Goal: Task Accomplishment & Management: Use online tool/utility

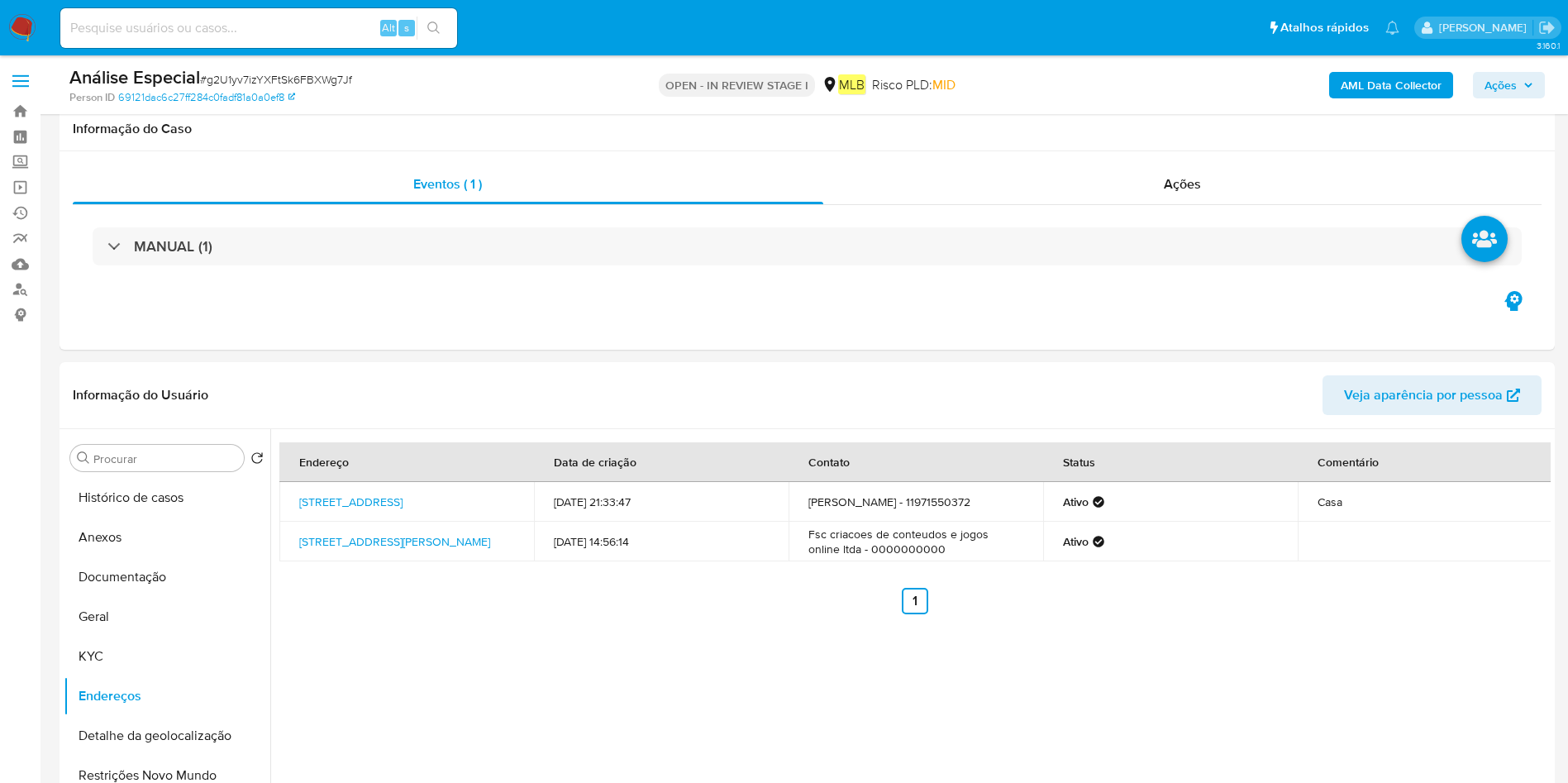
select select "10"
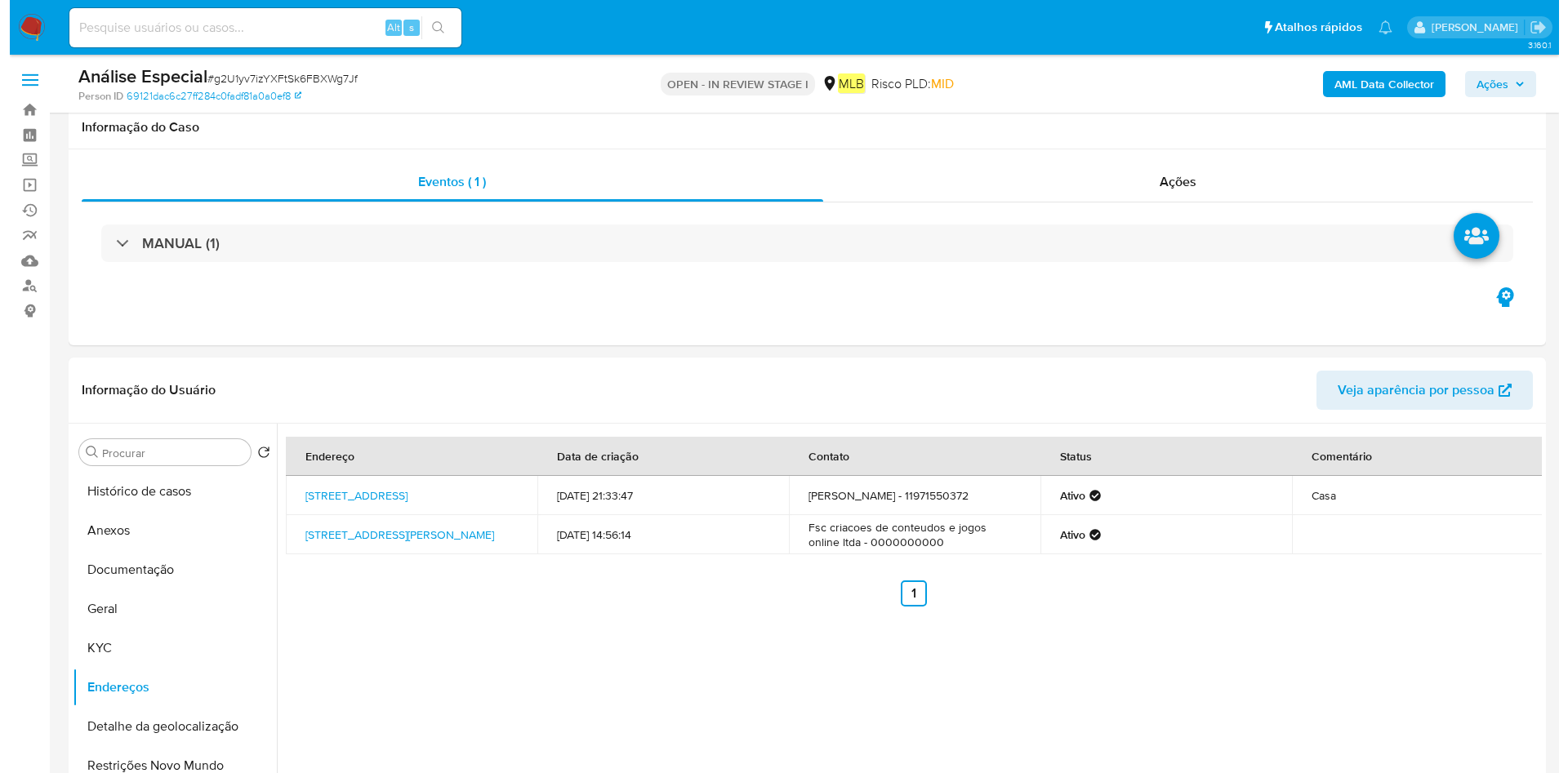
scroll to position [245, 0]
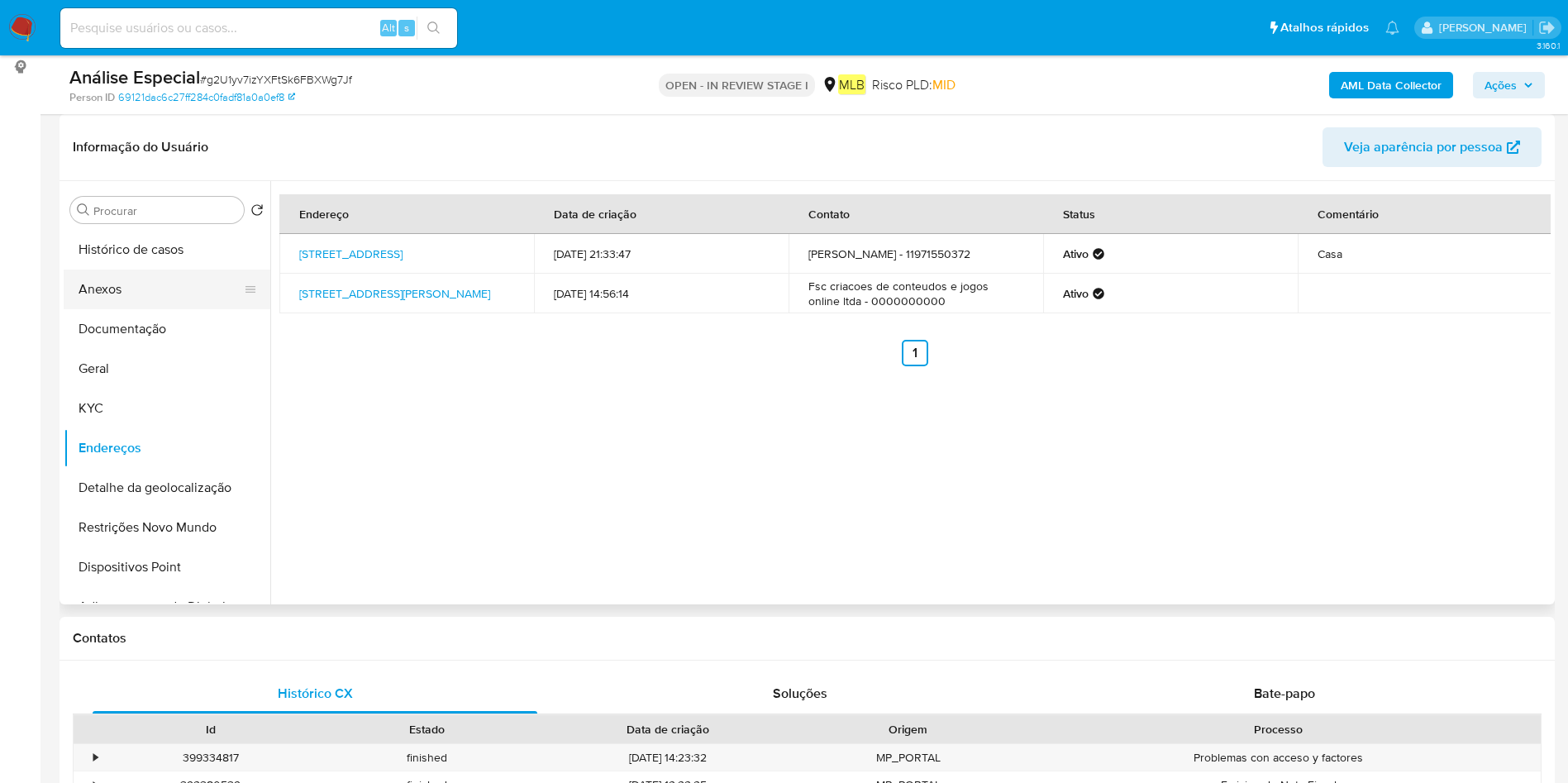
click at [164, 301] on button "Anexos" at bounding box center [160, 289] width 193 height 40
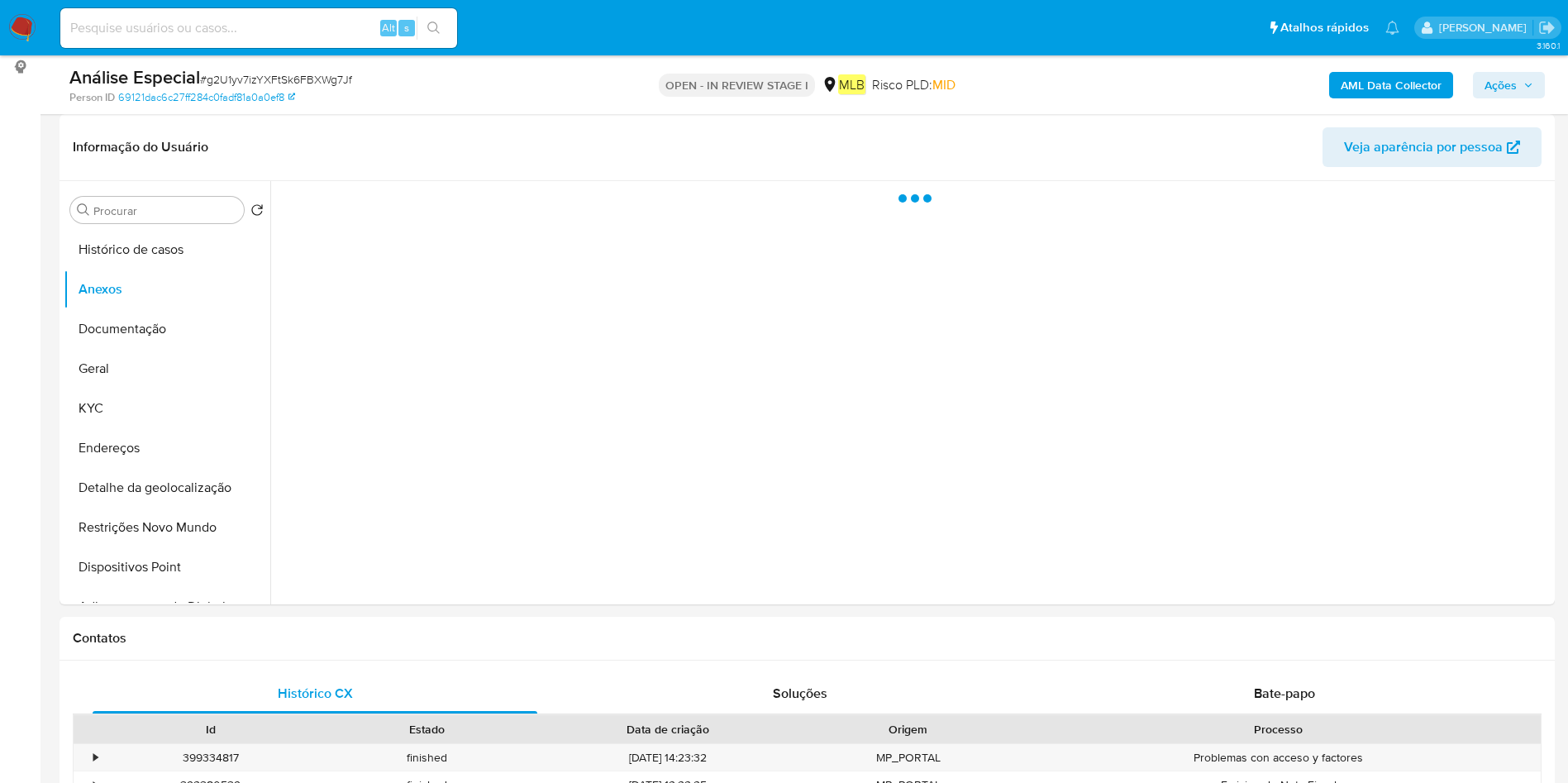
click at [1355, 82] on b "AML Data Collector" at bounding box center [1391, 85] width 101 height 26
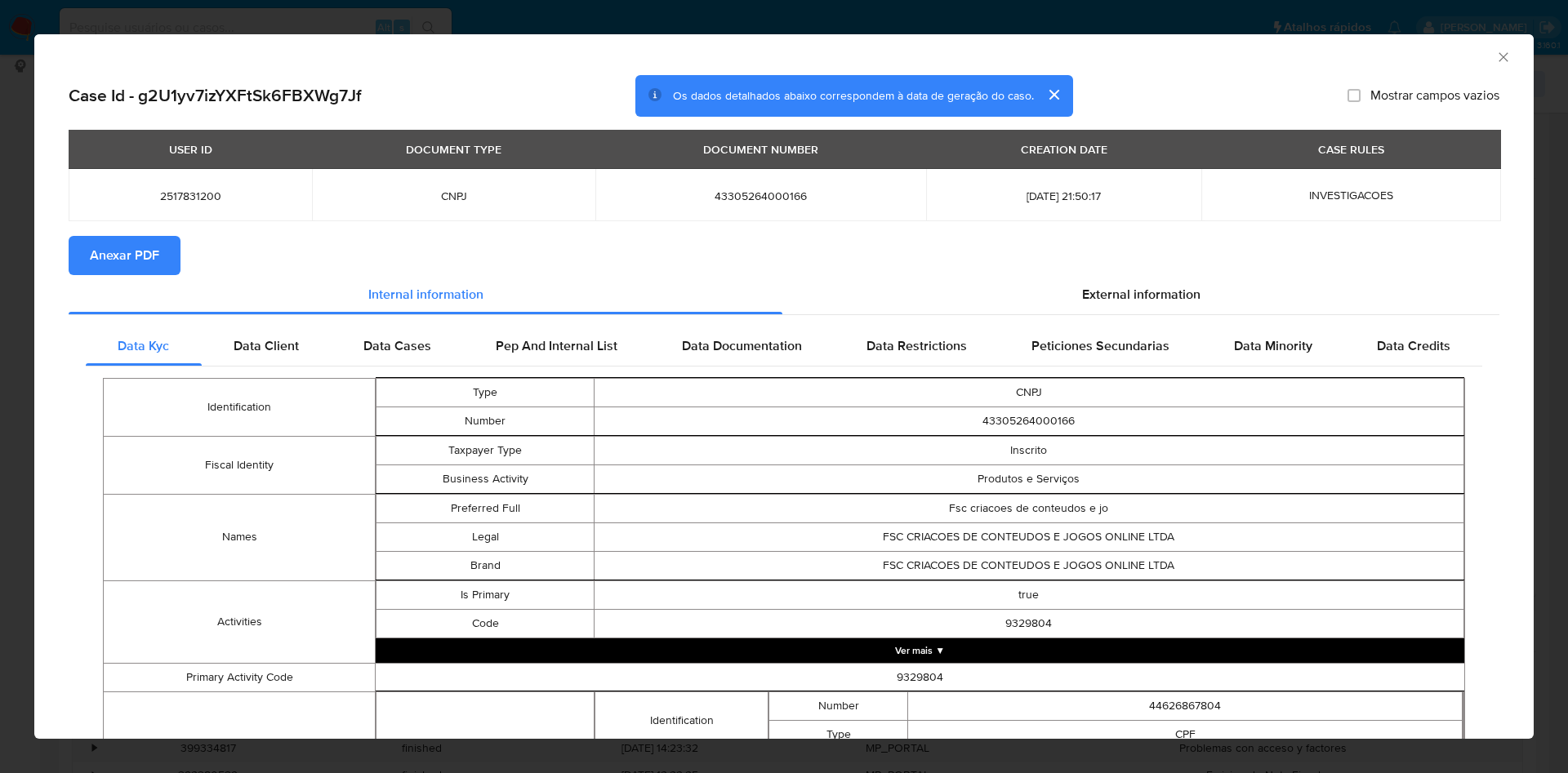
click at [162, 258] on button "Anexar PDF" at bounding box center [124, 255] width 112 height 39
click at [1495, 49] on icon "Fechar a janela" at bounding box center [1502, 56] width 16 height 16
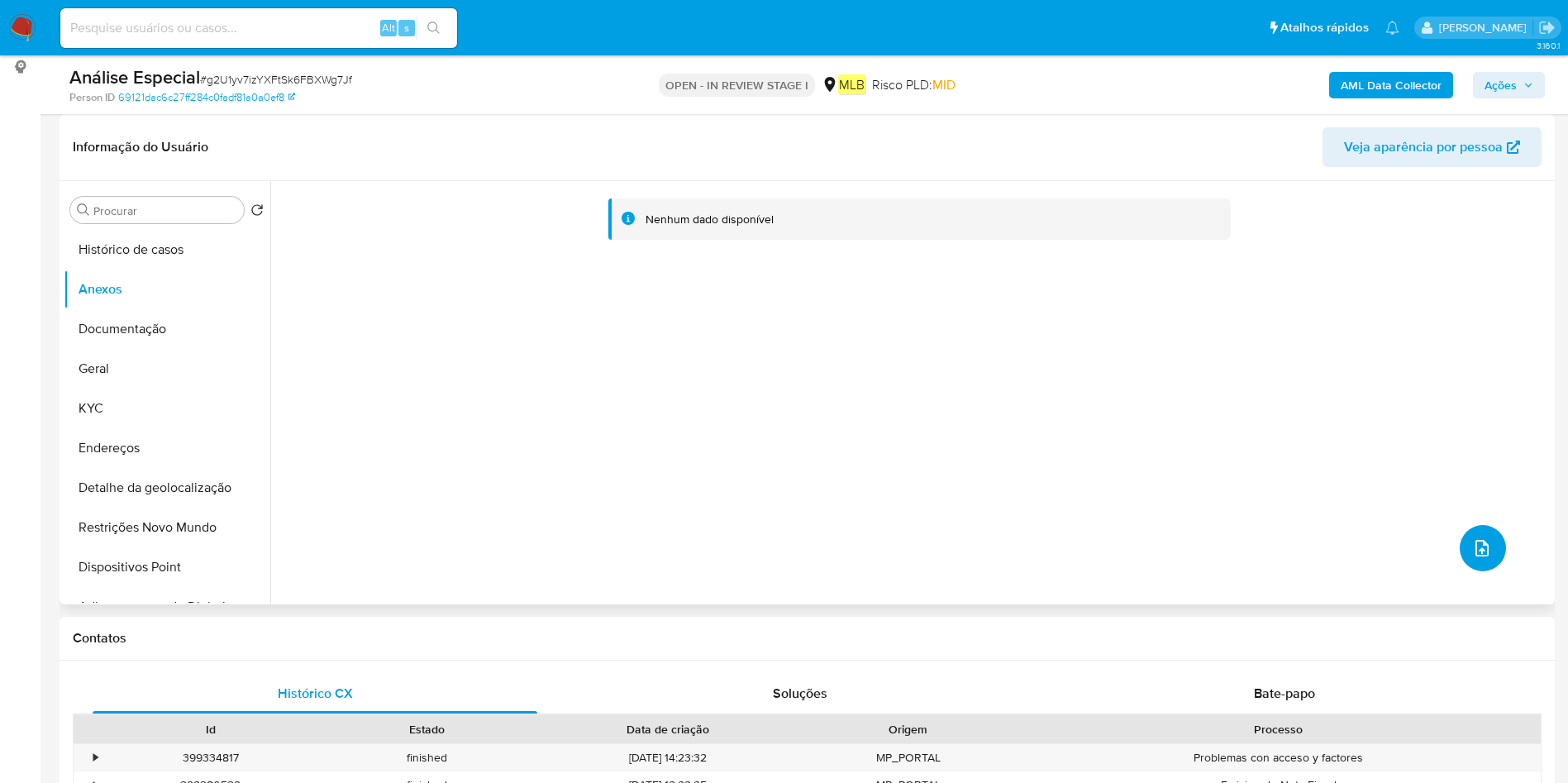
click at [1494, 554] on button "upload-file" at bounding box center [1483, 548] width 46 height 46
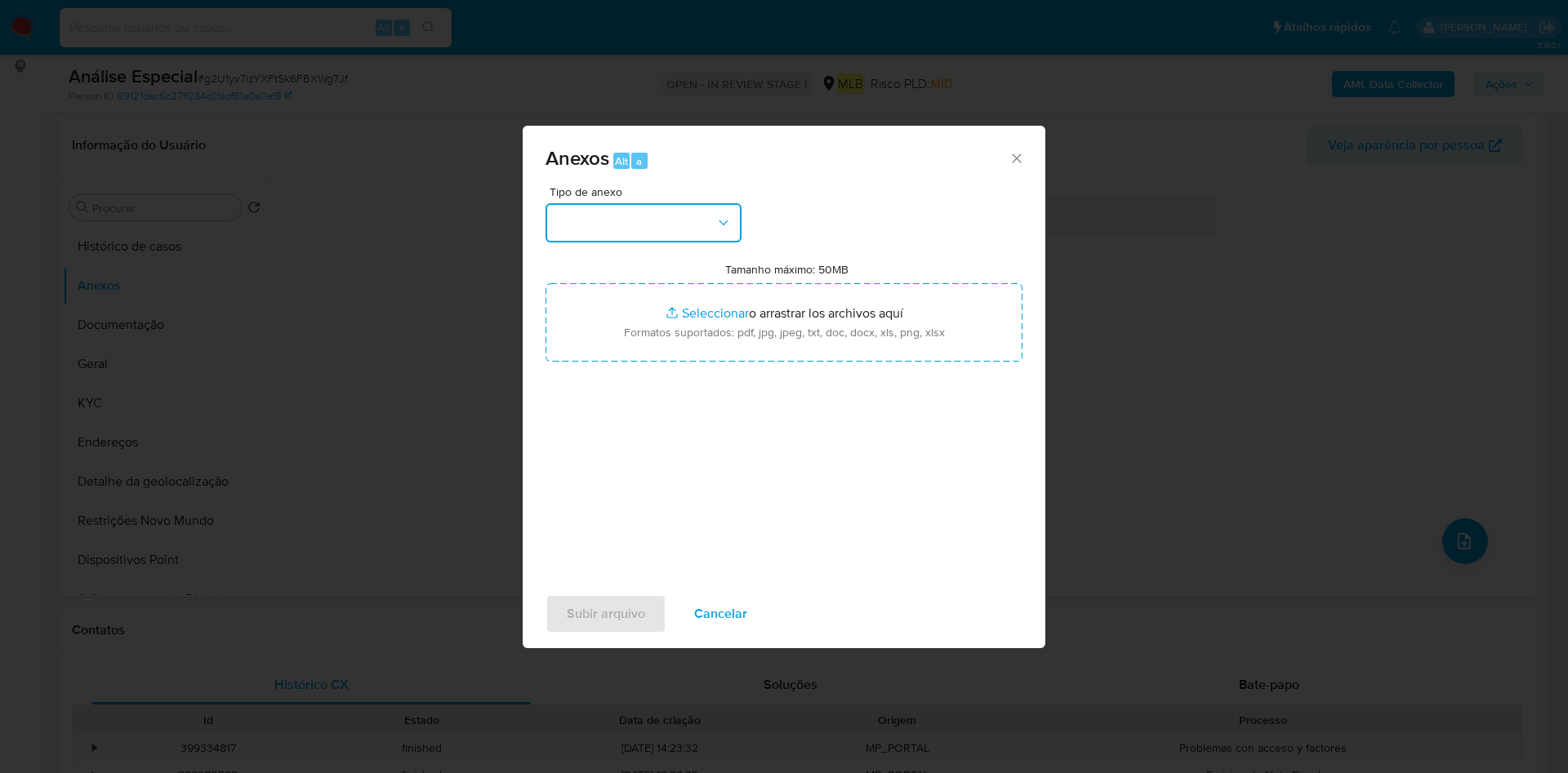
click at [683, 226] on button "button" at bounding box center [643, 223] width 196 height 39
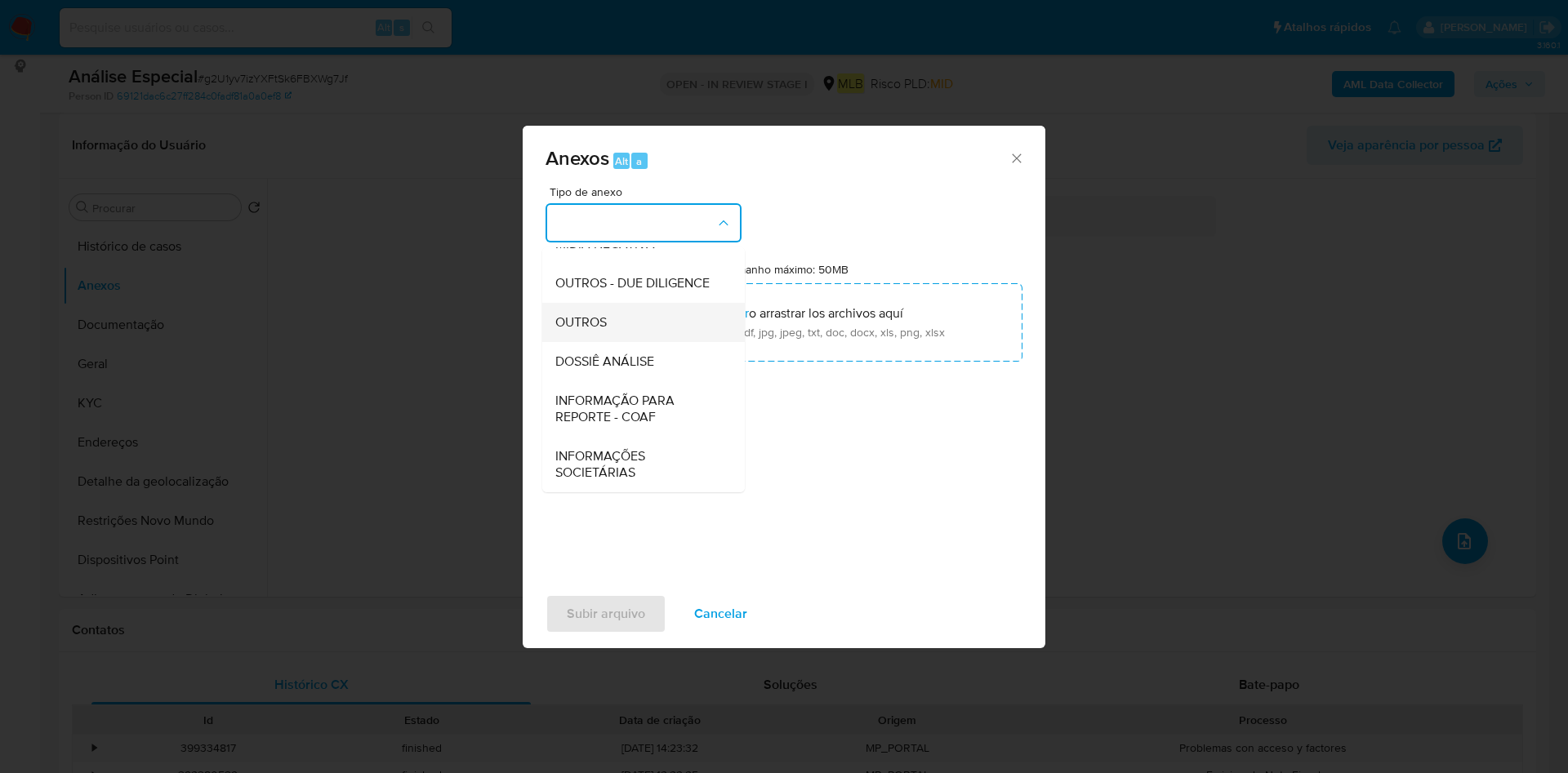
scroll to position [251, 0]
drag, startPoint x: 621, startPoint y: 320, endPoint x: 716, endPoint y: 276, distance: 104.7
click at [622, 320] on div "OUTROS" at bounding box center [639, 322] width 166 height 39
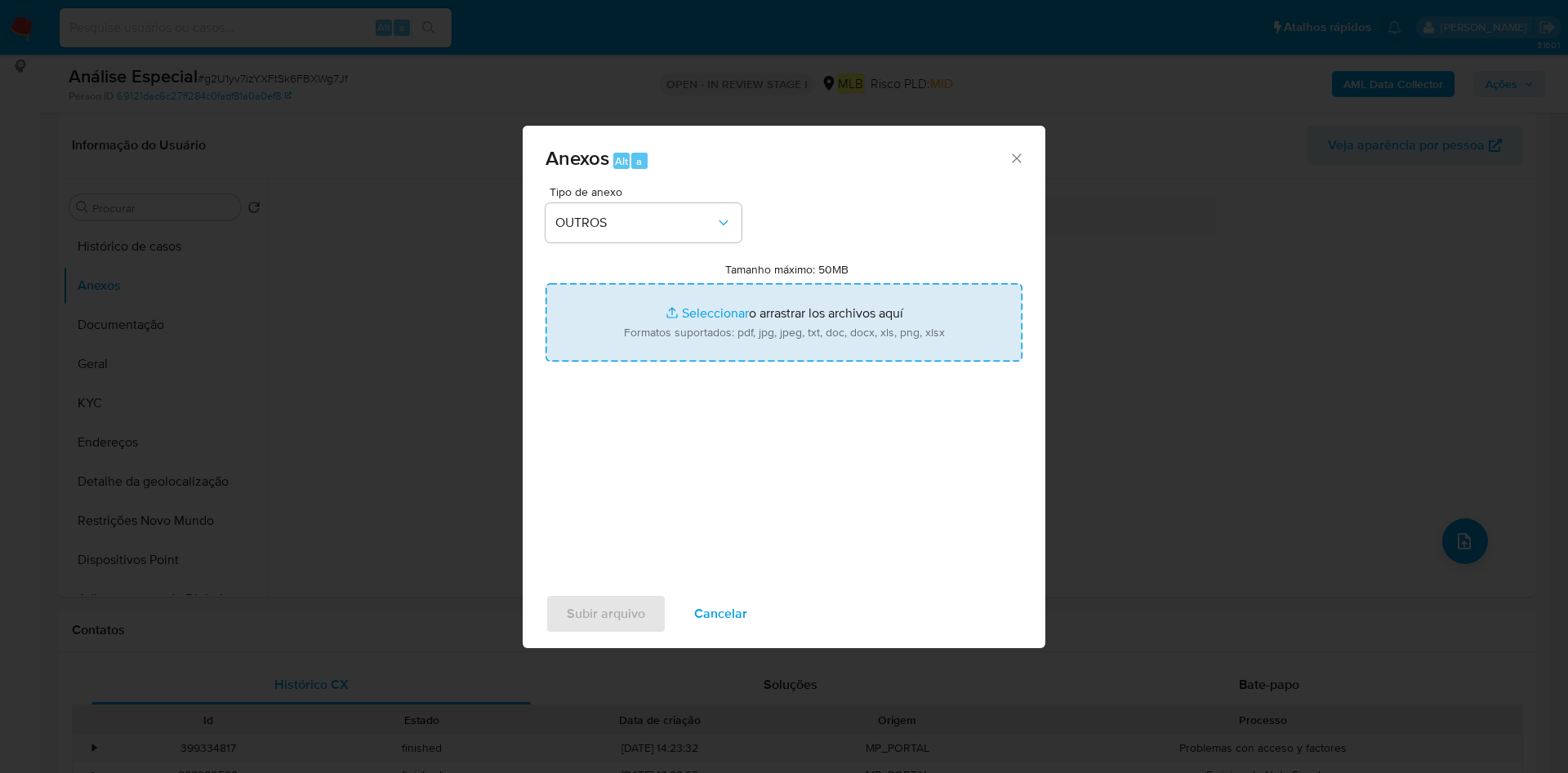
type input "C:\fakepath\Mulan 2517831200_2025_09_23_09_49_15.xlsx"
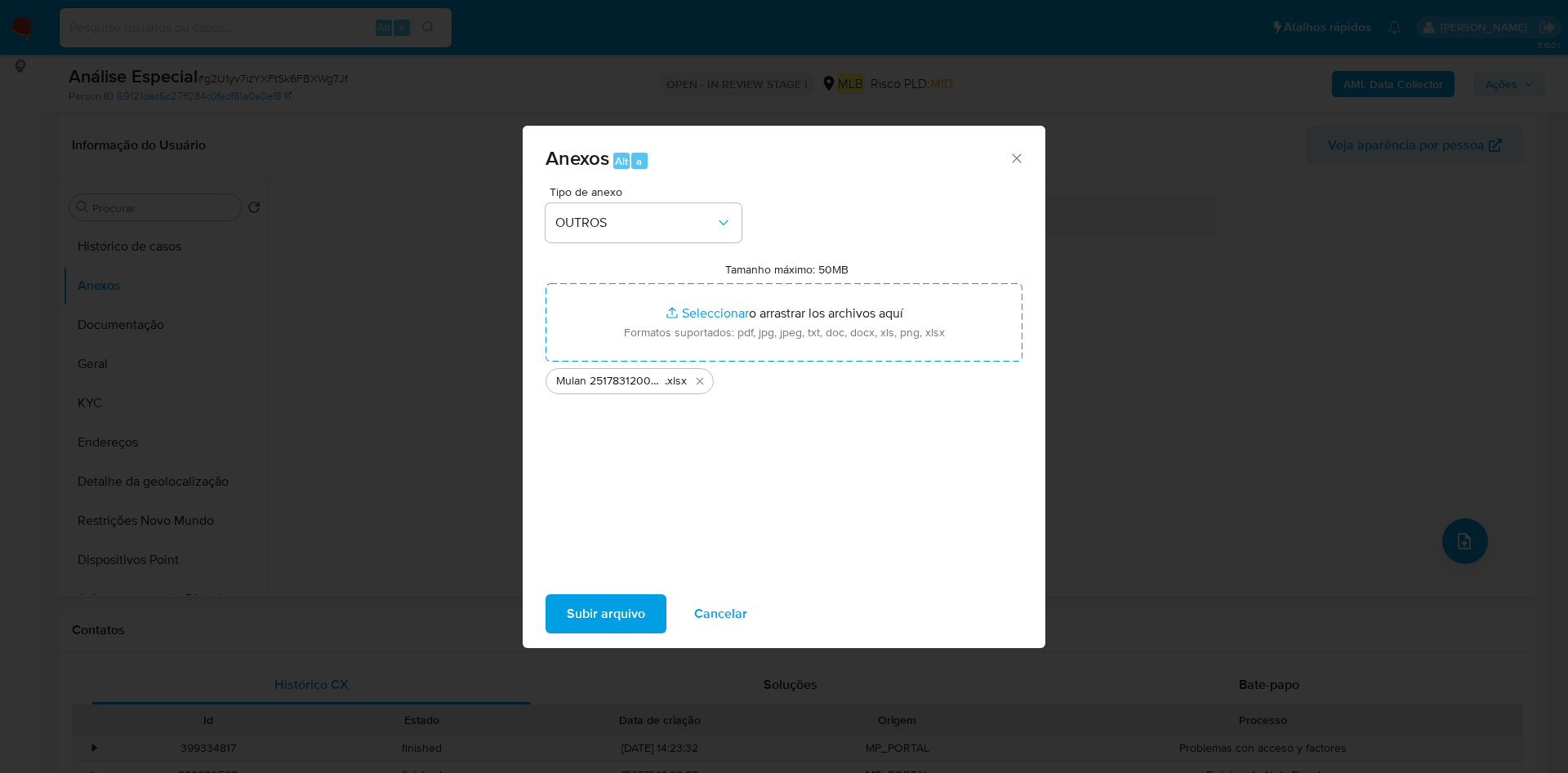
click at [615, 616] on span "Subir arquivo" at bounding box center [605, 613] width 78 height 36
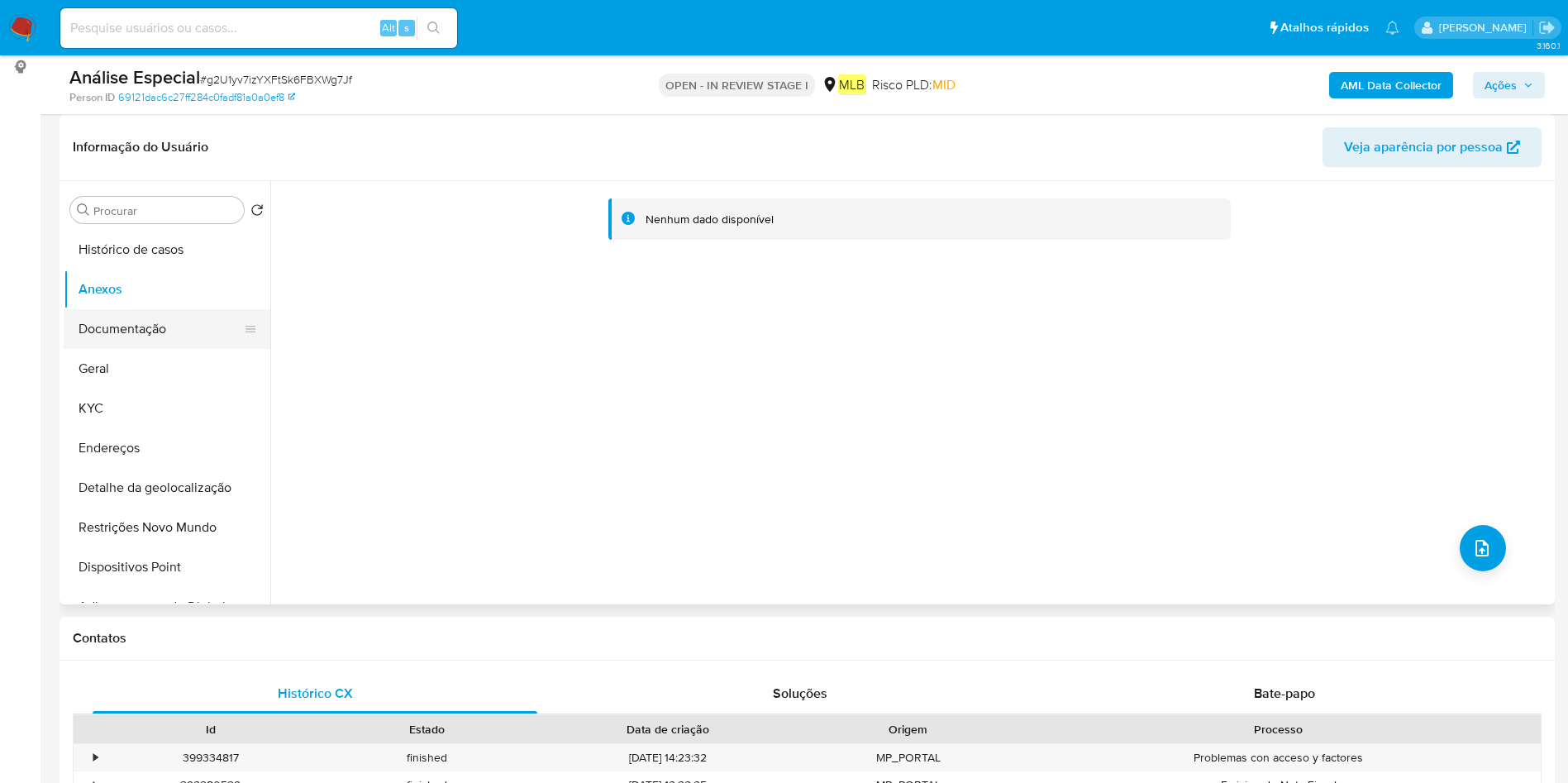
click at [141, 330] on button "Documentação" at bounding box center [160, 329] width 193 height 40
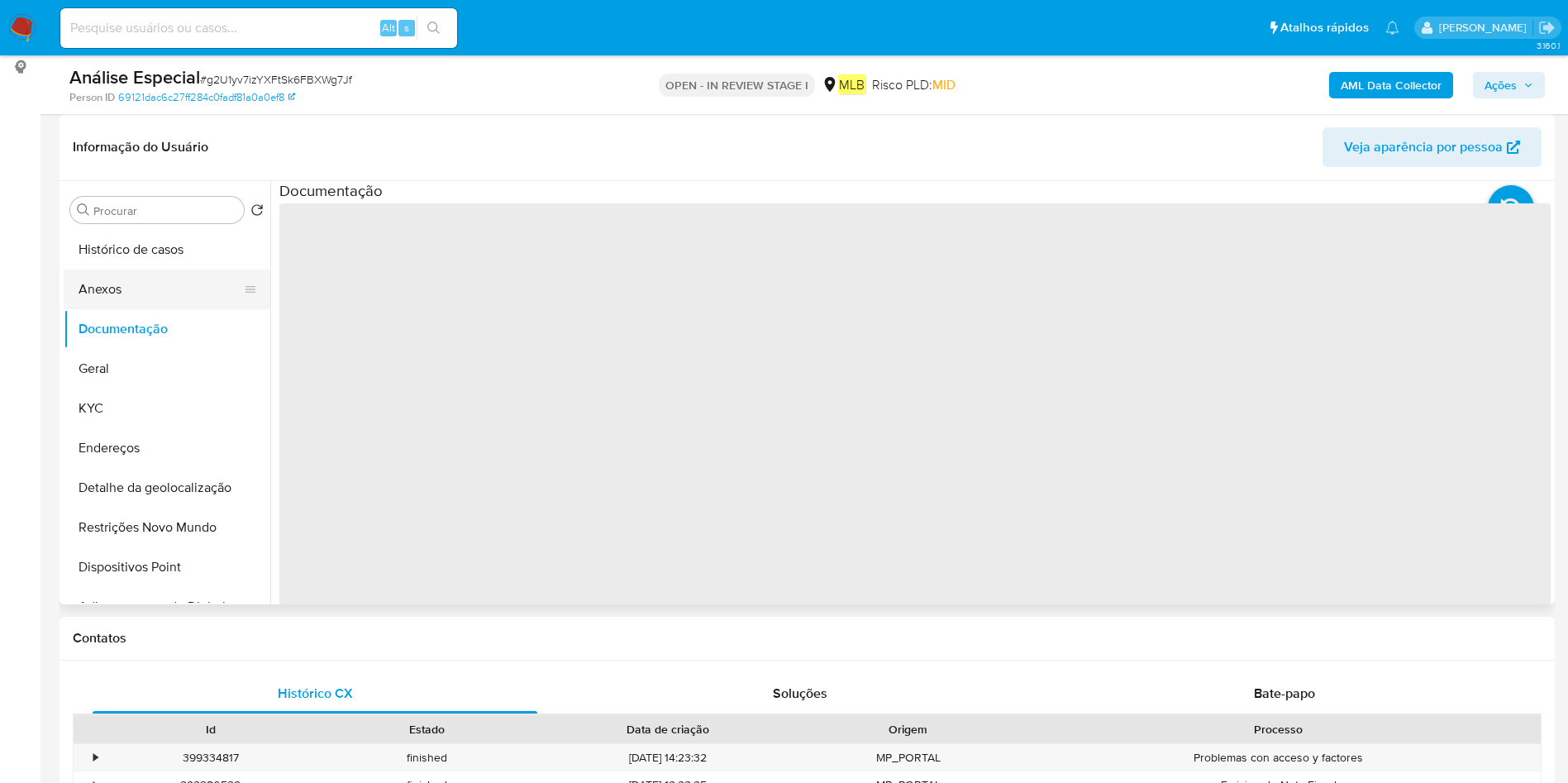
click at [162, 289] on button "Anexos" at bounding box center [160, 289] width 193 height 40
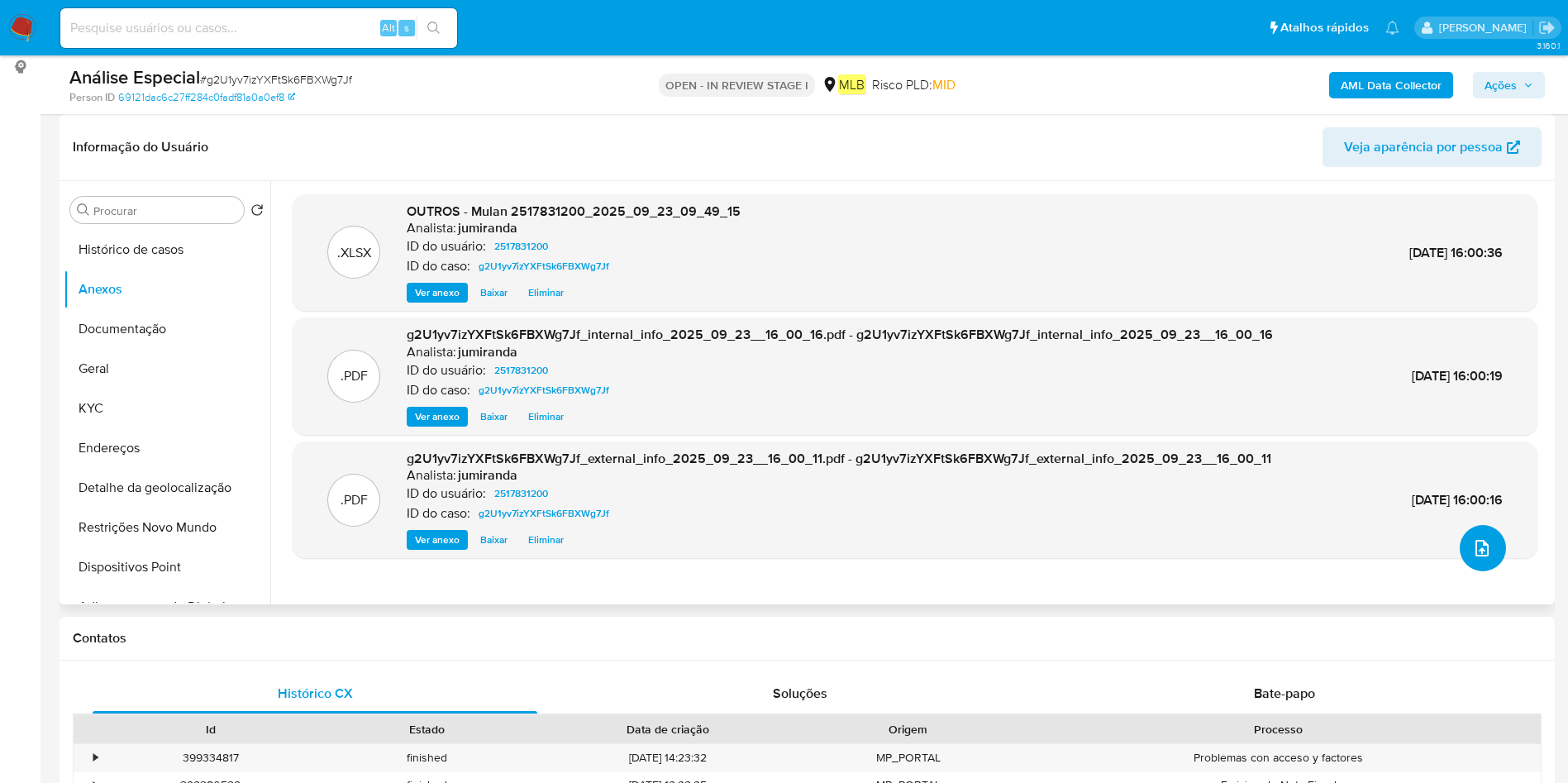
click at [1483, 553] on icon "upload-file" at bounding box center [1482, 548] width 20 height 20
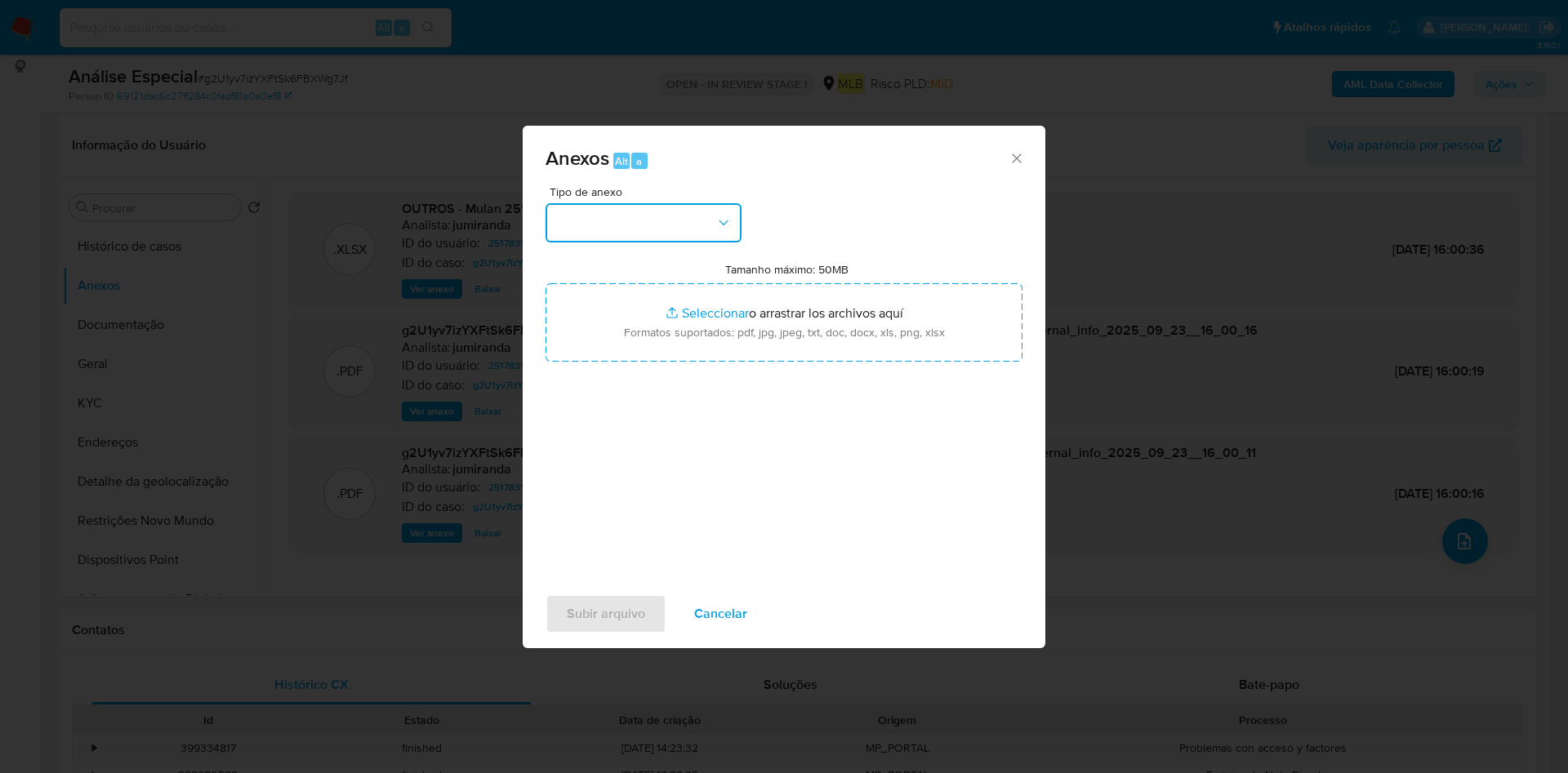
click at [664, 237] on button "button" at bounding box center [643, 223] width 196 height 39
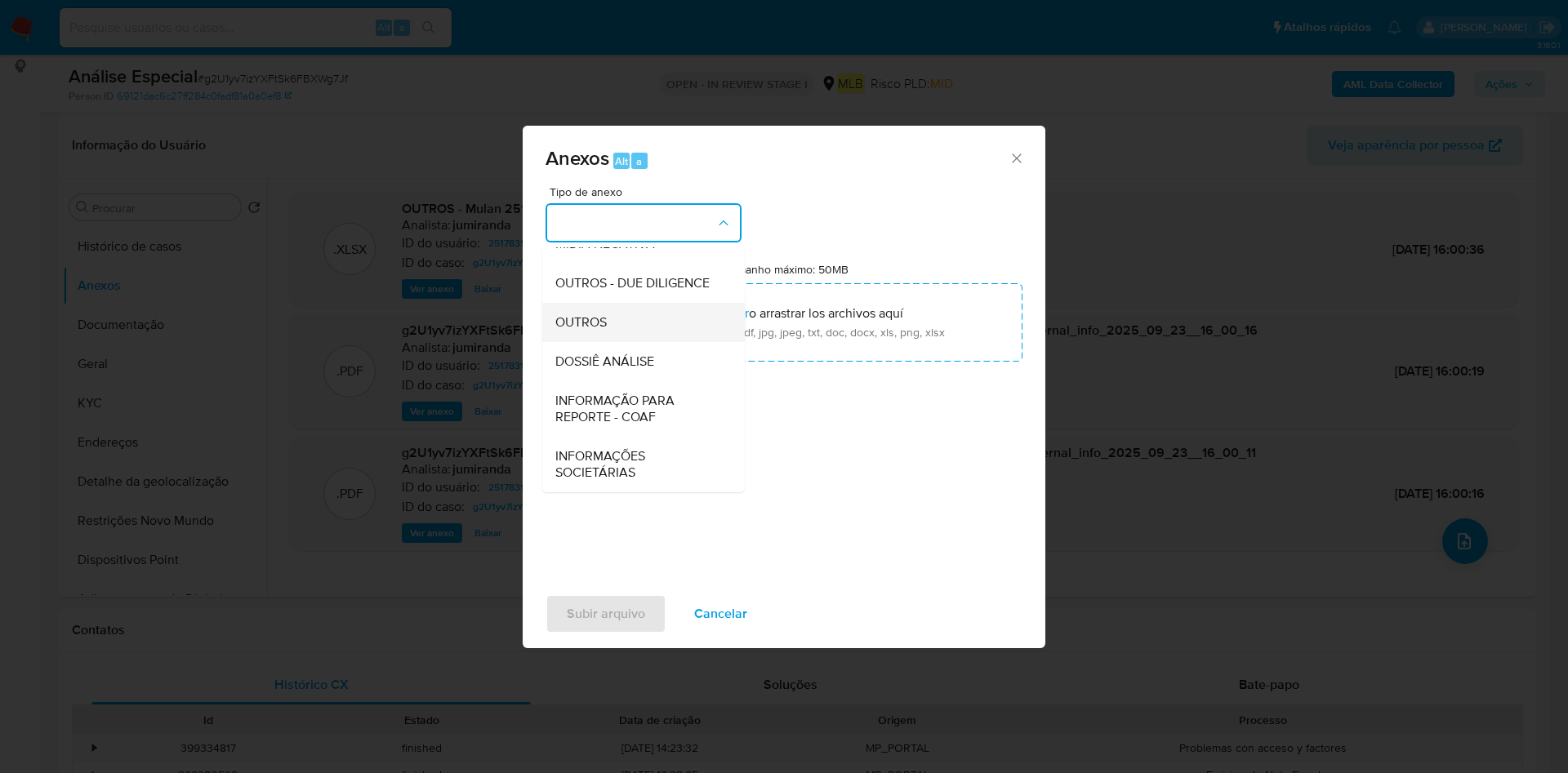
click at [613, 331] on div "OUTROS" at bounding box center [639, 322] width 166 height 39
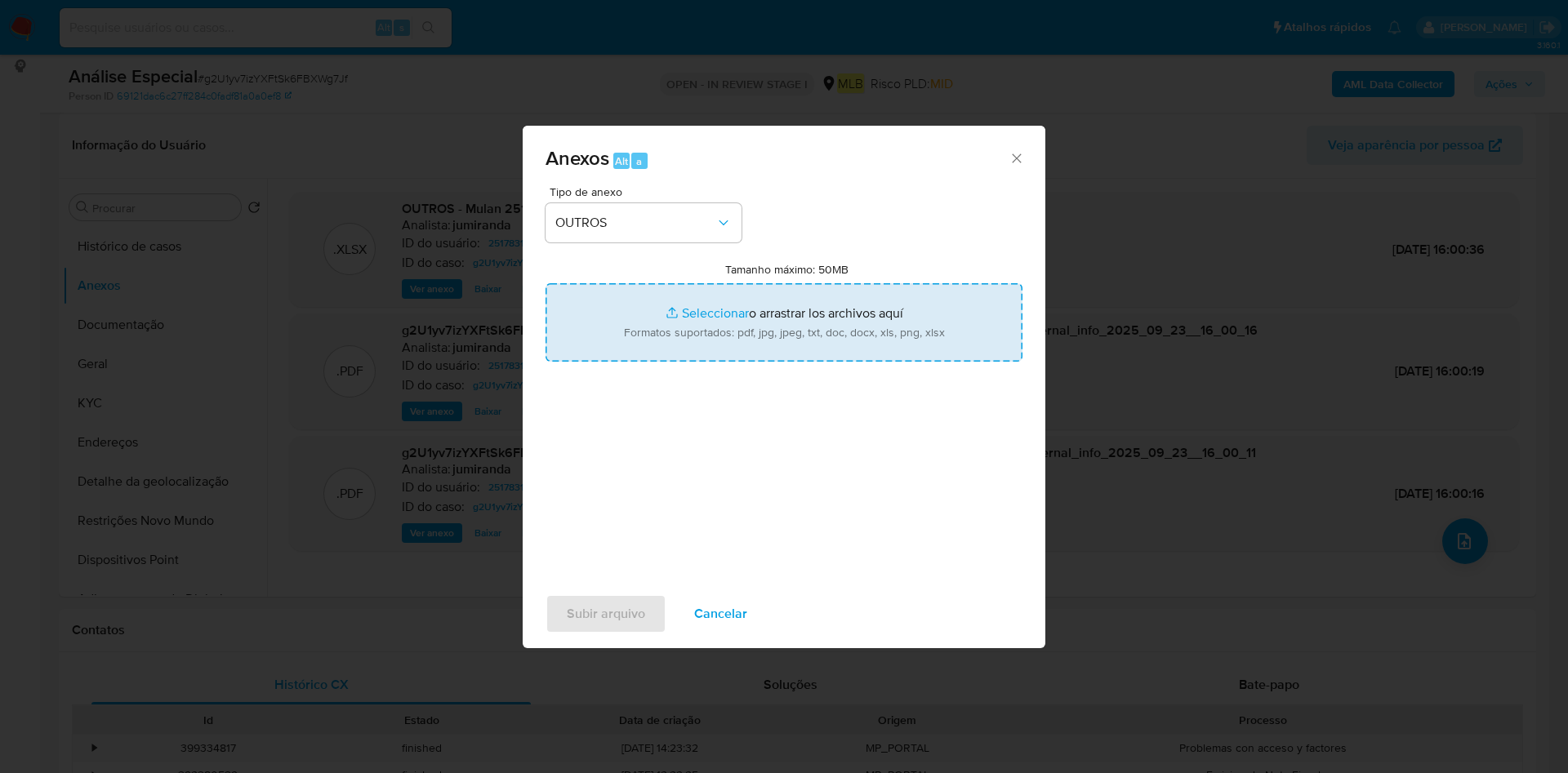
type input "C:\fakepath\DECLINIO - g2U1yv7izYXFtSk6FBXWg7Jf - CNPJ 43305264000166 - FSC CRI…"
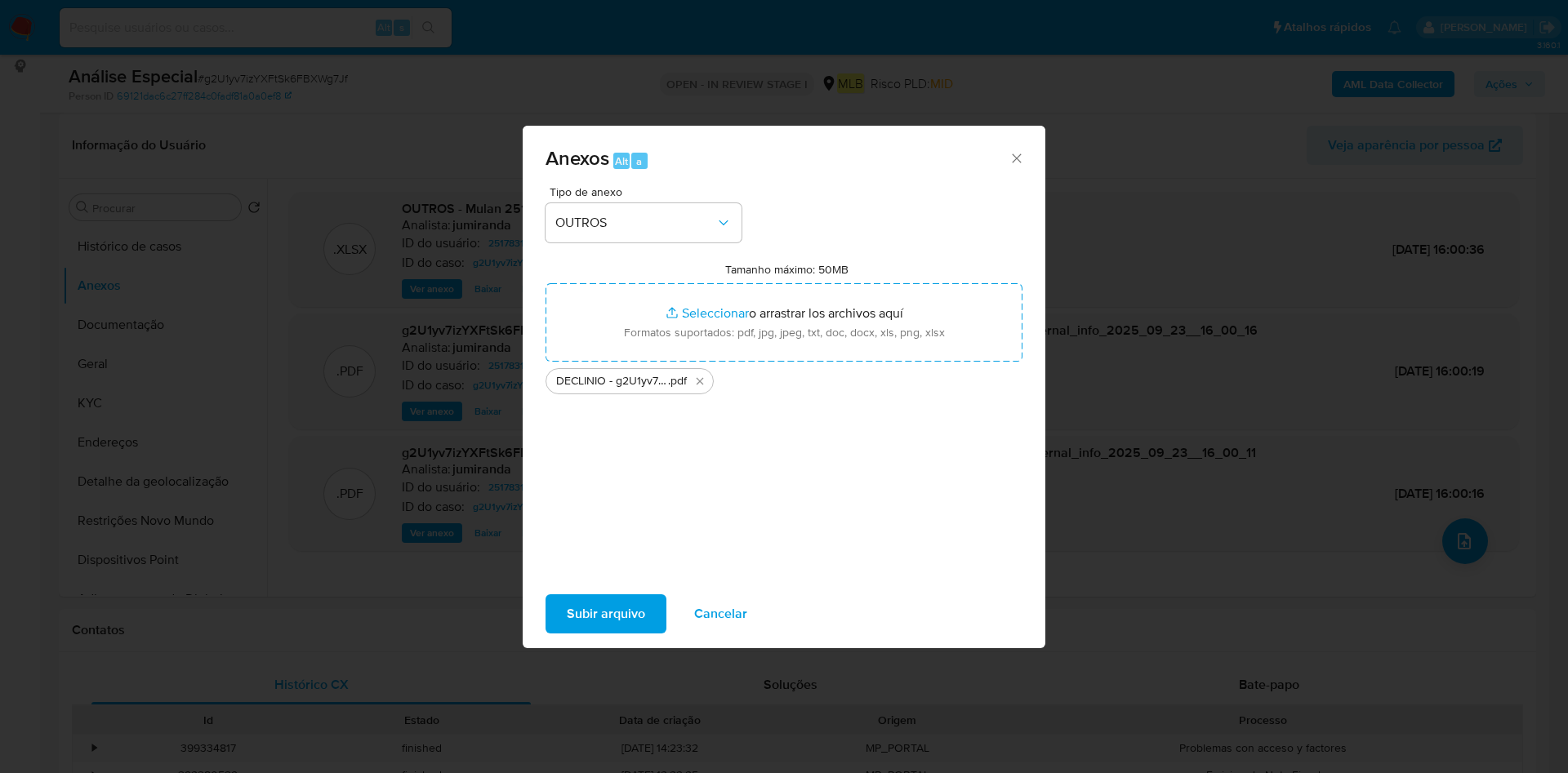
click at [583, 608] on span "Subir arquivo" at bounding box center [605, 613] width 78 height 36
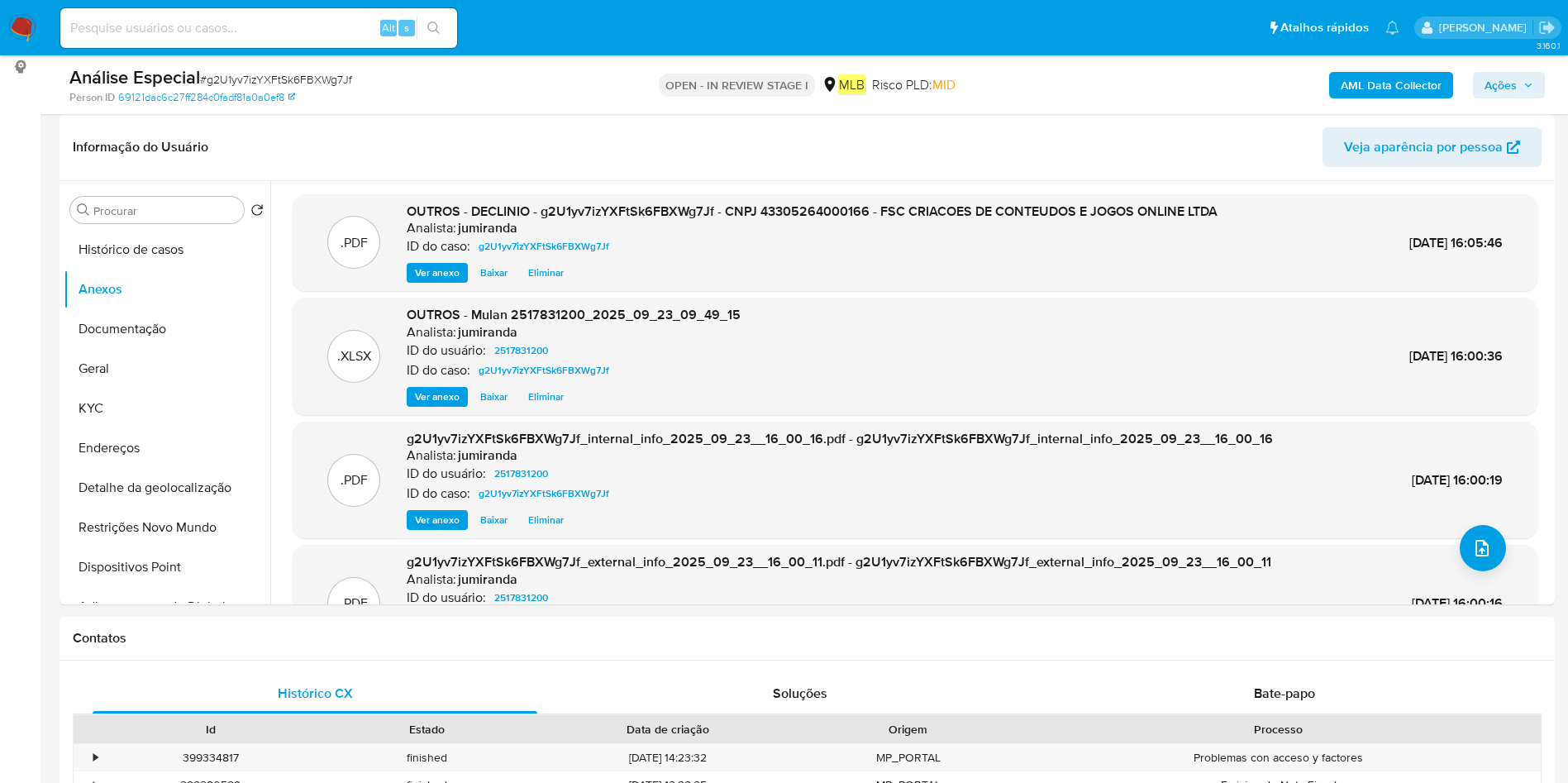
drag, startPoint x: 1505, startPoint y: 88, endPoint x: 1498, endPoint y: 99, distance: 13.0
click at [1502, 90] on span "Ações" at bounding box center [1501, 85] width 32 height 26
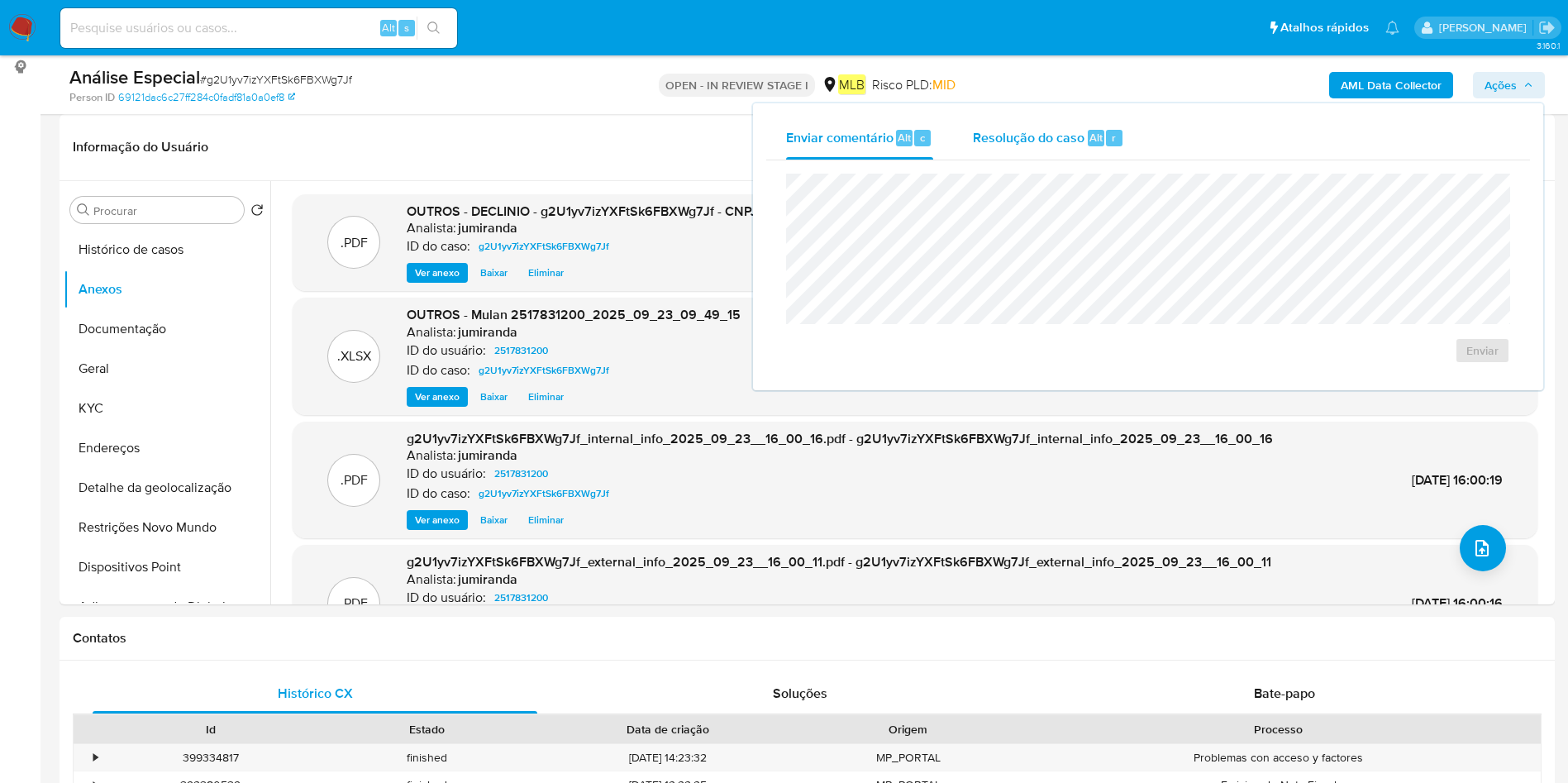
click at [1035, 131] on span "Resolução do caso" at bounding box center [1029, 137] width 111 height 19
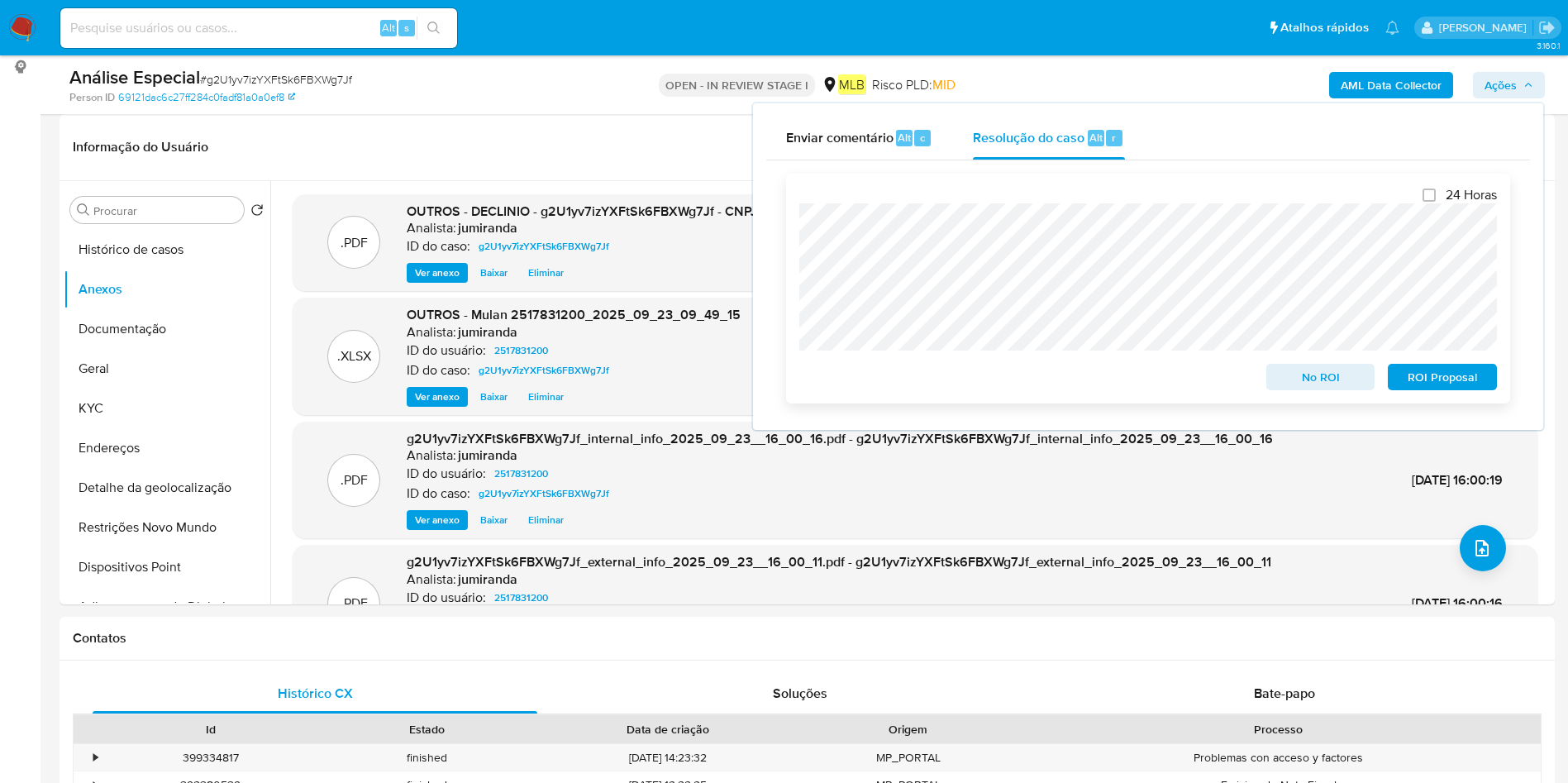
click at [1330, 381] on span "No ROI" at bounding box center [1320, 376] width 86 height 23
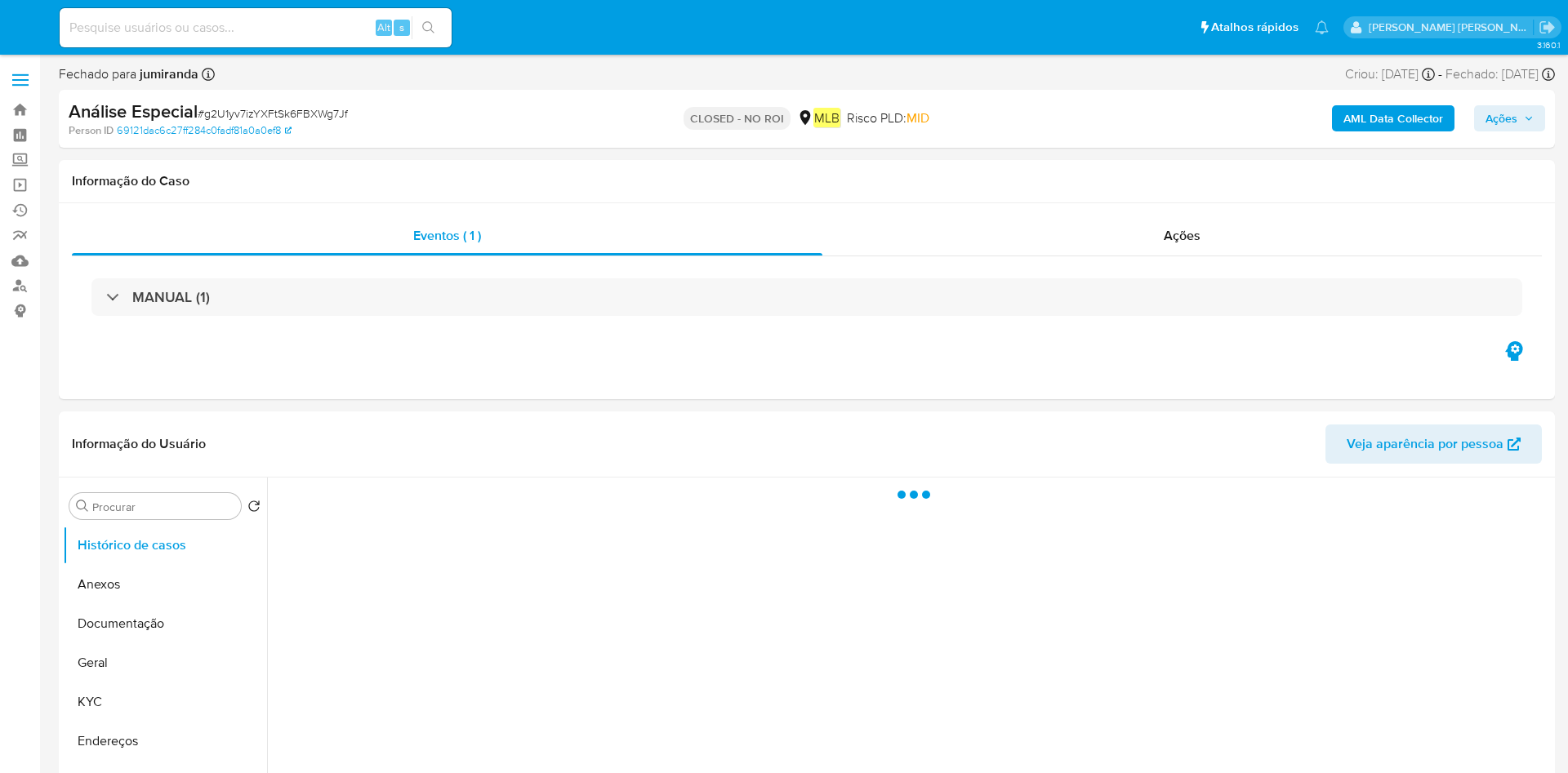
select select "10"
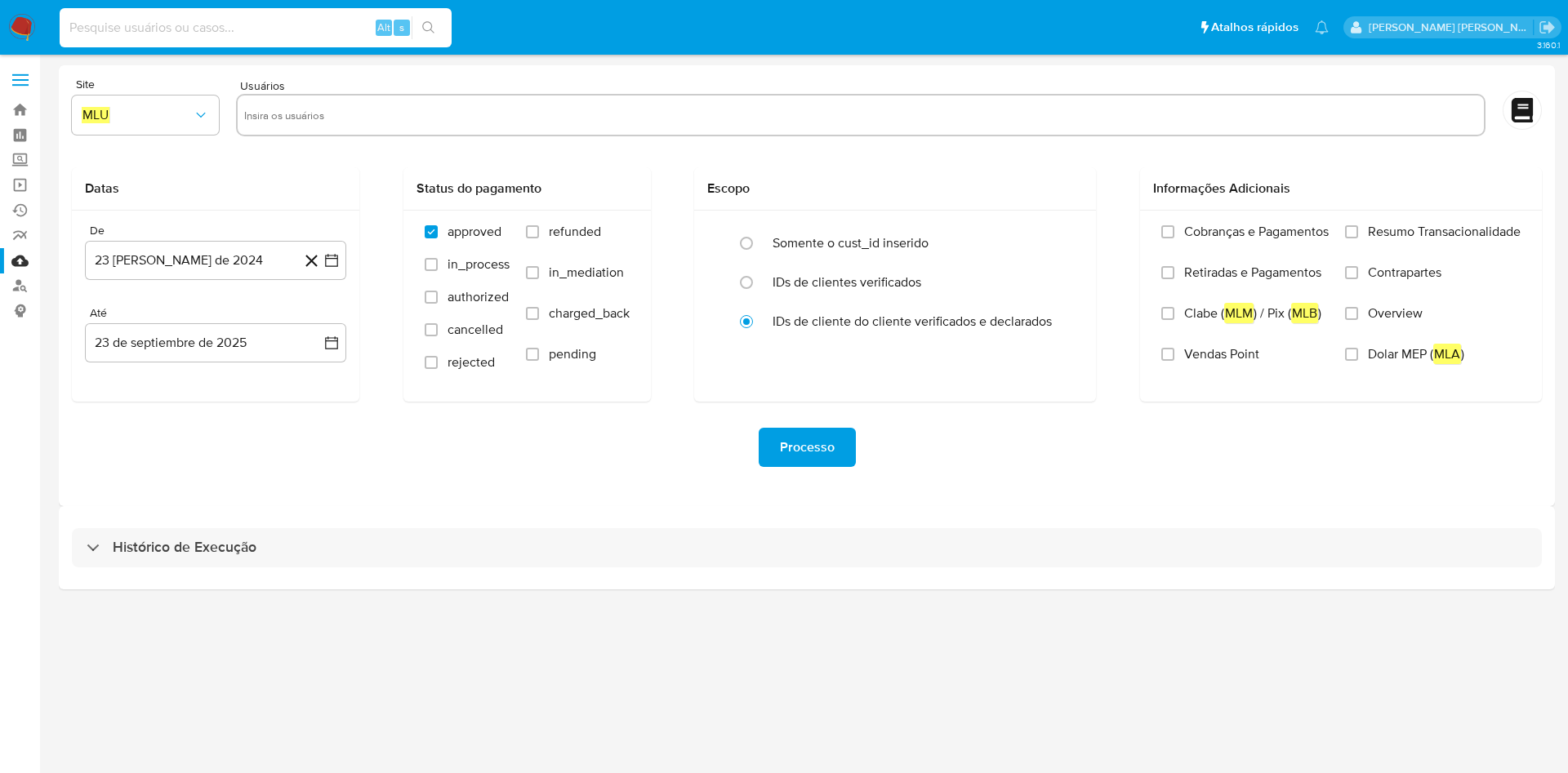
click at [210, 19] on input at bounding box center [255, 27] width 392 height 21
paste input "XkCCAvMSNaX7fB4sYbpVoINH"
type input "XkCCAvMSNaX7fB4sYbpVoINH"
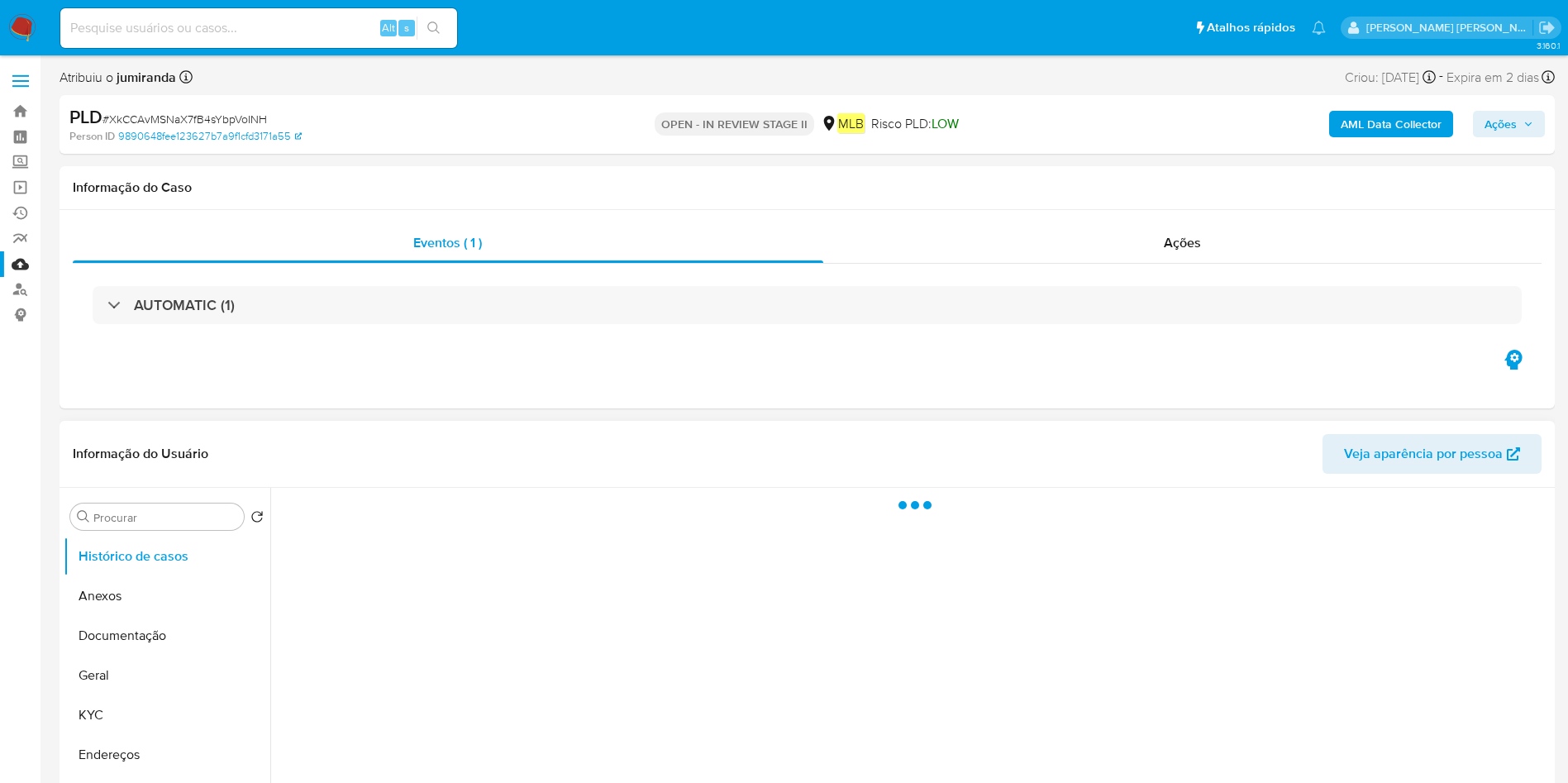
select select "10"
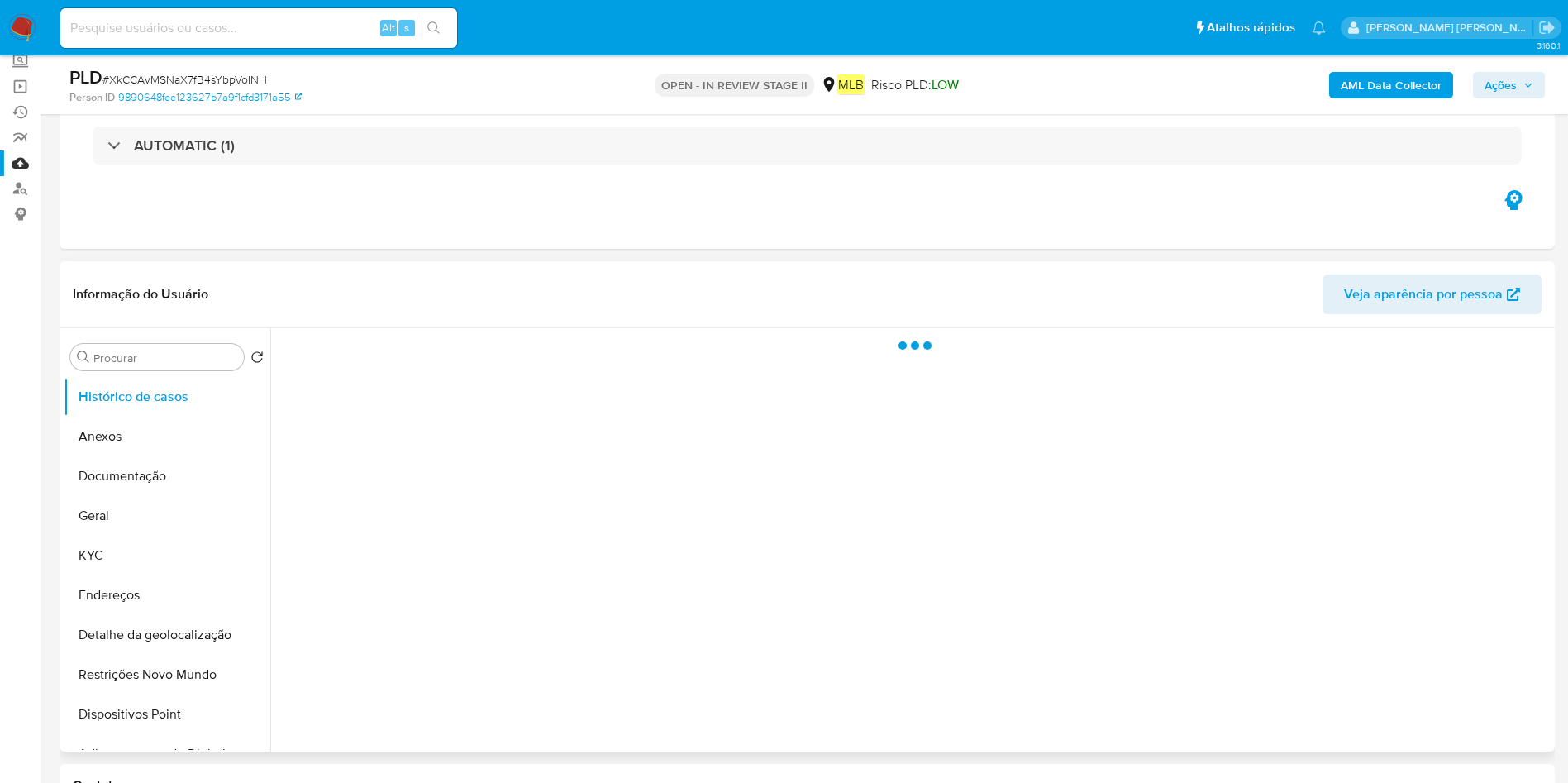
scroll to position [124, 0]
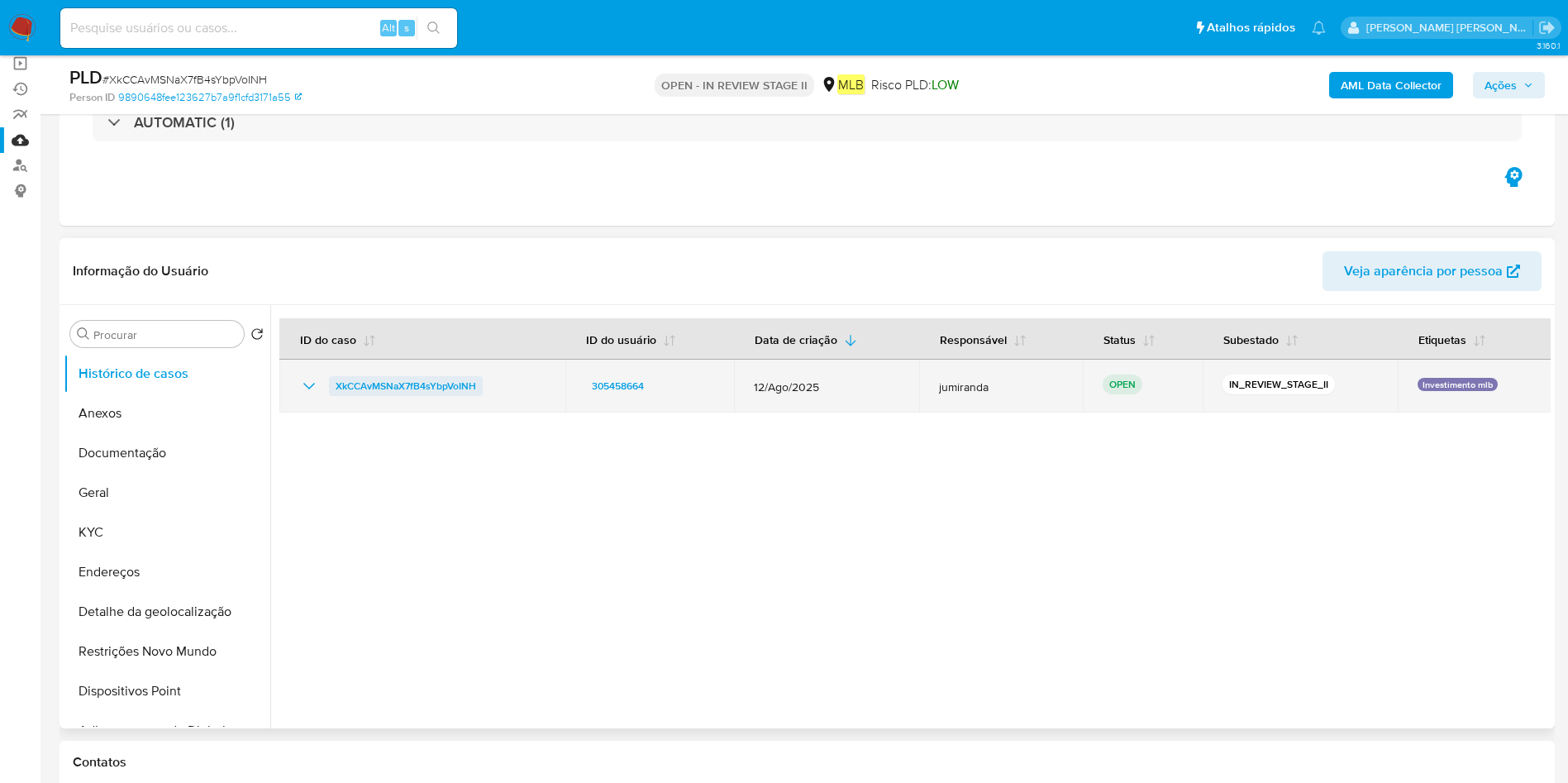
click at [416, 393] on span "XkCCAvMSNaX7fB4sYbpVoINH" at bounding box center [405, 386] width 140 height 20
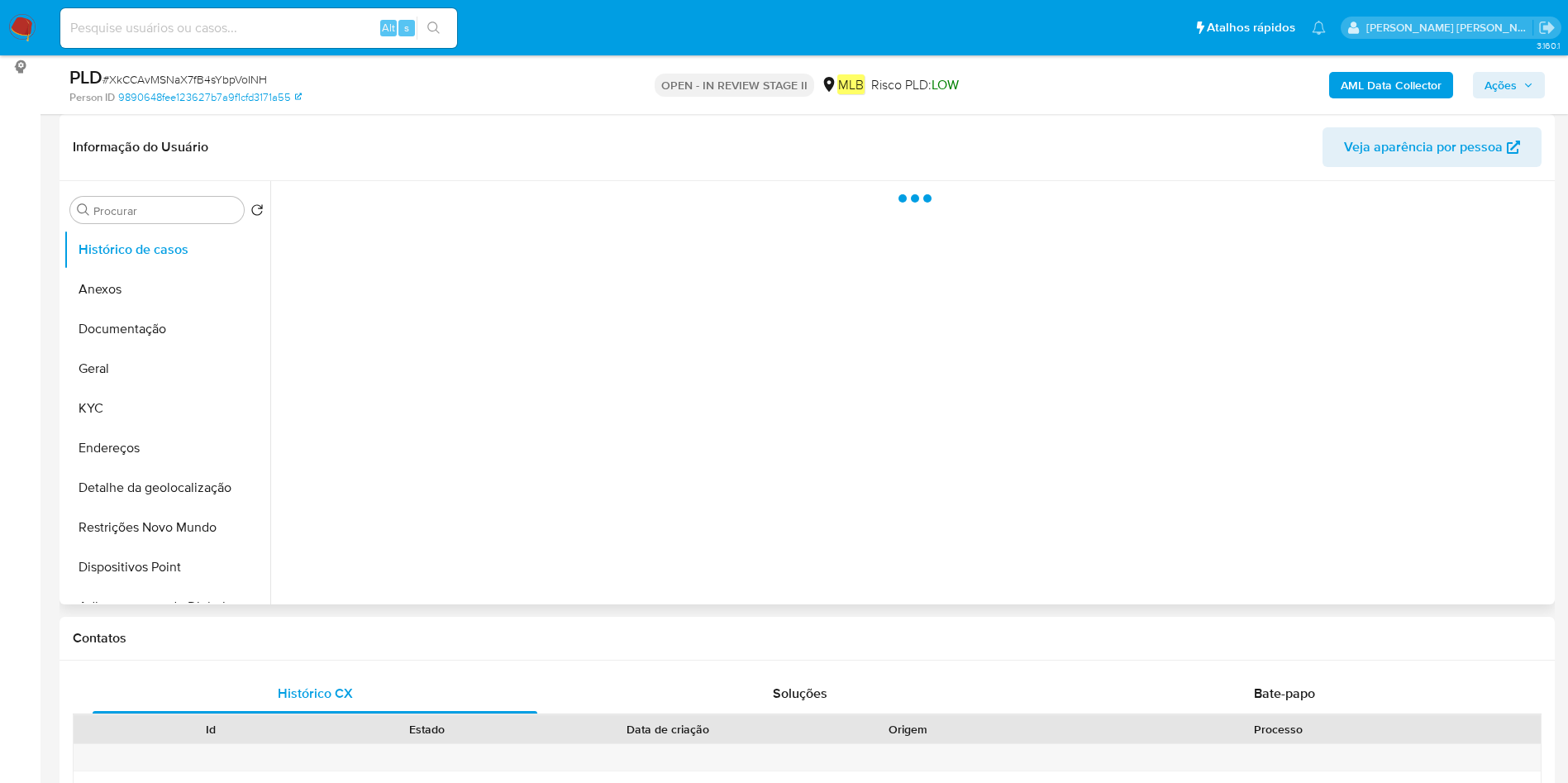
select select "10"
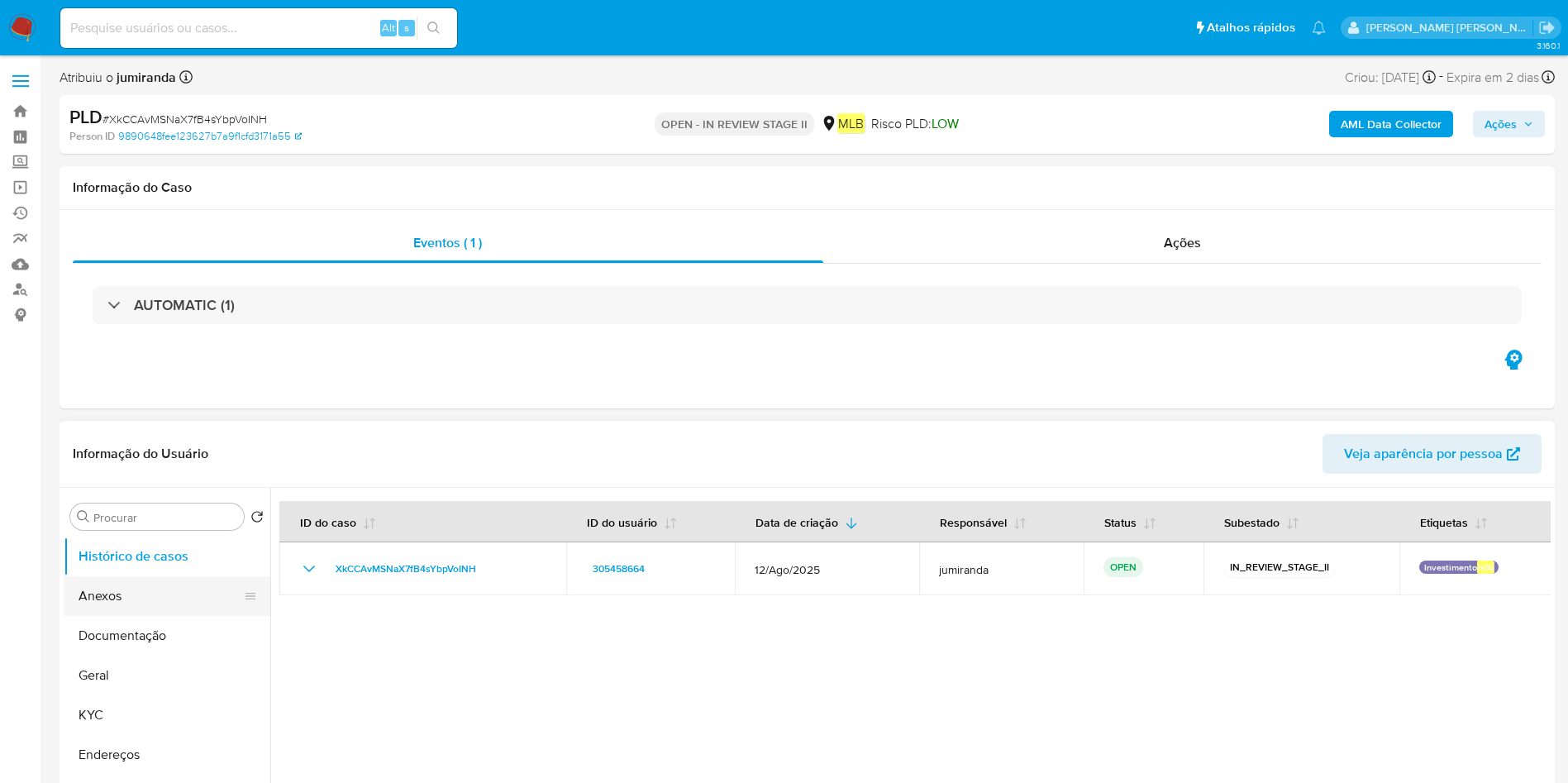
drag, startPoint x: 105, startPoint y: 608, endPoint x: 168, endPoint y: 595, distance: 64.3
click at [105, 608] on button "Anexos" at bounding box center [160, 596] width 193 height 40
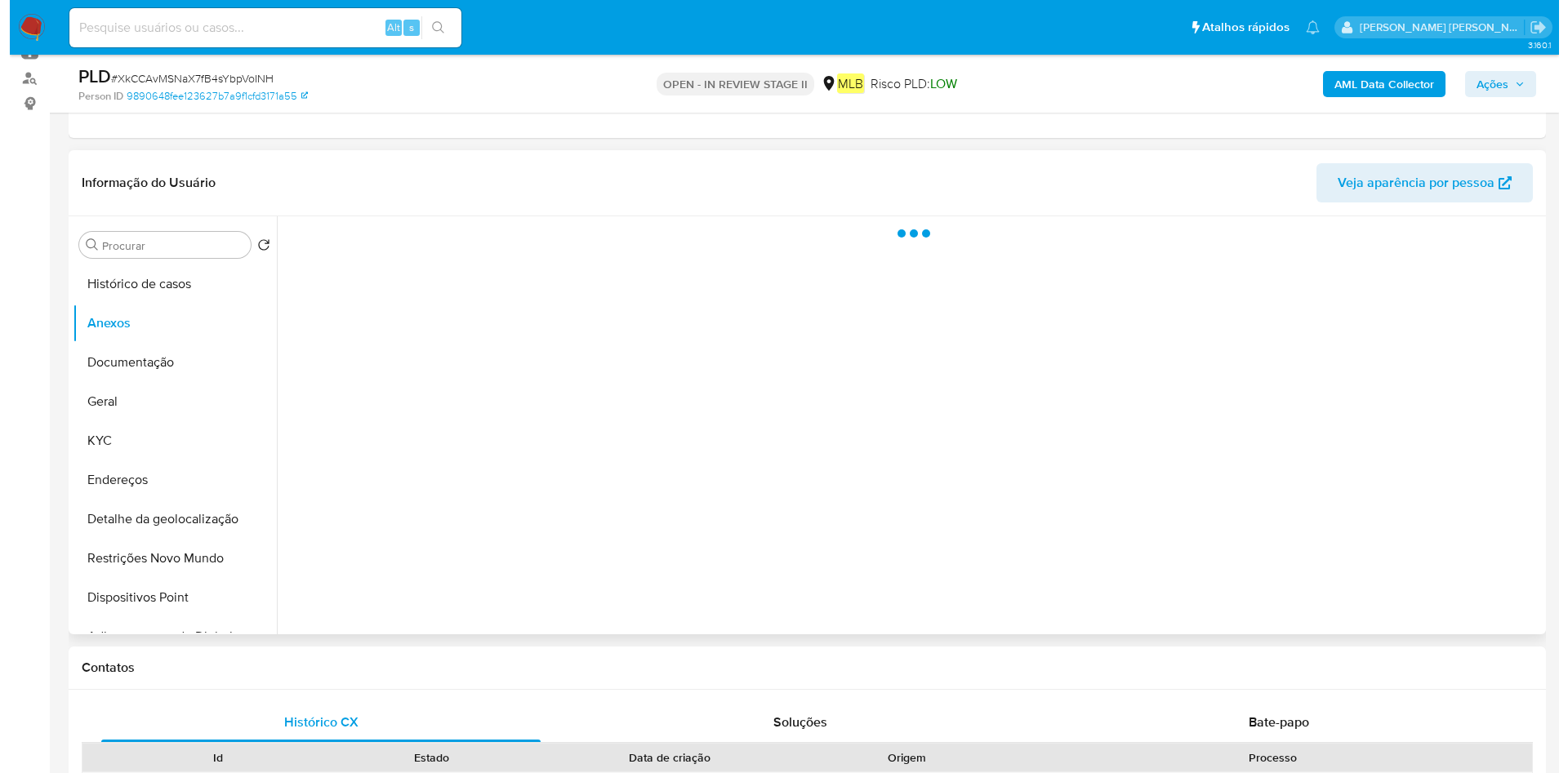
scroll to position [245, 0]
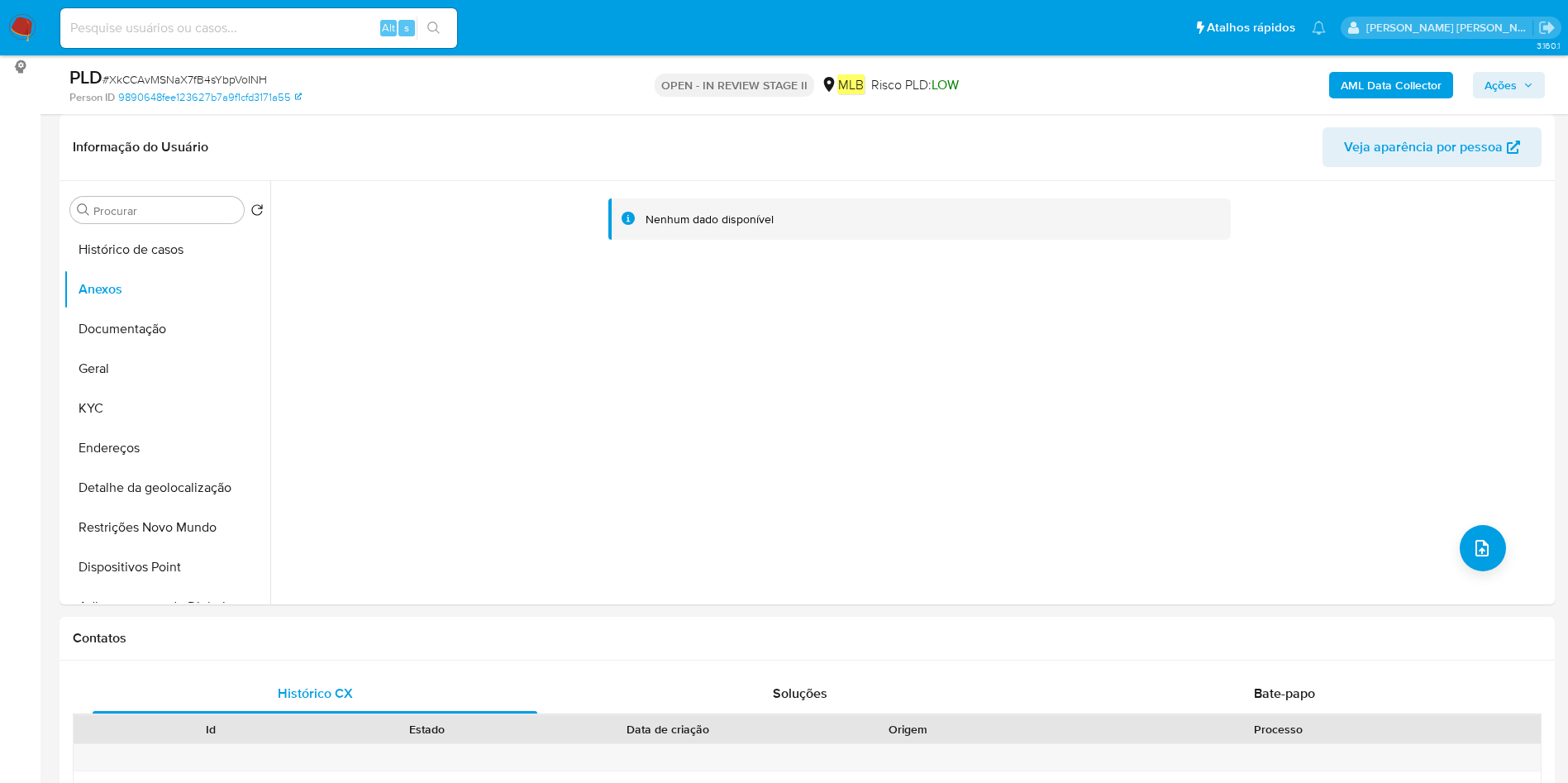
click at [1403, 77] on b "AML Data Collector" at bounding box center [1391, 85] width 101 height 26
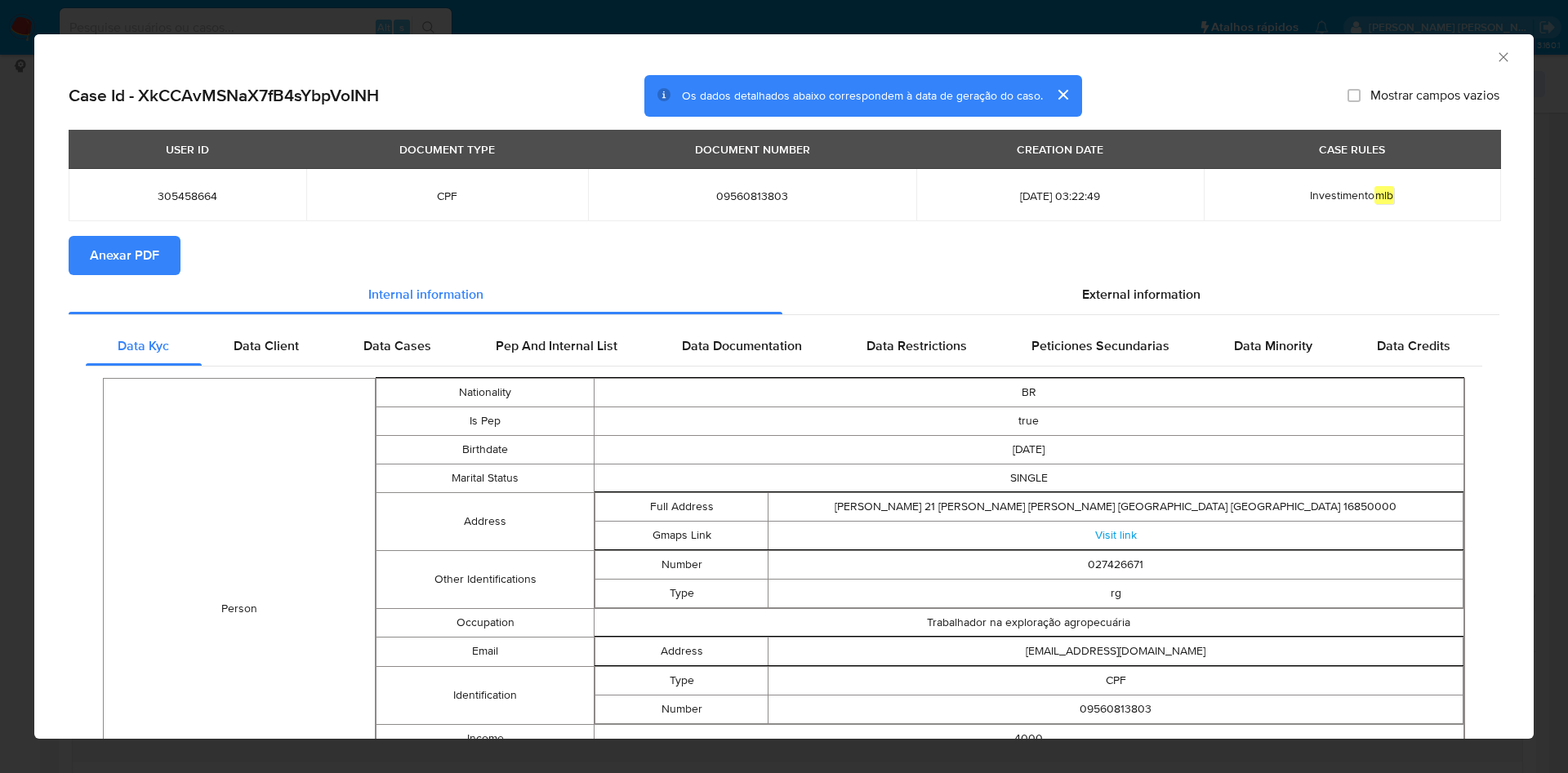
click at [143, 255] on span "Anexar PDF" at bounding box center [124, 255] width 70 height 36
click at [1495, 56] on icon "Fechar a janela" at bounding box center [1502, 56] width 16 height 16
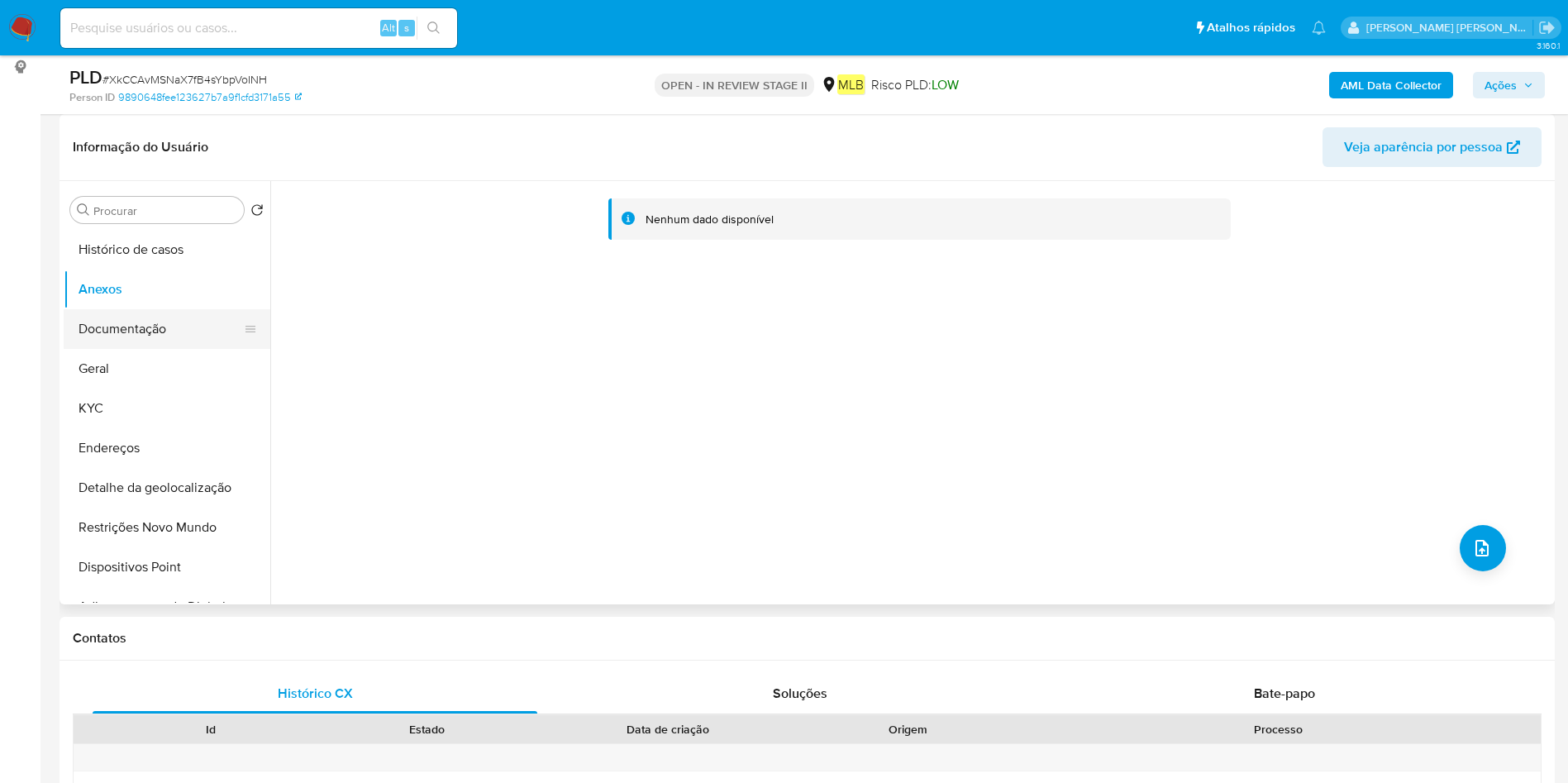
click at [151, 340] on button "Documentação" at bounding box center [160, 329] width 193 height 40
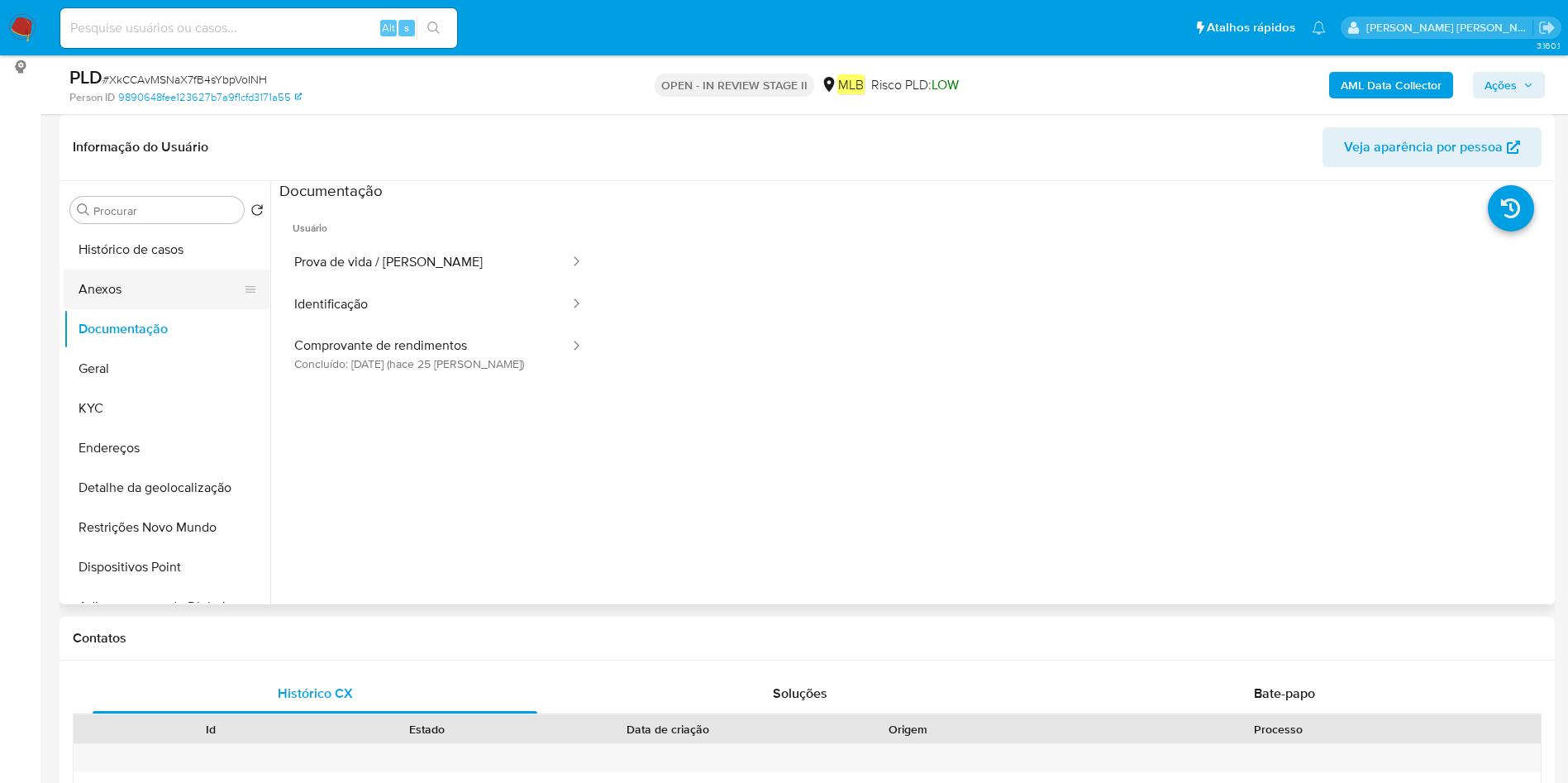
click at [131, 293] on button "Anexos" at bounding box center [160, 289] width 193 height 40
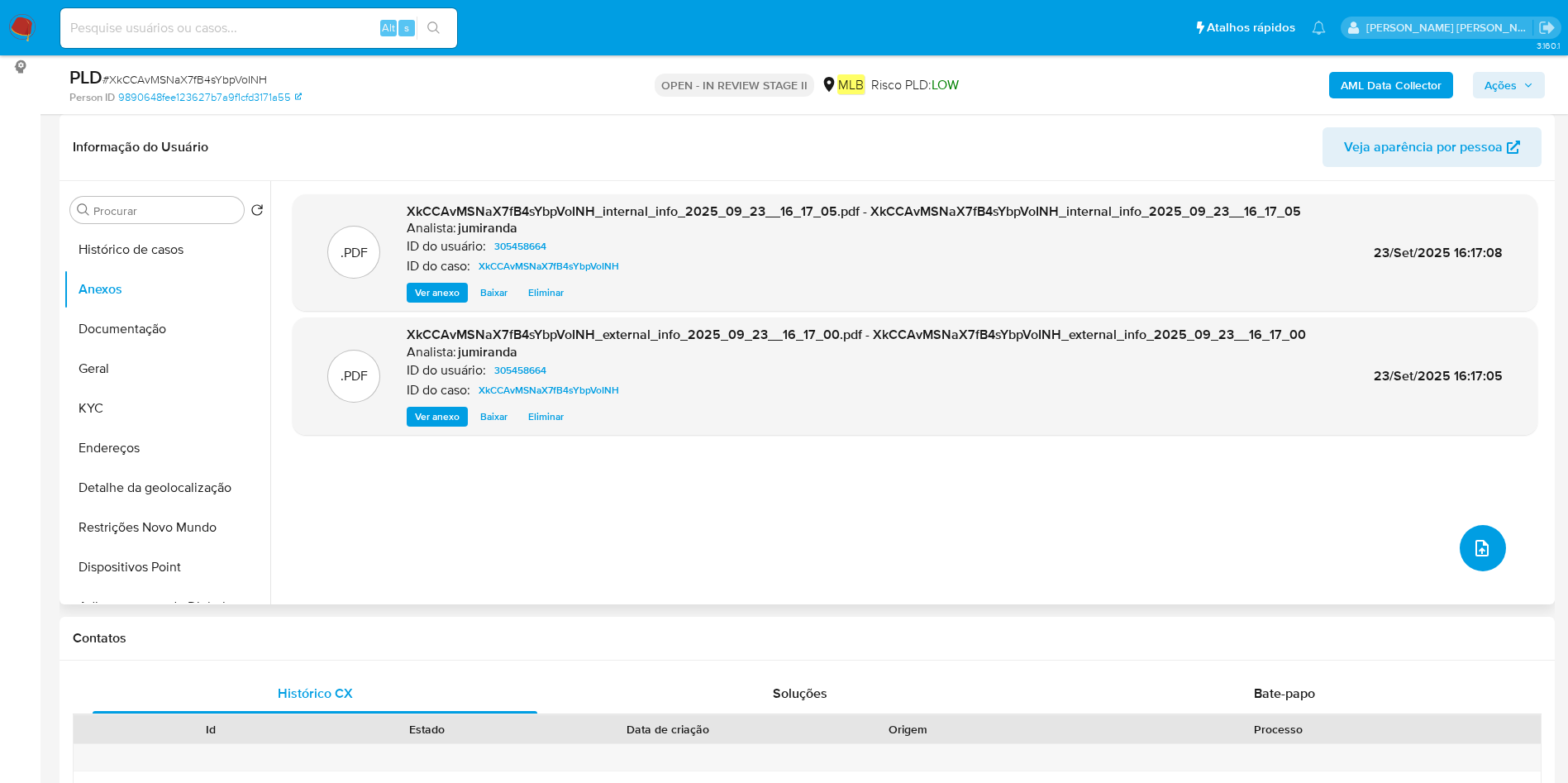
click at [1491, 540] on button "upload-file" at bounding box center [1483, 548] width 46 height 46
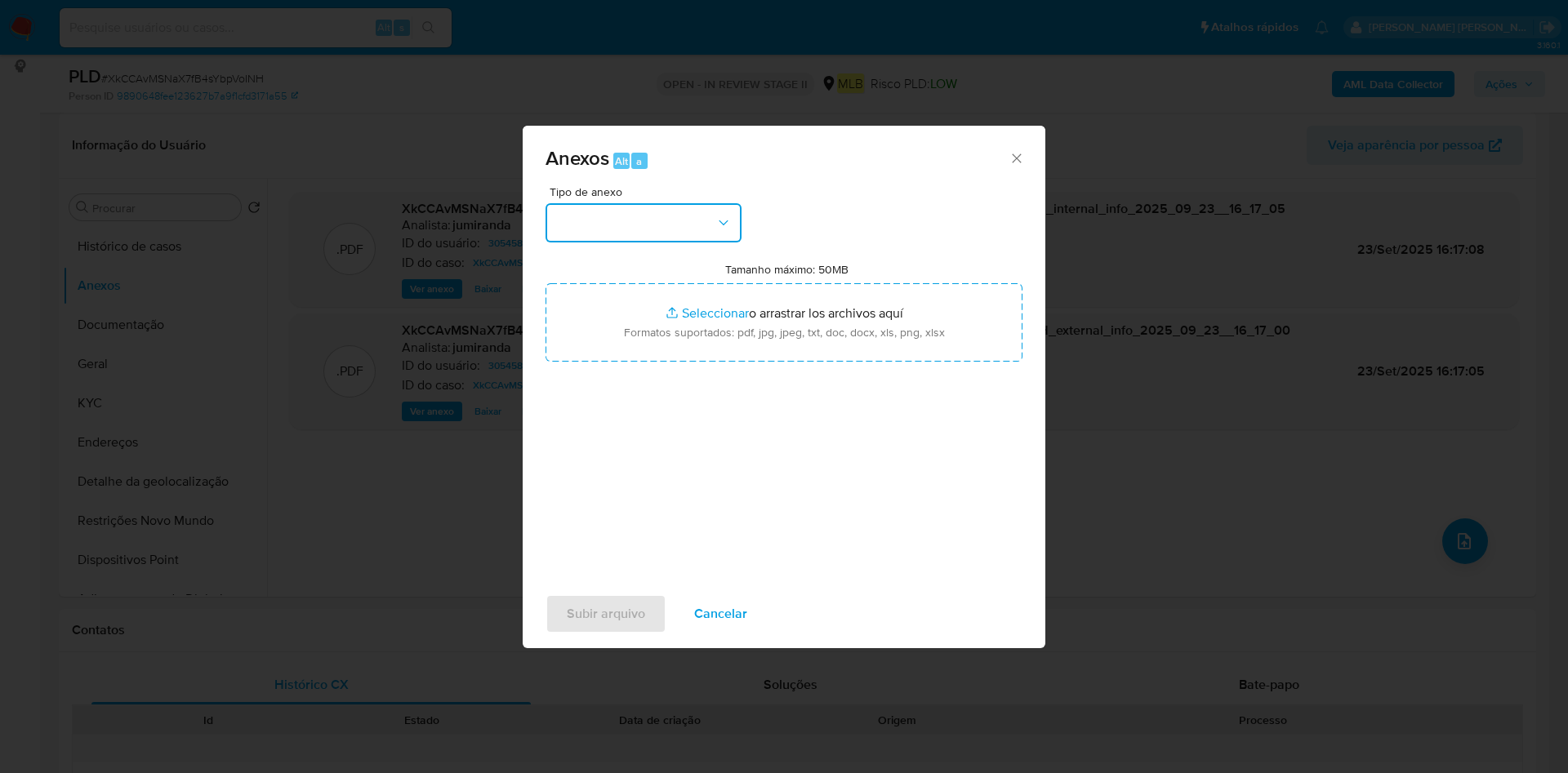
click at [687, 222] on button "button" at bounding box center [643, 223] width 196 height 39
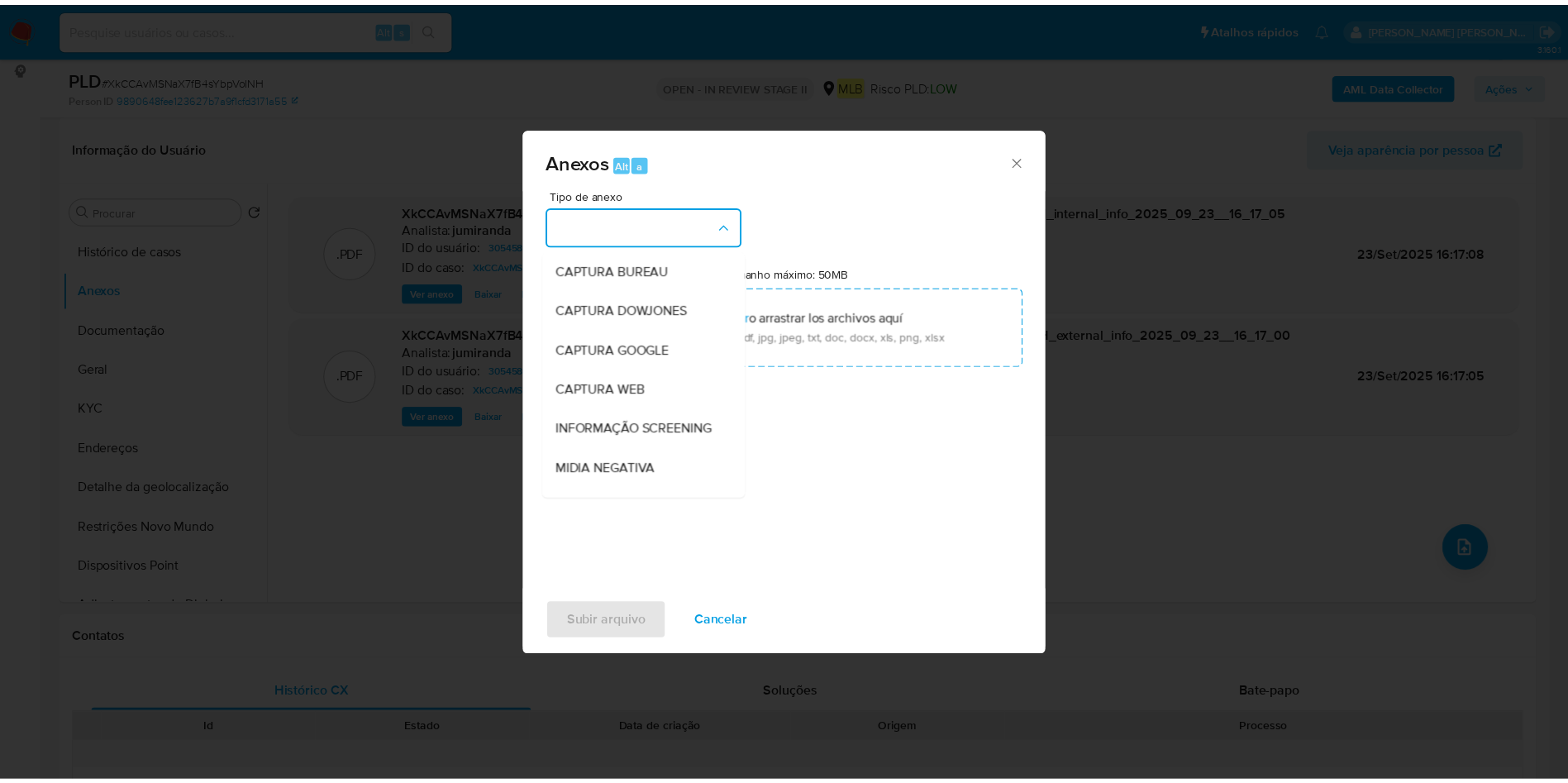
scroll to position [254, 0]
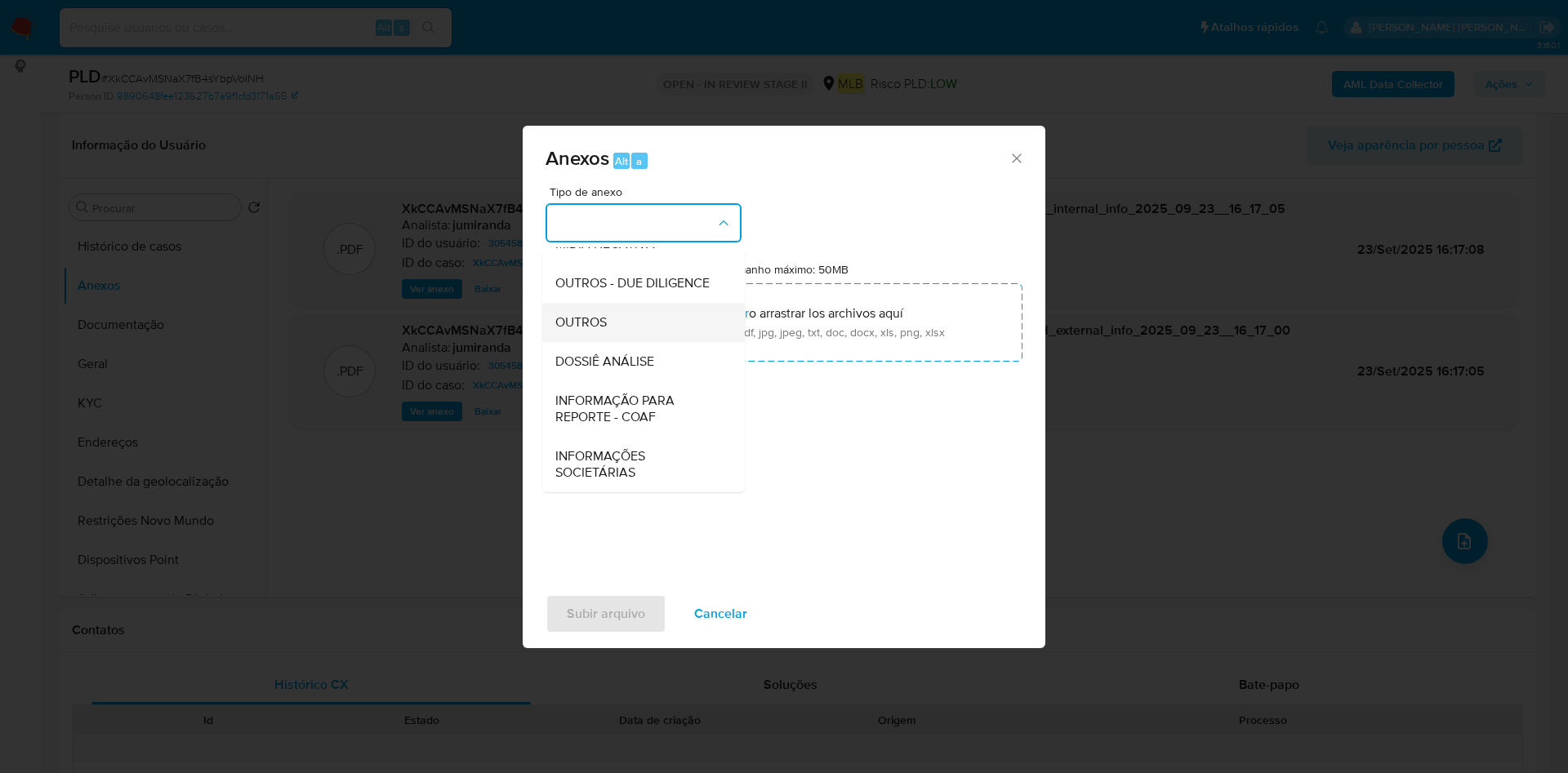
click at [654, 325] on div "OUTROS" at bounding box center [639, 322] width 166 height 39
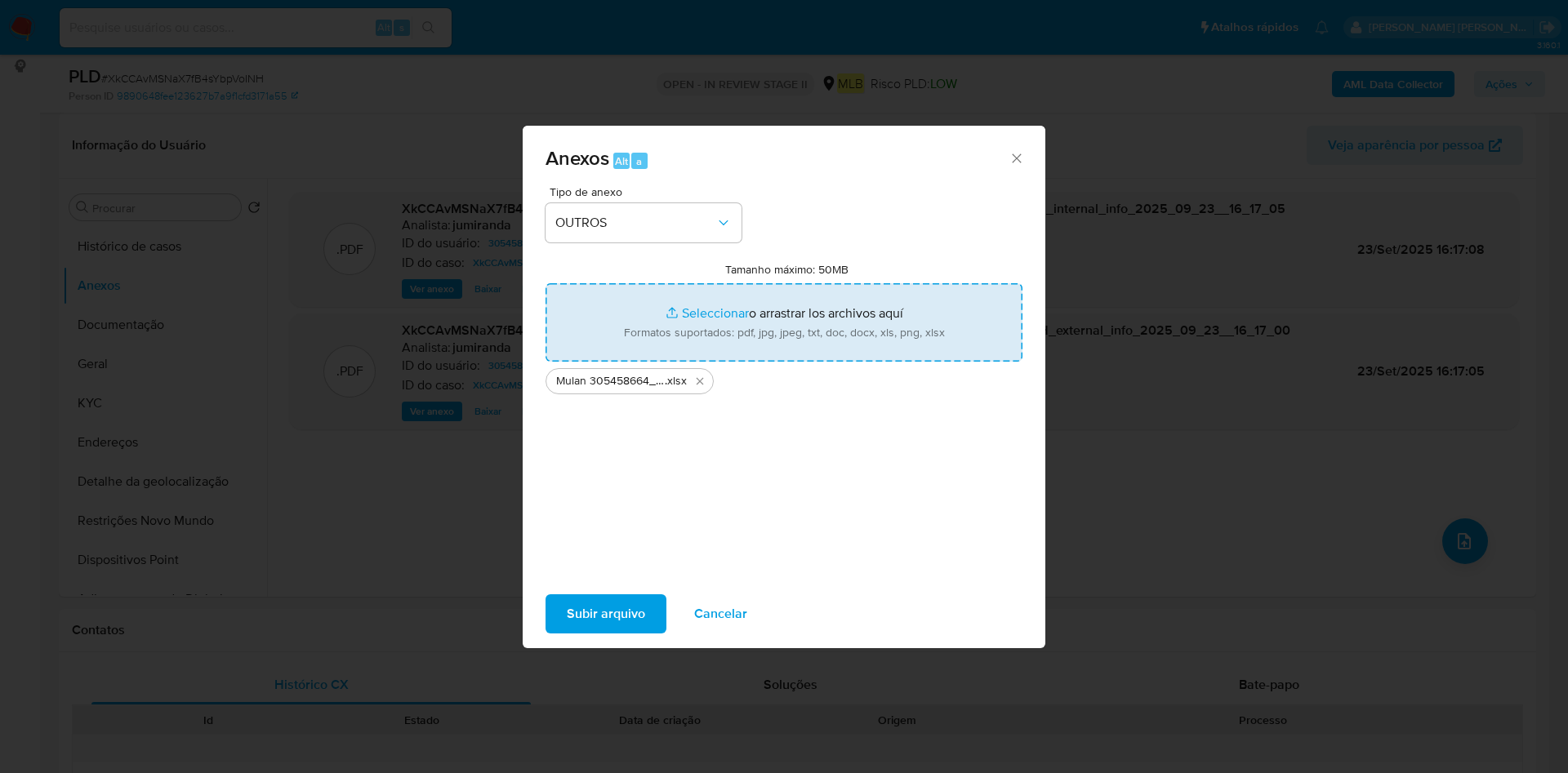
type input "C:\fakepath\SAR - XXX - CPF 09560813803 - MARCONI OLIVEIRA SANTOS.pdf"
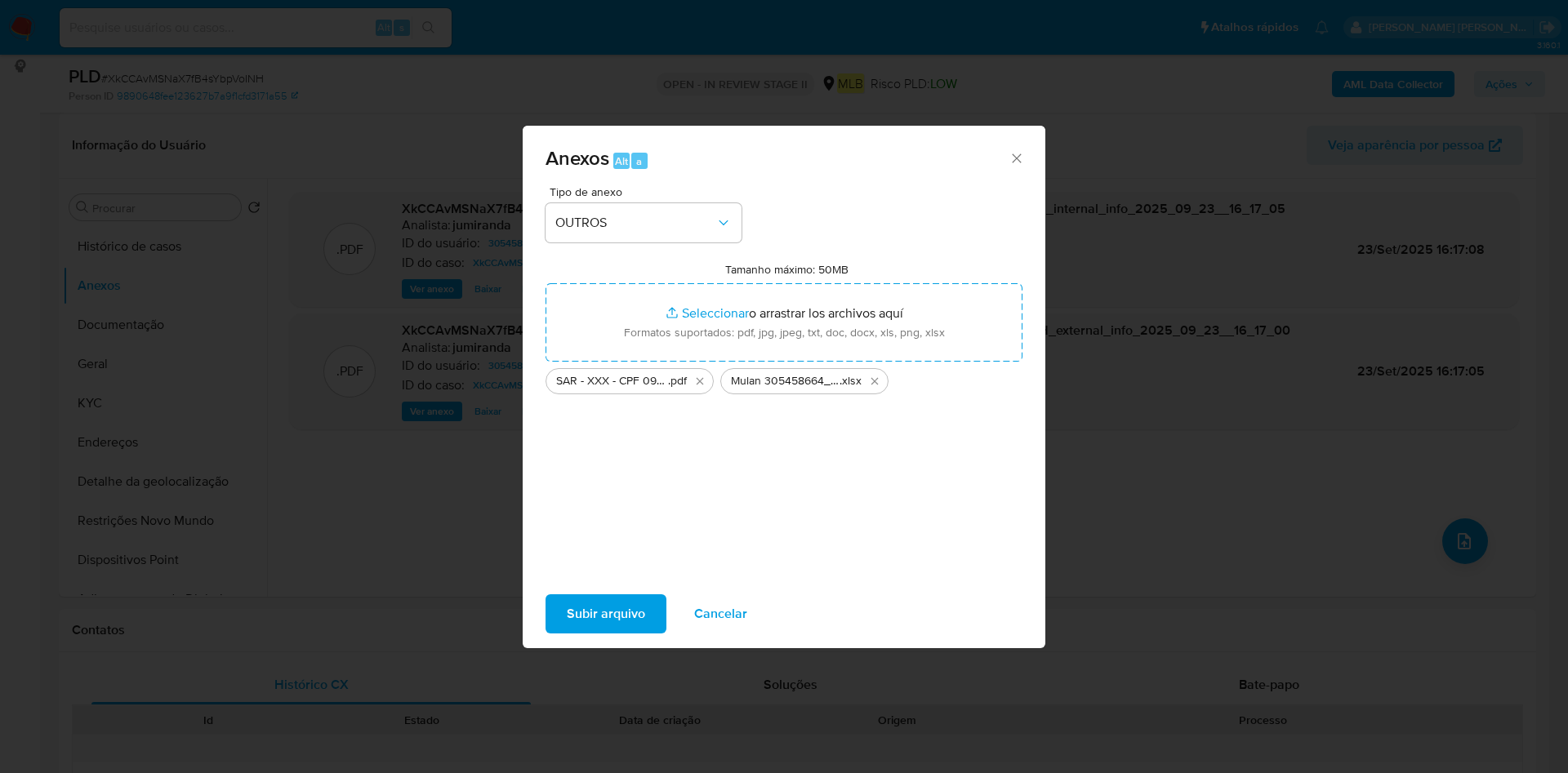
click at [624, 615] on span "Subir arquivo" at bounding box center [605, 613] width 78 height 36
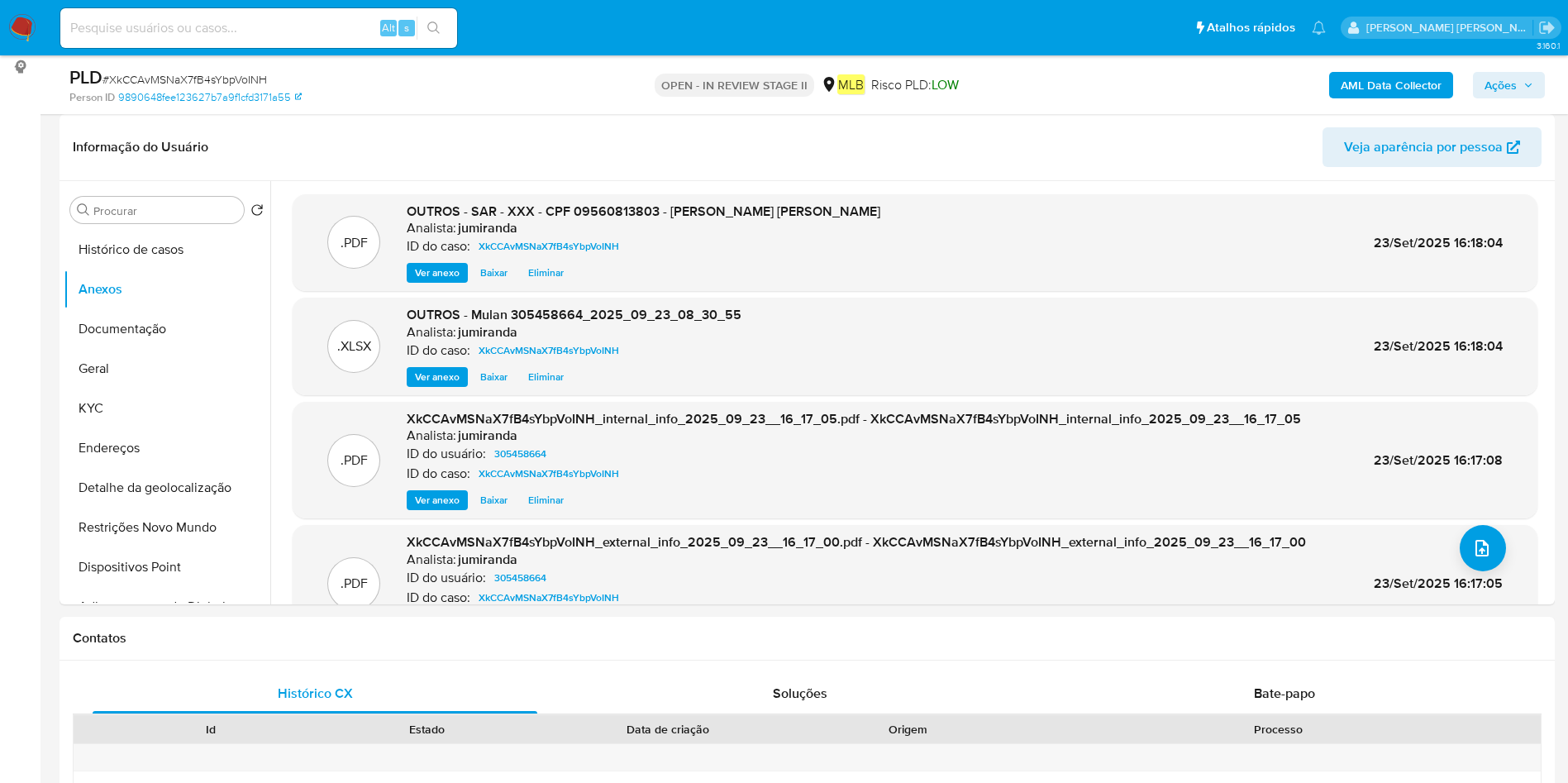
click at [1523, 79] on span "Ações" at bounding box center [1508, 84] width 48 height 23
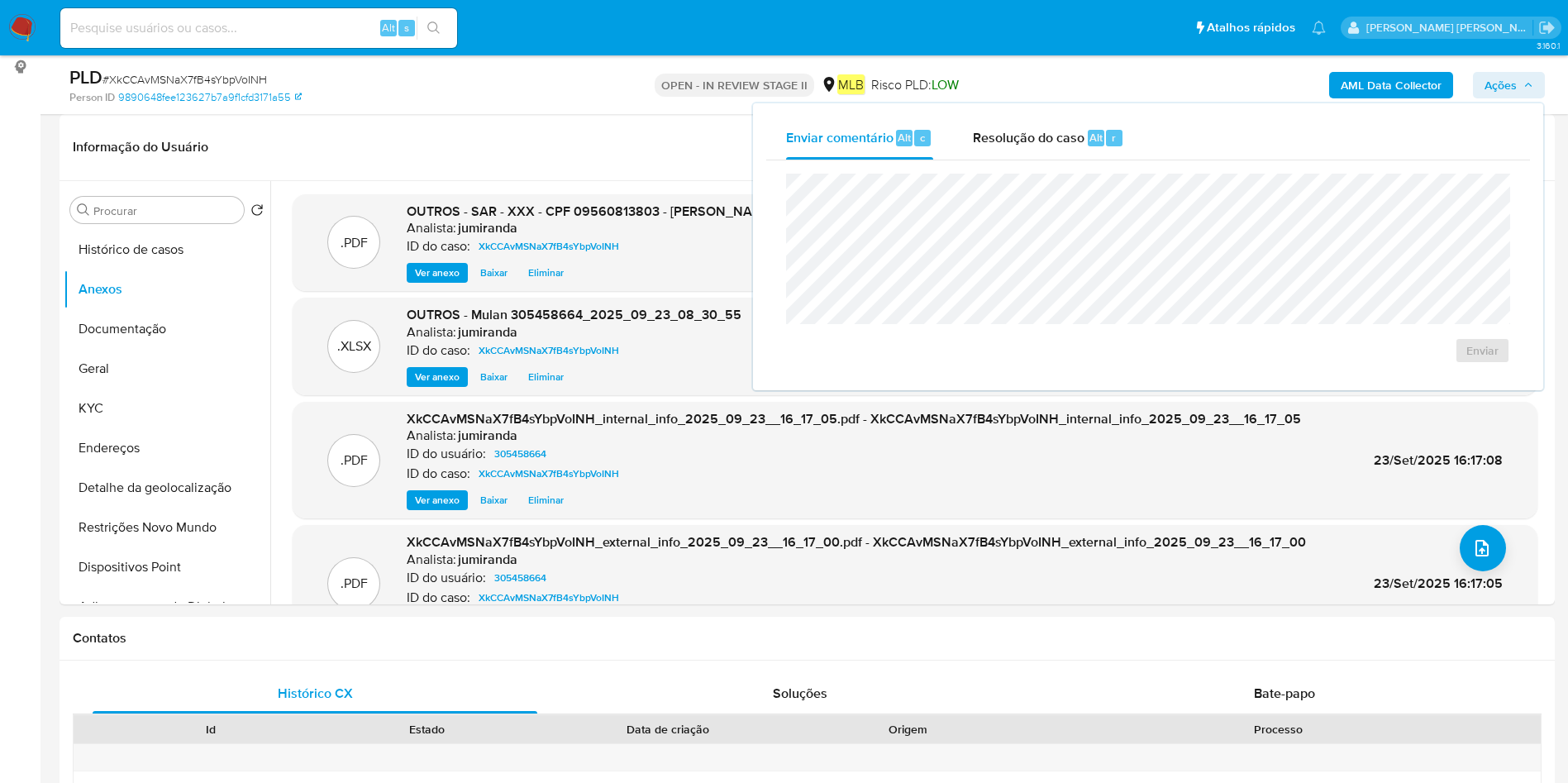
click at [999, 141] on span "Resolução do caso" at bounding box center [1029, 137] width 111 height 19
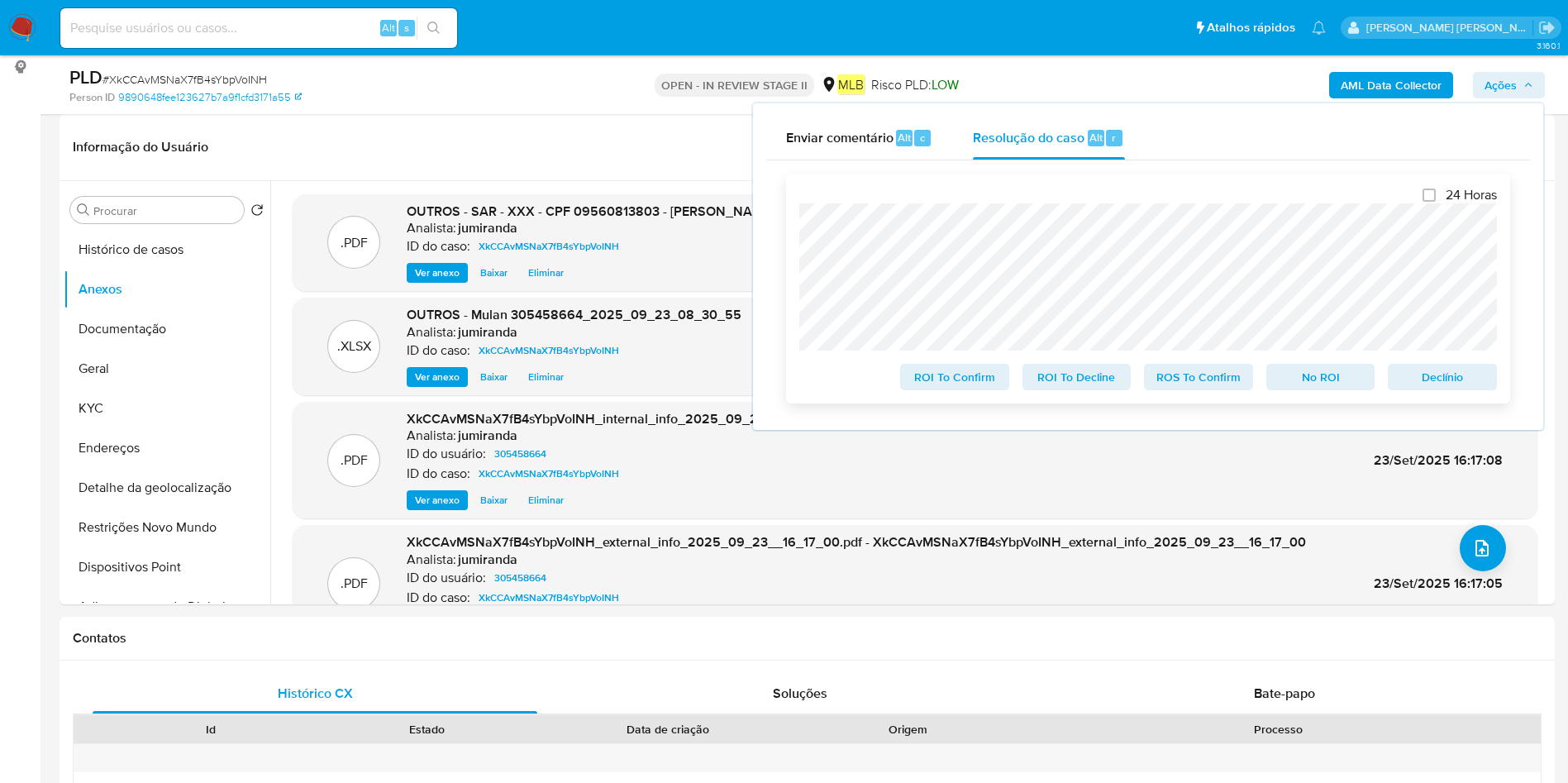
click at [1185, 374] on span "ROS To Confirm" at bounding box center [1198, 376] width 86 height 23
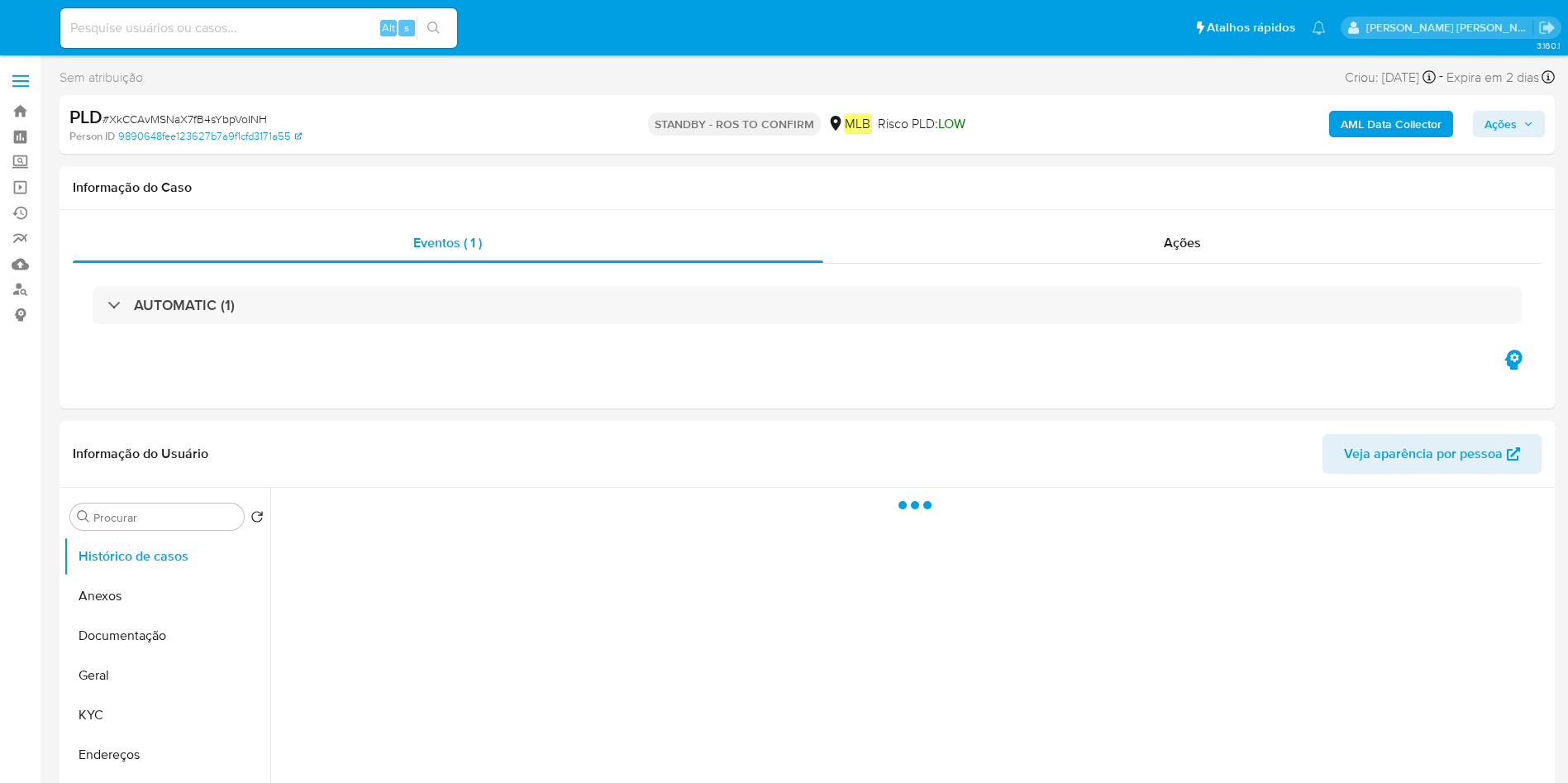
select select "10"
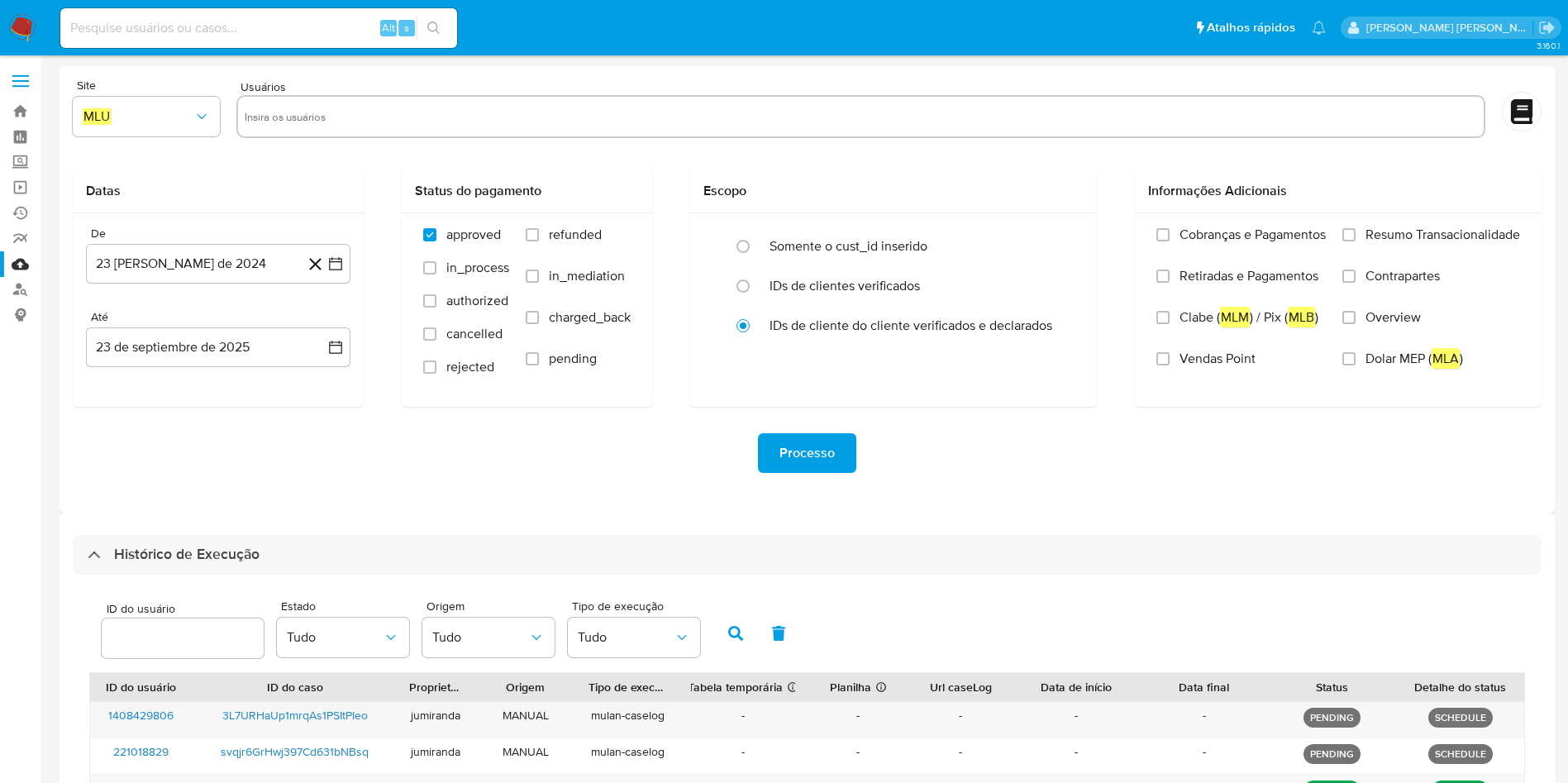
select select "10"
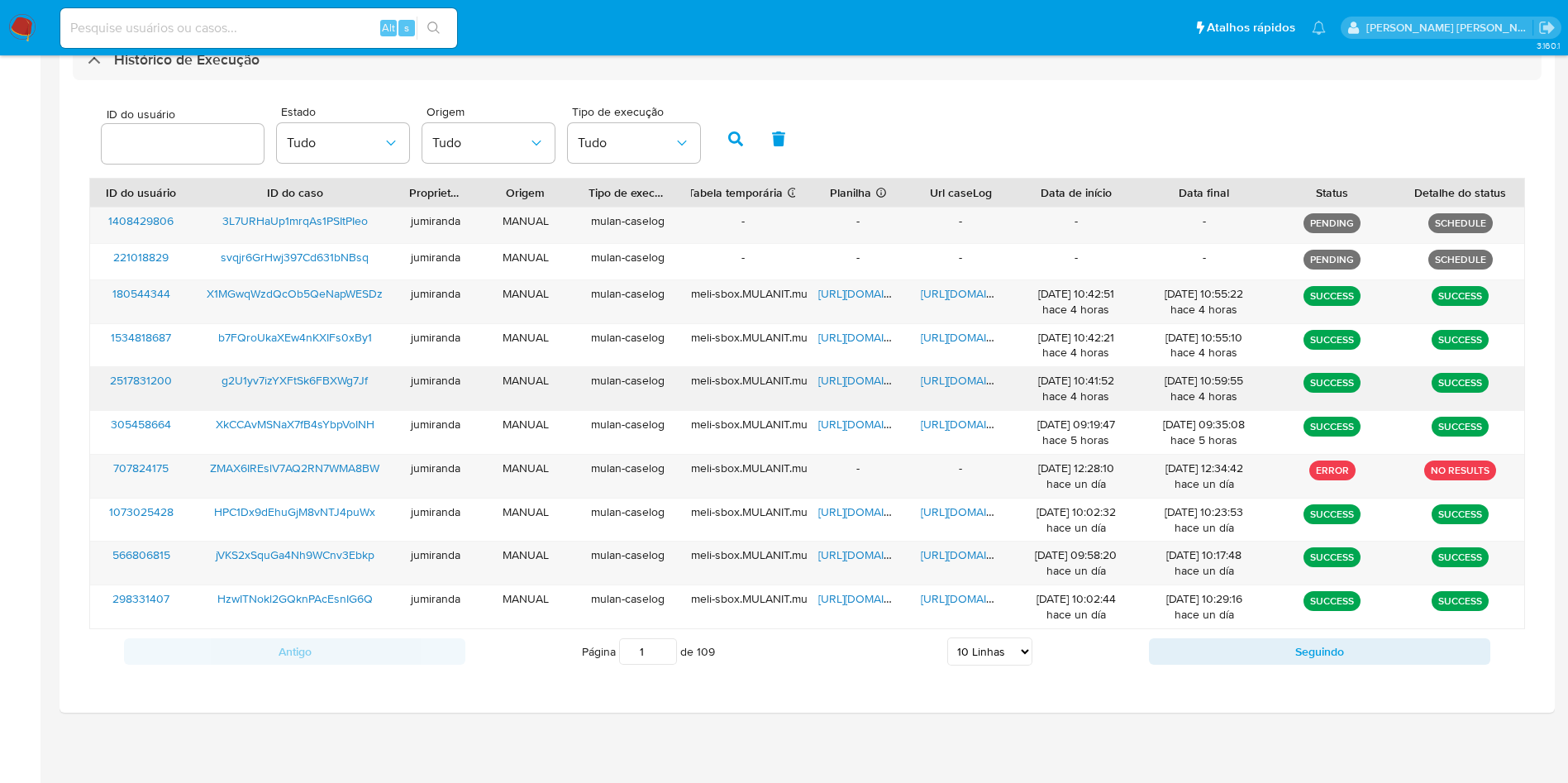
click at [866, 390] on div "[URL][DOMAIN_NAME]" at bounding box center [858, 388] width 102 height 43
click at [874, 391] on div "[URL][DOMAIN_NAME]" at bounding box center [858, 388] width 102 height 43
click at [875, 380] on span "[URL][DOMAIN_NAME]" at bounding box center [875, 380] width 114 height 16
click at [946, 377] on span "https://docs.google.com/document/d/1beV3BuEZvm0e3XQaLrQjDnX_OJ5loR3Va6S-m4qX6HE…" at bounding box center [978, 380] width 114 height 16
click at [335, 380] on span "g2U1yv7izYXFtSk6FBXWg7Jf" at bounding box center [294, 380] width 146 height 16
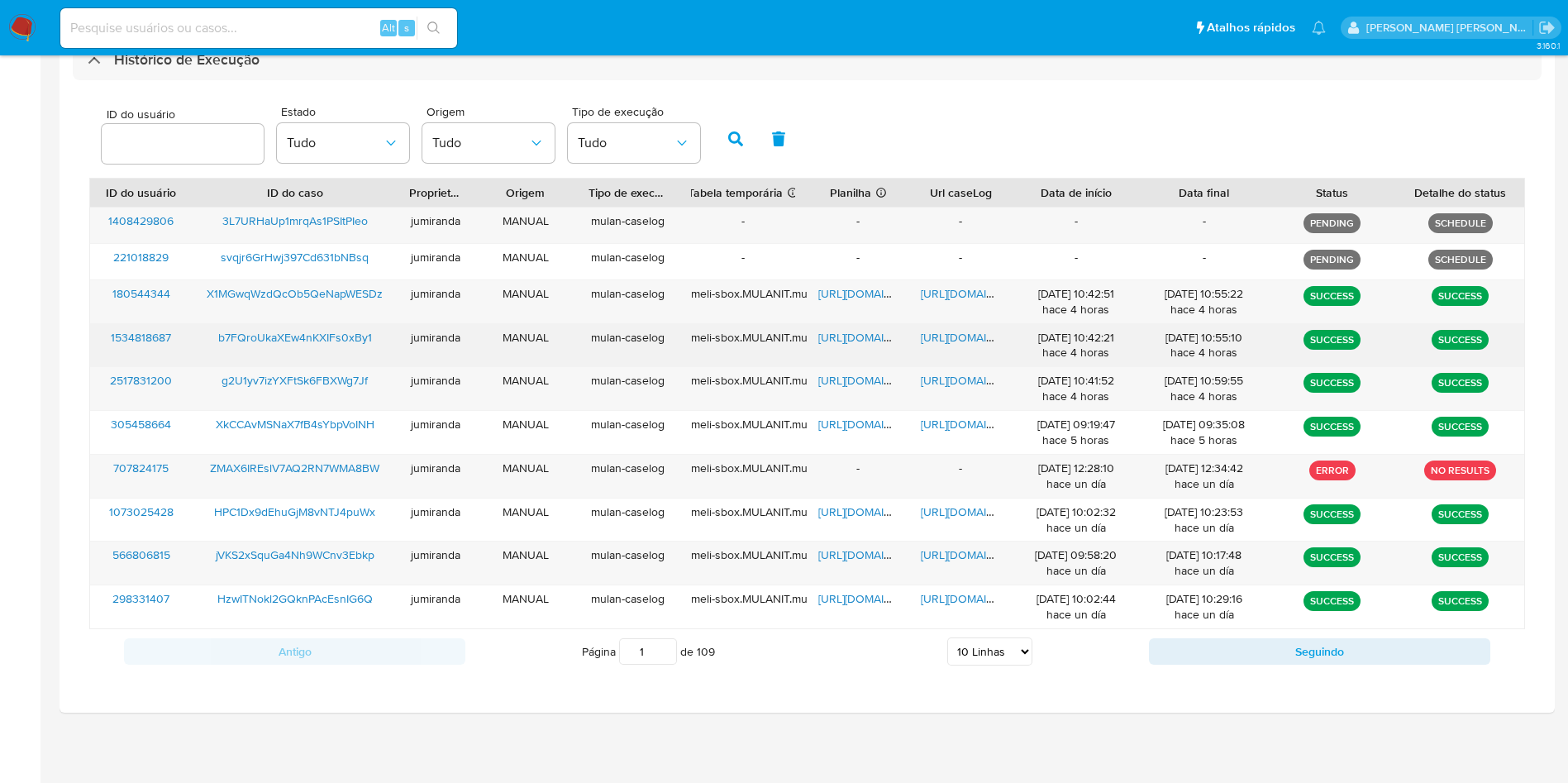
click at [820, 337] on span "https://docs.google.com/spreadsheets/d/10lEfMJjp2nt3H6QVB_zhk7REJRFnUTS2zxWVML7…" at bounding box center [875, 337] width 114 height 16
click at [953, 336] on span "https://docs.google.com/document/d/1pKn9vWnahiS62oQuDjQQ-7yTDU2MZU6GXAWNRHdej5w…" at bounding box center [978, 337] width 114 height 16
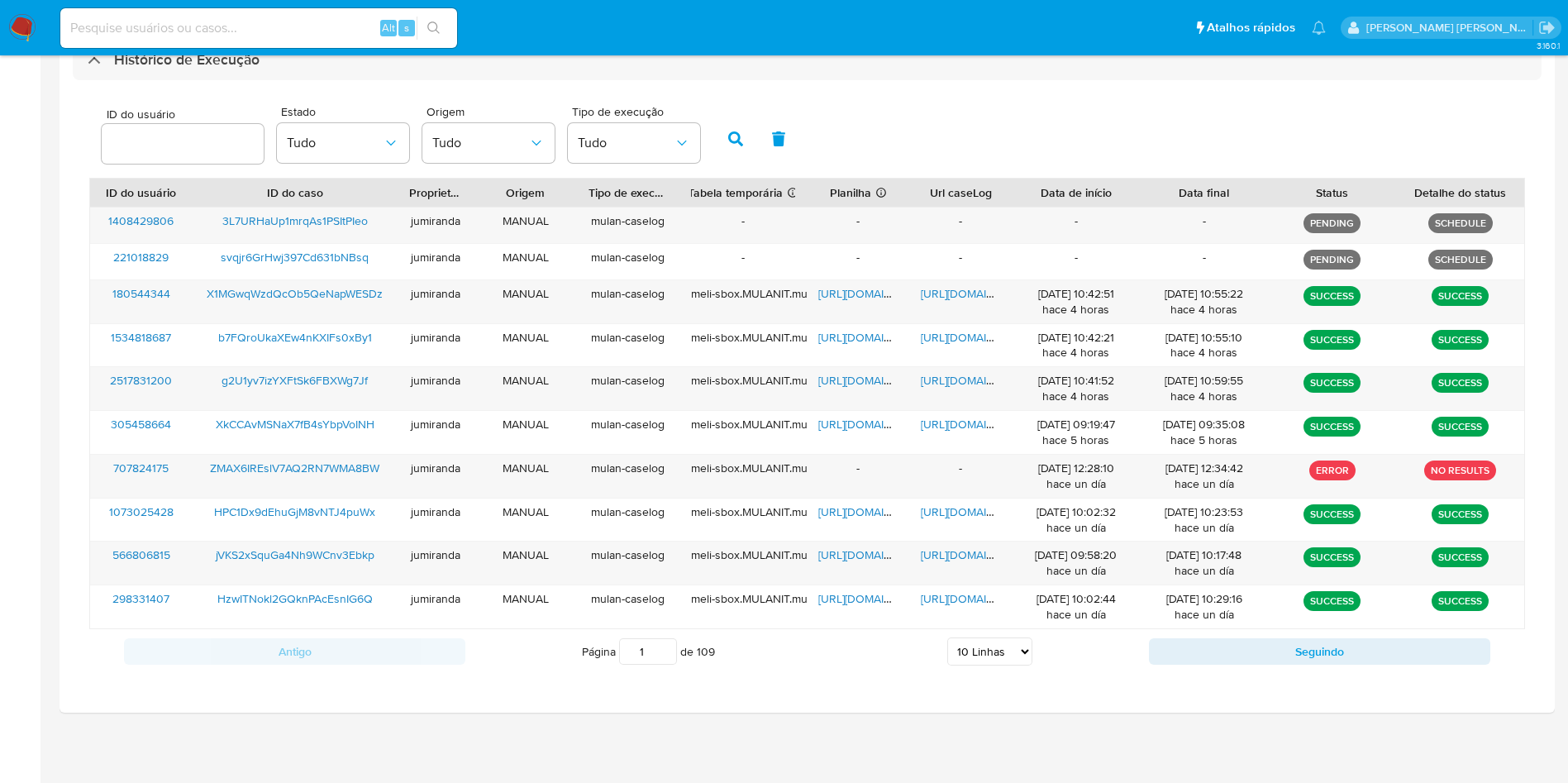
click at [299, 323] on div "180544344 X1MGwqWzdQcOb5QeNapWESDz jumiranda MANUAL mulan-caselog meli-sbox.MUL…" at bounding box center [807, 301] width 1434 height 43
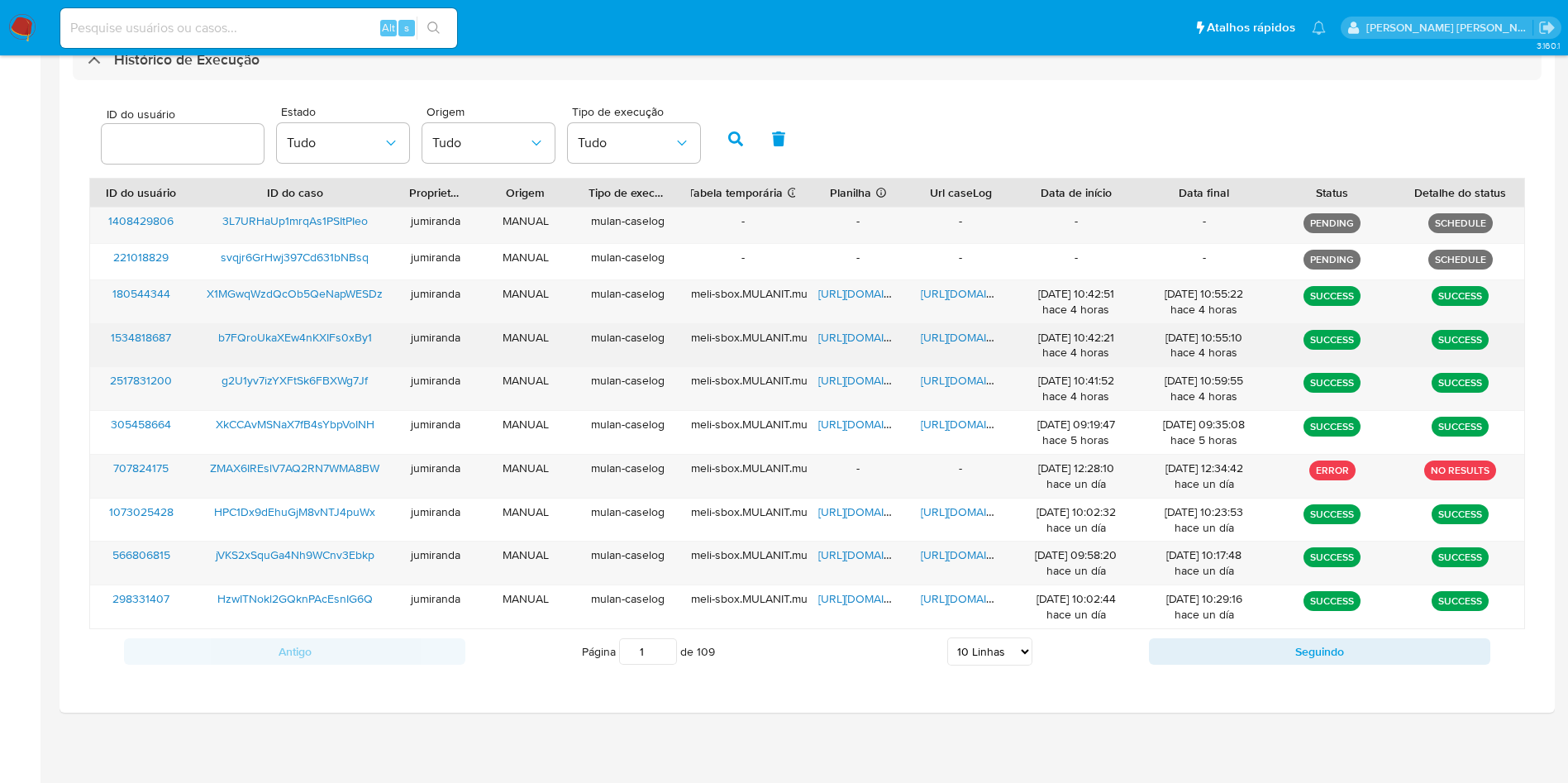
click at [304, 332] on span "b7FQroUkaXEw4nKXIFs0xBy1" at bounding box center [295, 337] width 154 height 16
click at [877, 336] on span "https://docs.google.com/spreadsheets/d/10lEfMJjp2nt3H6QVB_zhk7REJRFnUTS2zxWVML7…" at bounding box center [875, 337] width 114 height 16
click at [951, 339] on span "https://docs.google.com/document/d/1pKn9vWnahiS62oQuDjQQ-7yTDU2MZU6GXAWNRHdej5w…" at bounding box center [978, 337] width 114 height 16
click at [308, 336] on span "b7FQroUkaXEw4nKXIFs0xBy1" at bounding box center [295, 337] width 154 height 16
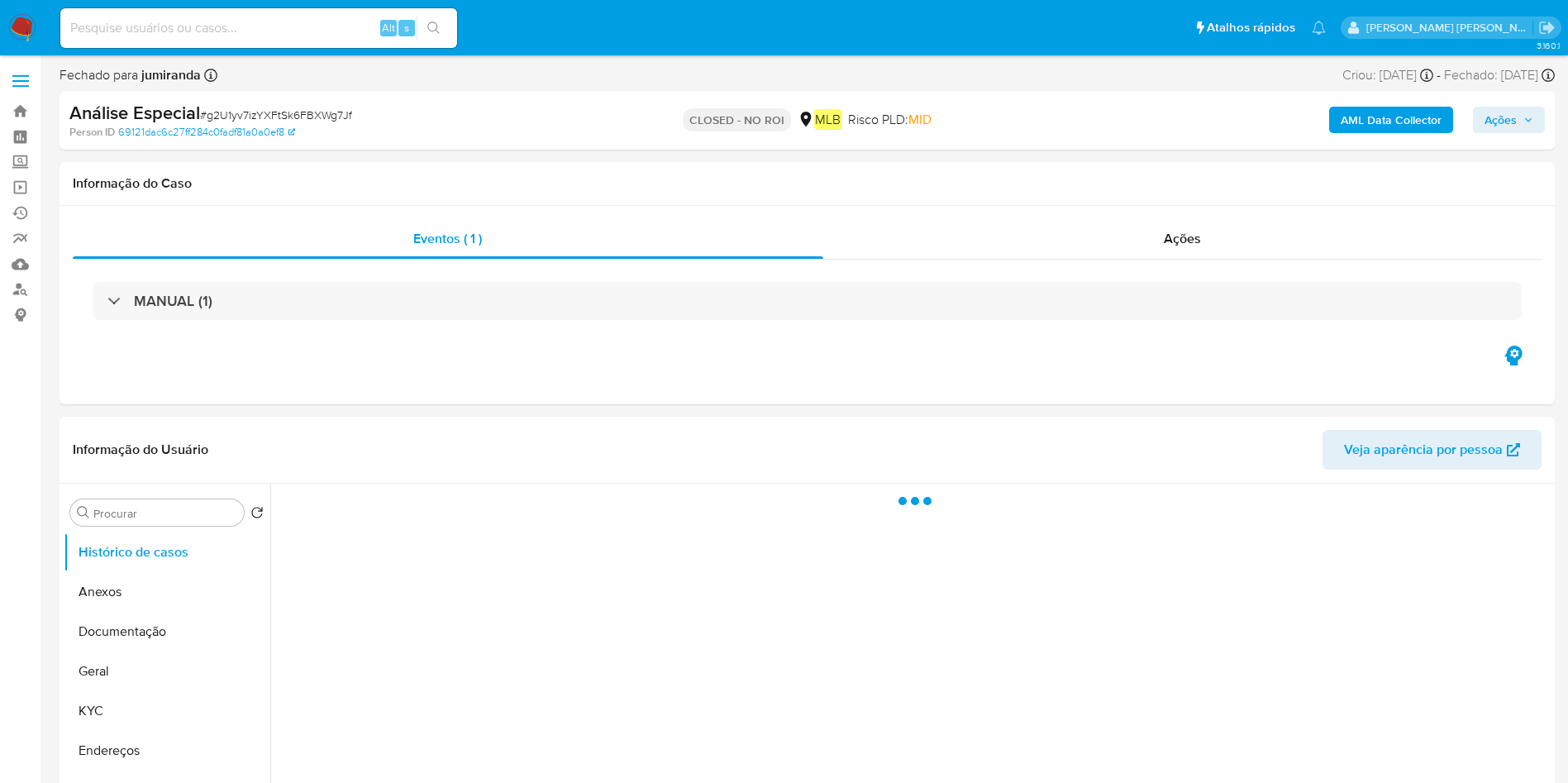
select select "10"
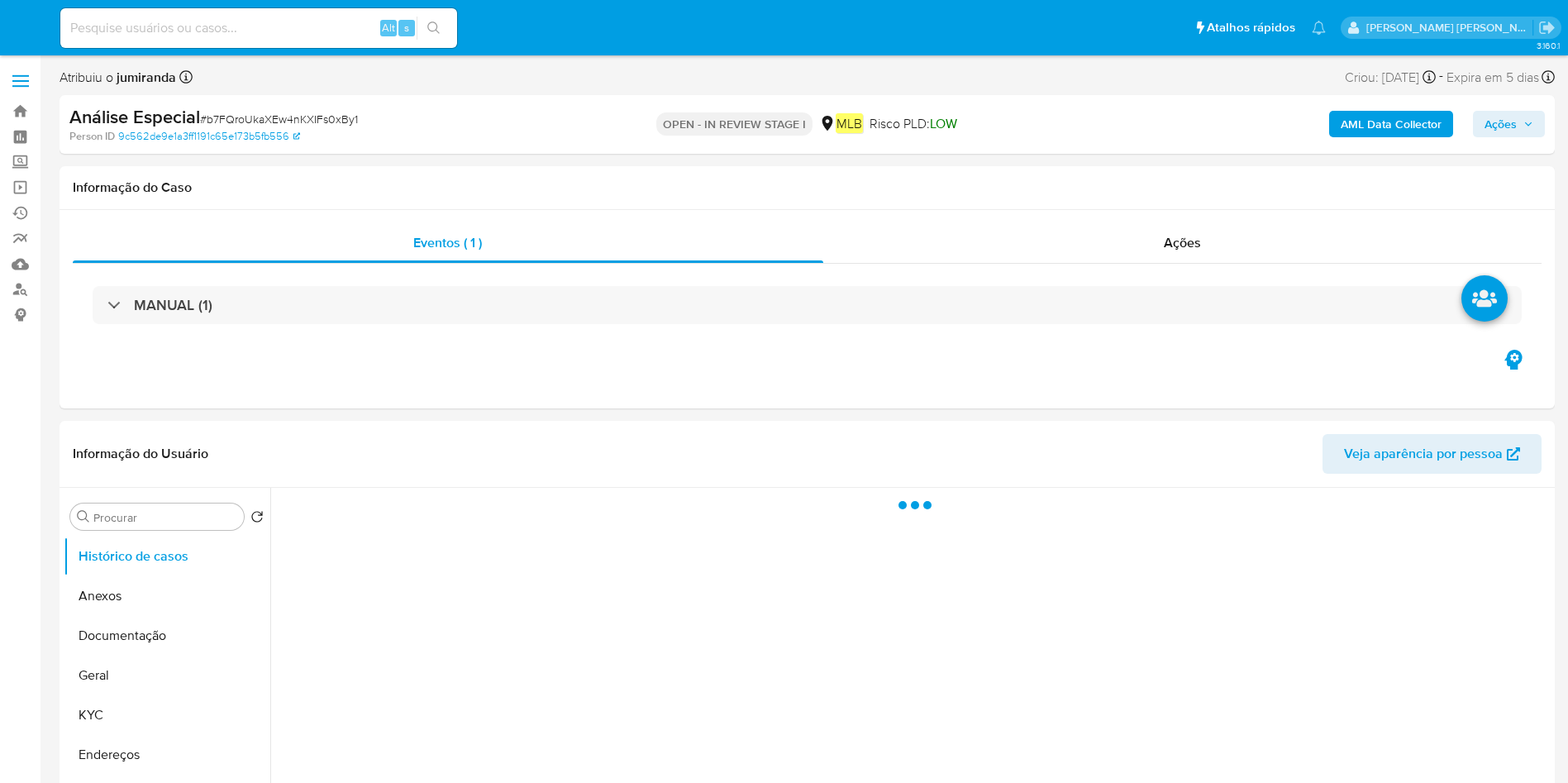
select select "10"
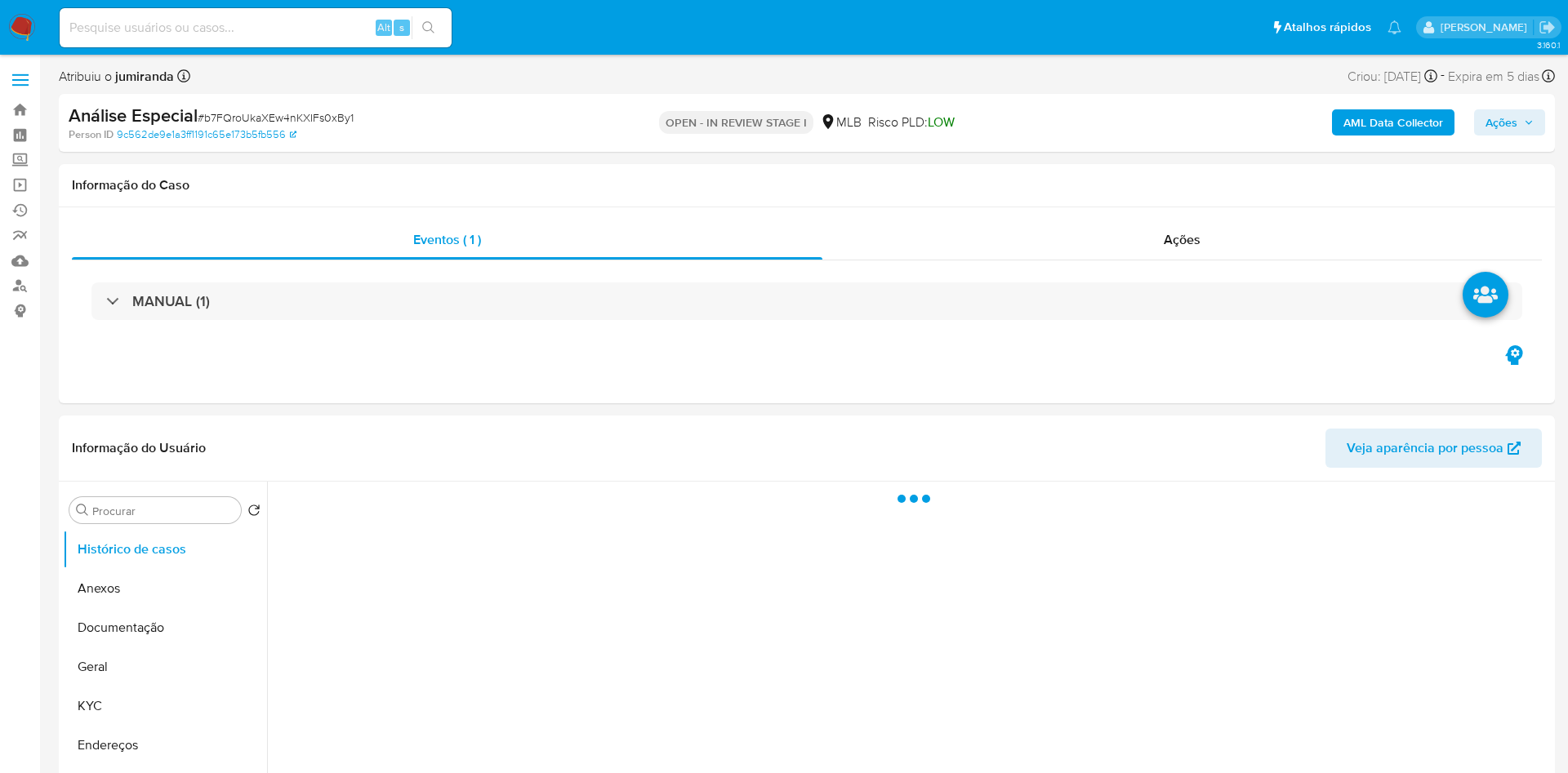
select select "10"
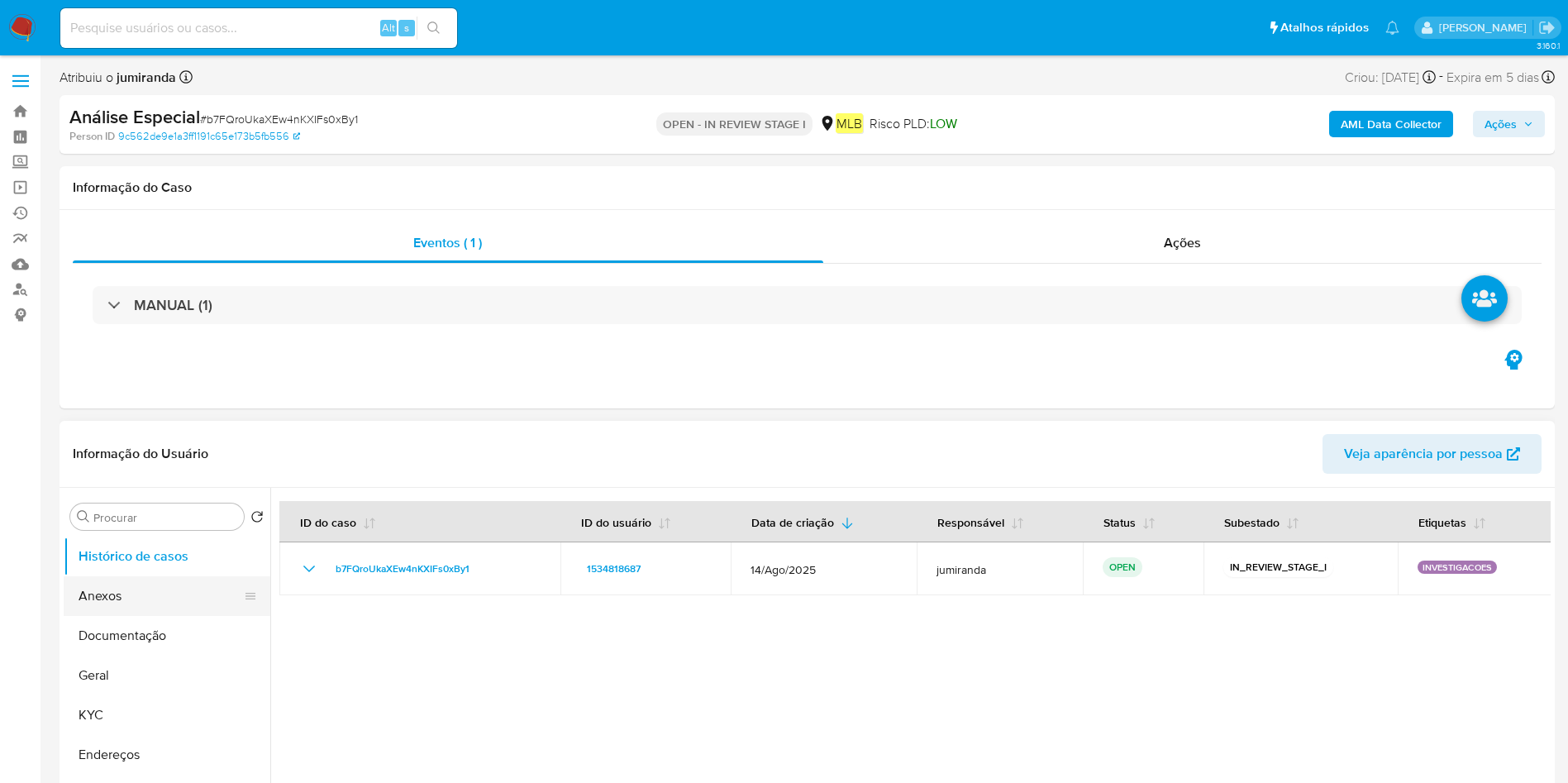
click at [179, 586] on button "Anexos" at bounding box center [160, 596] width 193 height 40
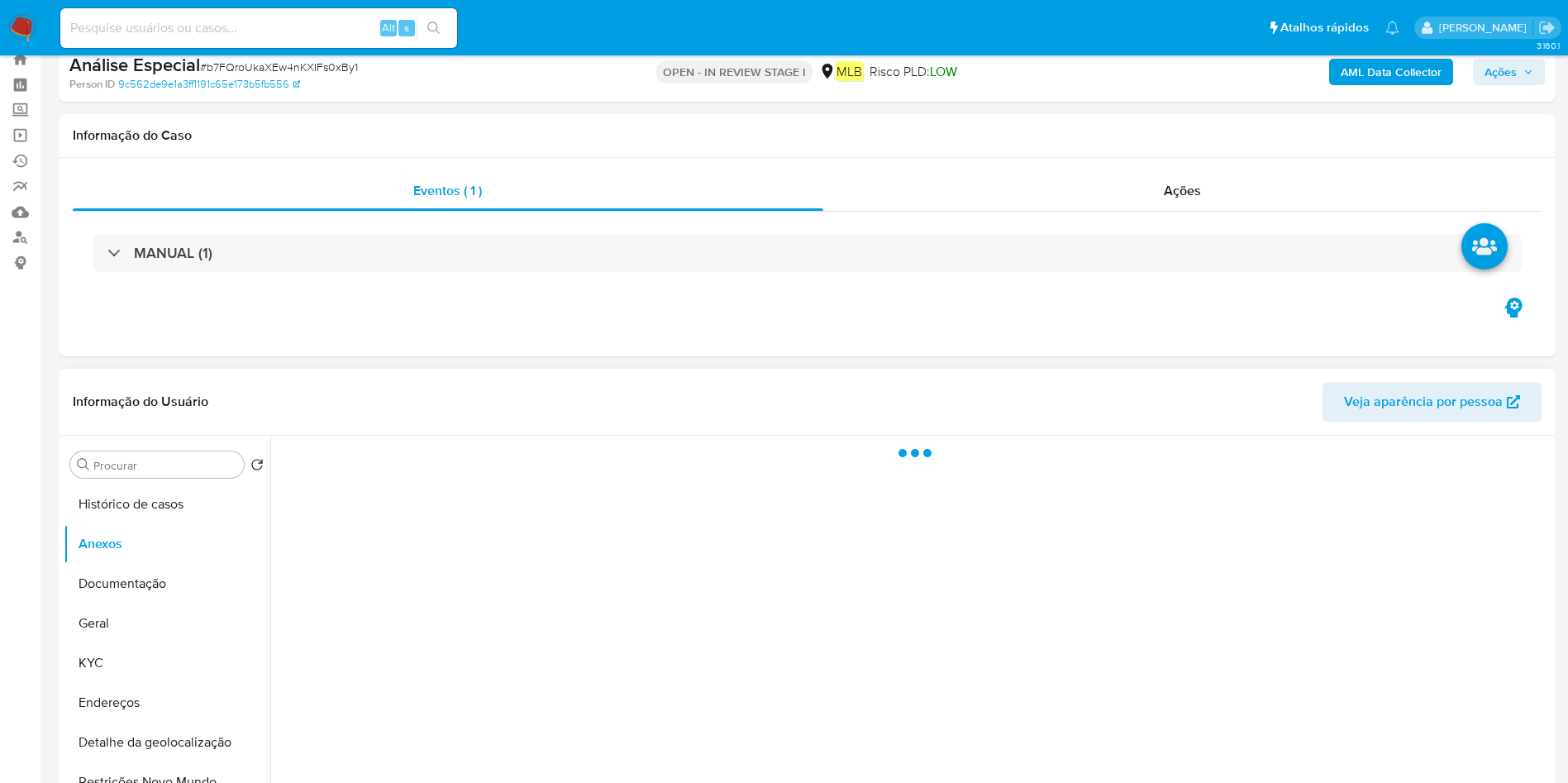
scroll to position [249, 0]
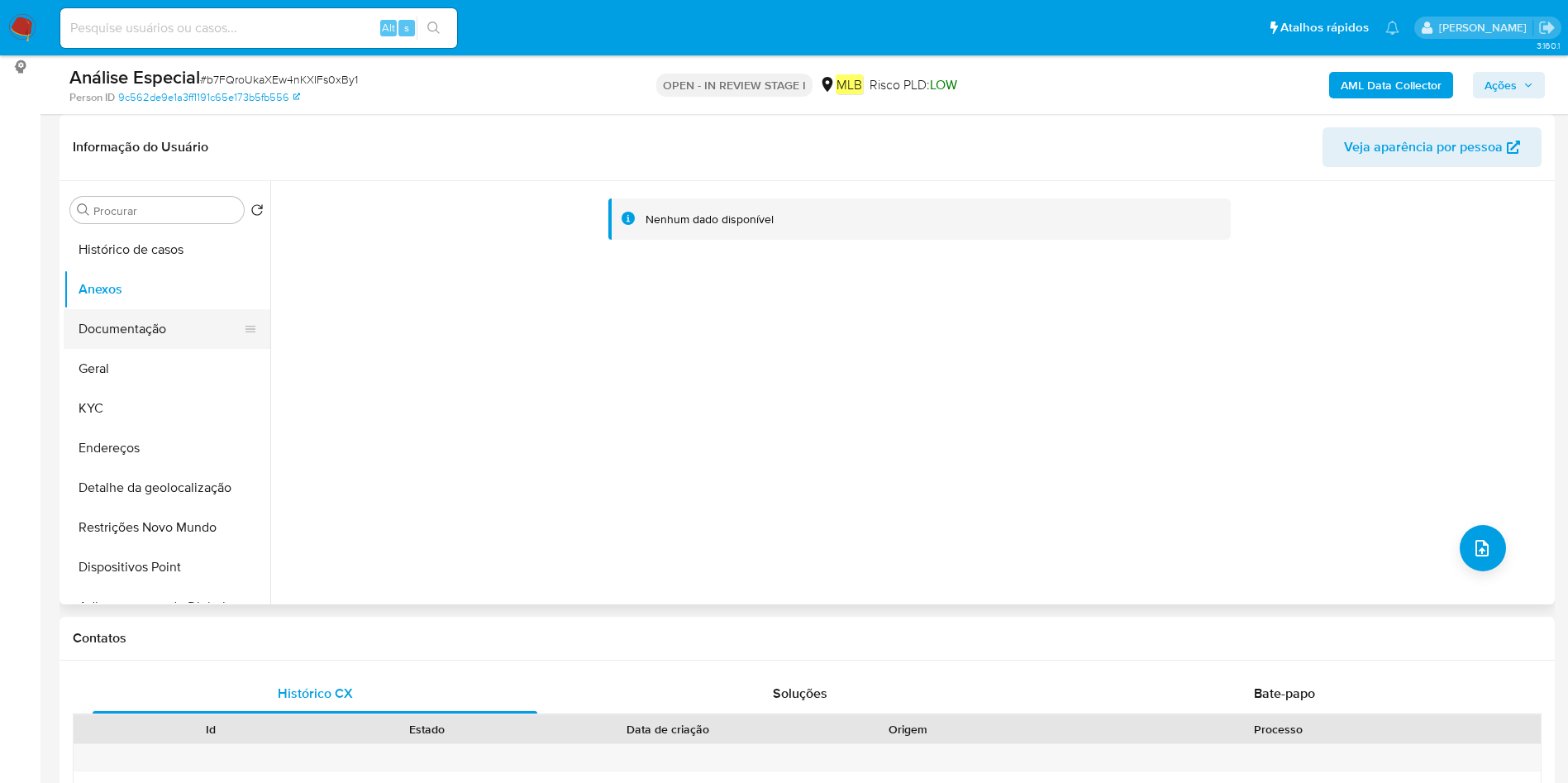
click at [190, 330] on button "Documentação" at bounding box center [160, 329] width 193 height 40
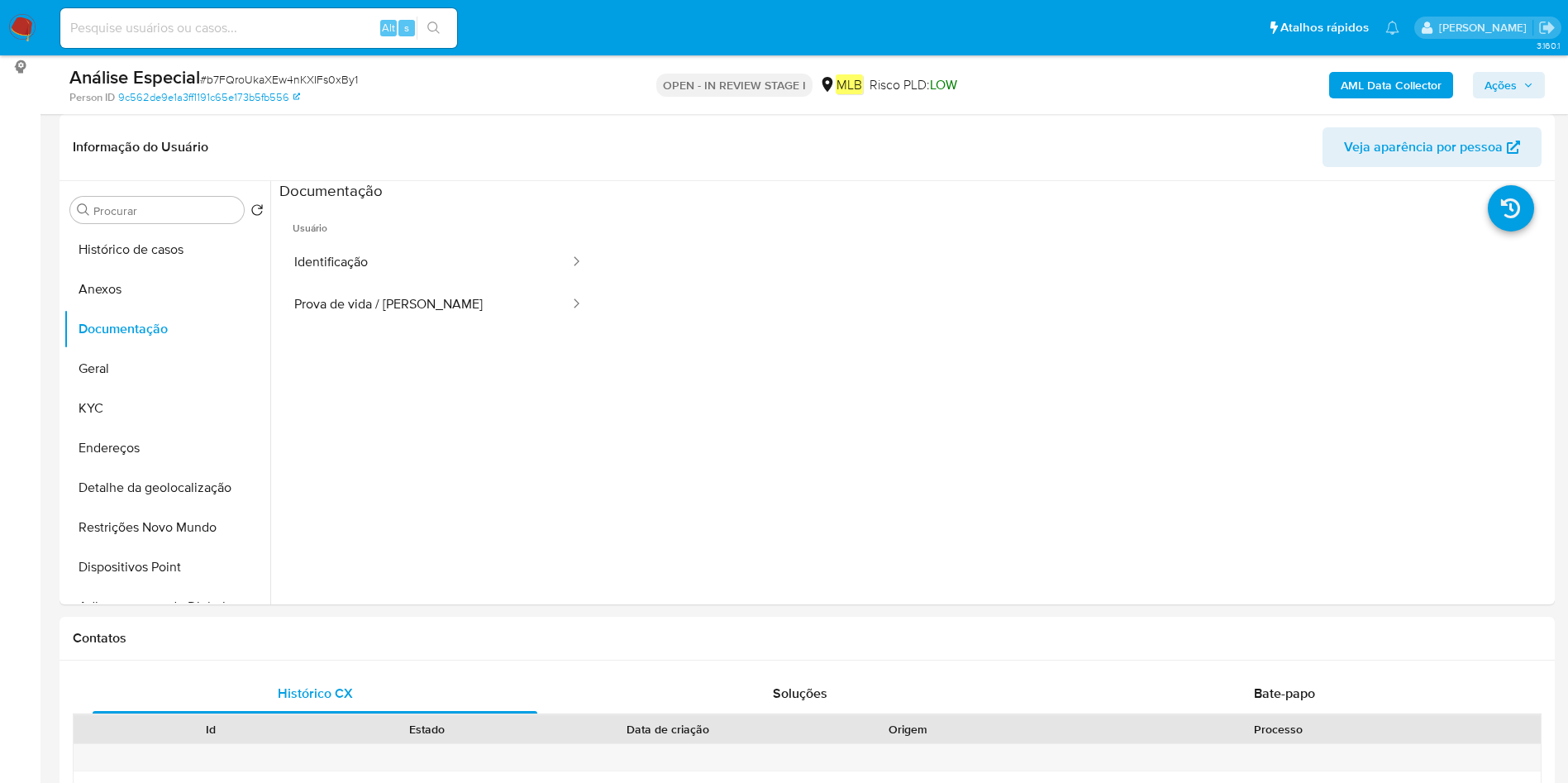
click at [1394, 76] on b "AML Data Collector" at bounding box center [1391, 85] width 101 height 26
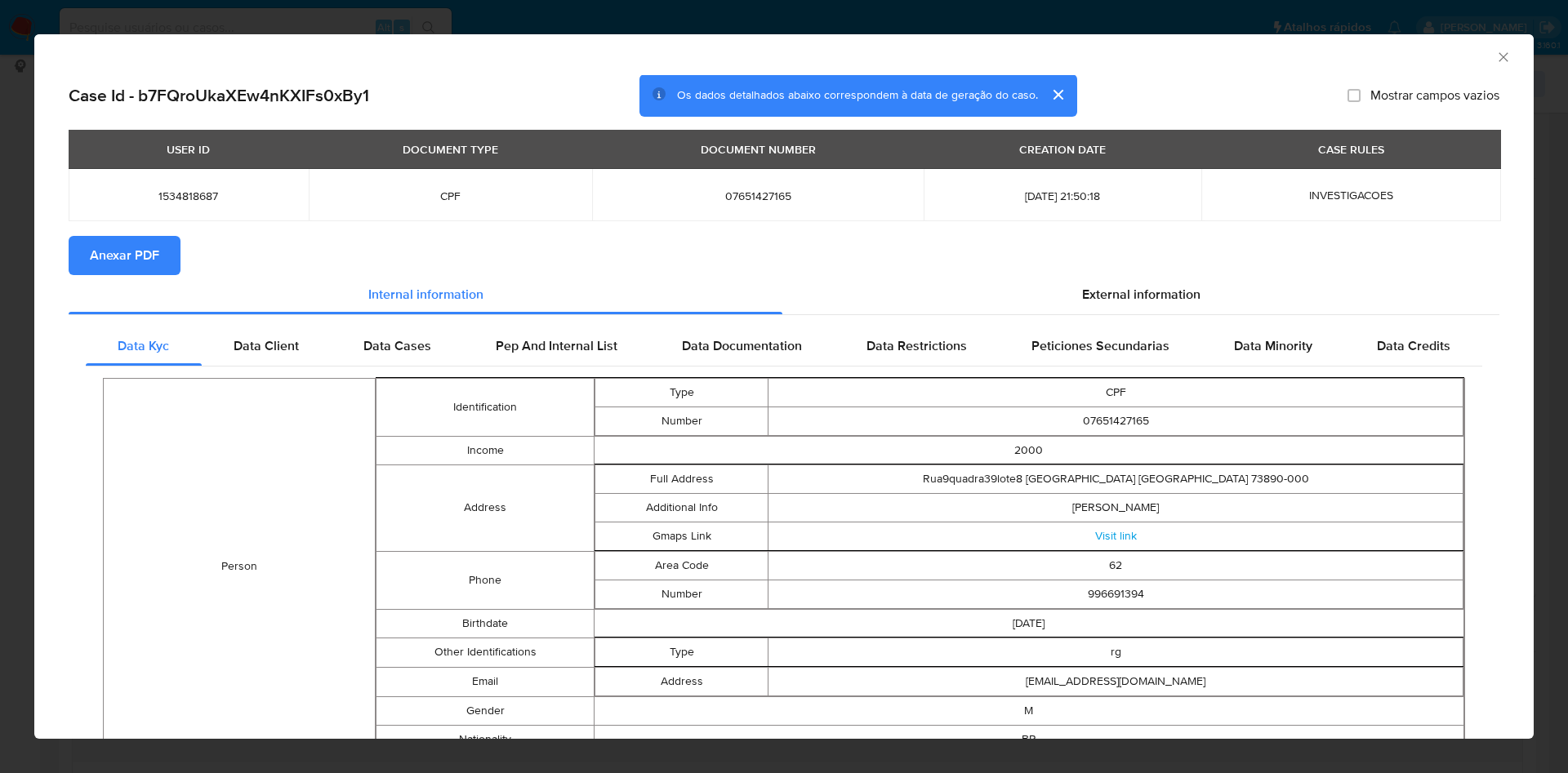
click at [145, 263] on span "Anexar PDF" at bounding box center [124, 255] width 70 height 36
click at [1495, 50] on icon "Fechar a janela" at bounding box center [1502, 56] width 16 height 16
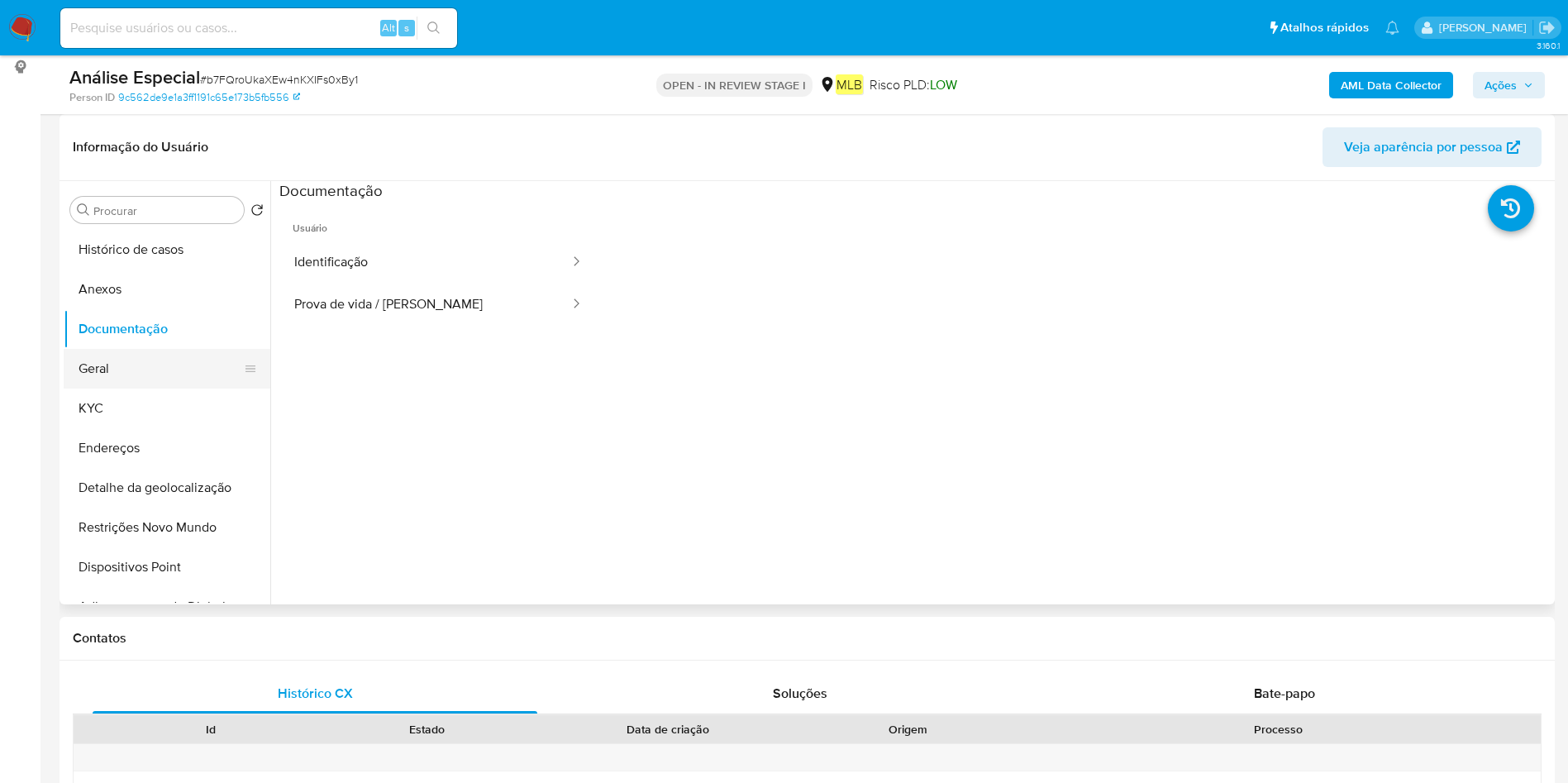
click at [125, 363] on button "Geral" at bounding box center [160, 369] width 193 height 40
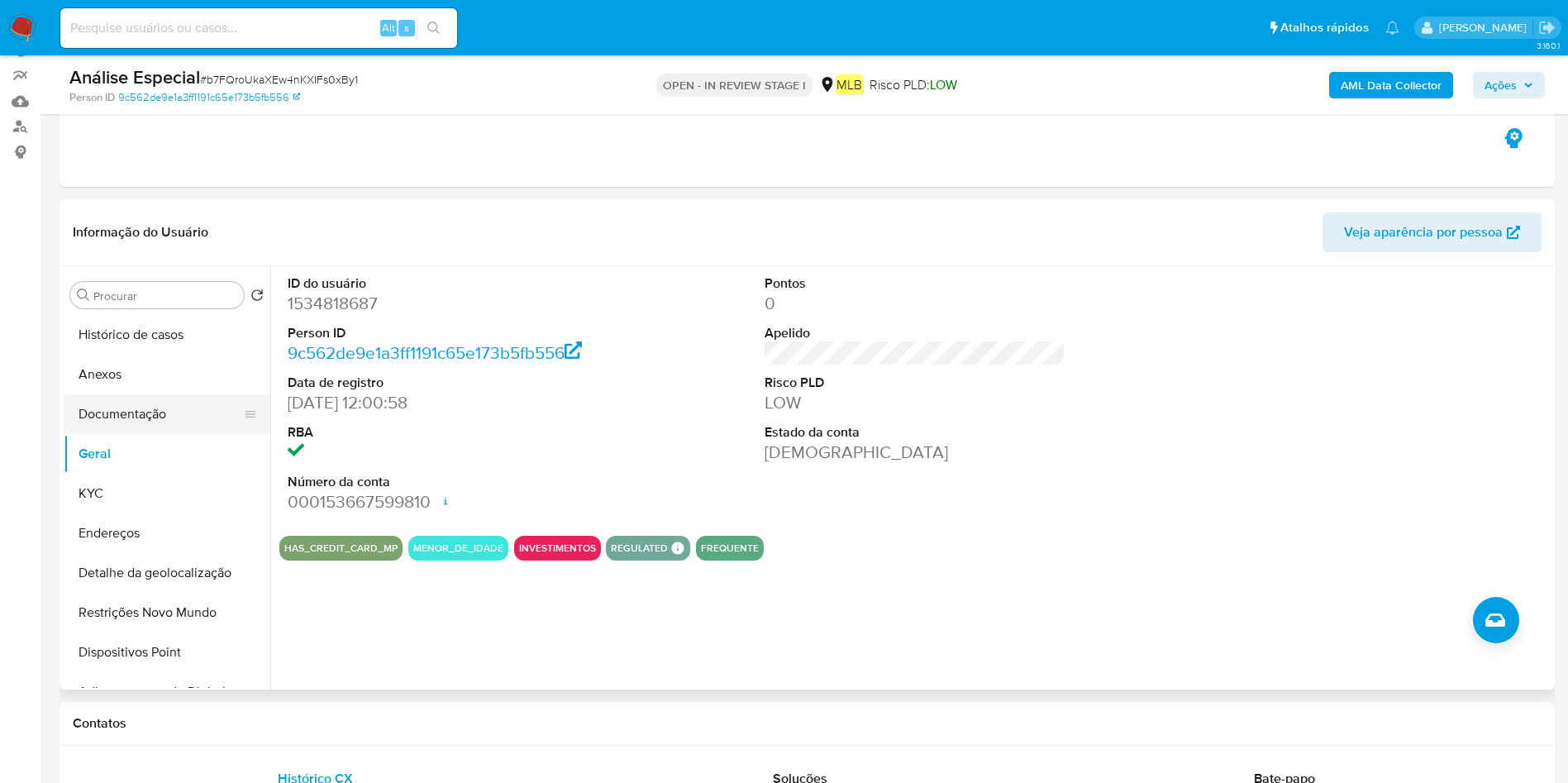
scroll to position [124, 0]
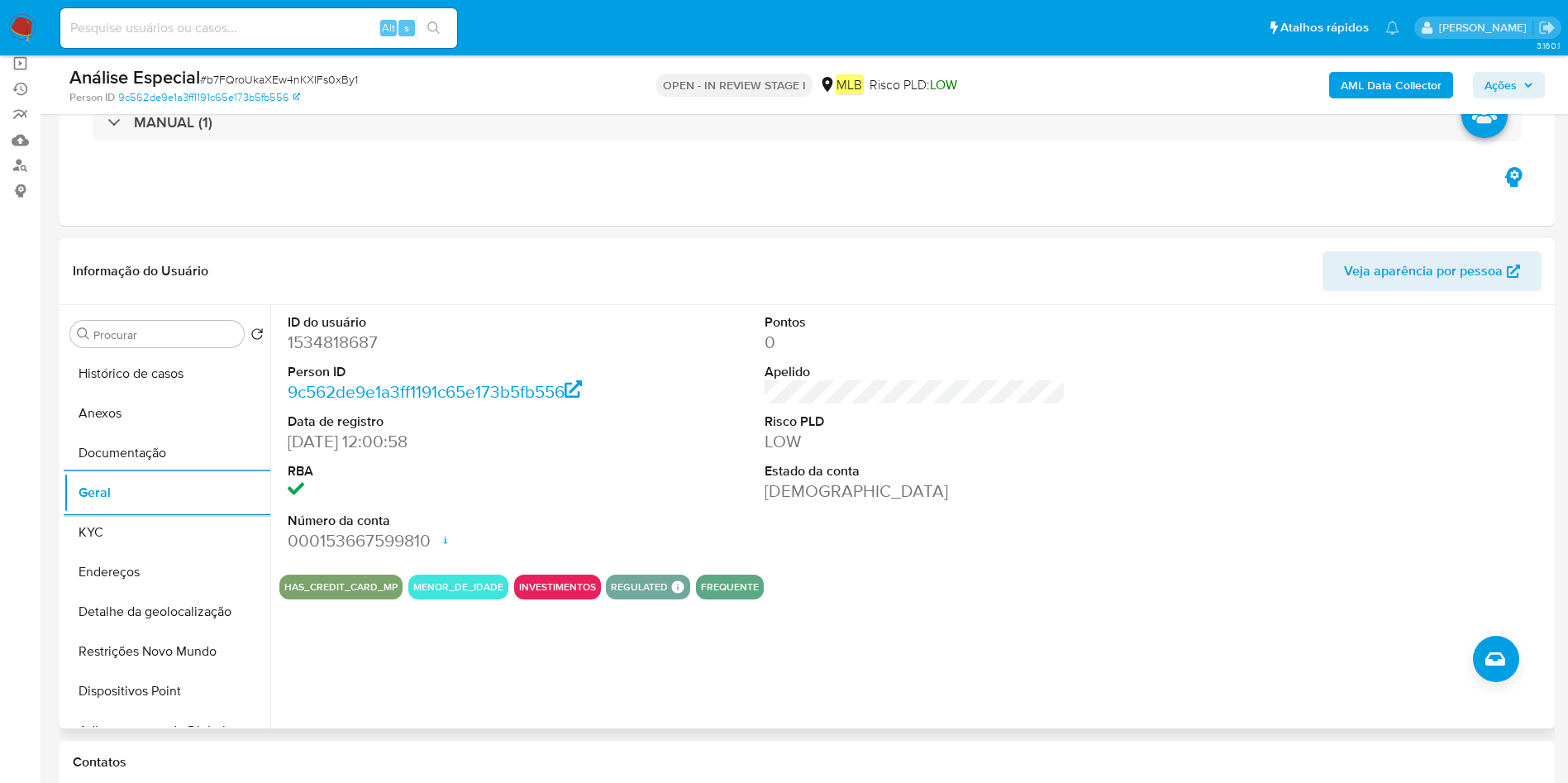
drag, startPoint x: 515, startPoint y: 660, endPoint x: 713, endPoint y: 663, distance: 198.0
click at [516, 660] on div "ID do usuário 1534818687 Person ID 9c562de9e1a3ff1191c65e173b5fb556 Data de reg…" at bounding box center [910, 517] width 1280 height 423
click at [174, 516] on button "KYC" at bounding box center [160, 532] width 193 height 40
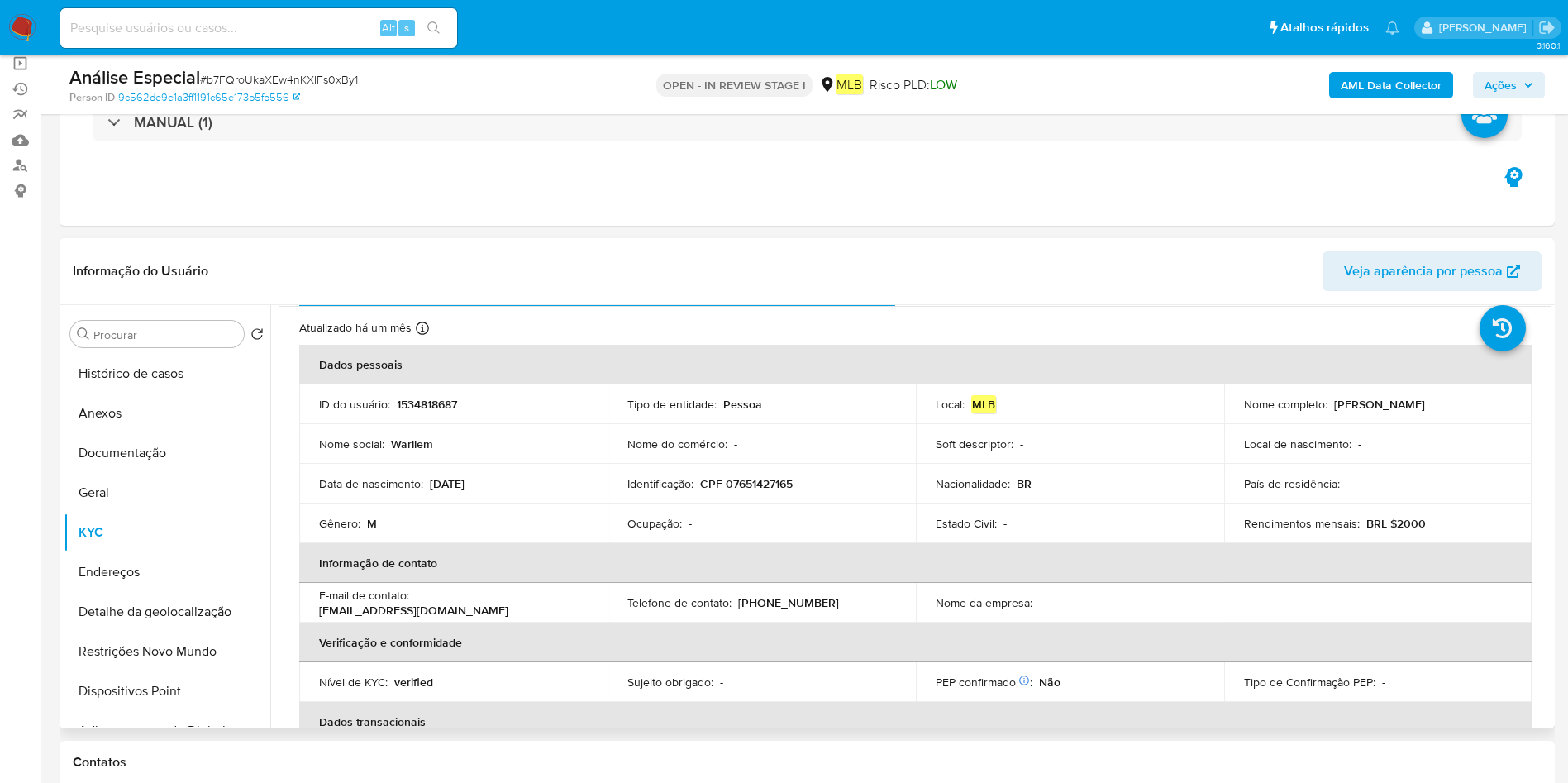
scroll to position [0, 0]
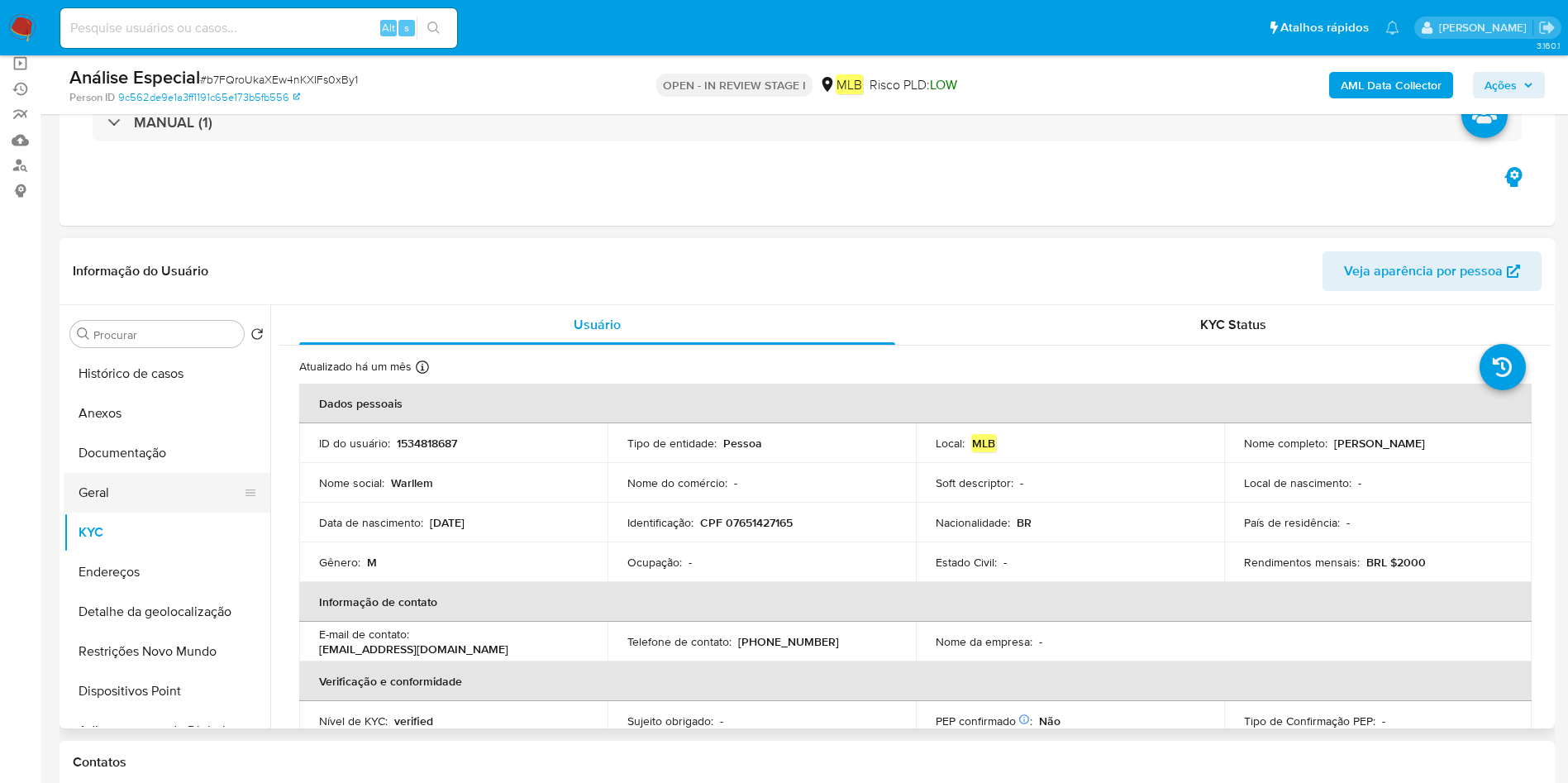
click at [140, 480] on button "Geral" at bounding box center [160, 493] width 193 height 40
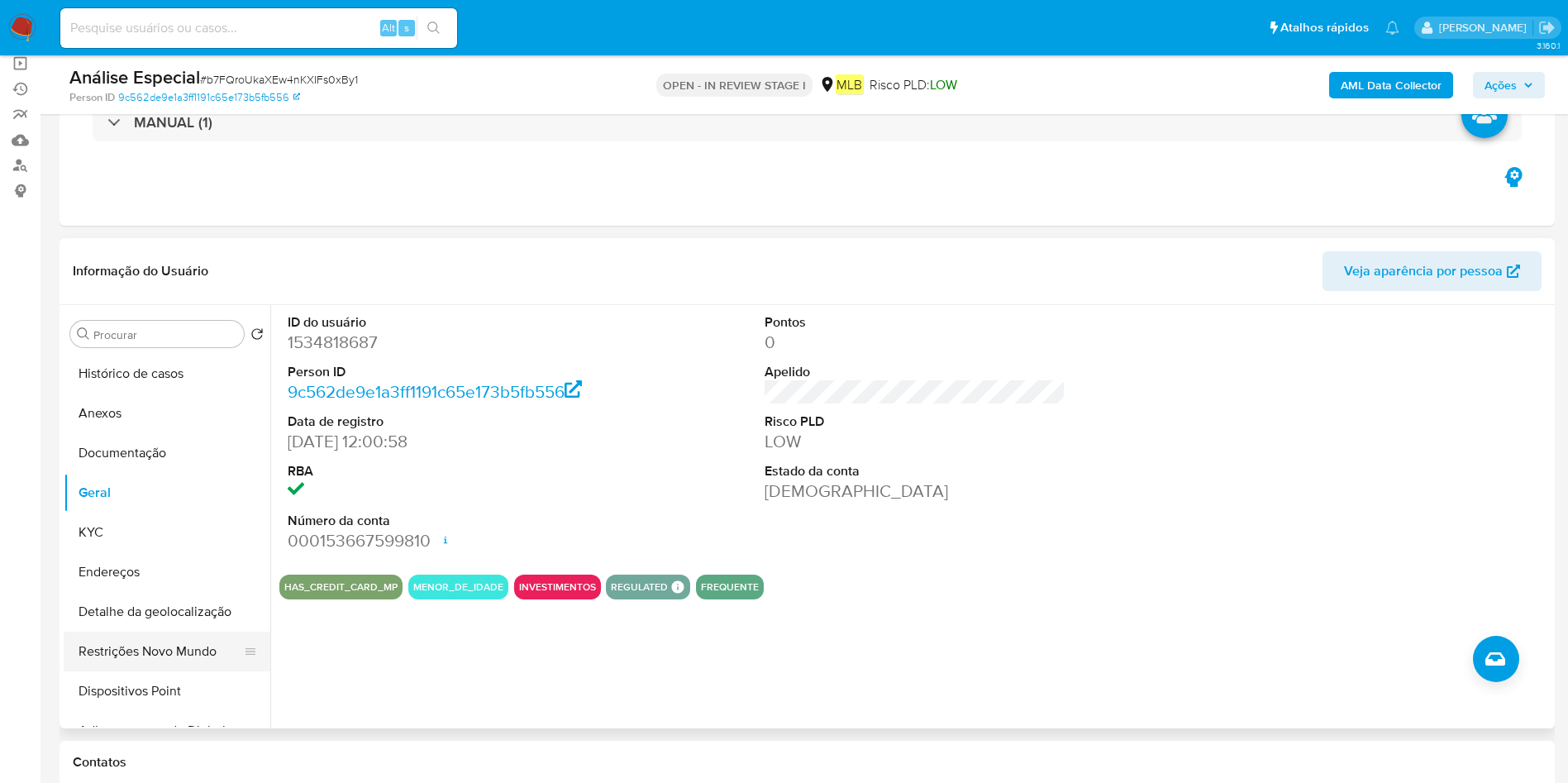
click at [152, 650] on button "Restrições Novo Mundo" at bounding box center [160, 651] width 193 height 40
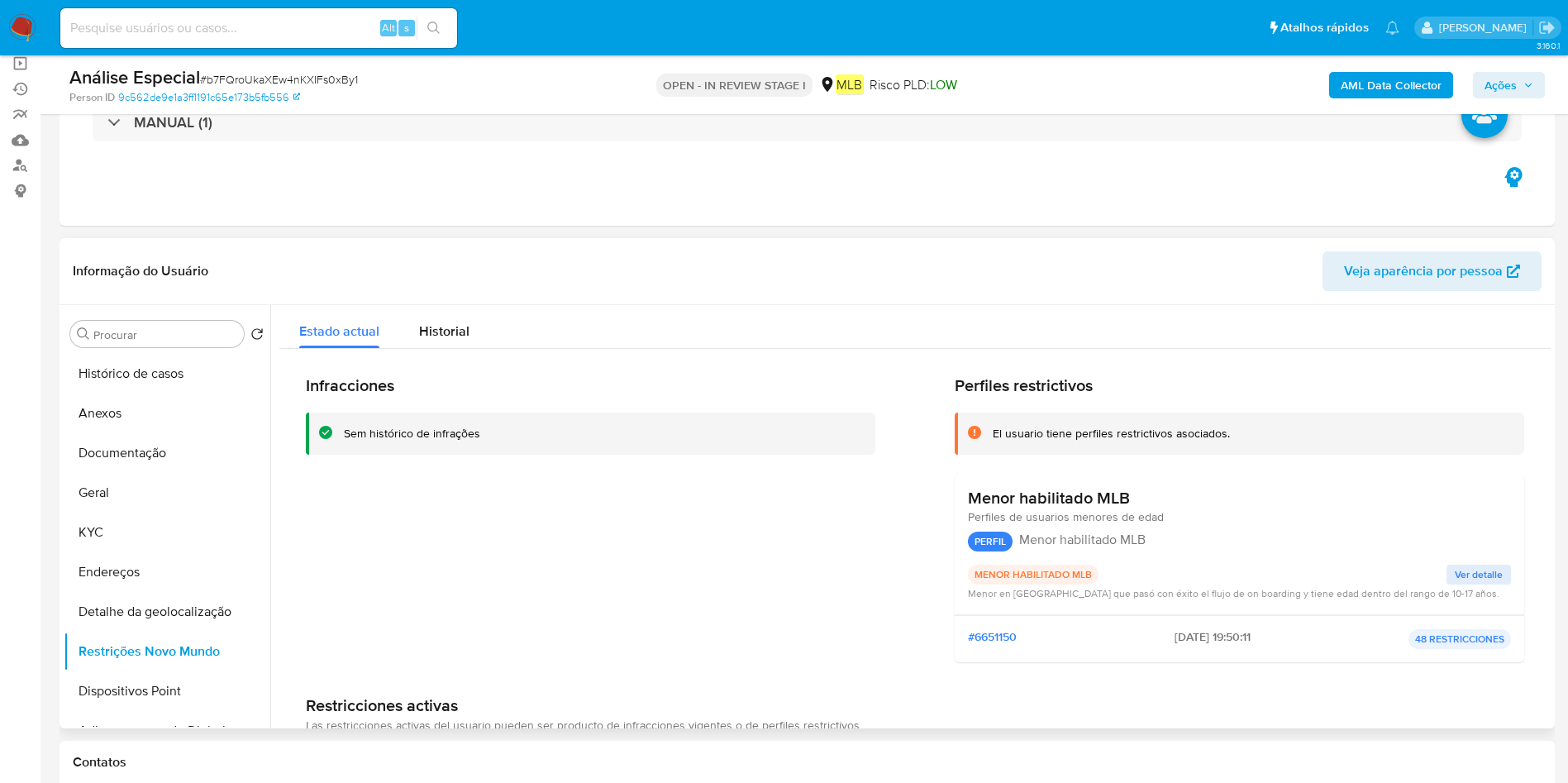
click at [1119, 502] on h3 "Menor habilitado MLB" at bounding box center [1049, 498] width 162 height 20
click at [163, 434] on button "Documentação" at bounding box center [160, 453] width 193 height 40
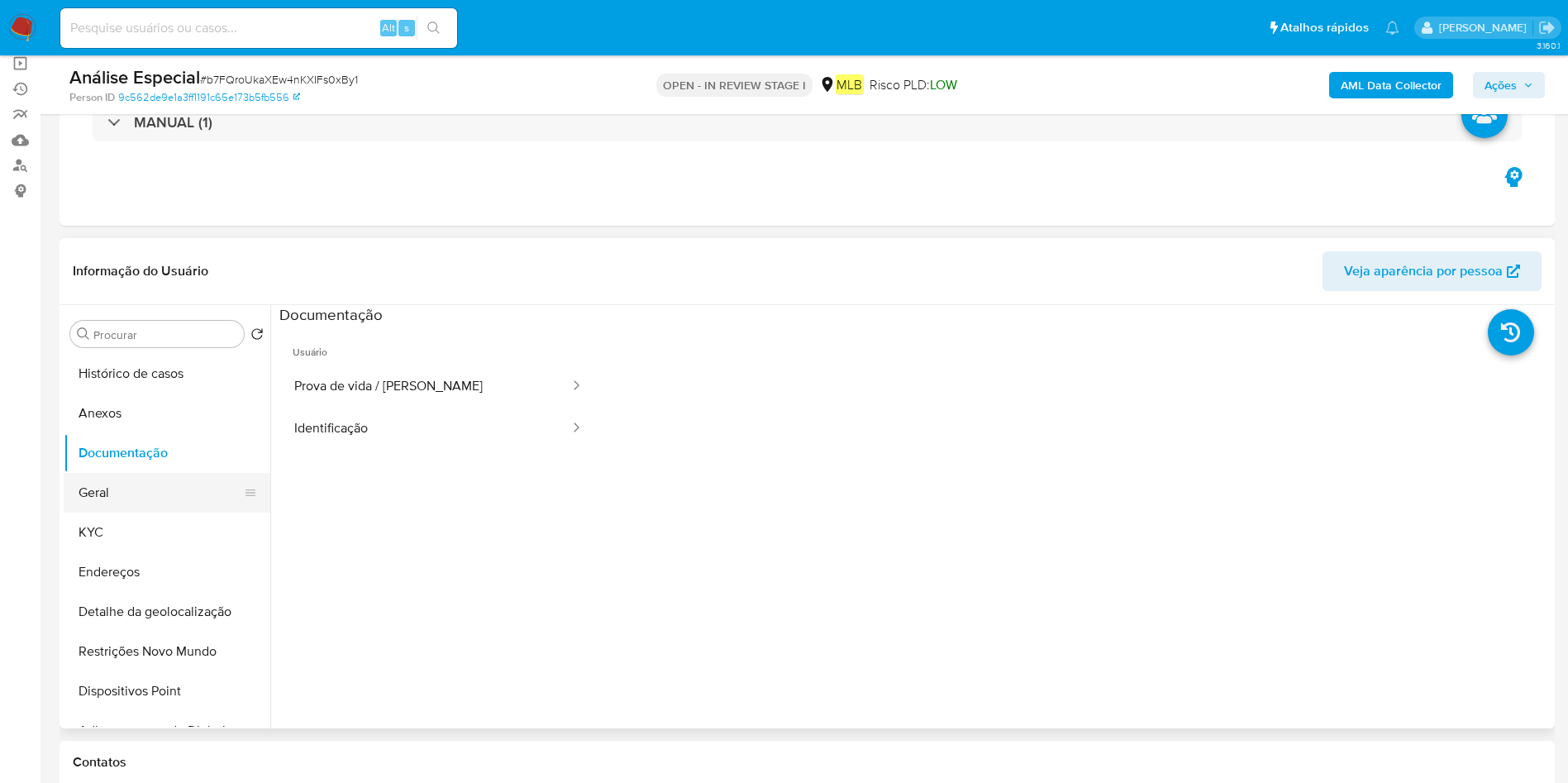
drag, startPoint x: 81, startPoint y: 500, endPoint x: 823, endPoint y: 546, distance: 743.4
click at [82, 500] on button "Geral" at bounding box center [167, 493] width 207 height 40
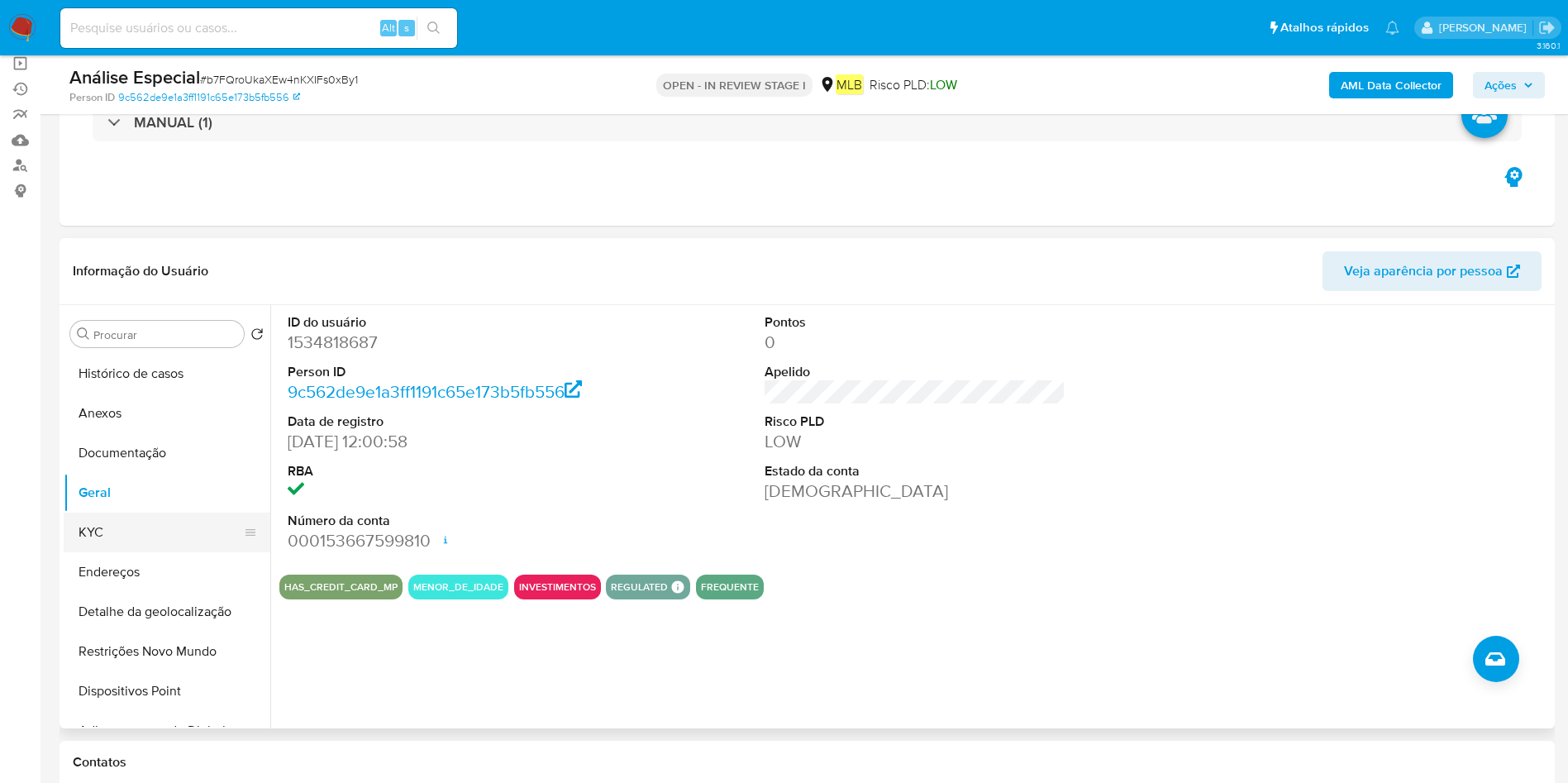
click at [87, 514] on button "KYC" at bounding box center [160, 532] width 193 height 40
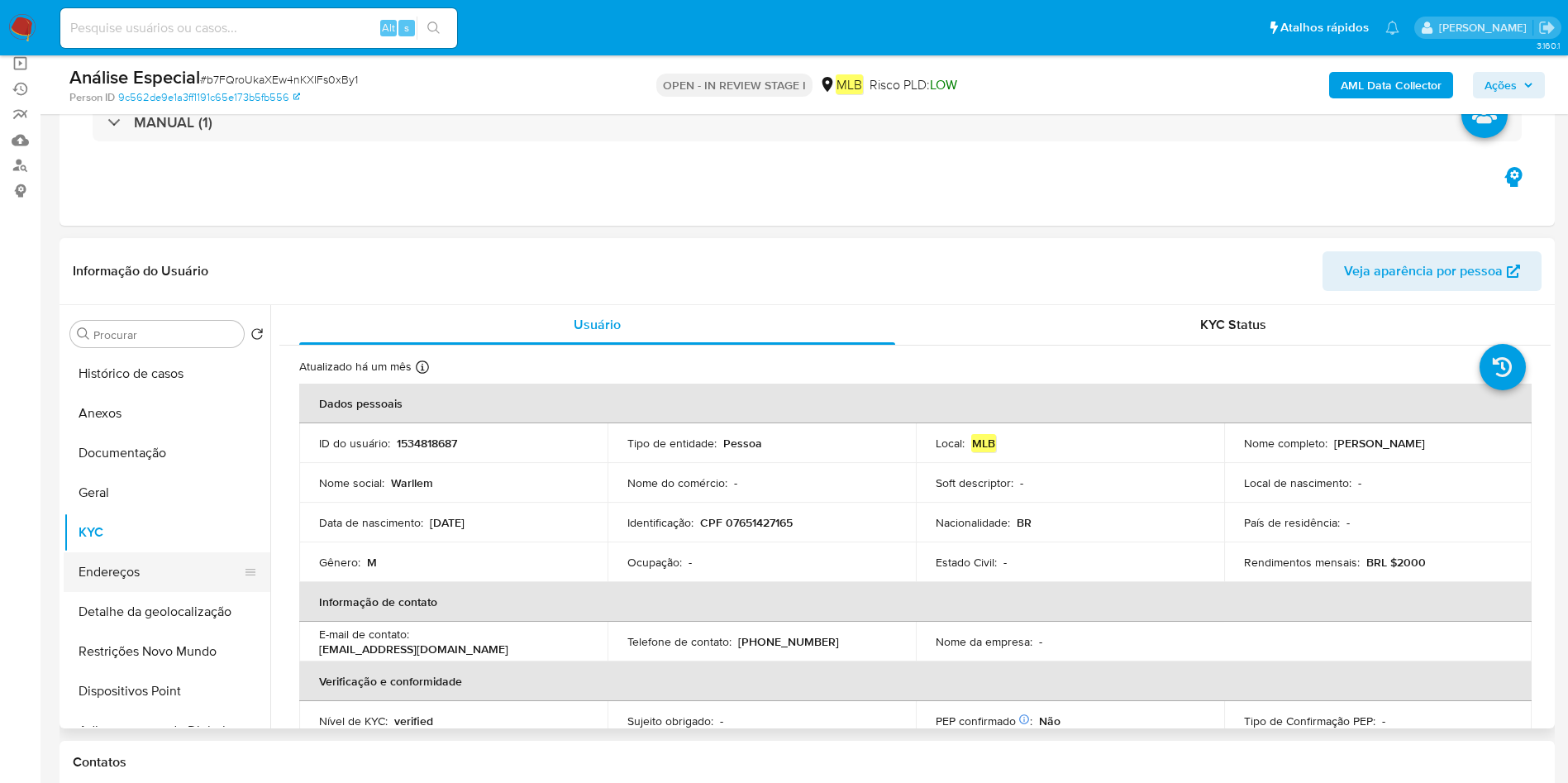
click at [140, 569] on button "Endereços" at bounding box center [160, 572] width 193 height 40
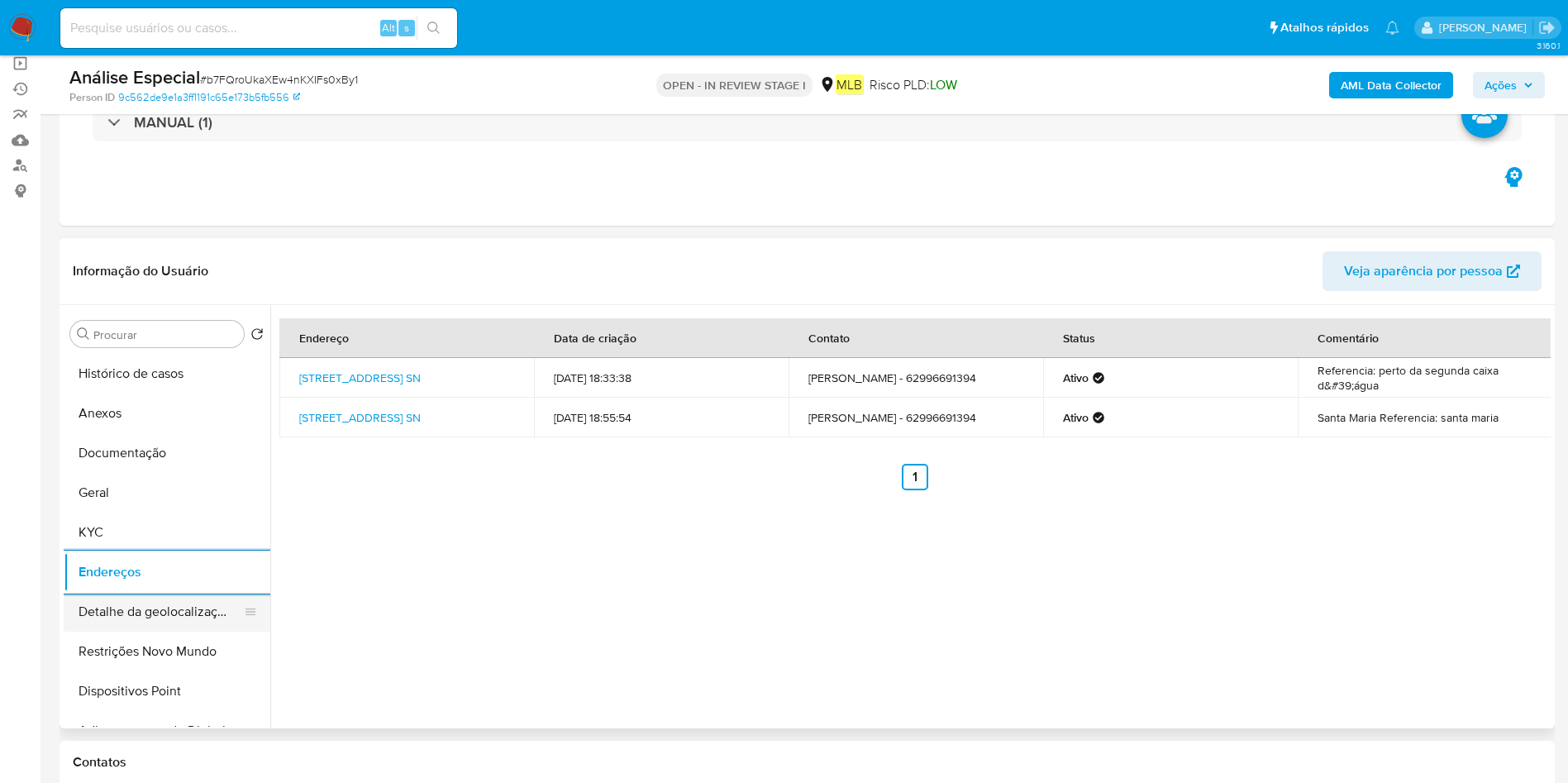
click at [131, 598] on button "Detalhe da geolocalização" at bounding box center [160, 612] width 193 height 40
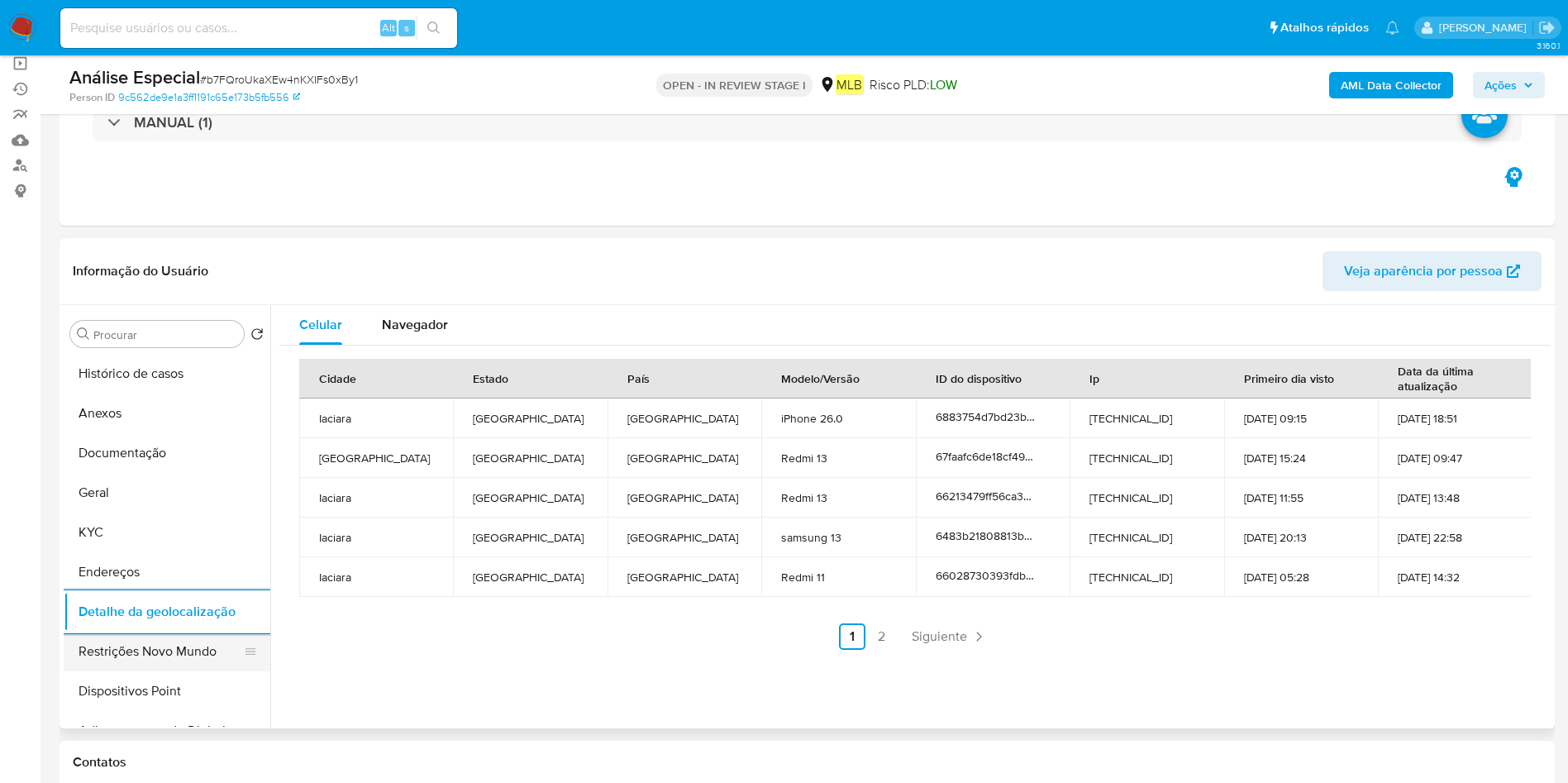
click at [123, 660] on button "Restrições Novo Mundo" at bounding box center [160, 651] width 193 height 40
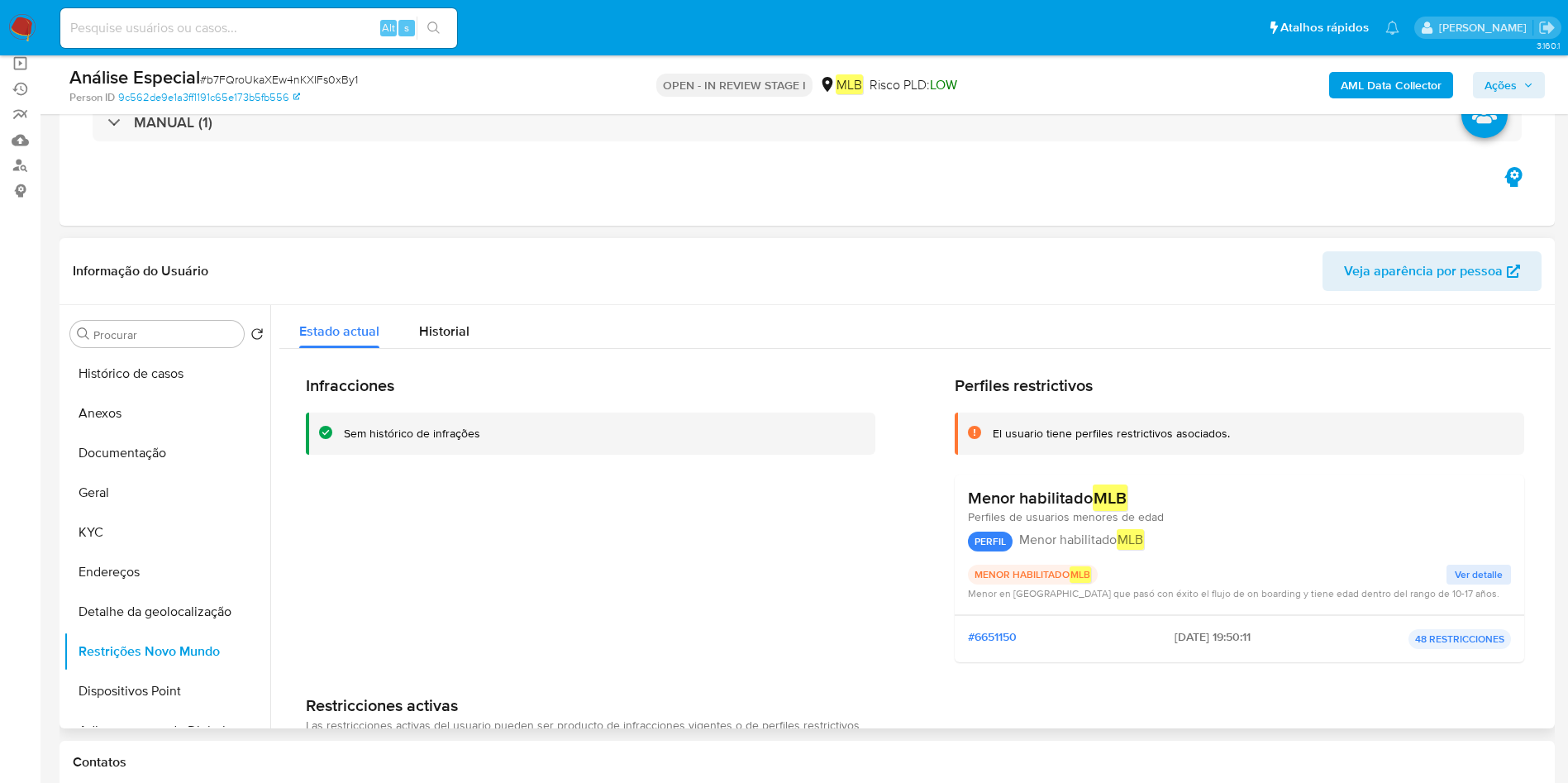
drag, startPoint x: 100, startPoint y: 691, endPoint x: 333, endPoint y: 596, distance: 251.6
click at [102, 688] on button "Dispositivos Point" at bounding box center [167, 691] width 207 height 40
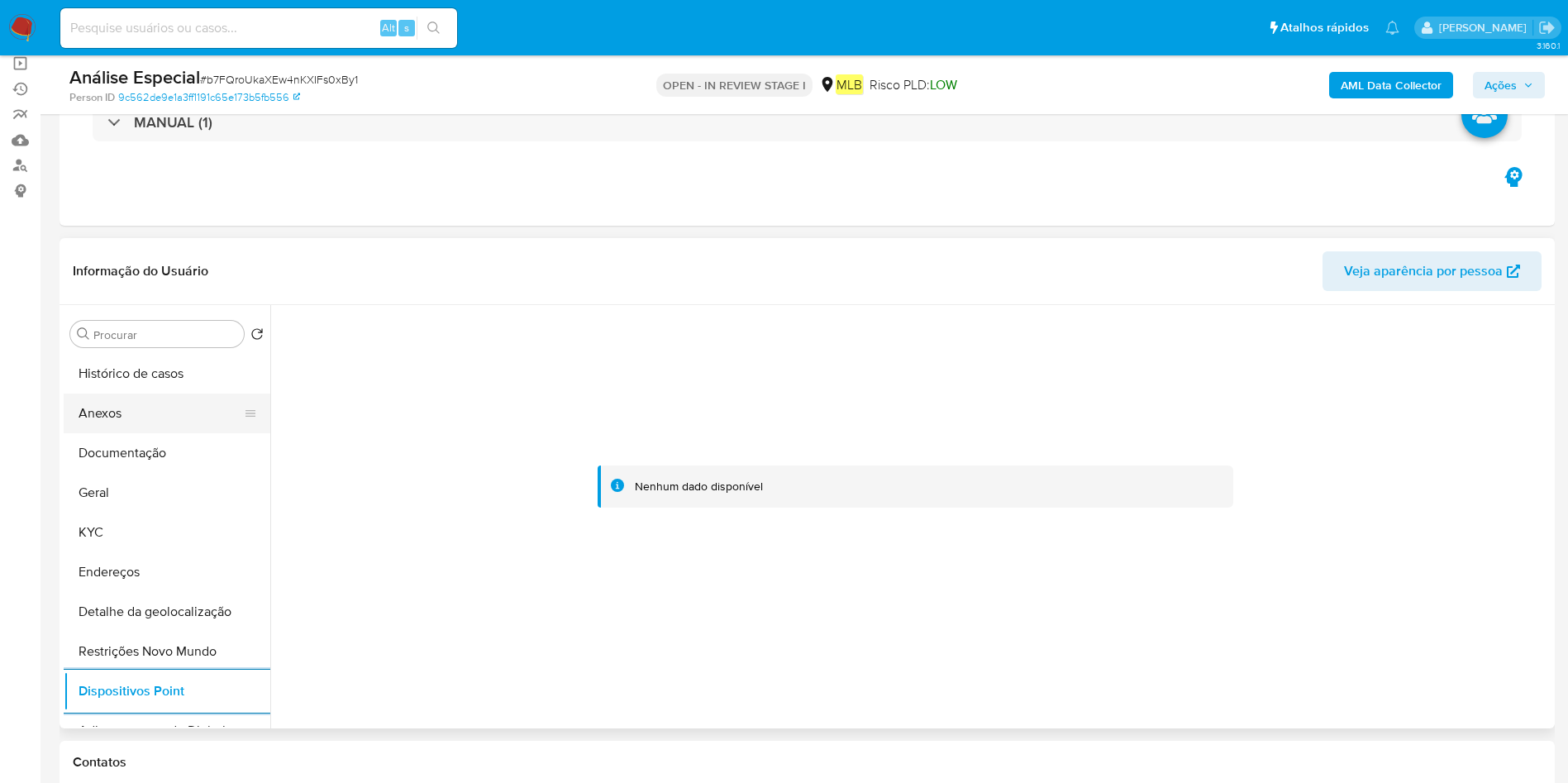
click at [150, 422] on button "Anexos" at bounding box center [160, 414] width 193 height 40
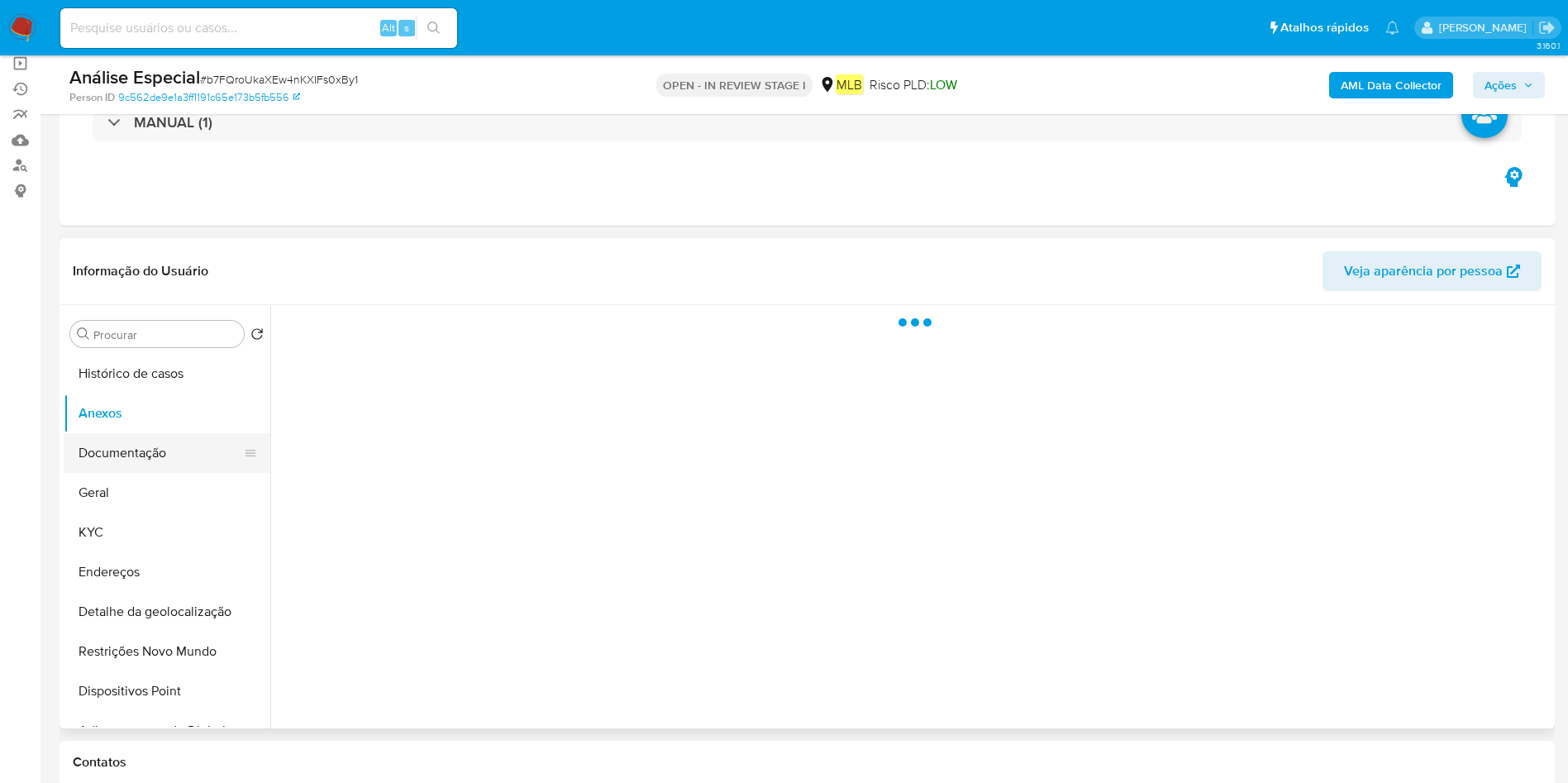
click at [155, 453] on button "Documentação" at bounding box center [160, 453] width 193 height 40
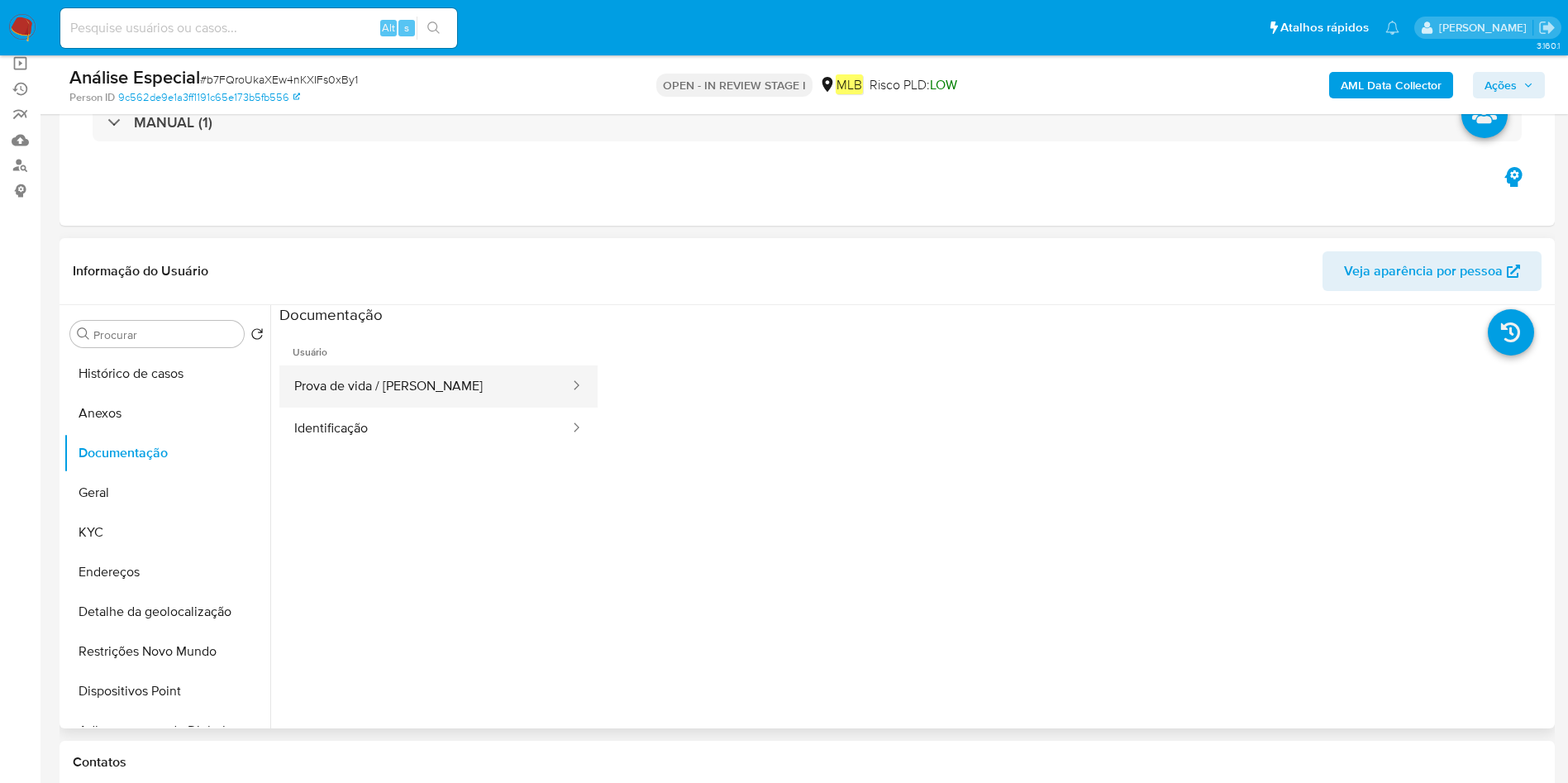
click at [498, 384] on button "Prova de vida / Selfie" at bounding box center [425, 386] width 292 height 43
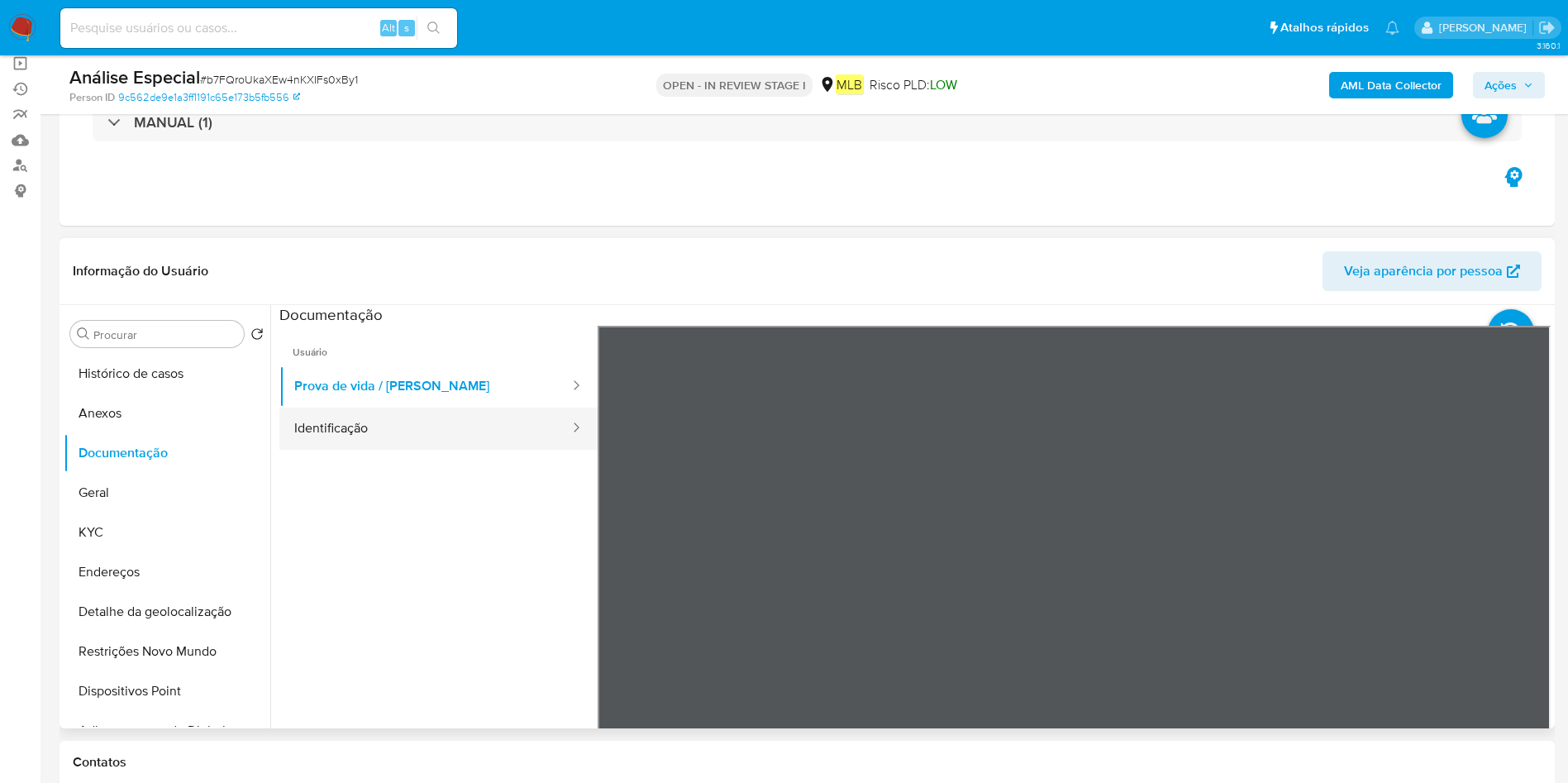
click at [343, 439] on button "Identificação" at bounding box center [425, 429] width 292 height 43
click at [1501, 581] on div at bounding box center [1075, 597] width 954 height 542
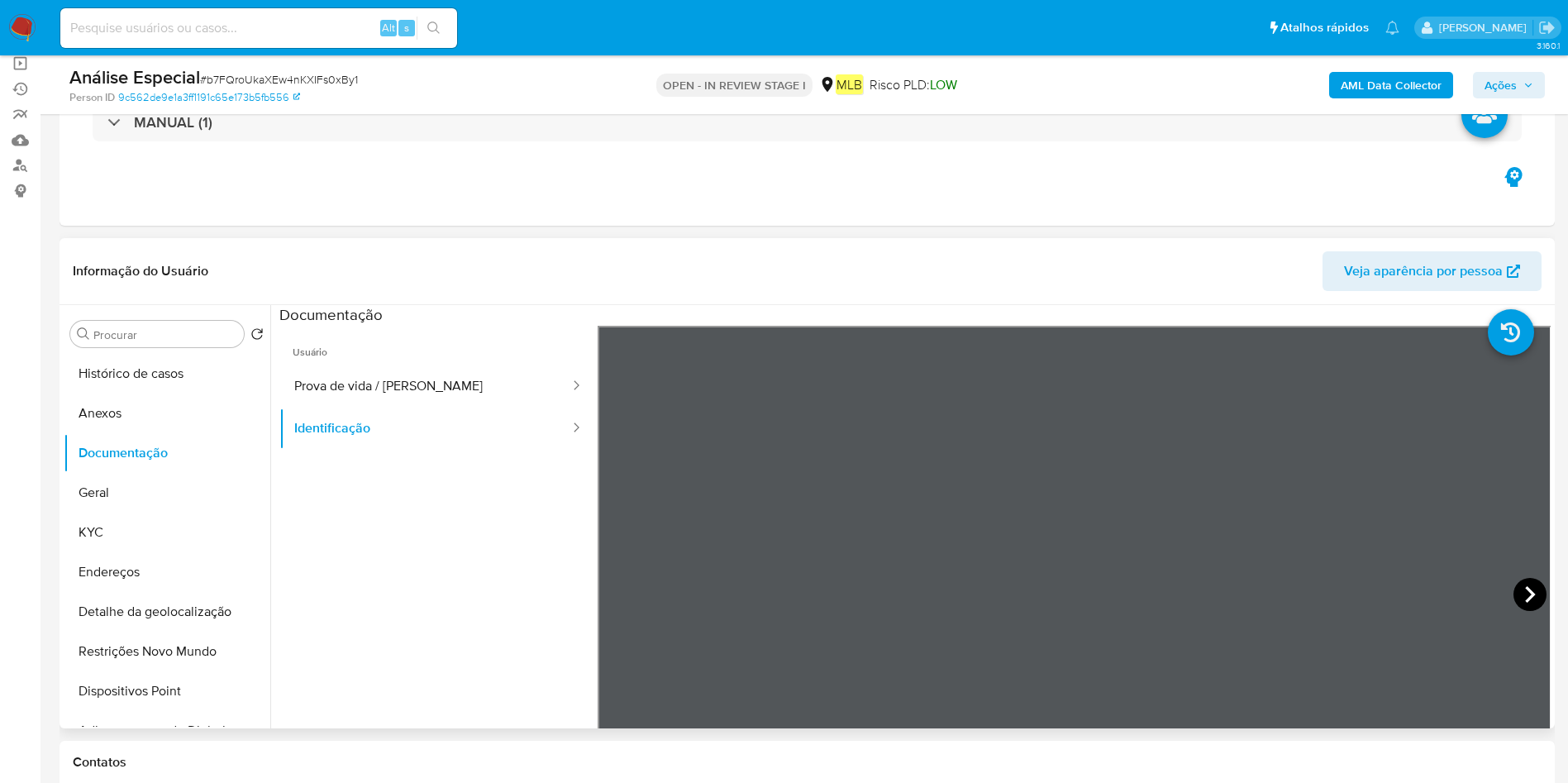
click at [1532, 595] on icon at bounding box center [1530, 594] width 33 height 33
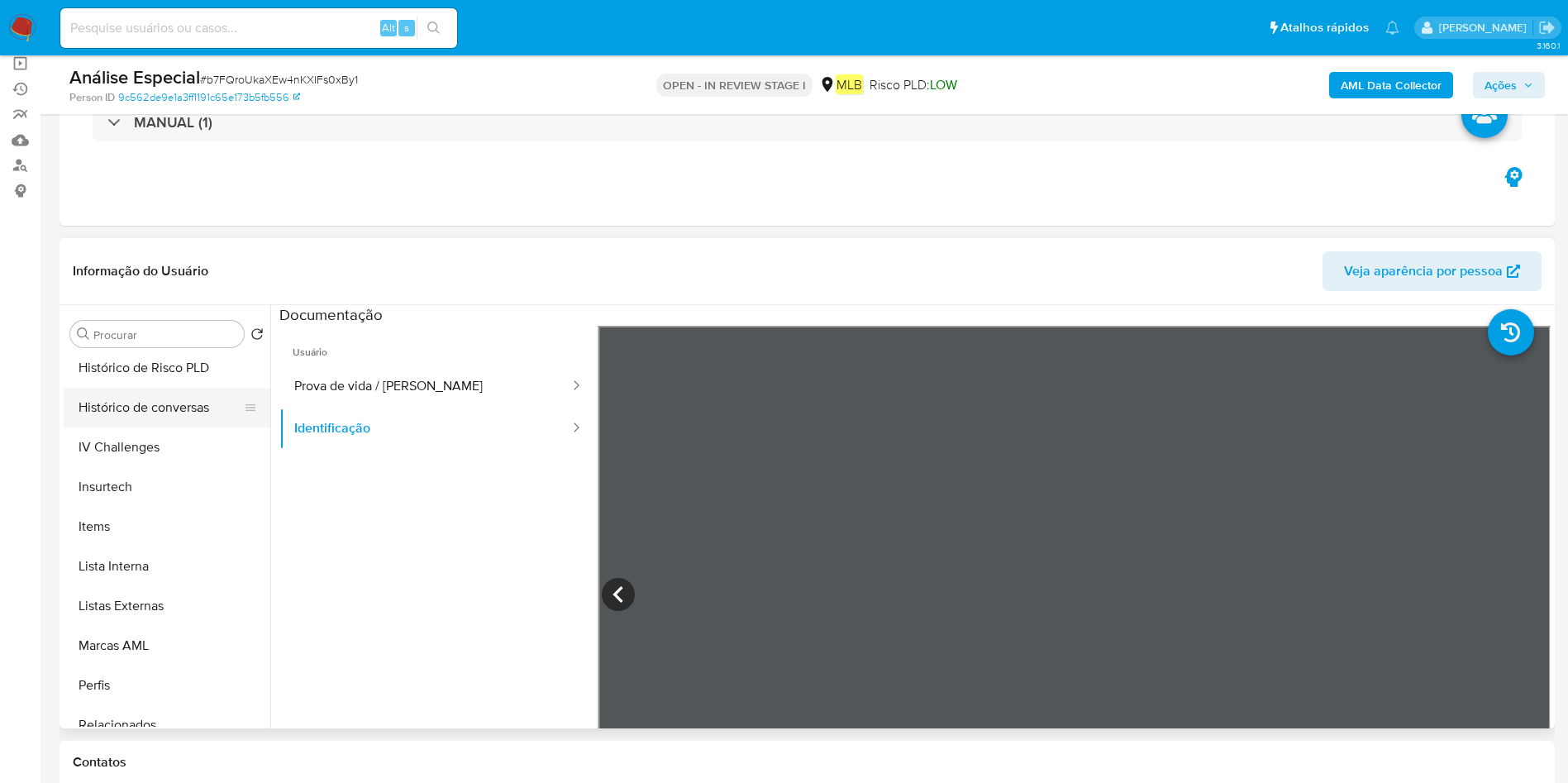
scroll to position [858, 0]
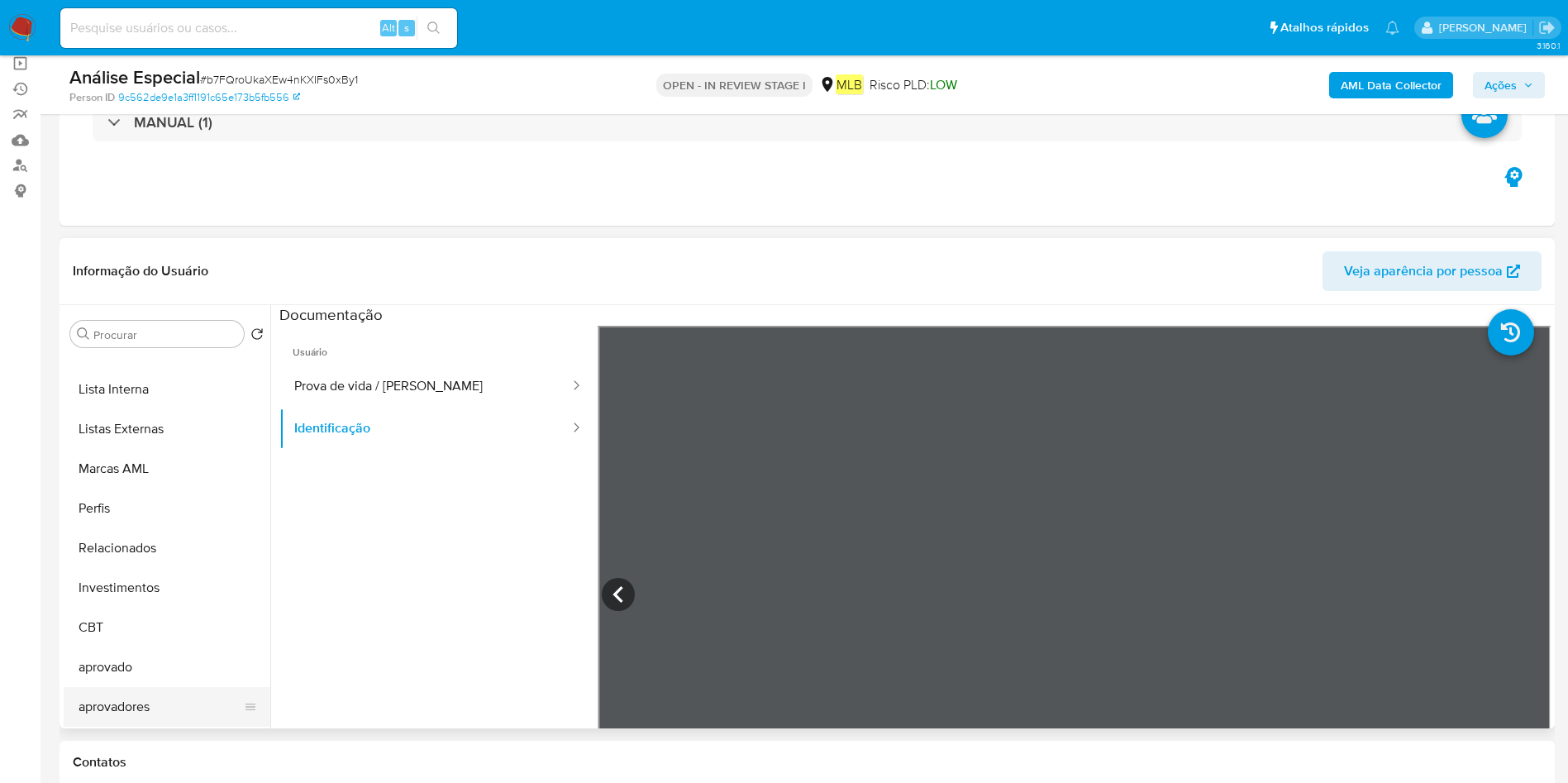
click at [113, 716] on button "aprovadores" at bounding box center [160, 706] width 193 height 40
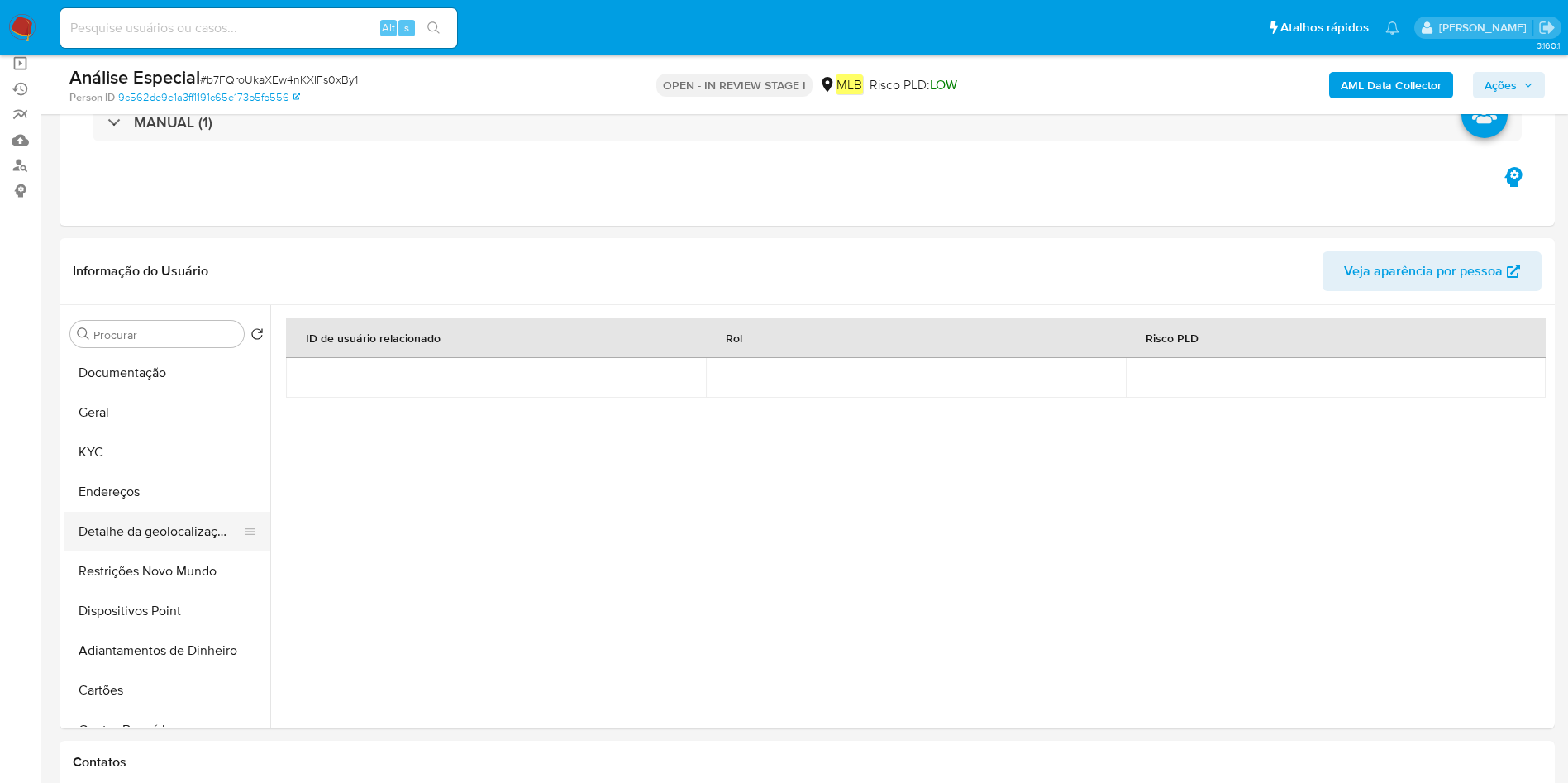
scroll to position [0, 0]
click at [173, 436] on button "Documentação" at bounding box center [160, 453] width 193 height 40
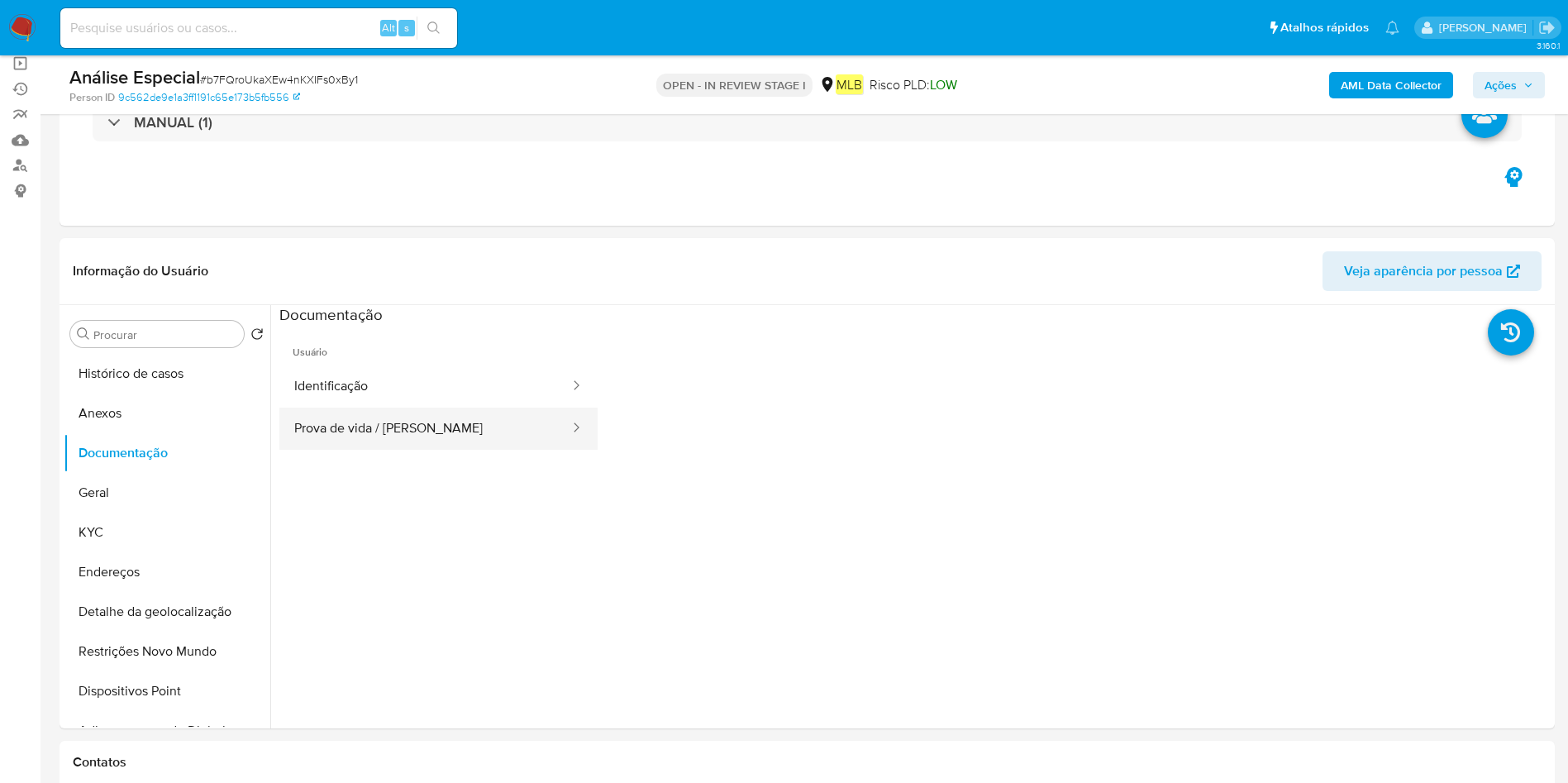
click at [453, 420] on button "Prova de vida / Selfie" at bounding box center [425, 429] width 292 height 43
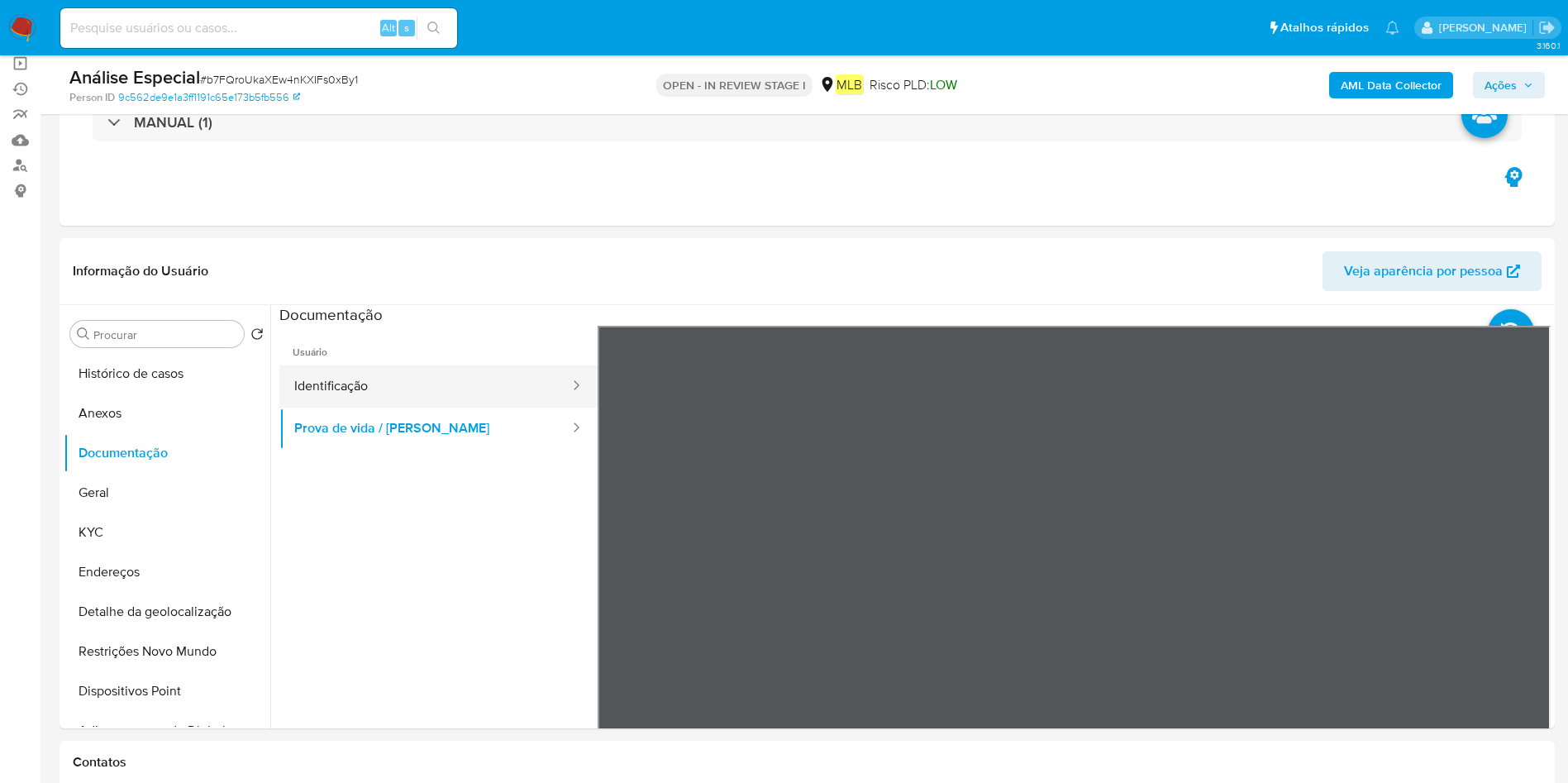
click at [477, 390] on button "Identificação" at bounding box center [425, 386] width 292 height 43
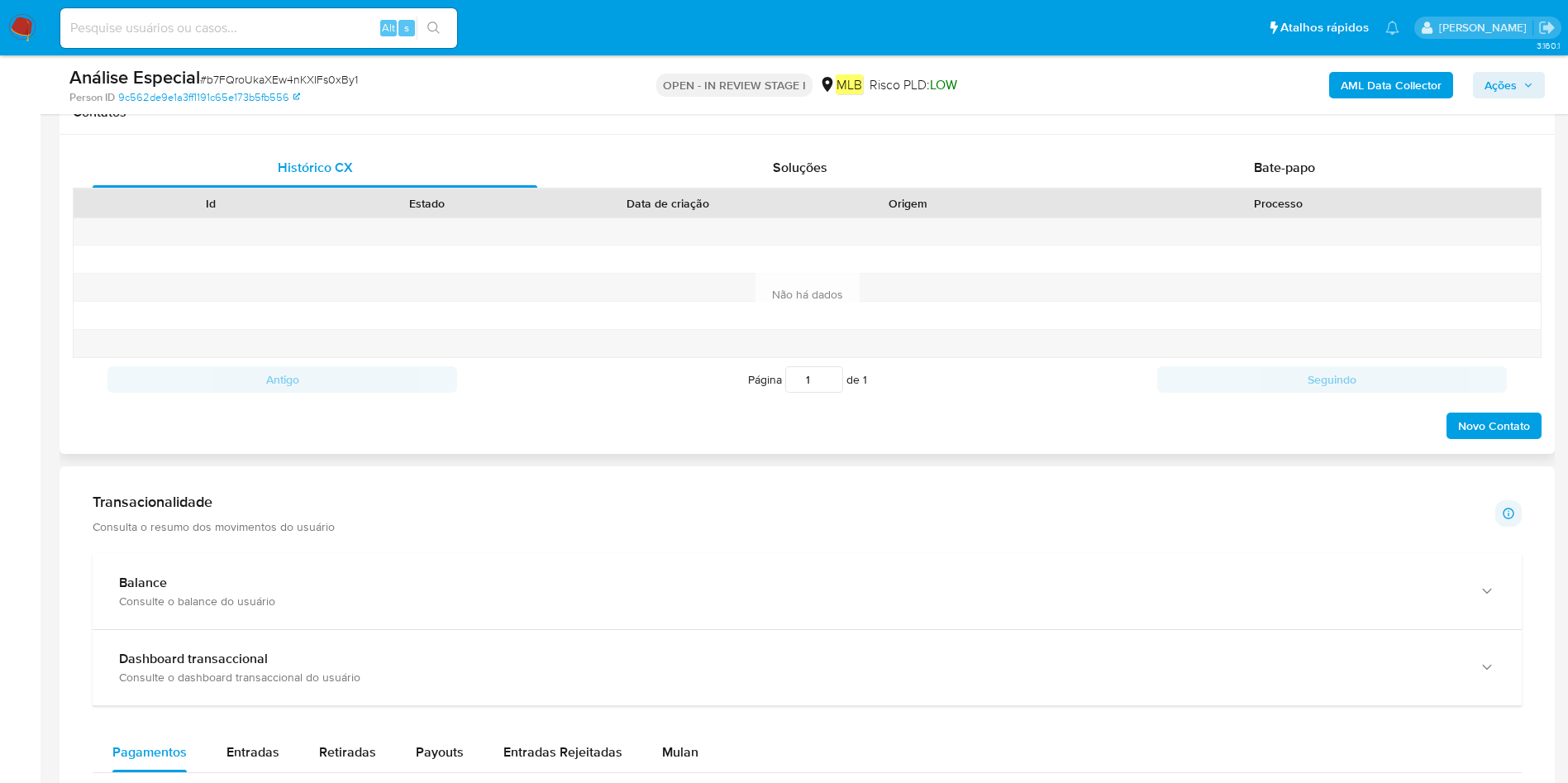
scroll to position [620, 0]
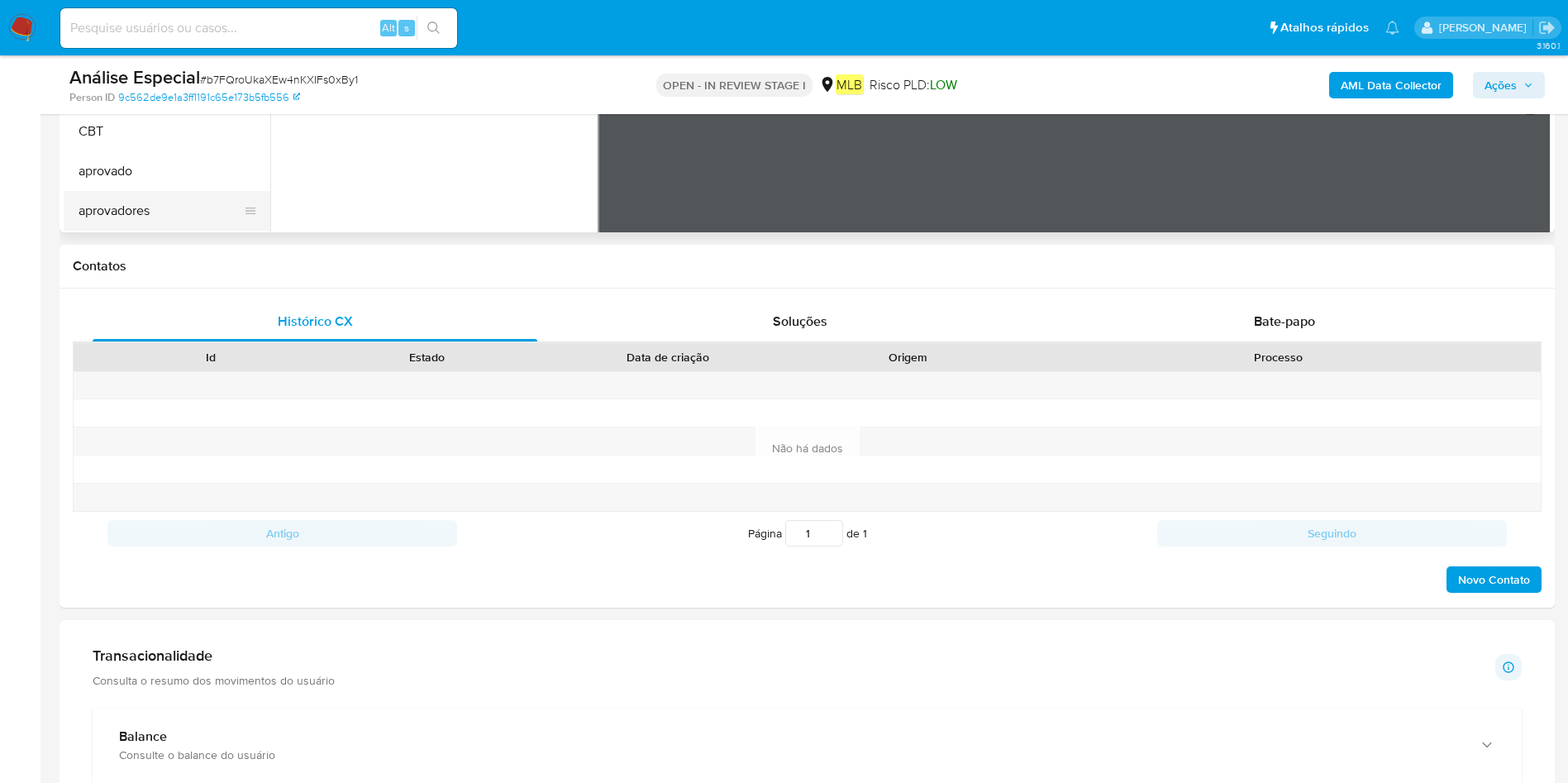
click at [158, 206] on button "aprovadores" at bounding box center [160, 210] width 193 height 40
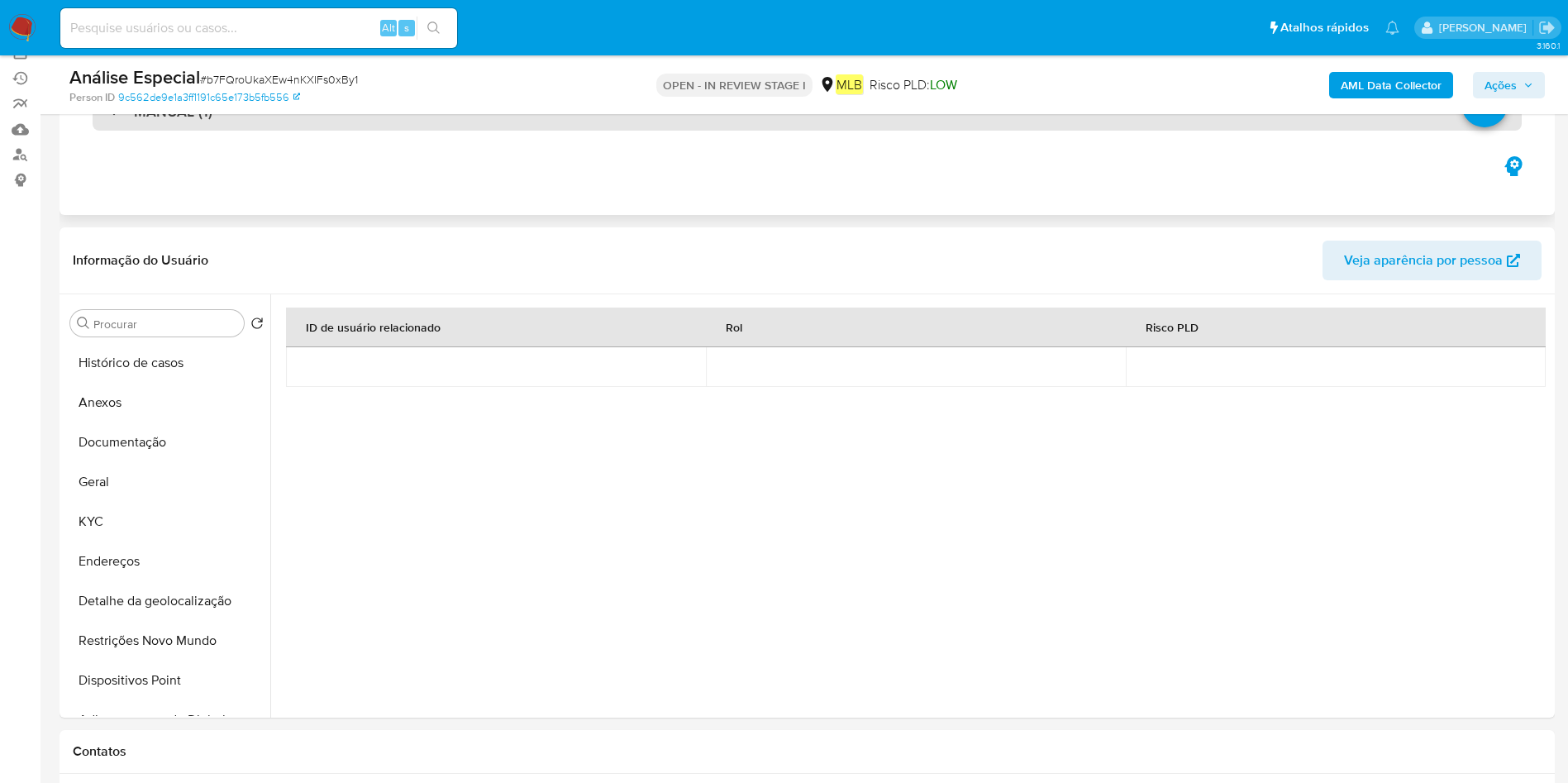
scroll to position [0, 0]
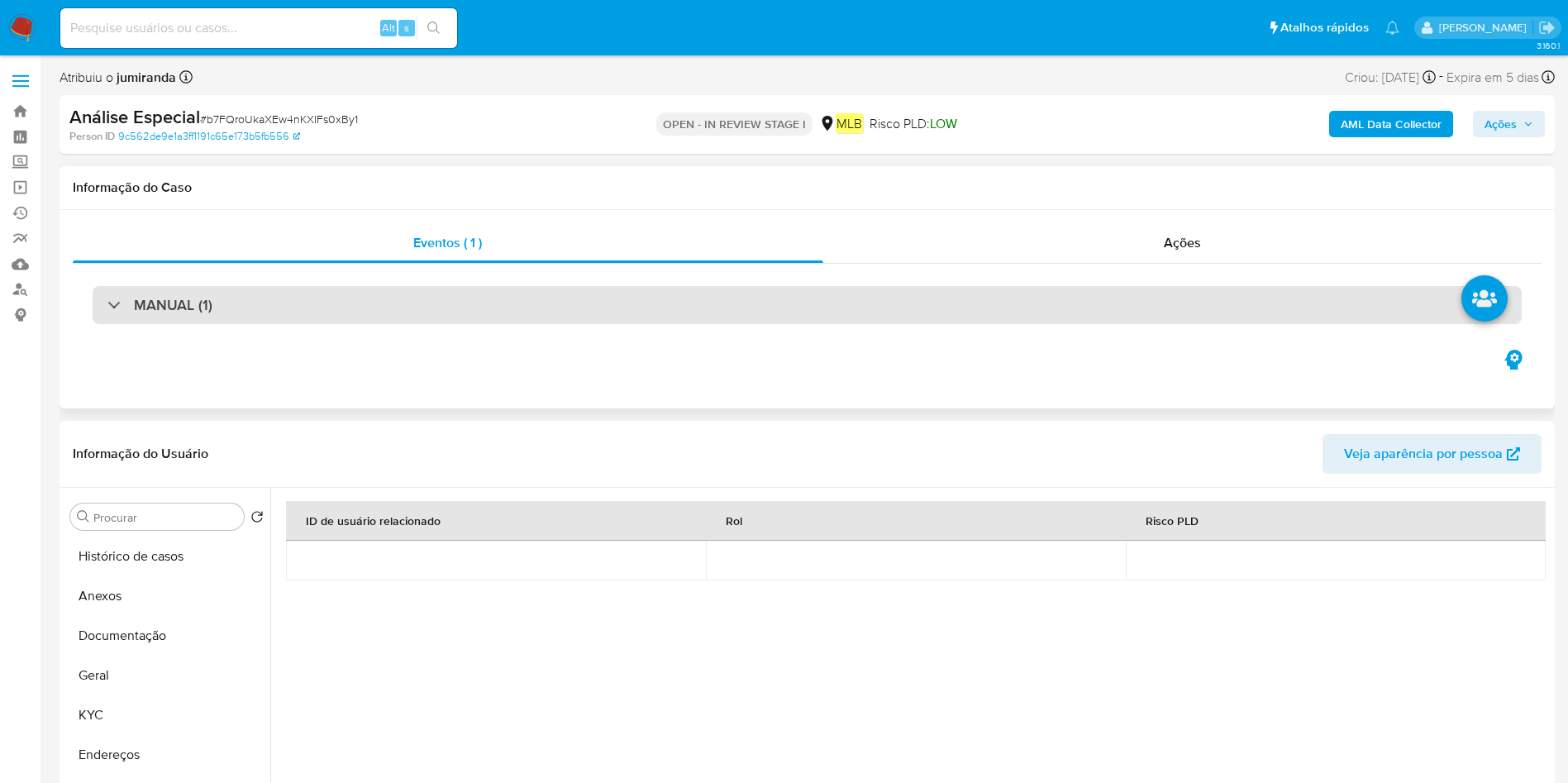
drag, startPoint x: 126, startPoint y: 585, endPoint x: 482, endPoint y: 315, distance: 446.8
click at [126, 583] on button "Anexos" at bounding box center [167, 596] width 207 height 40
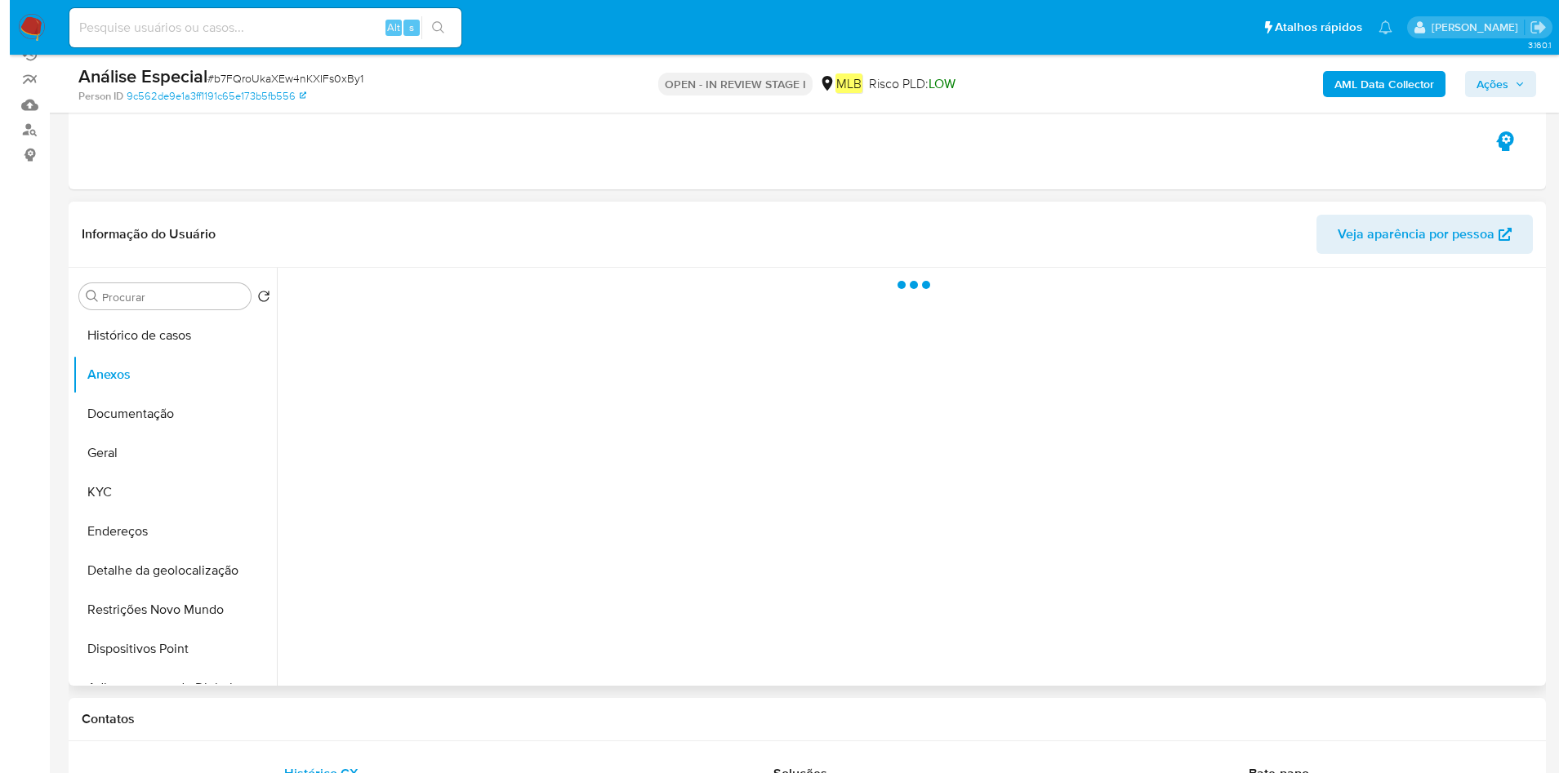
scroll to position [245, 0]
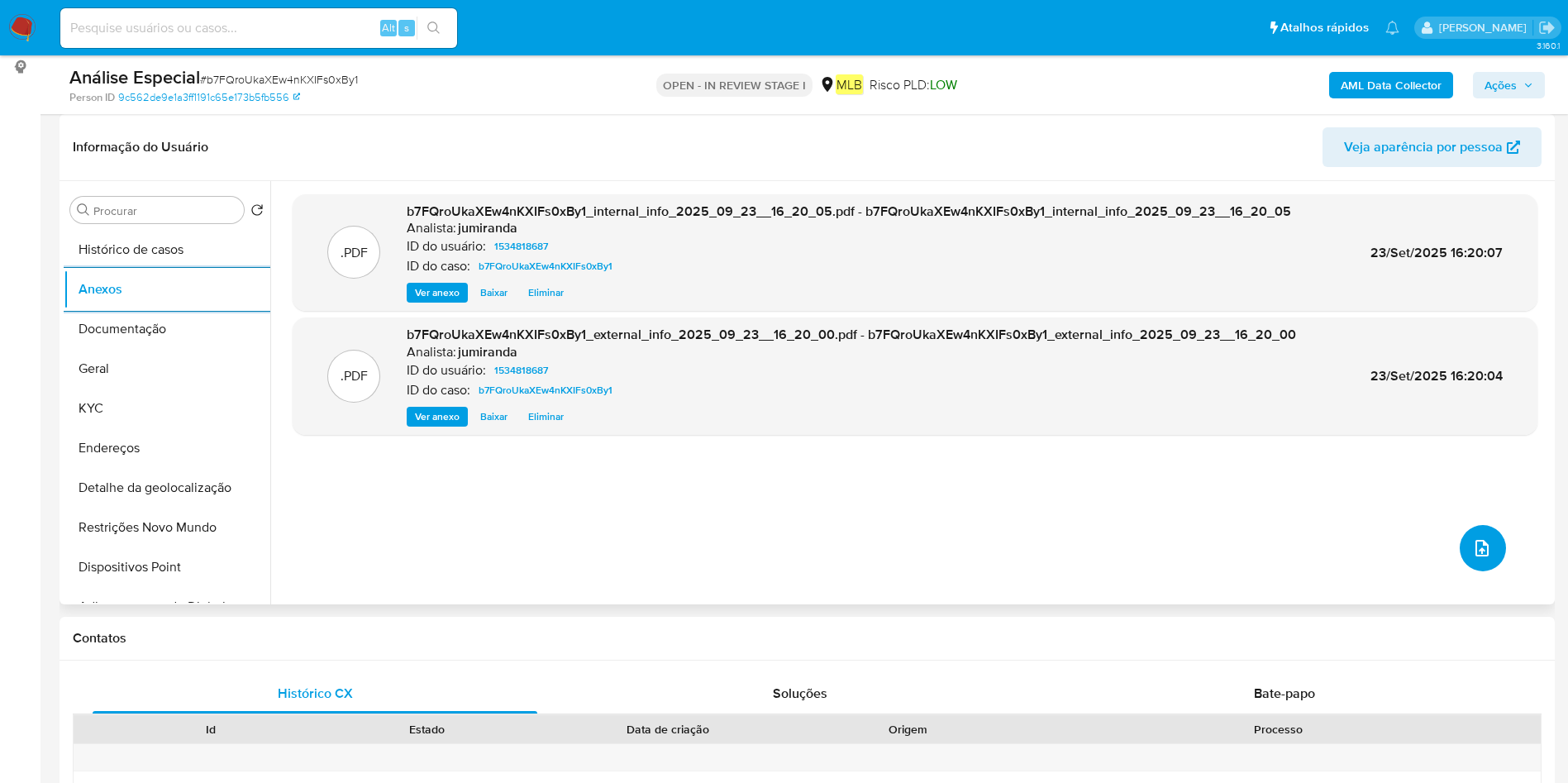
click at [1473, 539] on icon "upload-file" at bounding box center [1482, 548] width 20 height 20
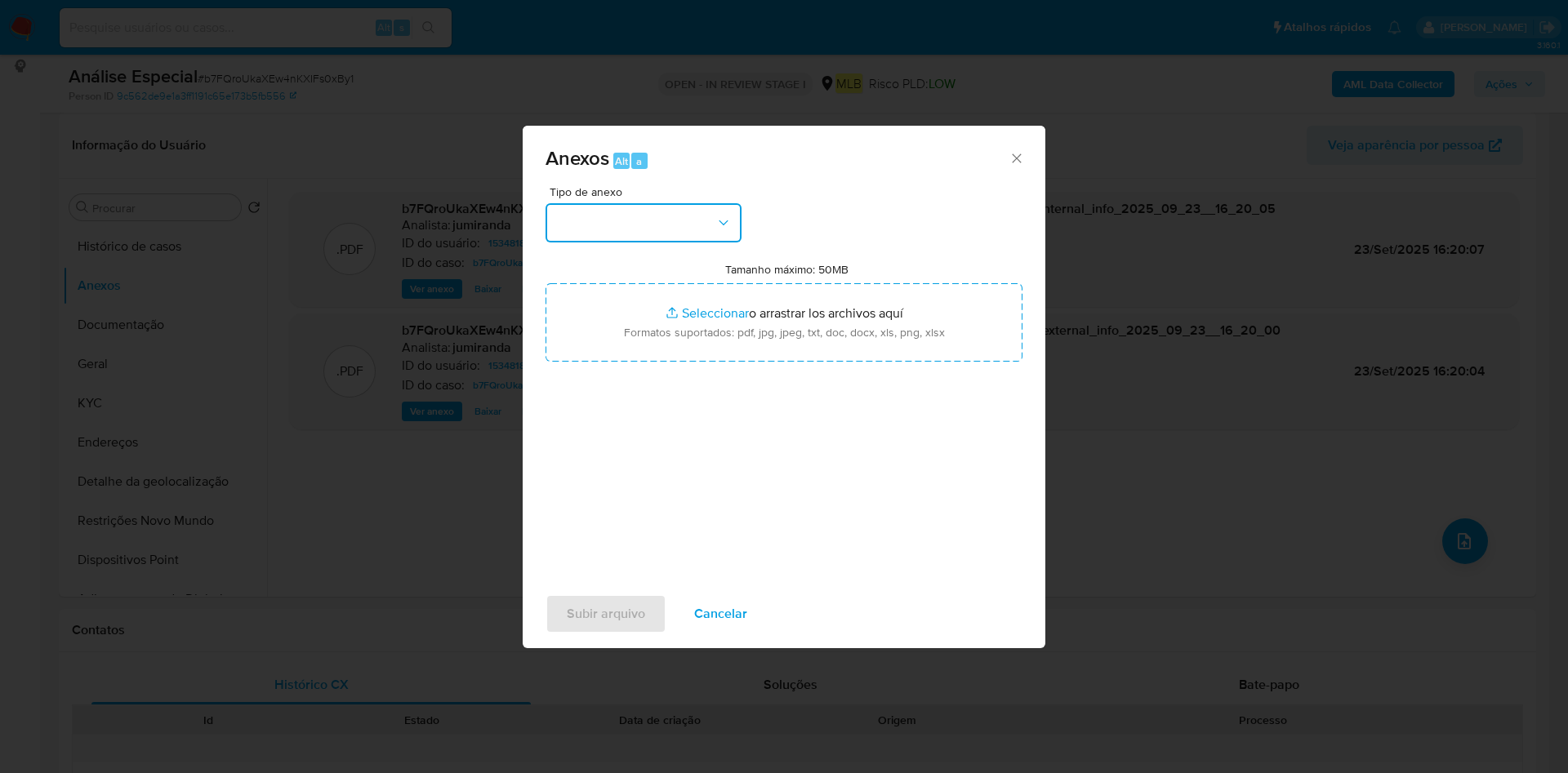
click at [718, 236] on button "button" at bounding box center [643, 223] width 196 height 39
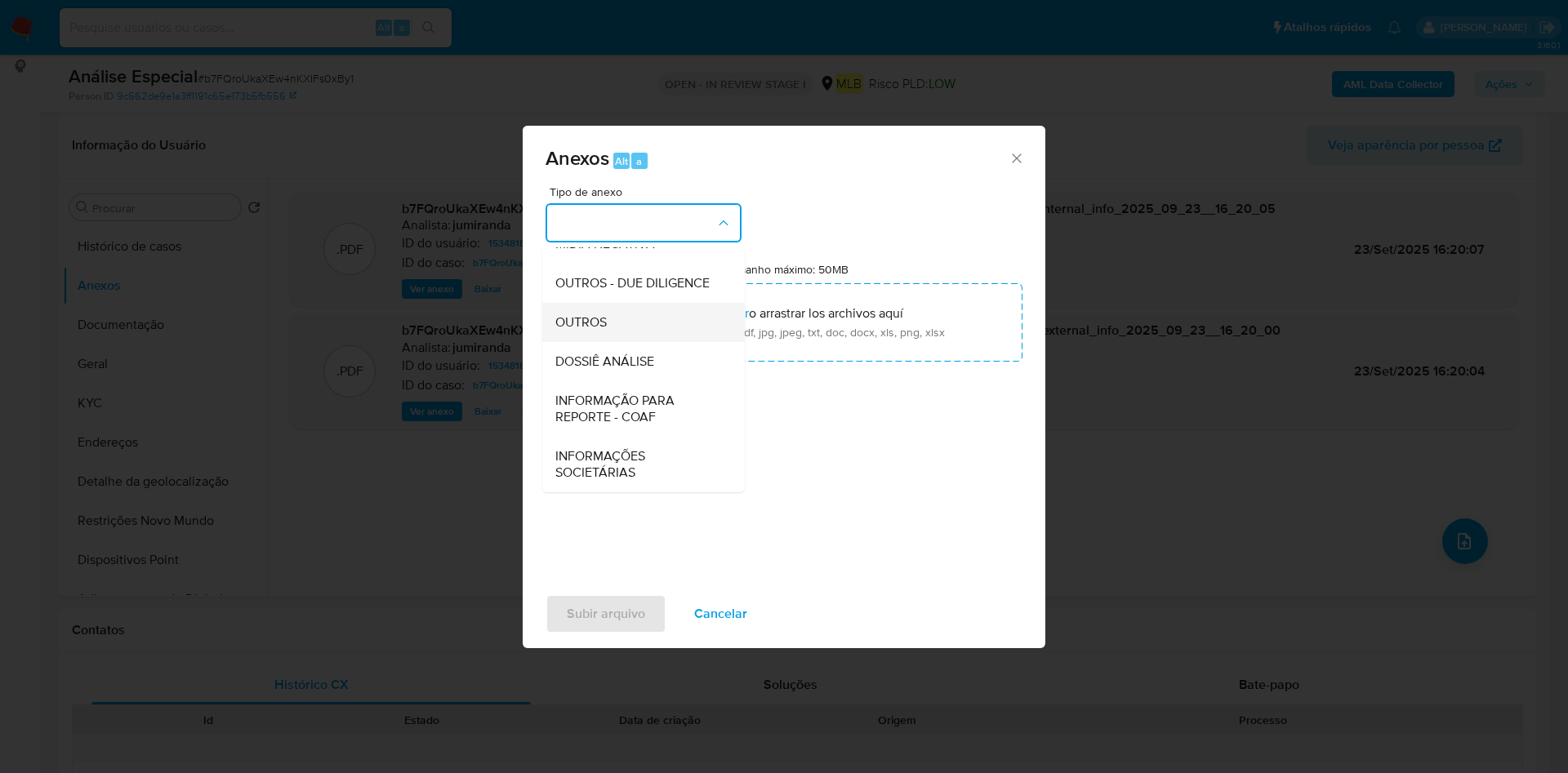
click at [642, 319] on div "OUTROS" at bounding box center [639, 322] width 166 height 39
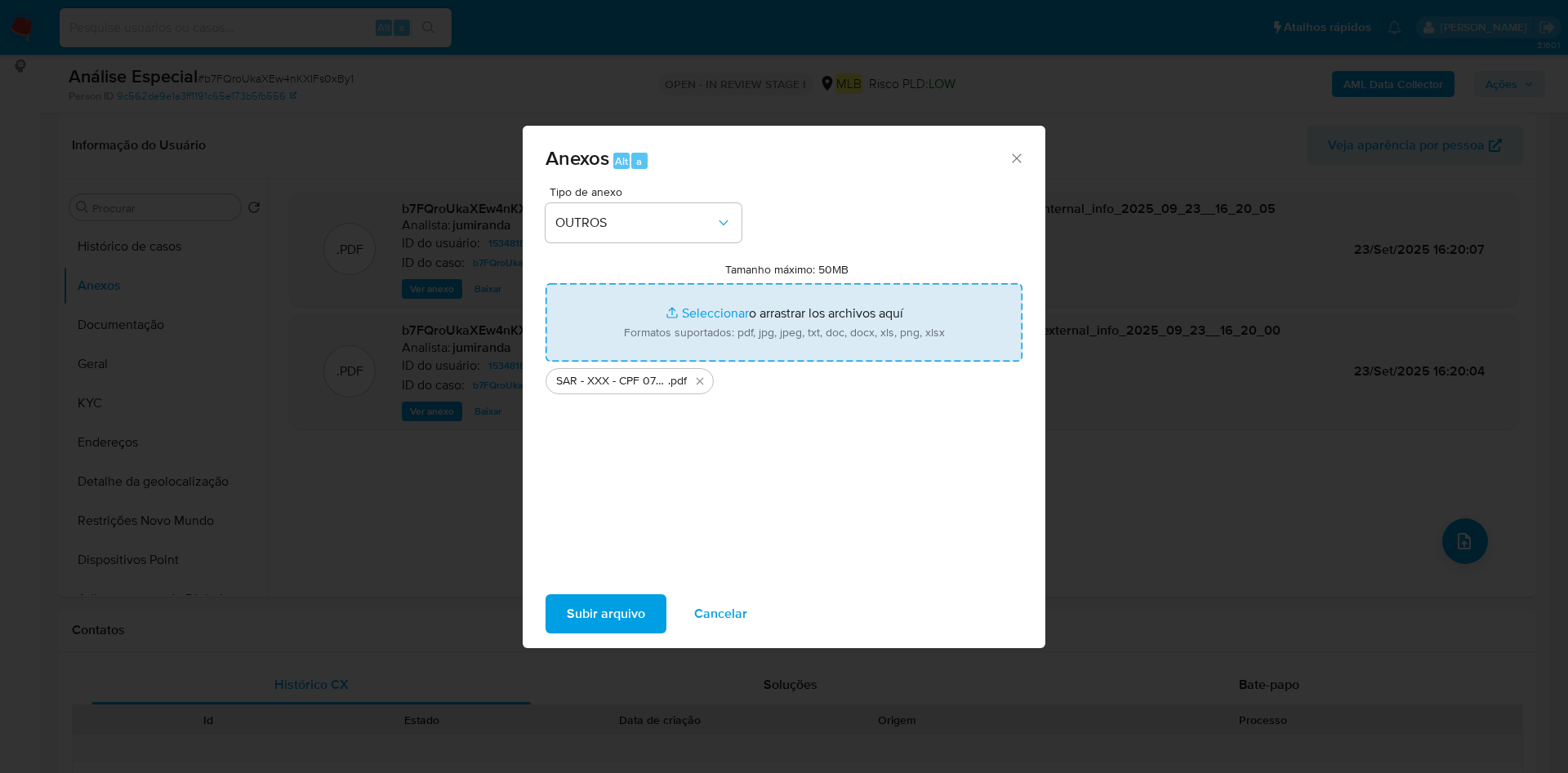
type input "C:\fakepath\Mulan 1534818687_2025_09_23_09_50_14.xlsx"
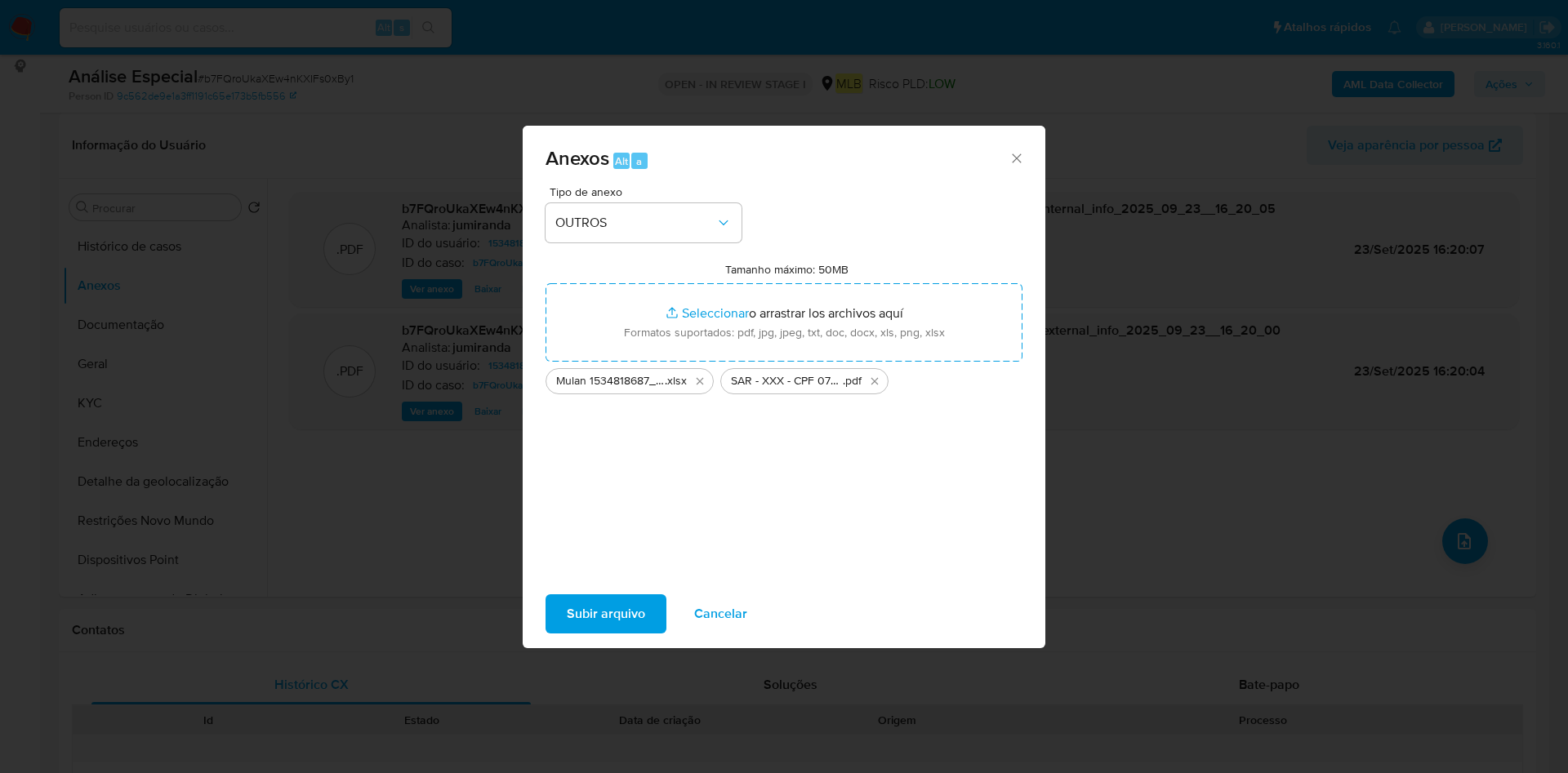
click at [622, 623] on span "Subir arquivo" at bounding box center [605, 613] width 78 height 36
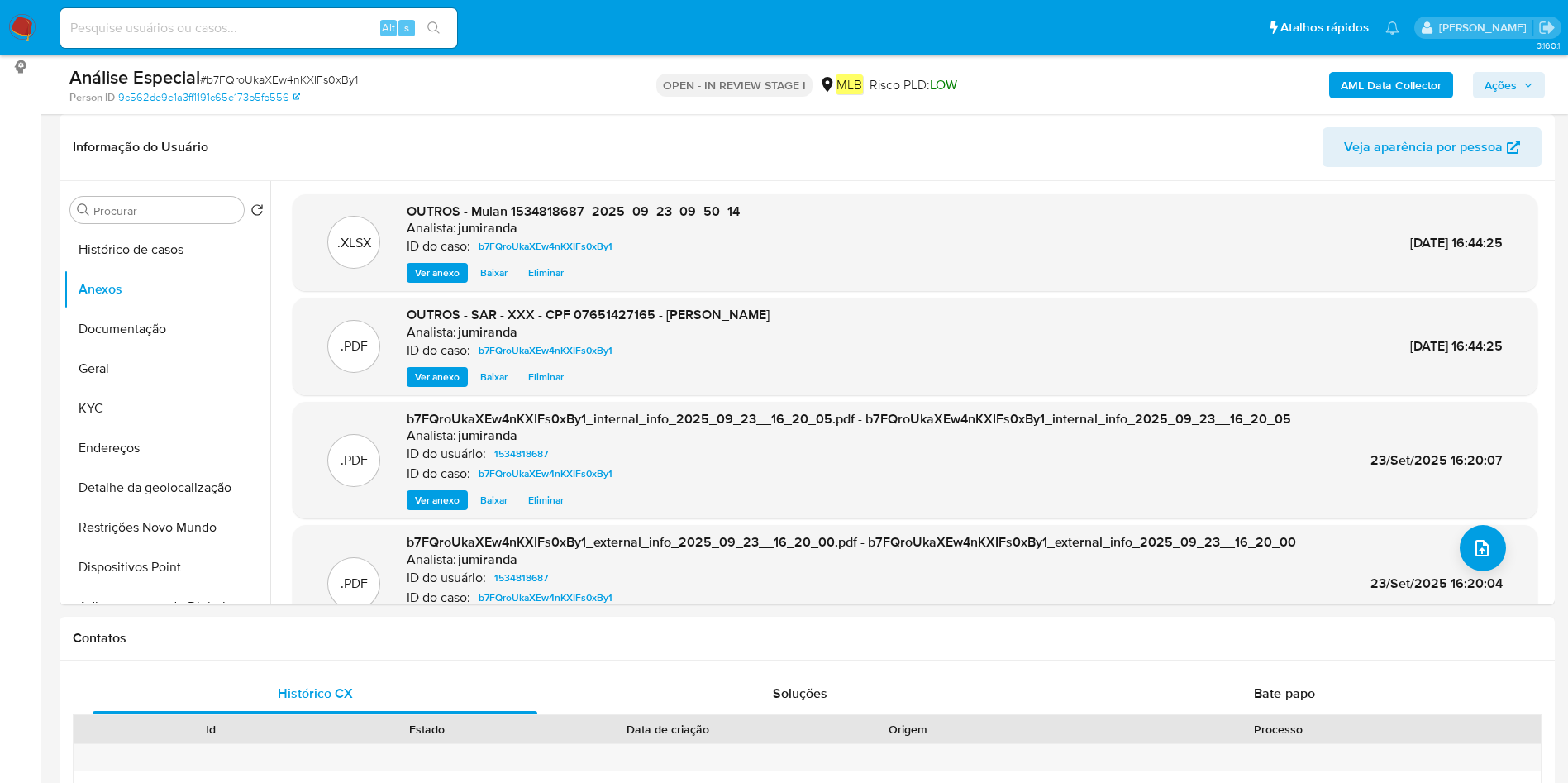
click at [1528, 82] on icon "button" at bounding box center [1529, 85] width 10 height 10
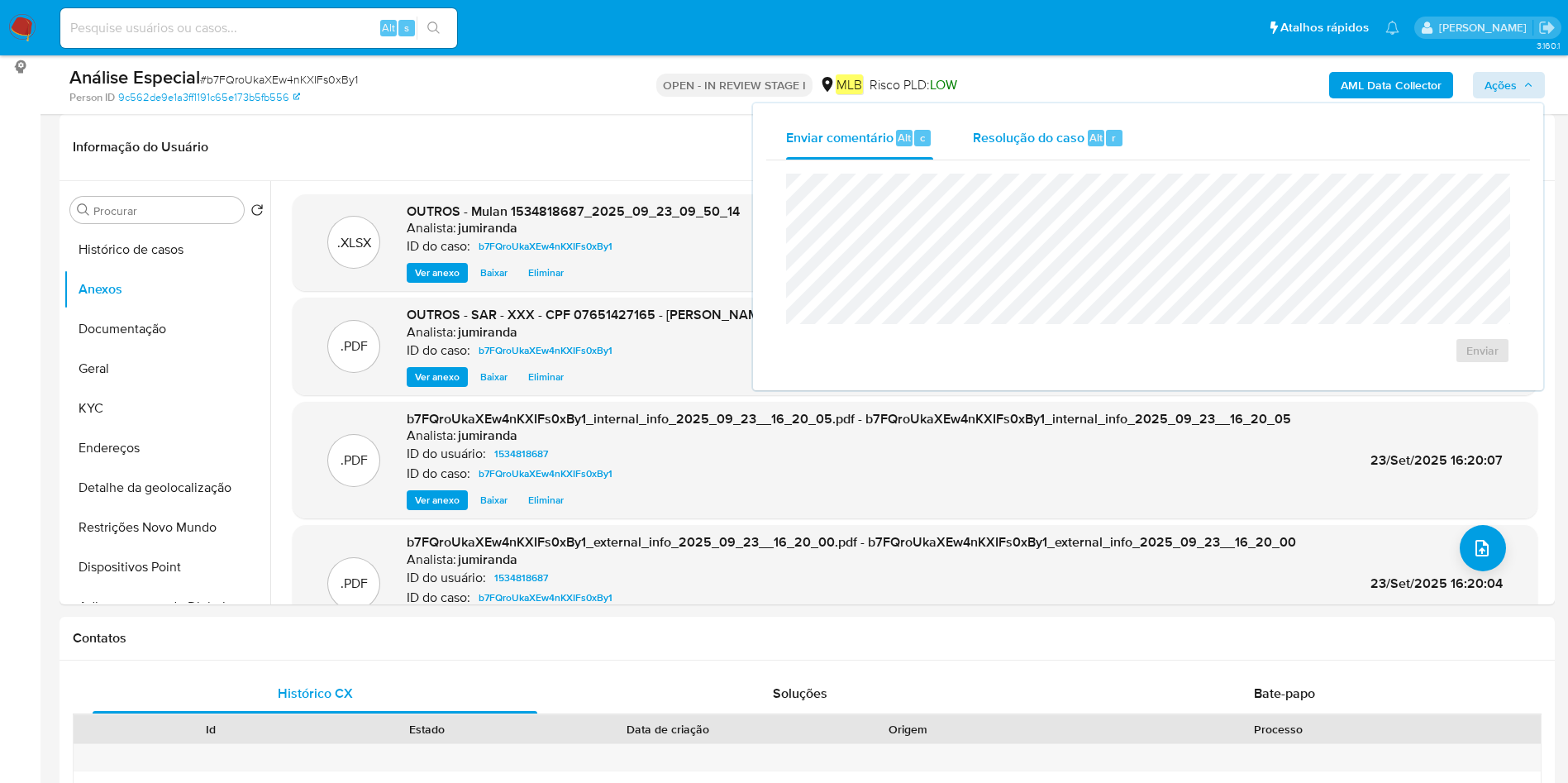
click at [961, 149] on button "Resolução do caso Alt r" at bounding box center [1048, 138] width 191 height 43
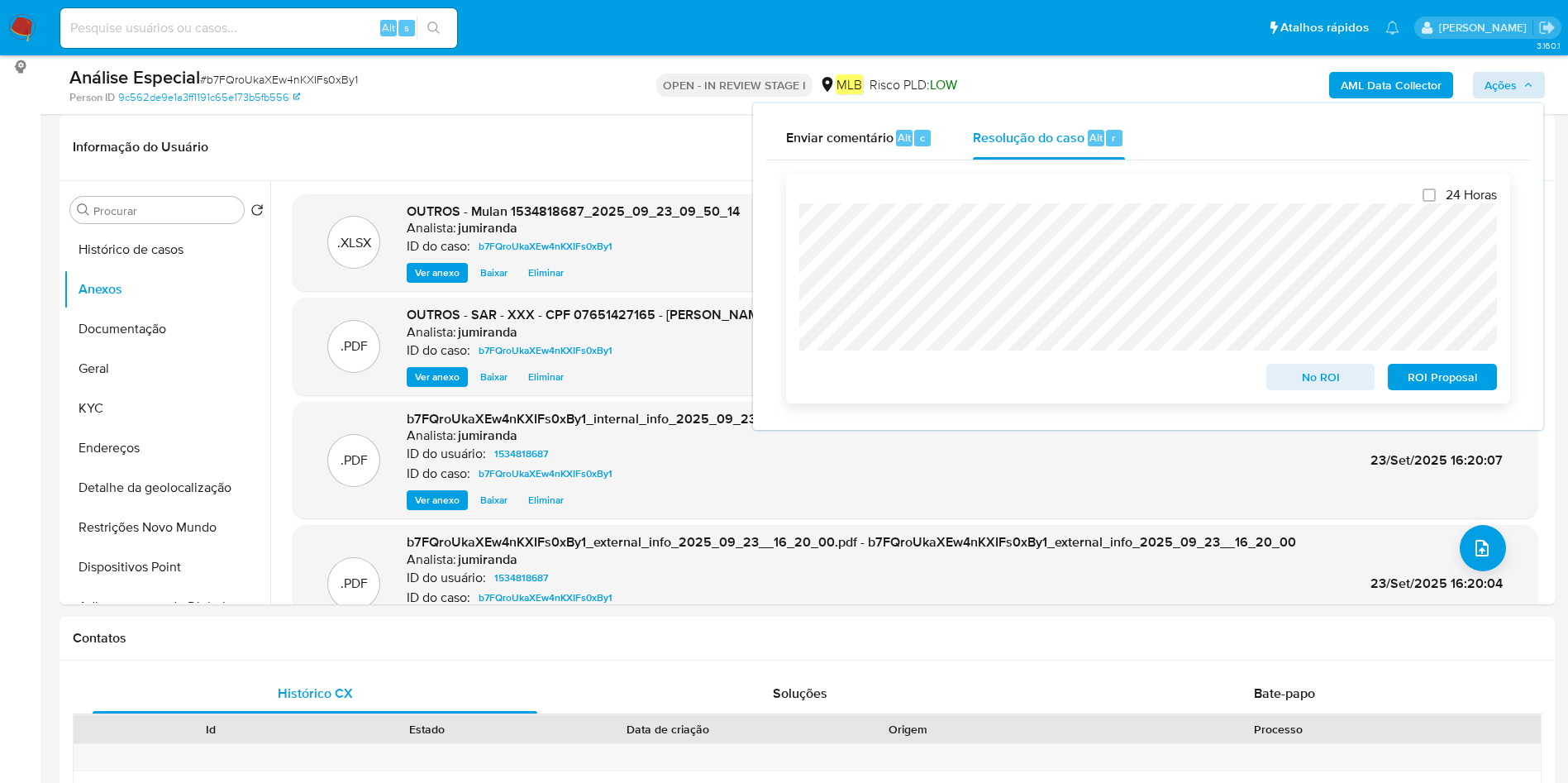
click at [1445, 376] on span "ROI Proposal" at bounding box center [1442, 376] width 86 height 23
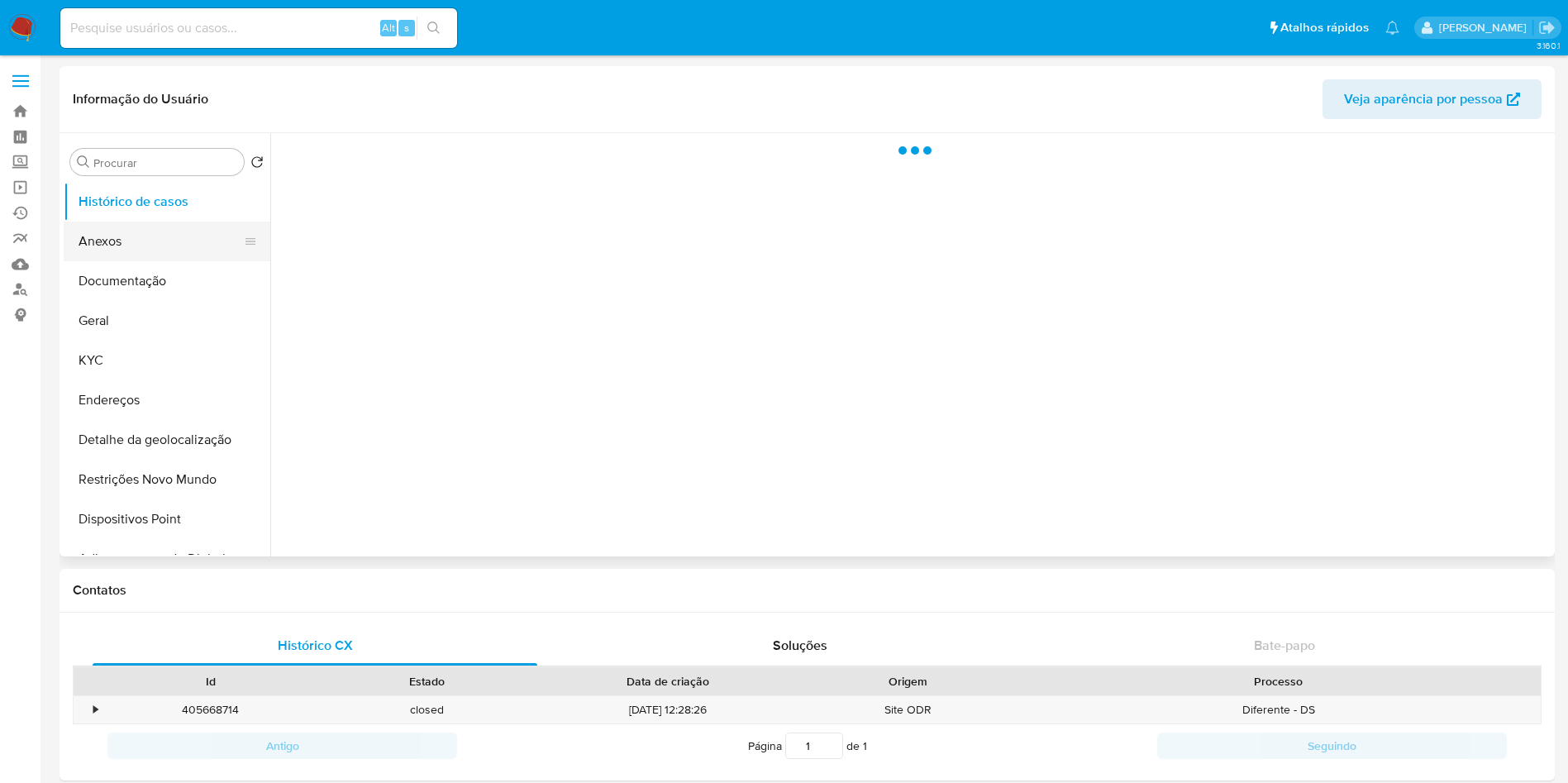
select select "10"
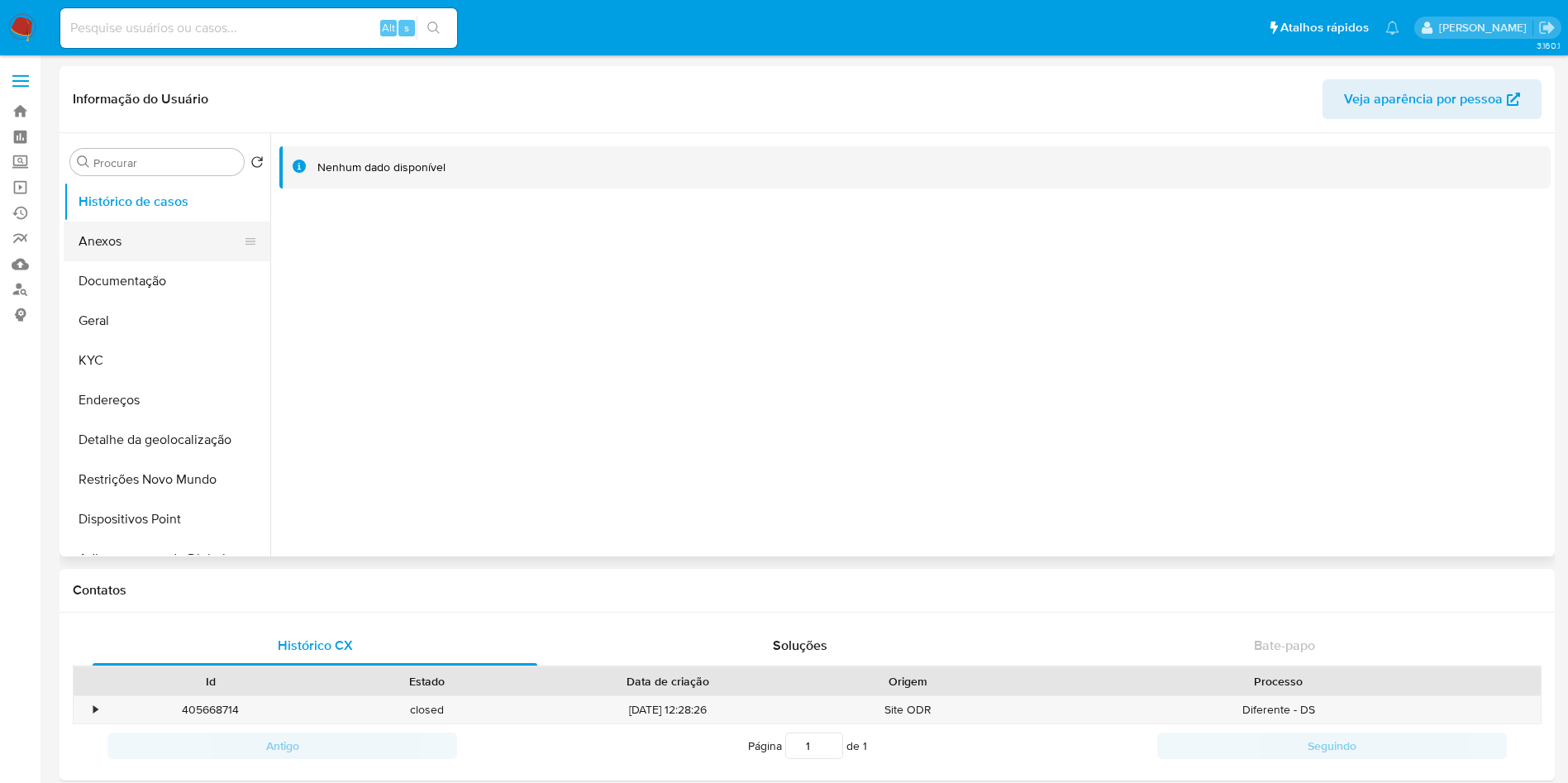
click at [126, 249] on button "Anexos" at bounding box center [160, 241] width 193 height 40
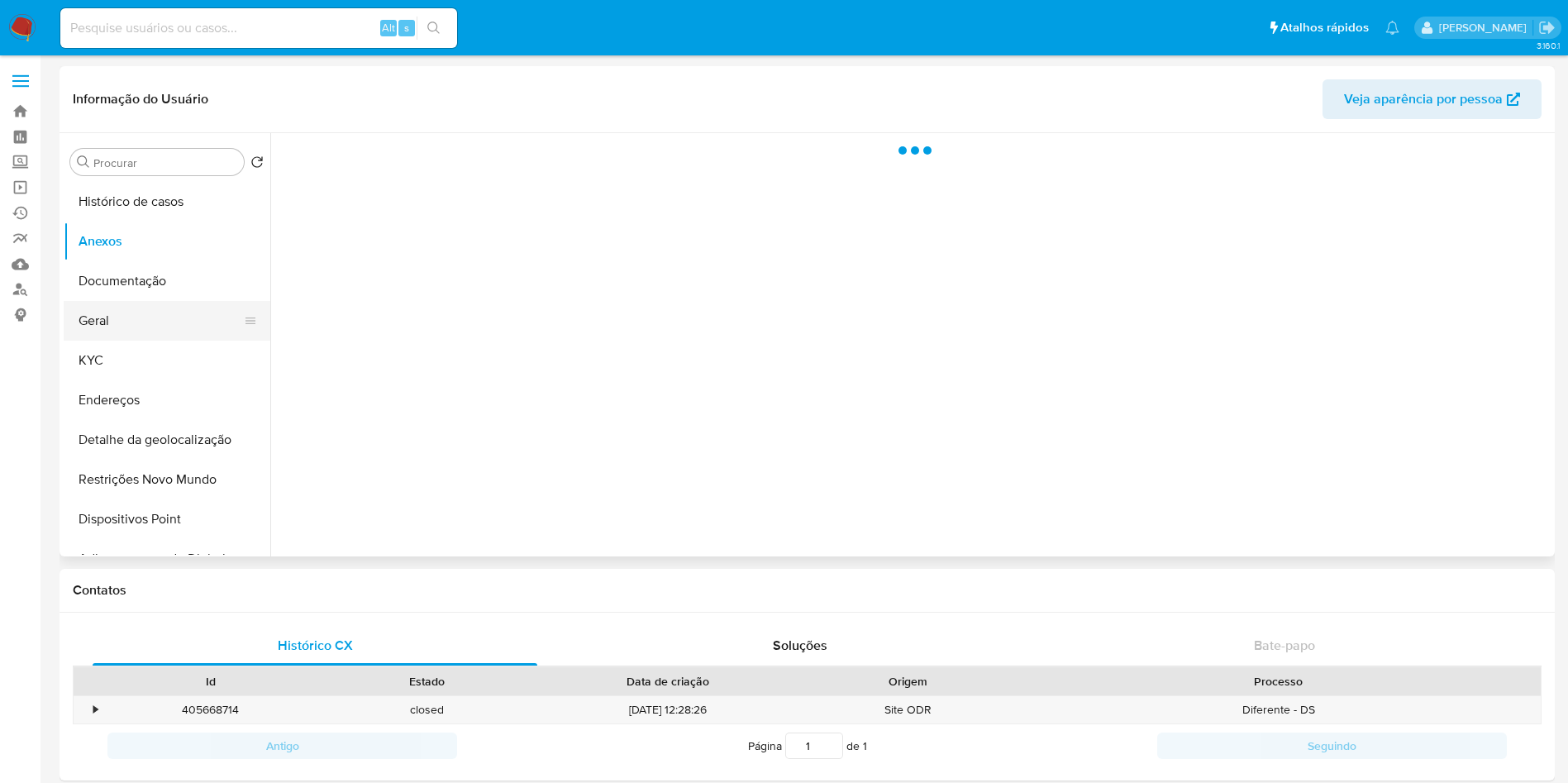
click at [120, 304] on button "Geral" at bounding box center [160, 321] width 193 height 40
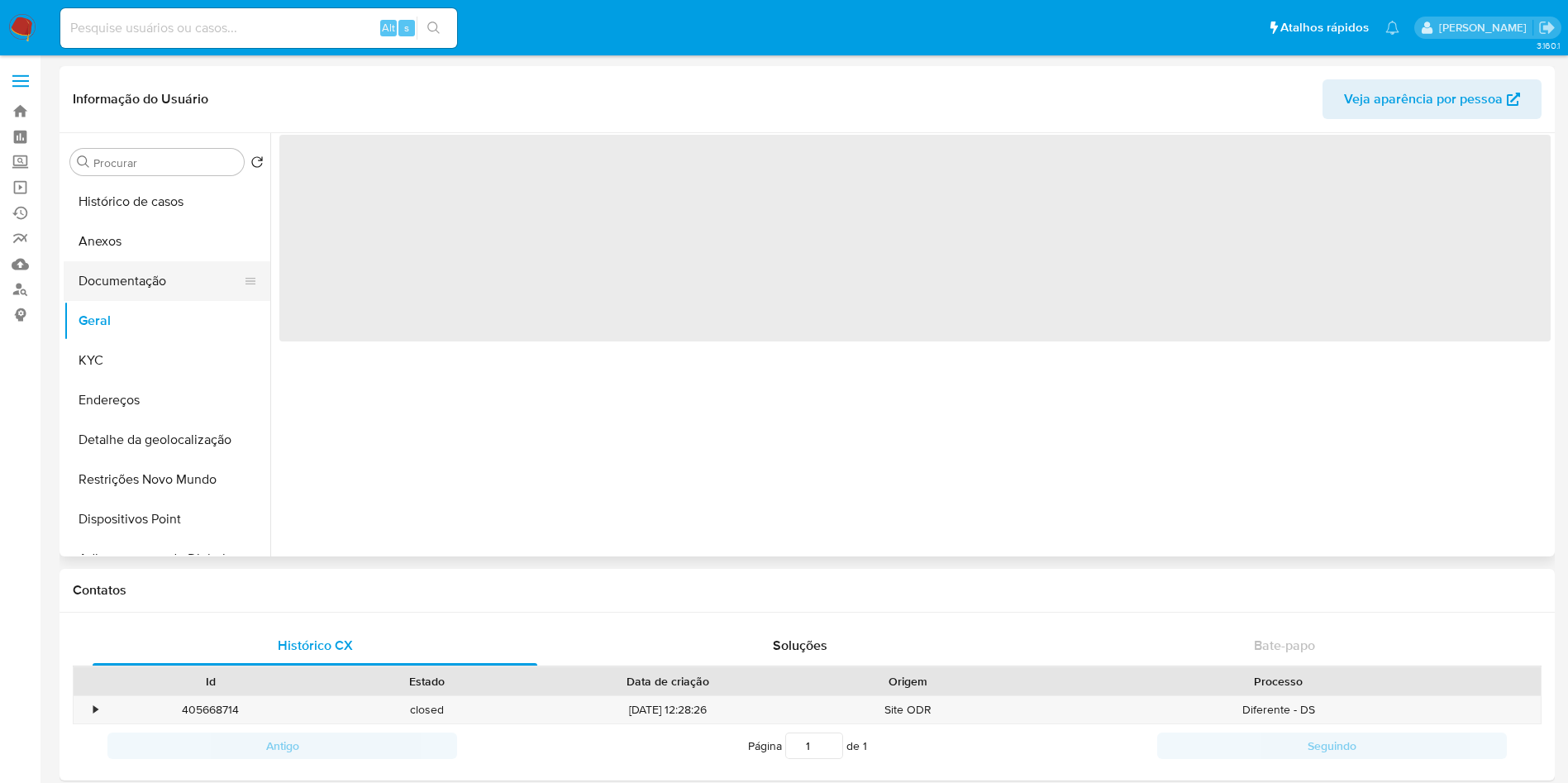
click at [134, 271] on button "Documentação" at bounding box center [160, 281] width 193 height 40
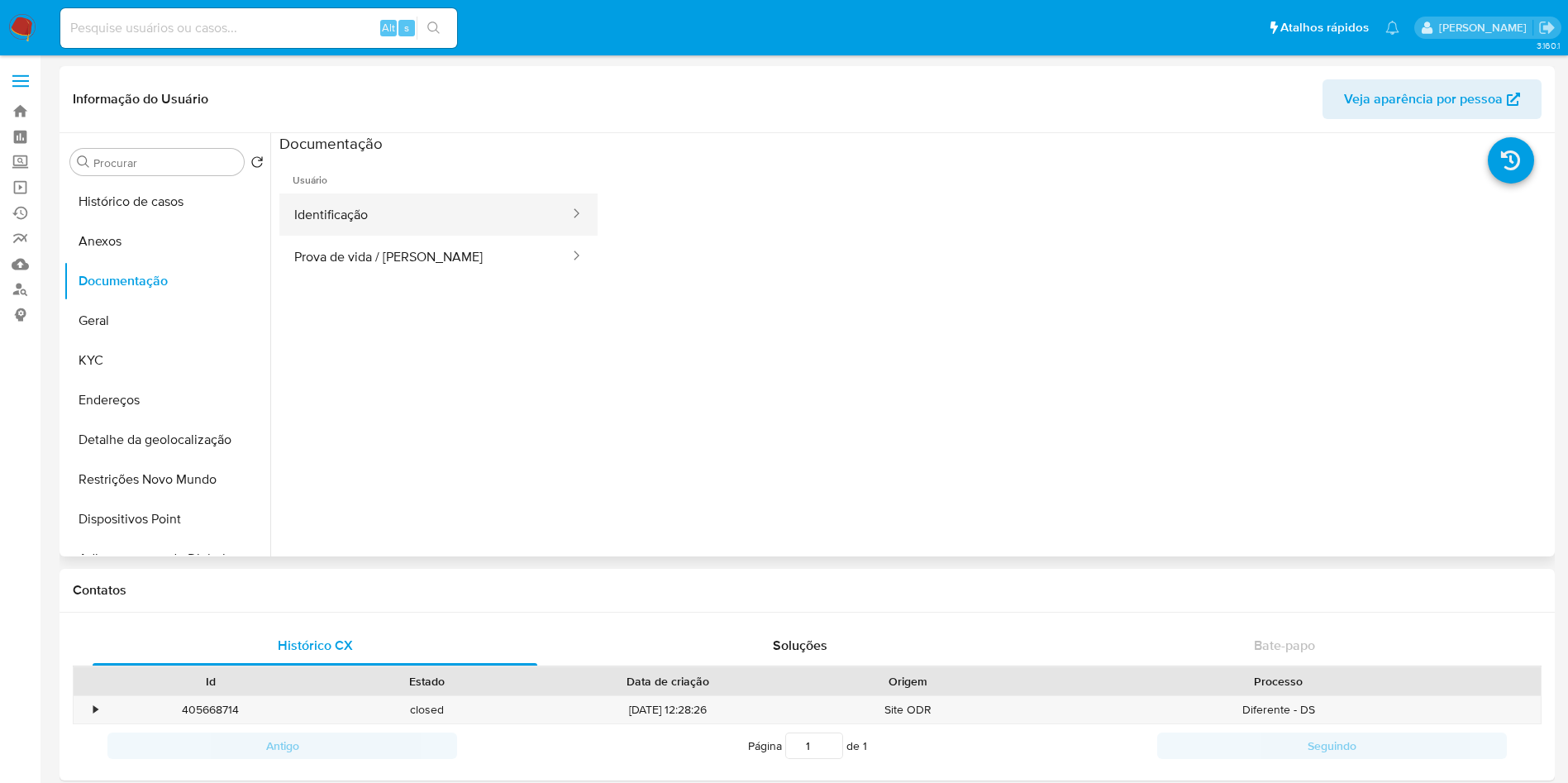
click at [397, 220] on button "Identificação" at bounding box center [425, 214] width 292 height 43
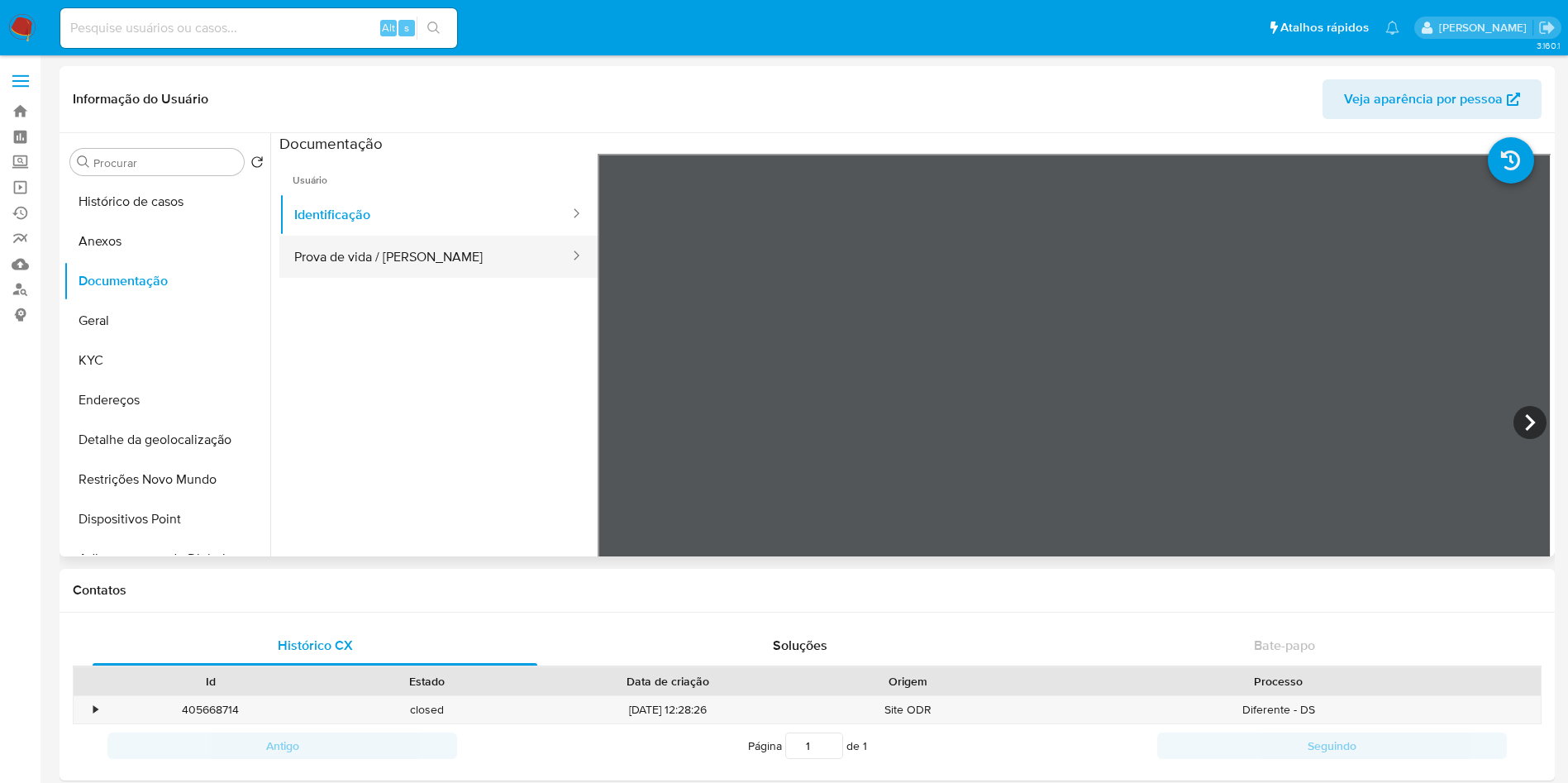
click at [405, 245] on button "Prova de vida / [PERSON_NAME]" at bounding box center [425, 257] width 292 height 43
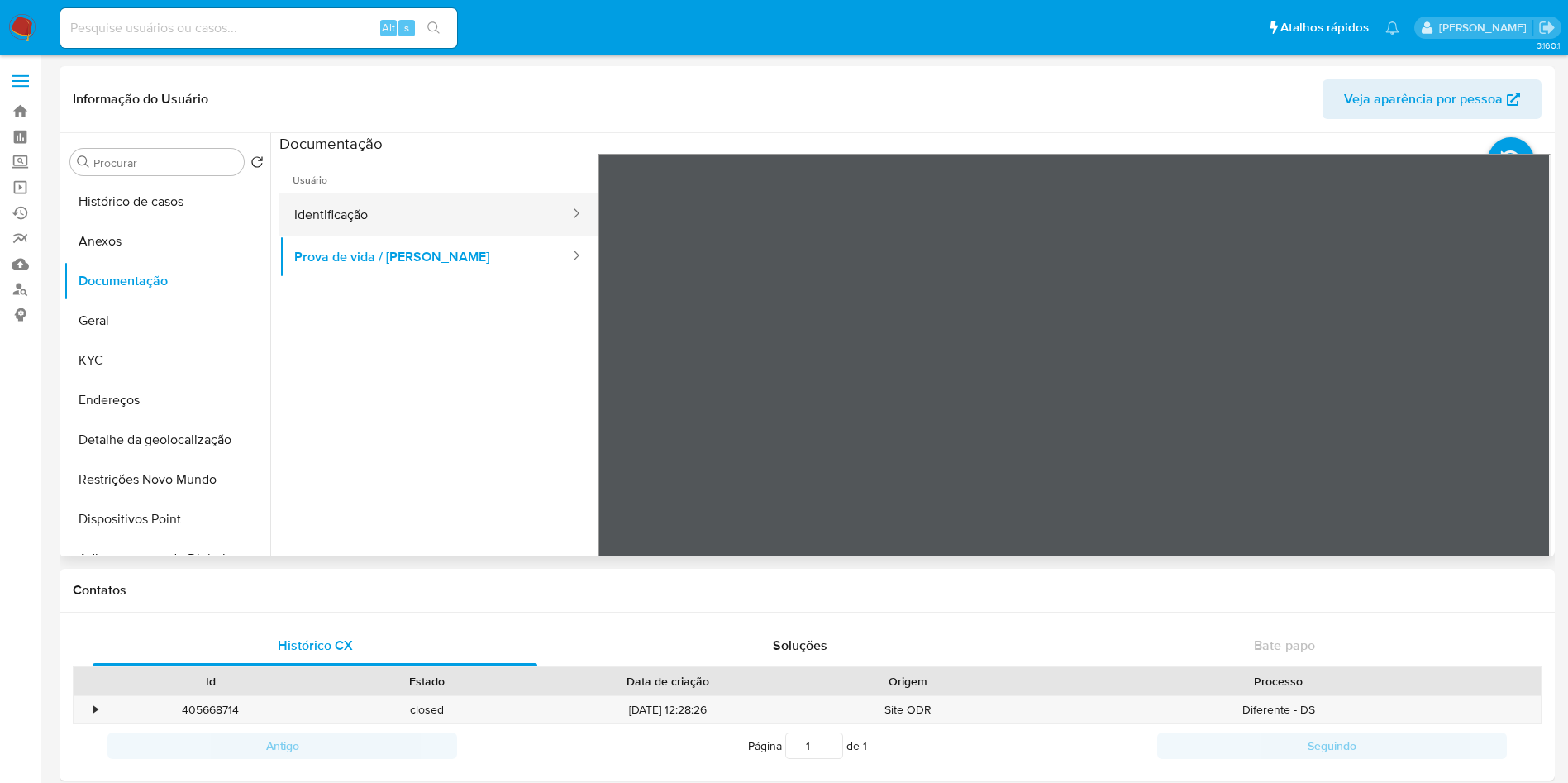
click at [329, 218] on button "Identificação" at bounding box center [425, 214] width 292 height 43
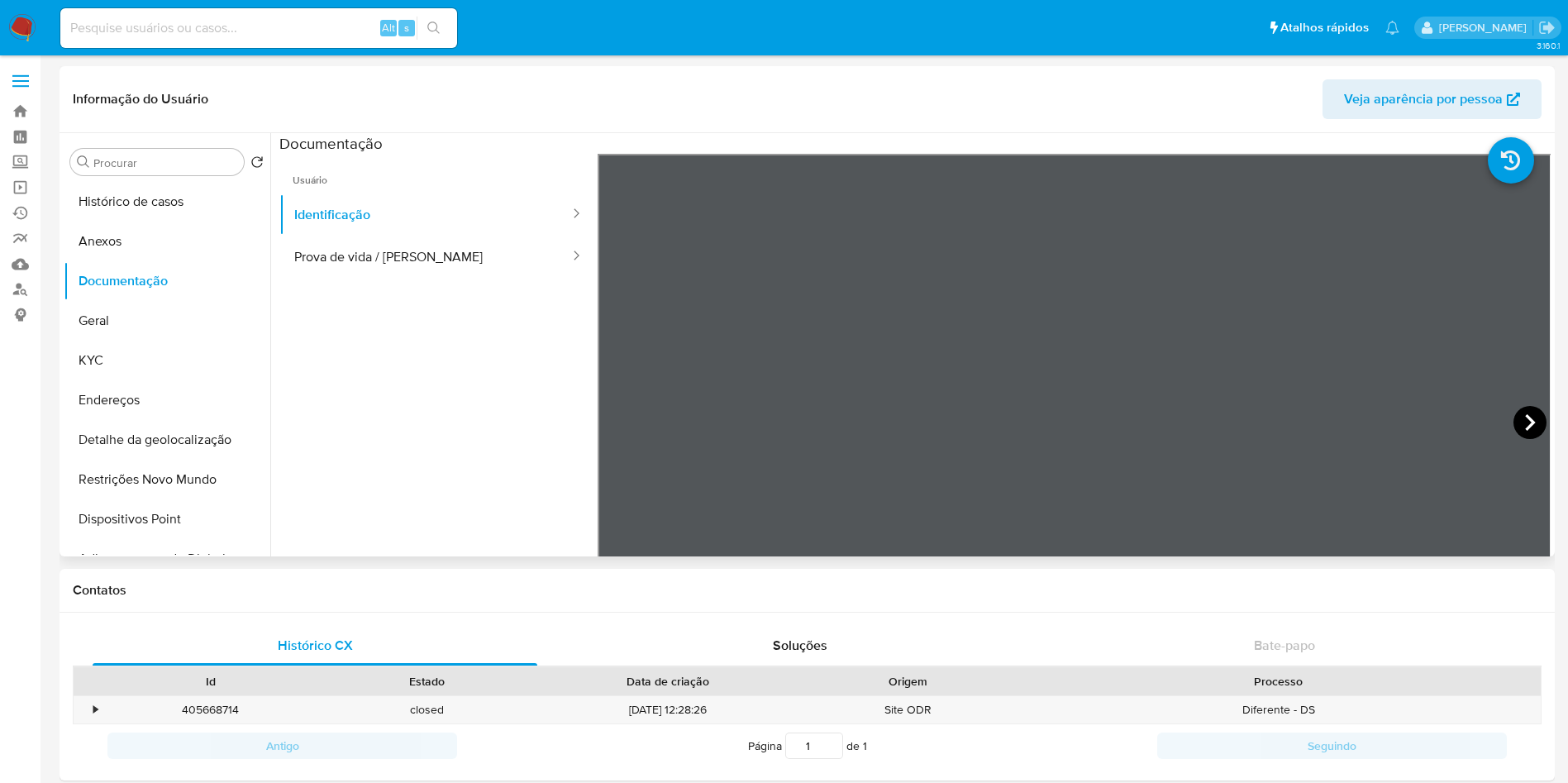
click at [1516, 433] on icon at bounding box center [1530, 422] width 33 height 33
drag, startPoint x: 100, startPoint y: 374, endPoint x: 163, endPoint y: 372, distance: 63.0
click at [99, 374] on button "KYC" at bounding box center [160, 360] width 193 height 40
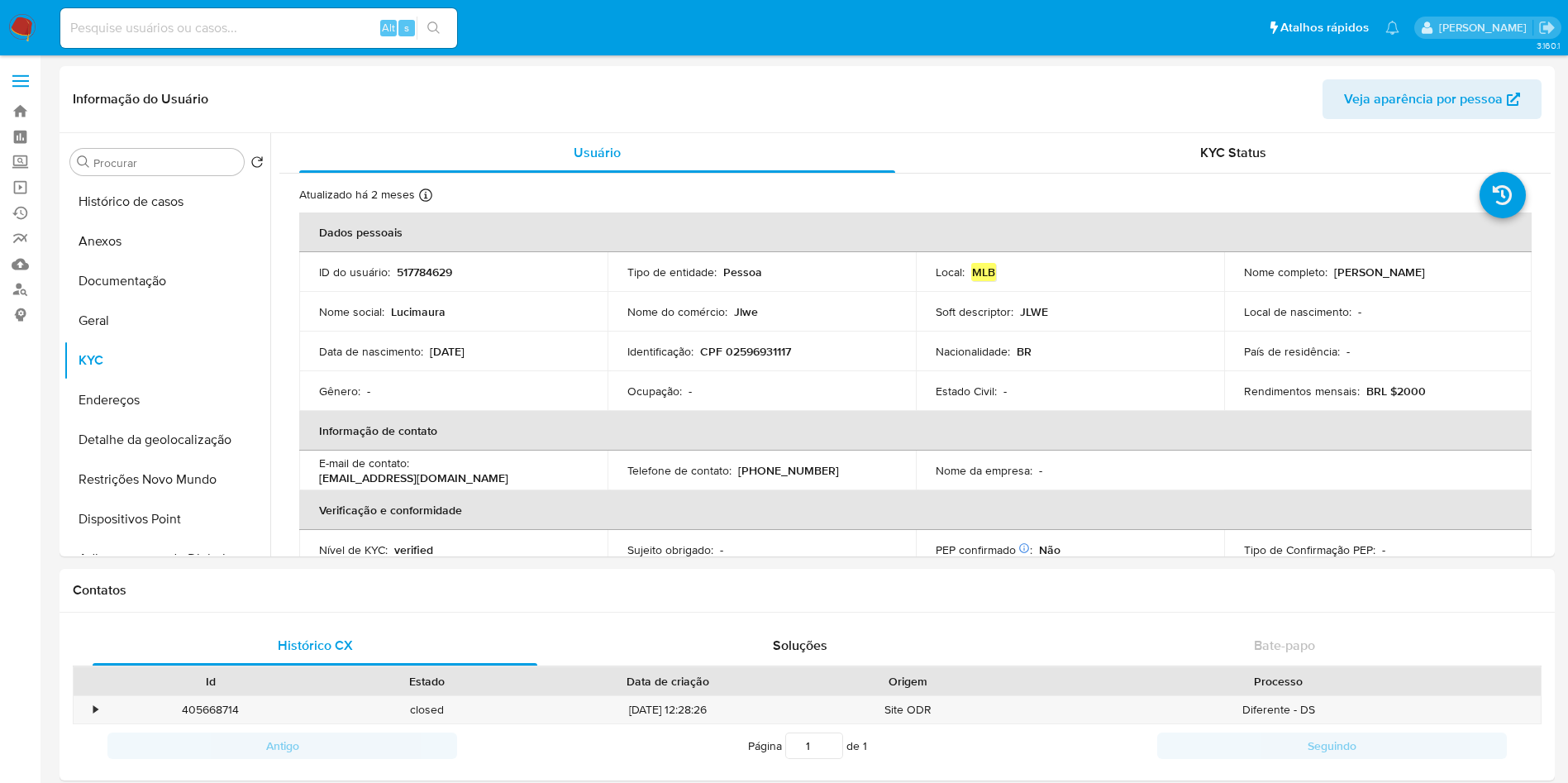
click at [764, 351] on p "CPF 02596931117" at bounding box center [745, 351] width 91 height 14
copy p "02596931117"
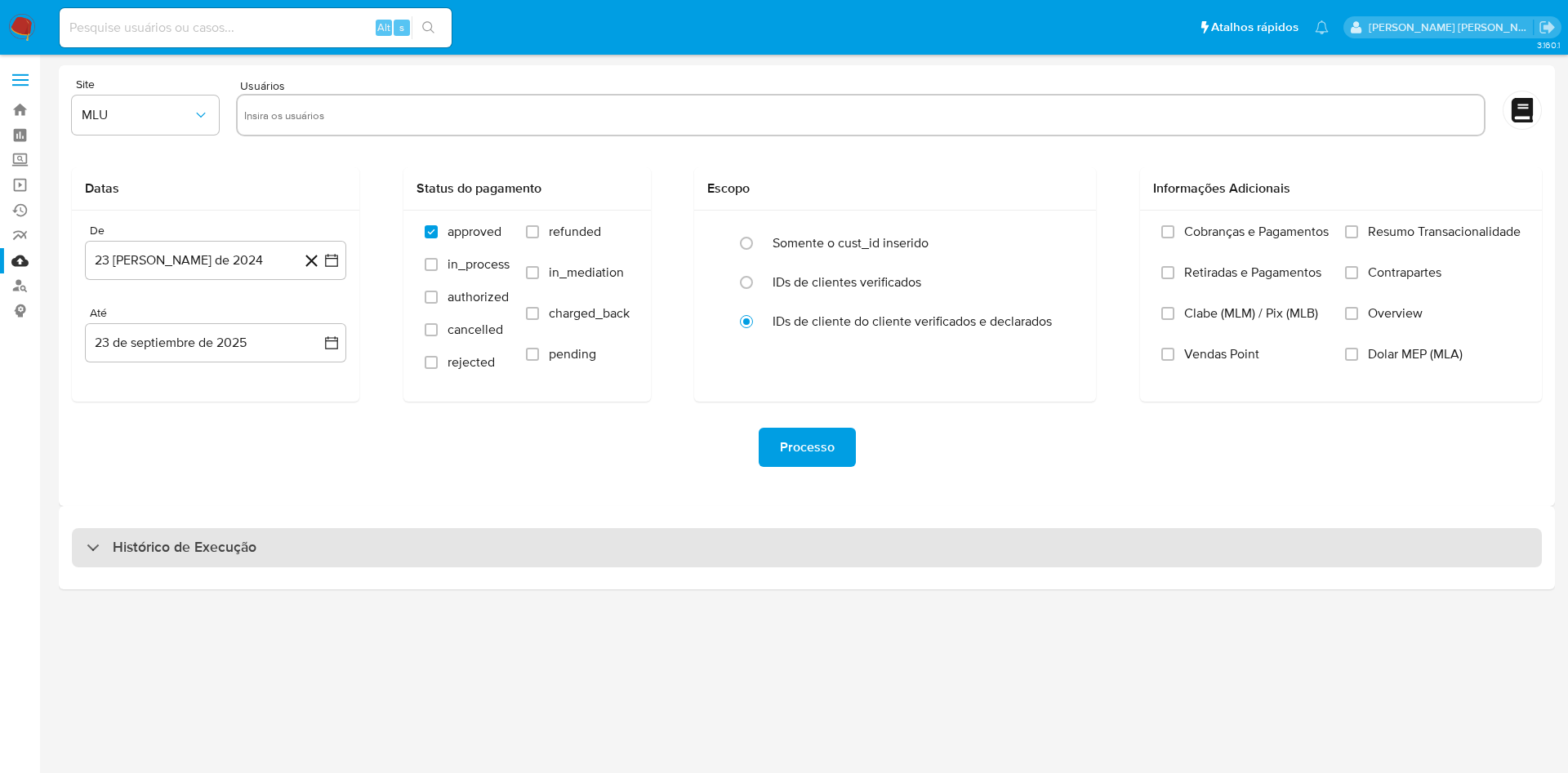
click at [746, 555] on div "Histórico de Execução" at bounding box center [807, 548] width 1470 height 39
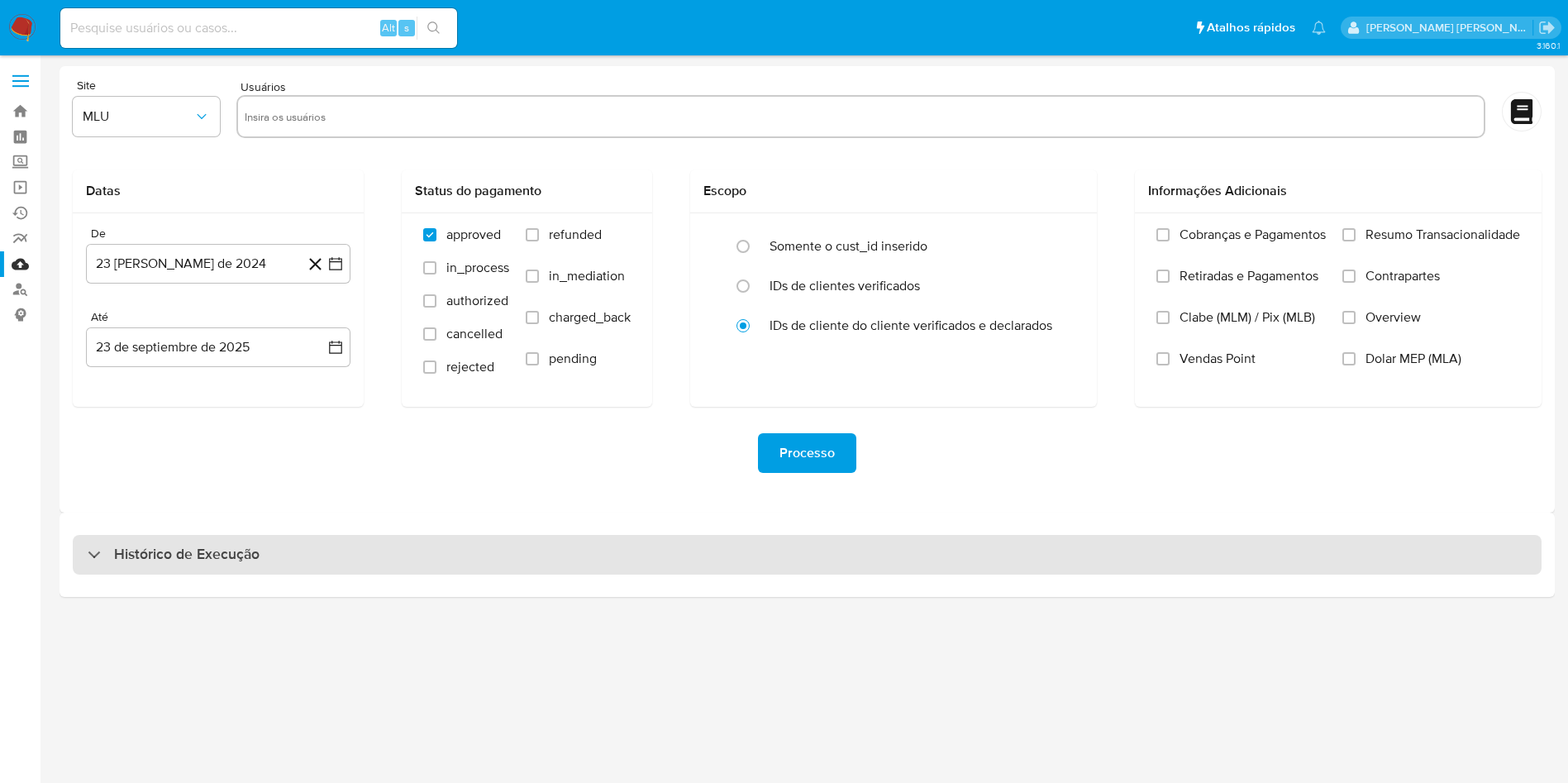
select select "10"
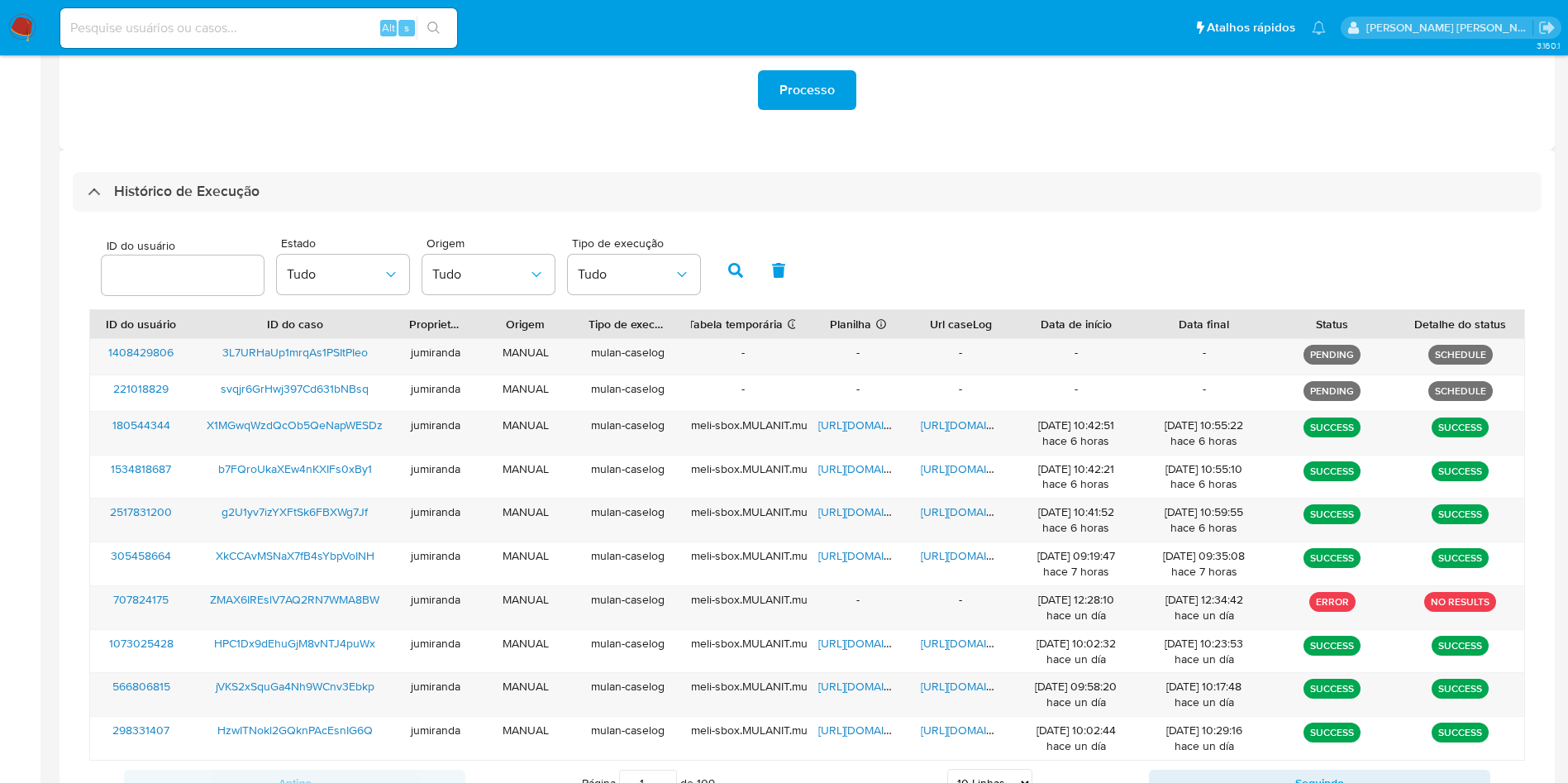
scroll to position [372, 0]
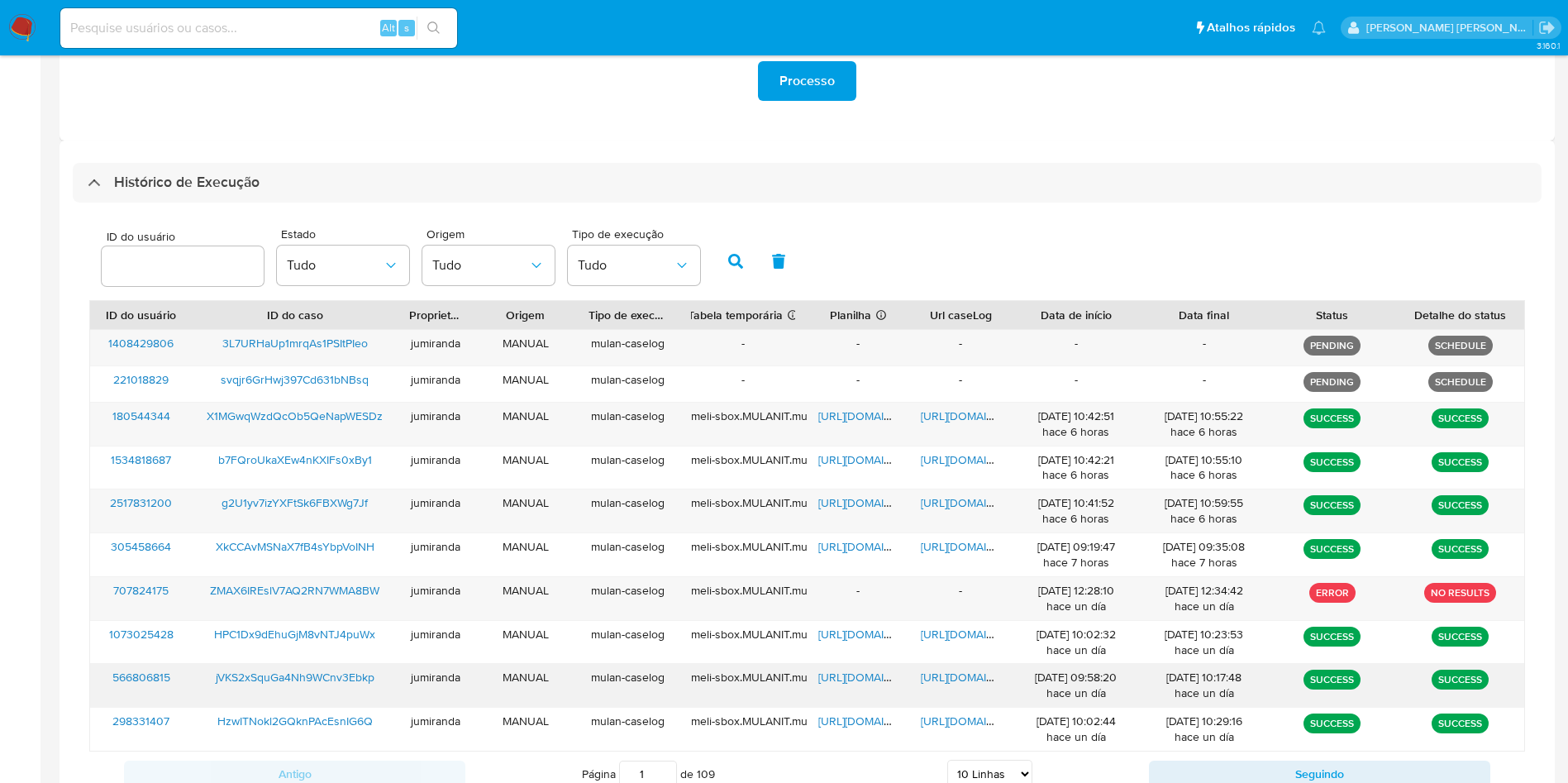
drag, startPoint x: 1212, startPoint y: 700, endPoint x: 1176, endPoint y: 705, distance: 36.3
click at [1183, 701] on div "22/09/2025 10:17:48 hace un día" at bounding box center [1204, 685] width 128 height 43
click at [851, 420] on span "https://docs.google.com/spreadsheets/d/1z3Ngo3WUoLonCYIjkgUmxr7NzrZGIY5dU-VB68T…" at bounding box center [875, 415] width 114 height 16
click at [938, 415] on span "https://docs.google.com/document/d/1Y4aeH4MqlbJQbEi2_puV7JiiFs4a3cOQltYMxYDCNX8…" at bounding box center [978, 415] width 114 height 16
click at [313, 418] on span "X1MGwqWzdQcOb5QeNapWESDz" at bounding box center [294, 415] width 176 height 16
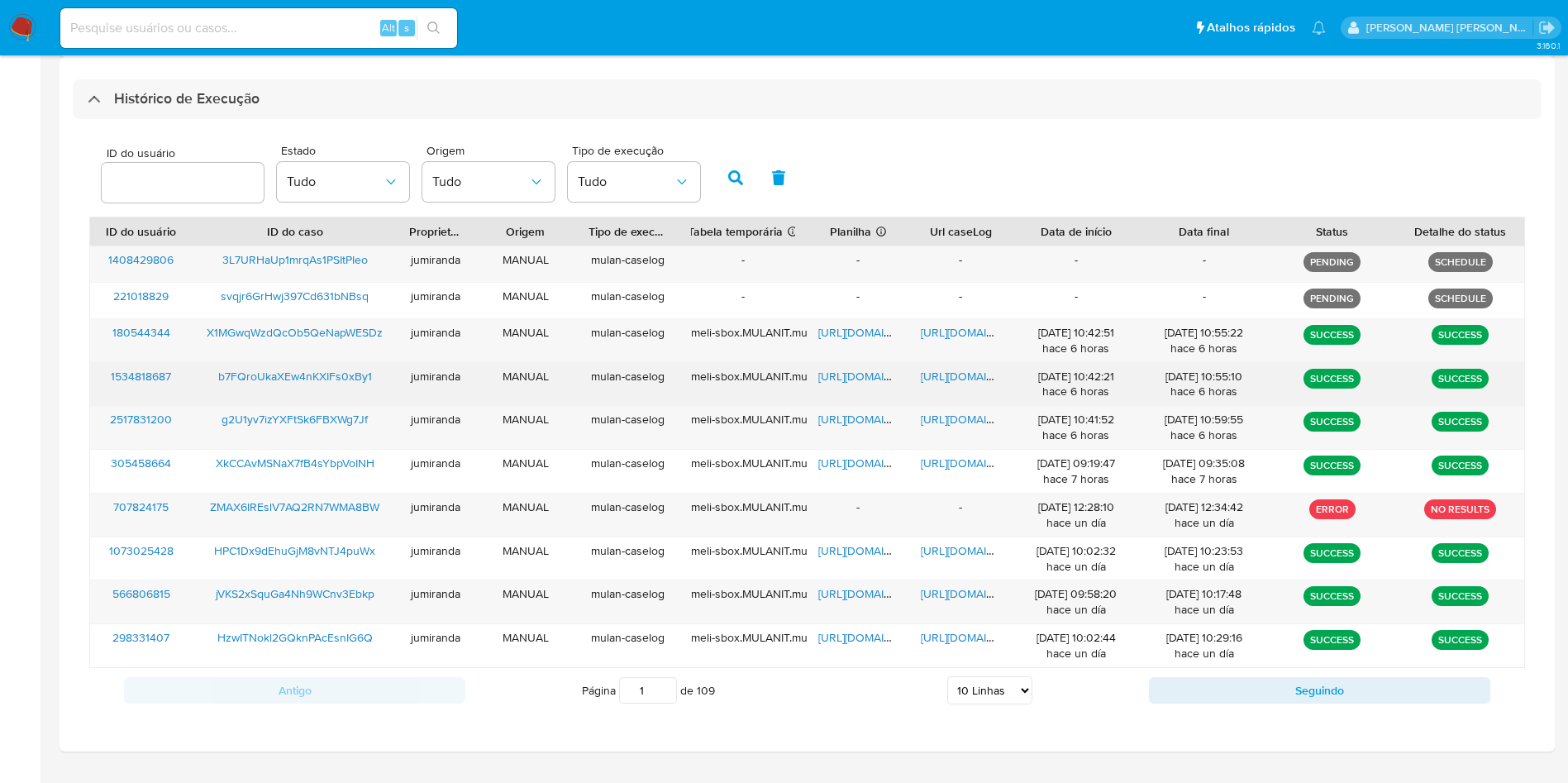
scroll to position [494, 0]
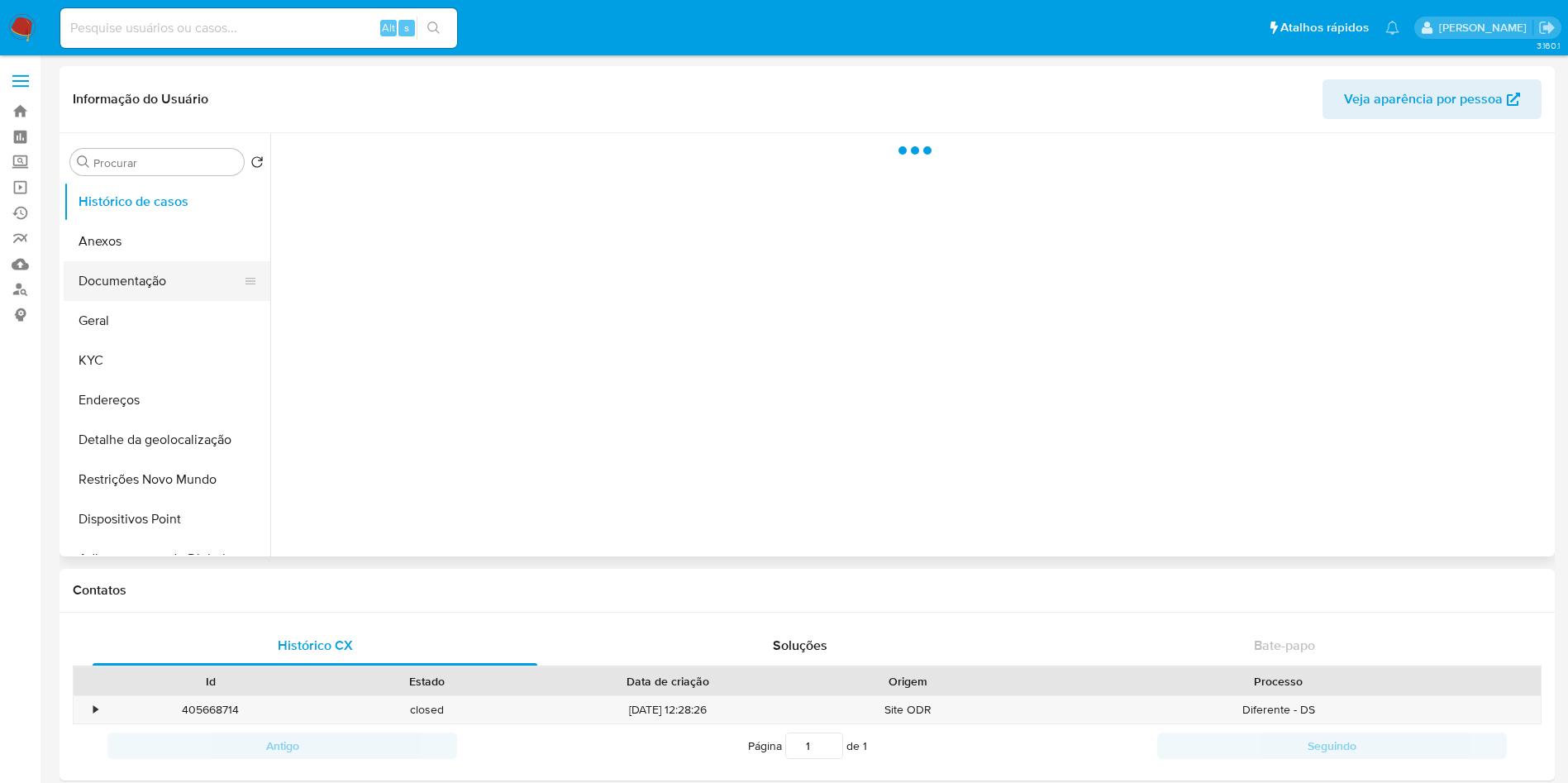
drag, startPoint x: 128, startPoint y: 288, endPoint x: 162, endPoint y: 294, distance: 34.5
click at [128, 288] on button "Documentação" at bounding box center [160, 281] width 193 height 40
select select "10"
click at [127, 345] on button "KYC" at bounding box center [160, 360] width 193 height 40
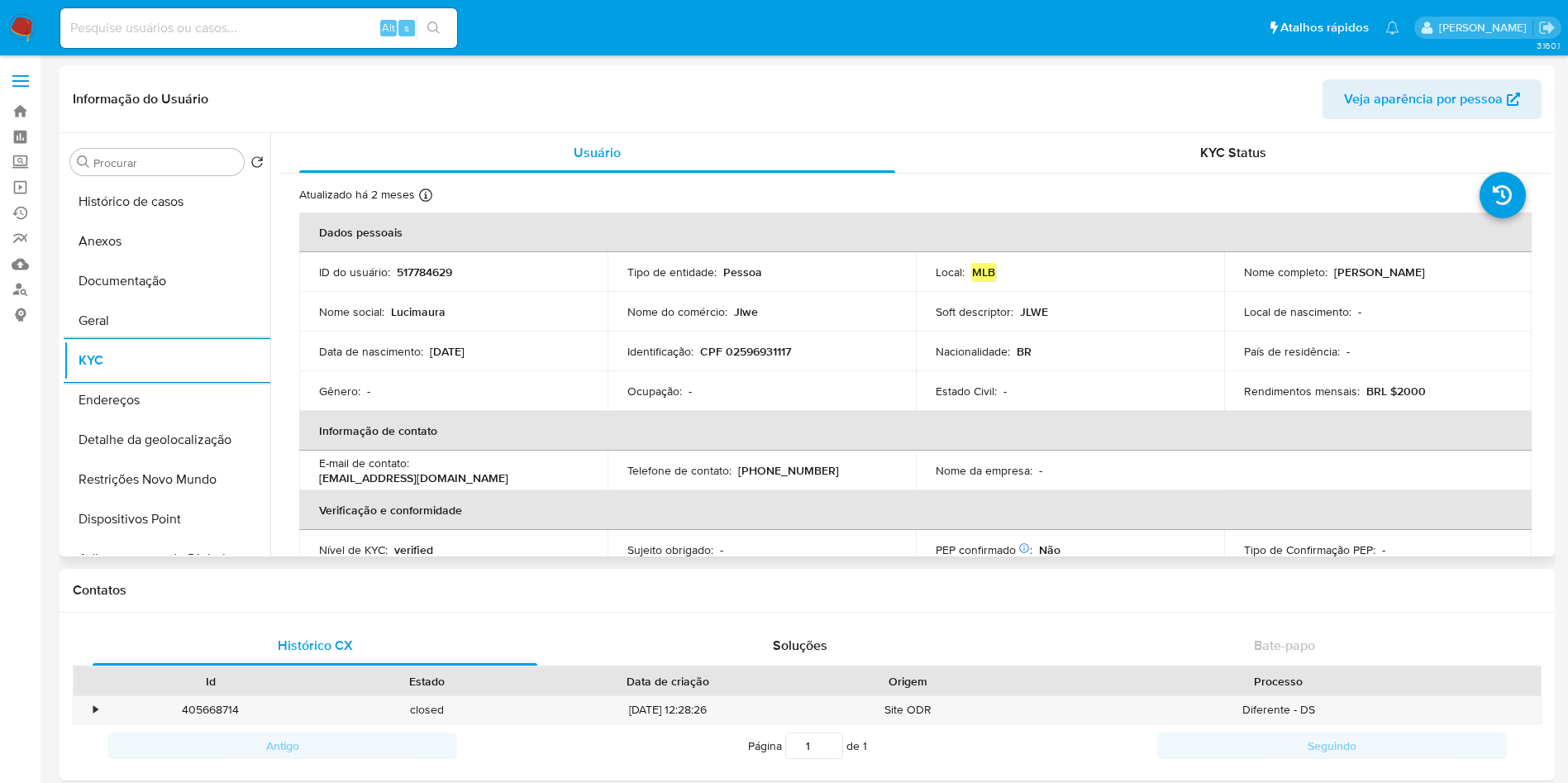
click at [766, 346] on p "CPF 02596931117" at bounding box center [745, 351] width 91 height 14
copy p "02596931117"
click at [32, 111] on link "Bandeja" at bounding box center [98, 111] width 197 height 26
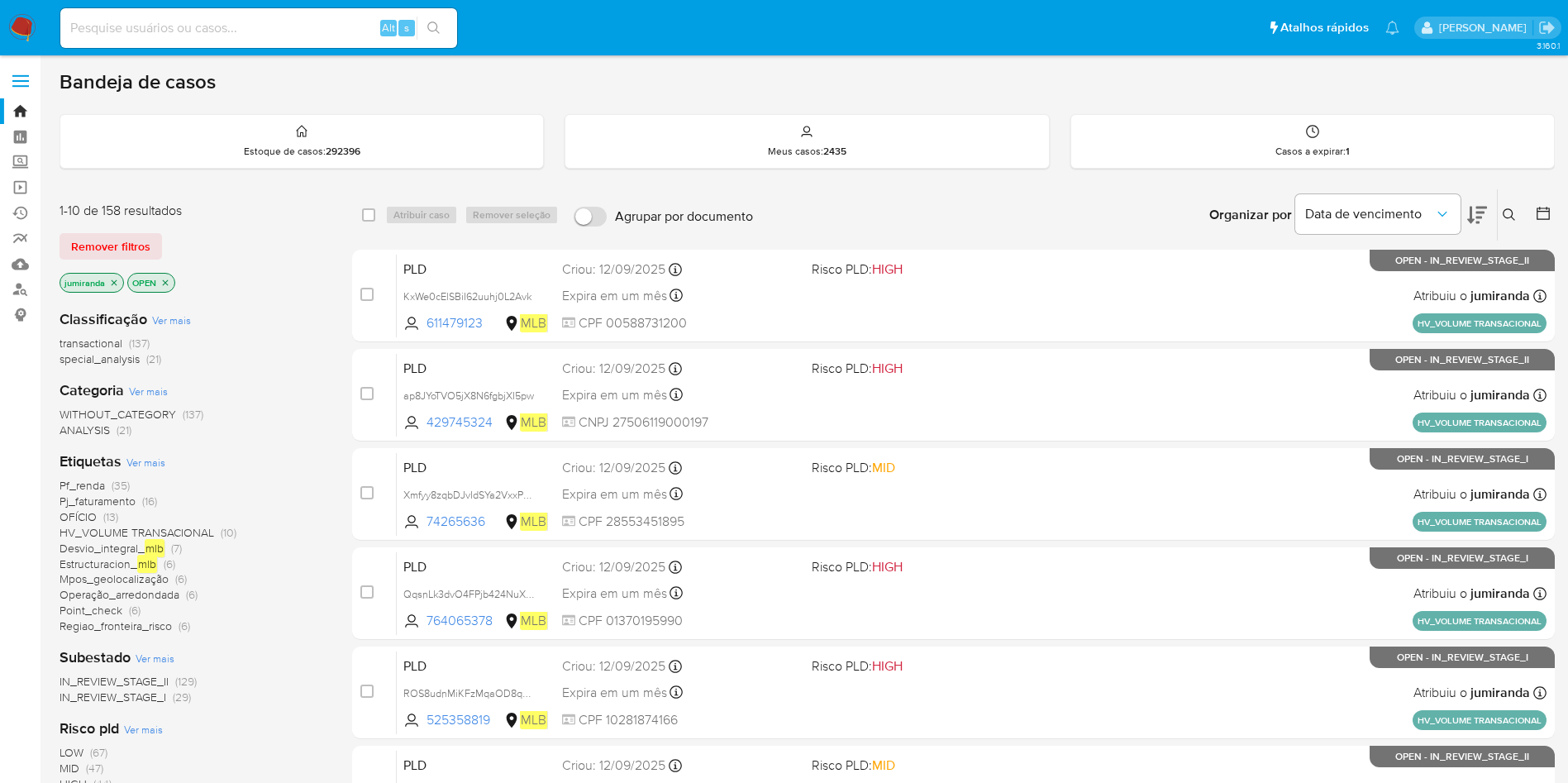
click at [168, 286] on icon "close-filter" at bounding box center [166, 283] width 10 height 10
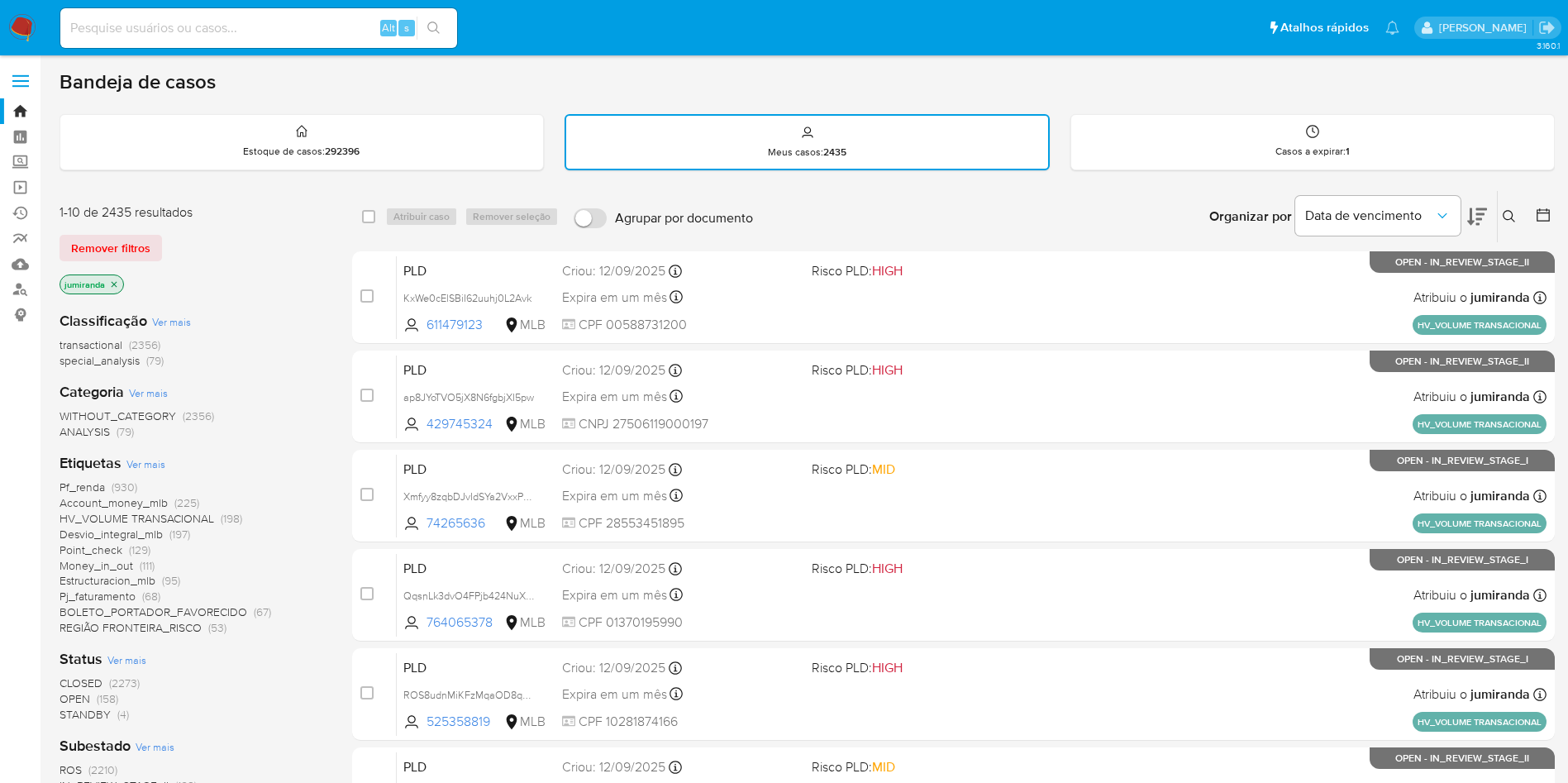
click at [110, 283] on icon "close-filter" at bounding box center [114, 284] width 10 height 10
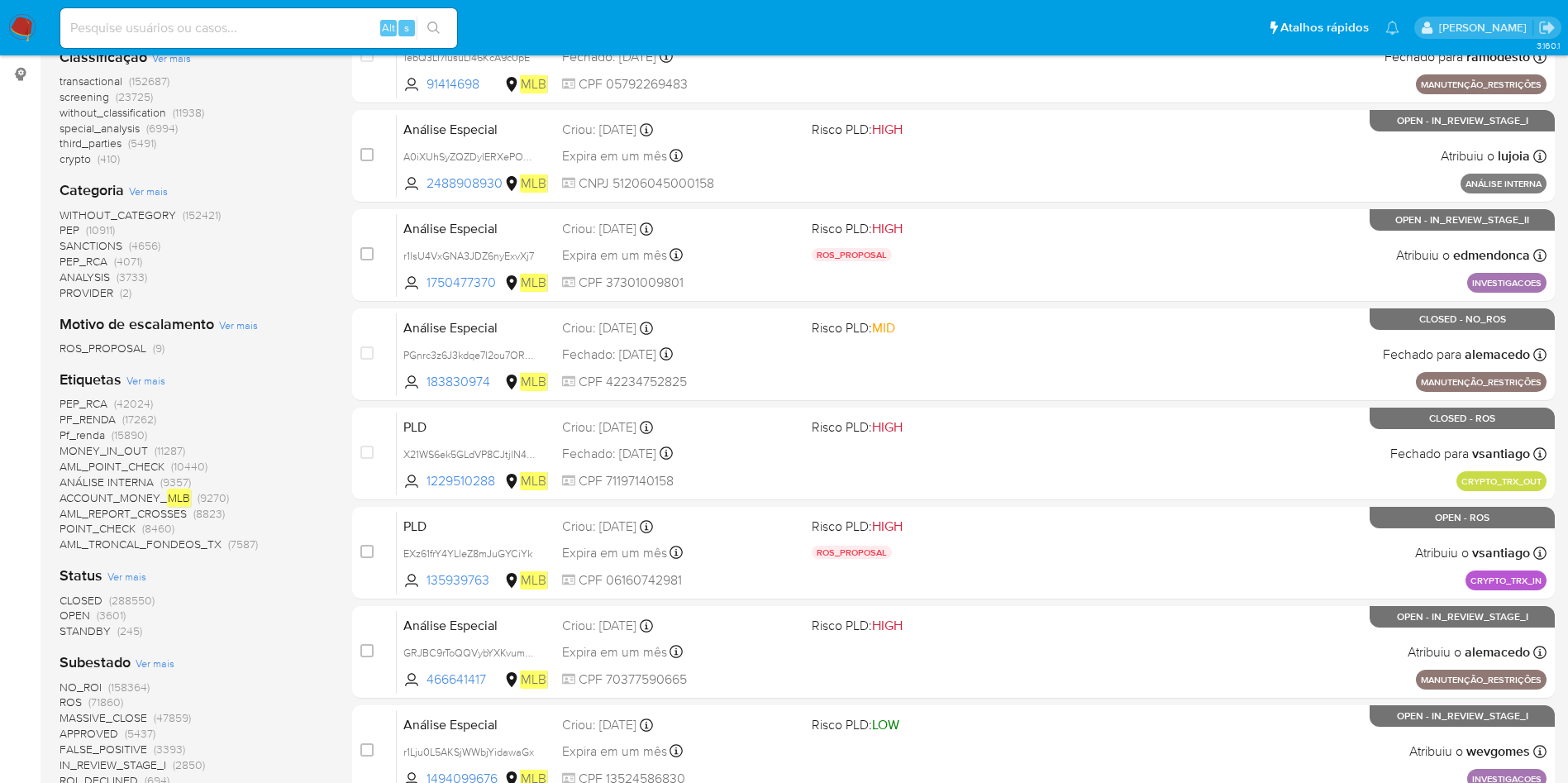
scroll to position [249, 0]
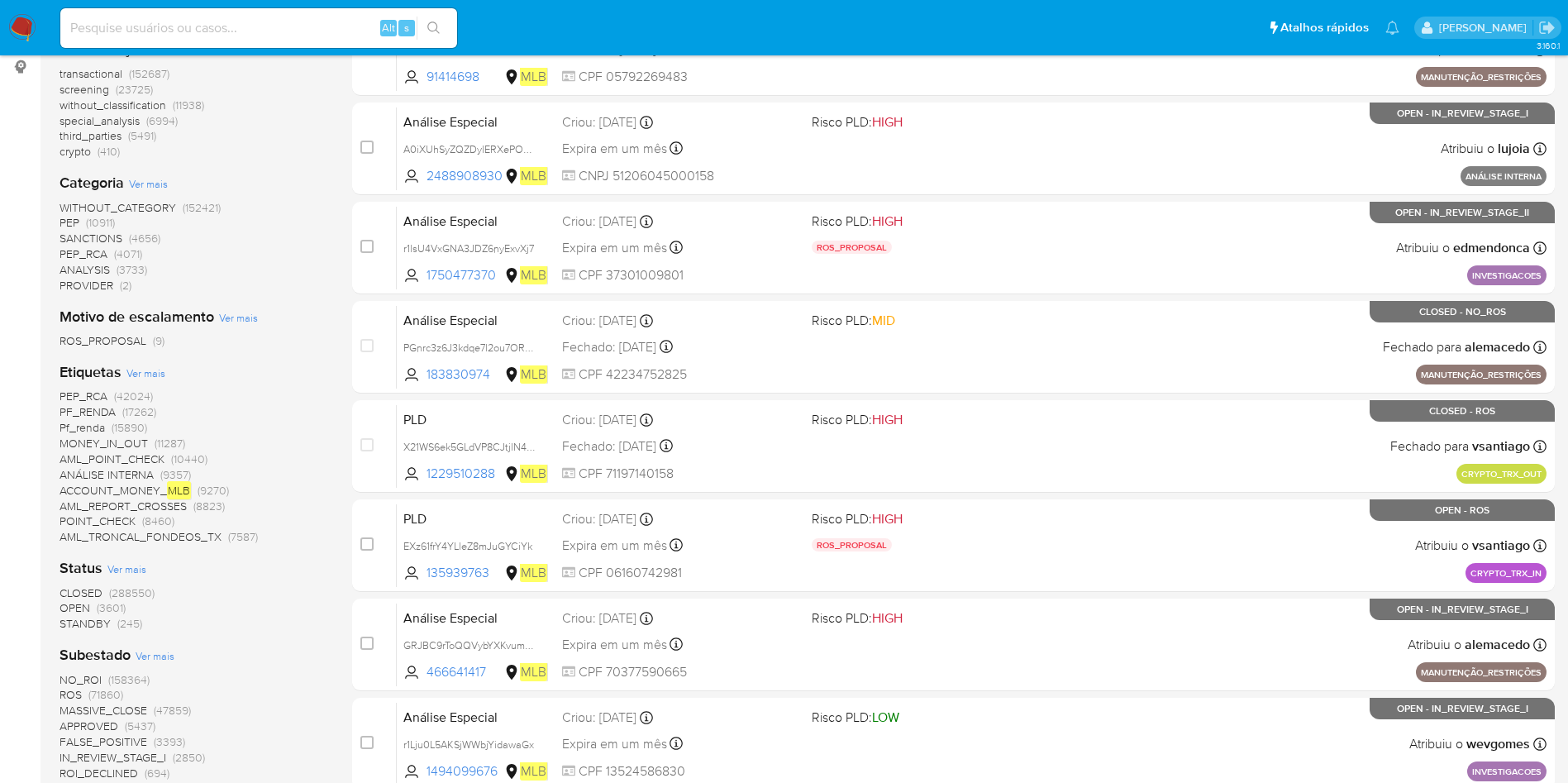
click at [151, 373] on span "Ver mais" at bounding box center [146, 372] width 39 height 14
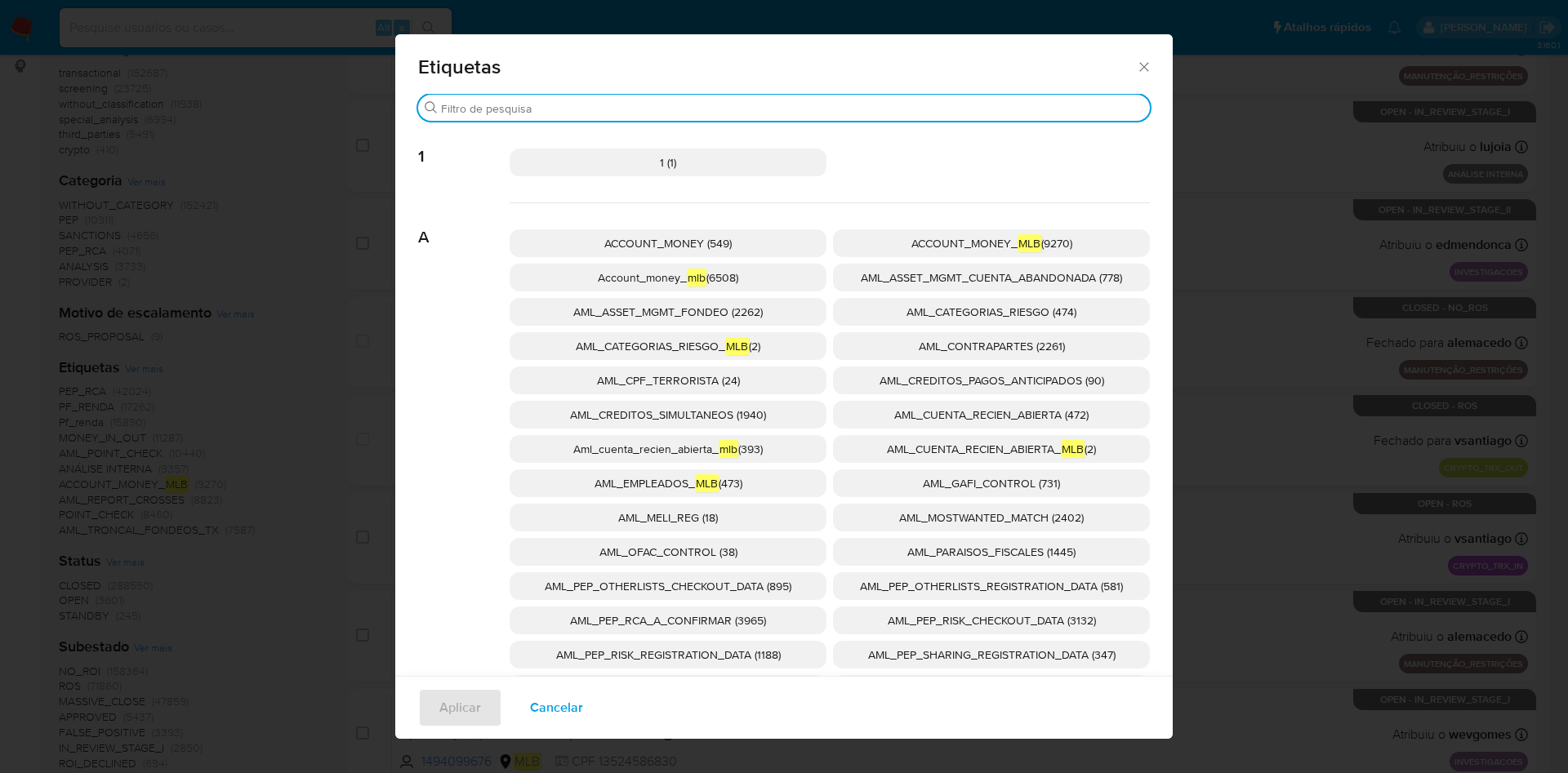
click at [592, 112] on input "Buscar" at bounding box center [792, 108] width 702 height 14
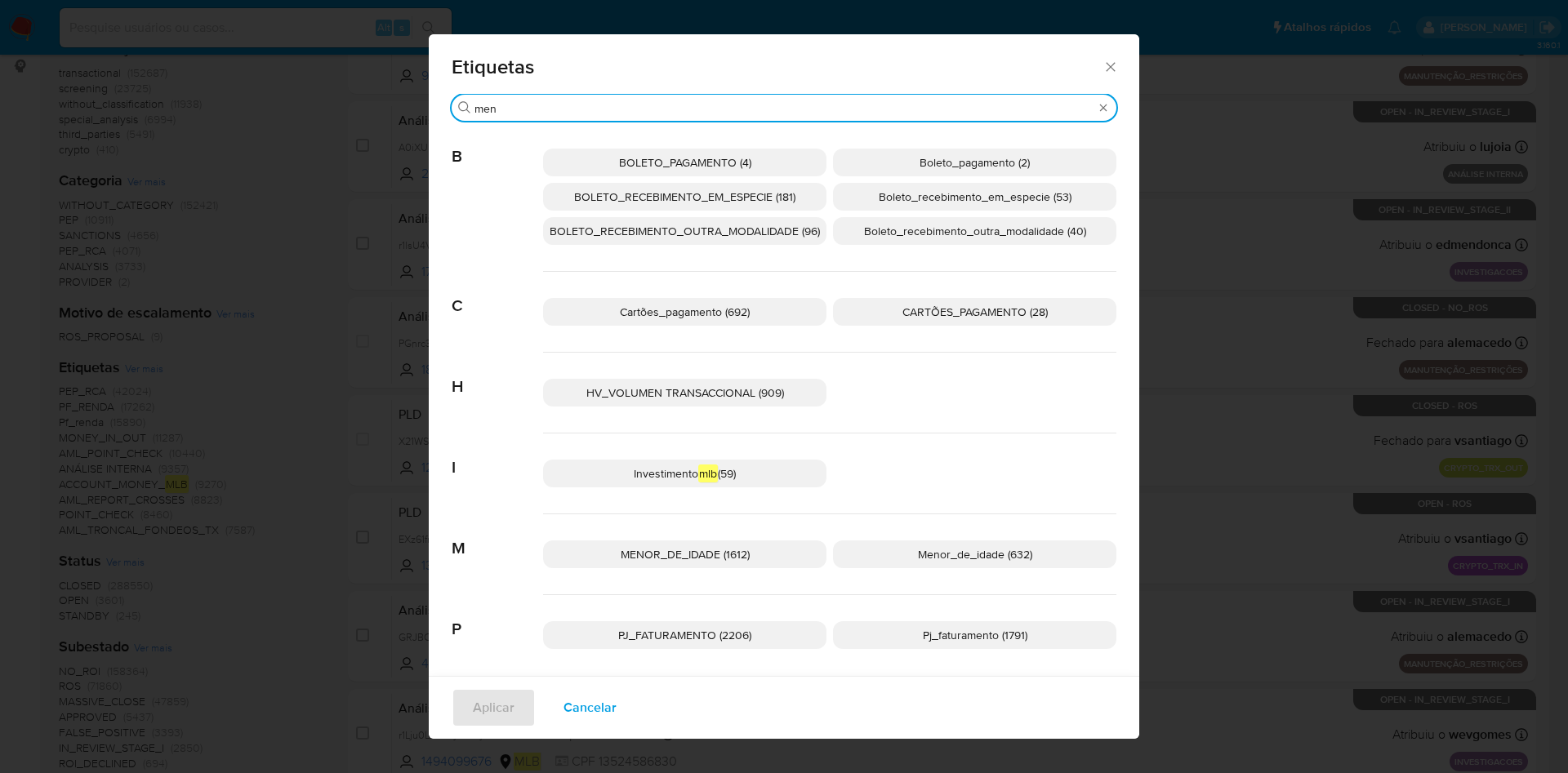
type input "men"
click at [762, 555] on p "MENOR_DE_IDADE (1612)" at bounding box center [684, 554] width 283 height 28
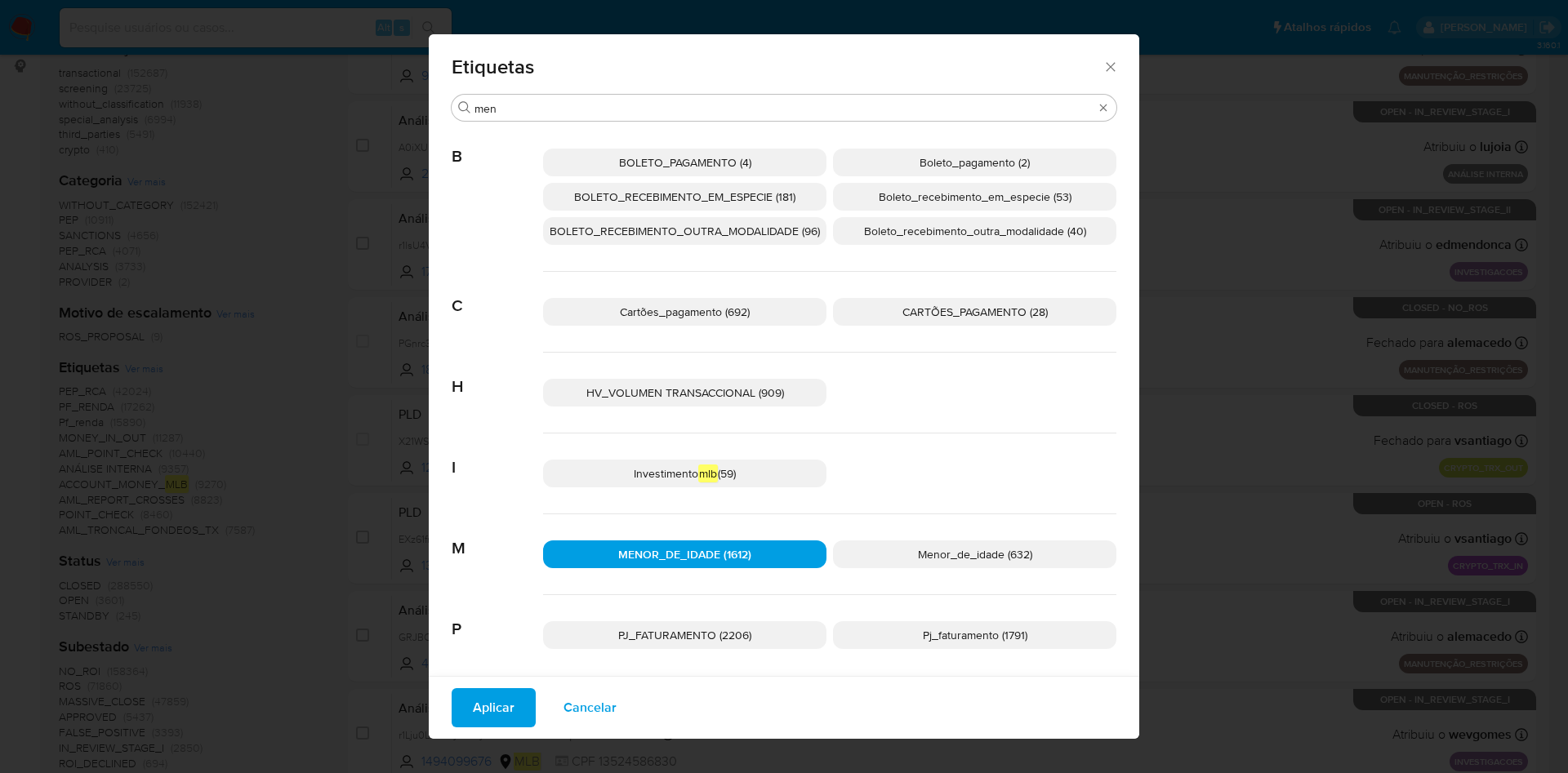
click at [473, 709] on span "Aplicar" at bounding box center [494, 707] width 42 height 36
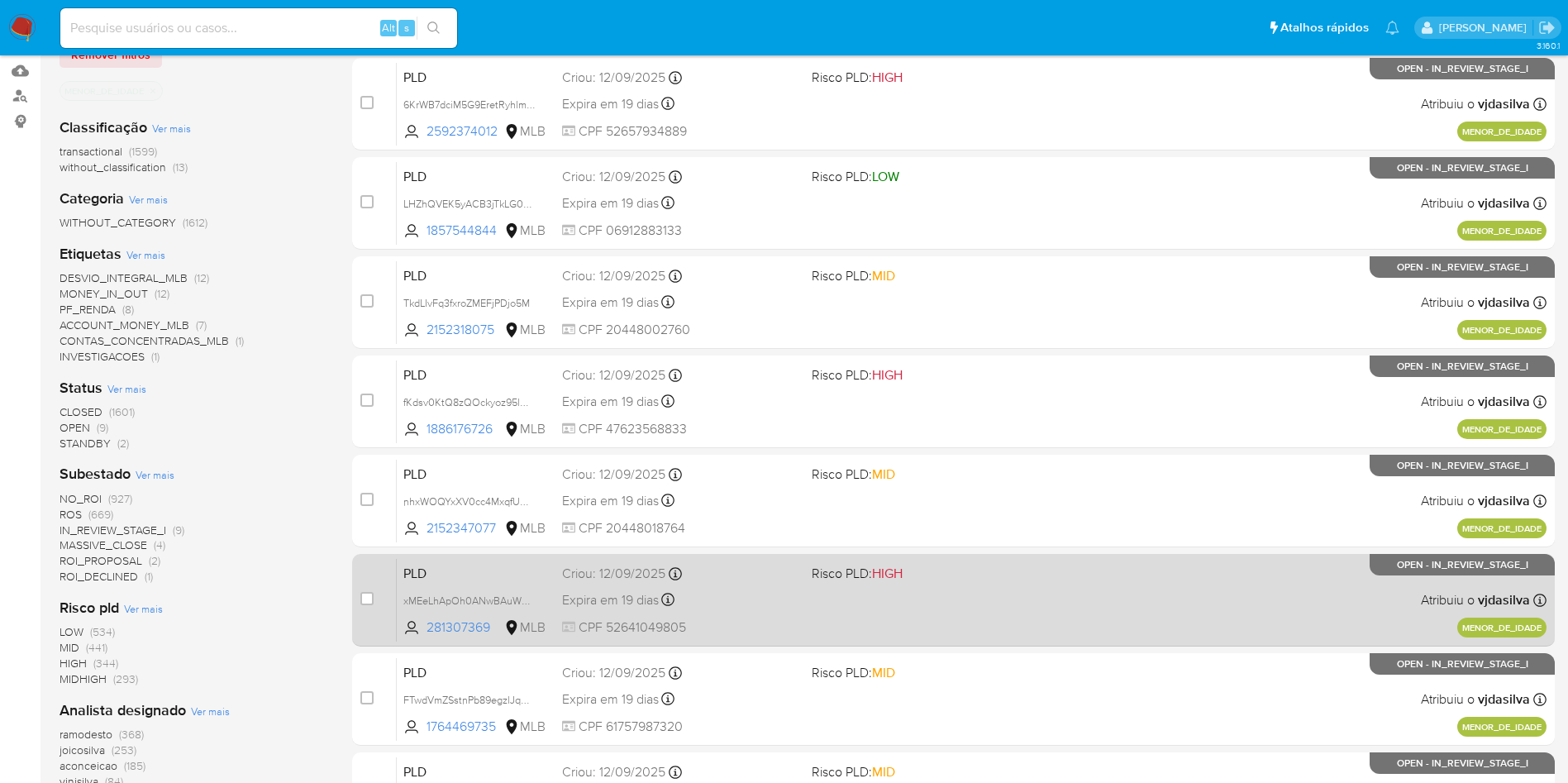
scroll to position [249, 0]
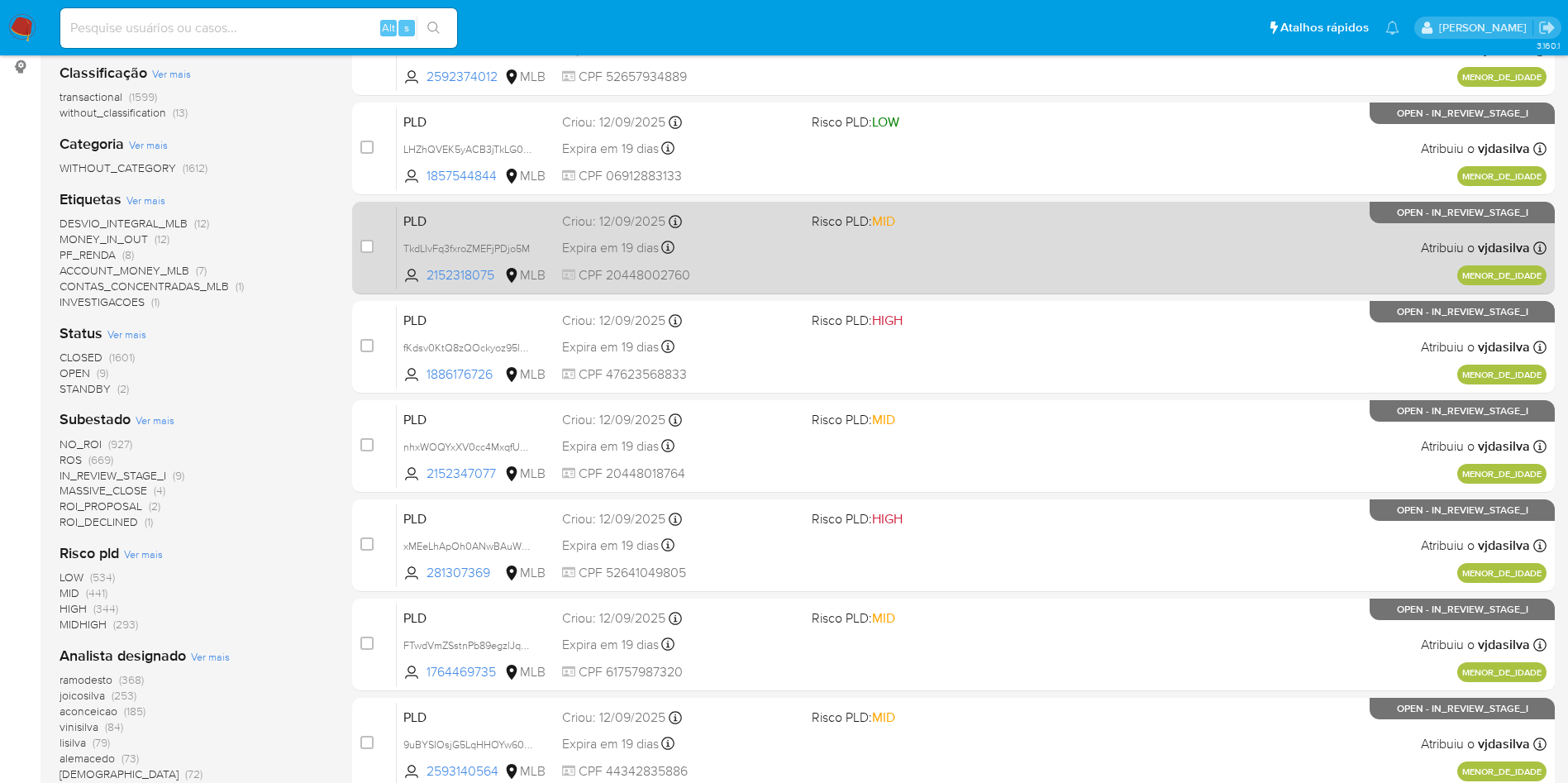
click at [922, 277] on div "PLD TkdLIvFq3fxroZMEFjPDjo5M 2152318075 MLB Risco PLD: MID Criou: 12/09/2025 Cr…" at bounding box center [972, 248] width 1150 height 83
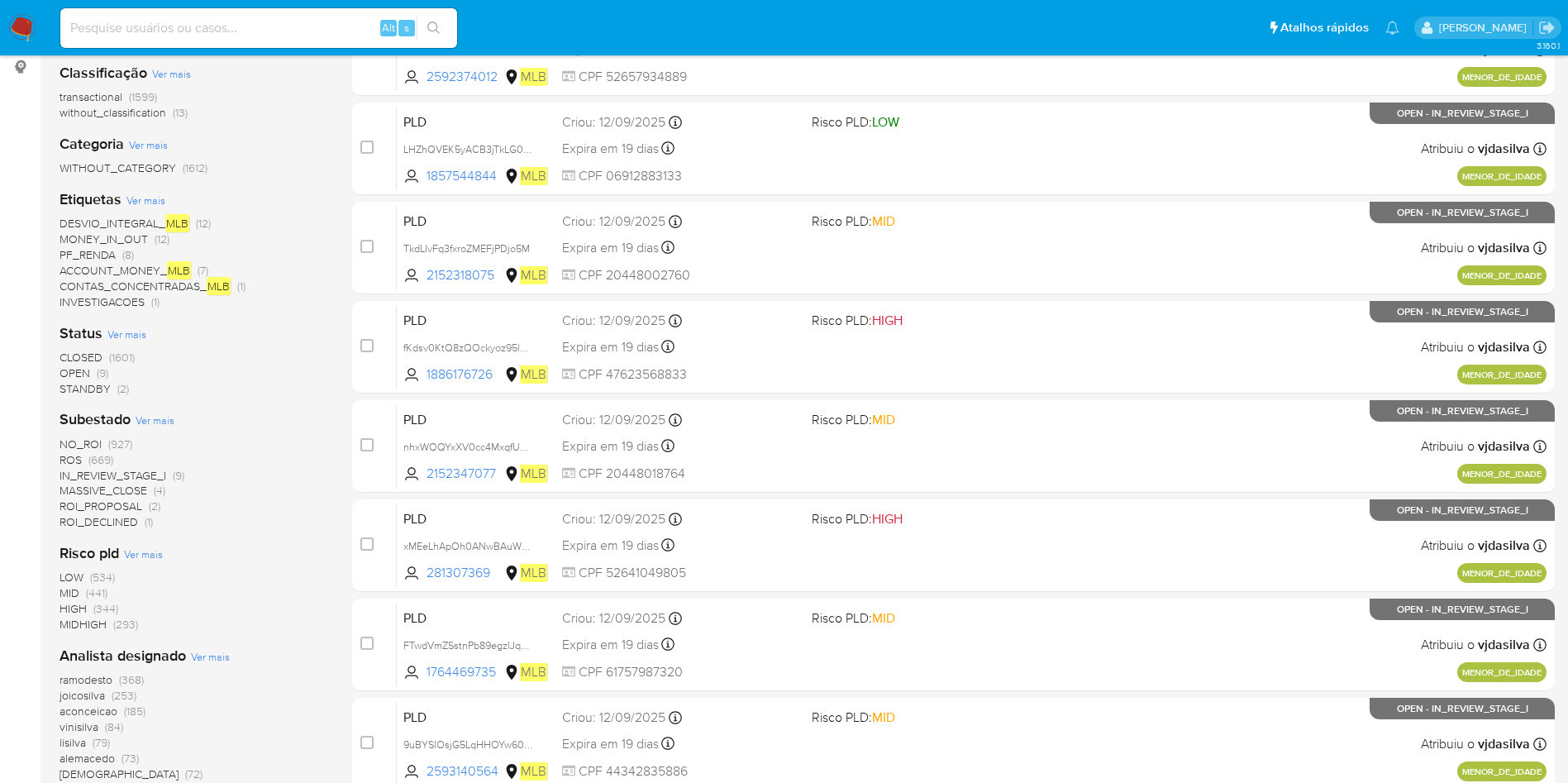
click at [64, 461] on span "ROS" at bounding box center [71, 460] width 22 height 16
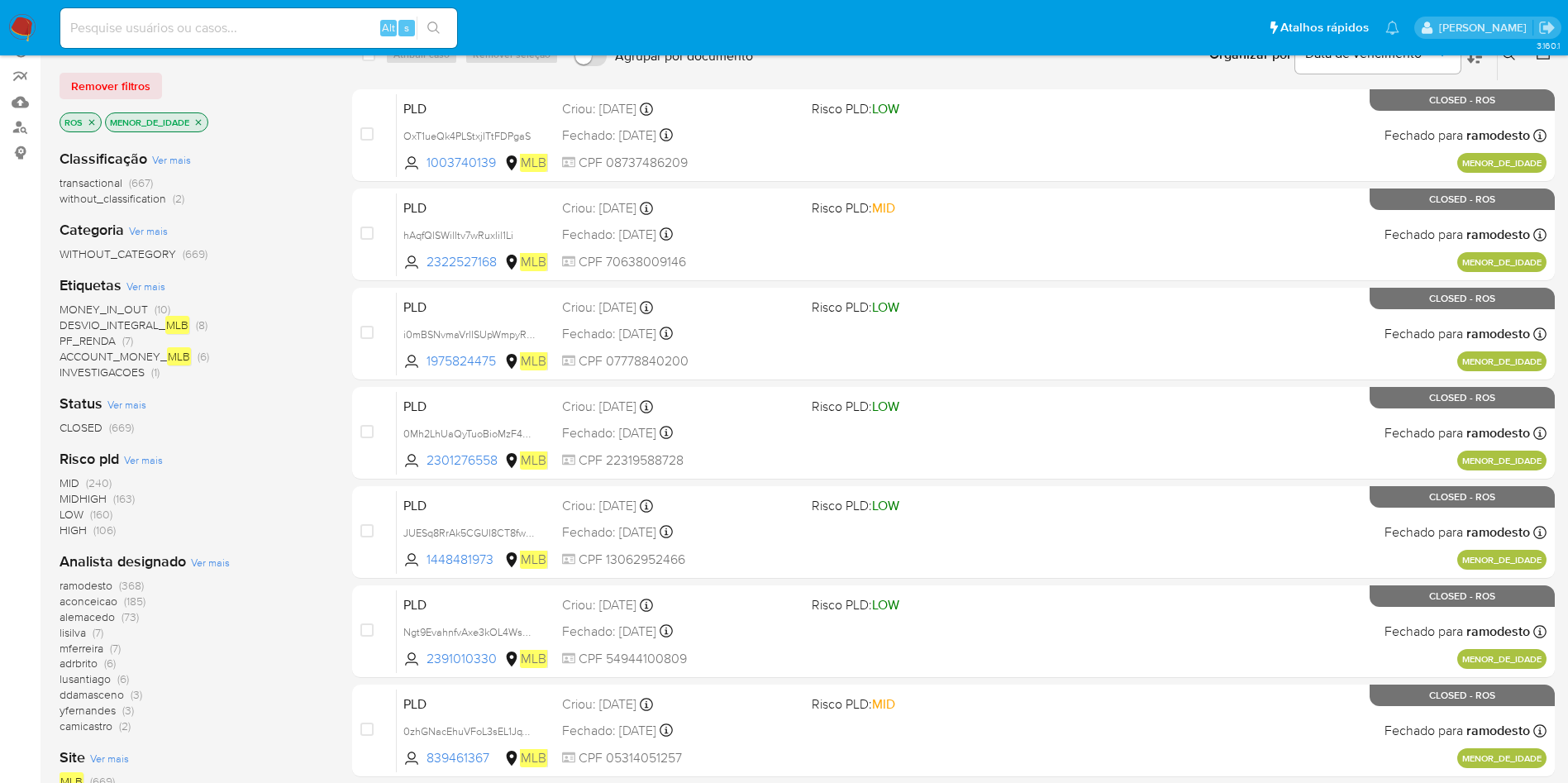
scroll to position [124, 0]
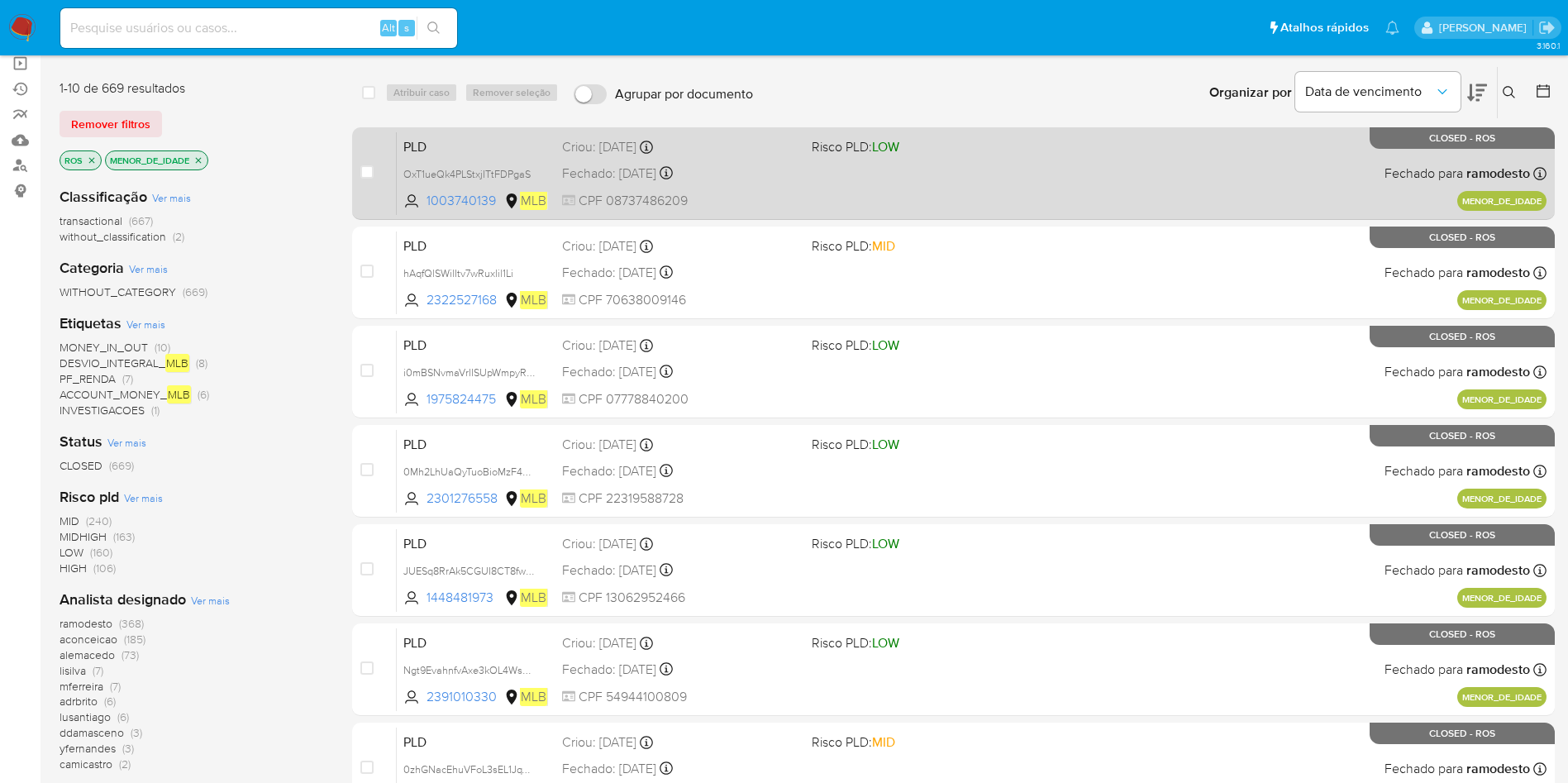
click at [1153, 180] on div "PLD OxT1ueQk4PLStxjITtFDPgaS 1003740139 MLB Risco PLD: LOW Criou: 10/09/2025 Cr…" at bounding box center [972, 173] width 1150 height 83
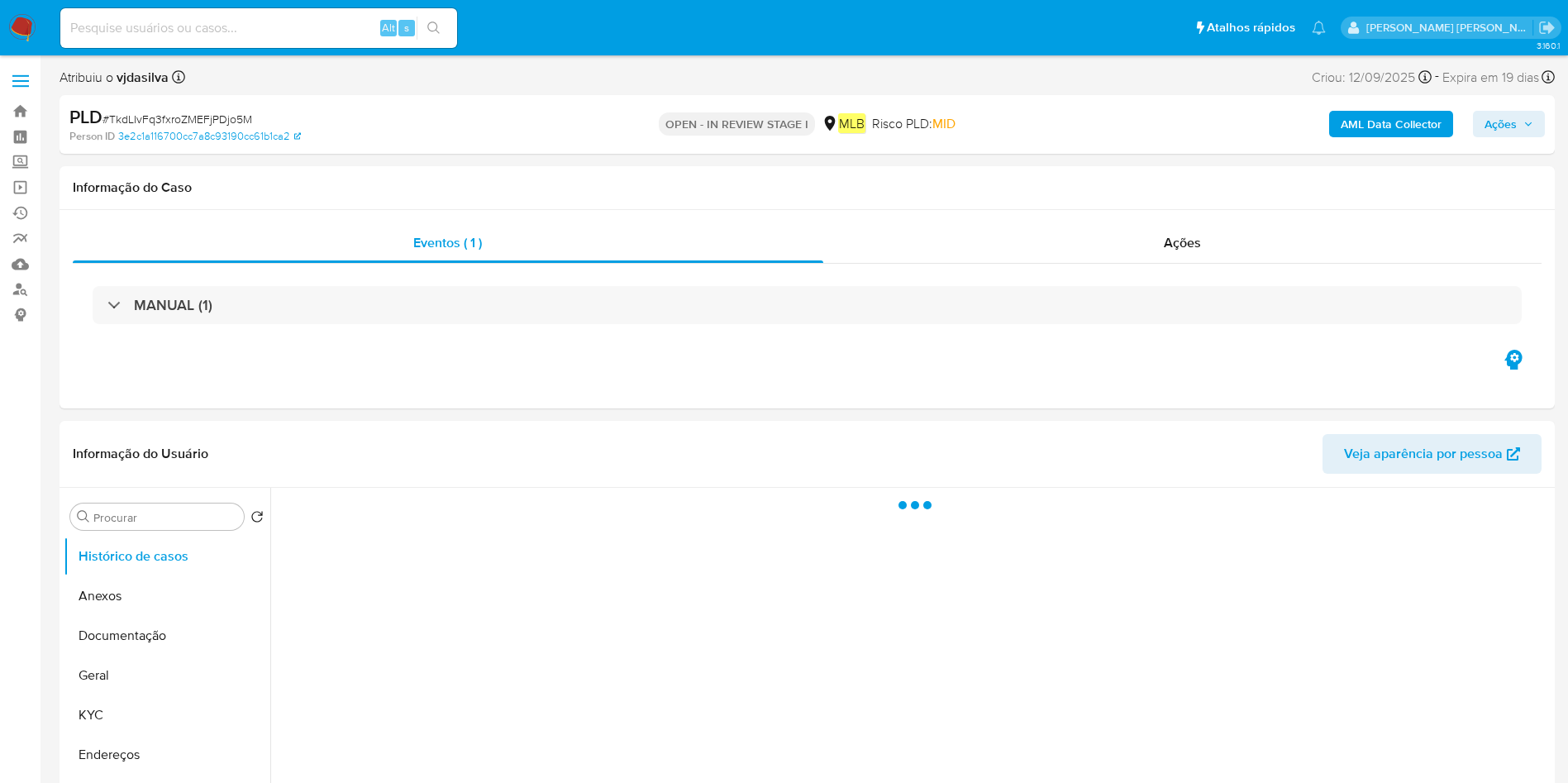
select select "10"
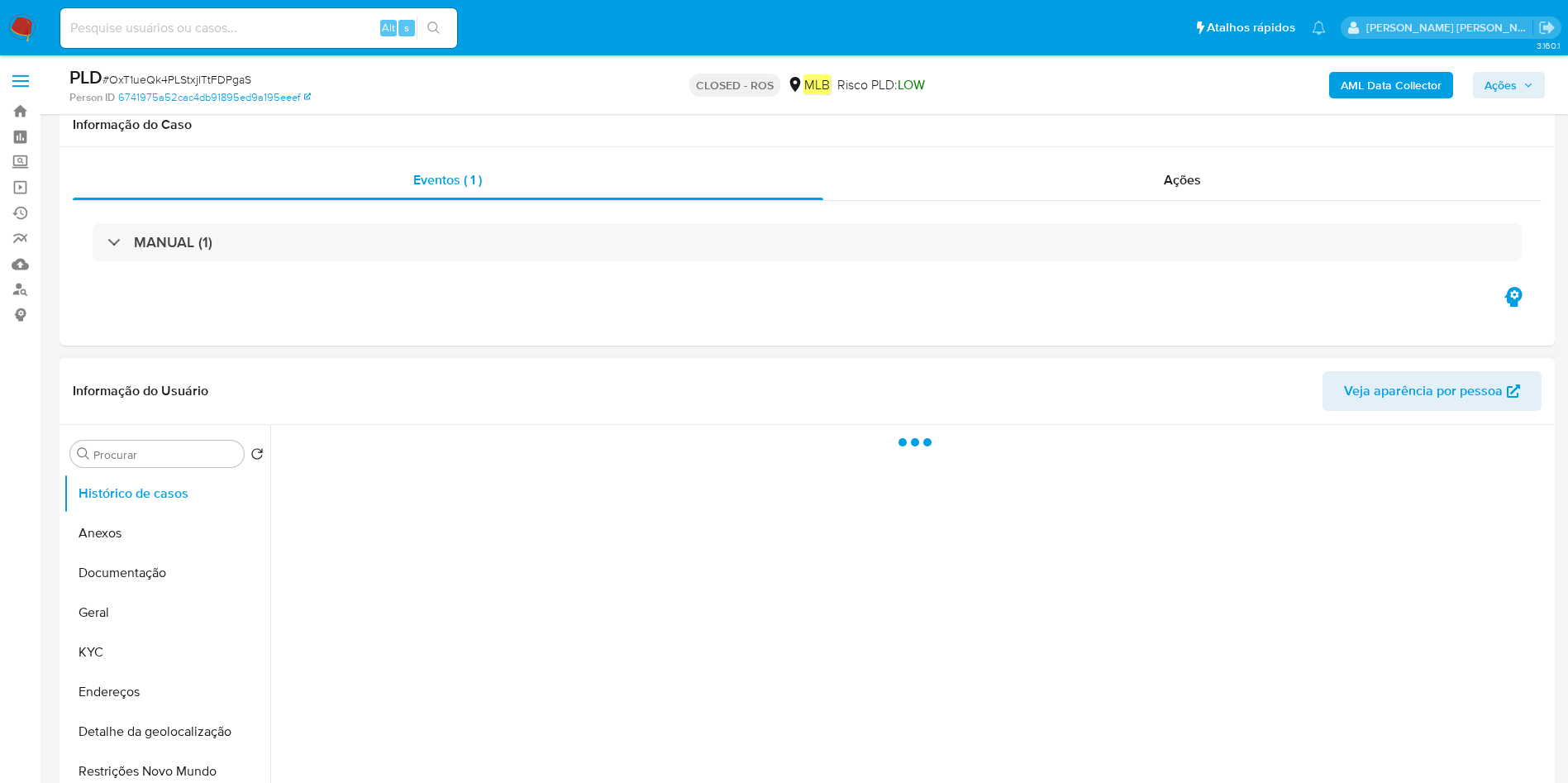
scroll to position [372, 0]
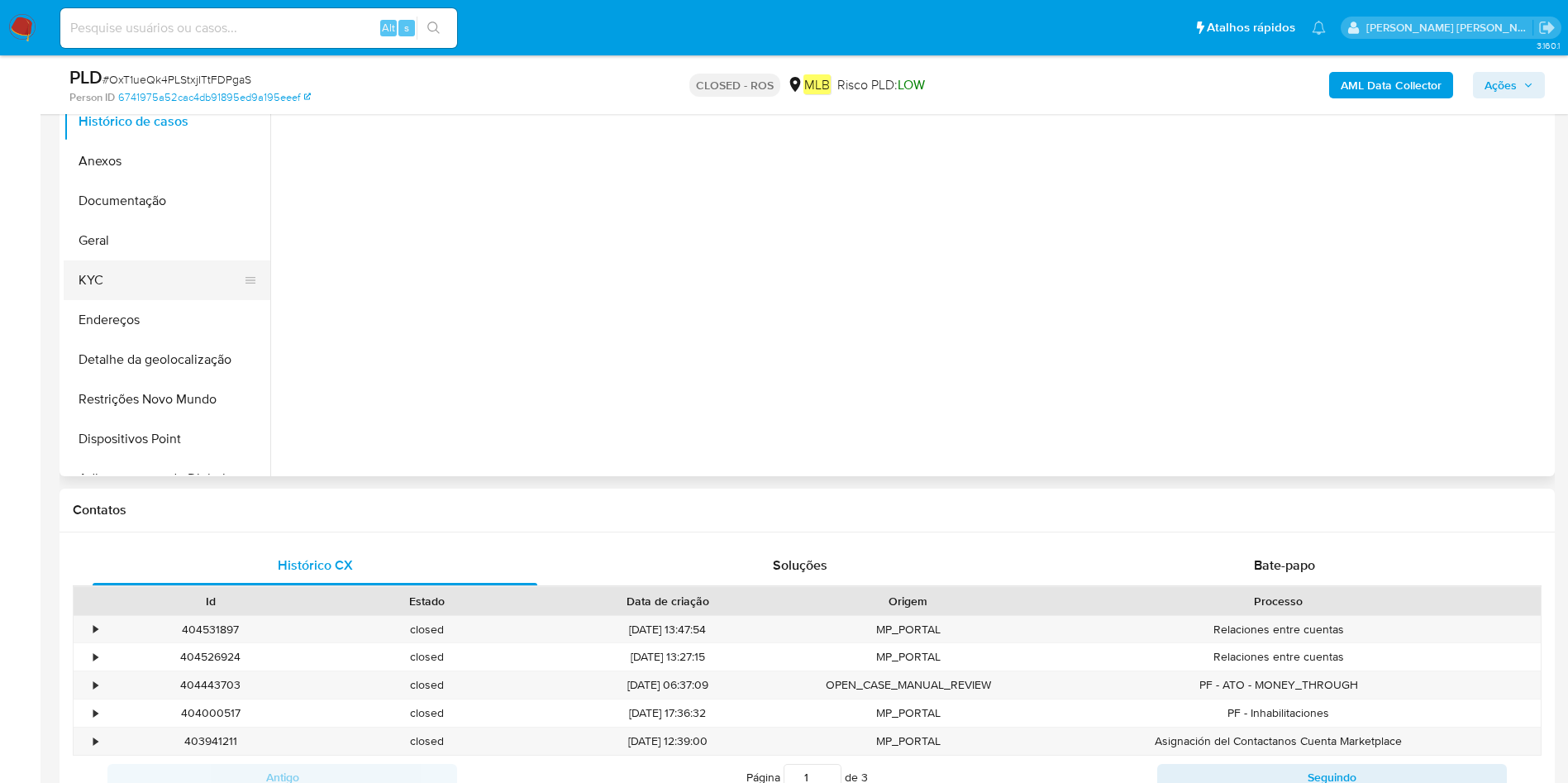
select select "10"
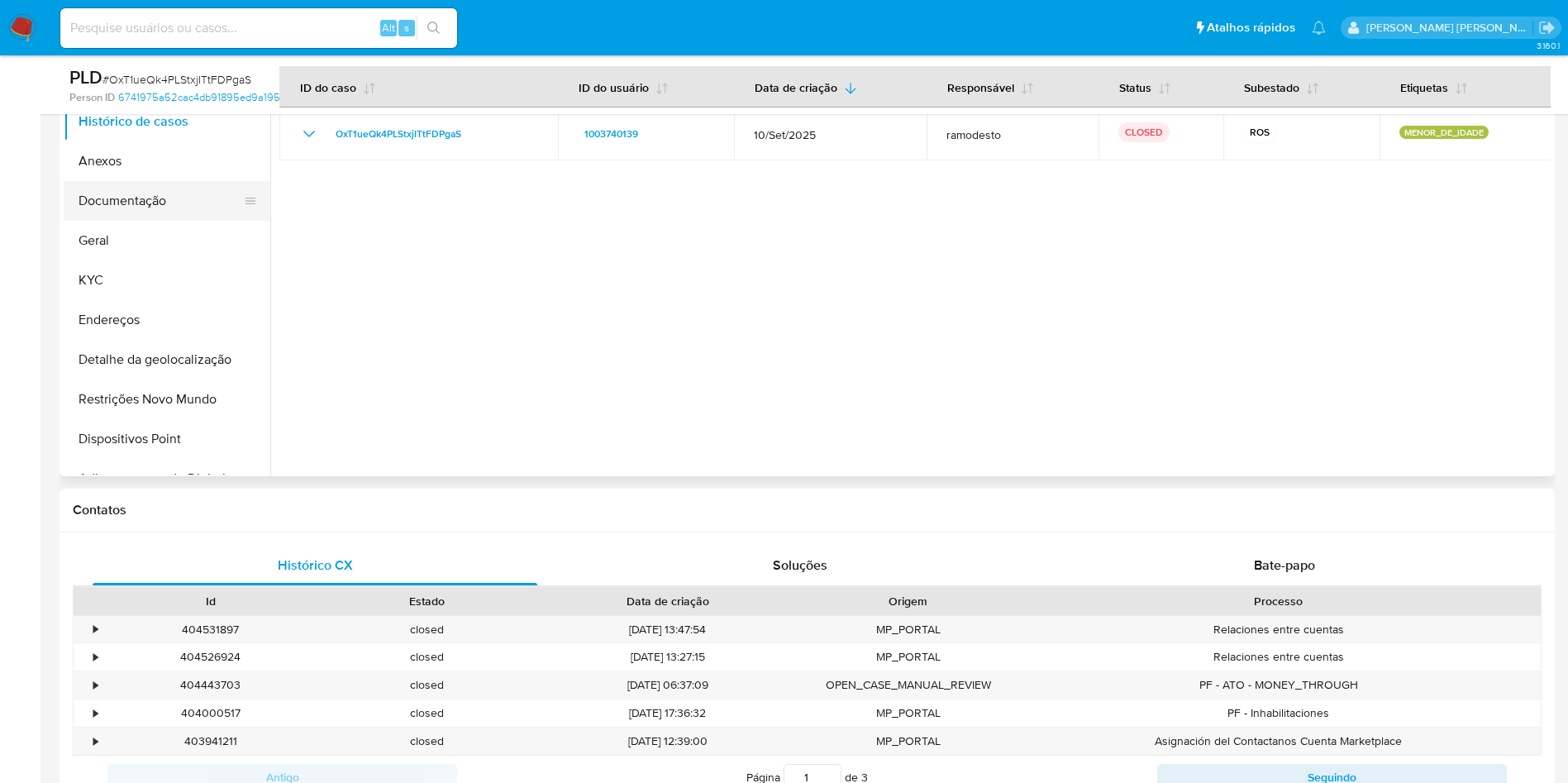
click at [168, 203] on button "Documentação" at bounding box center [160, 201] width 193 height 40
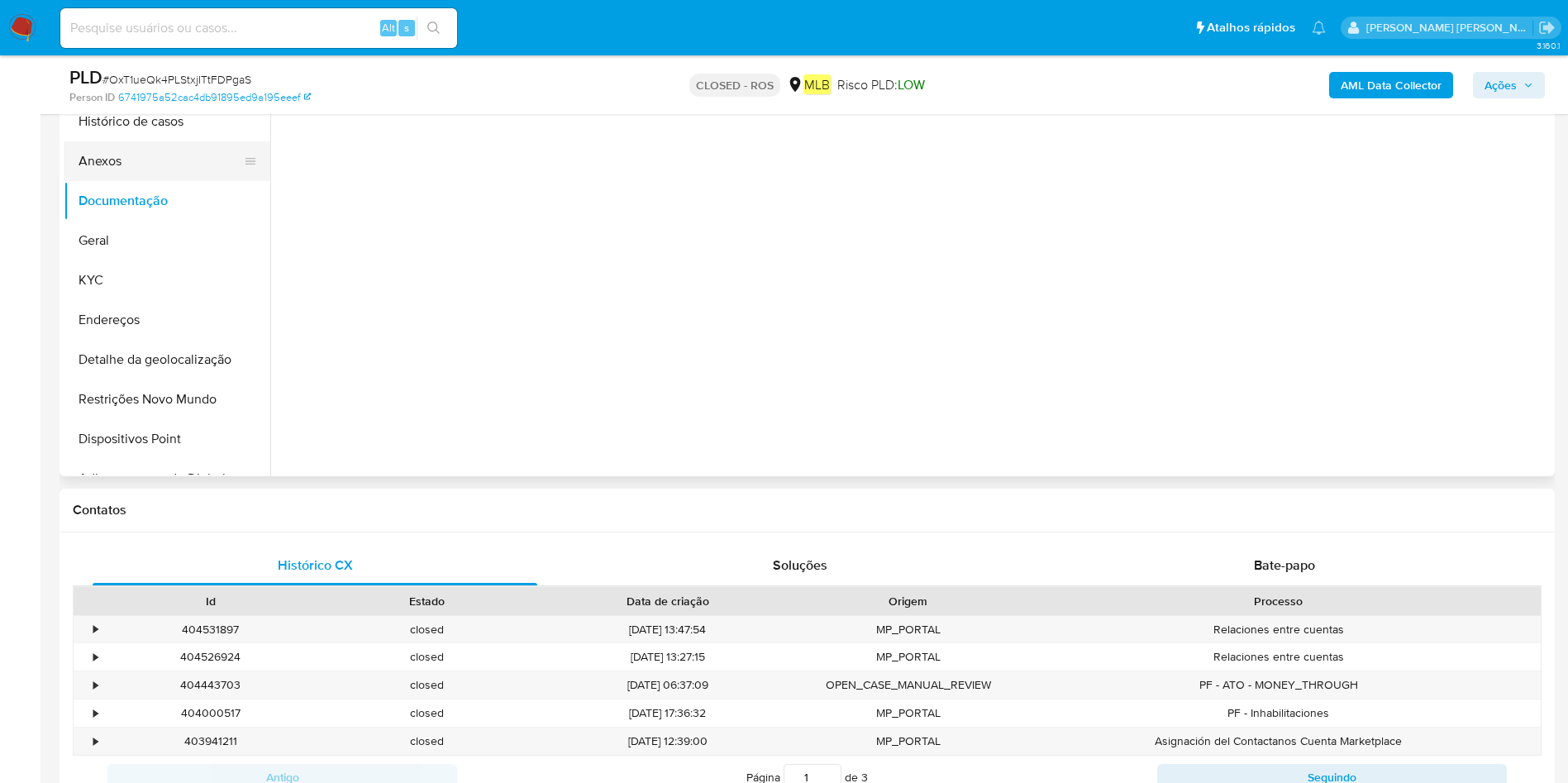
click at [174, 170] on button "Anexos" at bounding box center [160, 161] width 193 height 40
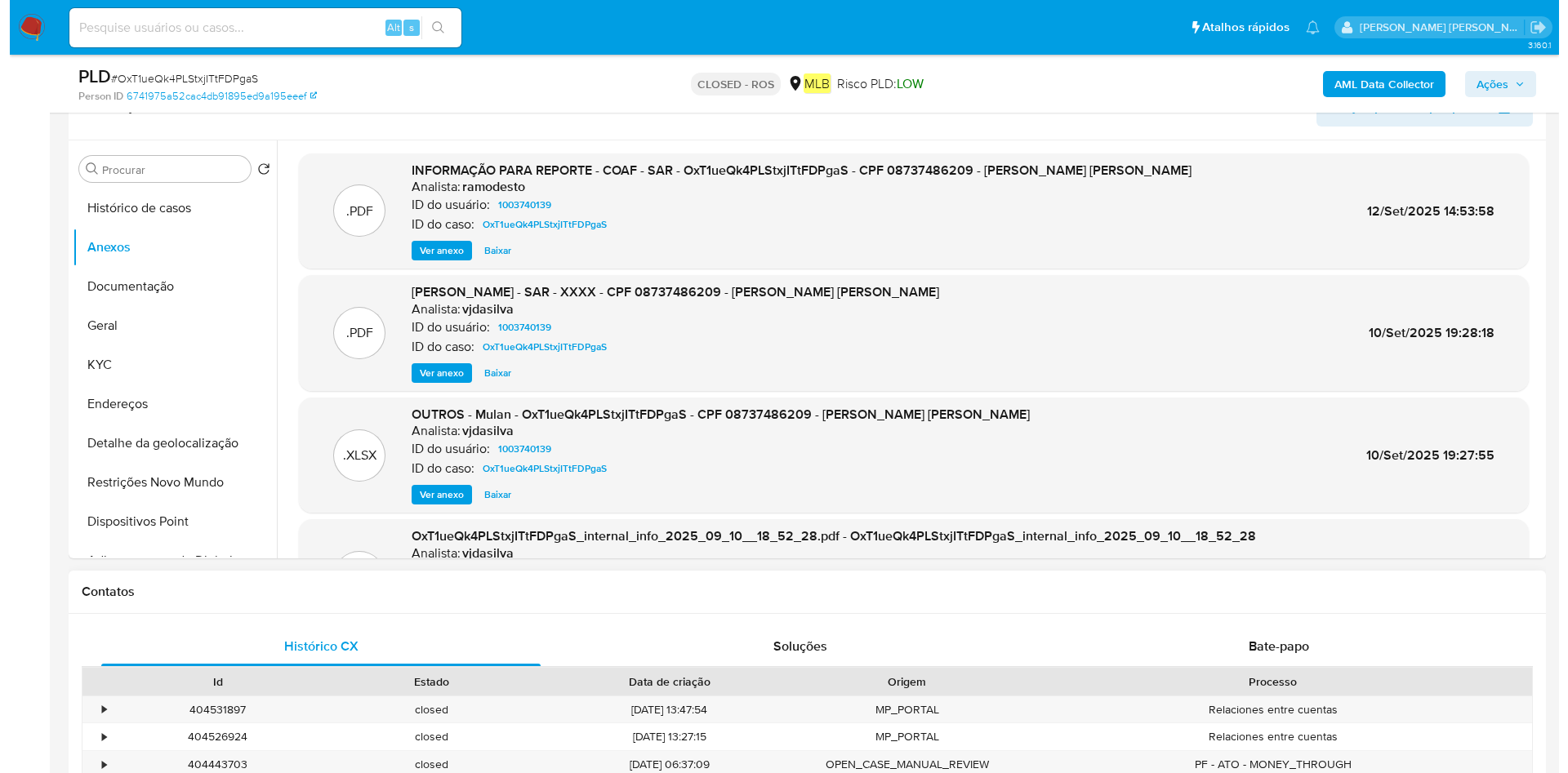
scroll to position [245, 0]
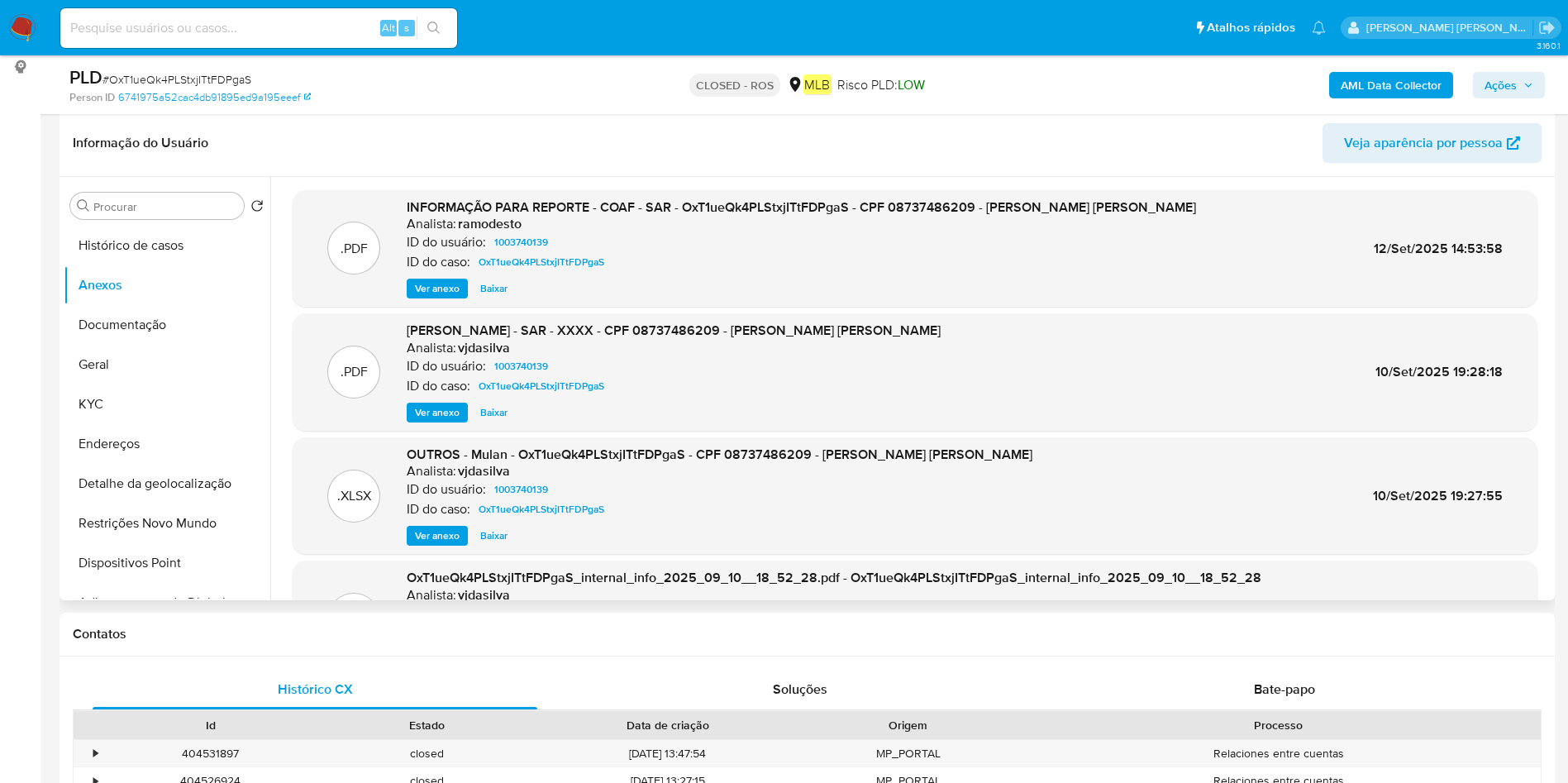
click at [453, 280] on span "Ver anexo" at bounding box center [437, 288] width 44 height 16
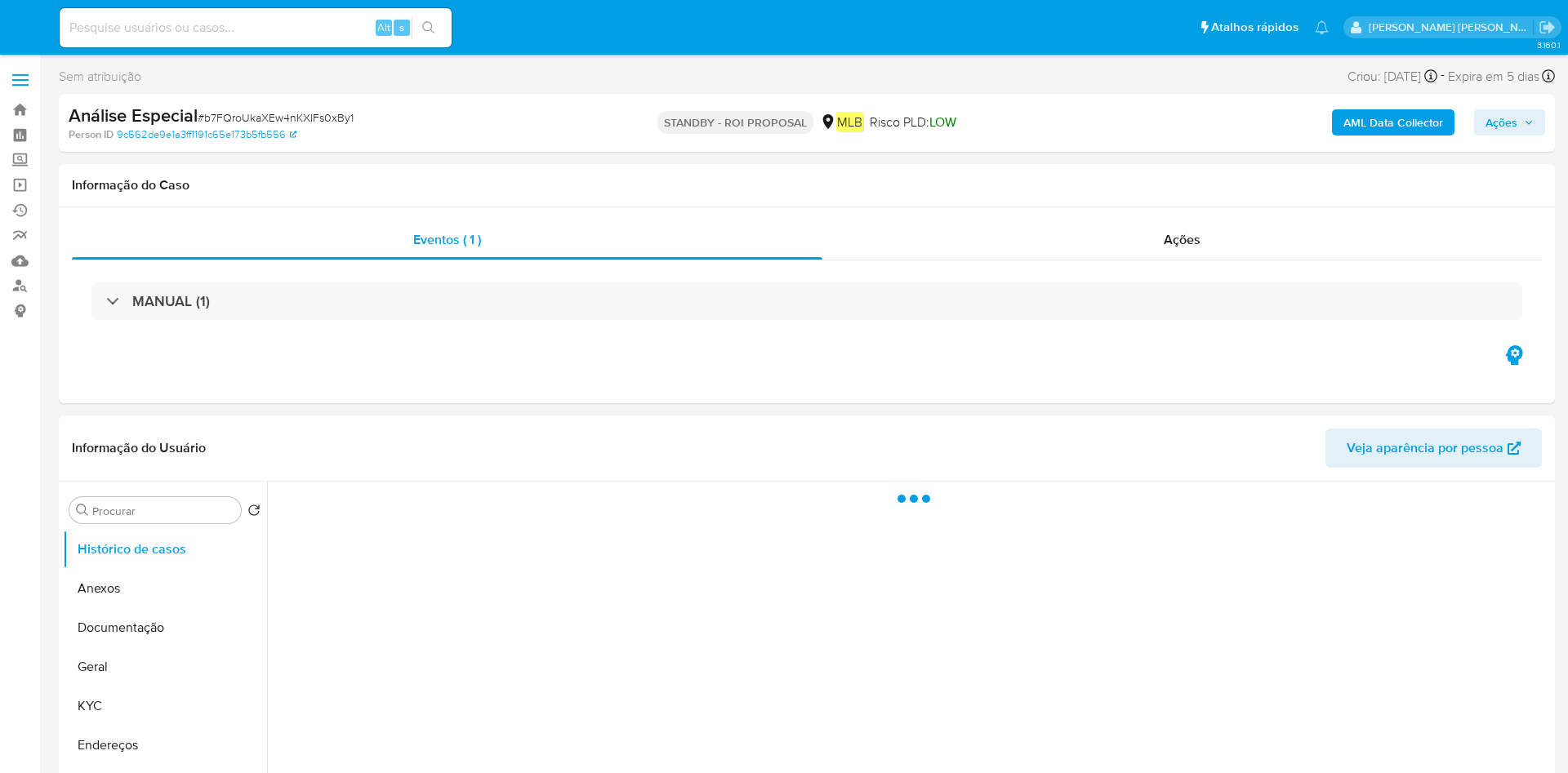
select select "10"
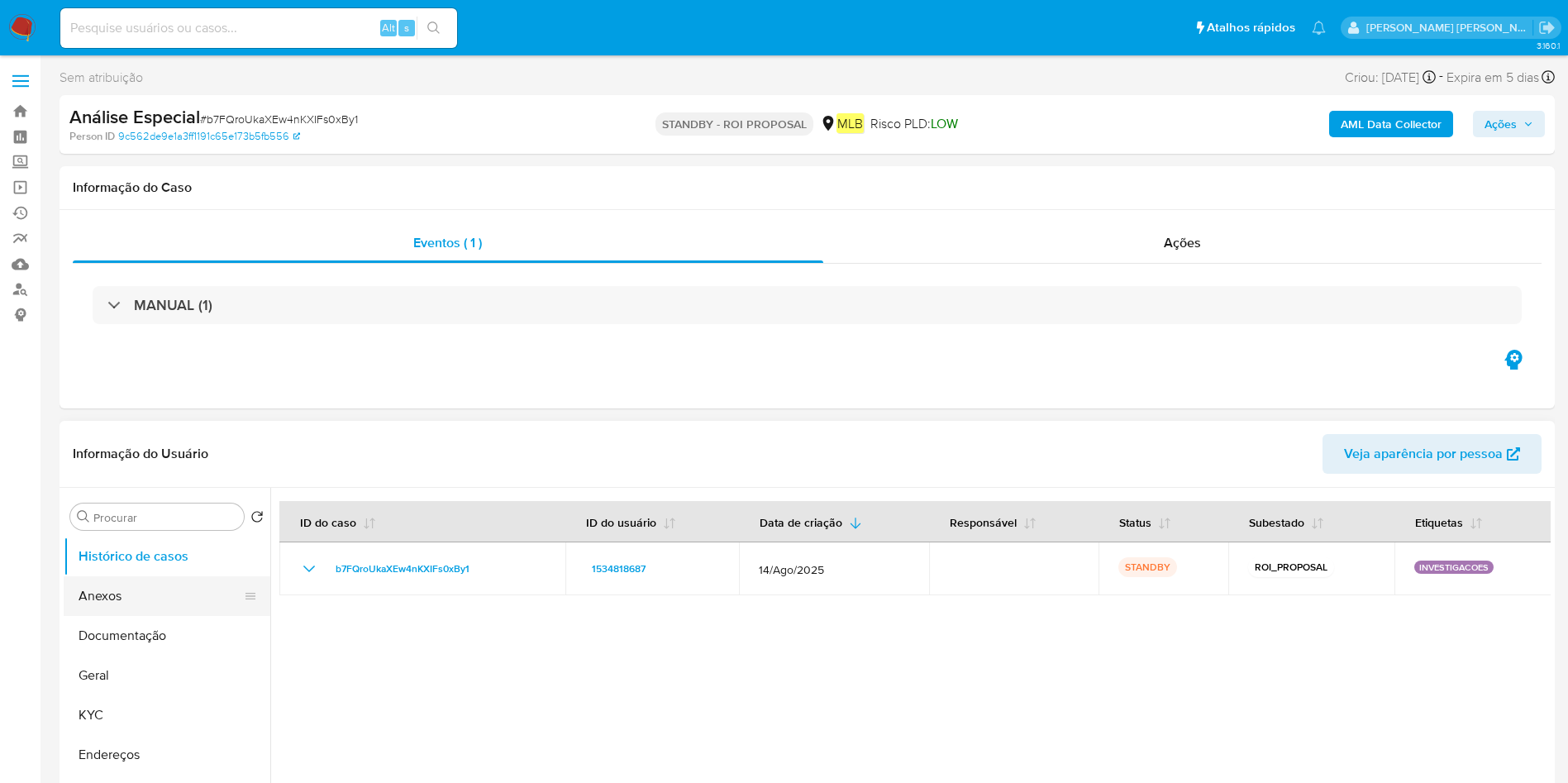
drag, startPoint x: 134, startPoint y: 735, endPoint x: 242, endPoint y: 591, distance: 180.0
click at [134, 736] on button "Endereços" at bounding box center [167, 755] width 207 height 40
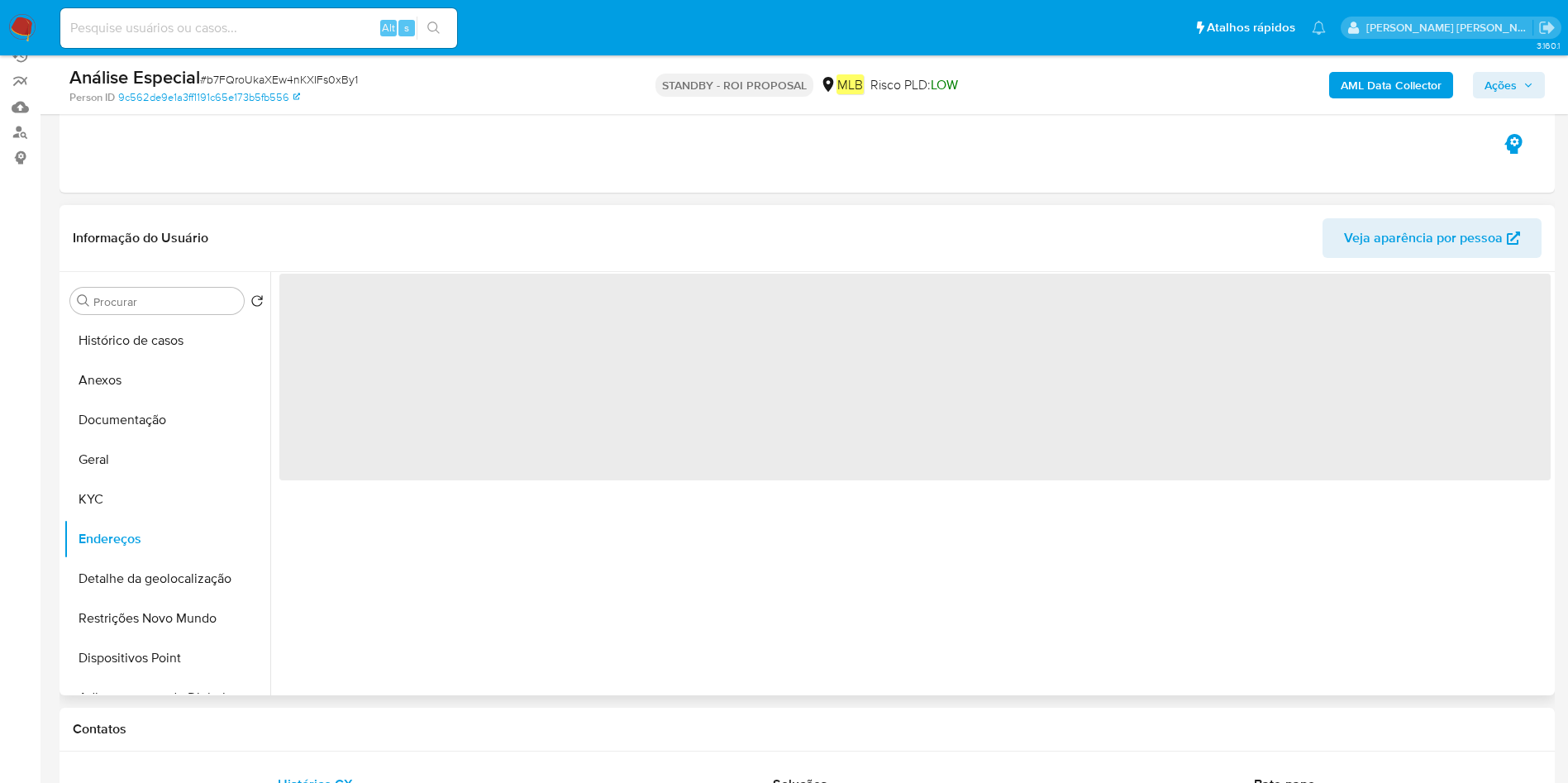
scroll to position [249, 0]
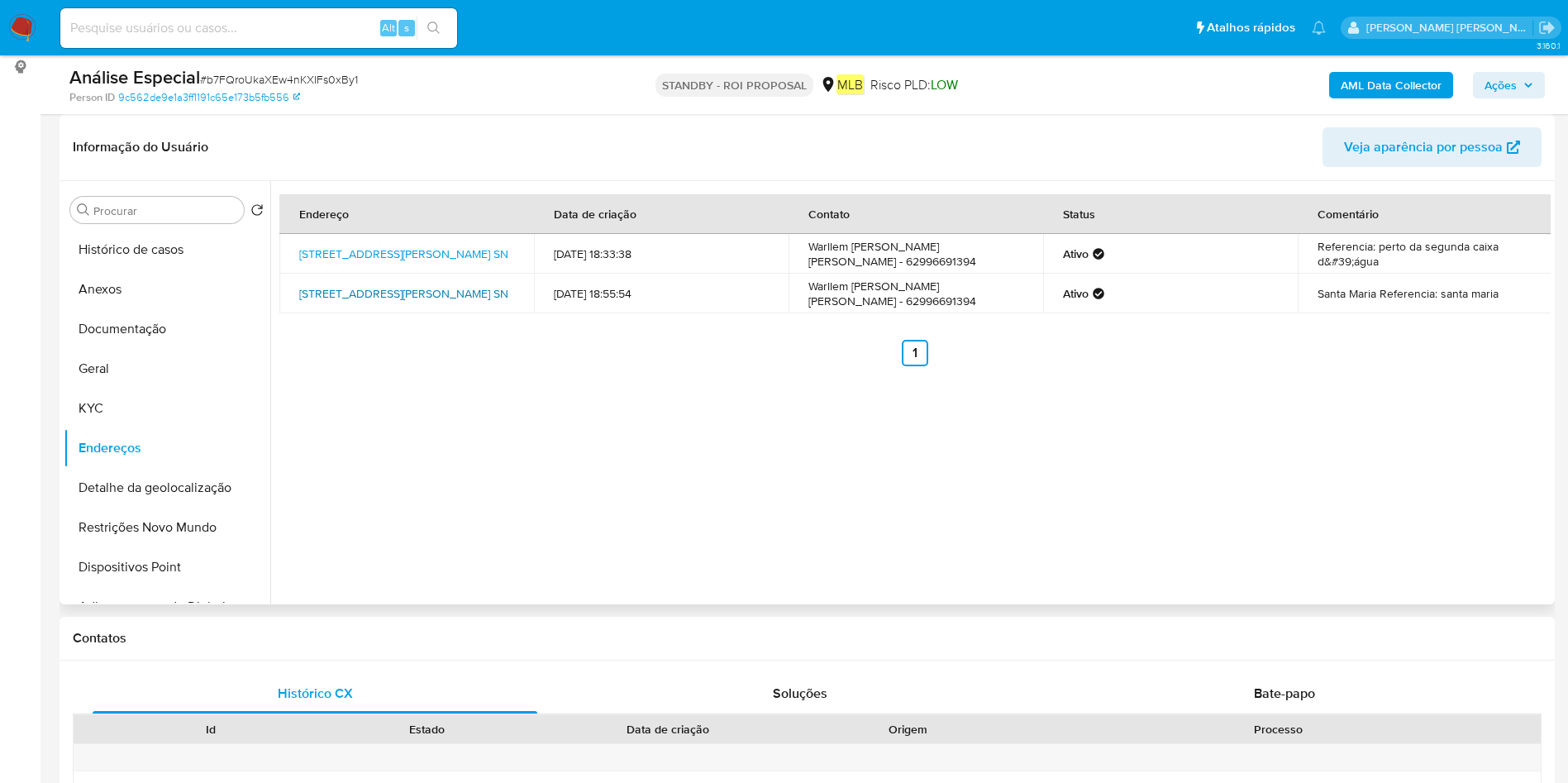
click at [334, 291] on link "[STREET_ADDRESS][PERSON_NAME] SN" at bounding box center [404, 293] width 209 height 16
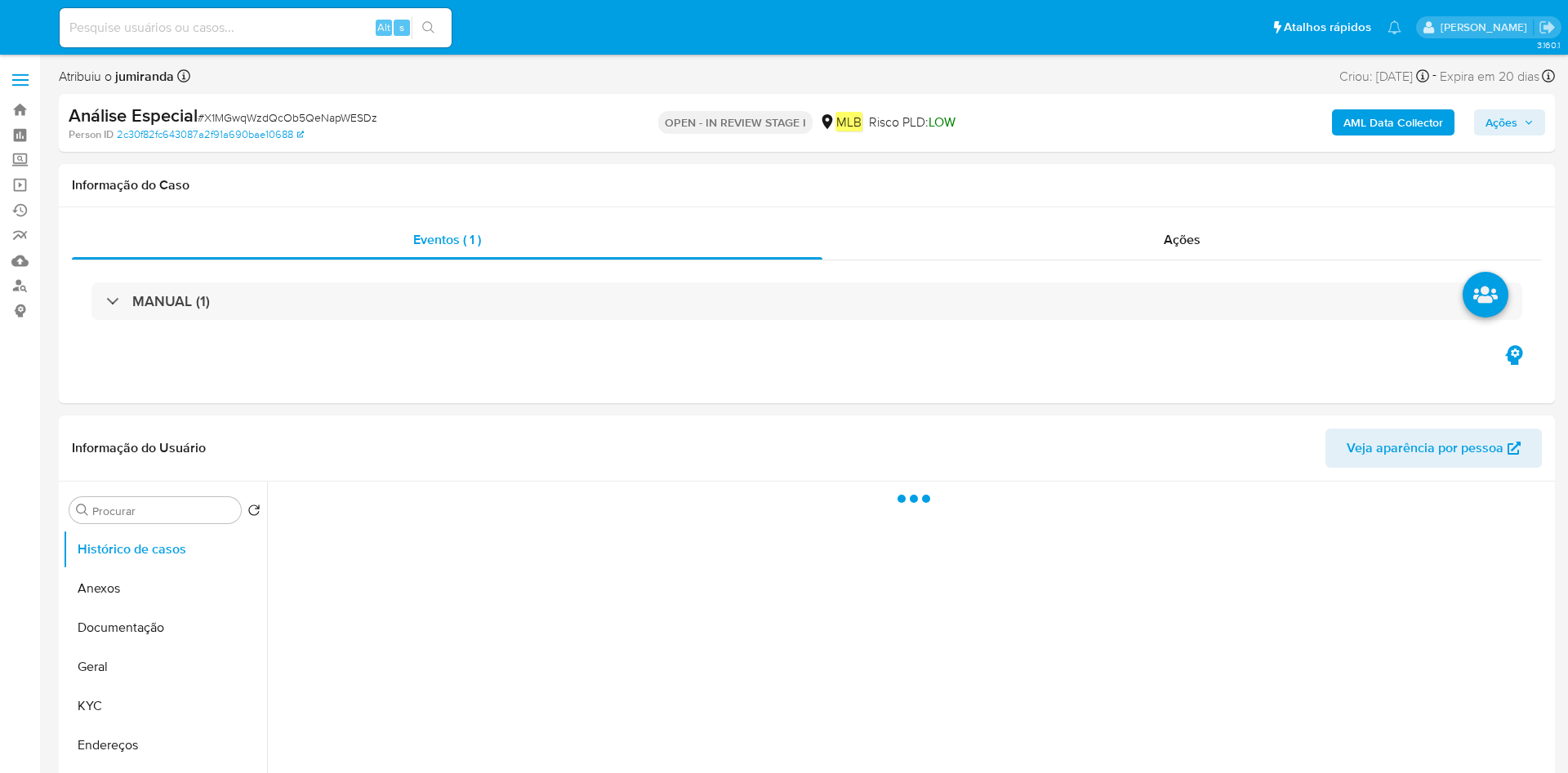
select select "10"
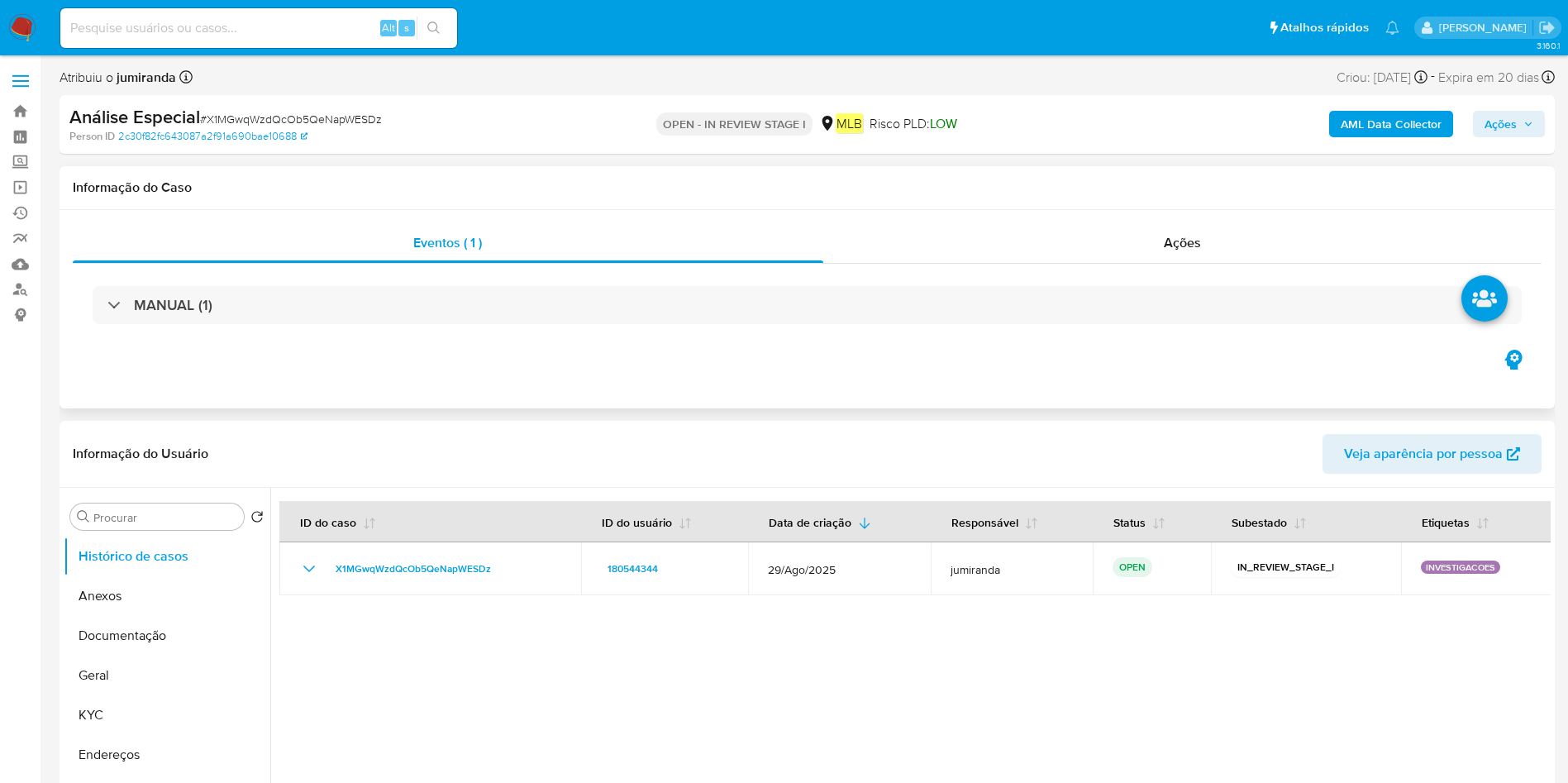
click at [1172, 219] on div "Eventos ( 1 ) Ações MANUAL (1)" at bounding box center [807, 309] width 1496 height 198
click at [1166, 242] on span "Ações" at bounding box center [1183, 243] width 37 height 19
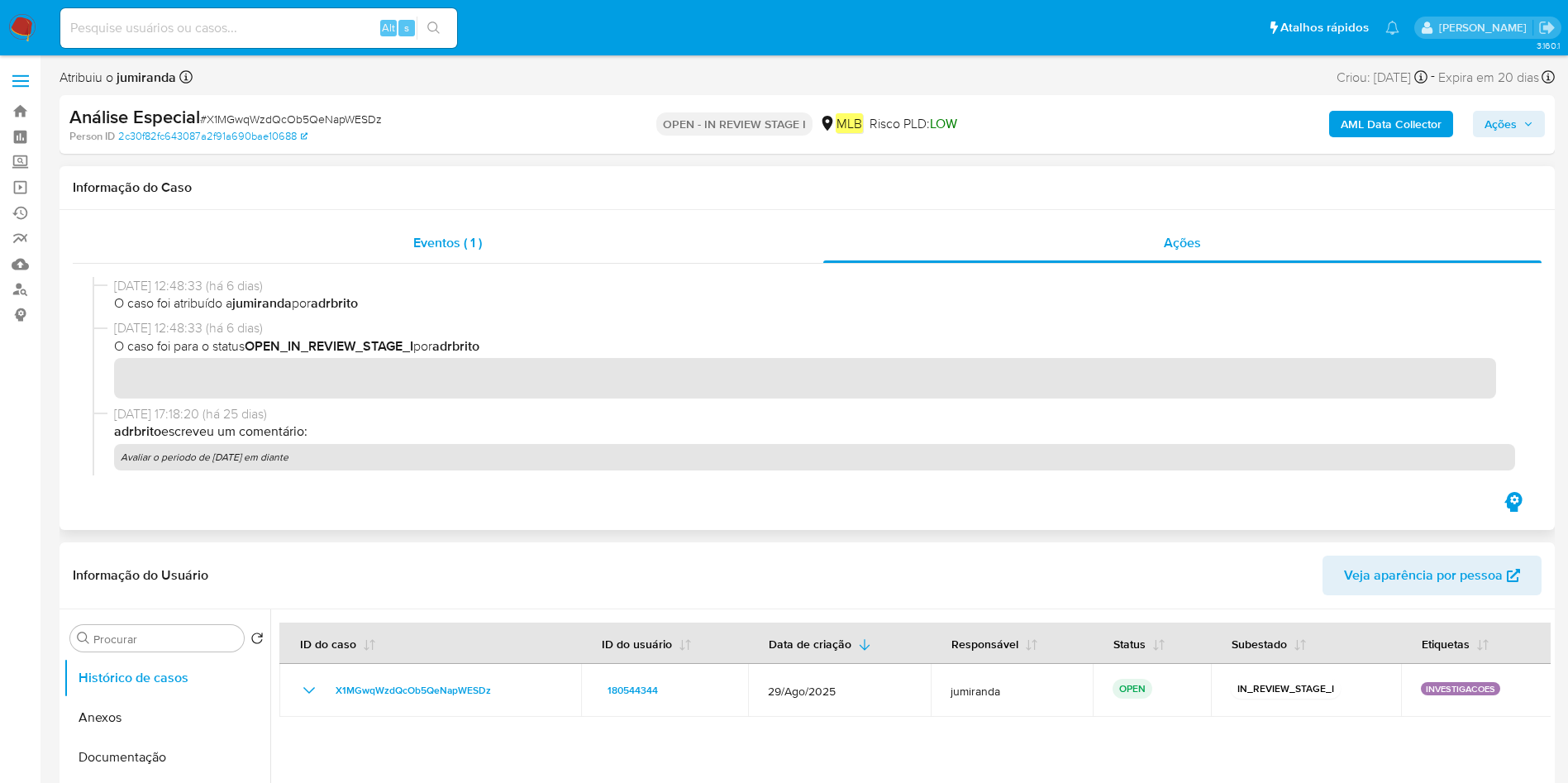
click at [619, 243] on div "Eventos ( 1 )" at bounding box center [448, 243] width 750 height 40
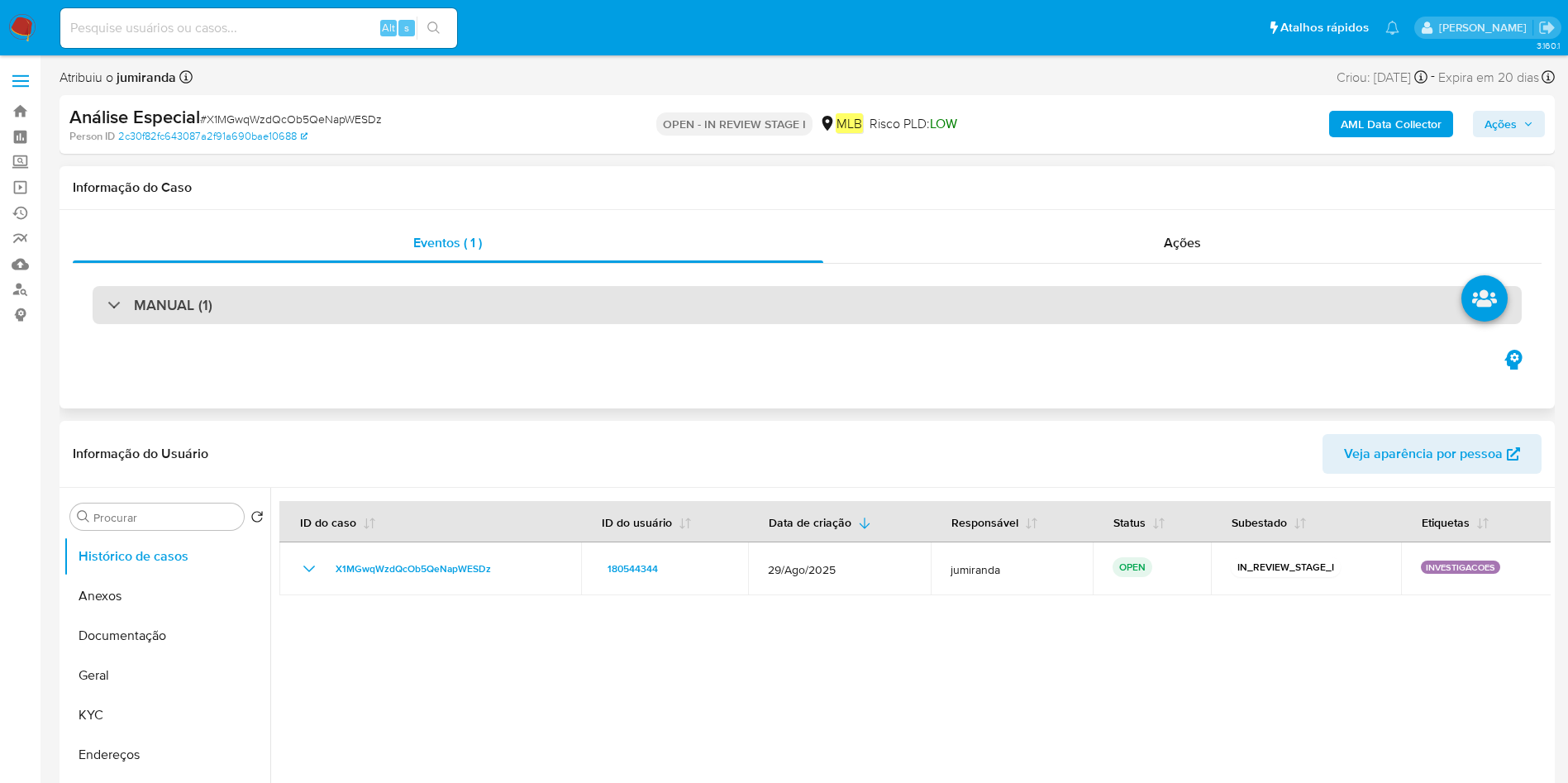
click at [1351, 303] on div "MANUAL (1)" at bounding box center [807, 305] width 1429 height 38
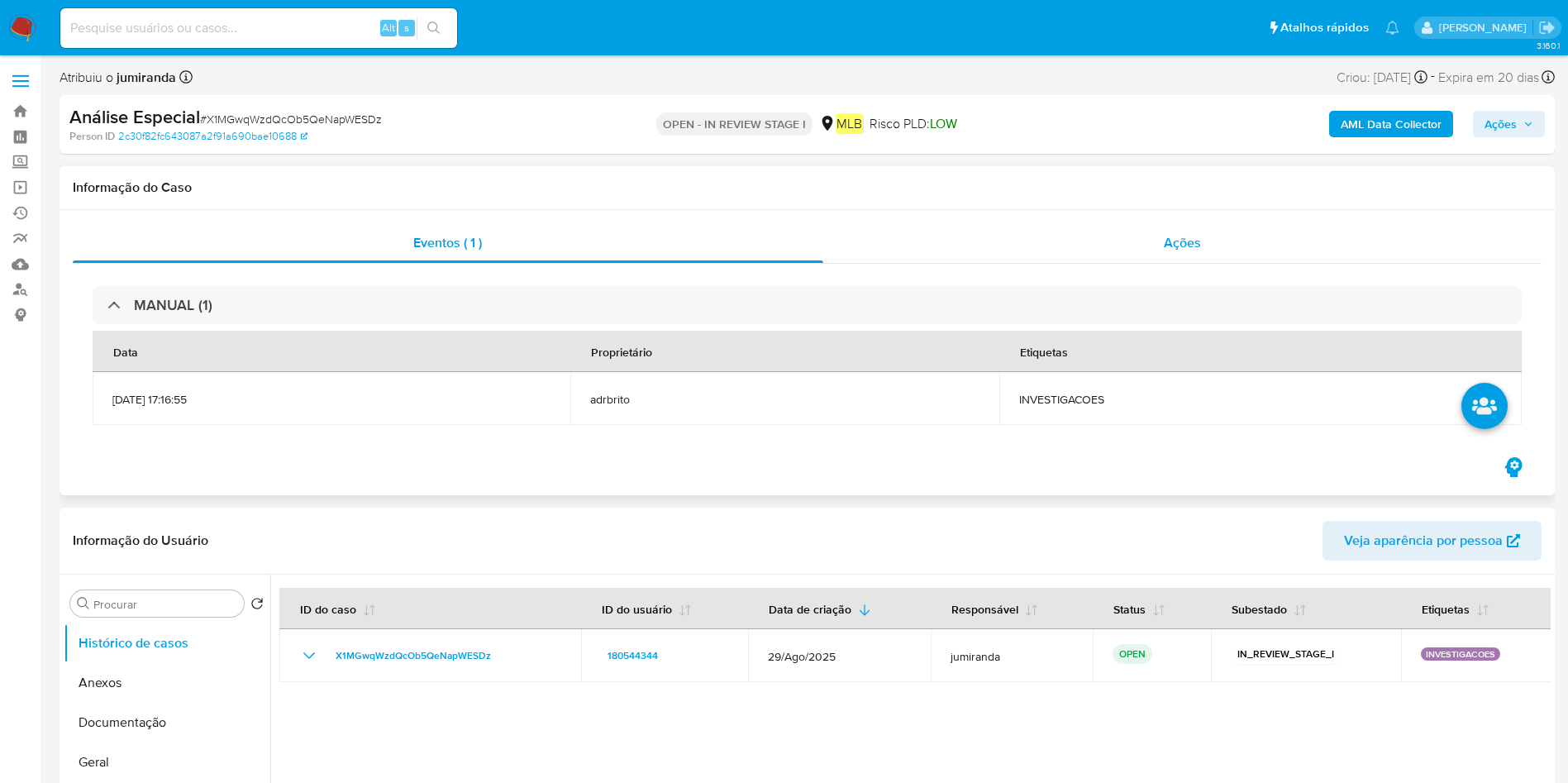
click at [1092, 243] on div "Ações" at bounding box center [1183, 243] width 719 height 40
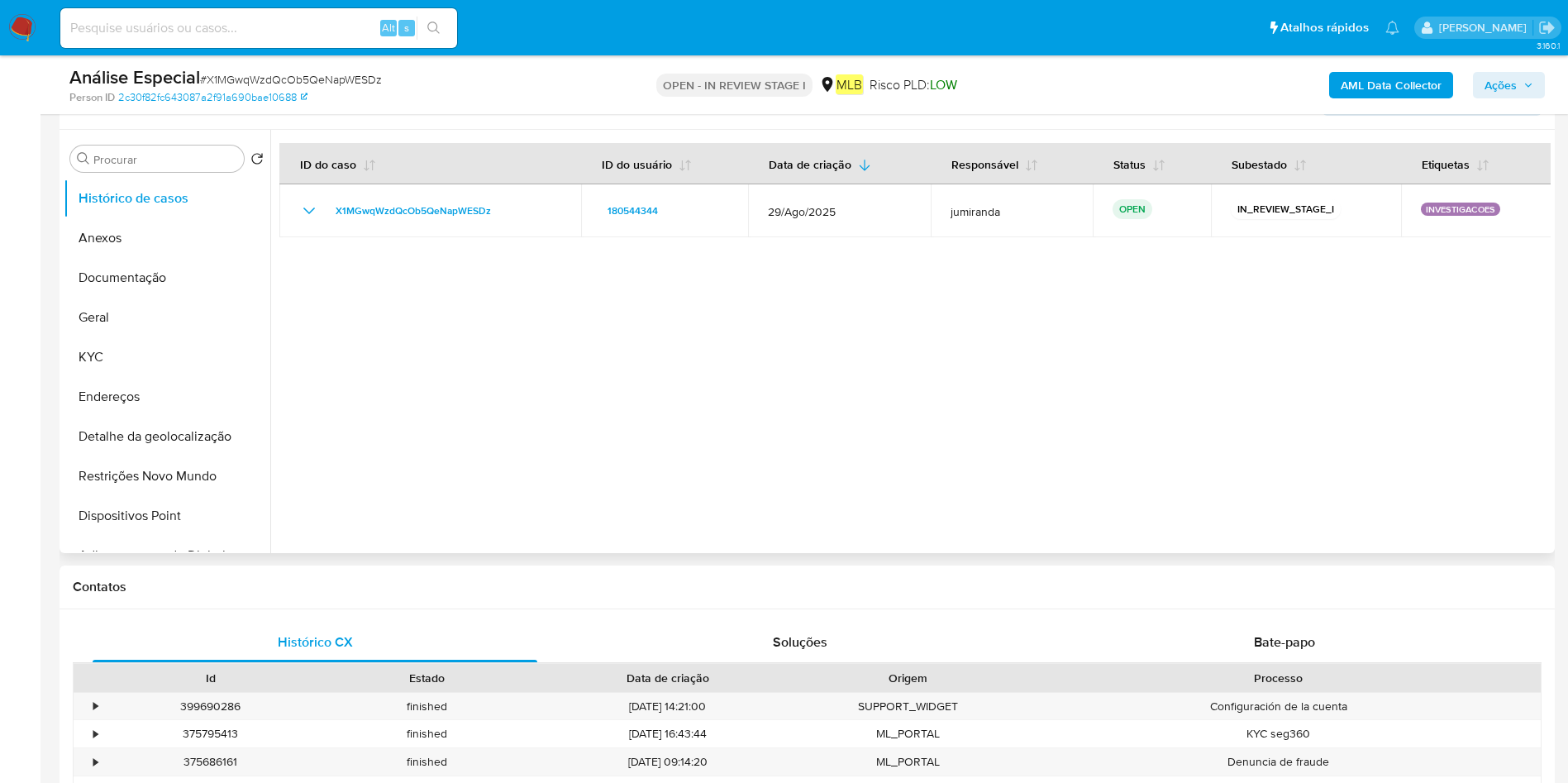
scroll to position [496, 0]
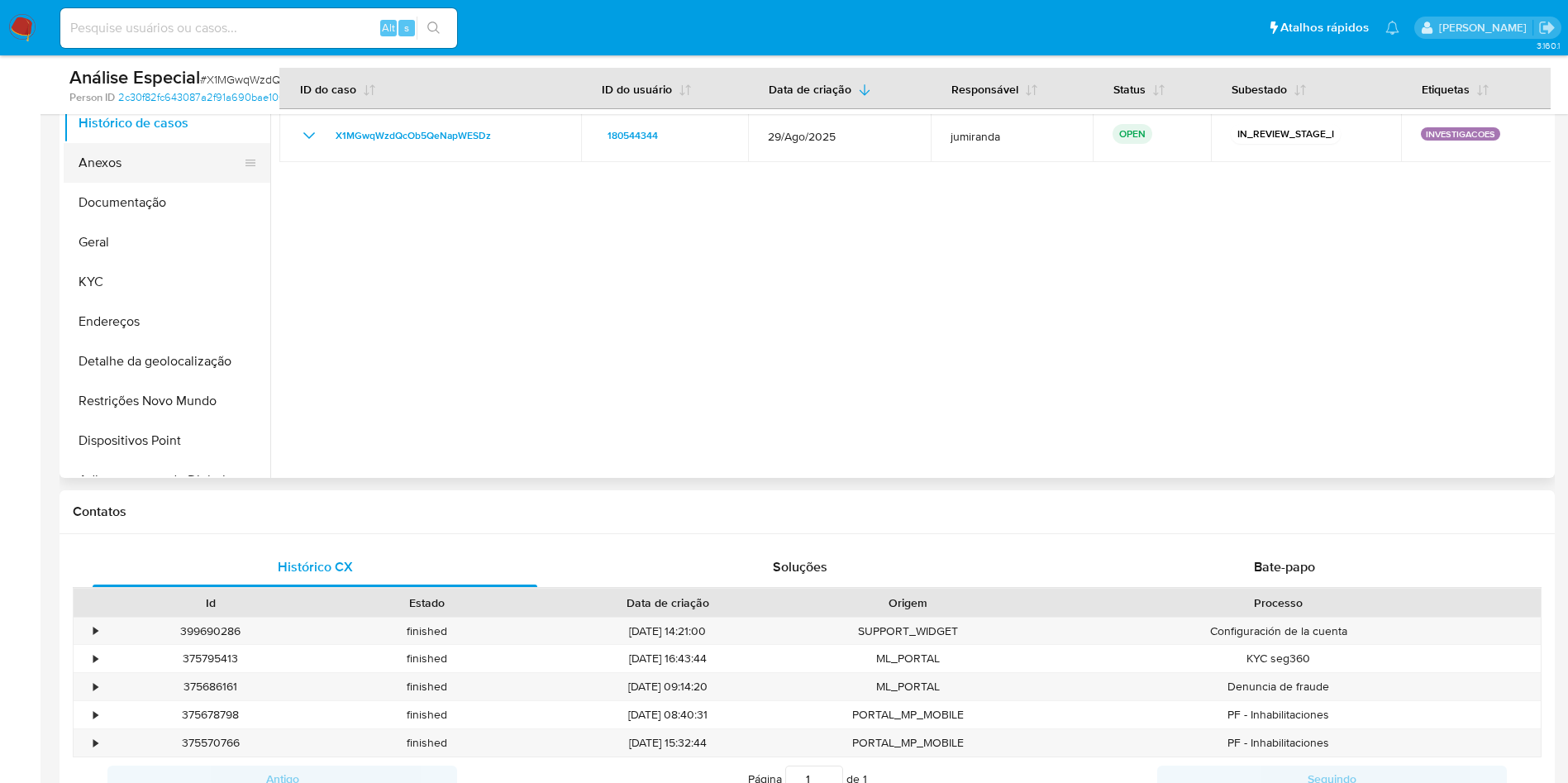
click at [137, 168] on button "Anexos" at bounding box center [160, 163] width 193 height 40
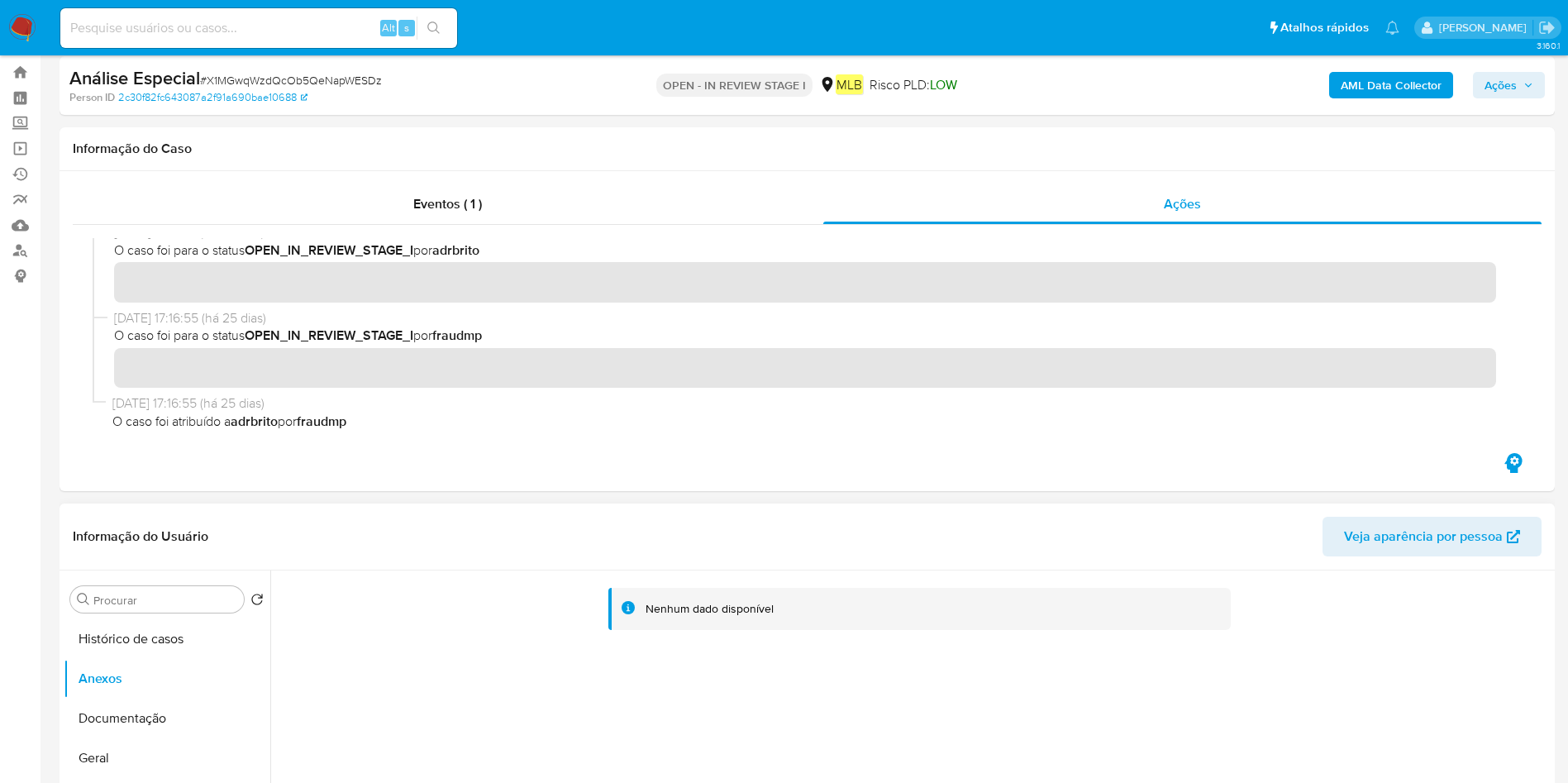
scroll to position [0, 0]
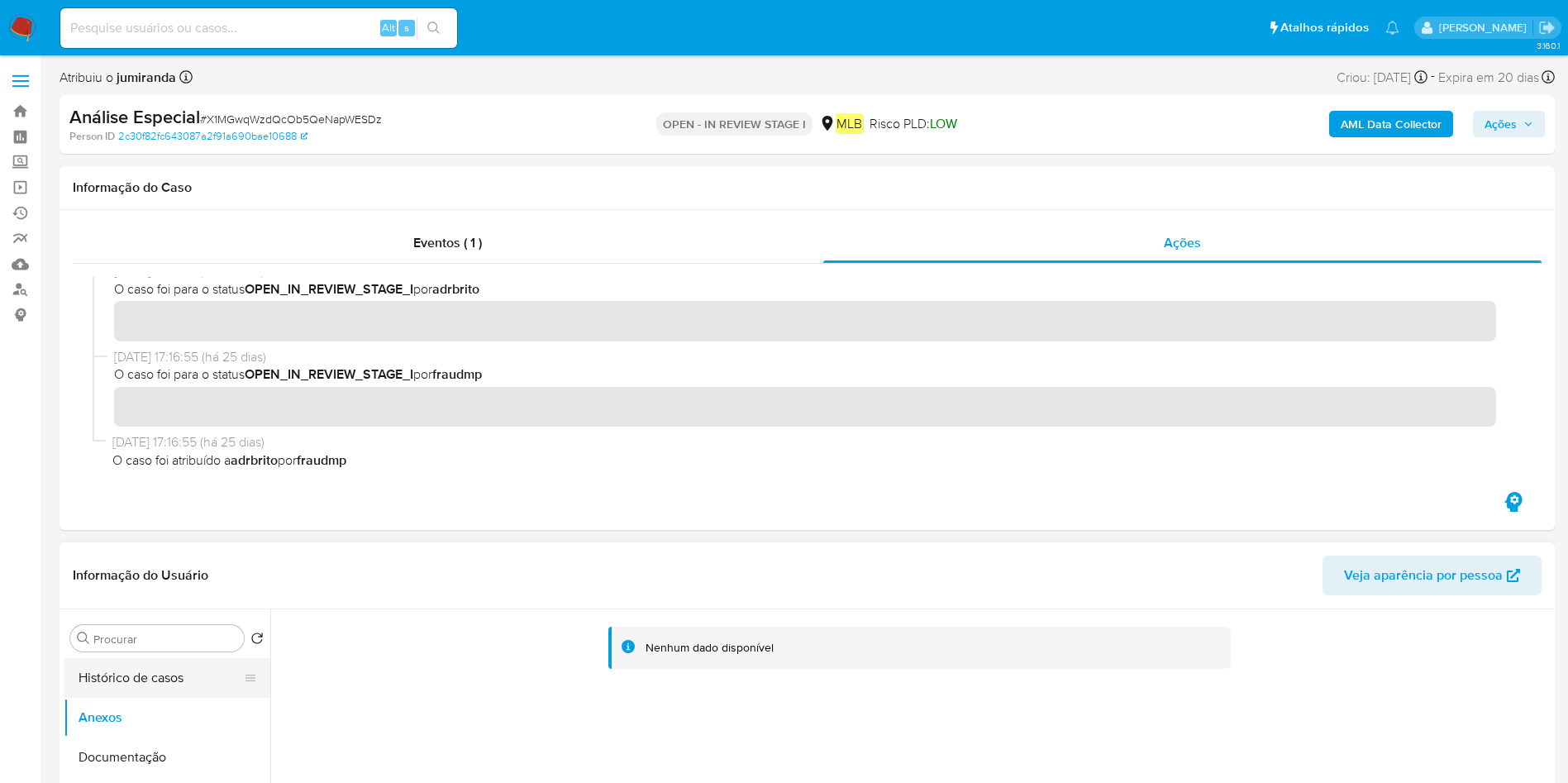
click at [158, 670] on button "Histórico de casos" at bounding box center [160, 677] width 193 height 40
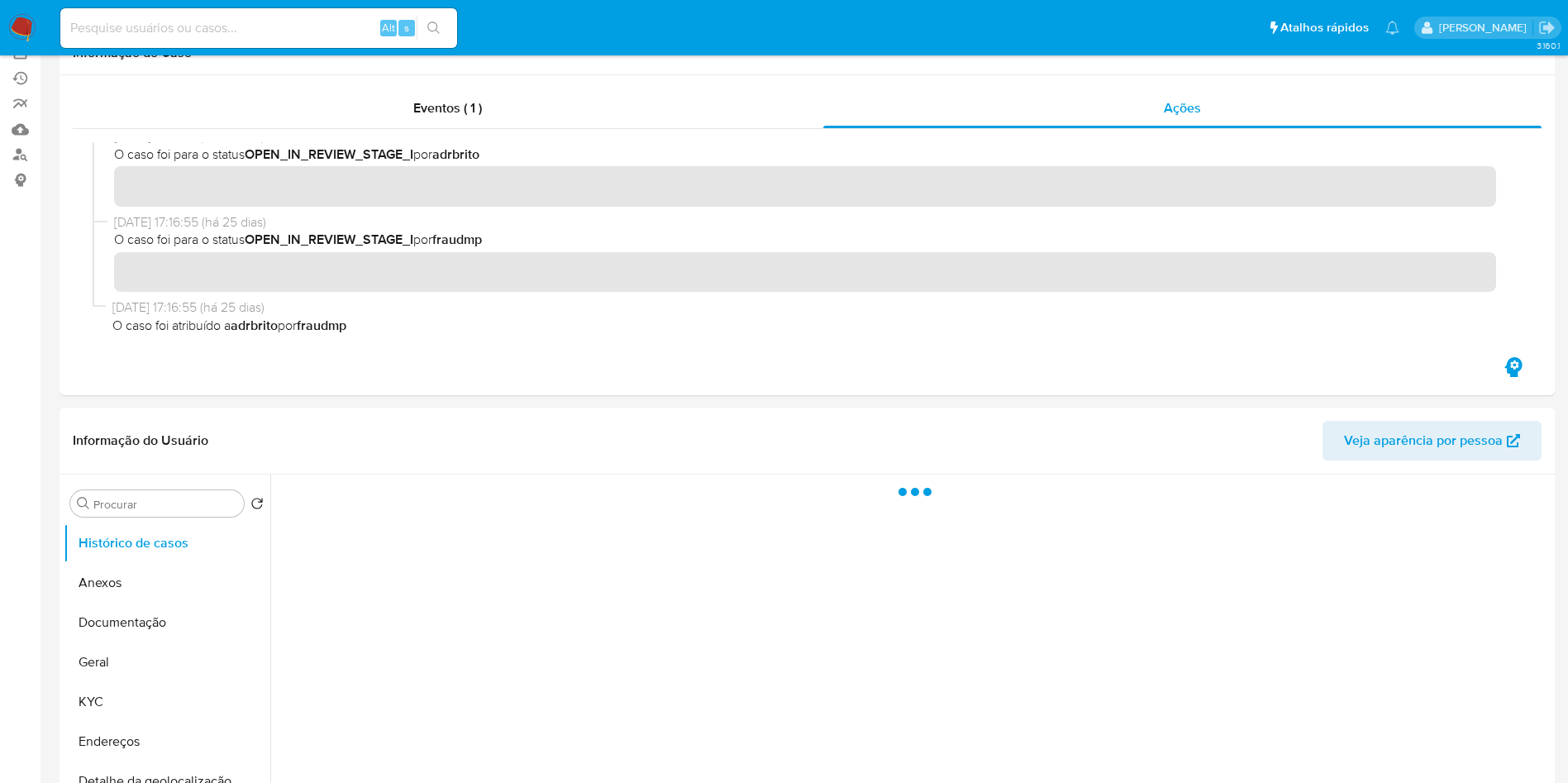
scroll to position [249, 0]
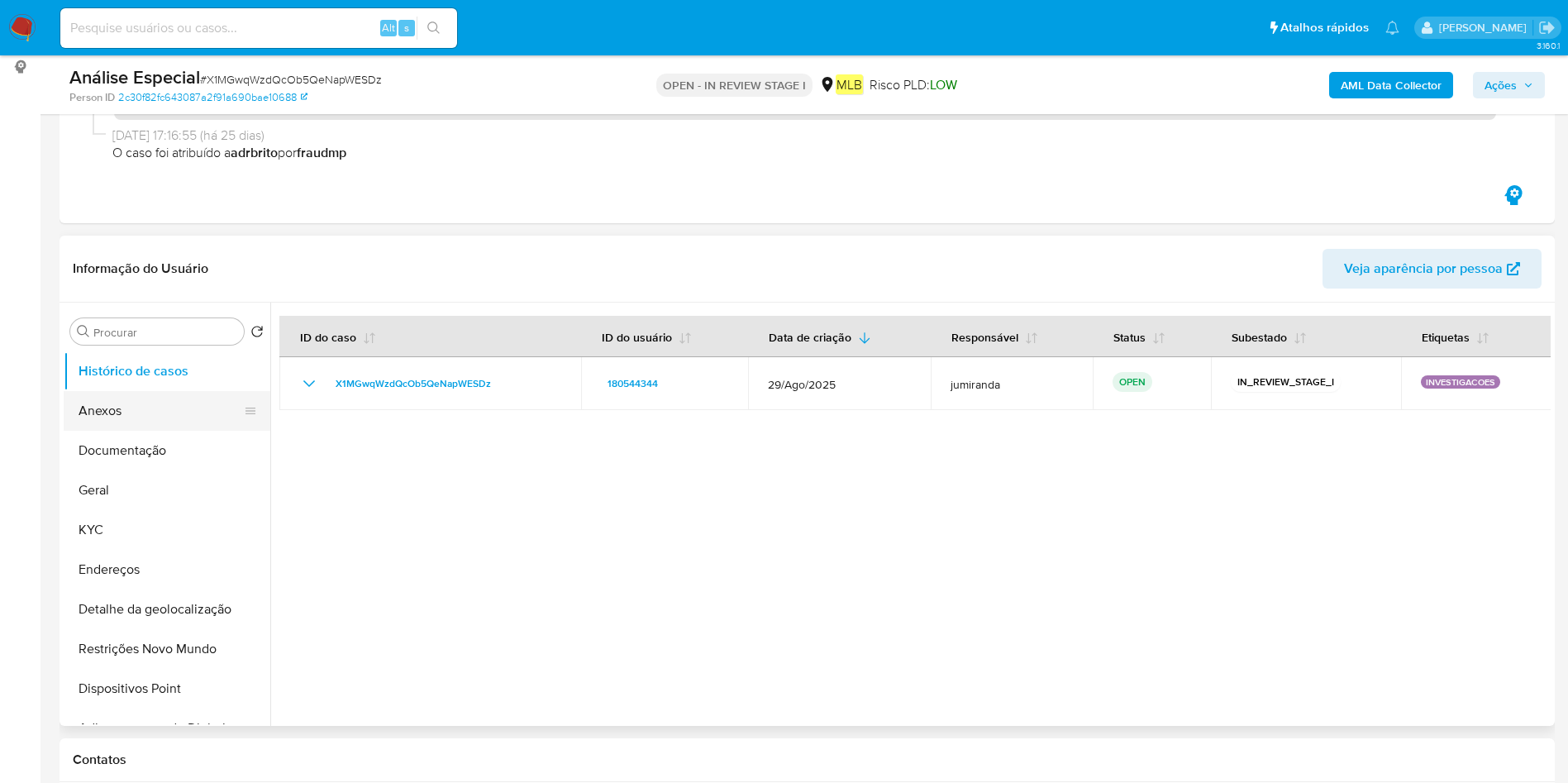
drag, startPoint x: 167, startPoint y: 419, endPoint x: 159, endPoint y: 418, distance: 8.1
click at [159, 418] on button "Anexos" at bounding box center [160, 411] width 193 height 40
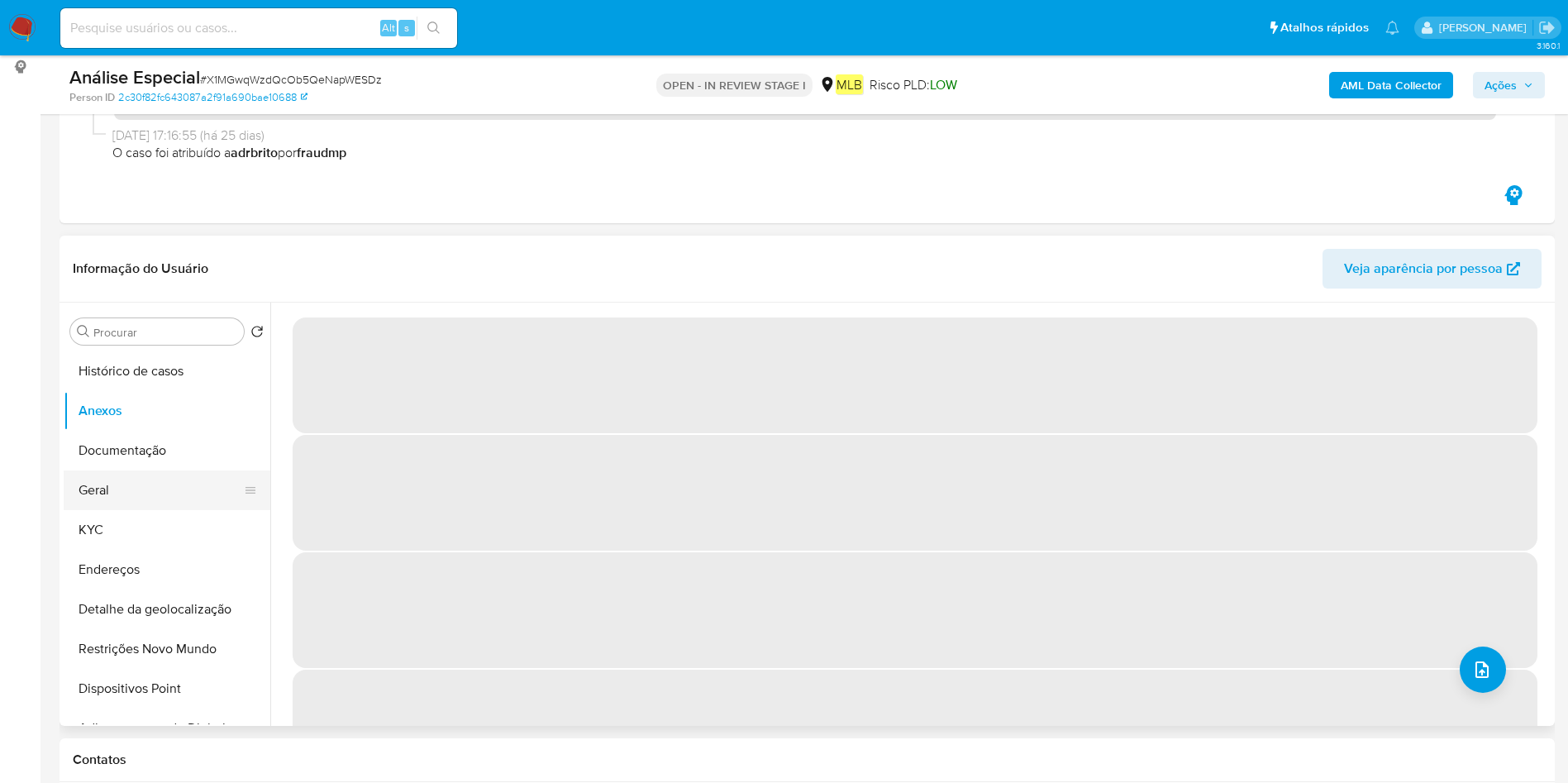
click at [133, 509] on button "Geral" at bounding box center [160, 490] width 193 height 40
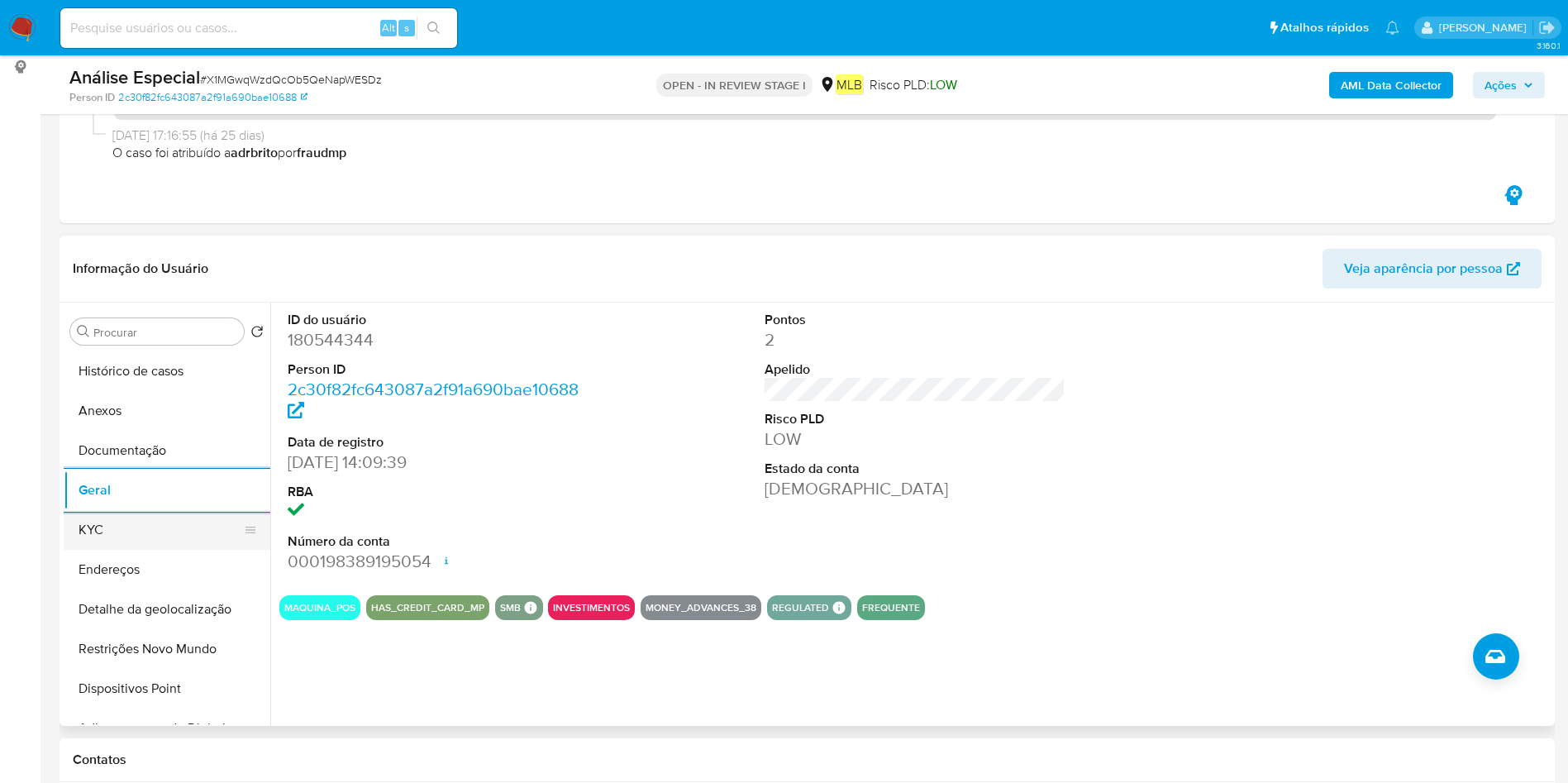
click at [145, 538] on button "KYC" at bounding box center [160, 530] width 193 height 40
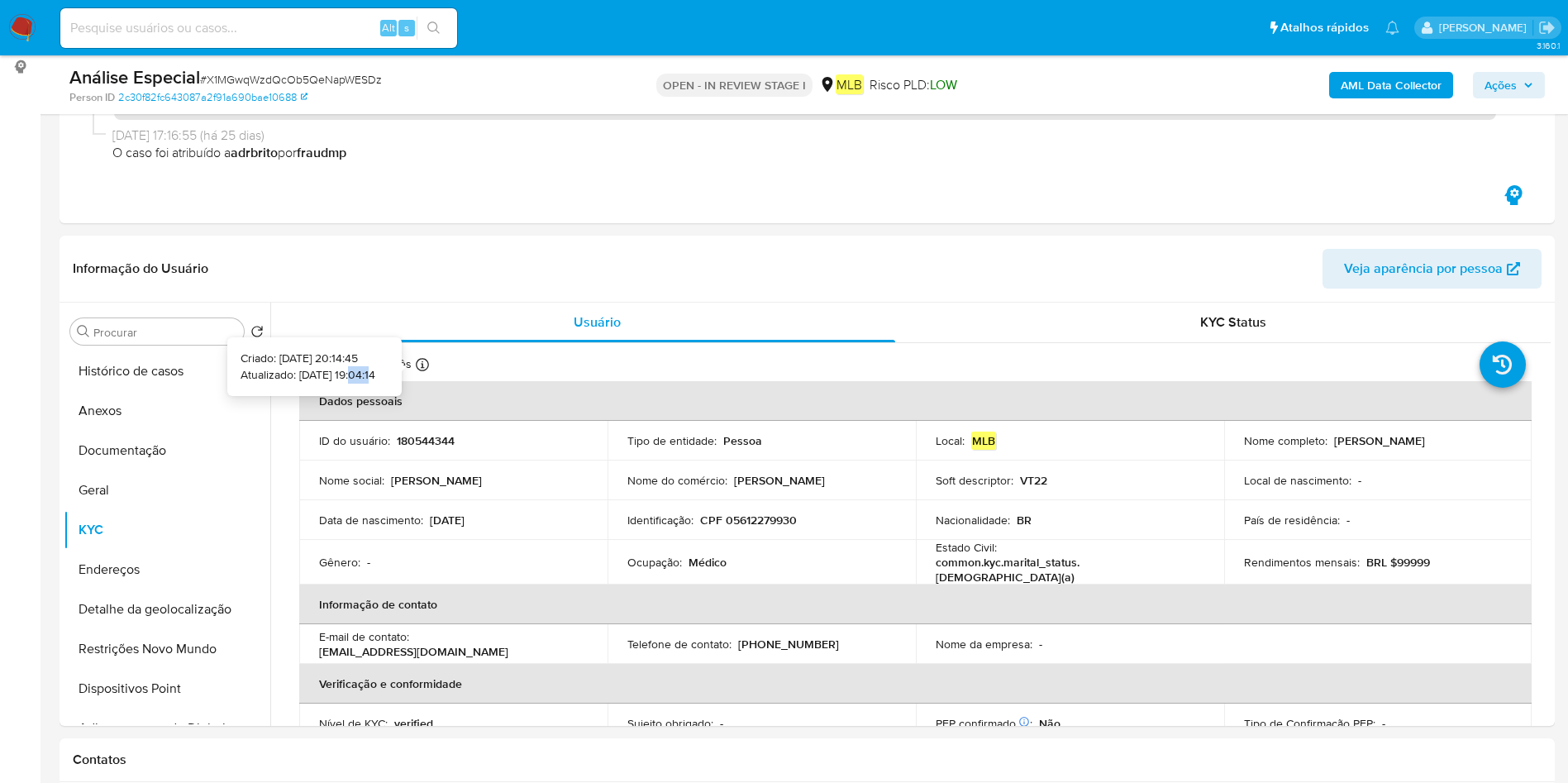
drag, startPoint x: 345, startPoint y: 370, endPoint x: 332, endPoint y: 374, distance: 13.6
click at [332, 374] on p "Atualizado: 12/08/2025 19:04:14" at bounding box center [308, 374] width 134 height 16
drag, startPoint x: 332, startPoint y: 374, endPoint x: 277, endPoint y: 376, distance: 55.0
click at [277, 376] on p "Atualizado: 12/08/2025 19:04:14" at bounding box center [308, 374] width 134 height 16
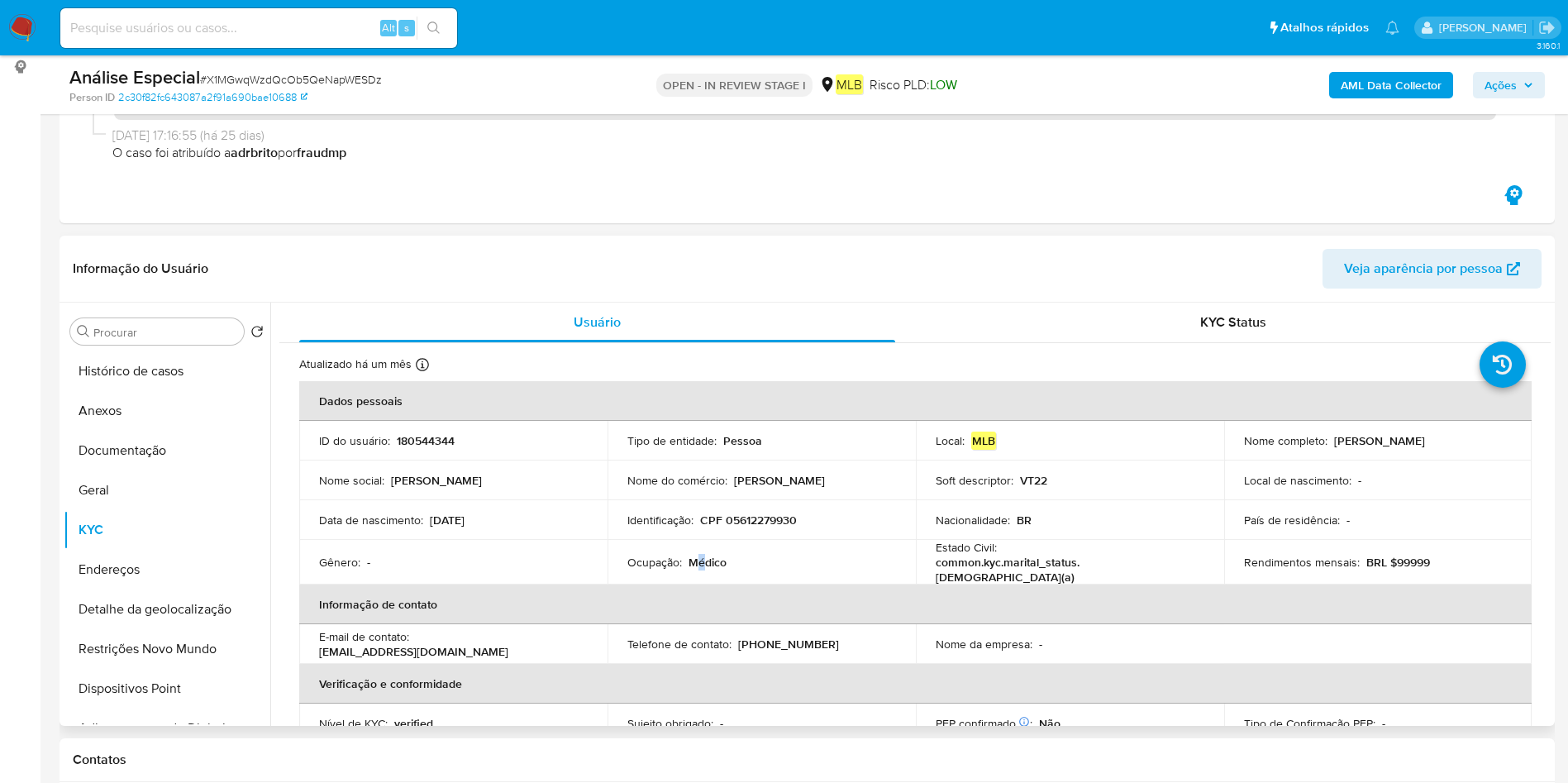
click at [699, 563] on p "Médico" at bounding box center [707, 562] width 38 height 14
click at [92, 435] on button "Documentação" at bounding box center [160, 450] width 193 height 40
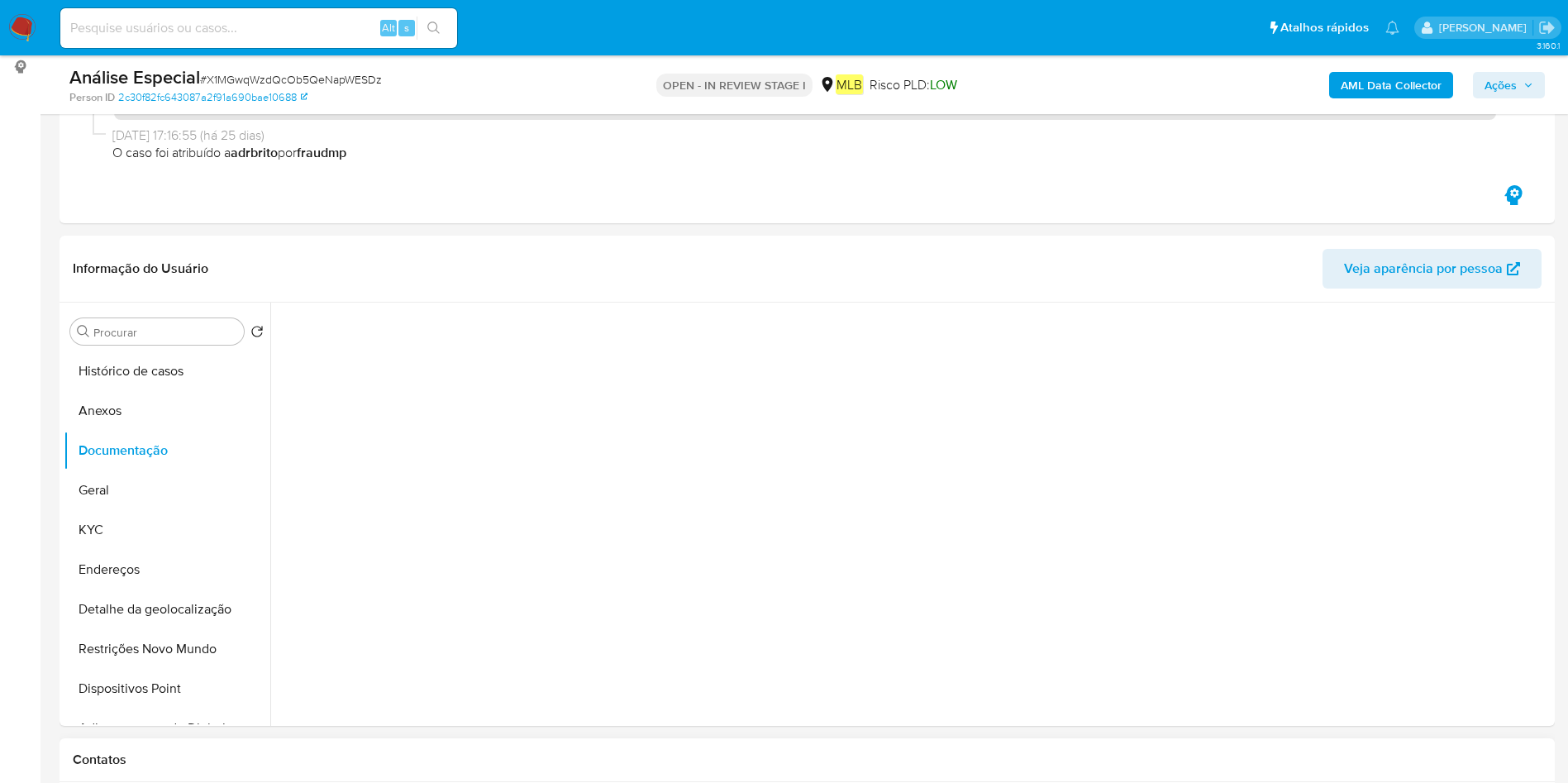
scroll to position [620, 0]
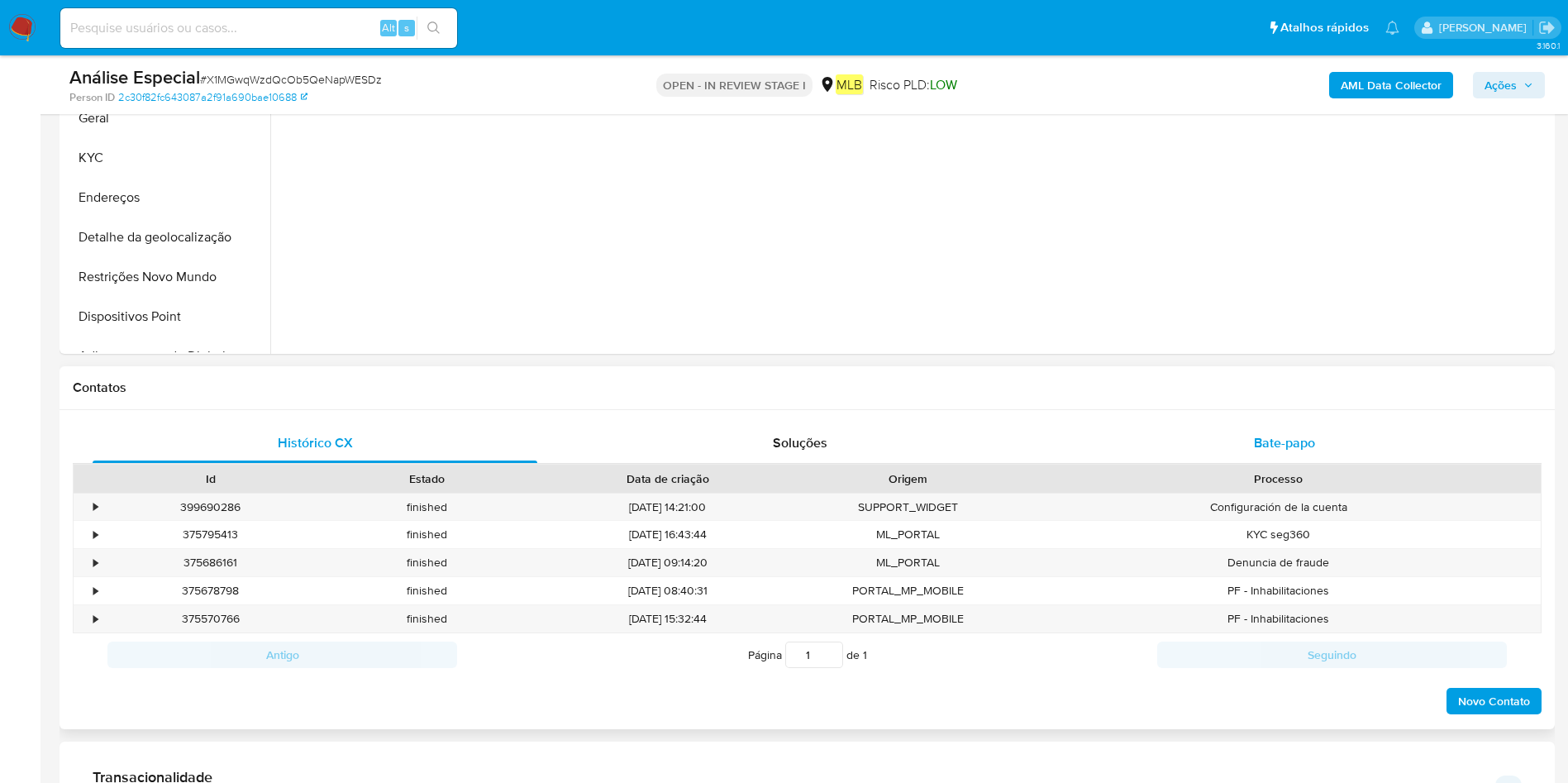
click at [1301, 460] on div "Bate-papo" at bounding box center [1285, 443] width 445 height 40
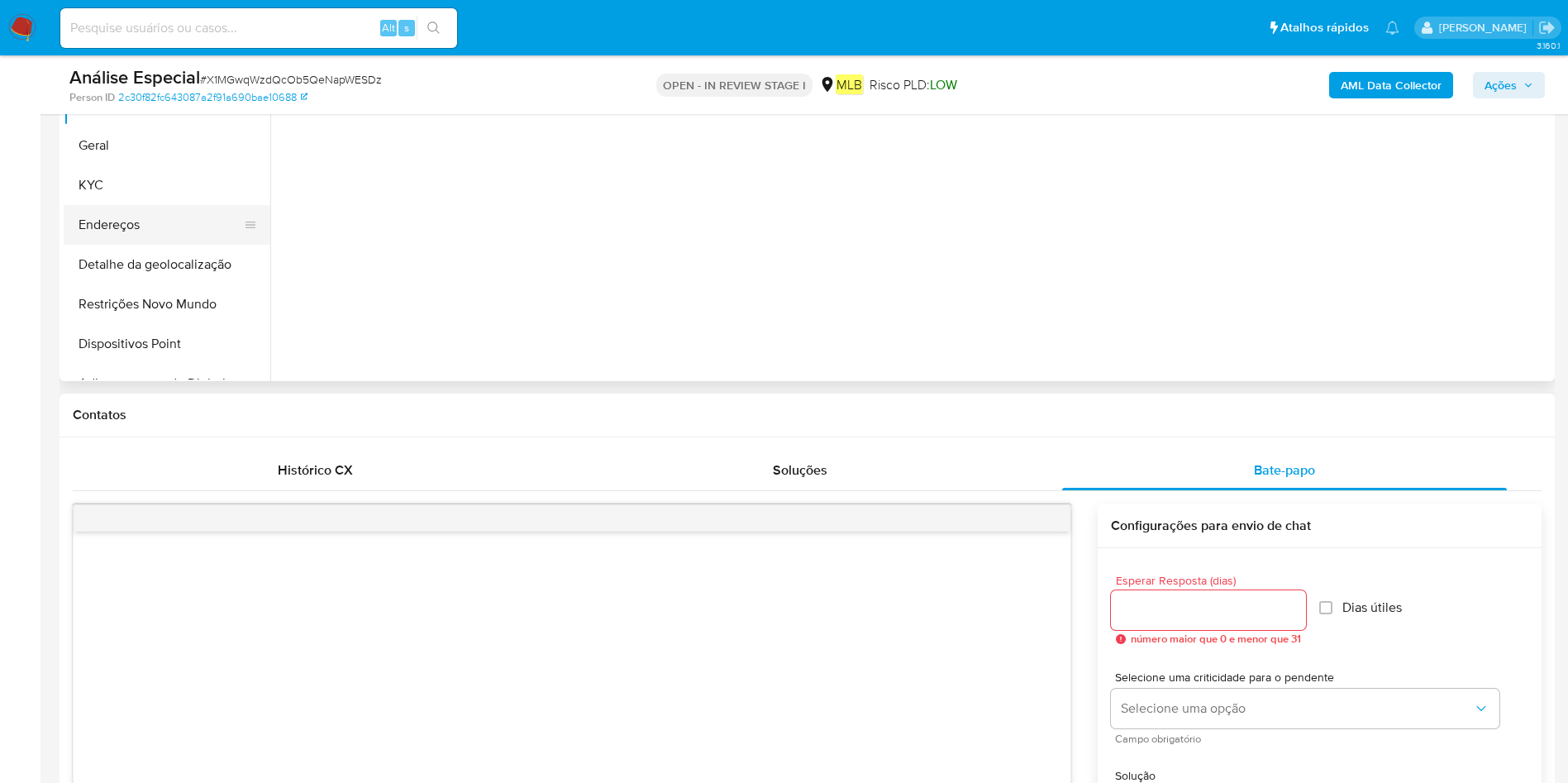
scroll to position [372, 0]
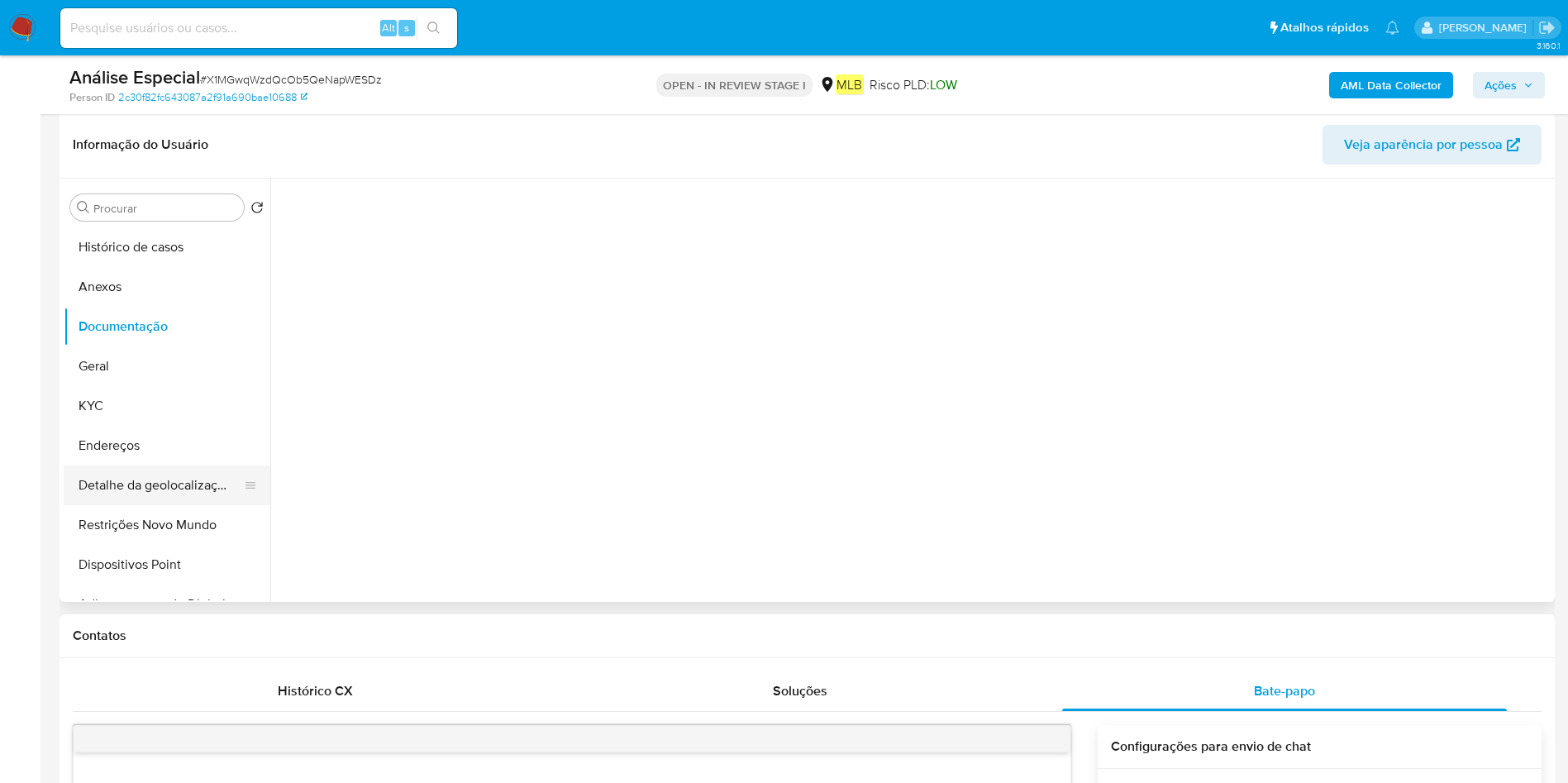
click at [145, 472] on button "Detalhe da geolocalização" at bounding box center [160, 485] width 193 height 40
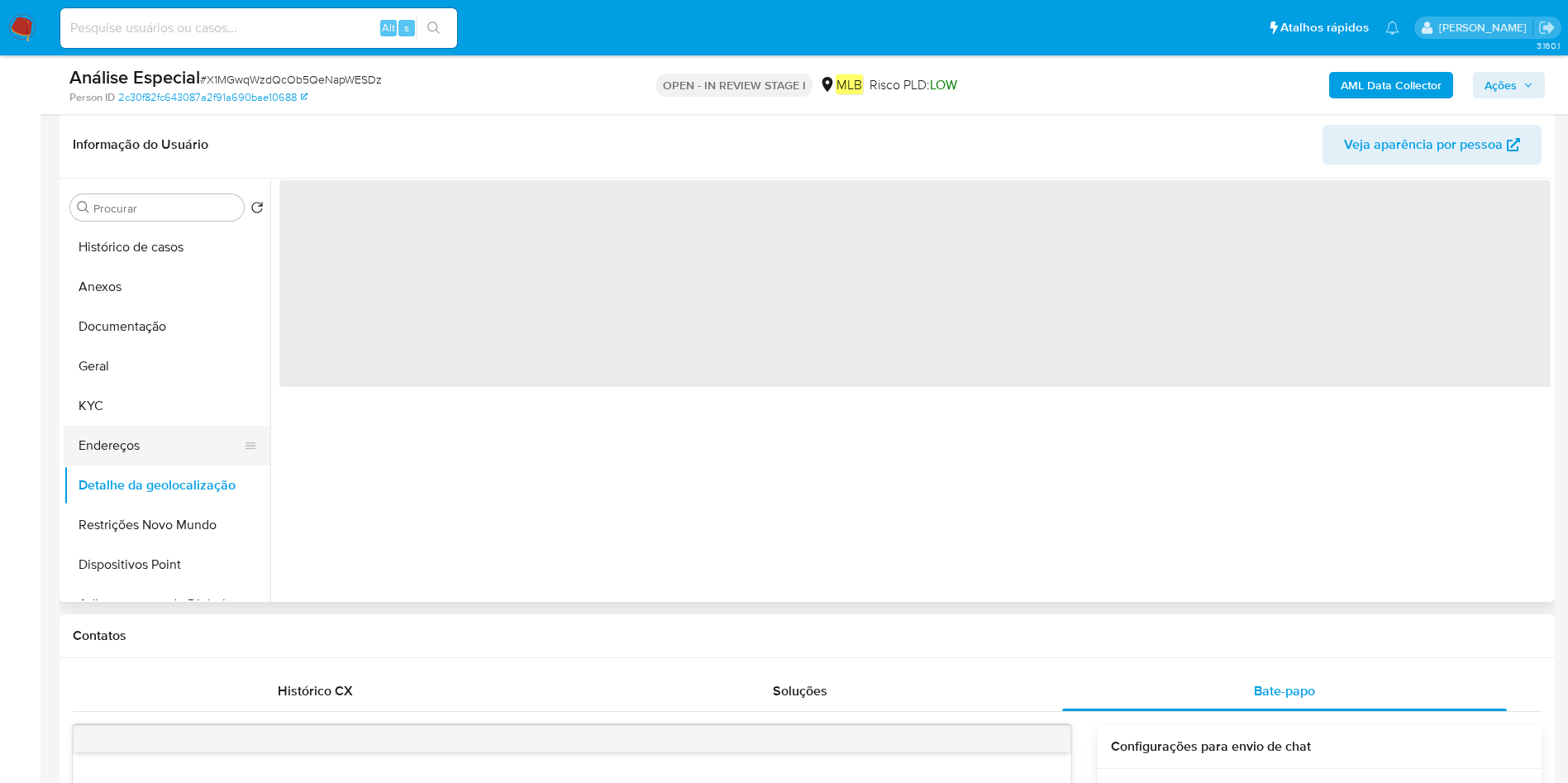
click at [138, 438] on button "Endereços" at bounding box center [160, 445] width 193 height 40
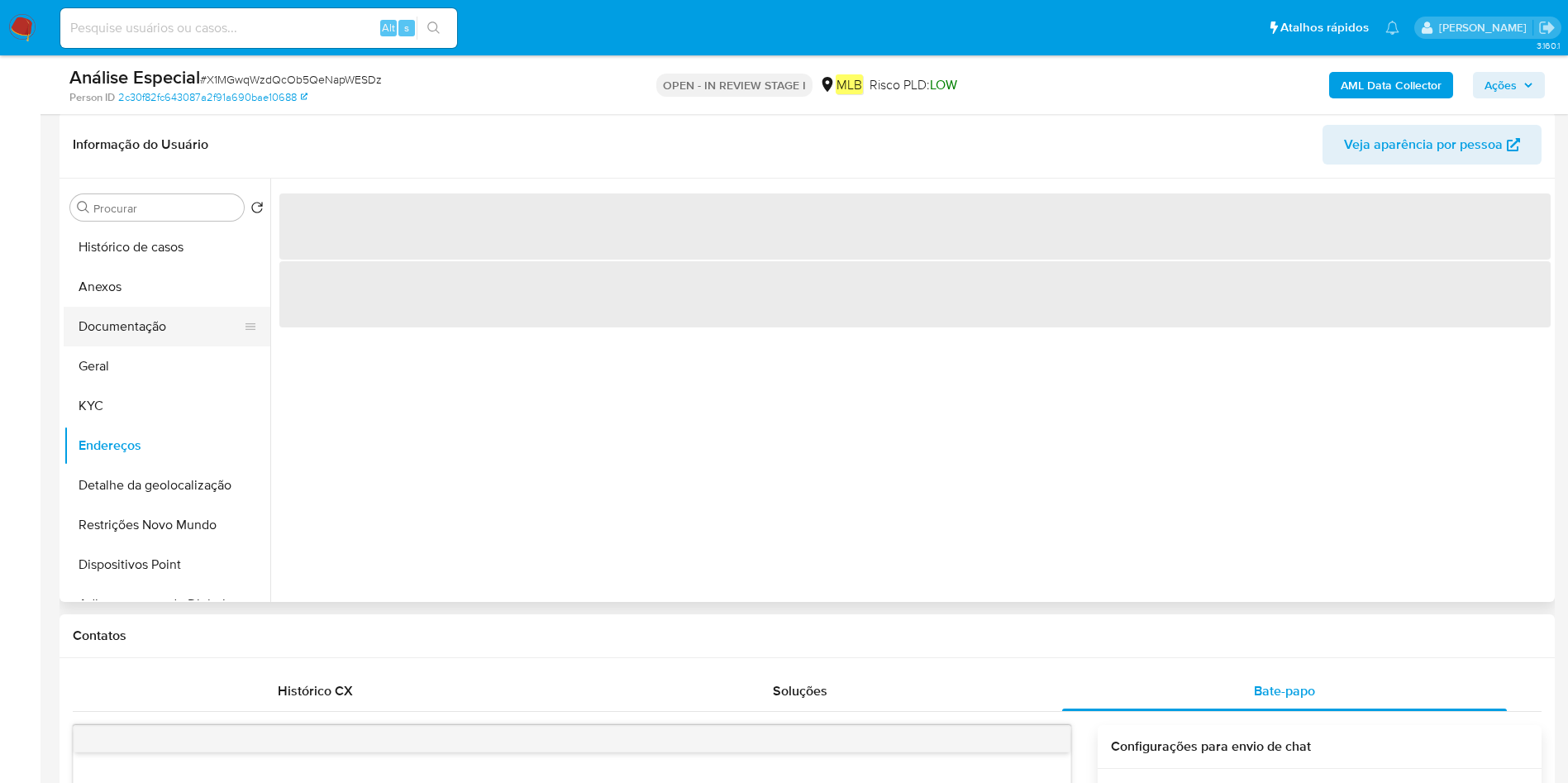
click at [145, 338] on button "Documentação" at bounding box center [160, 326] width 193 height 40
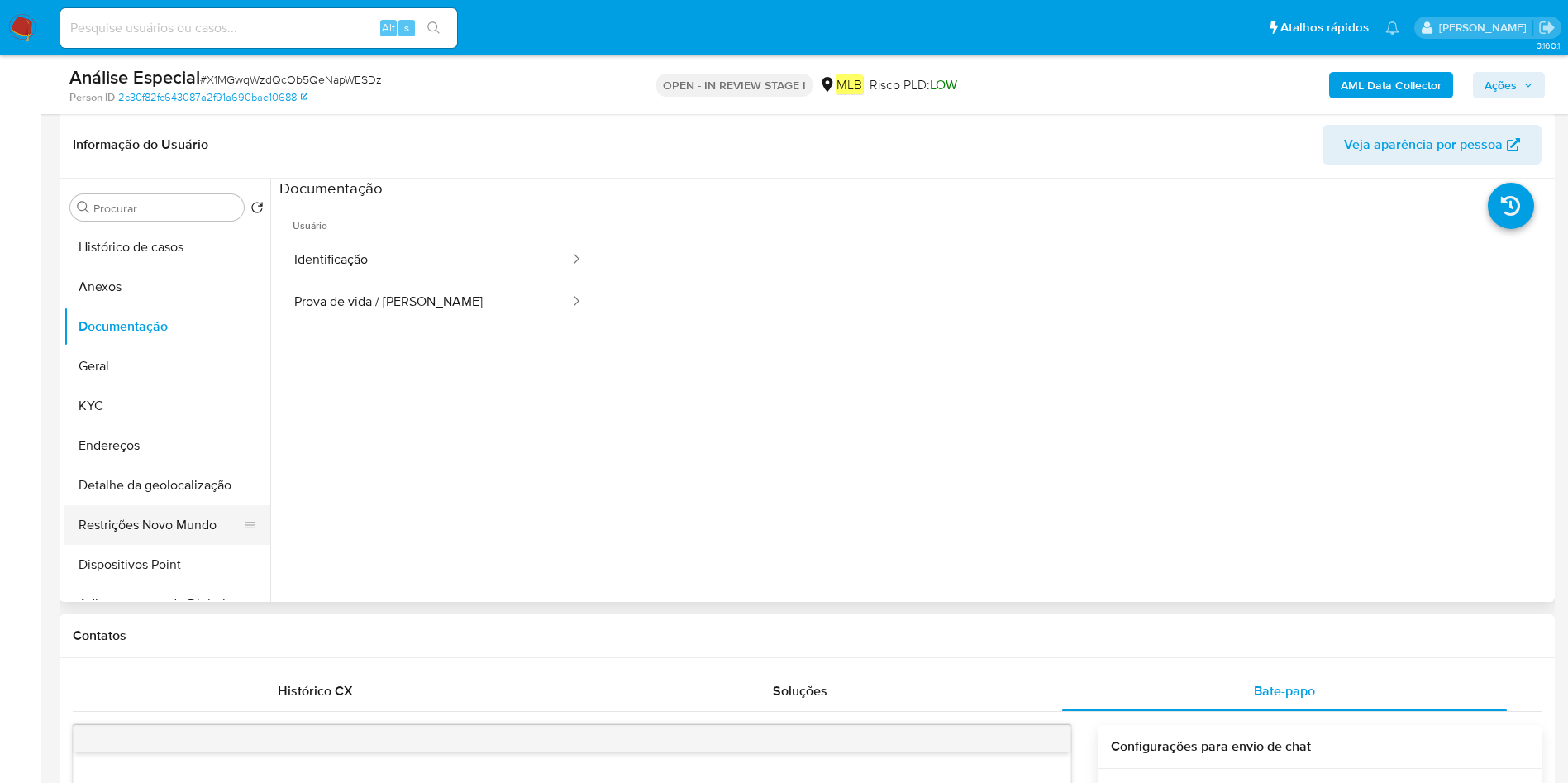
click at [142, 520] on button "Restrições Novo Mundo" at bounding box center [160, 525] width 193 height 40
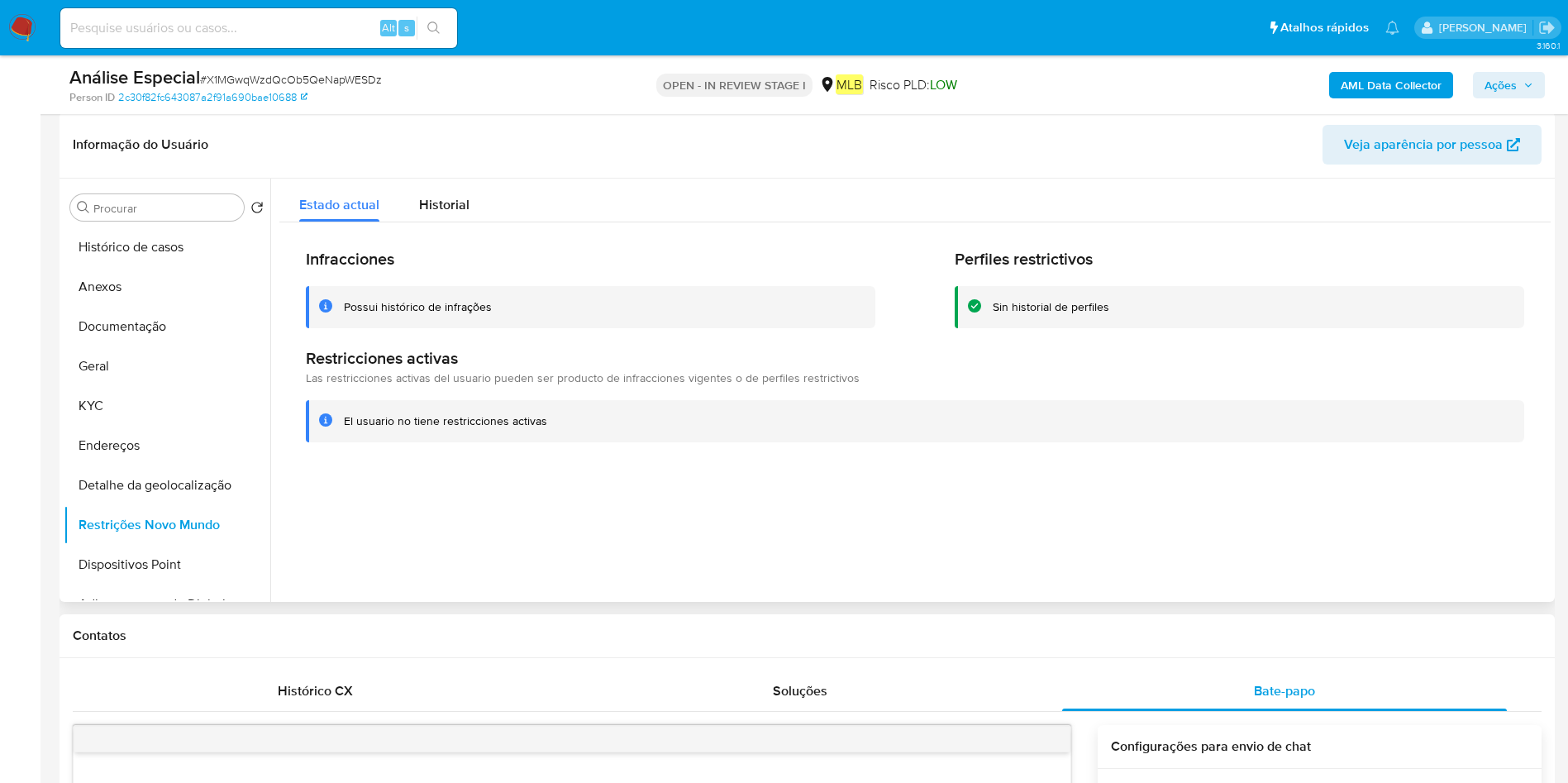
drag, startPoint x: 140, startPoint y: 365, endPoint x: 273, endPoint y: 381, distance: 134.0
click at [140, 365] on button "Geral" at bounding box center [167, 366] width 207 height 40
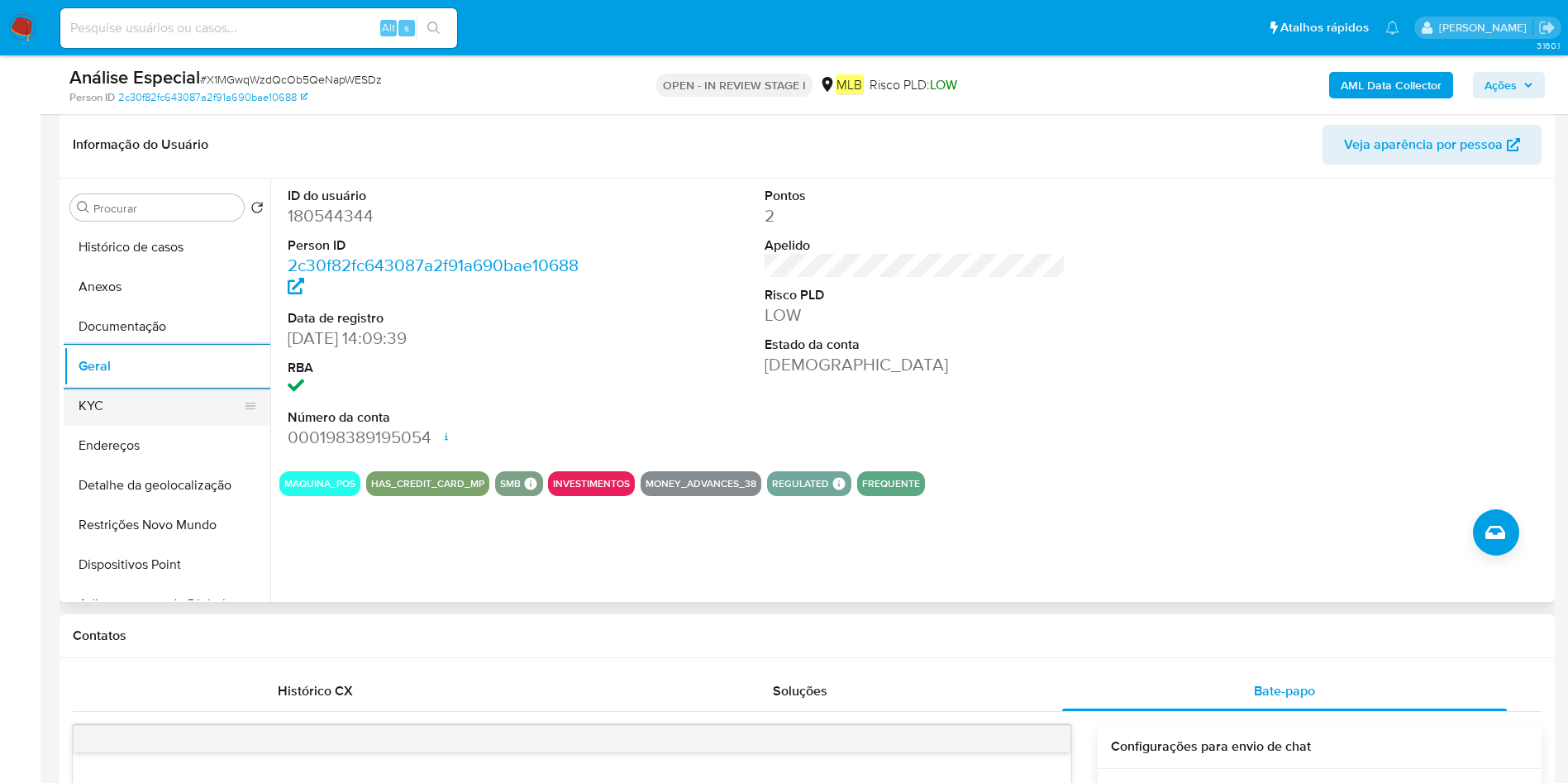
drag, startPoint x: 134, startPoint y: 403, endPoint x: 225, endPoint y: 401, distance: 91.0
click at [135, 403] on button "KYC" at bounding box center [160, 406] width 193 height 40
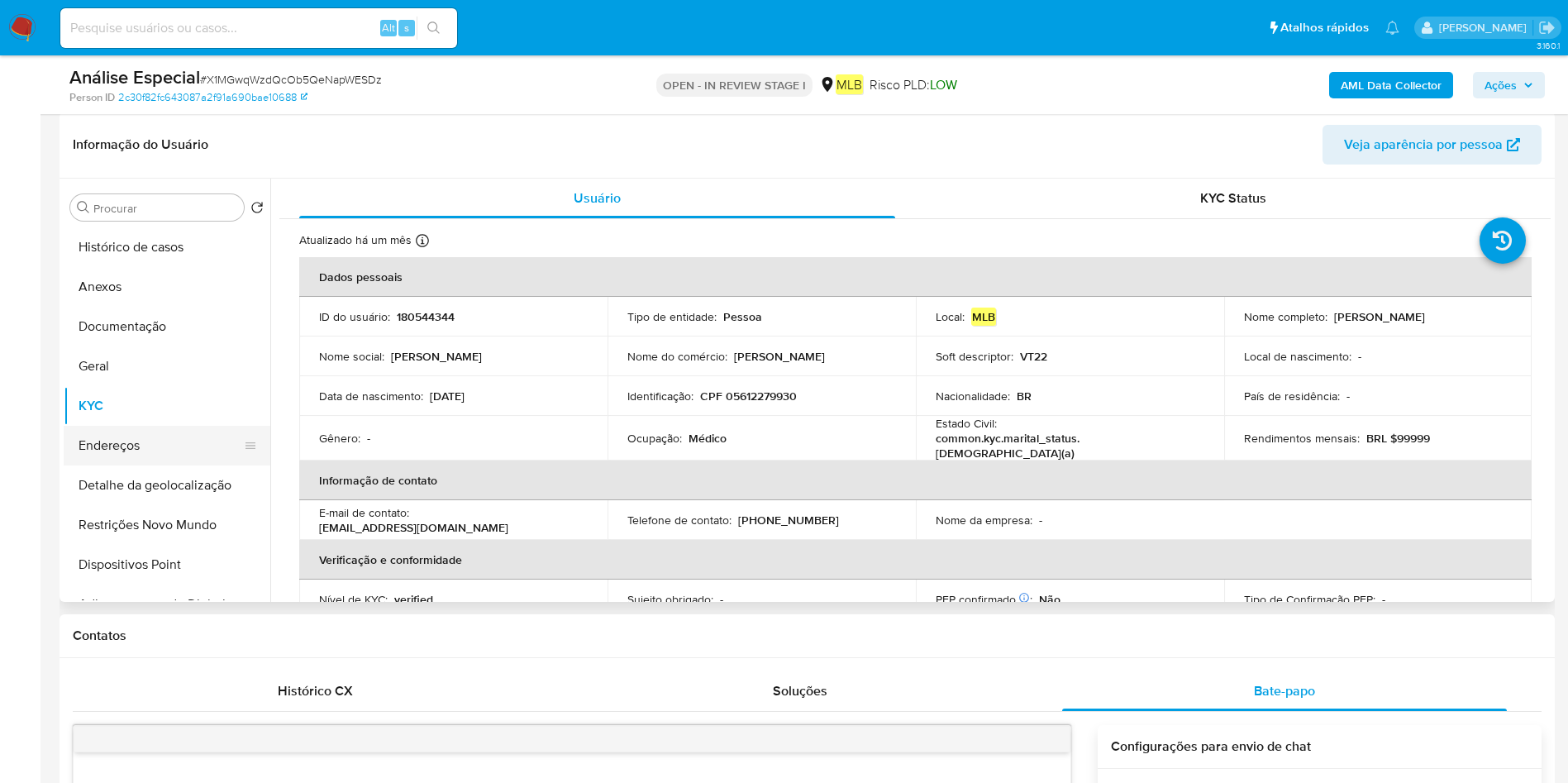
drag, startPoint x: 103, startPoint y: 446, endPoint x: 197, endPoint y: 453, distance: 94.3
click at [104, 446] on button "Endereços" at bounding box center [160, 445] width 193 height 40
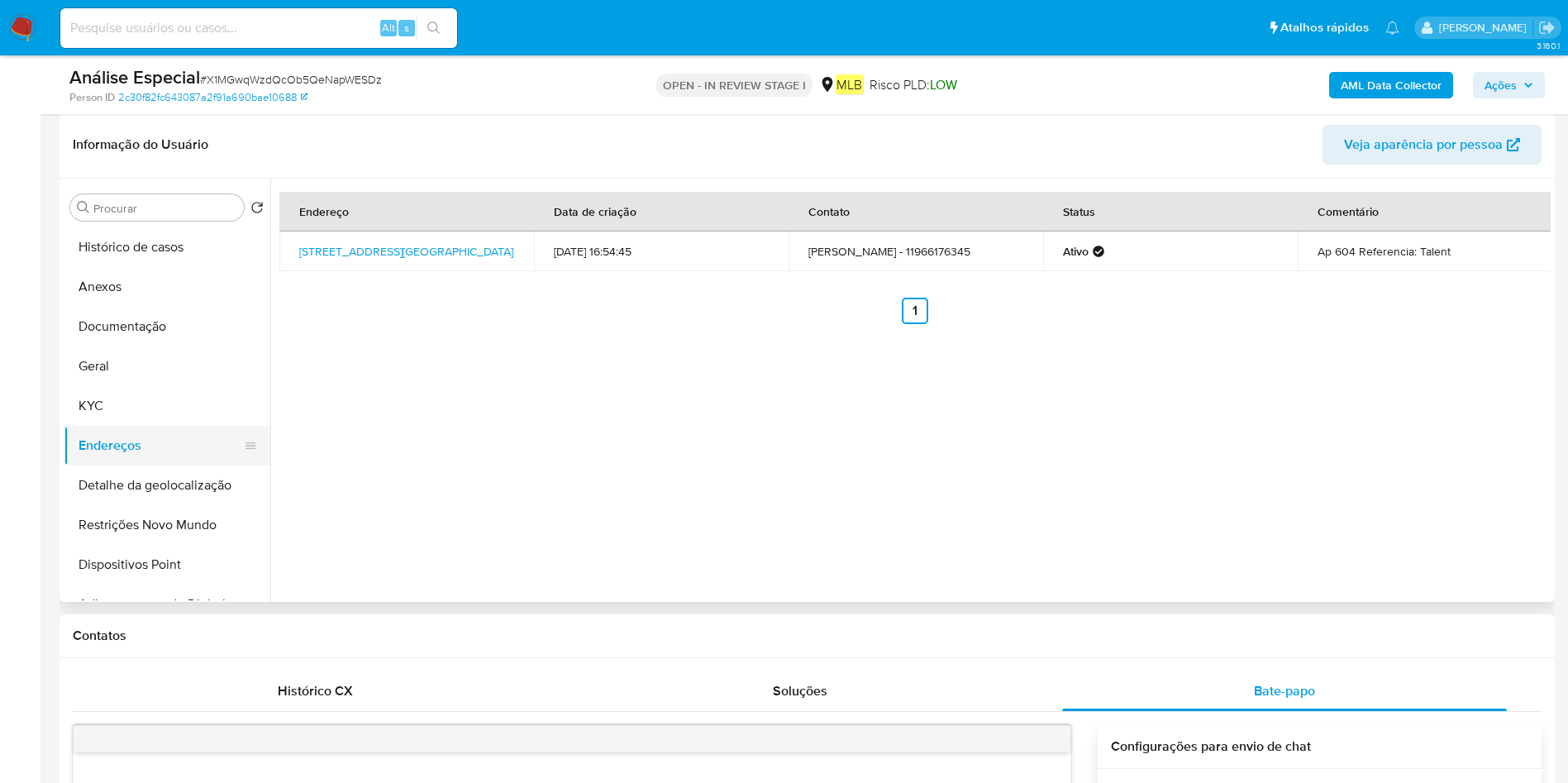
click at [182, 460] on button "Endereços" at bounding box center [160, 445] width 193 height 40
click at [188, 489] on button "Detalhe da geolocalização" at bounding box center [160, 485] width 193 height 40
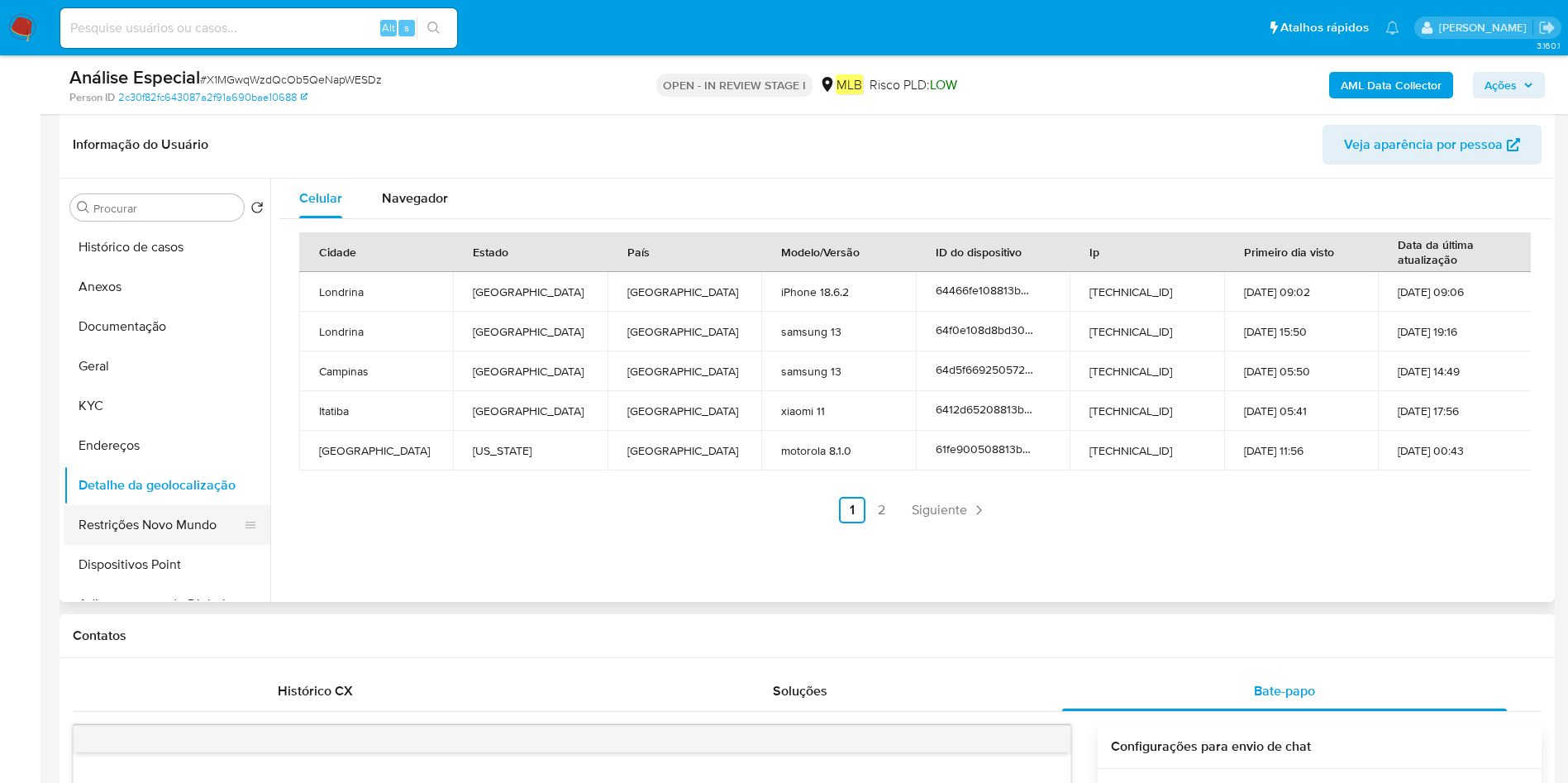
click at [95, 526] on button "Restrições Novo Mundo" at bounding box center [160, 525] width 193 height 40
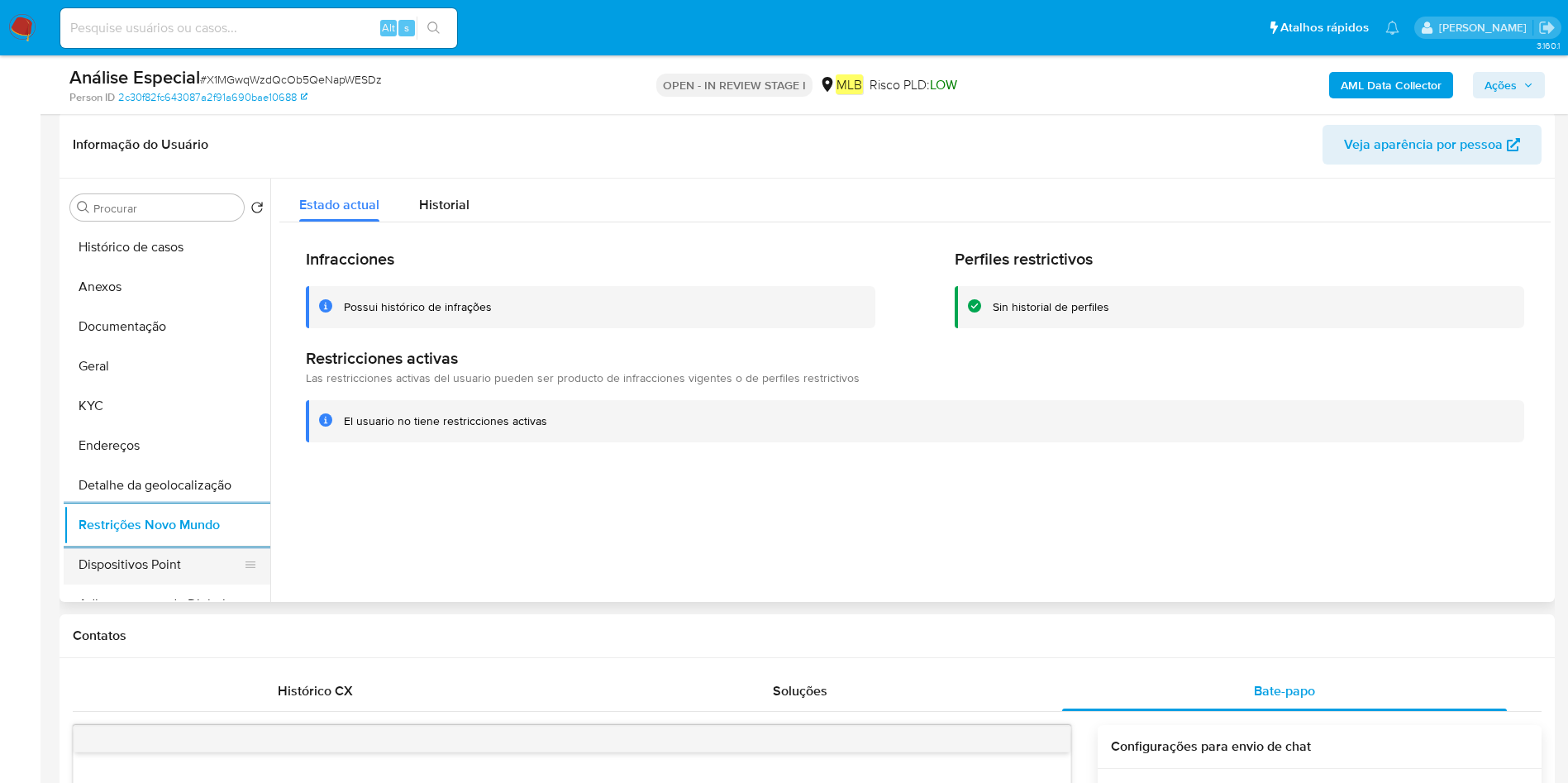
drag, startPoint x: 112, startPoint y: 569, endPoint x: 128, endPoint y: 557, distance: 20.0
click at [118, 563] on button "Dispositivos Point" at bounding box center [160, 564] width 193 height 40
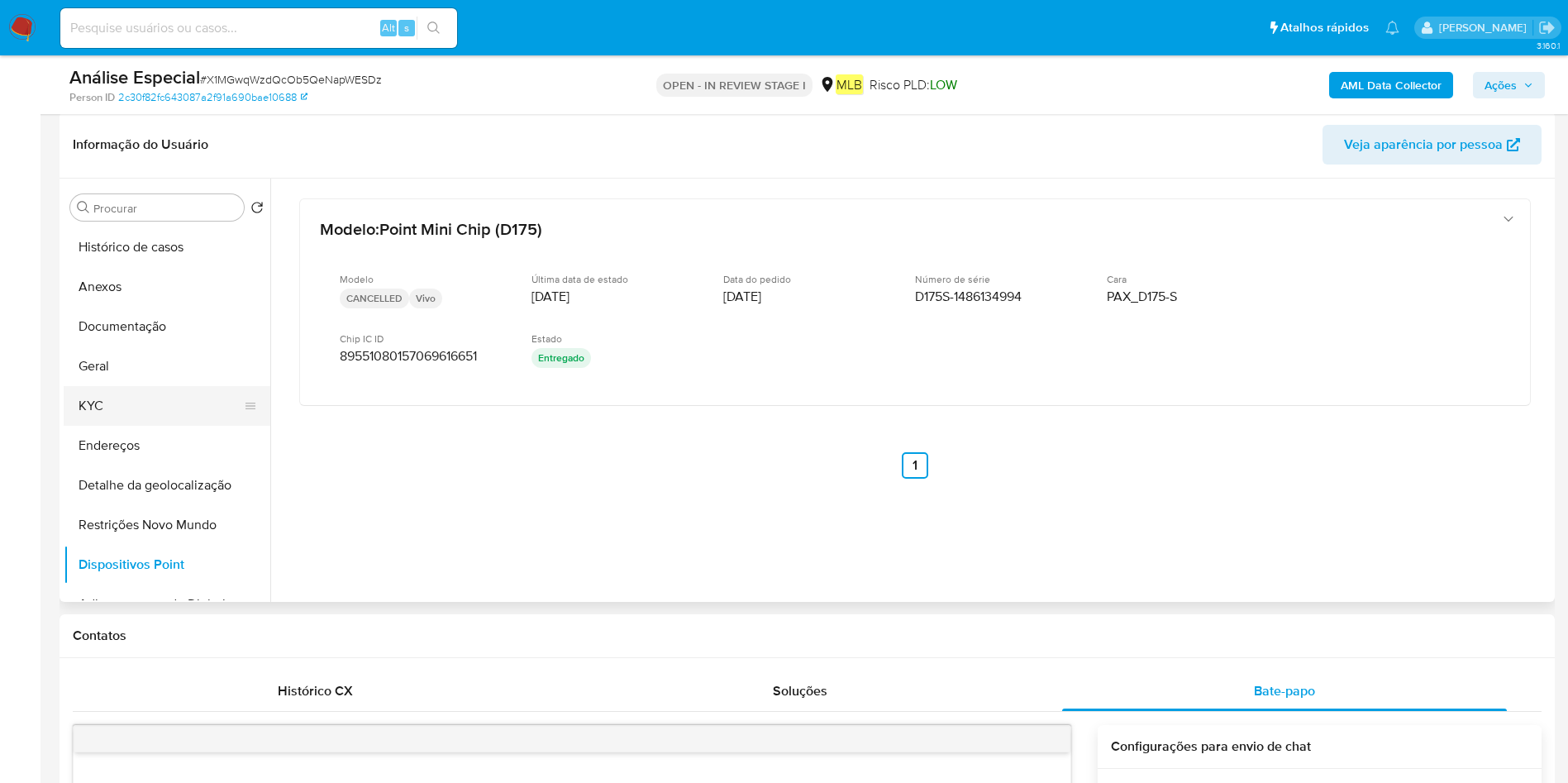
click at [179, 409] on button "KYC" at bounding box center [160, 406] width 193 height 40
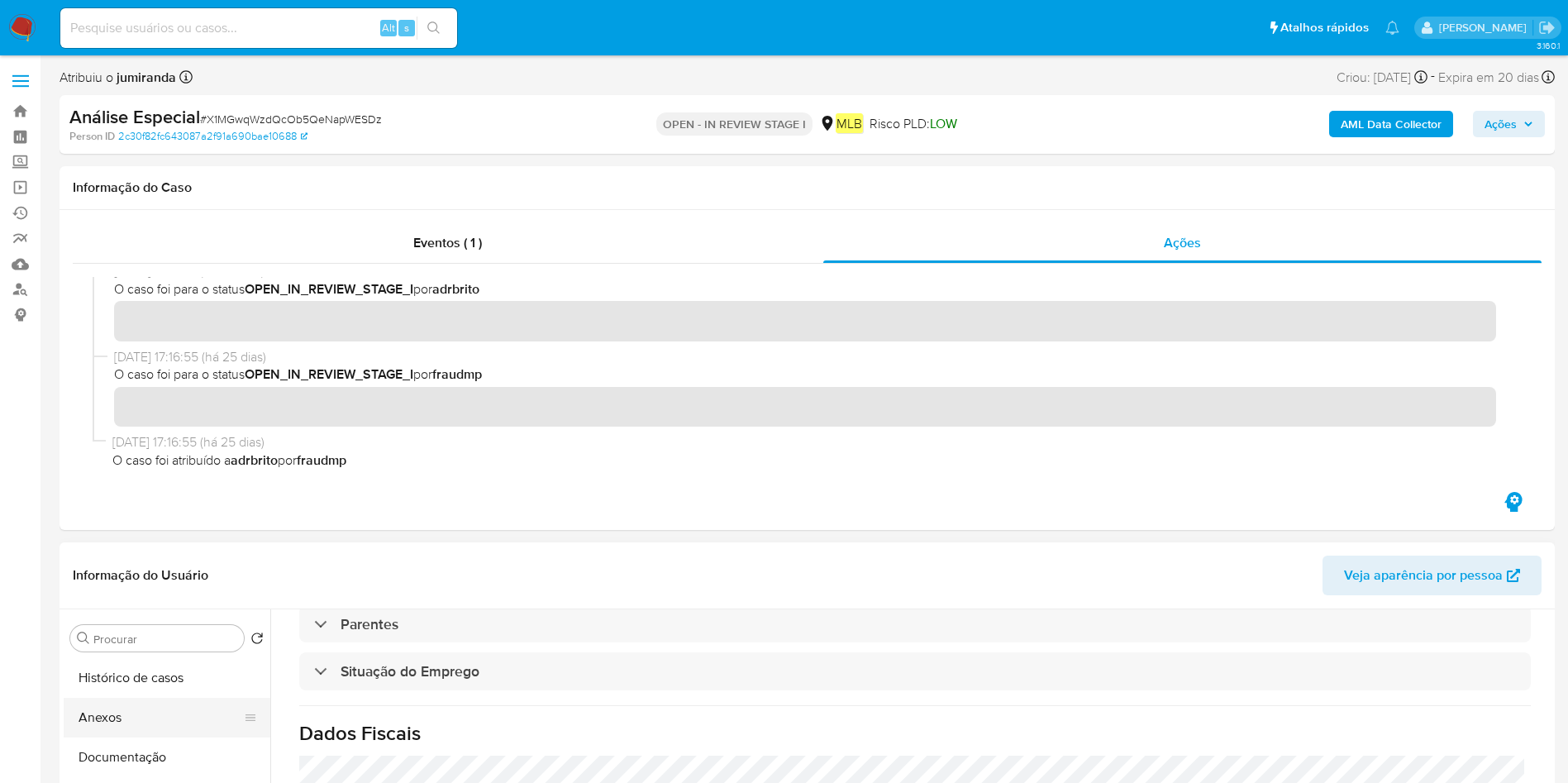
click at [157, 717] on button "Anexos" at bounding box center [160, 717] width 193 height 40
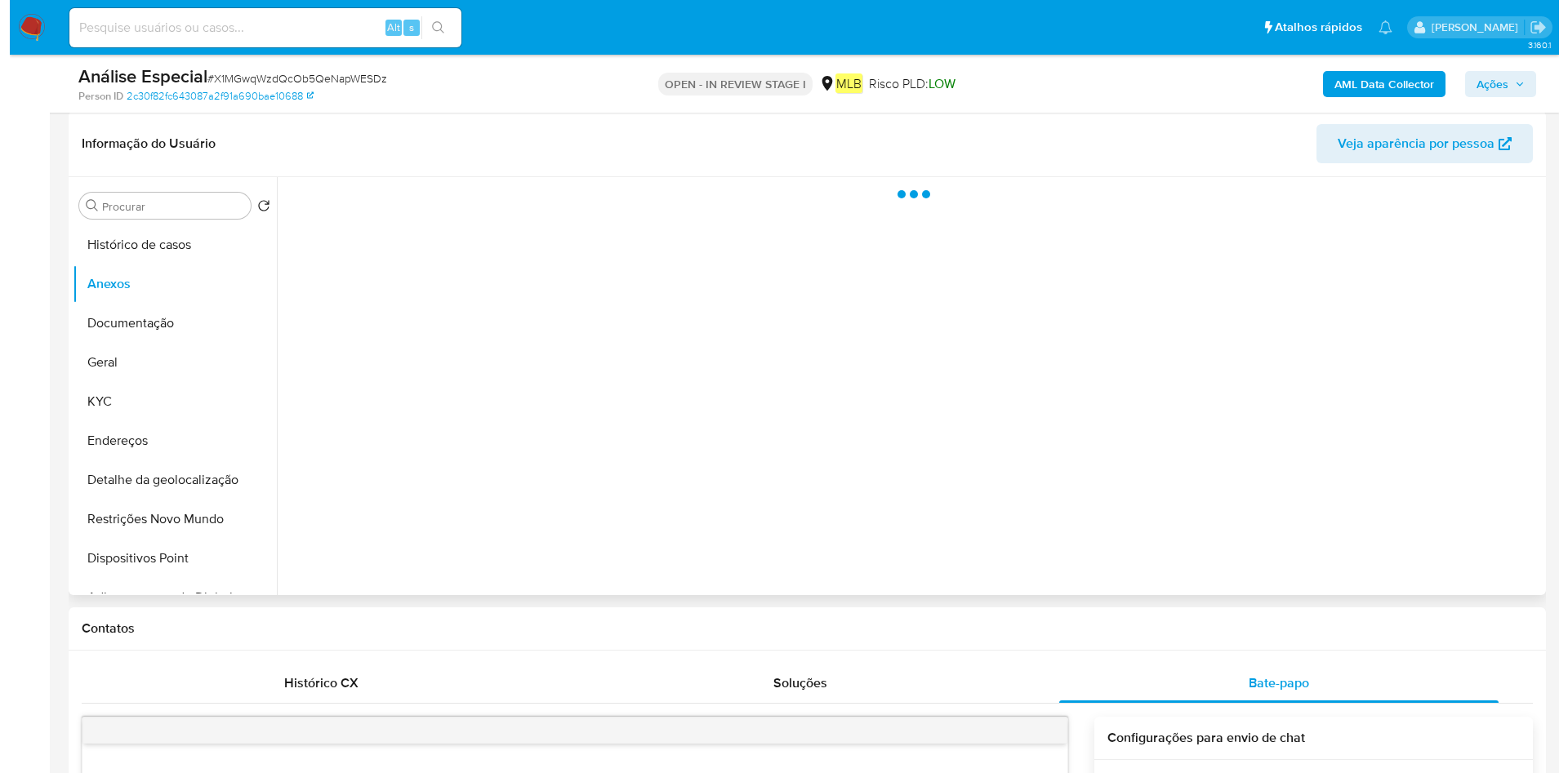
scroll to position [245, 0]
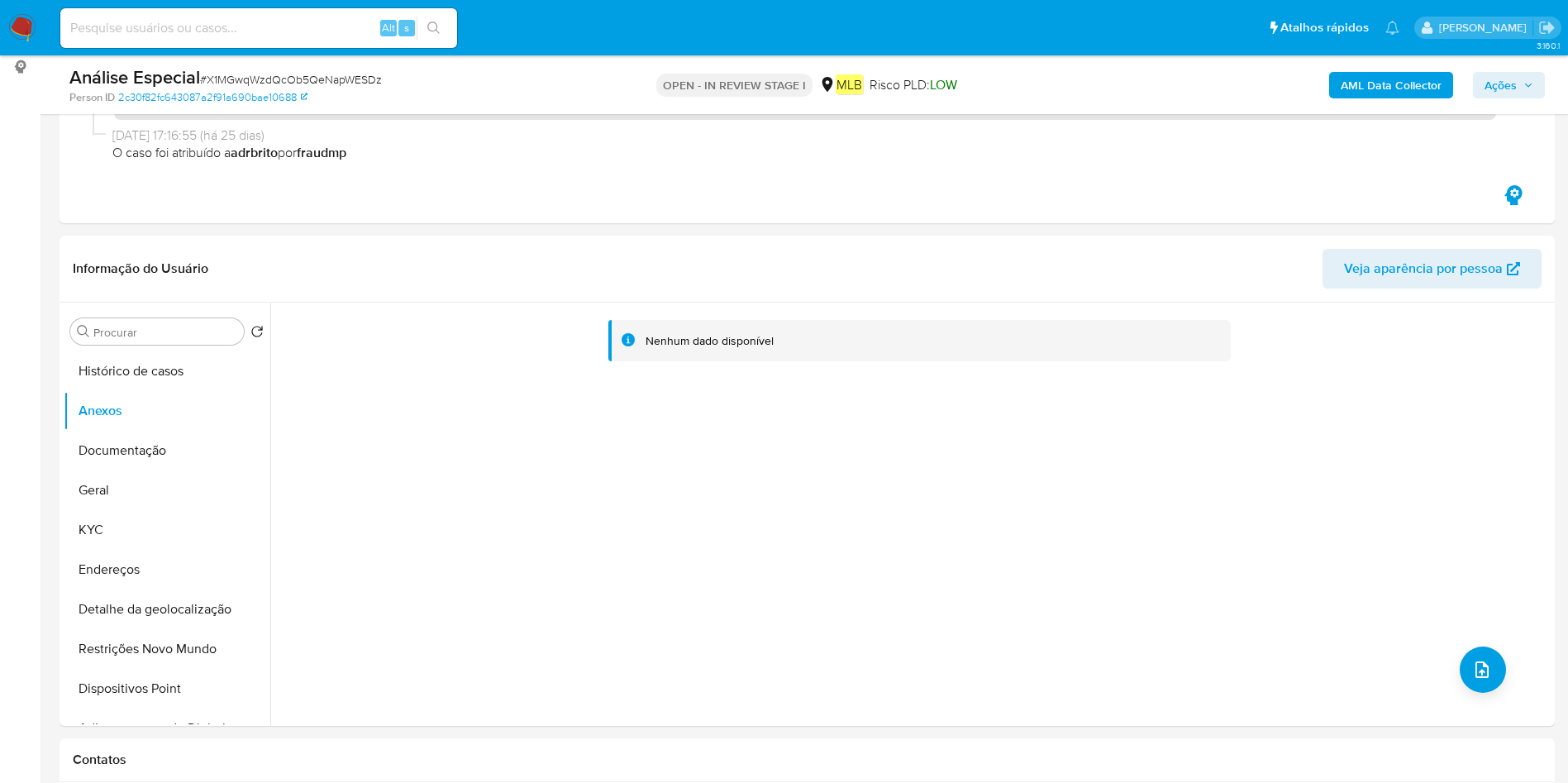
click at [1394, 88] on b "AML Data Collector" at bounding box center [1391, 85] width 101 height 26
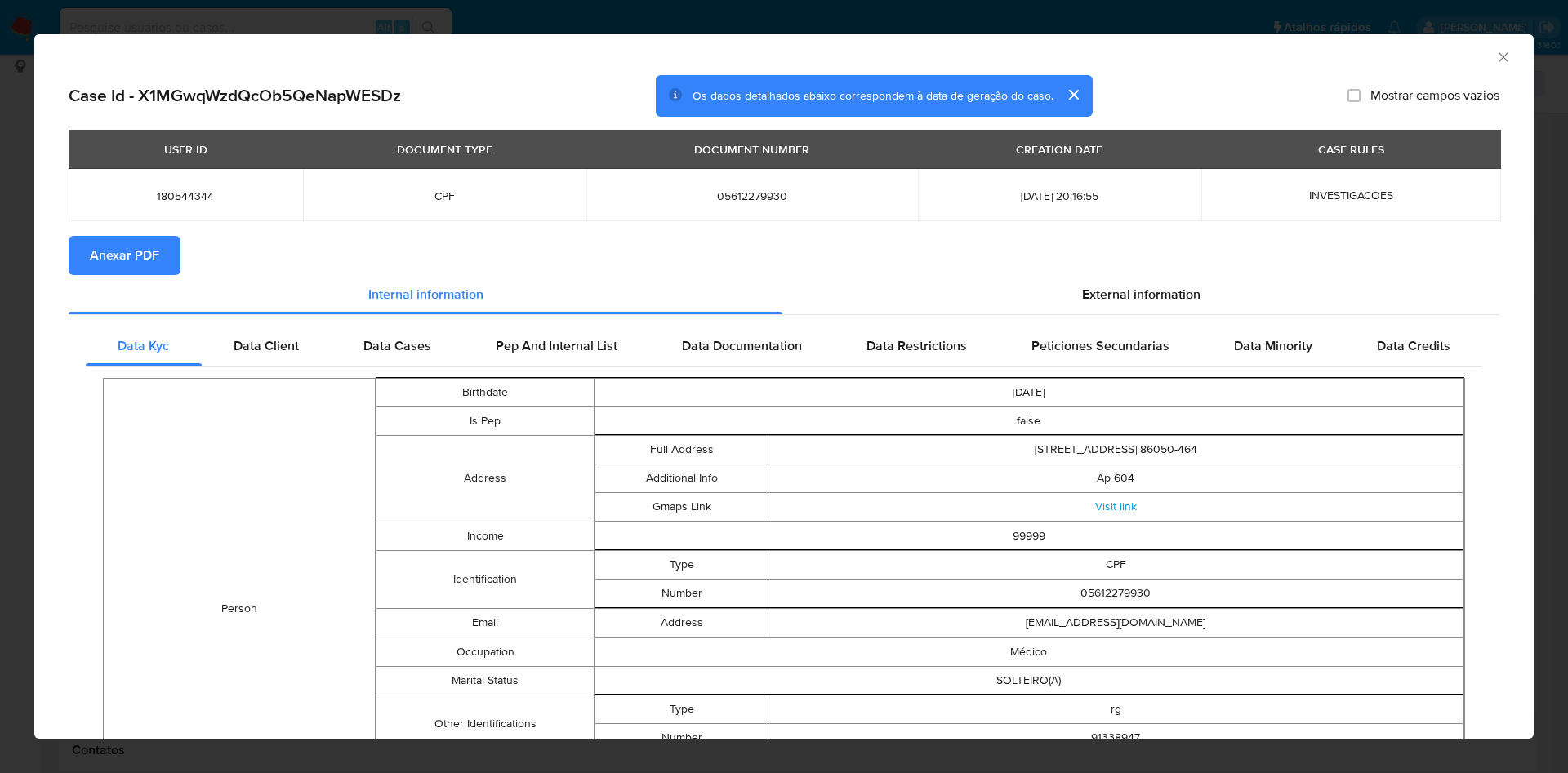
click at [83, 246] on button "Anexar PDF" at bounding box center [124, 255] width 112 height 39
click at [1495, 51] on icon "Fechar a janela" at bounding box center [1502, 56] width 16 height 16
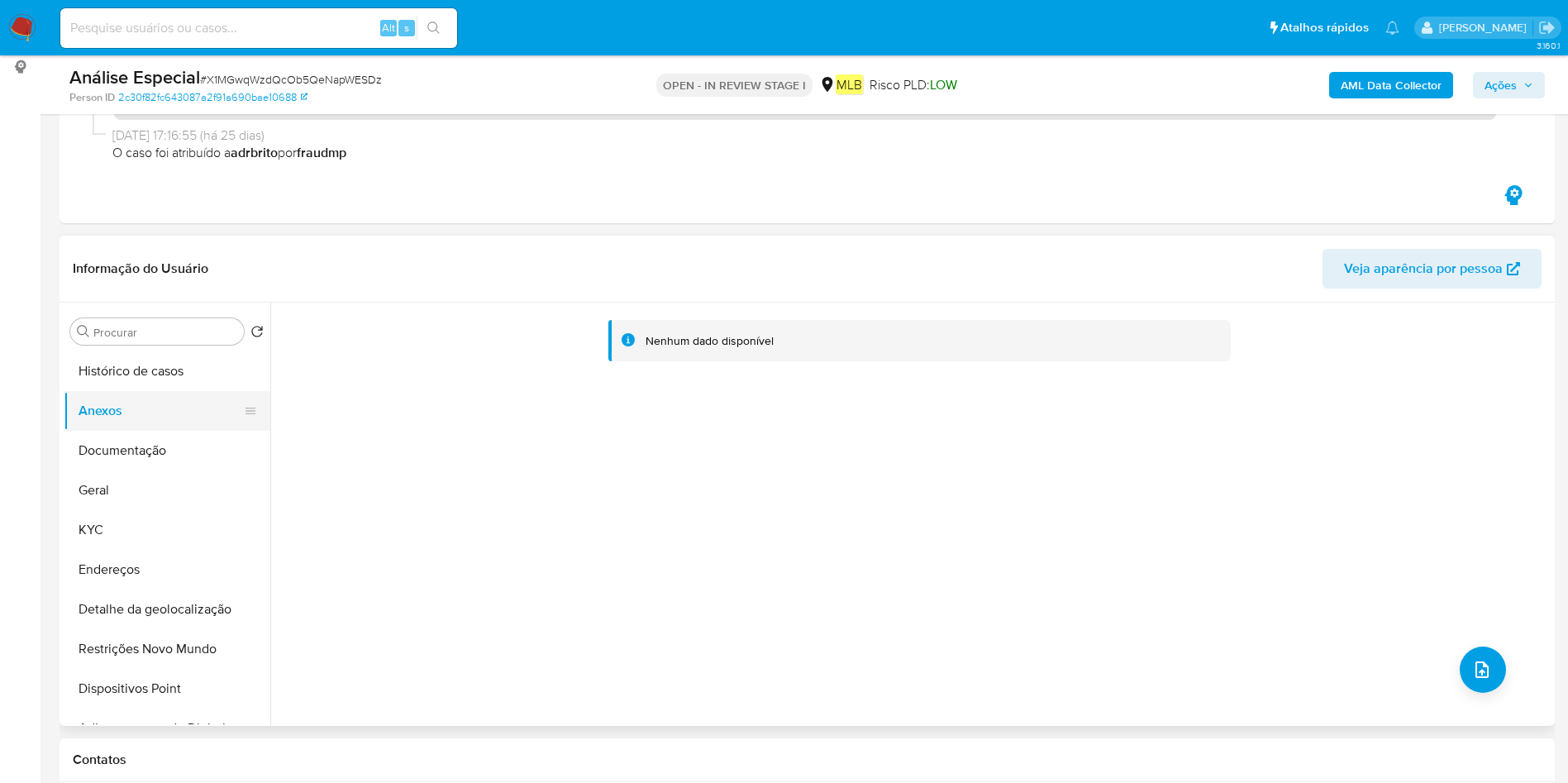
drag, startPoint x: 92, startPoint y: 448, endPoint x: 116, endPoint y: 426, distance: 32.6
click at [98, 447] on button "Documentação" at bounding box center [167, 450] width 207 height 40
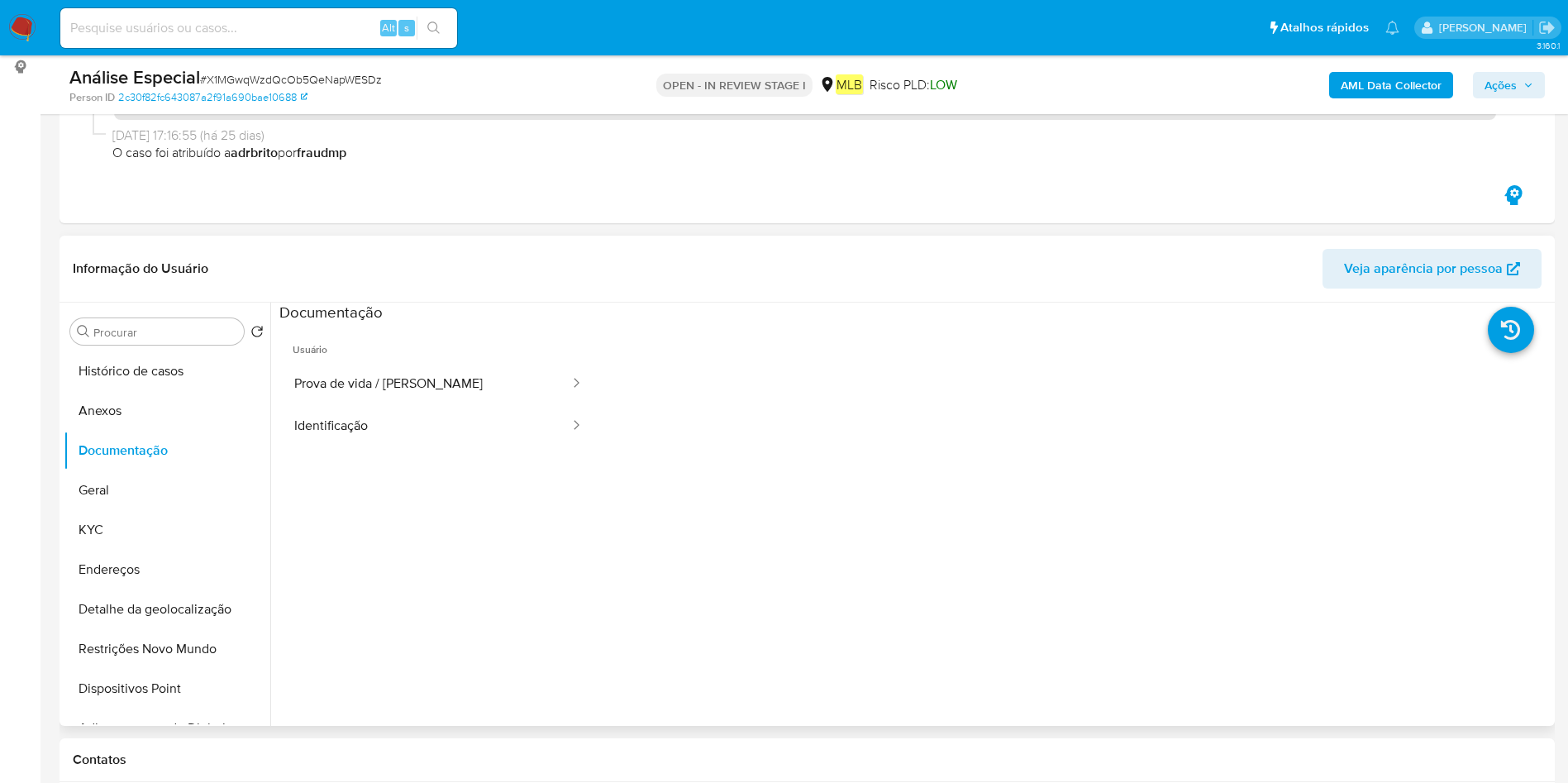
drag, startPoint x: 126, startPoint y: 415, endPoint x: 319, endPoint y: 414, distance: 193.0
click at [127, 415] on button "Anexos" at bounding box center [167, 411] width 207 height 40
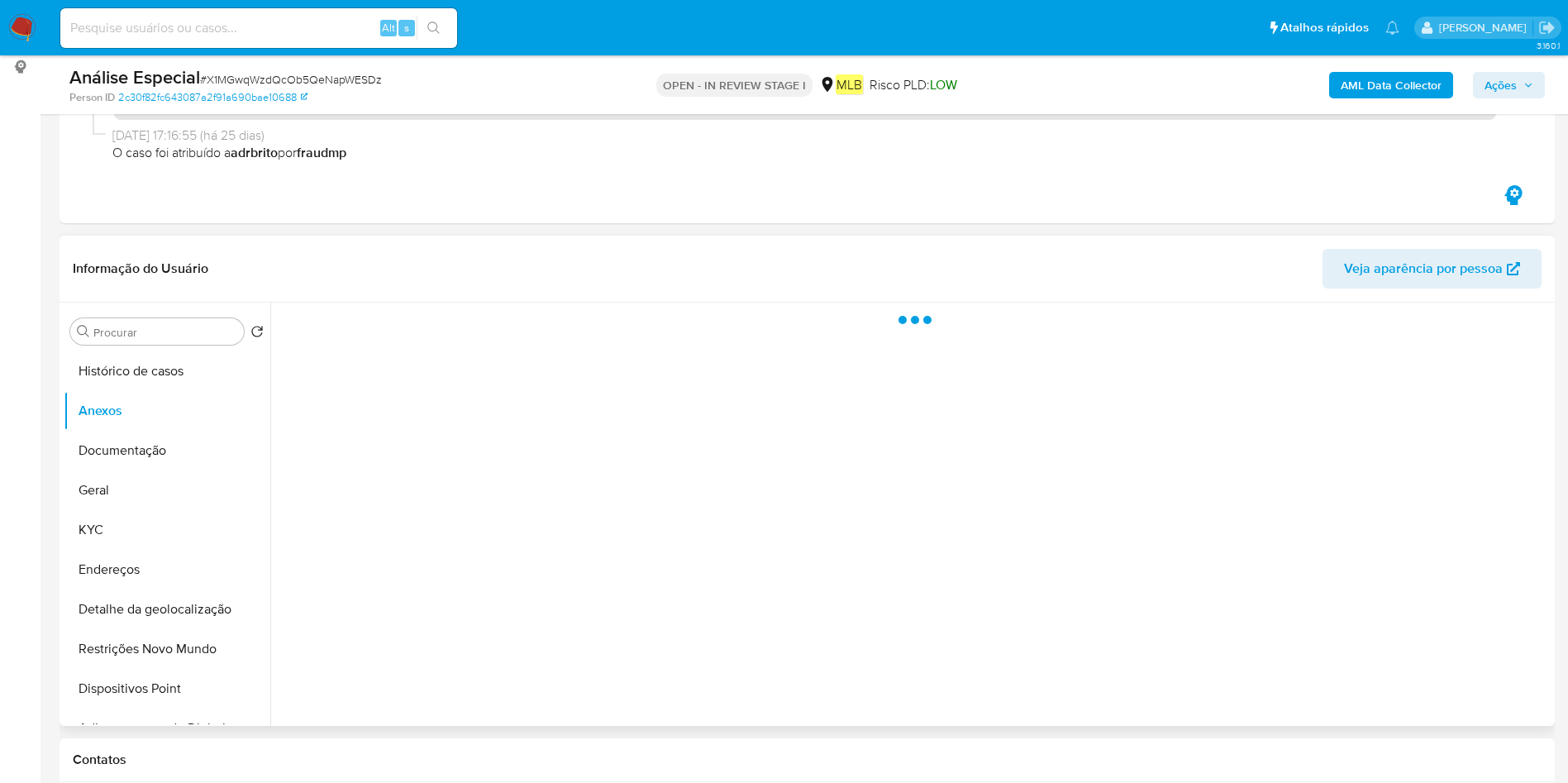
click at [1504, 683] on div at bounding box center [910, 514] width 1280 height 423
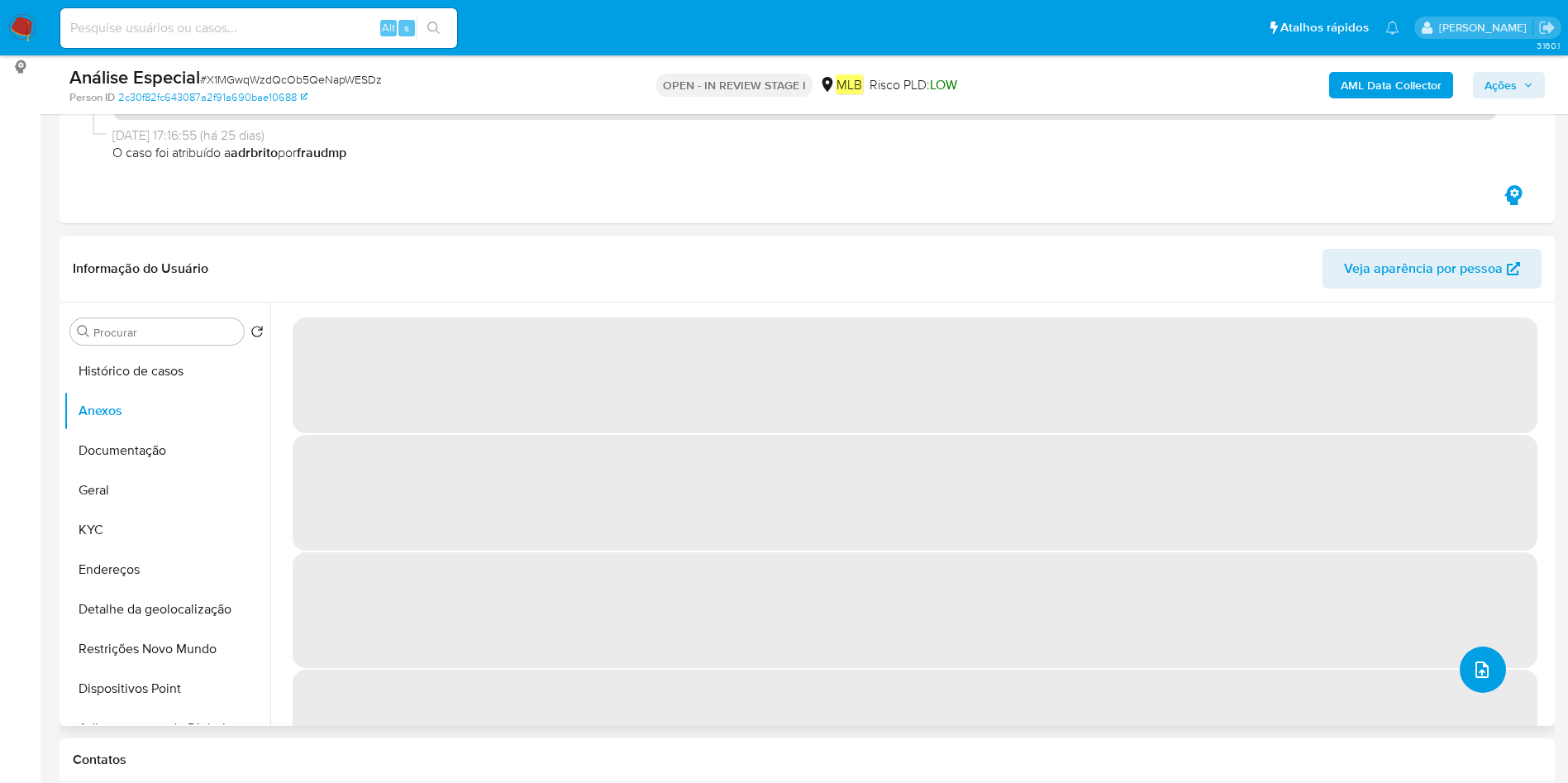
click at [1482, 679] on span "upload-file" at bounding box center [1482, 669] width 20 height 20
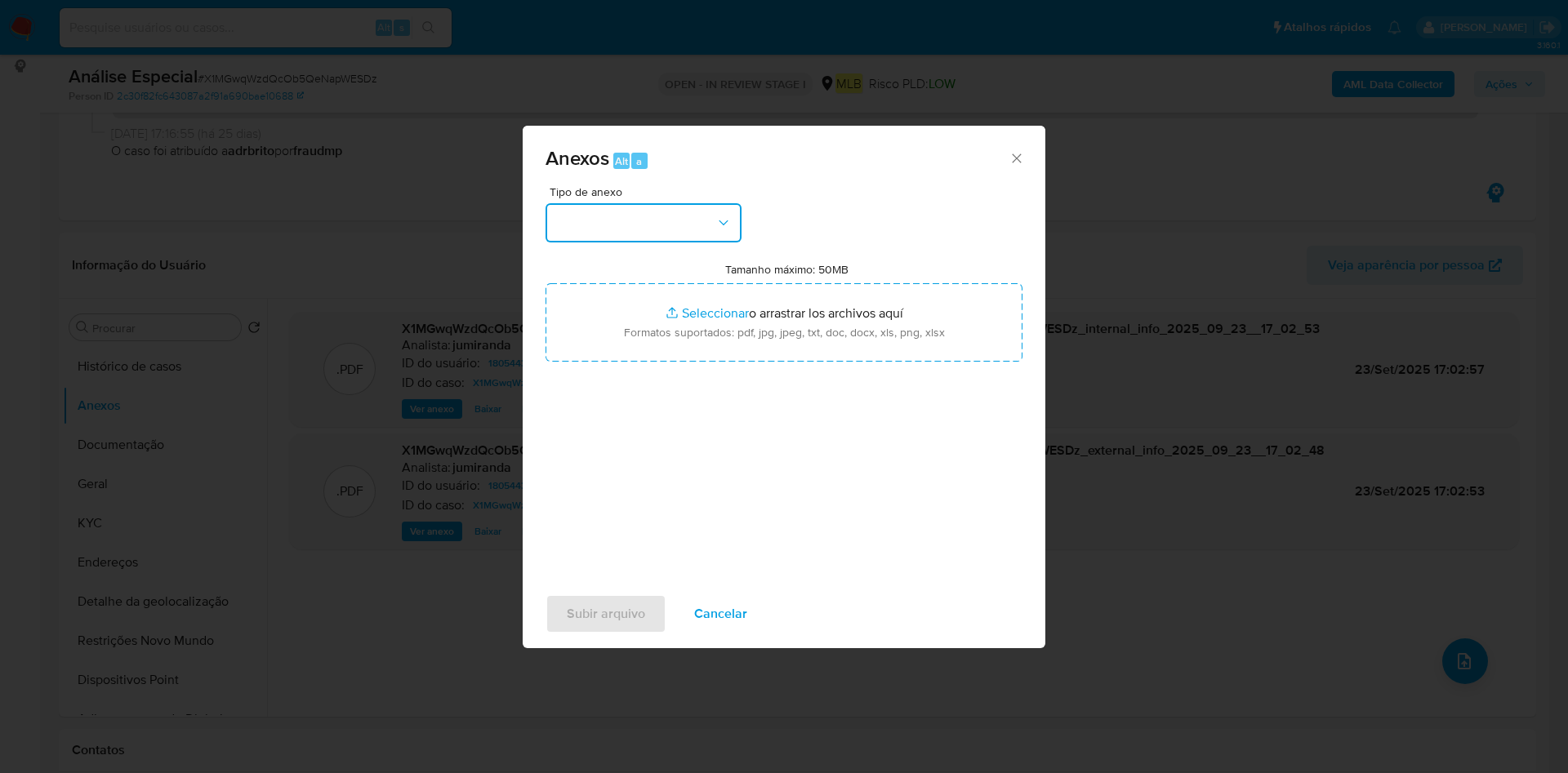
click at [659, 231] on button "button" at bounding box center [643, 223] width 196 height 39
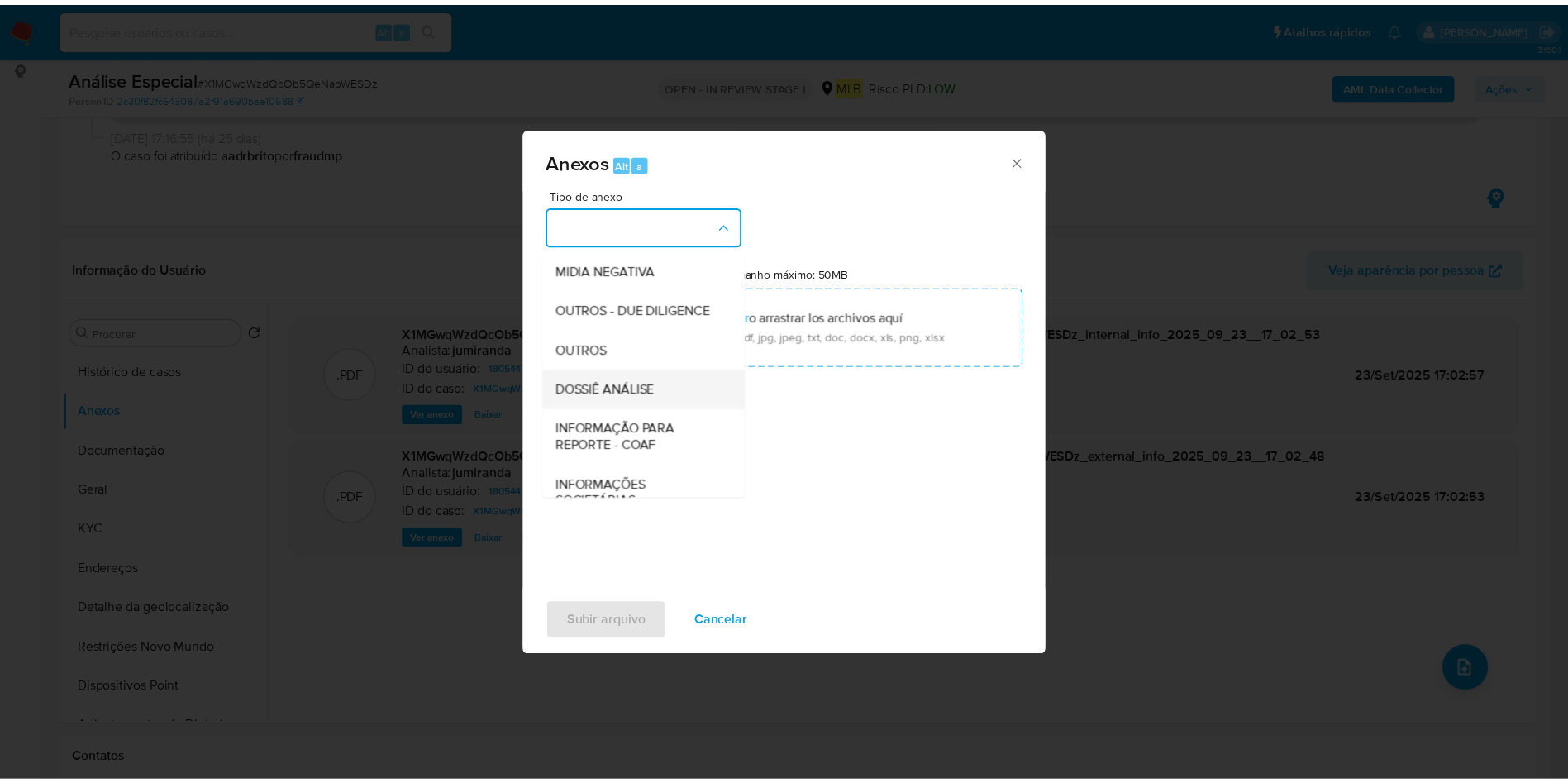
scroll to position [254, 0]
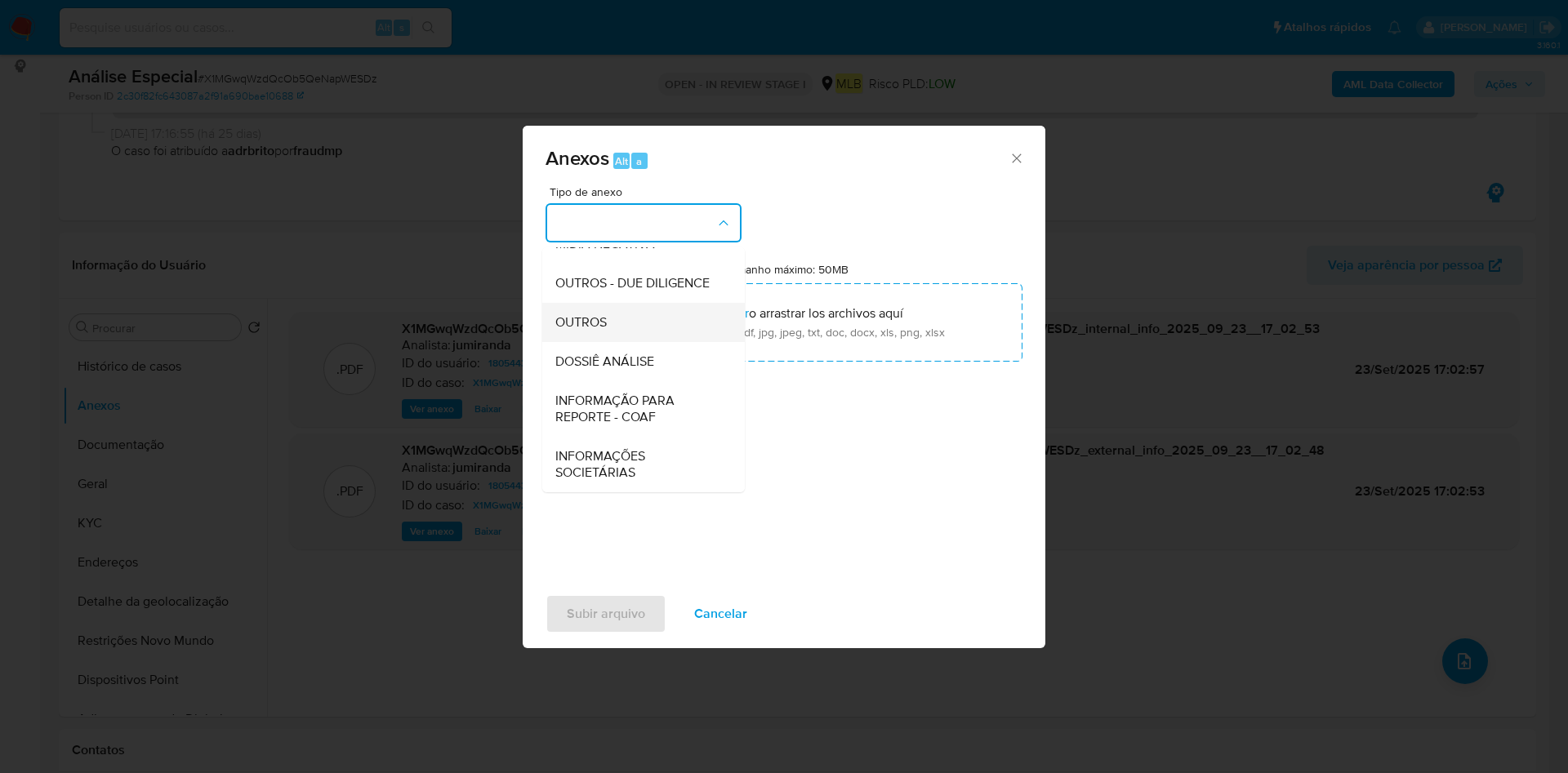
click at [641, 323] on div "OUTROS" at bounding box center [639, 322] width 166 height 39
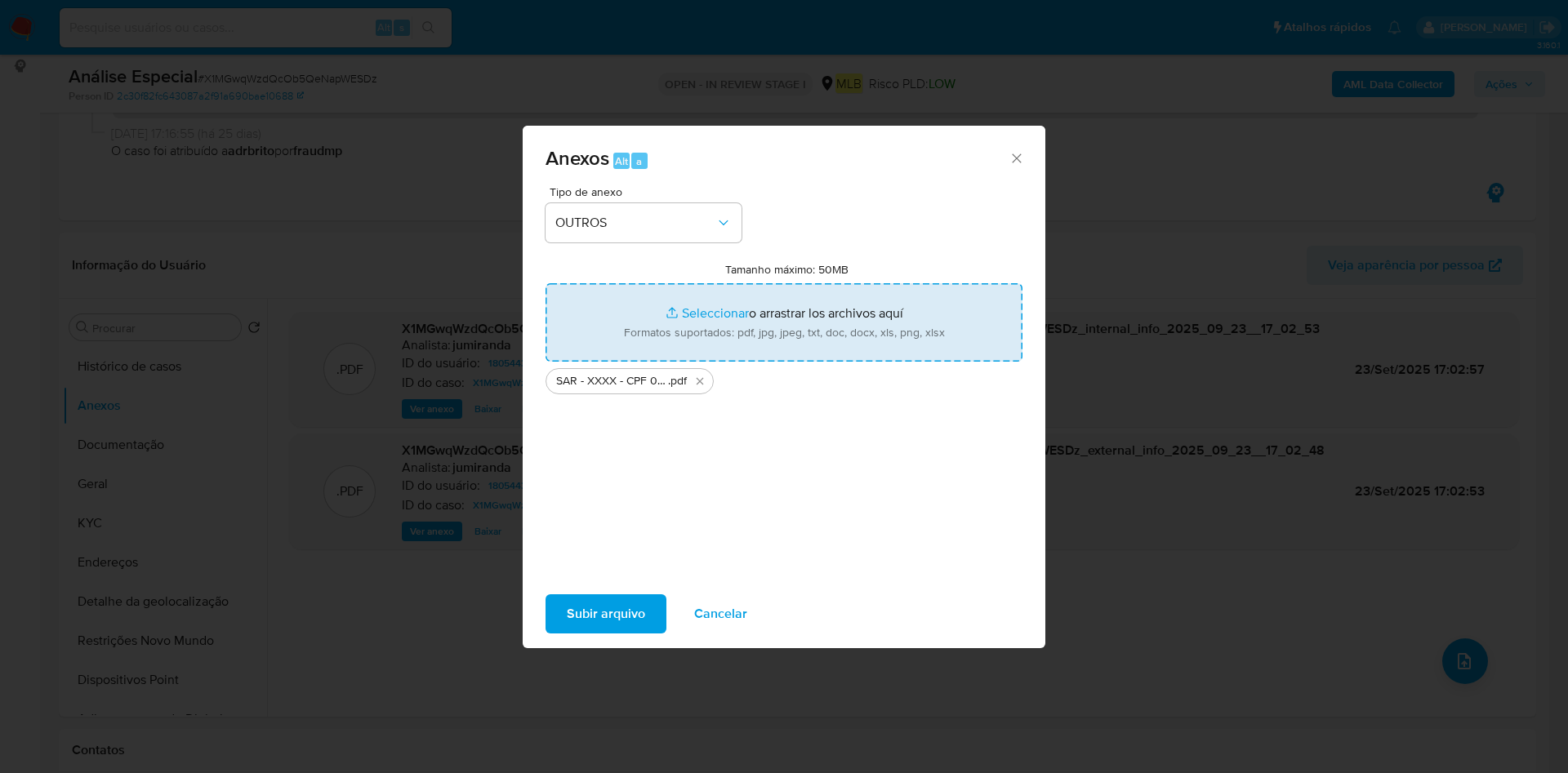
type input "C:\fakepath\Mulan 180544344_2025_09_23_09_50_24.xlsx"
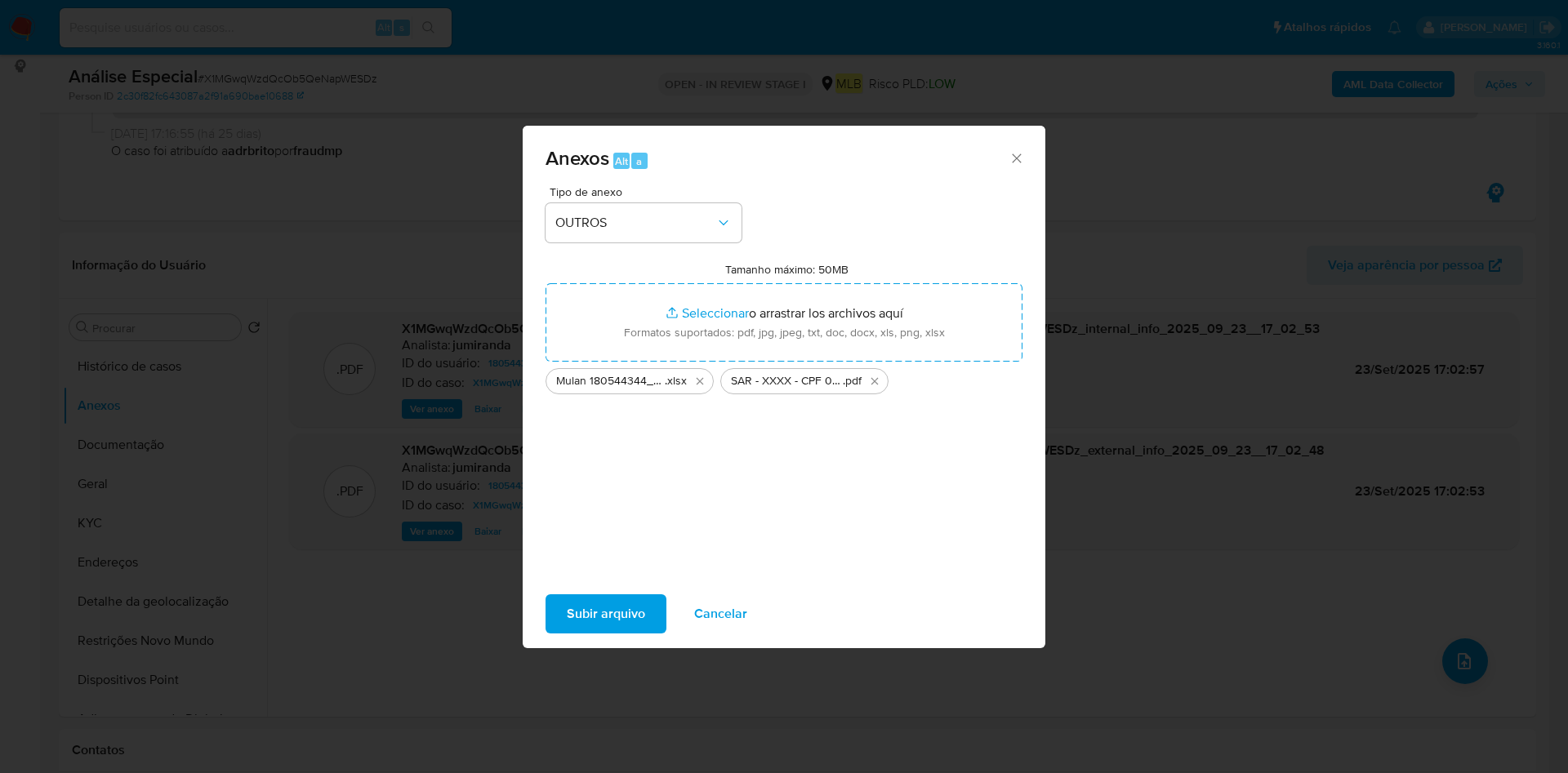
click at [624, 606] on span "Subir arquivo" at bounding box center [605, 613] width 78 height 36
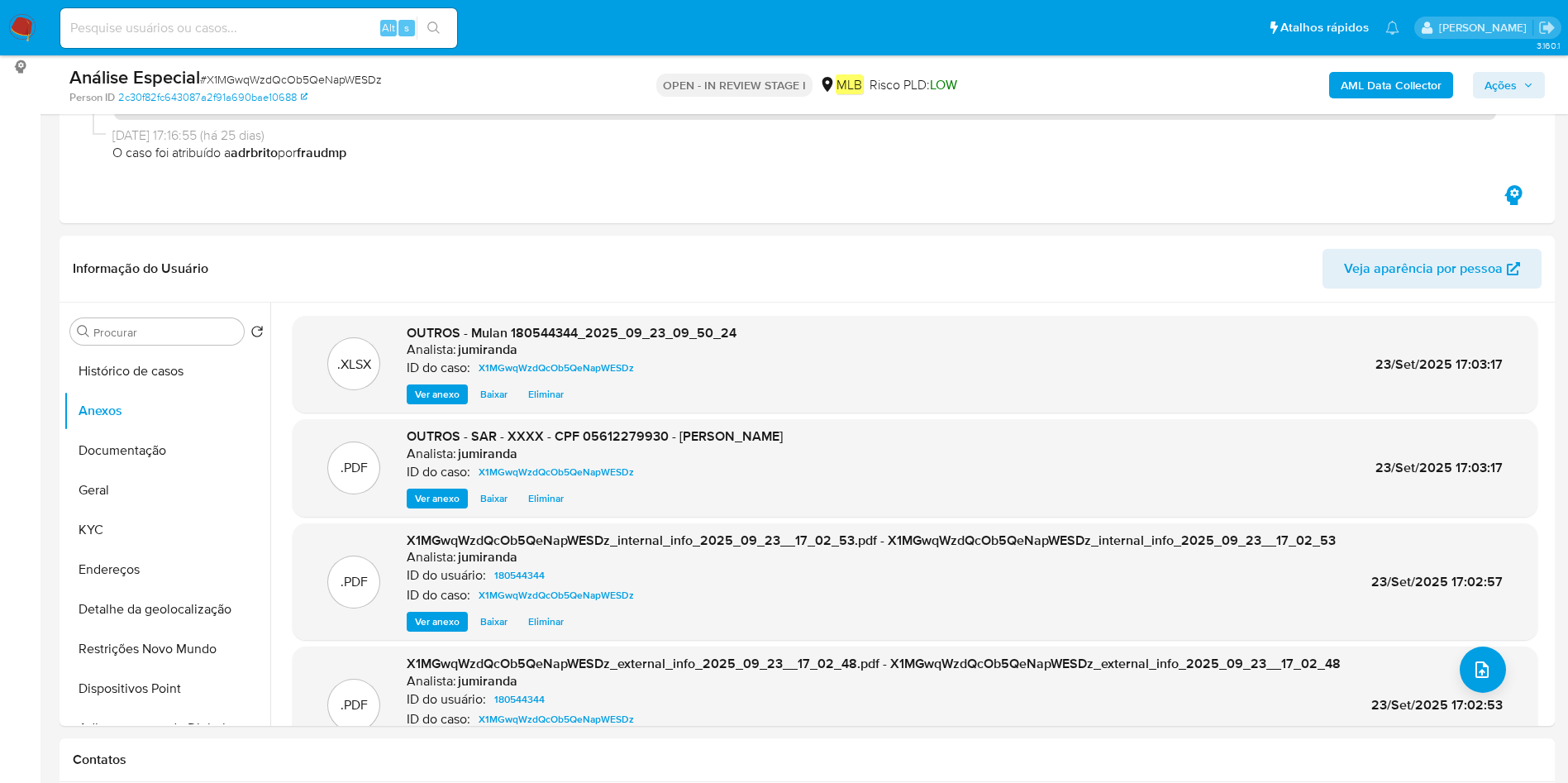
click at [1524, 83] on icon "button" at bounding box center [1529, 85] width 10 height 10
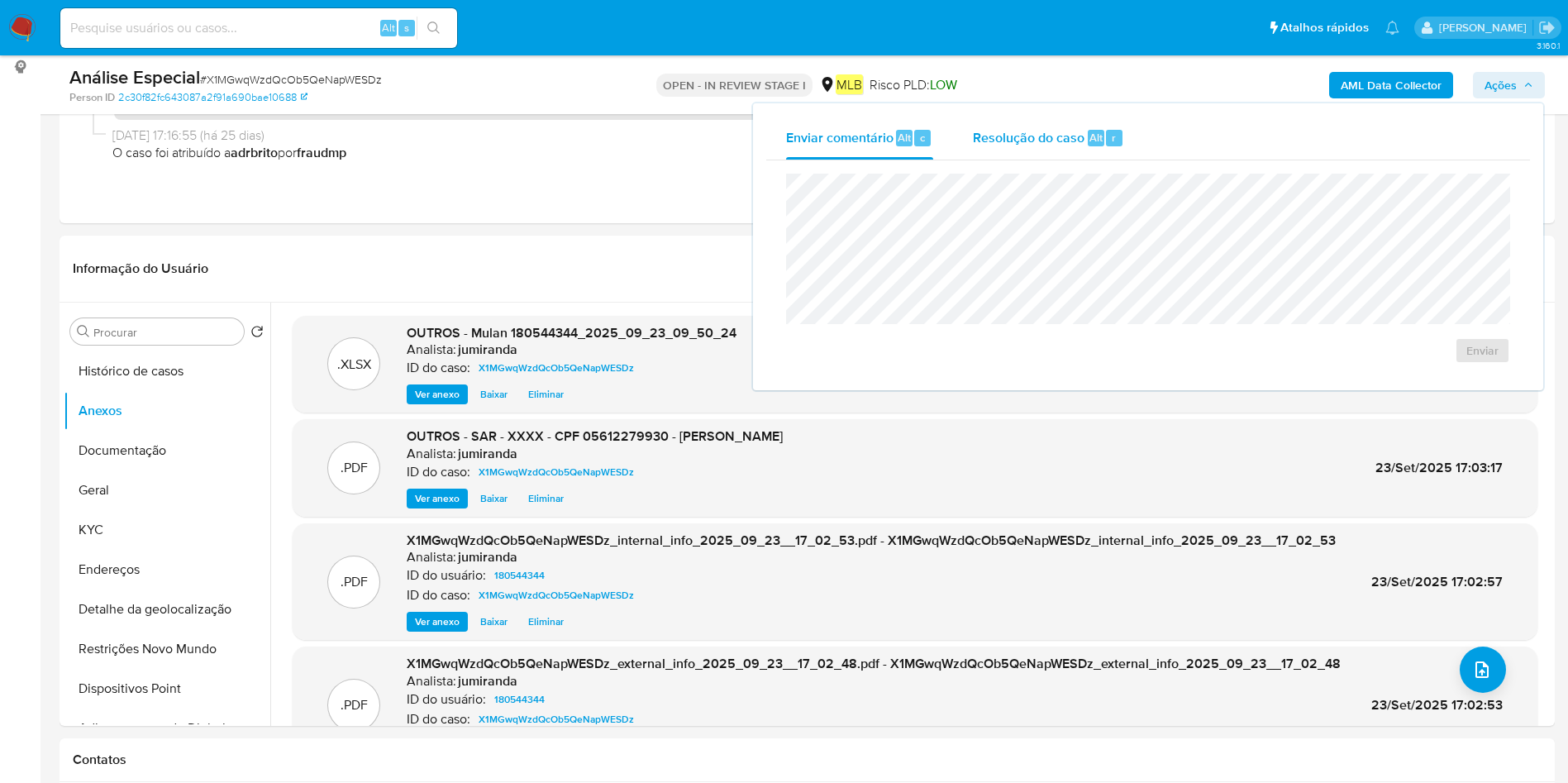
click at [1063, 126] on div "Resolução do caso Alt r" at bounding box center [1049, 138] width 151 height 43
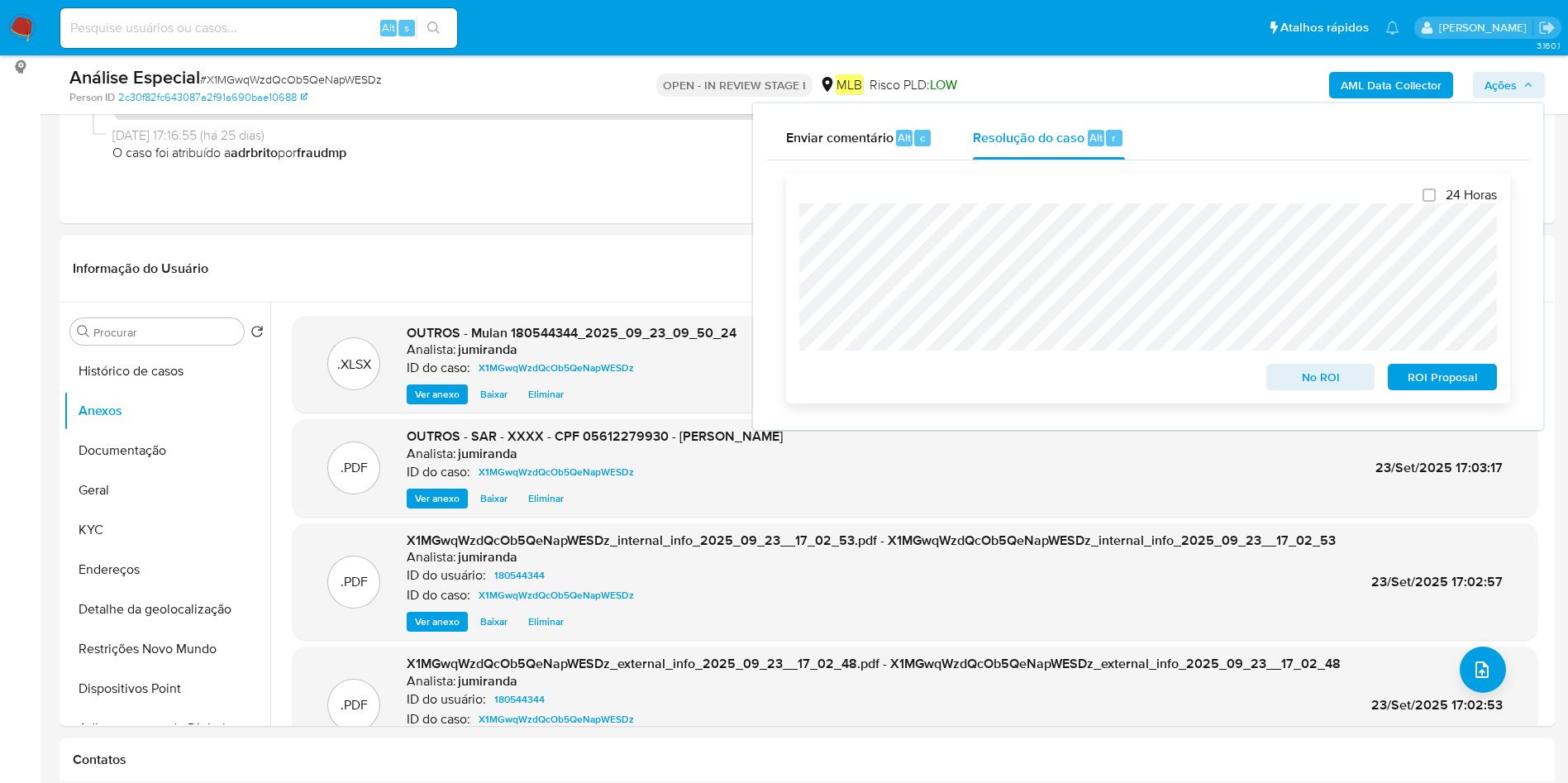
click at [1444, 380] on span "ROI Proposal" at bounding box center [1442, 376] width 86 height 23
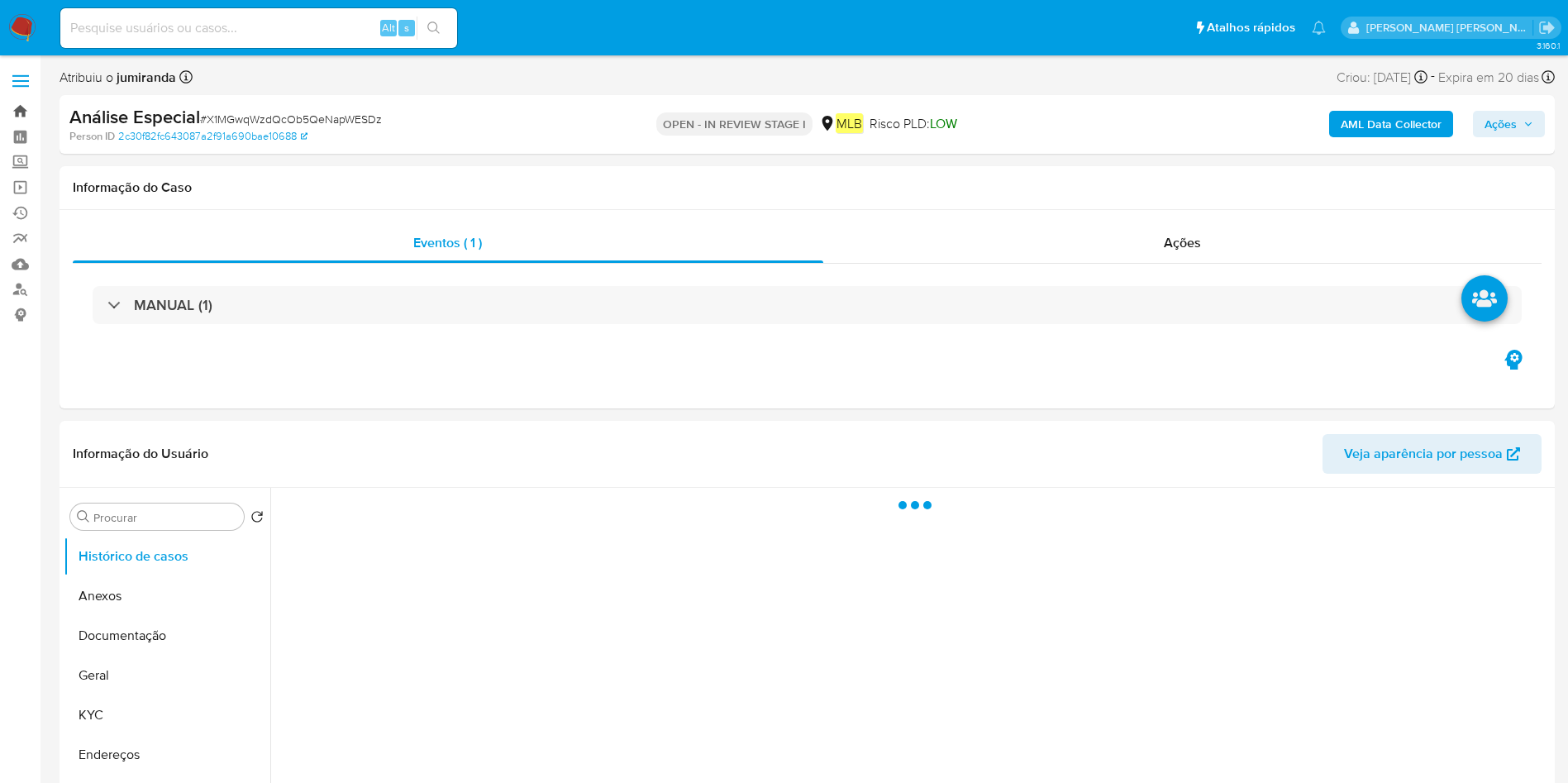
click at [20, 115] on link "Bandeja" at bounding box center [98, 111] width 197 height 26
select select "10"
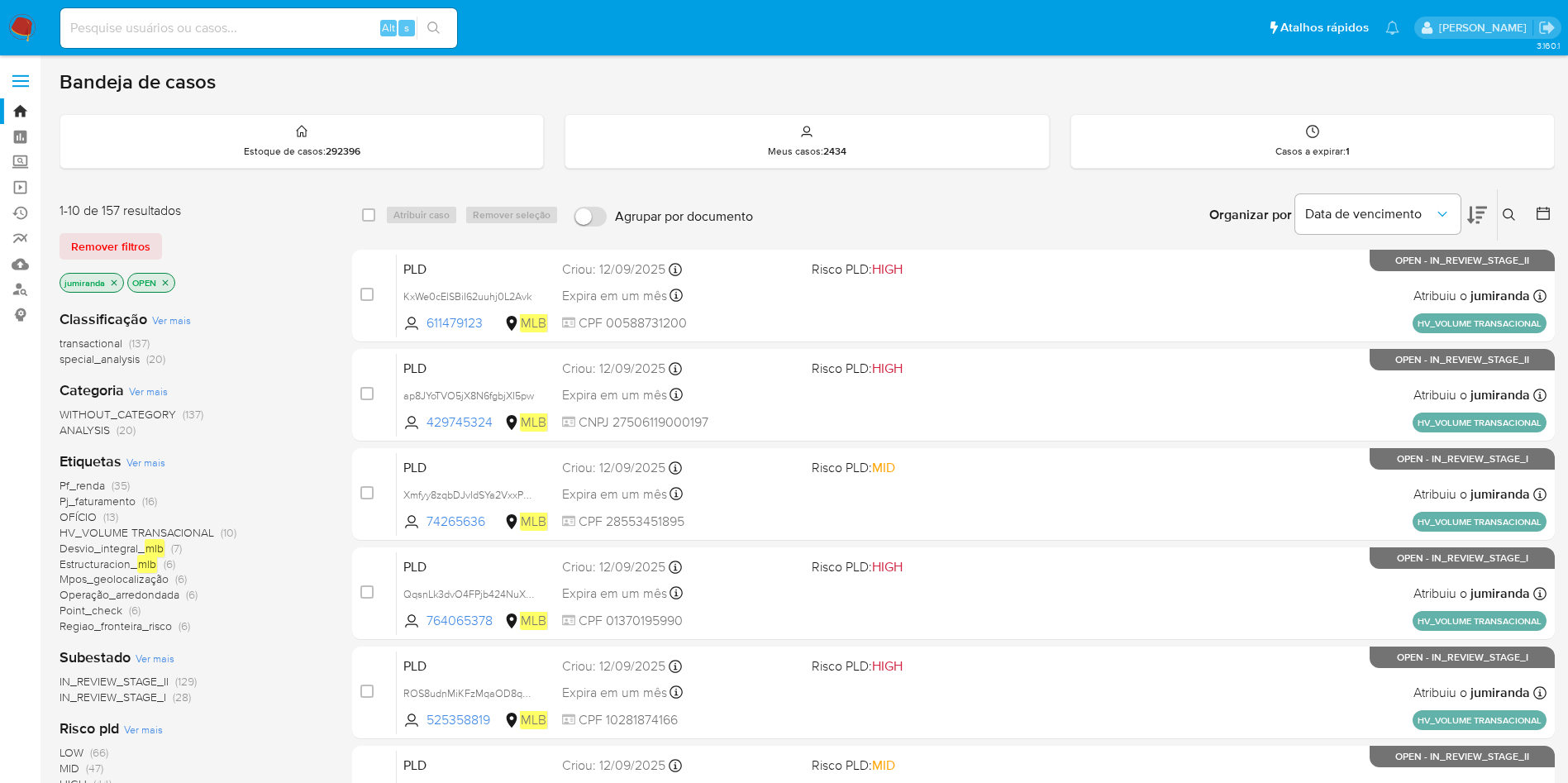
click at [1542, 214] on icon at bounding box center [1542, 213] width 16 height 16
click at [1521, 207] on button at bounding box center [1512, 214] width 27 height 20
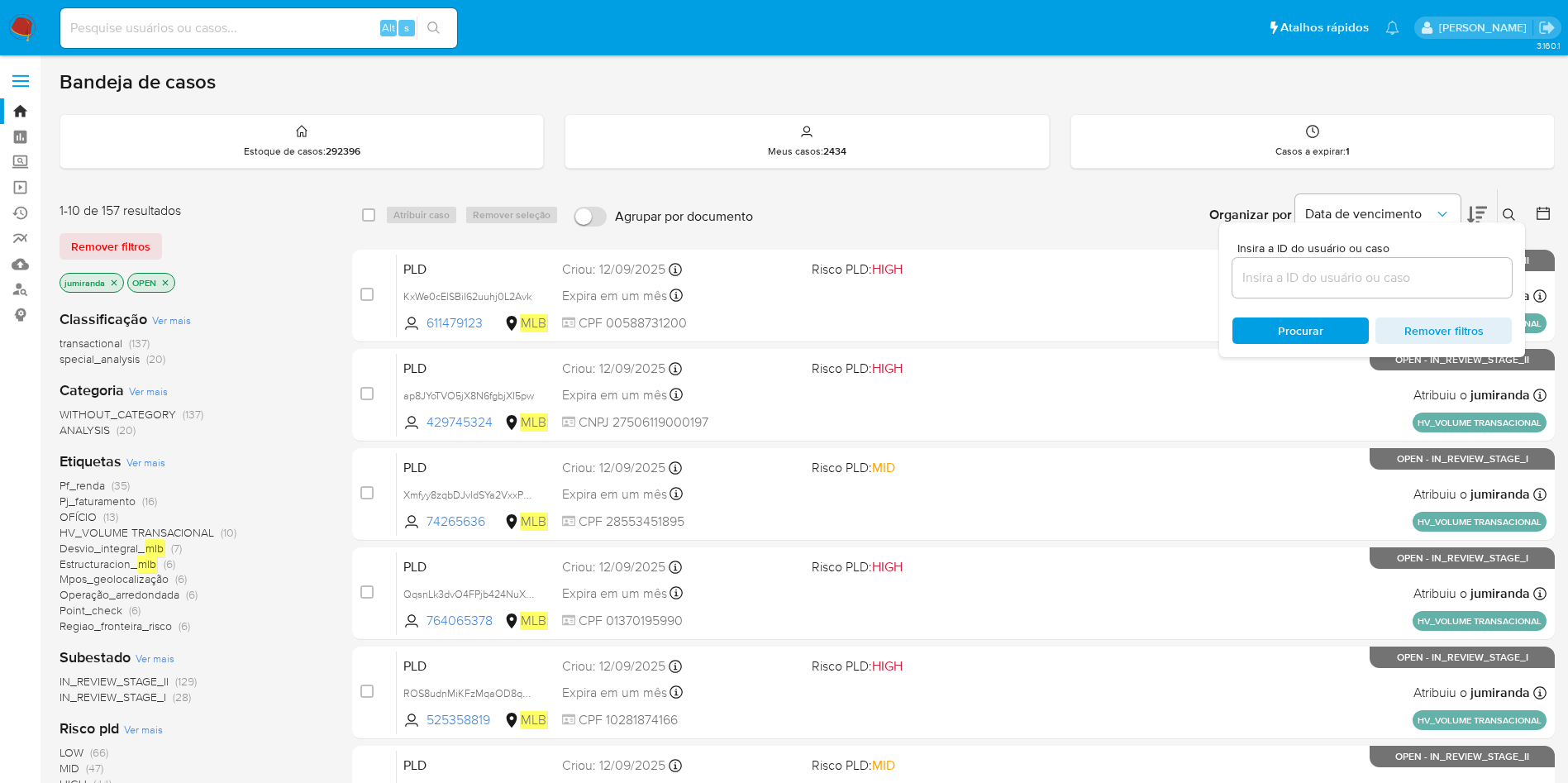
click at [1537, 215] on icon at bounding box center [1542, 213] width 16 height 16
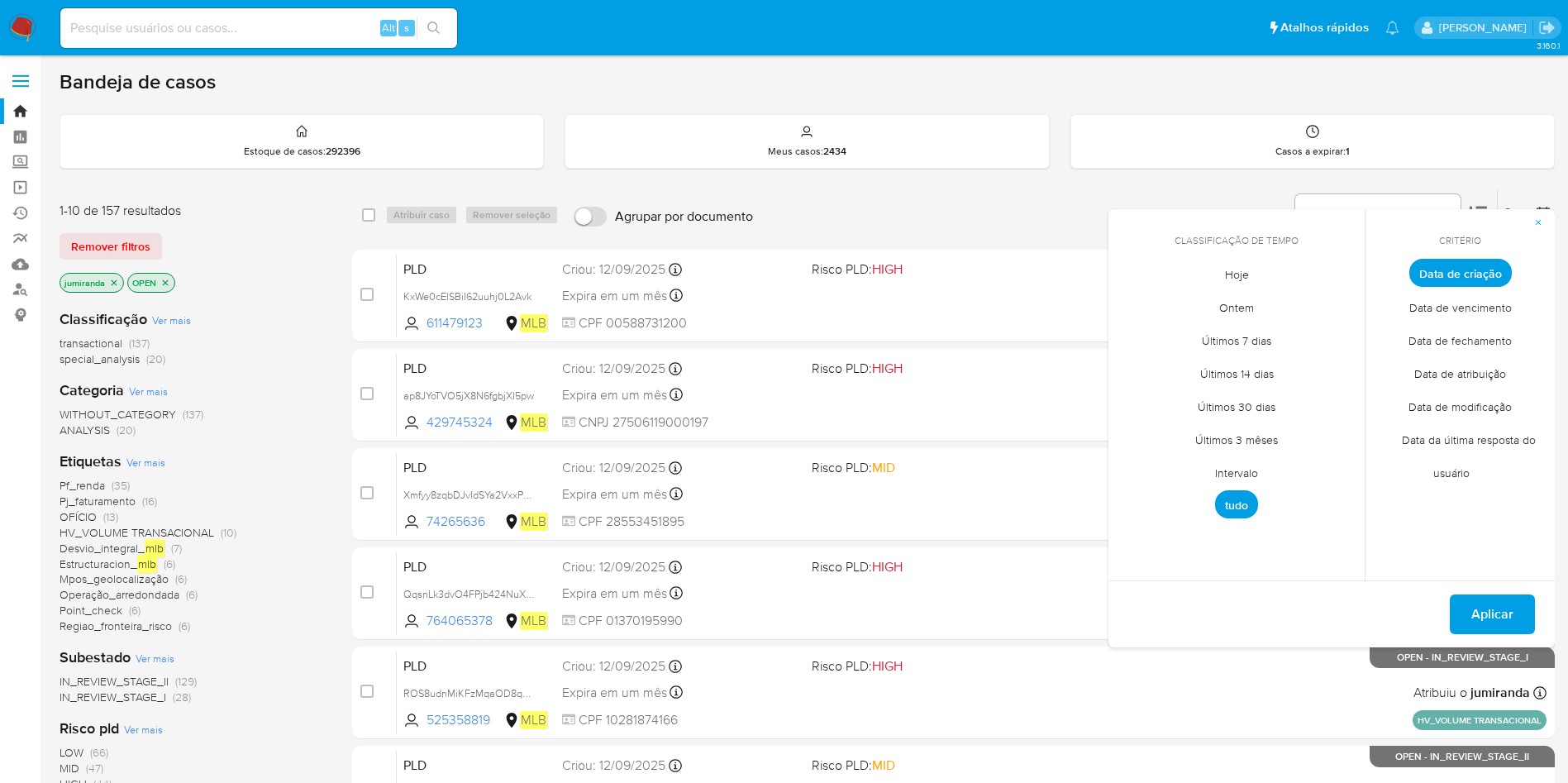
click at [1249, 465] on span "Intervalo" at bounding box center [1236, 472] width 77 height 34
click at [1120, 306] on div "septiembre 2025 septiembre 2025 lun lunes mar martes mié miércoles jue jueves v…" at bounding box center [1236, 399] width 265 height 261
click at [1131, 306] on icon "Mes anterior" at bounding box center [1133, 303] width 20 height 20
click at [1274, 362] on button "1" at bounding box center [1269, 364] width 26 height 26
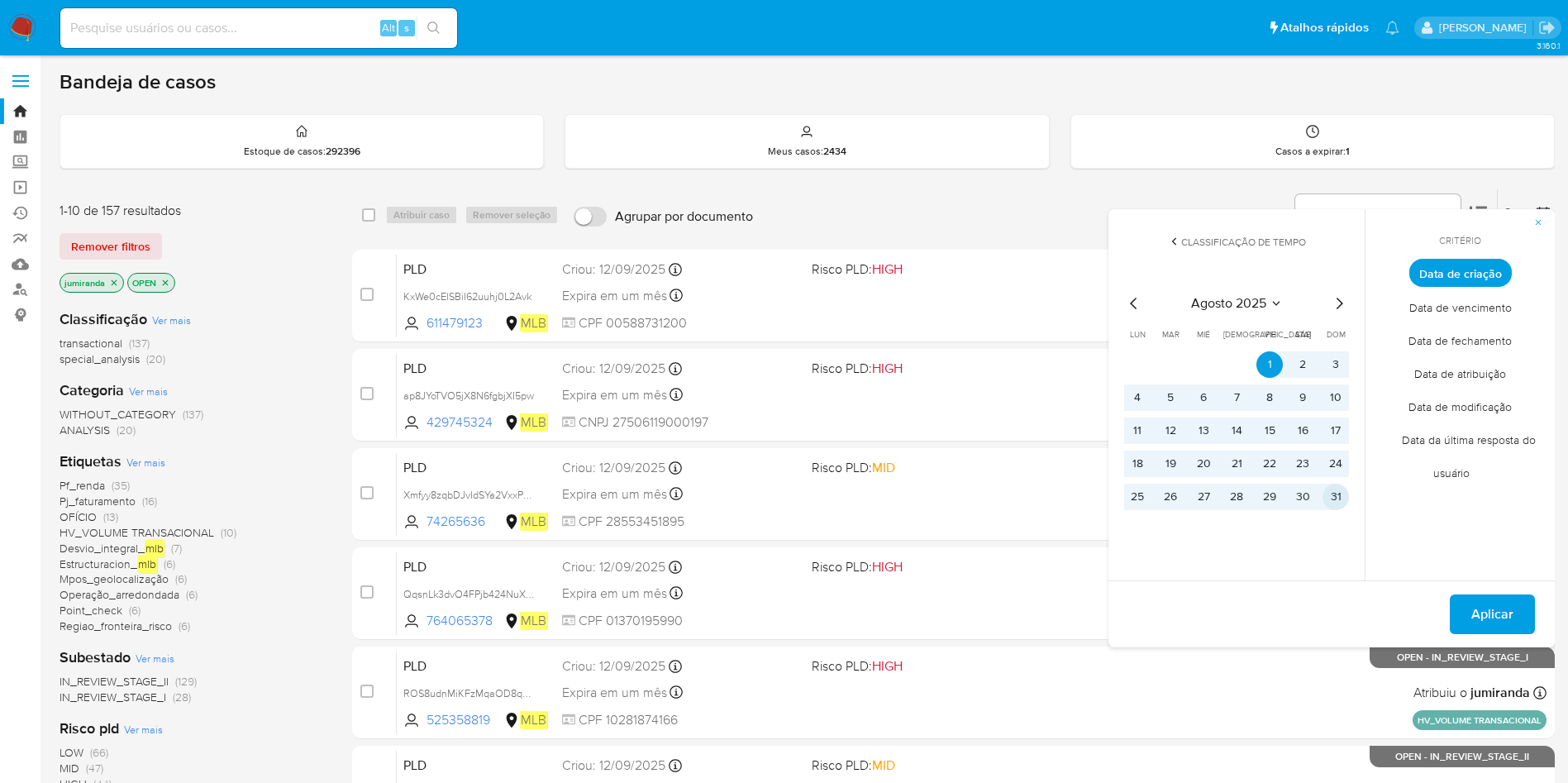
click at [1341, 489] on button "31" at bounding box center [1336, 496] width 26 height 26
click at [1488, 614] on span "Aplicar" at bounding box center [1493, 614] width 43 height 37
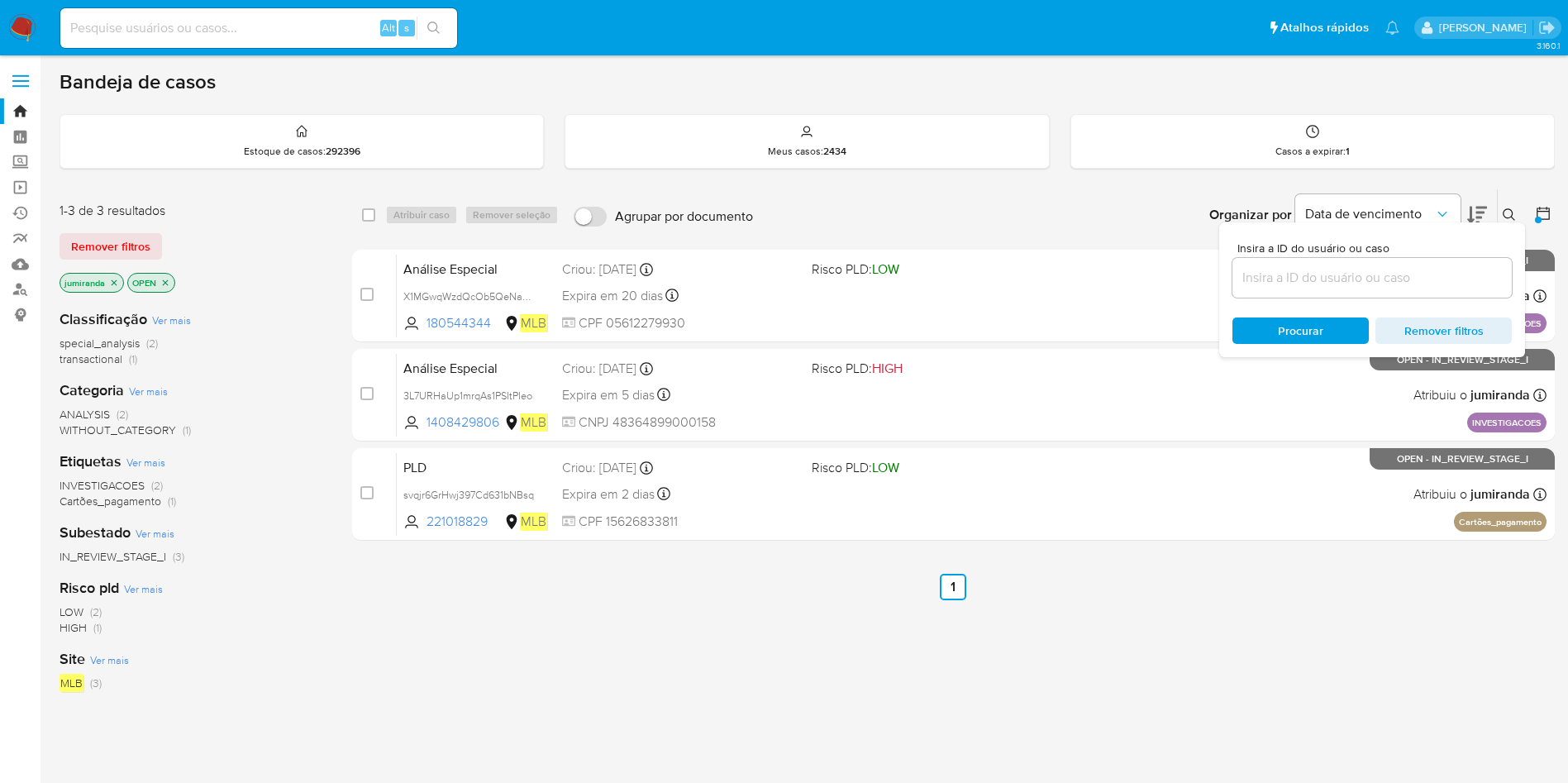
click at [1132, 633] on div "select-all-cases-checkbox Atribuir caso Remover seleção Agrupar por documento O…" at bounding box center [954, 563] width 1203 height 749
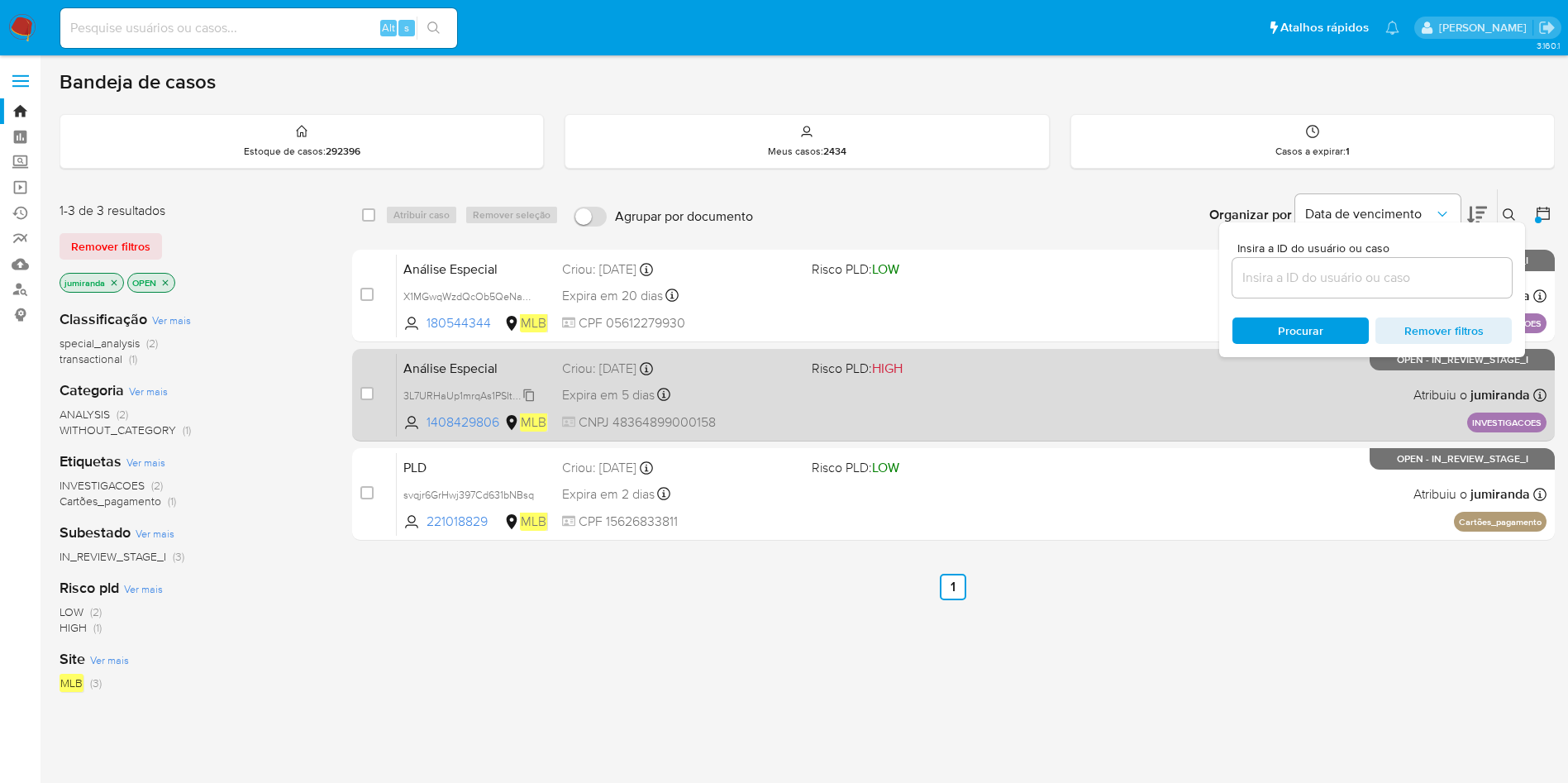
click at [484, 393] on span "3L7URHaUp1mrqAs1PSItPIeo" at bounding box center [468, 394] width 129 height 18
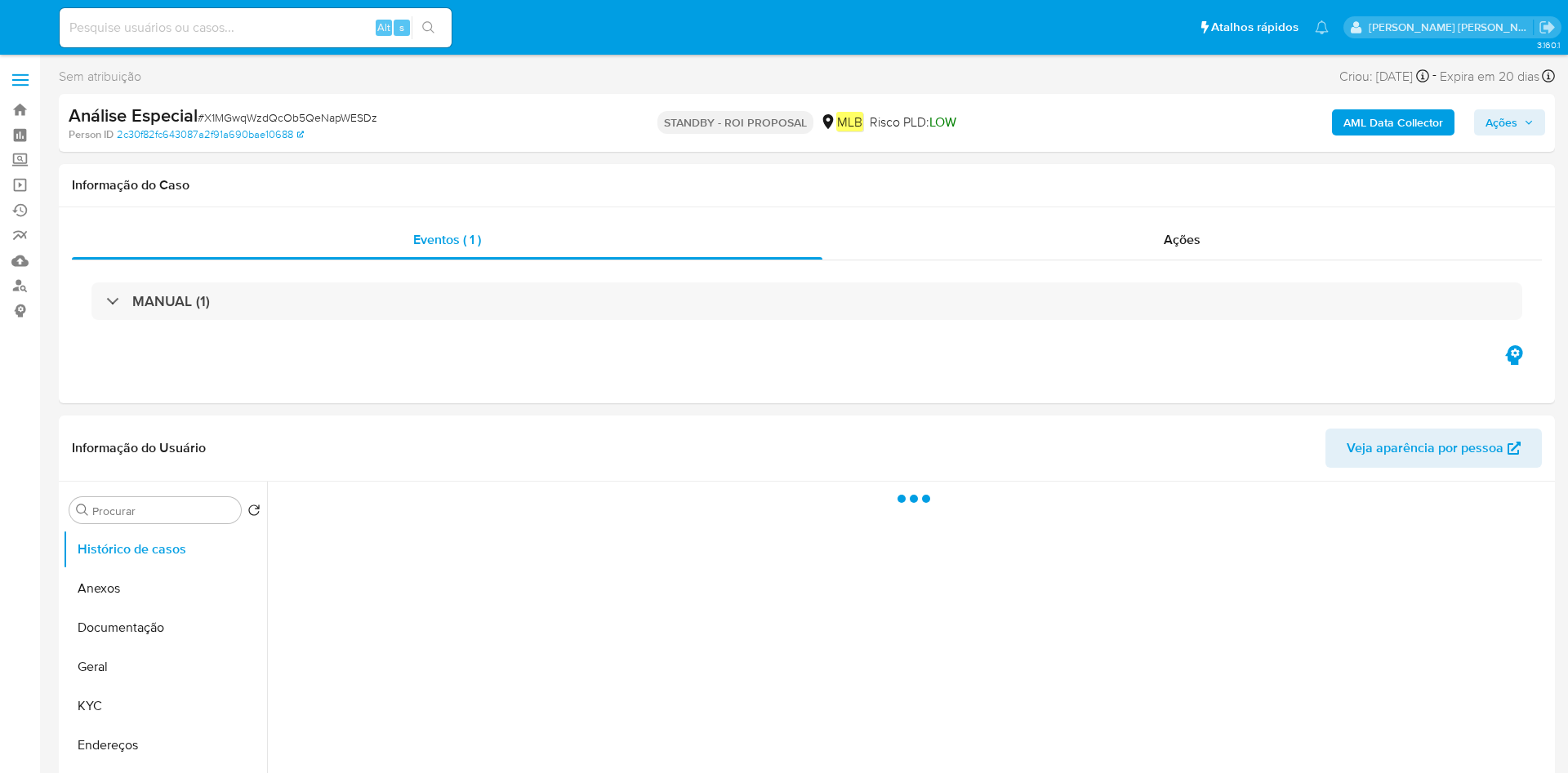
select select "10"
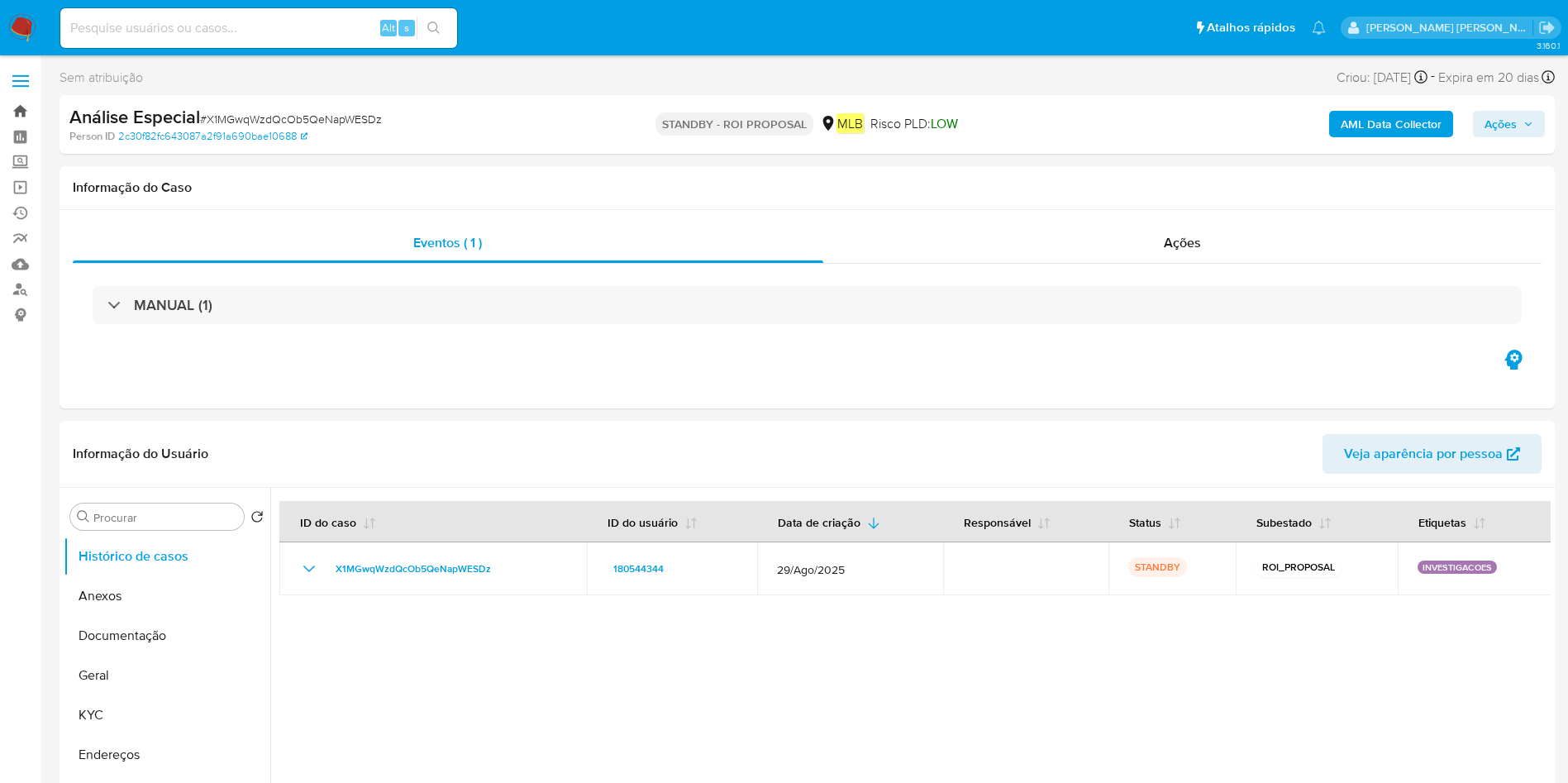
click at [14, 110] on link "Bandeja" at bounding box center [98, 111] width 197 height 26
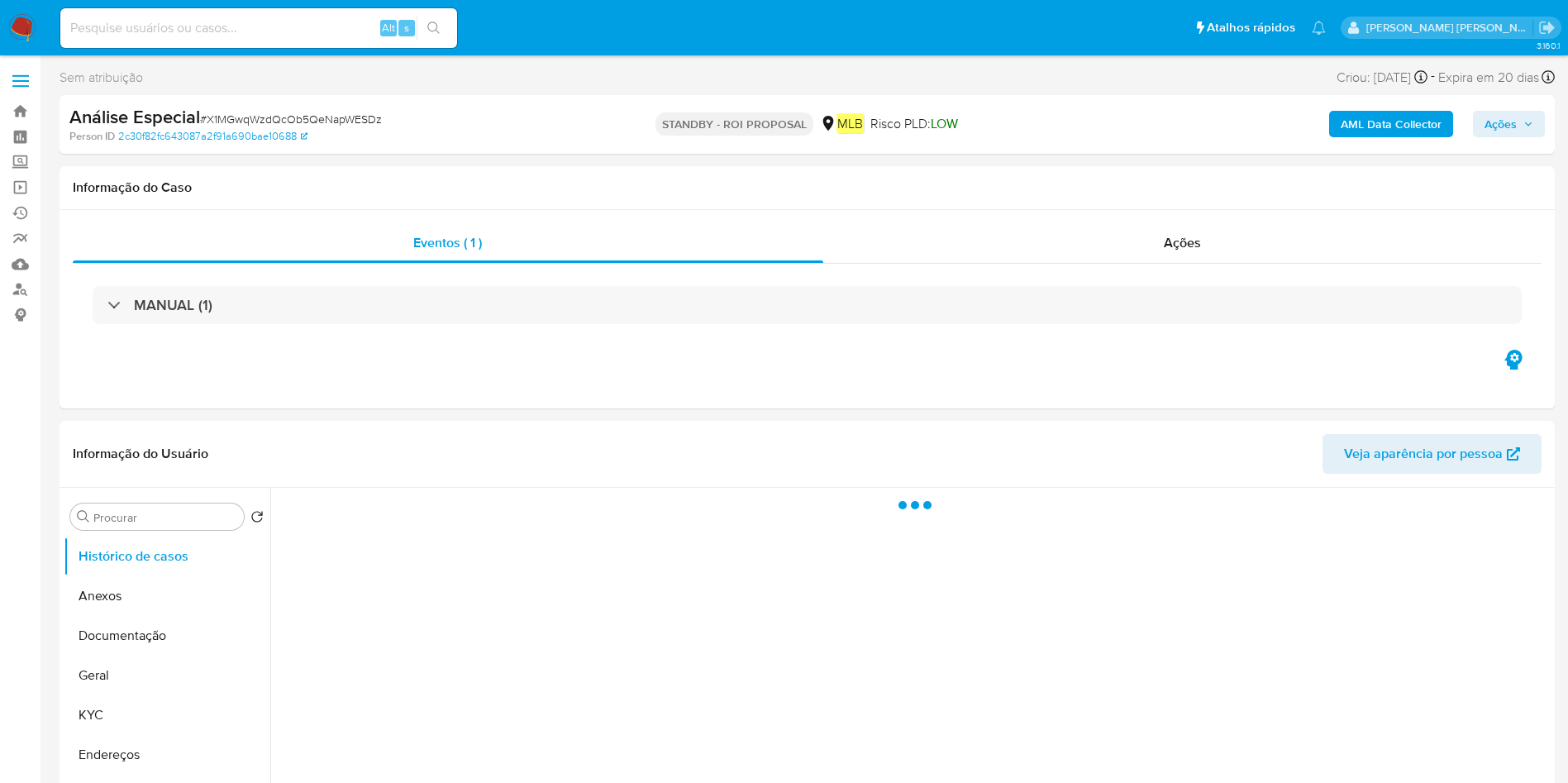
click at [1503, 123] on span "Ações" at bounding box center [1501, 123] width 32 height 26
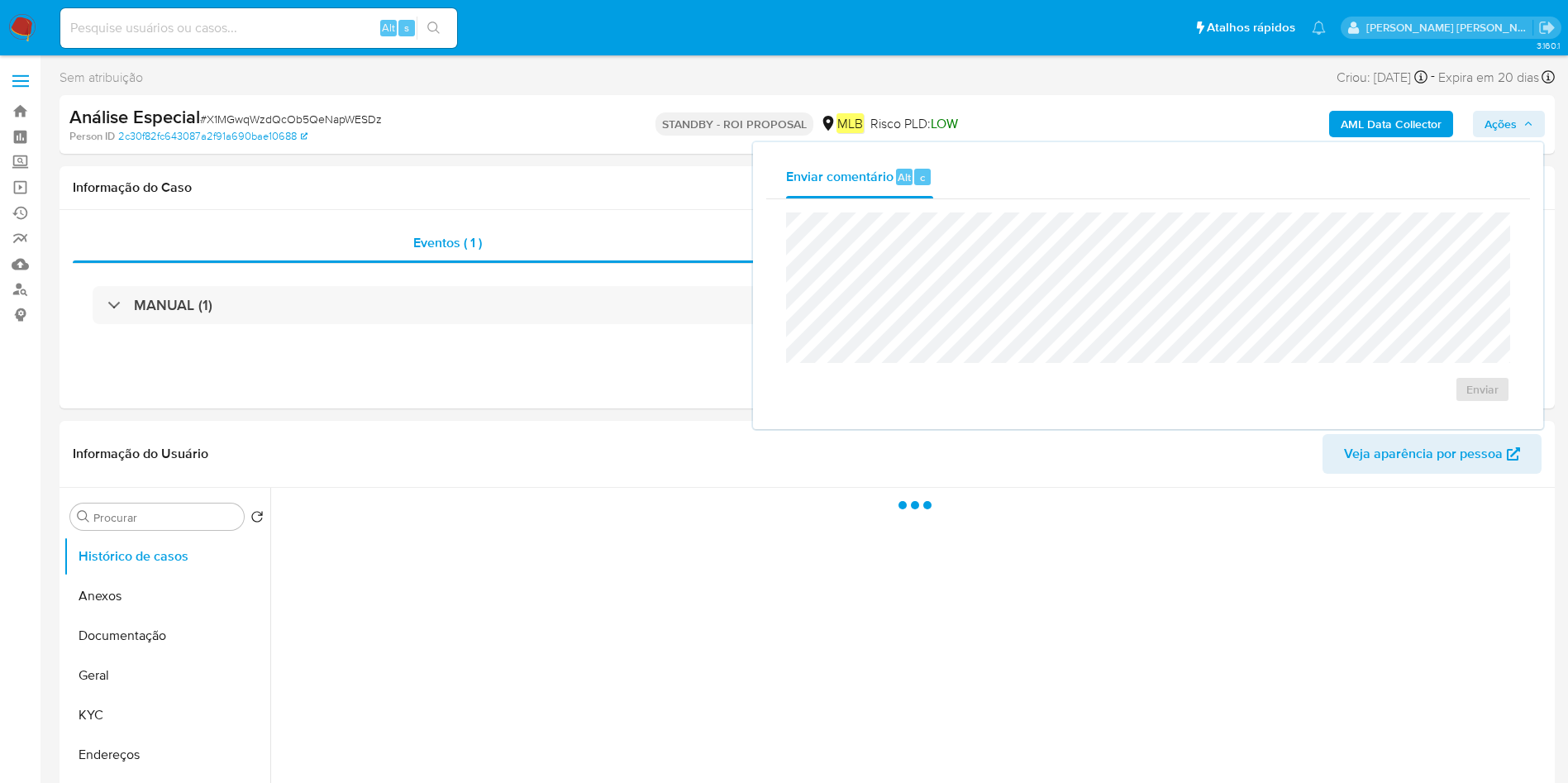
select select "10"
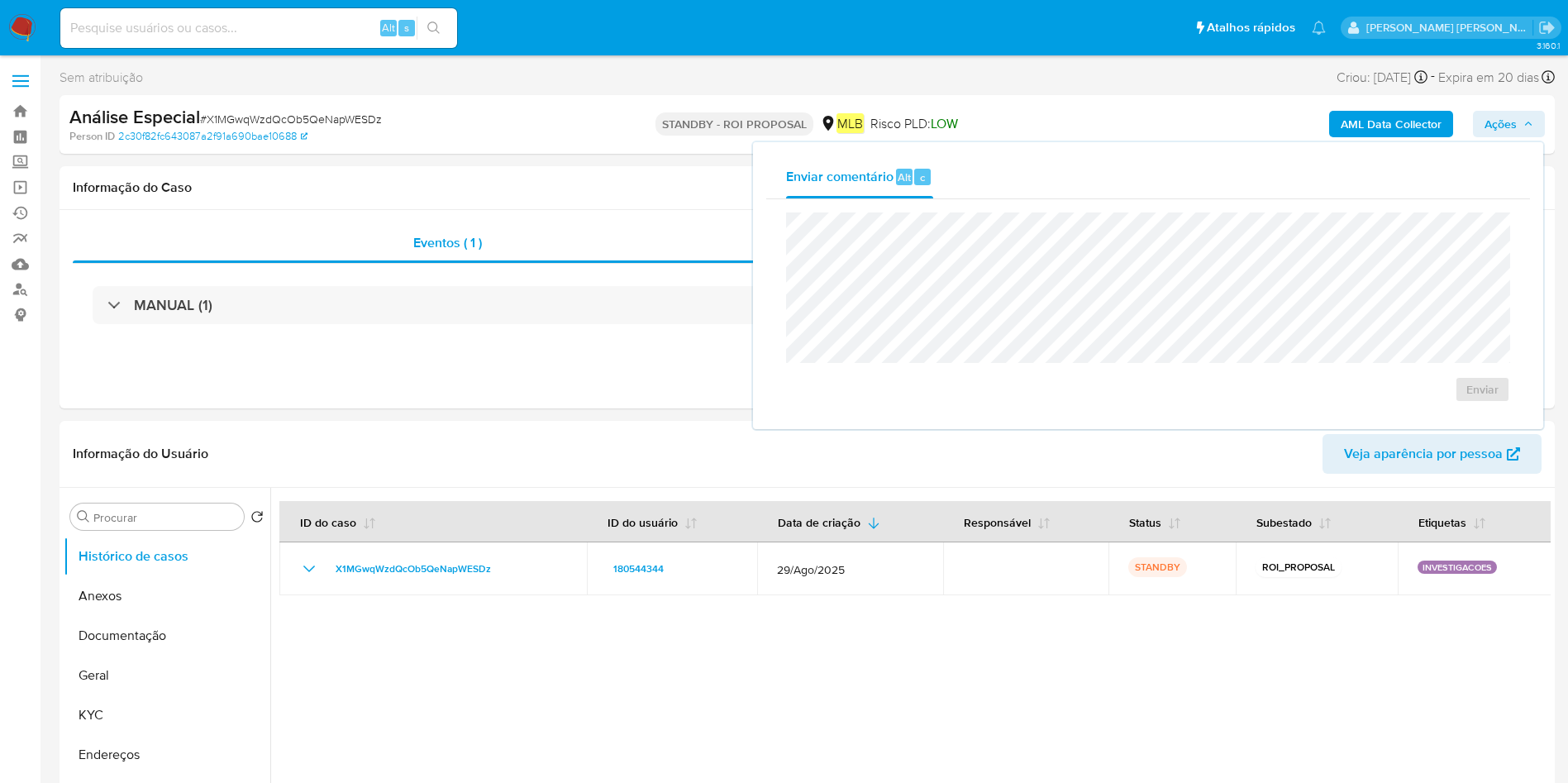
click at [1503, 124] on span "Ações" at bounding box center [1501, 123] width 32 height 26
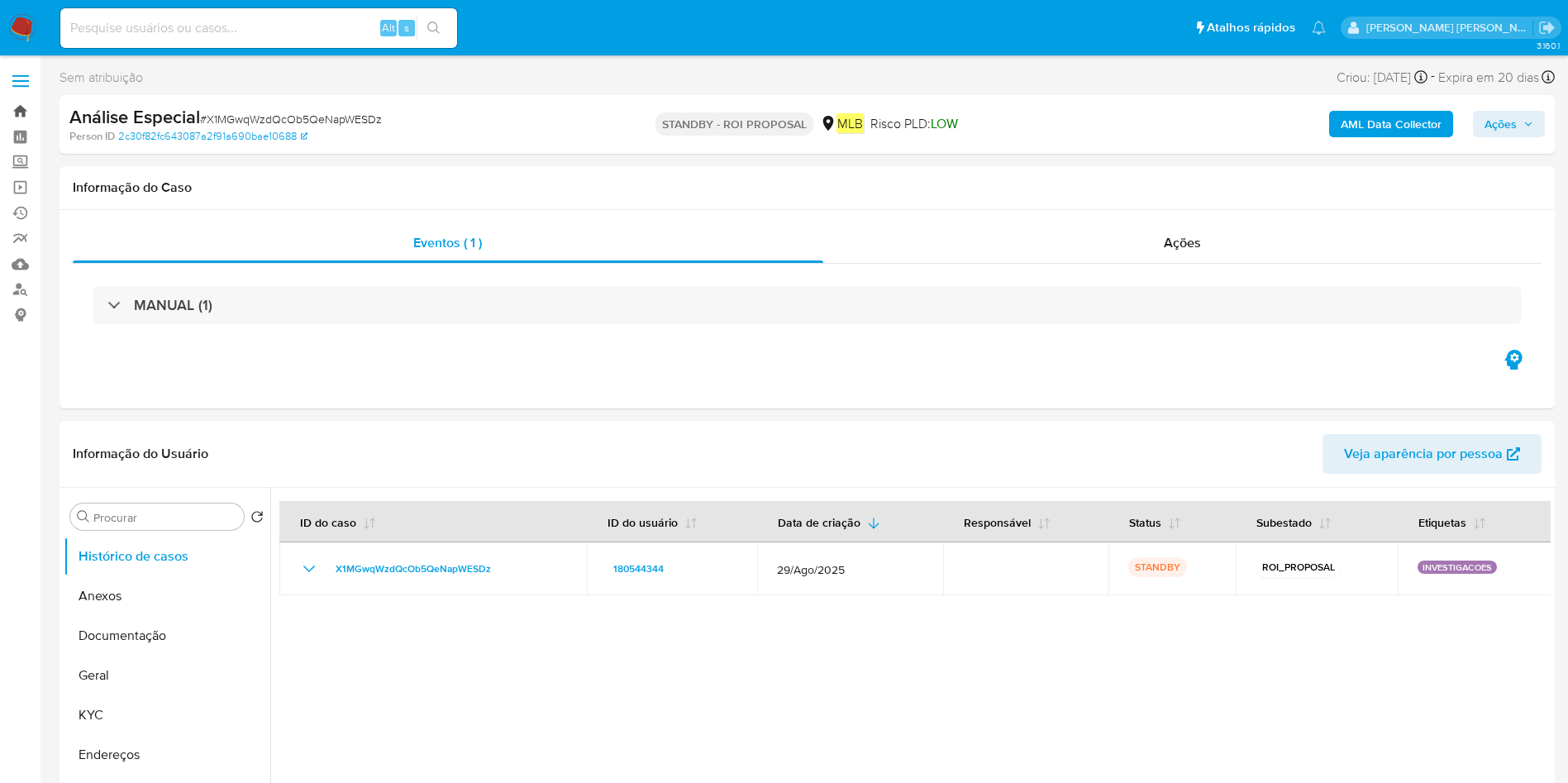
click at [25, 105] on link "Bandeja" at bounding box center [98, 111] width 197 height 26
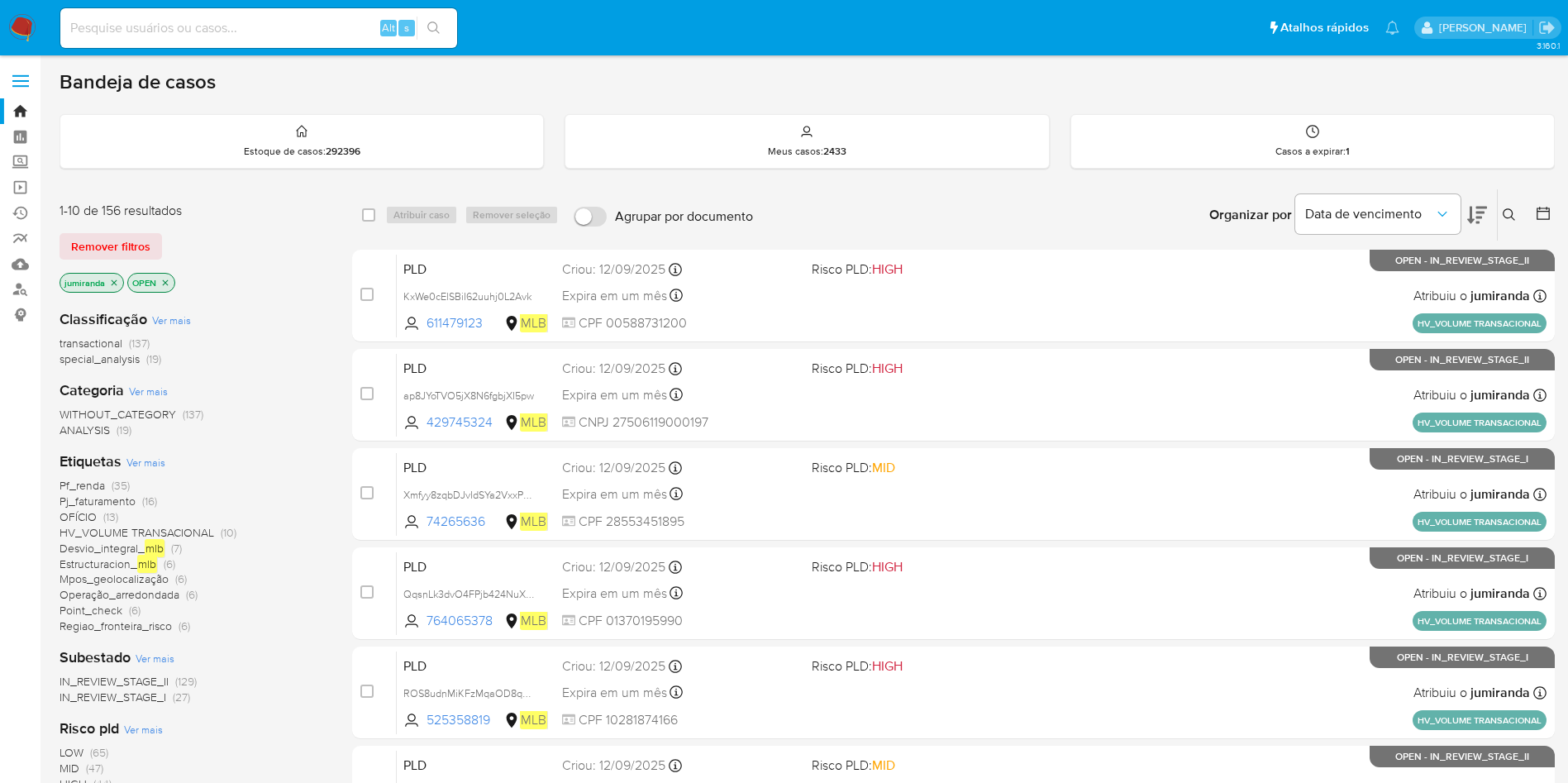
click at [1541, 218] on icon at bounding box center [1542, 213] width 16 height 16
click at [1542, 214] on icon at bounding box center [1542, 213] width 16 height 16
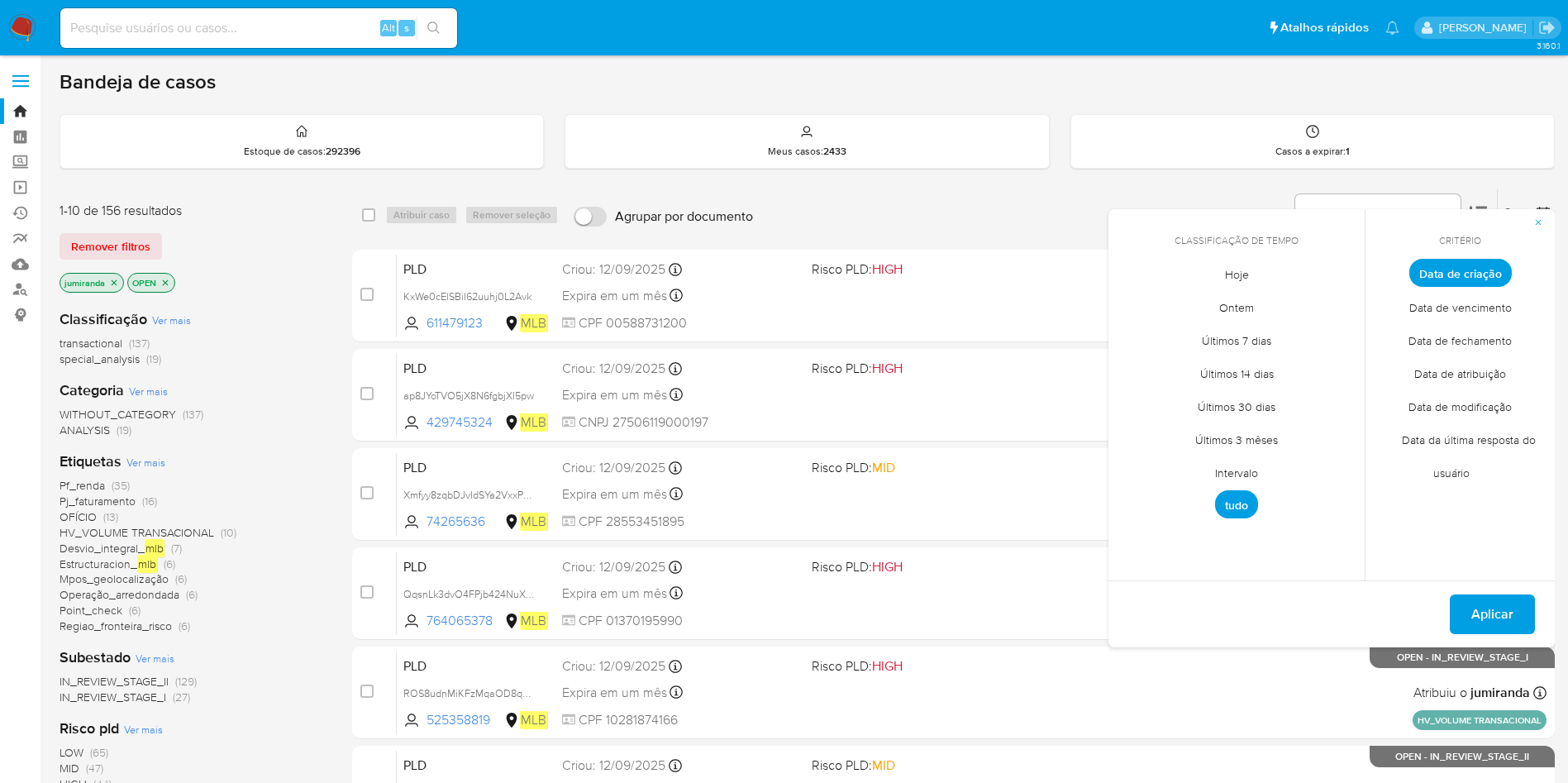
click at [1250, 465] on span "Intervalo" at bounding box center [1236, 472] width 77 height 34
click at [1124, 294] on div "septiembre 2025 septiembre 2025 lun lunes mar martes mié miércoles jue jueves v…" at bounding box center [1236, 399] width 265 height 261
click at [1135, 306] on icon "Mes anterior" at bounding box center [1133, 303] width 20 height 20
click at [1280, 371] on button "1" at bounding box center [1269, 364] width 26 height 26
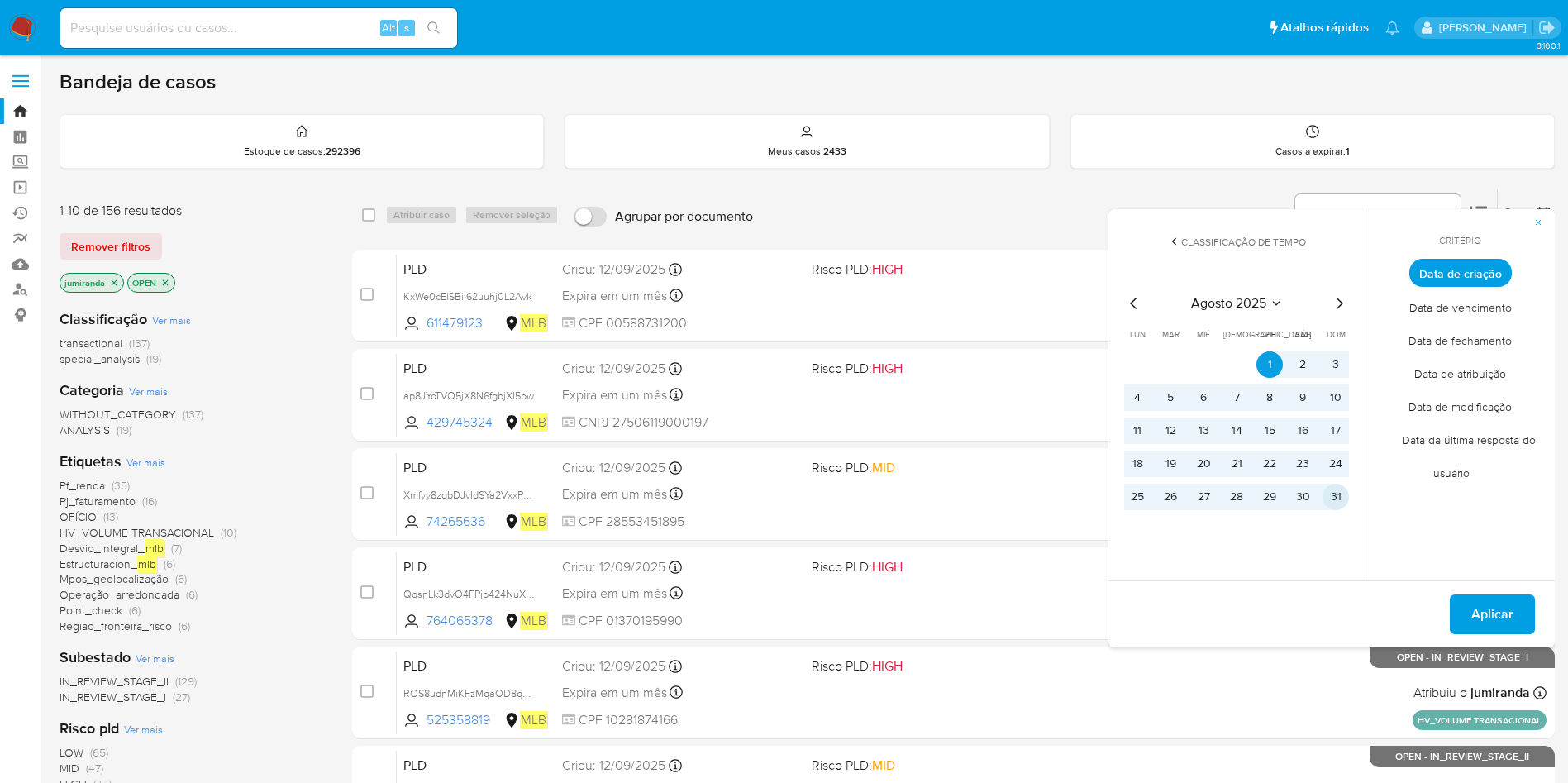
click at [1328, 487] on button "31" at bounding box center [1336, 496] width 26 height 26
click at [1497, 610] on span "Aplicar" at bounding box center [1493, 614] width 43 height 37
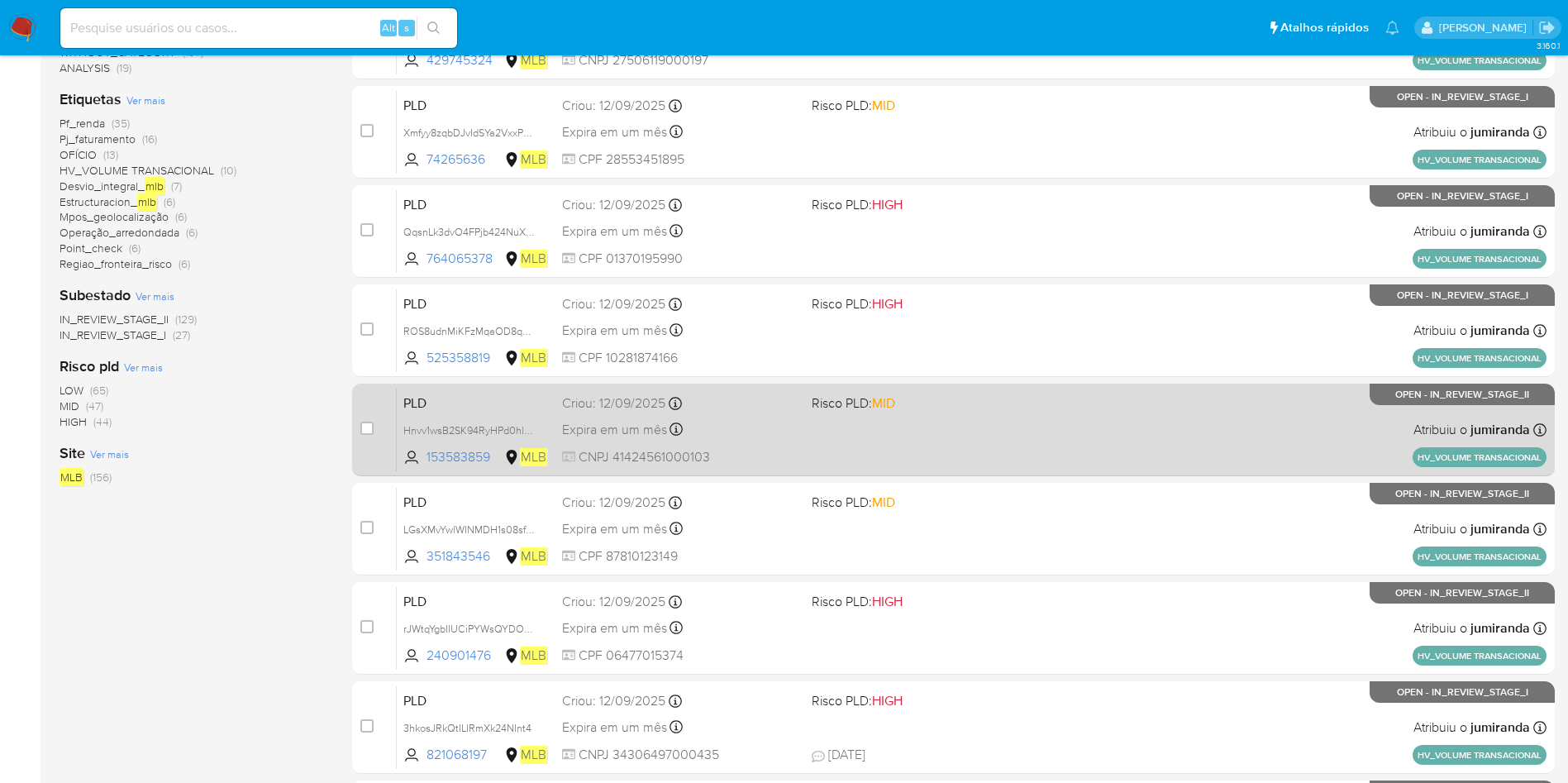
scroll to position [210, 0]
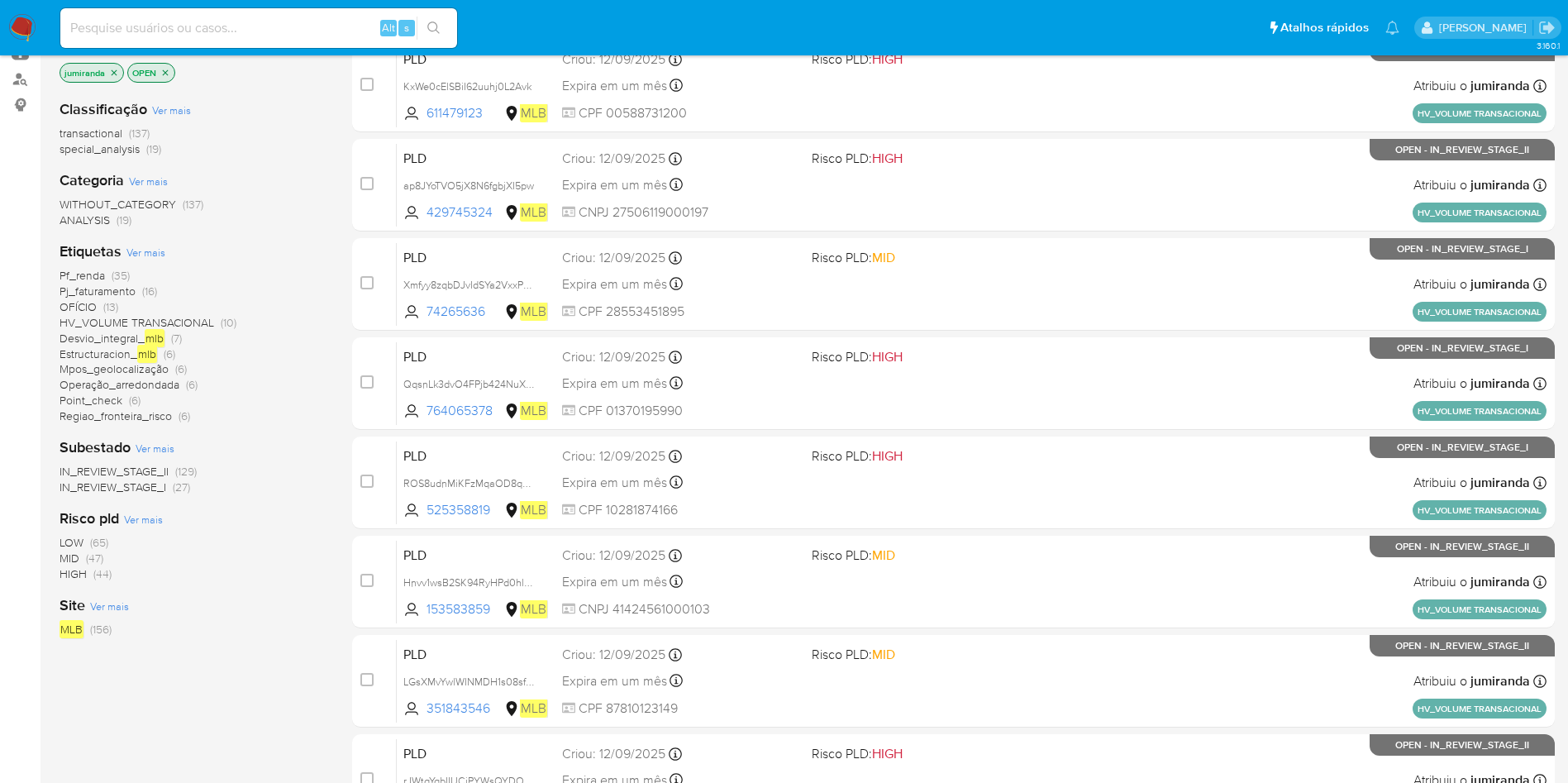
click at [93, 307] on span "OFÍCIO" at bounding box center [78, 306] width 37 height 16
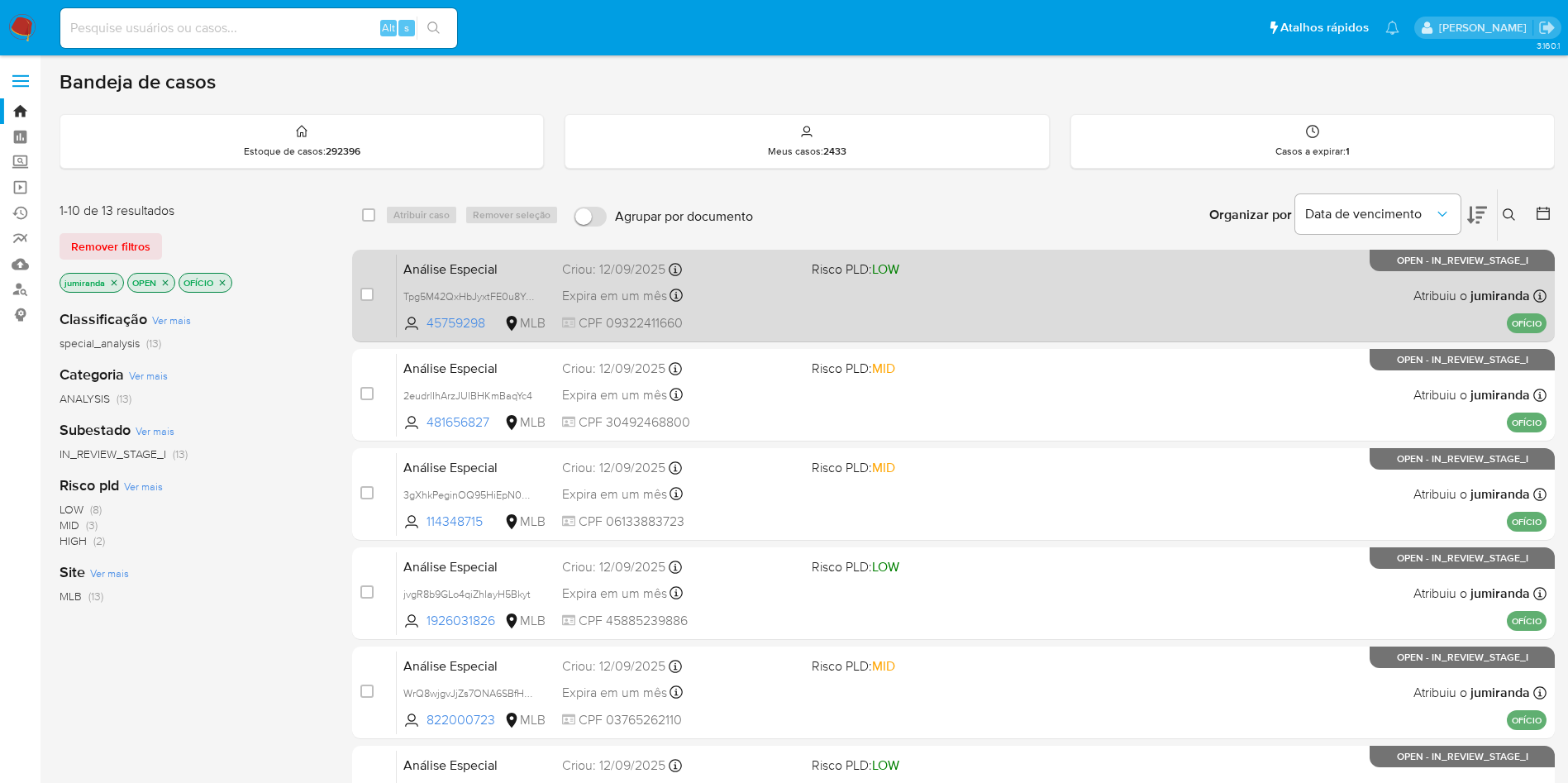
click at [849, 309] on div "Análise Especial Tpg5M42QxHbJyxtFE0u8YpXY 45759298 MLB Risco PLD: LOW Criou: 12…" at bounding box center [972, 295] width 1150 height 83
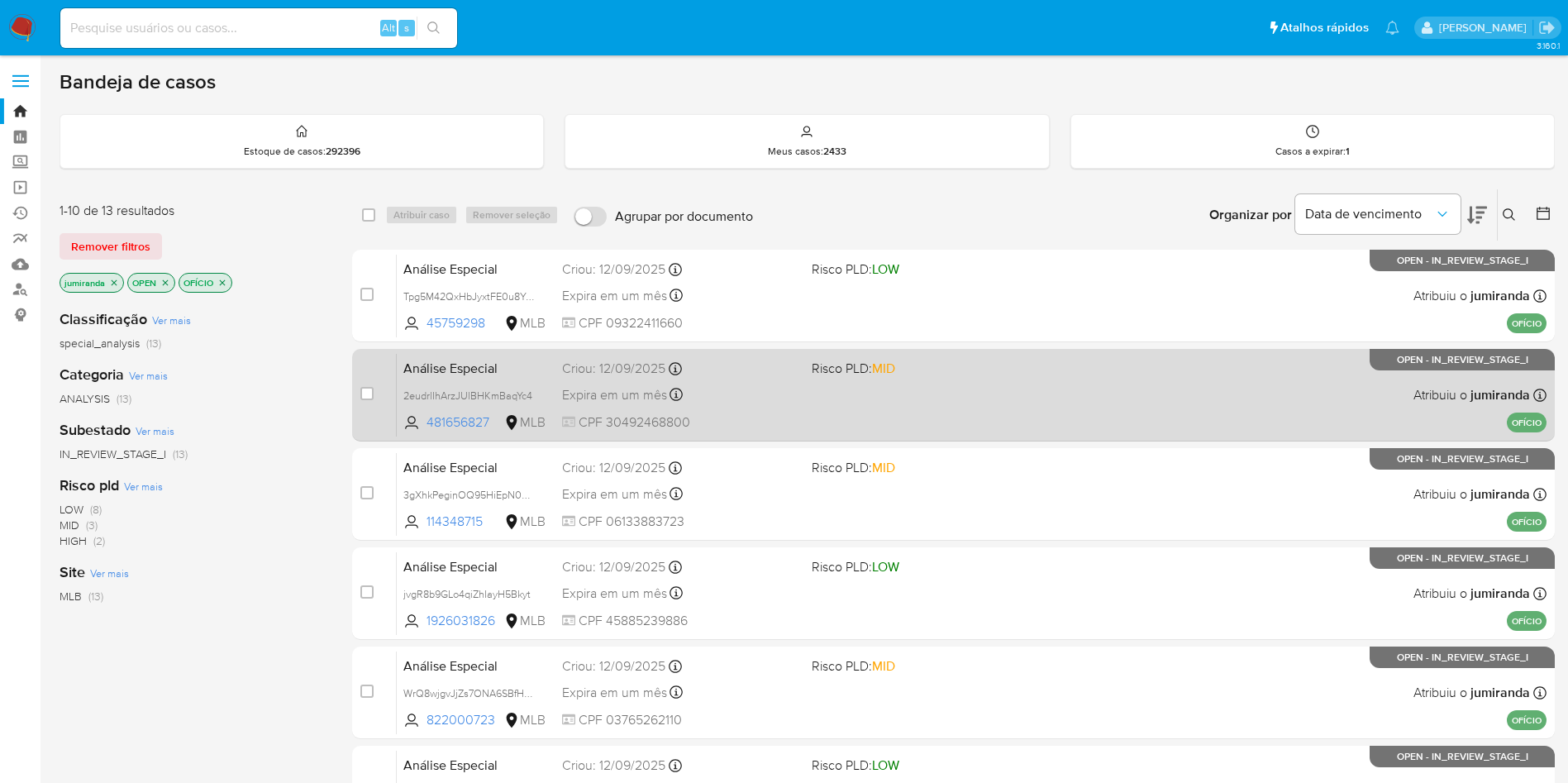
click at [820, 365] on span "Risco PLD: MID" at bounding box center [853, 368] width 83 height 18
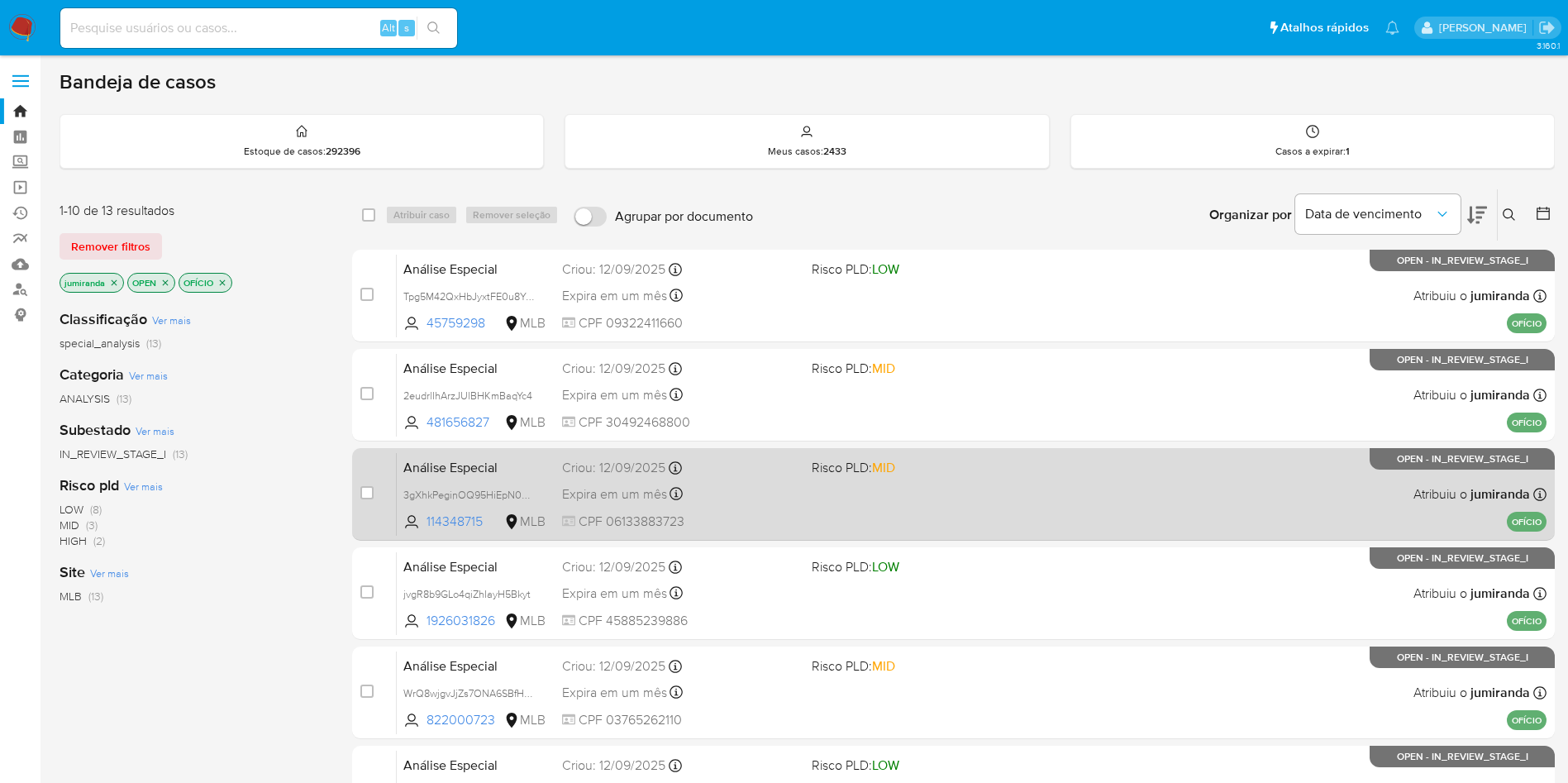
drag, startPoint x: 759, startPoint y: 476, endPoint x: 767, endPoint y: 484, distance: 11.3
click at [760, 474] on div "Criou: 12/09/2025 Criou: 12/09/2025 14:30:58" at bounding box center [681, 467] width 237 height 18
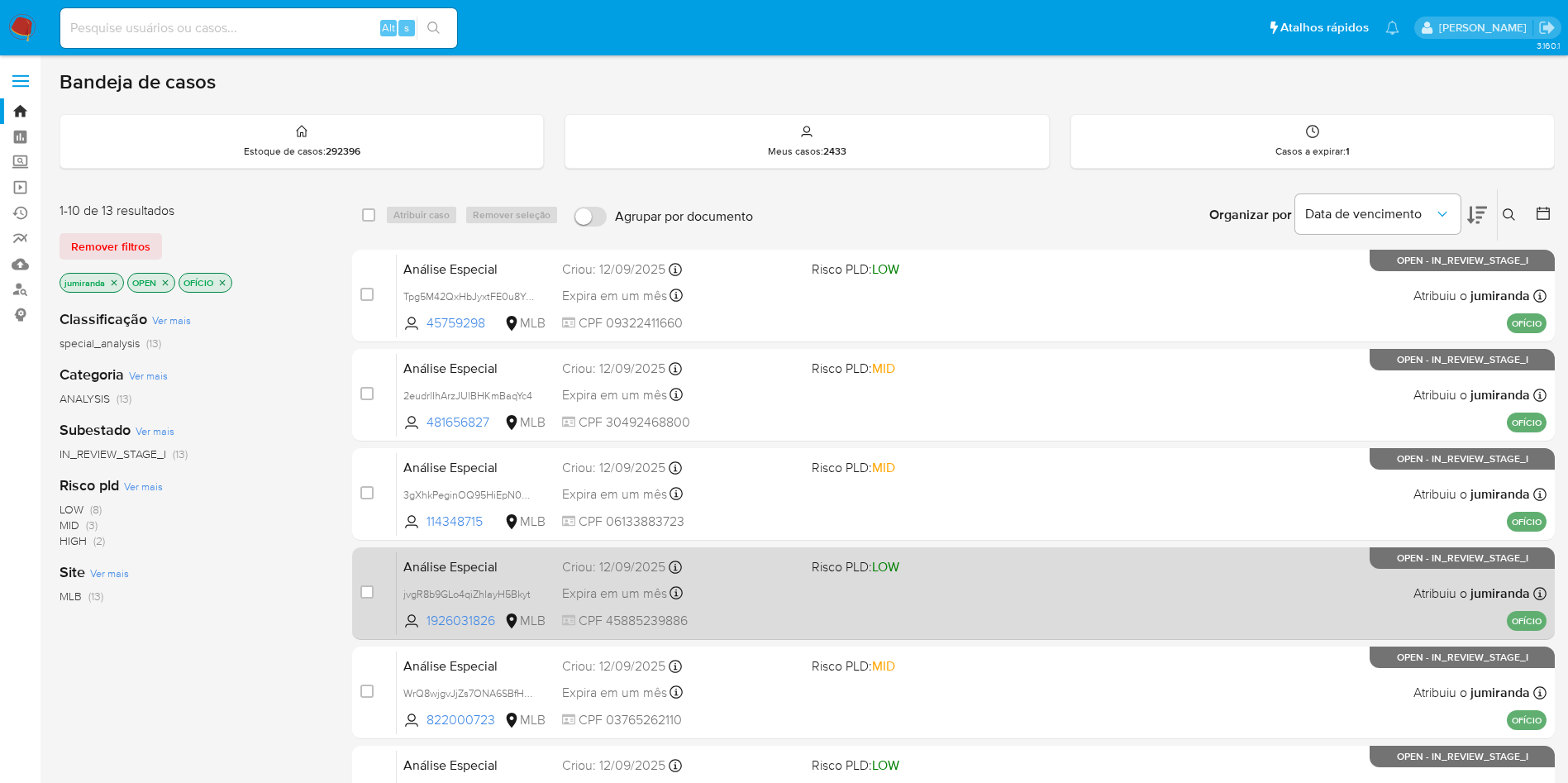
click at [773, 584] on div "Expira em um mês Expira em 27/10/2025 14:30:59" at bounding box center [681, 593] width 237 height 22
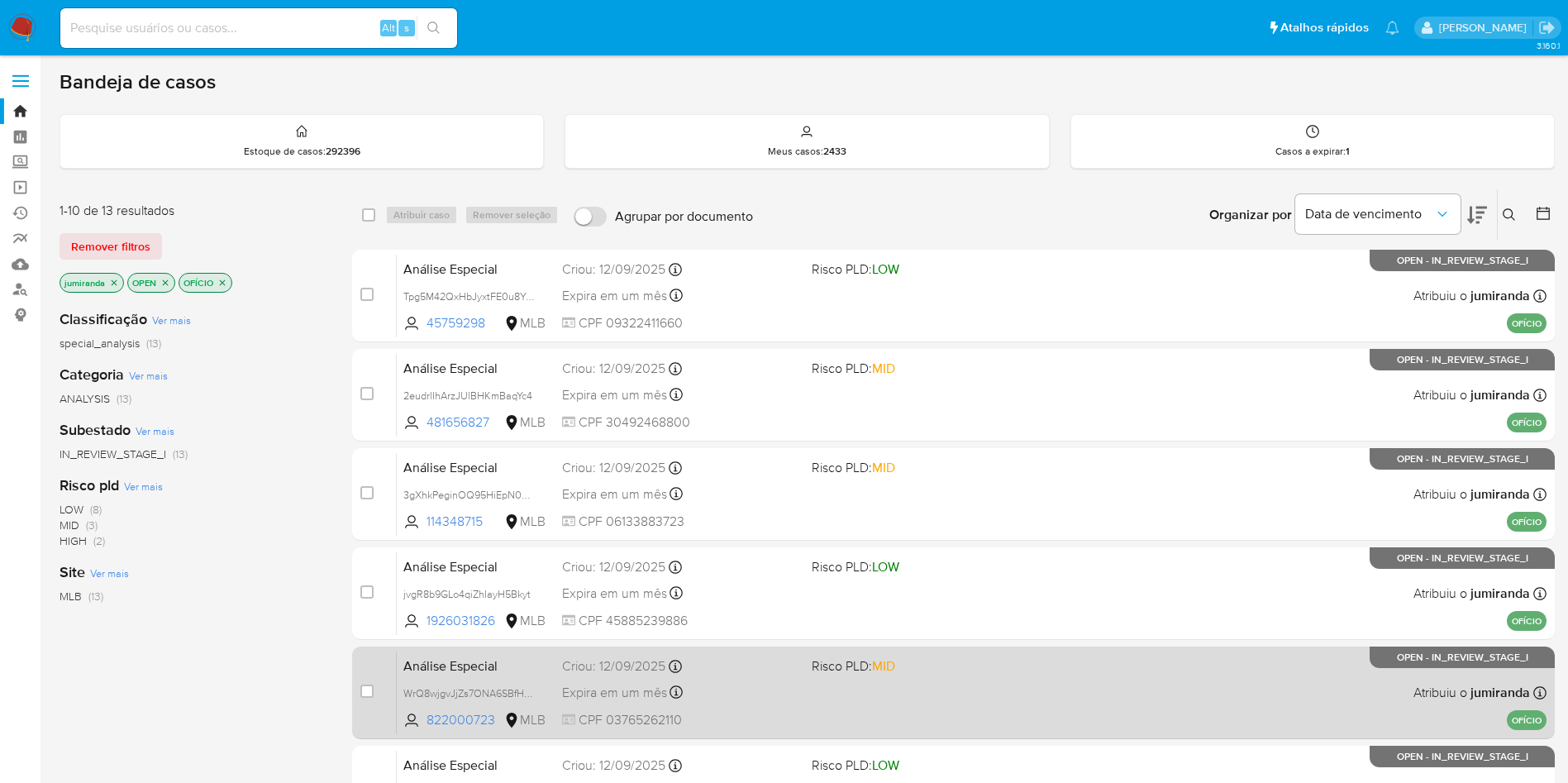
click at [790, 678] on div "Análise Especial WrQ8wjgvJjZs7ONA6SBfHdJ9 822000723 MLB Risco PLD: MID Criou: 1…" at bounding box center [972, 693] width 1150 height 83
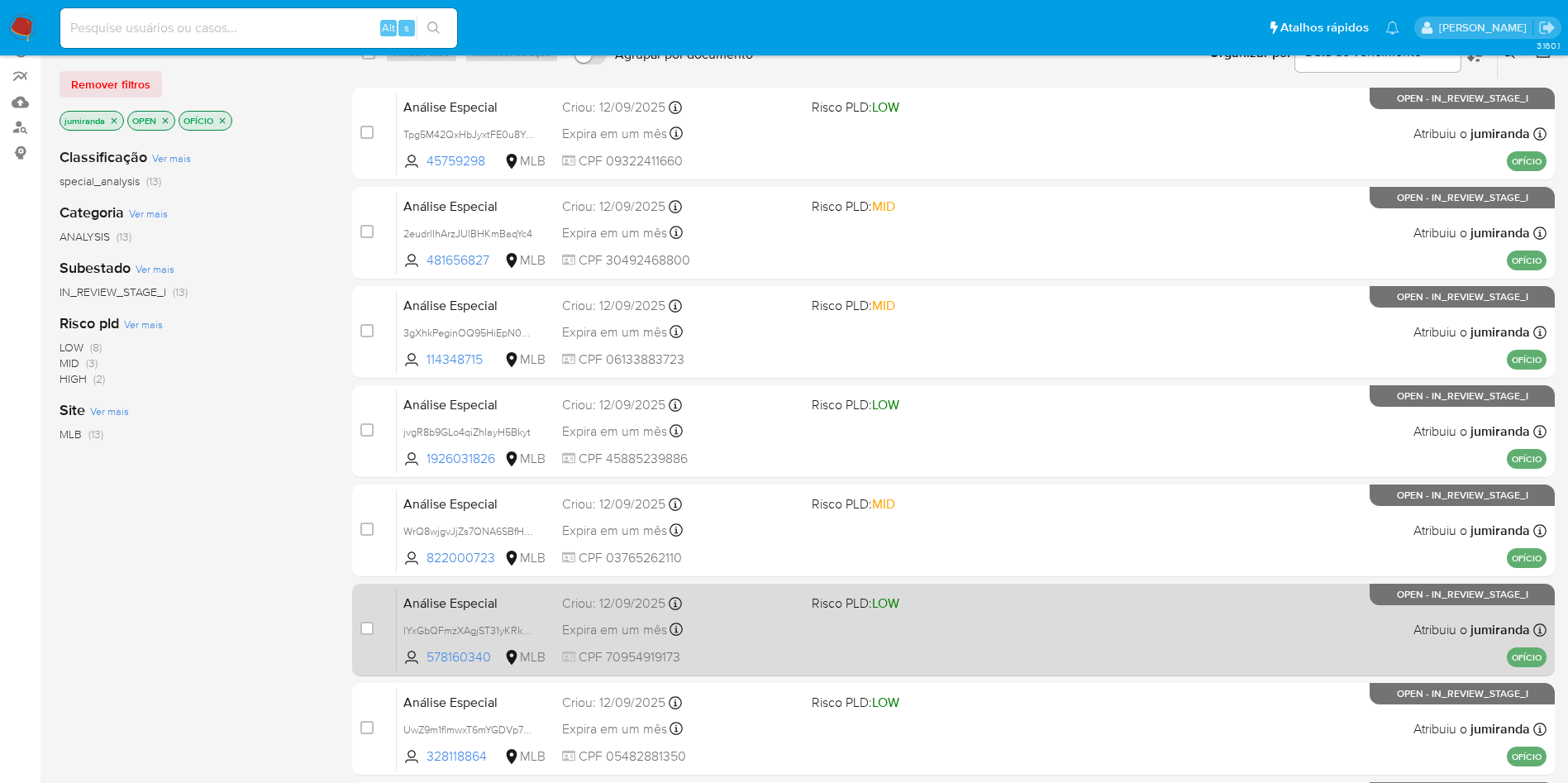
scroll to position [249, 0]
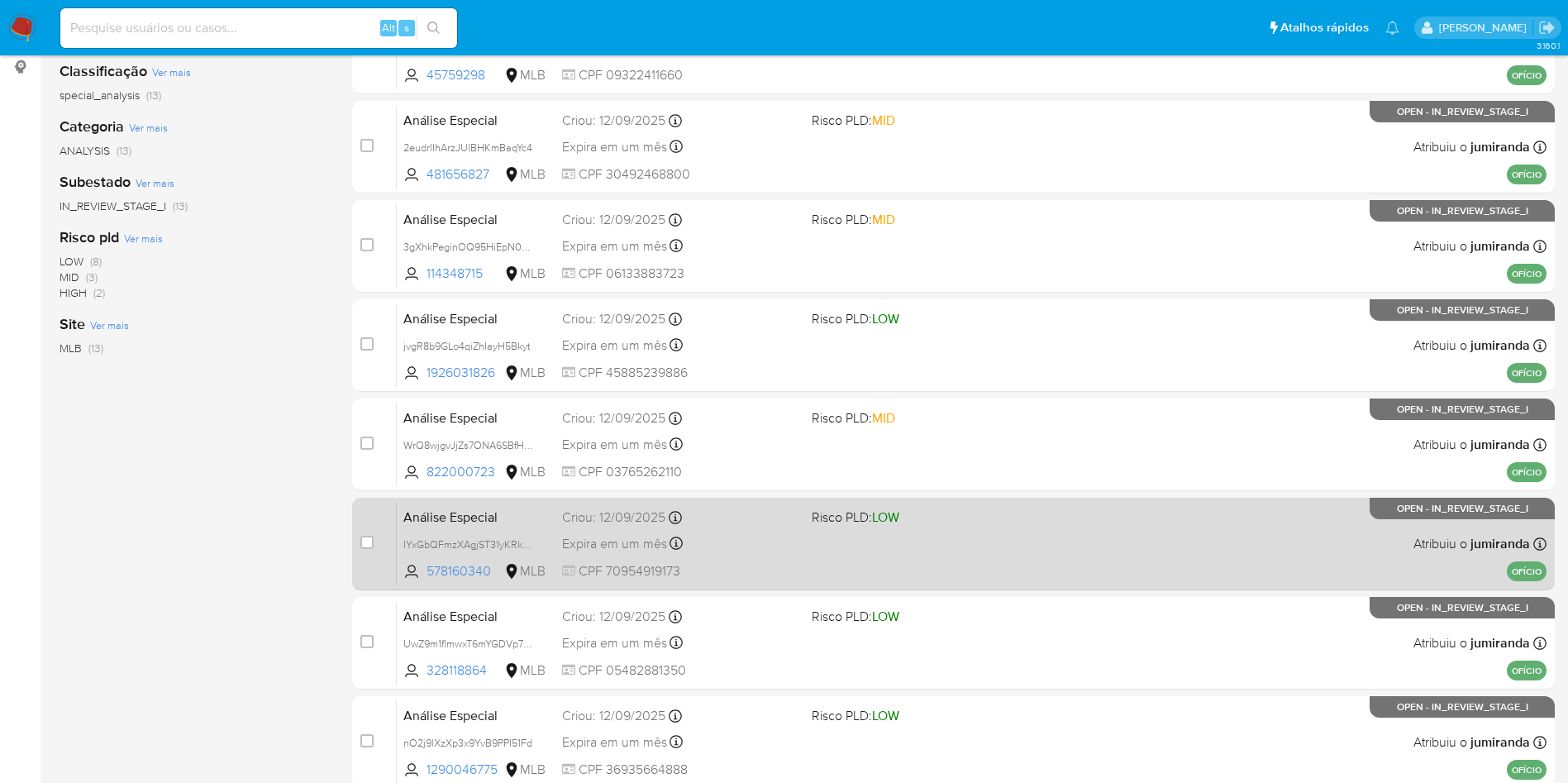
drag, startPoint x: 717, startPoint y: 553, endPoint x: 724, endPoint y: 567, distance: 15.7
click at [715, 552] on div "Expira em um mês Expira em 27/10/2025 14:30:58" at bounding box center [681, 544] width 237 height 22
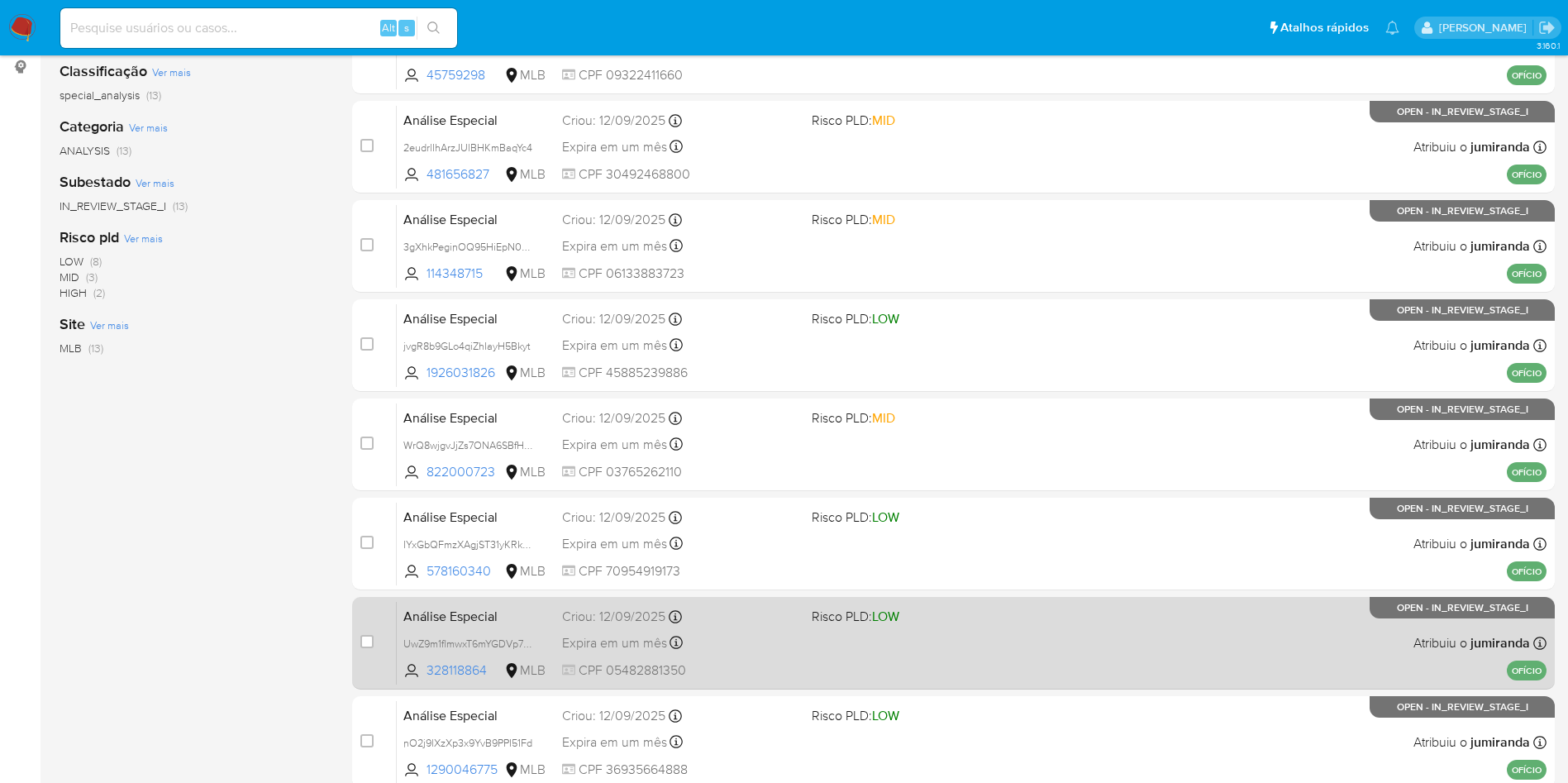
click at [733, 617] on div "Criou: 12/09/2025 Criou: 12/09/2025 14:30:56" at bounding box center [681, 616] width 237 height 18
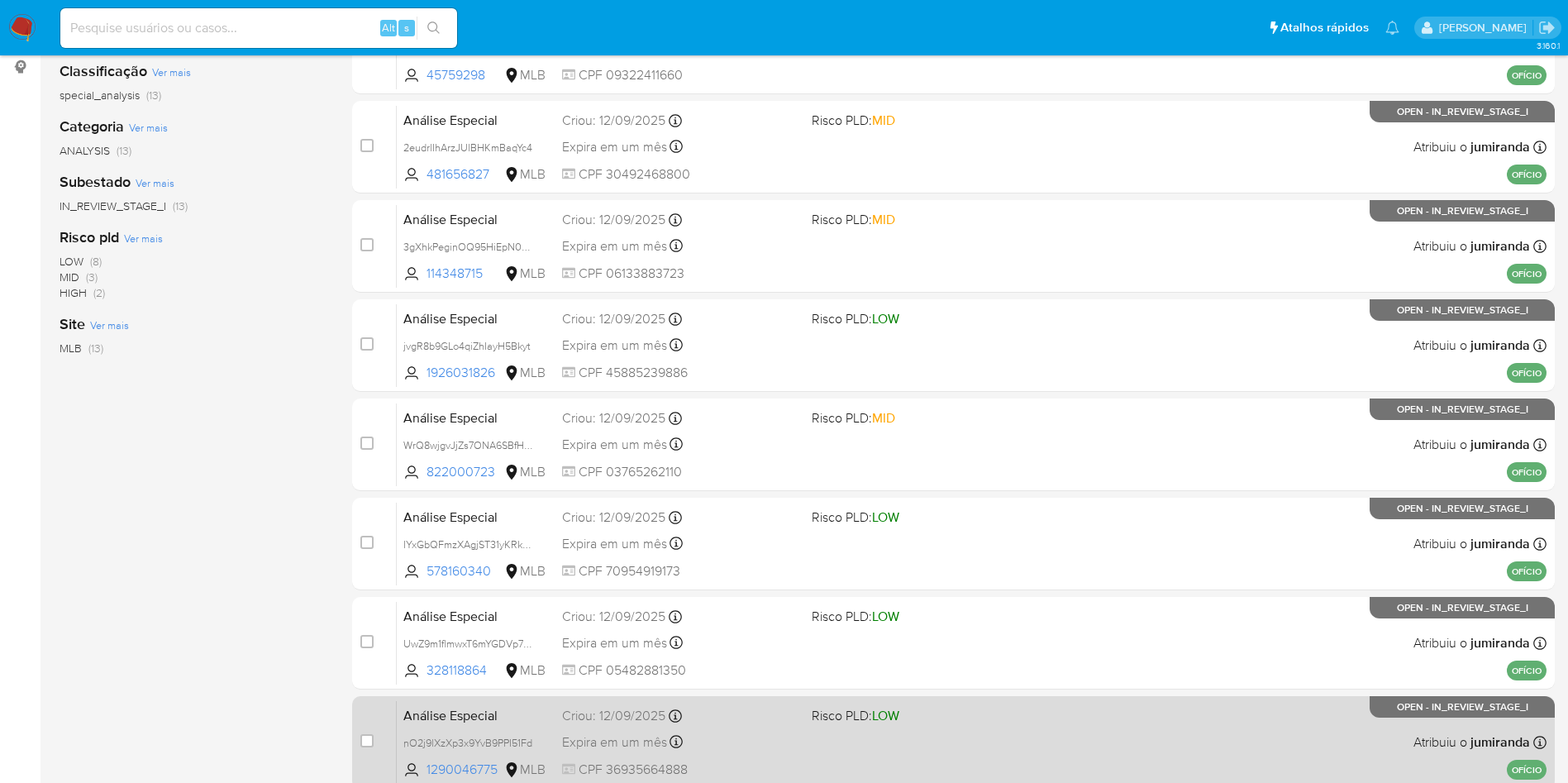
click at [733, 696] on div "case-item-checkbox Incapaz de atribuir o caso Análise Especial nO2j9lXzXp3x9YvB…" at bounding box center [954, 742] width 1203 height 93
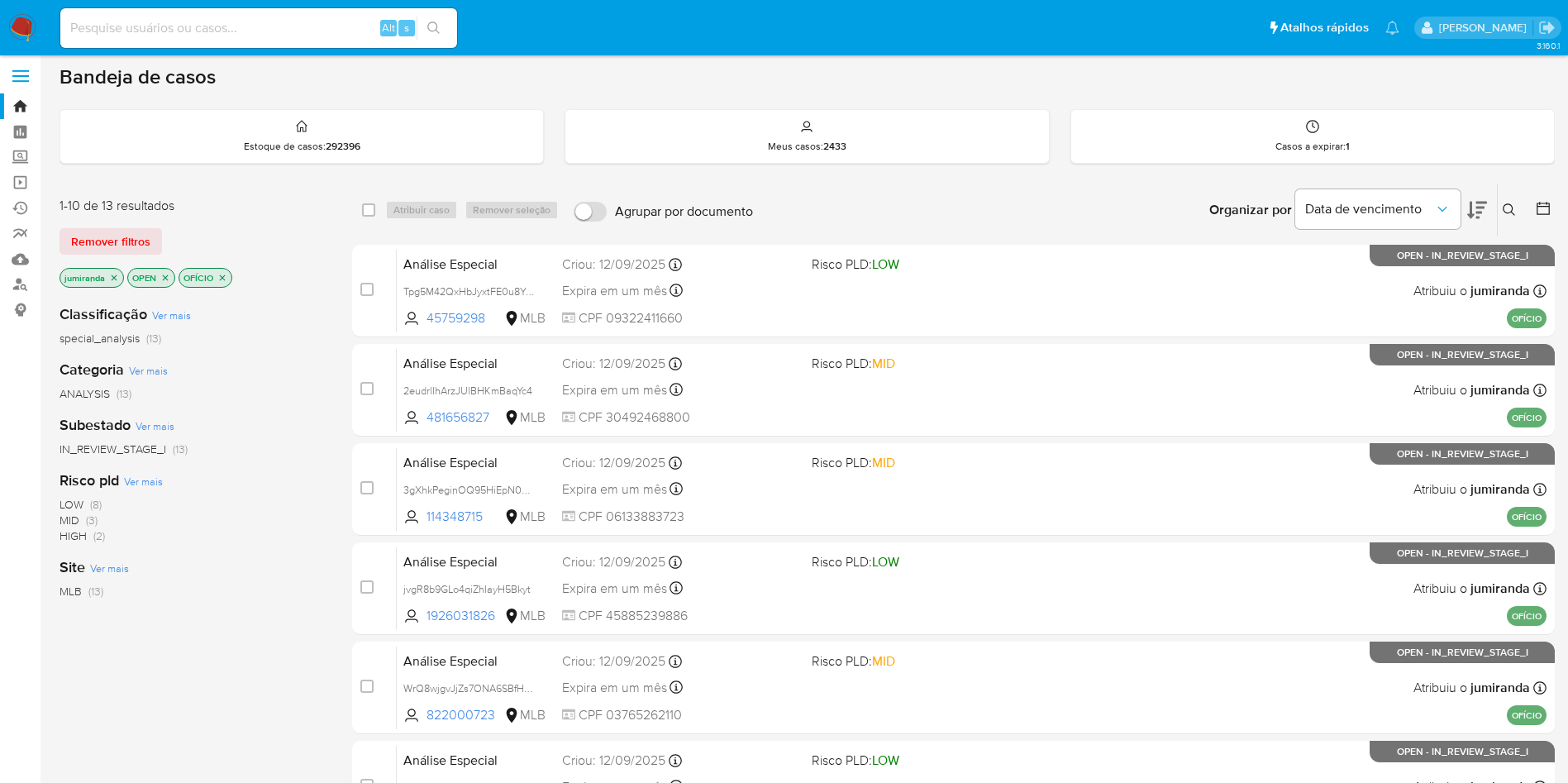
scroll to position [0, 0]
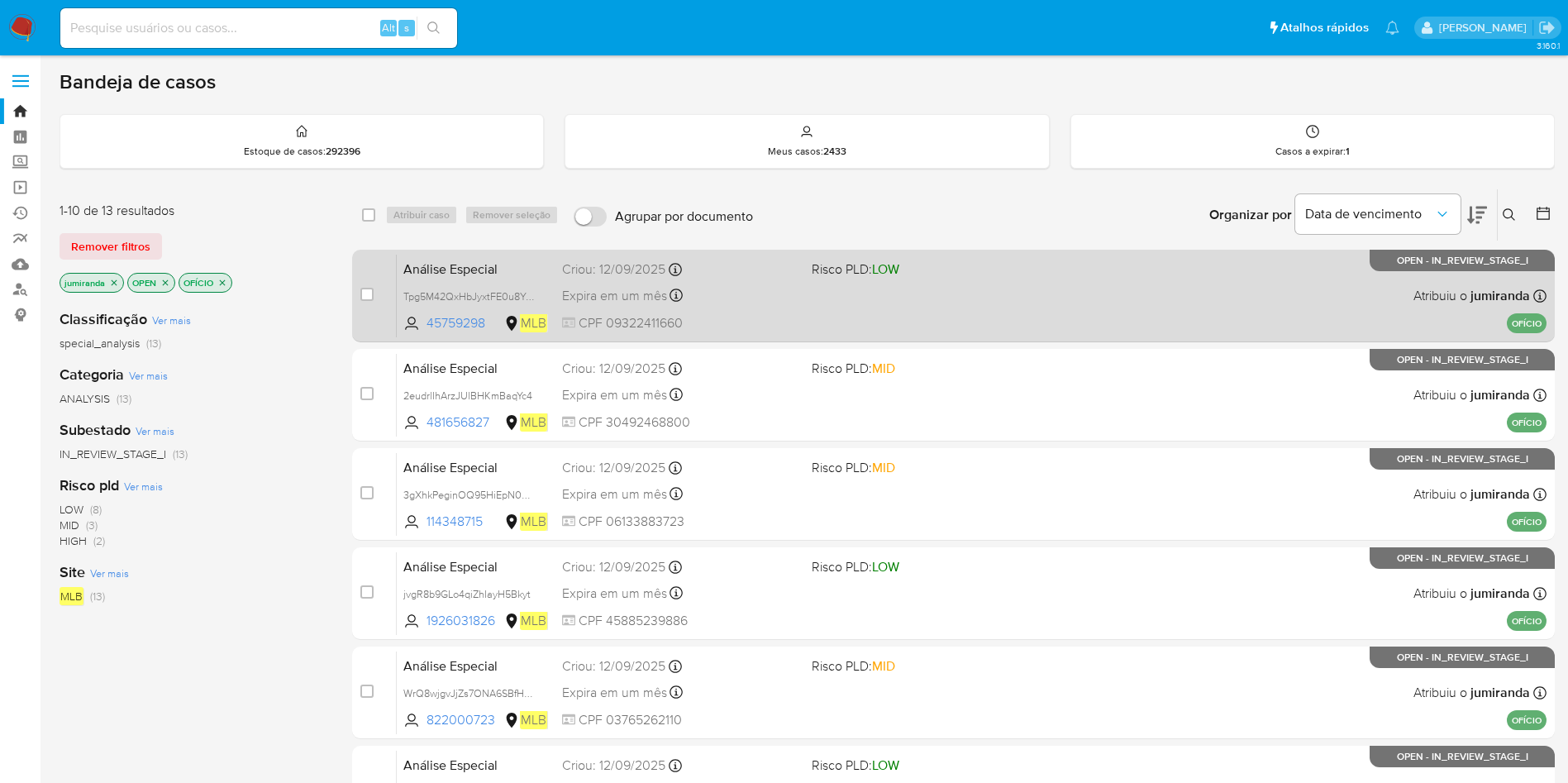
click at [842, 290] on div "Análise Especial Tpg5M42QxHbJyxtFE0u8YpXY 45759298 MLB Risco PLD: LOW Criou: 12…" at bounding box center [972, 295] width 1150 height 83
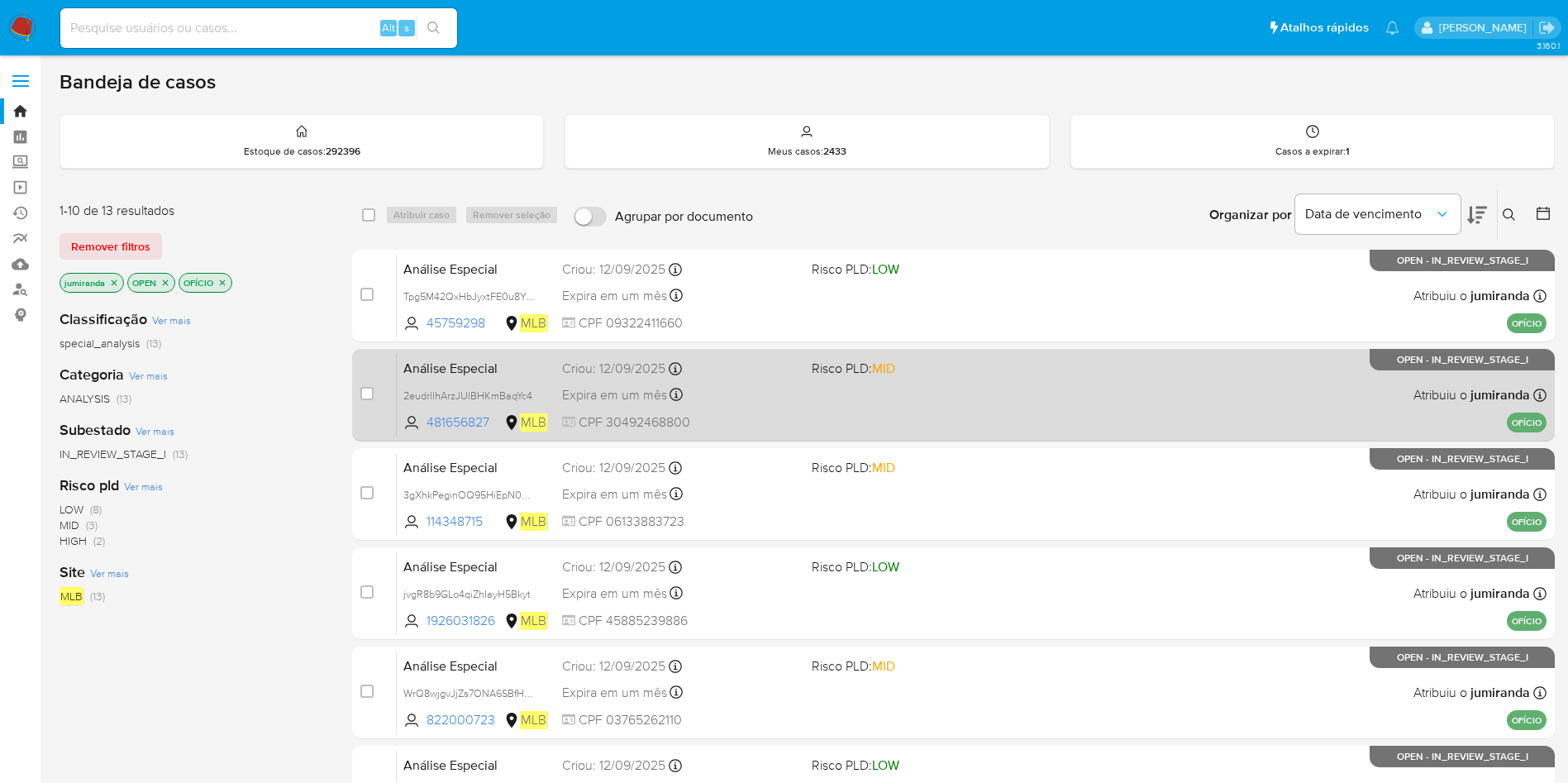
click at [803, 373] on div "Análise Especial 2eudrlIhArzJUlBHKmBaqYc4 481656827 MLB Risco PLD: MID Criou: 1…" at bounding box center [972, 395] width 1150 height 83
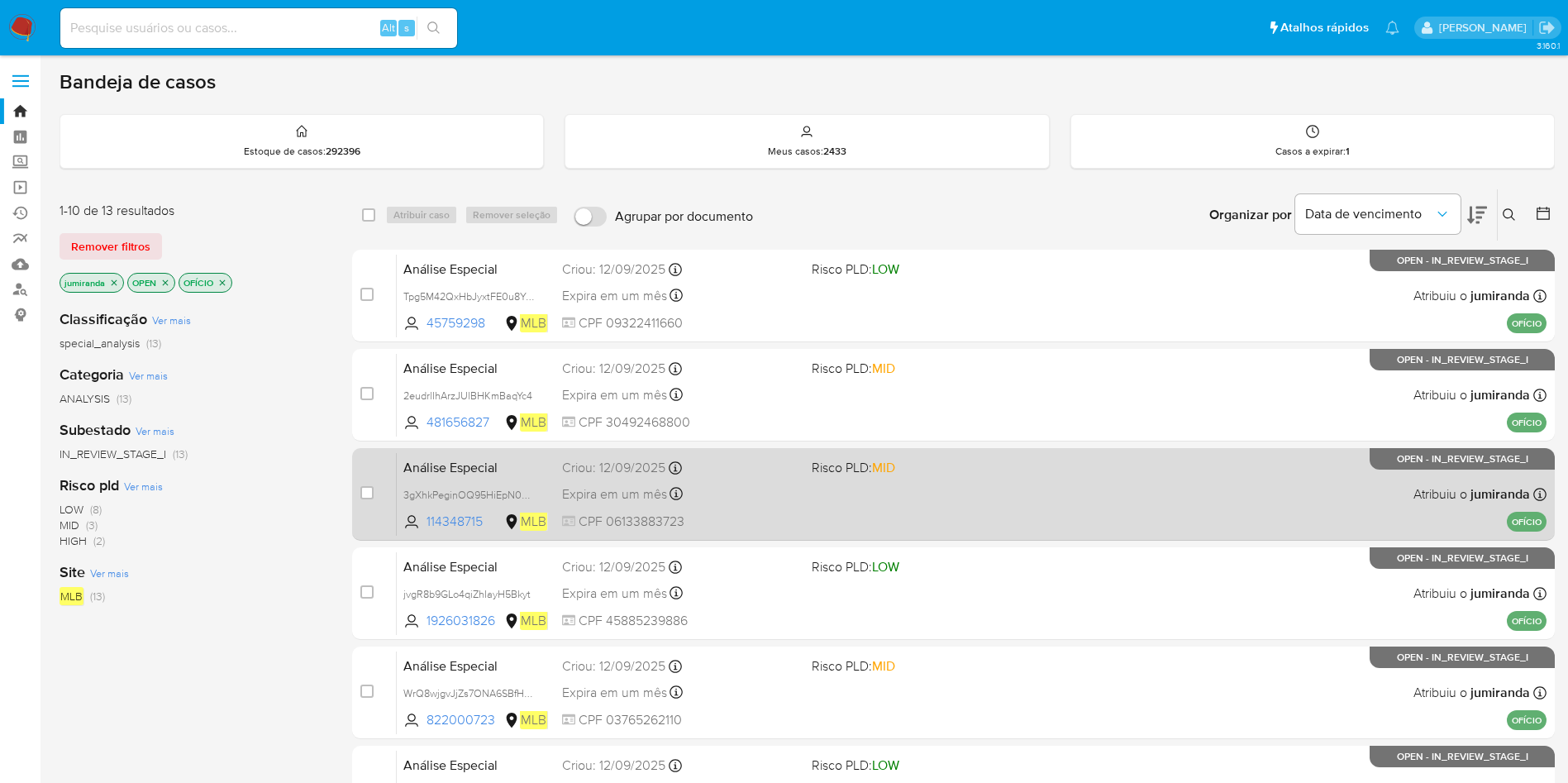
click at [794, 483] on div "Expira em um mês Expira em 27/10/2025 14:30:59" at bounding box center [681, 494] width 237 height 22
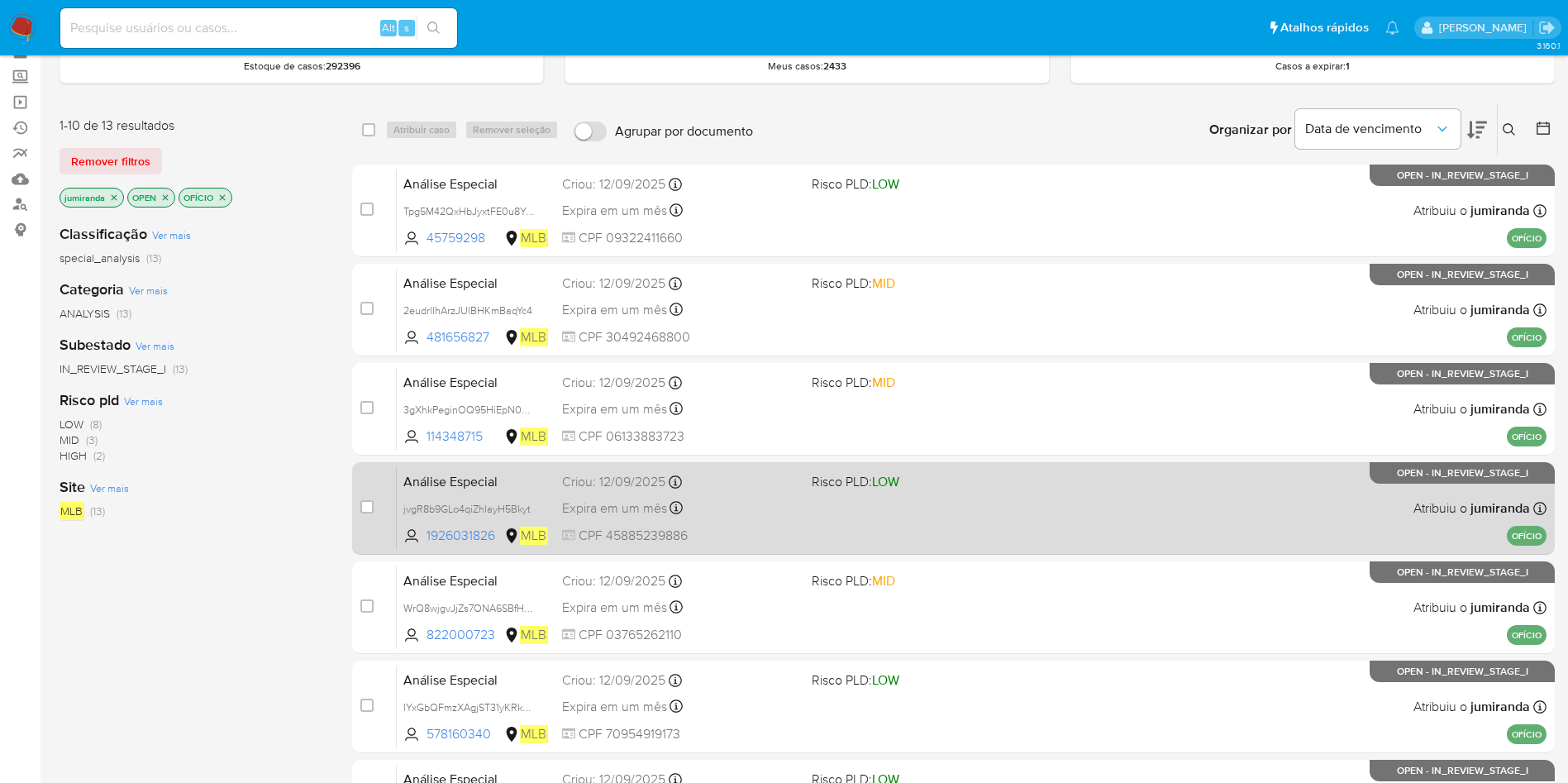
scroll to position [124, 0]
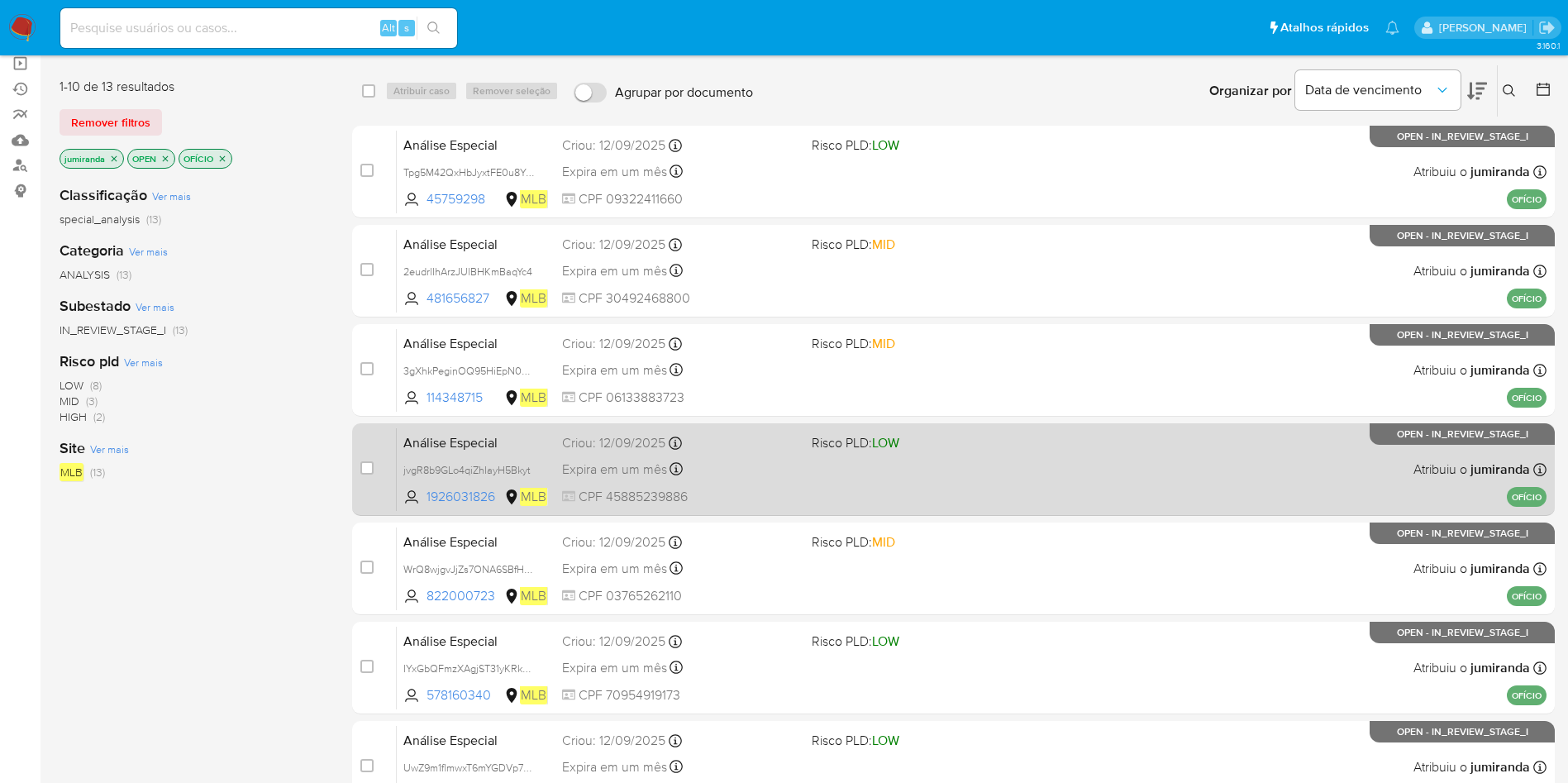
click at [764, 443] on div "Criou: 12/09/2025 Criou: 12/09/2025 14:30:59" at bounding box center [681, 443] width 237 height 18
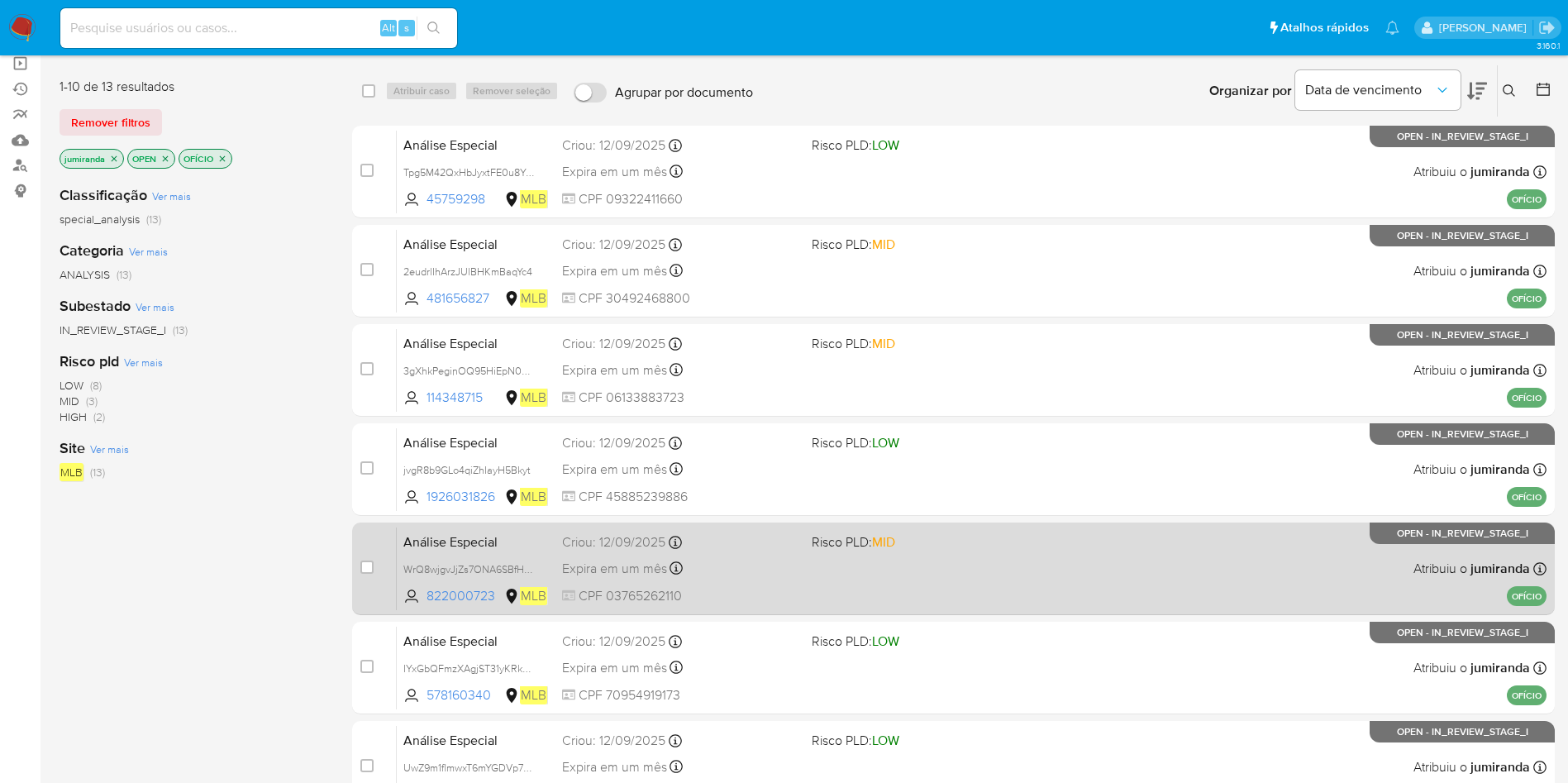
click at [766, 546] on div "Criou: 12/09/2025 Criou: 12/09/2025 14:30:57" at bounding box center [681, 542] width 237 height 18
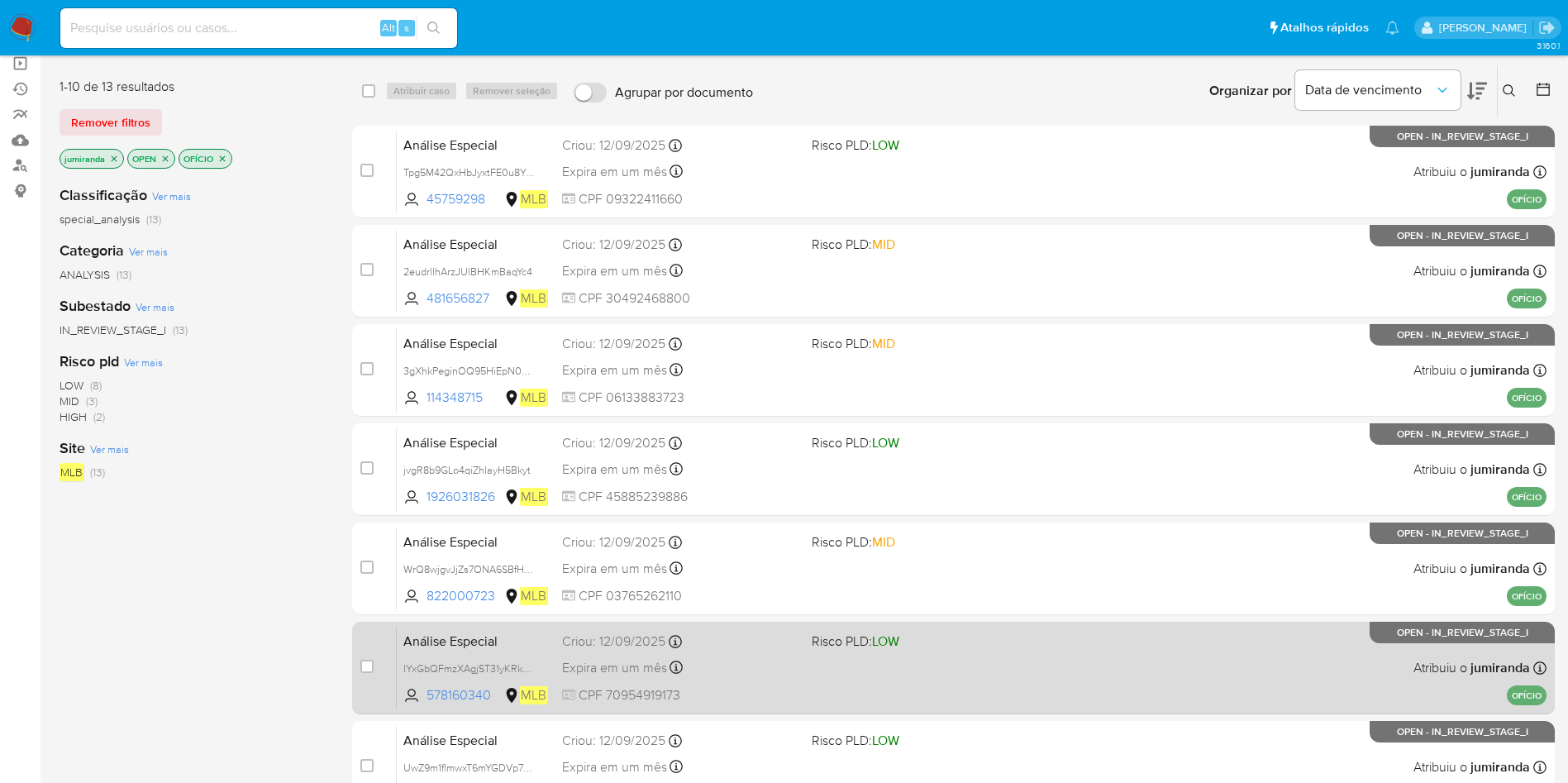
click at [805, 668] on div "Análise Especial IYxGbQFmzXAgjST31yKRkhJF 578160340 MLB Risco PLD: LOW Criou: 1…" at bounding box center [972, 668] width 1150 height 83
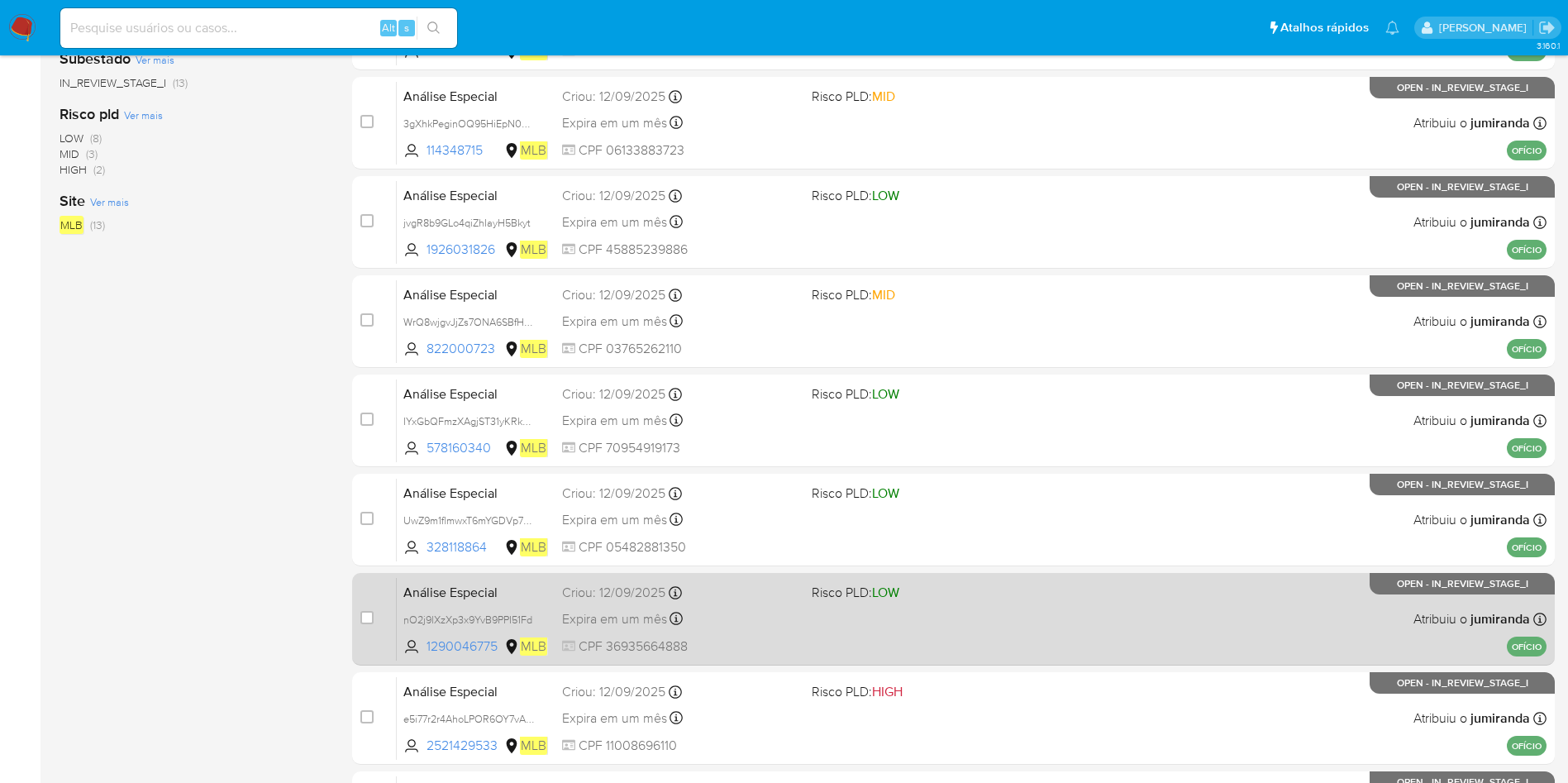
scroll to position [372, 0]
drag, startPoint x: 790, startPoint y: 521, endPoint x: 801, endPoint y: 608, distance: 87.7
click at [787, 521] on div "Expira em um mês Expira em 27/10/2025 14:30:57" at bounding box center [681, 519] width 237 height 22
click at [797, 621] on div "Análise Especial nO2j9lXzXp3x9YvB9PPI51Fd 1290046775 MLB Risco PLD: LOW Criou: …" at bounding box center [972, 618] width 1150 height 83
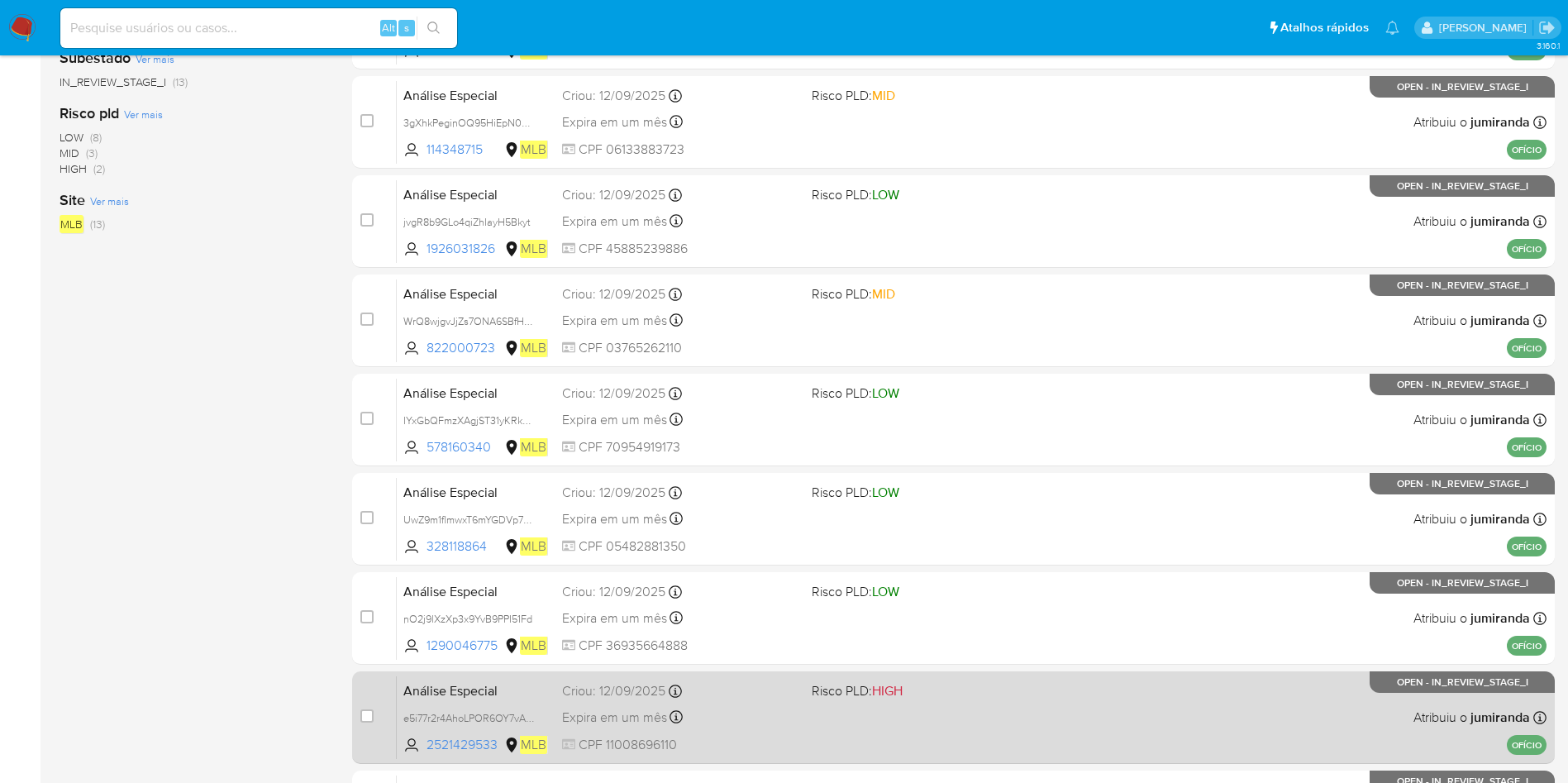
click at [795, 689] on div "Criou: 12/09/2025 Criou: 12/09/2025 14:30:57" at bounding box center [681, 691] width 237 height 18
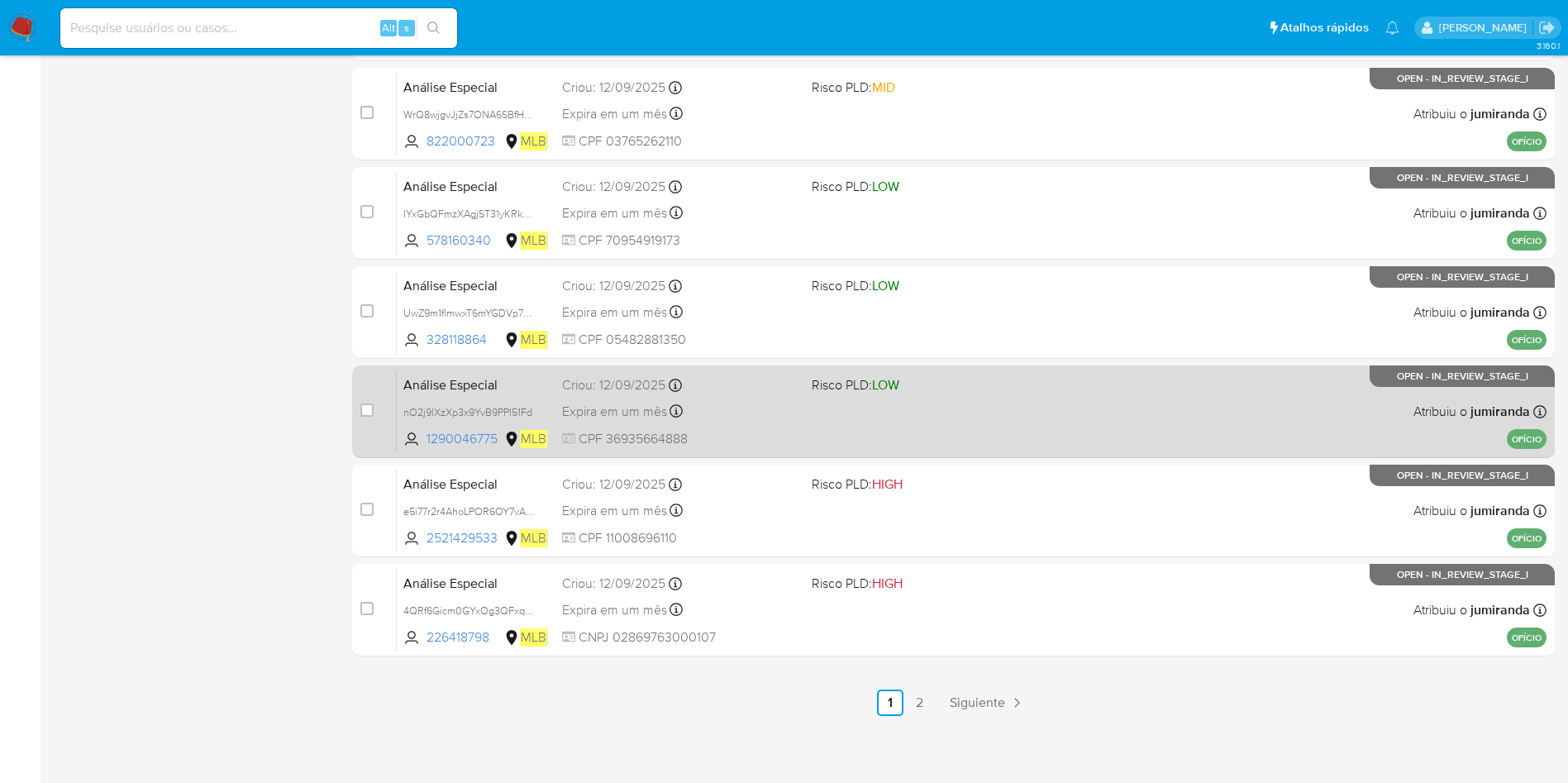
scroll to position [582, 0]
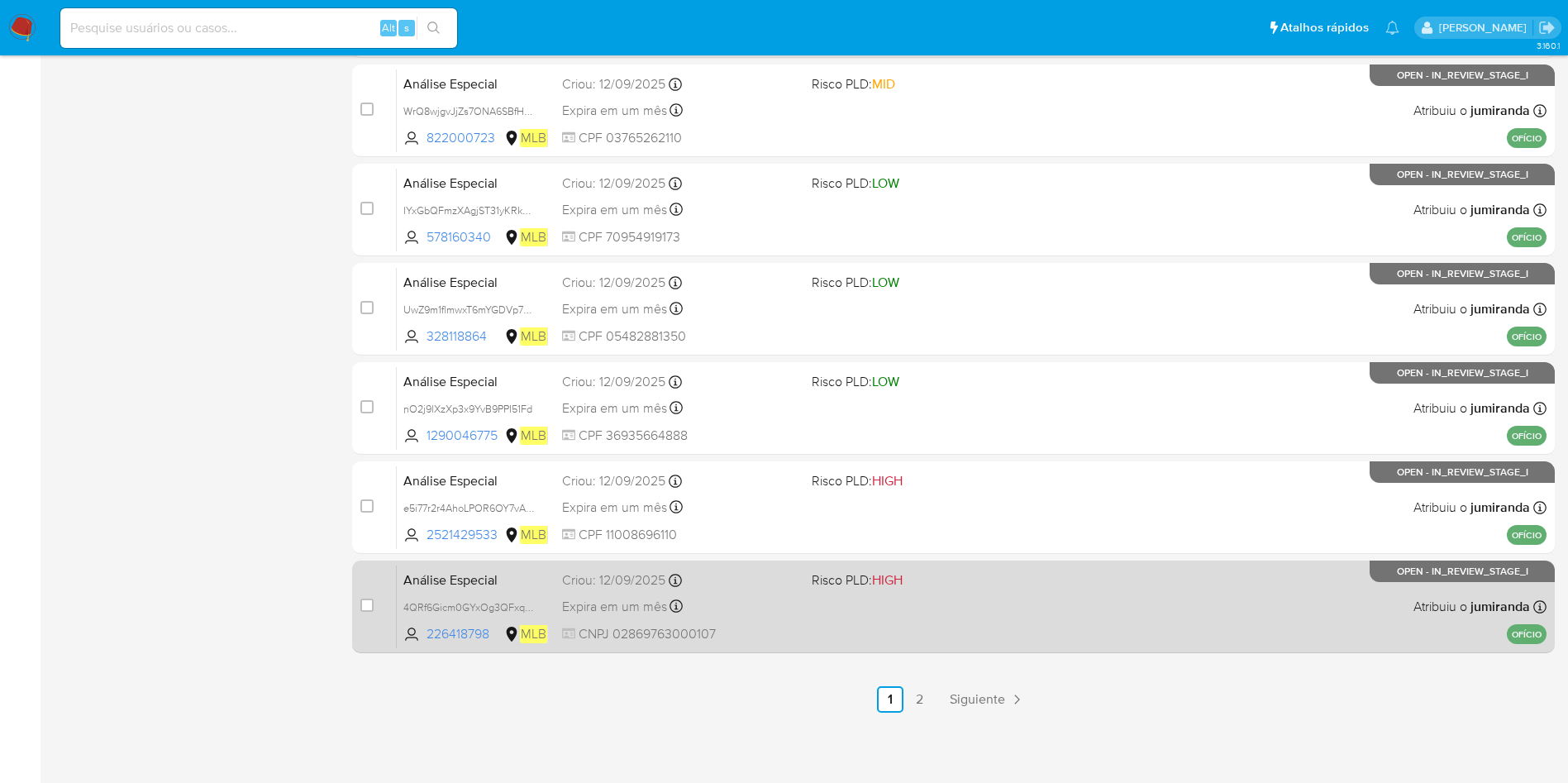
click at [792, 576] on div "Criou: 12/09/2025 Criou: 12/09/2025 14:30:56" at bounding box center [681, 580] width 237 height 18
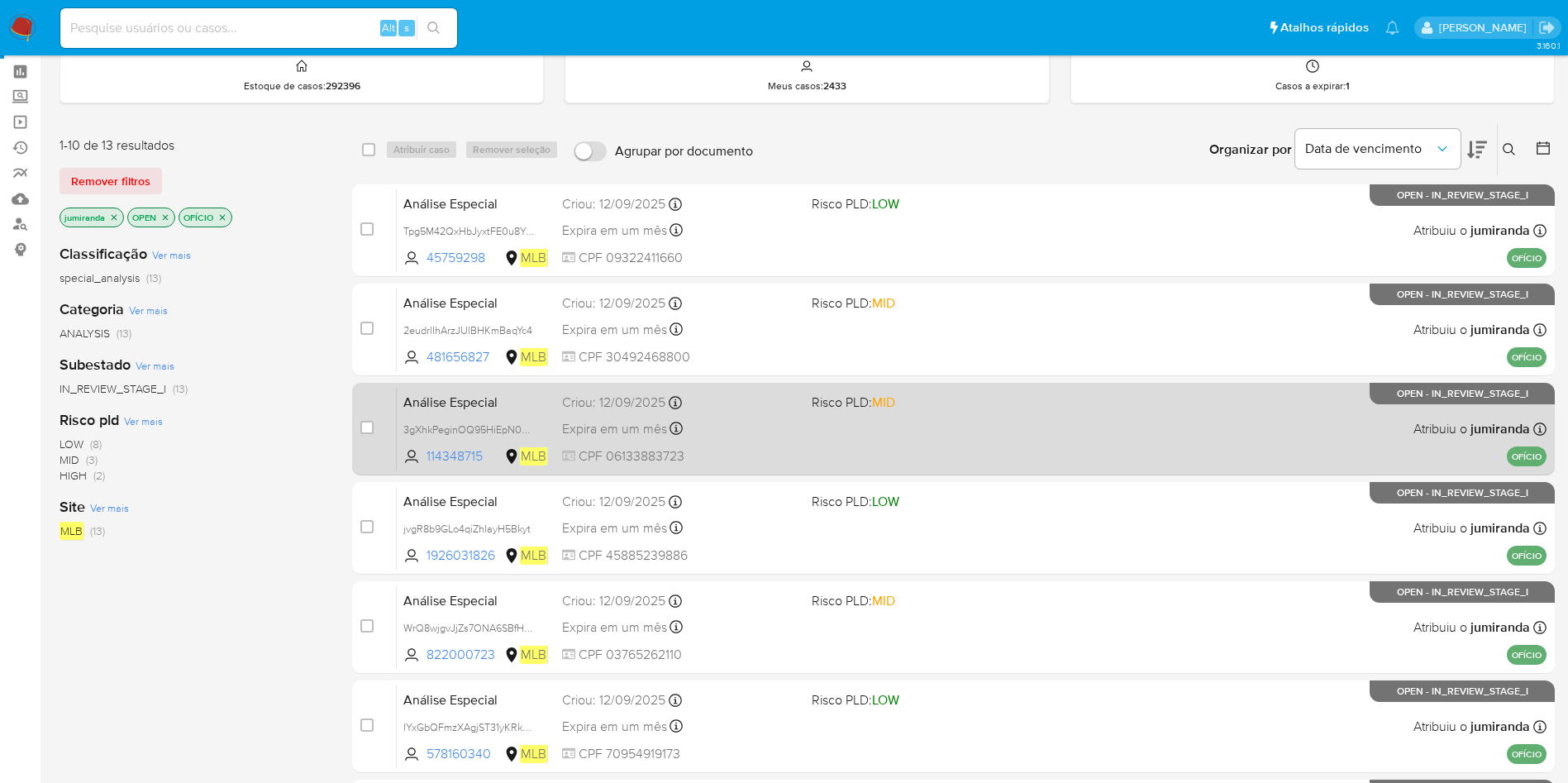
scroll to position [0, 0]
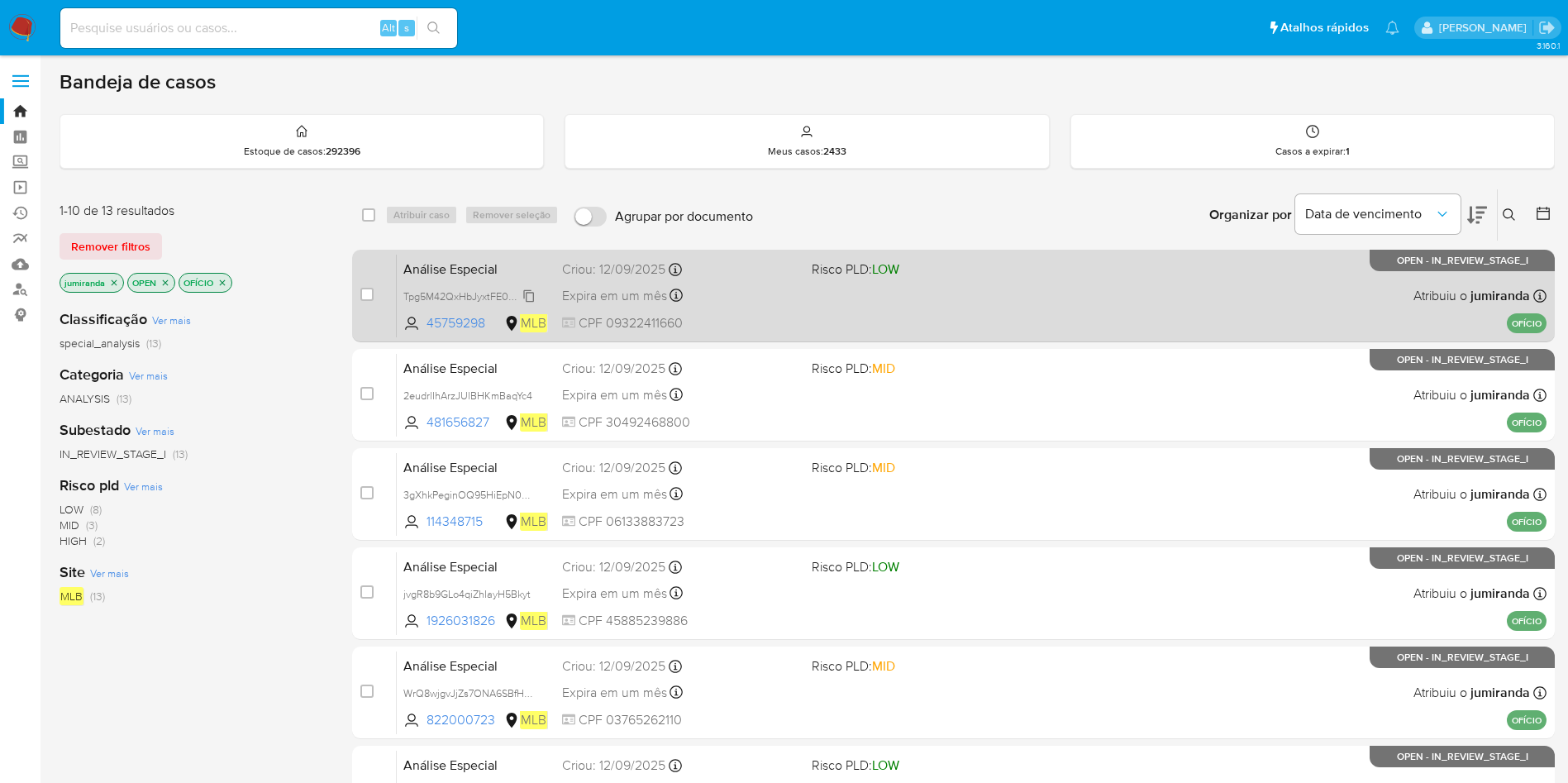
click at [502, 294] on span "Tpg5M42QxHbJyxtFE0u8YpXY" at bounding box center [474, 294] width 141 height 18
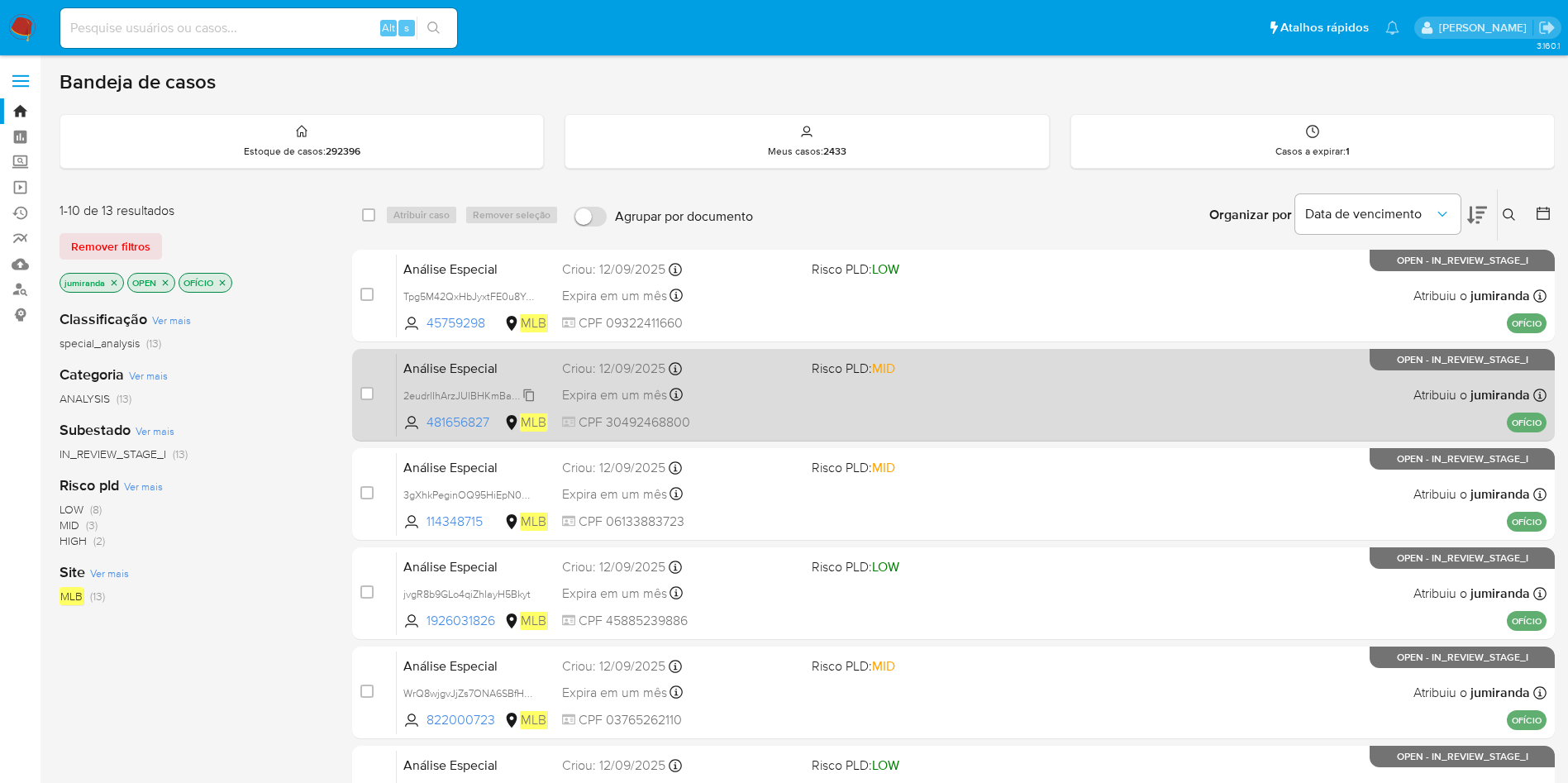
click at [422, 395] on span "2eudrlIhArzJUlBHKmBaqYc4" at bounding box center [468, 394] width 129 height 18
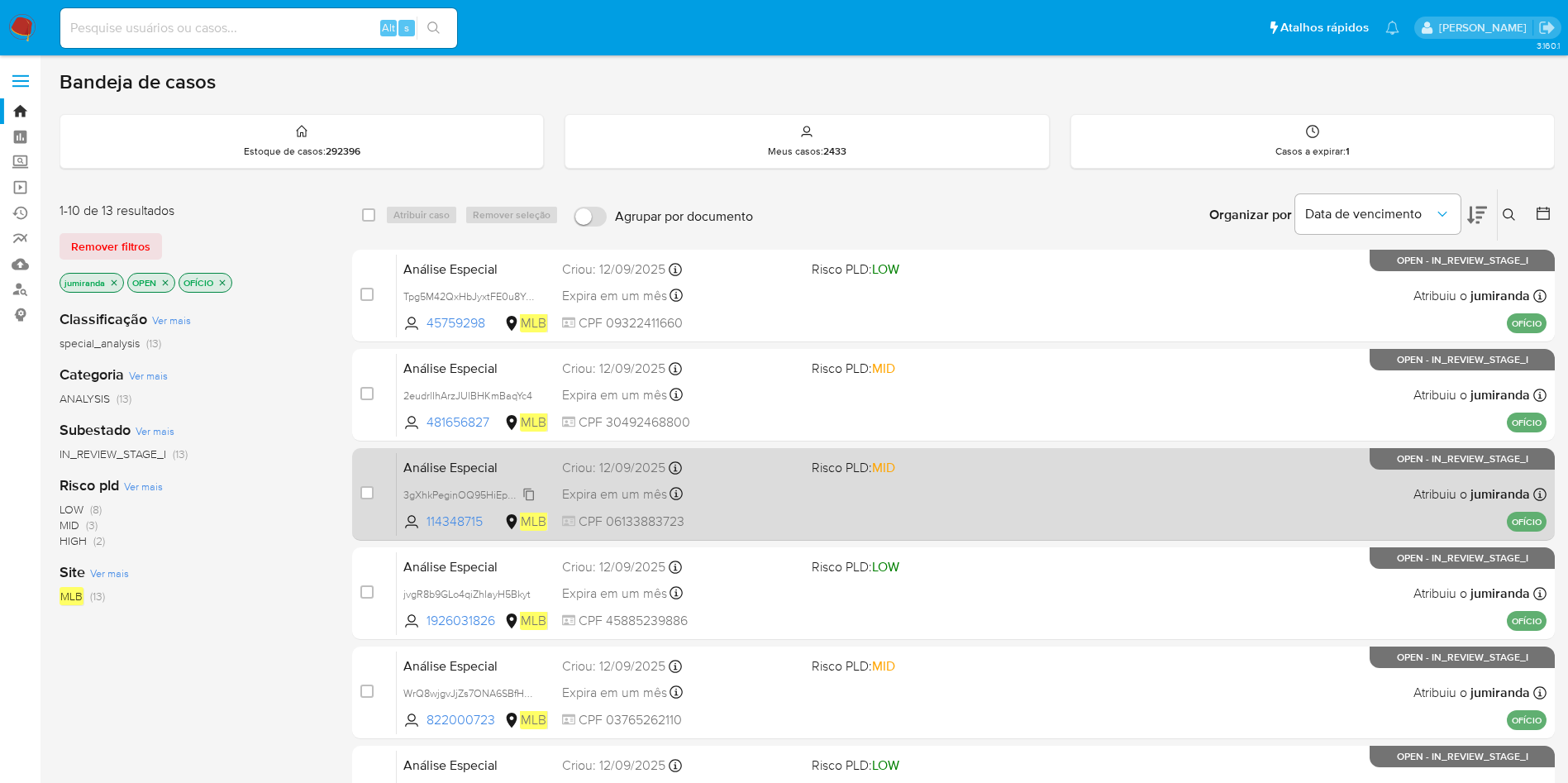
click at [459, 485] on div "3gXhkPeginOQ95HiEpN0p9jk" at bounding box center [469, 494] width 132 height 18
click at [437, 590] on span "jvgR8b9GLo4qiZhIayH5Bkyt" at bounding box center [467, 593] width 128 height 14
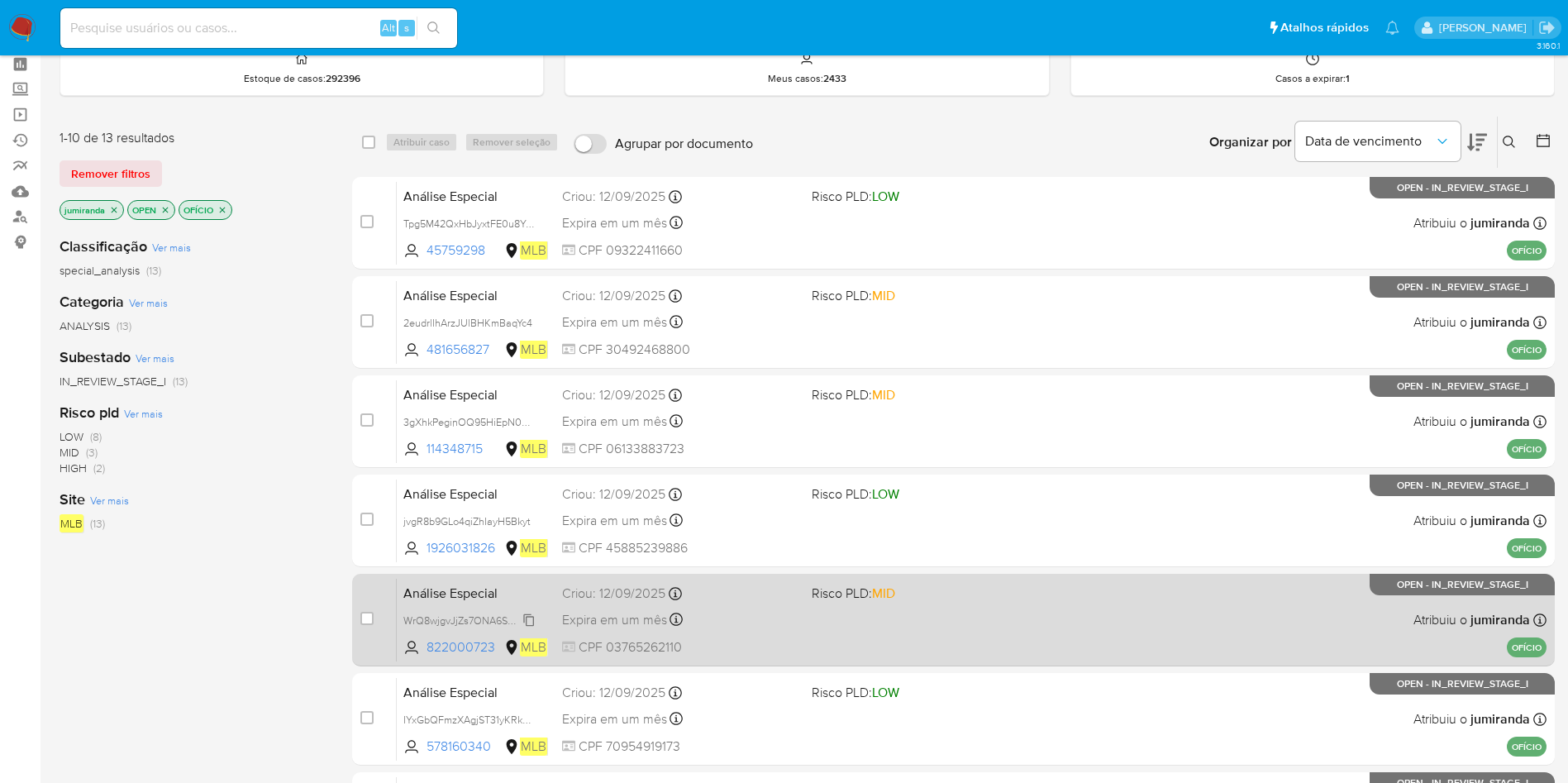
scroll to position [124, 0]
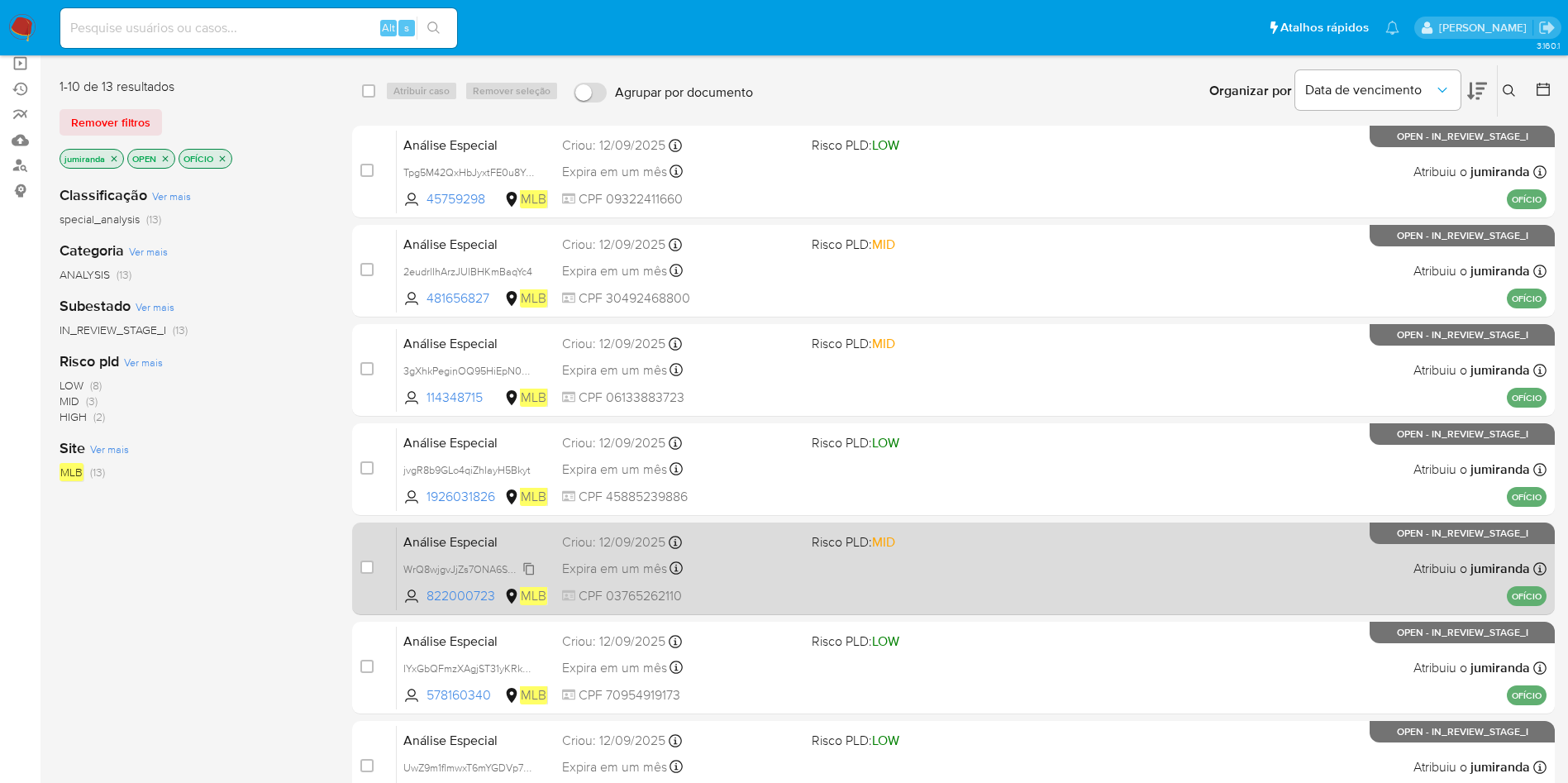
click at [468, 569] on span "WrQ8wjgvJjZs7ONA6SBfHdJ9" at bounding box center [471, 568] width 137 height 18
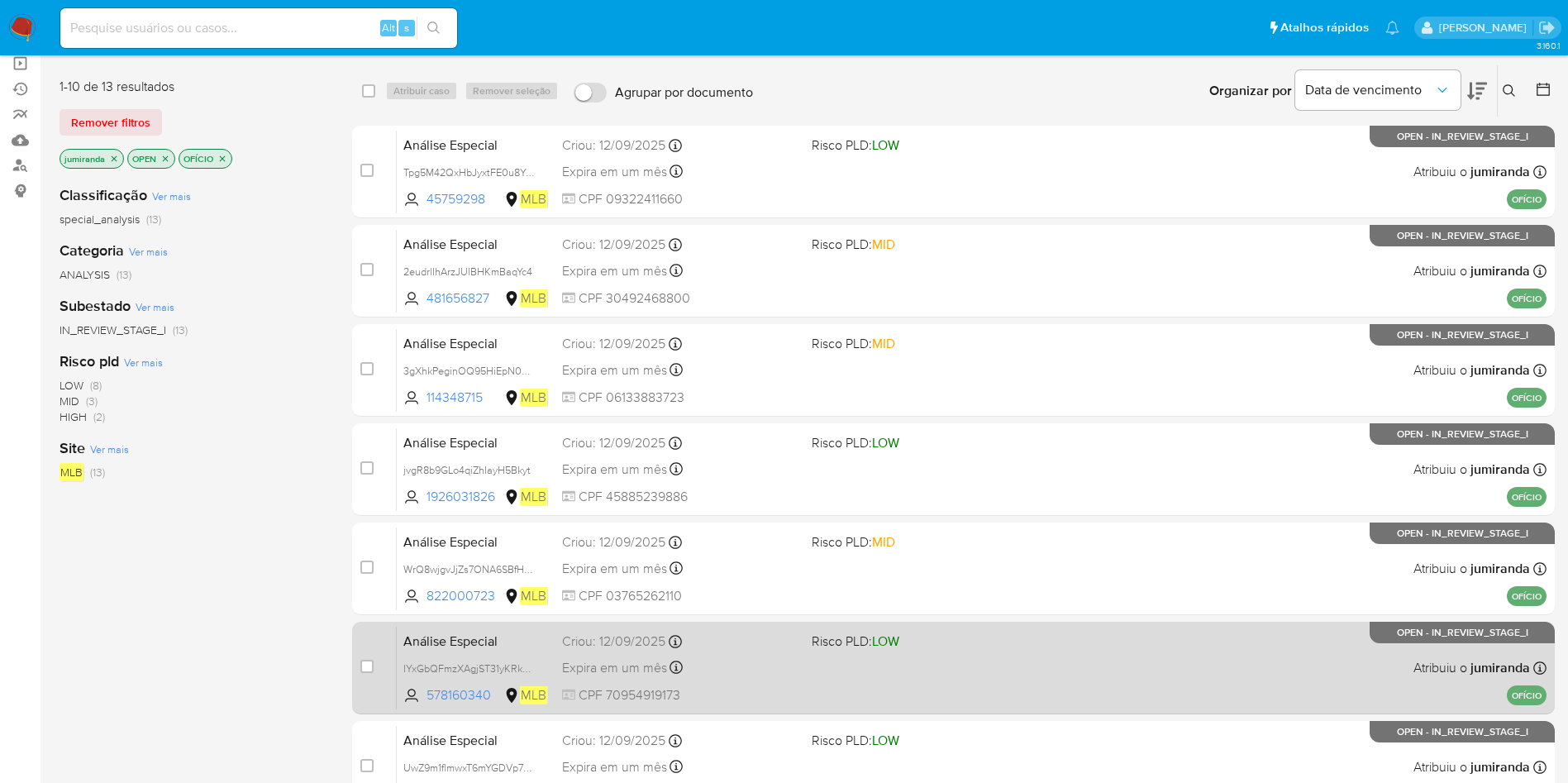
scroll to position [372, 0]
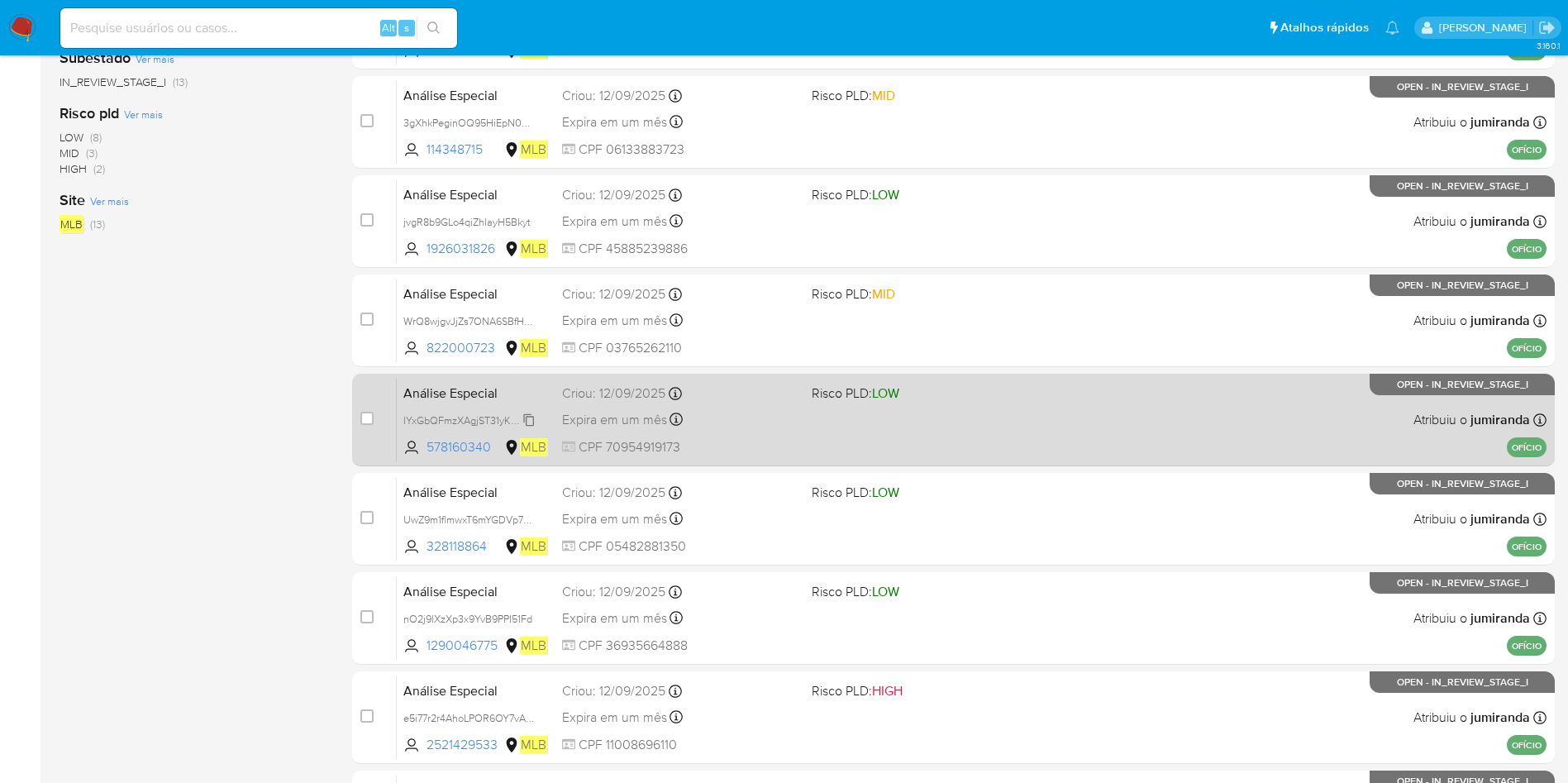
click at [461, 415] on span "IYxGbQFmzXAgjST31yKRkhJF" at bounding box center [470, 419] width 135 height 18
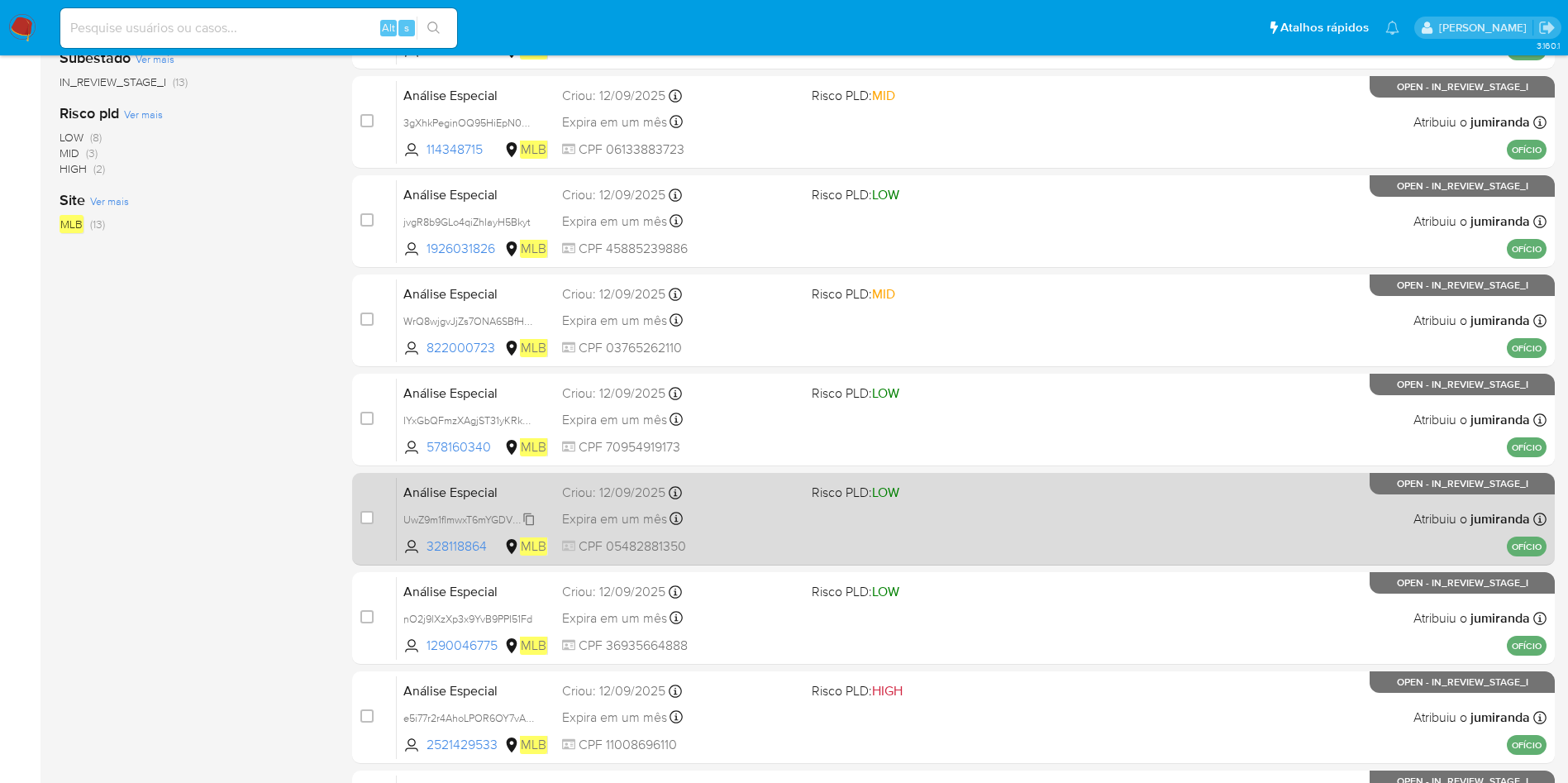
drag, startPoint x: 448, startPoint y: 518, endPoint x: 456, endPoint y: 140, distance: 378.1
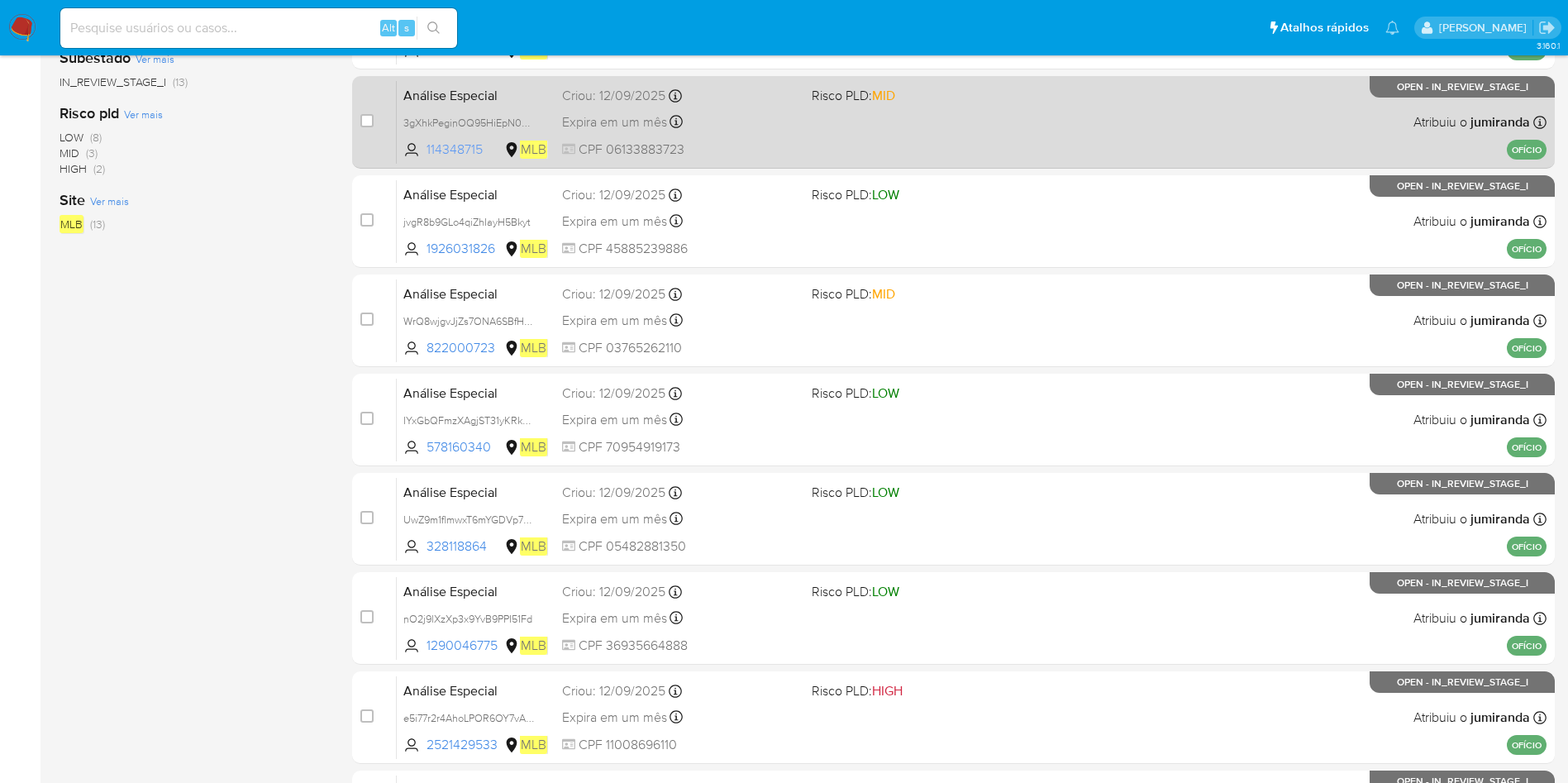
click at [444, 516] on span "UwZ9m1flmwxT6mYGDVp7uDzE" at bounding box center [475, 518] width 144 height 18
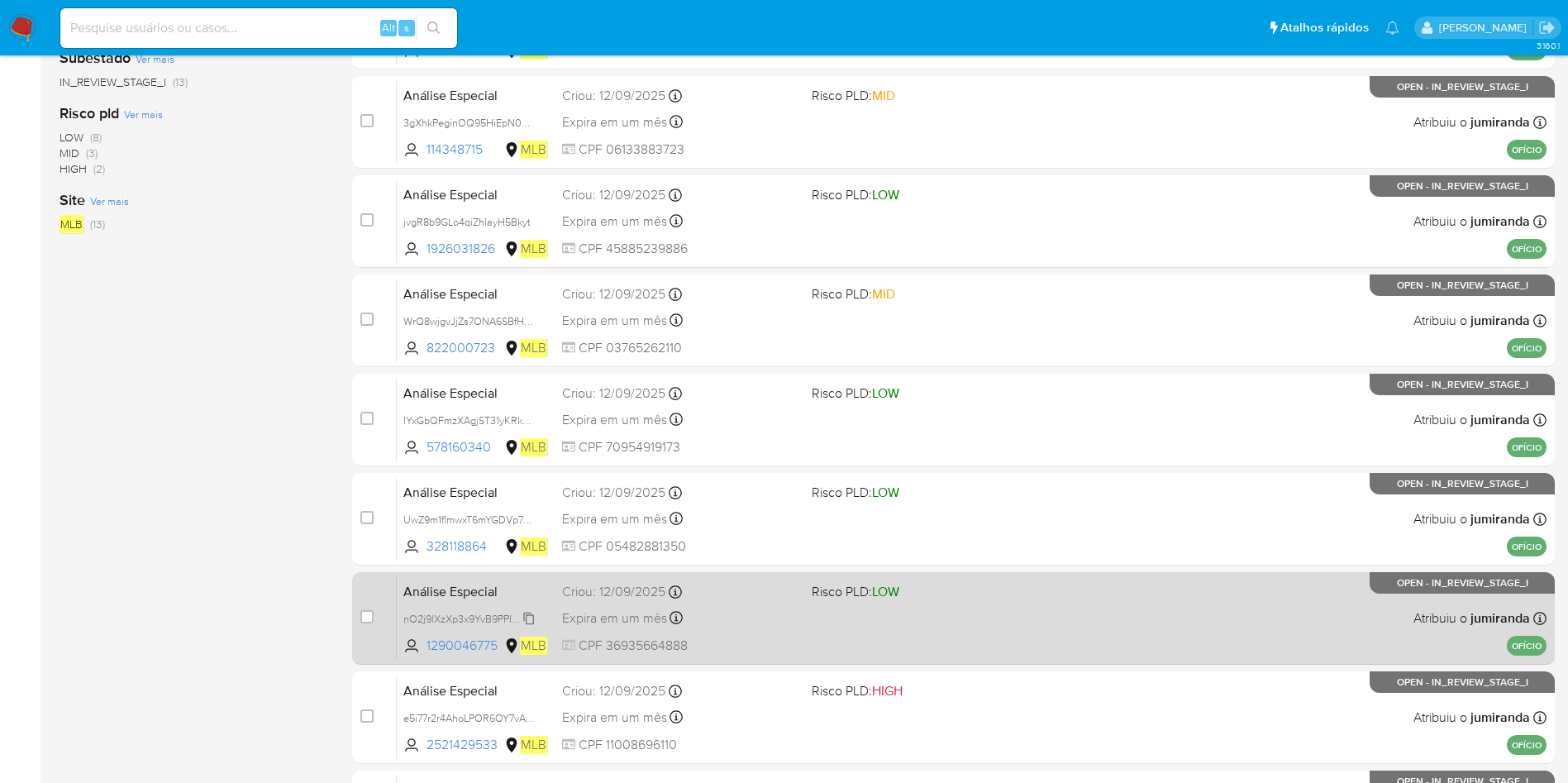
click at [468, 615] on span "nO2j9lXzXp3x9YvB9PPI51Fd" at bounding box center [468, 617] width 129 height 18
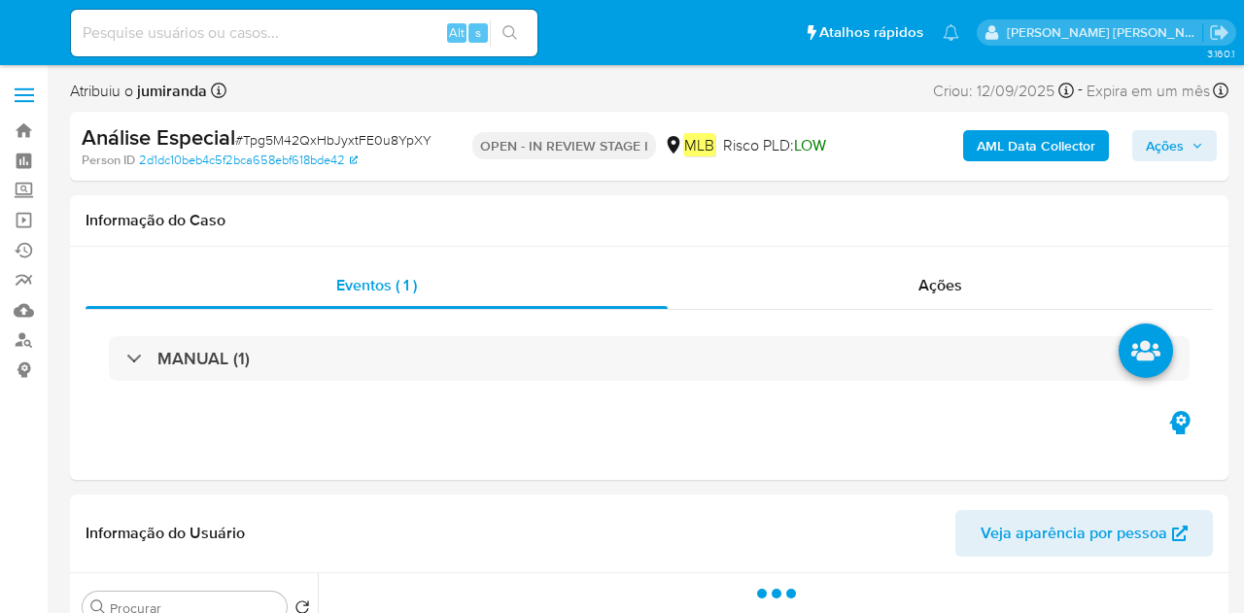
select select "10"
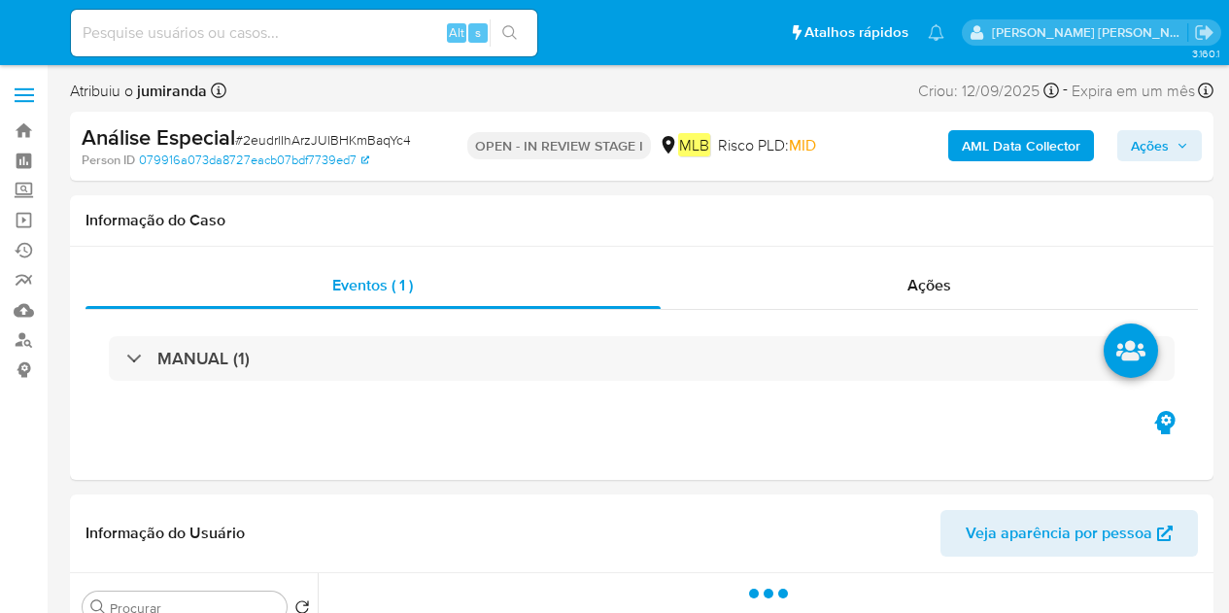
select select "10"
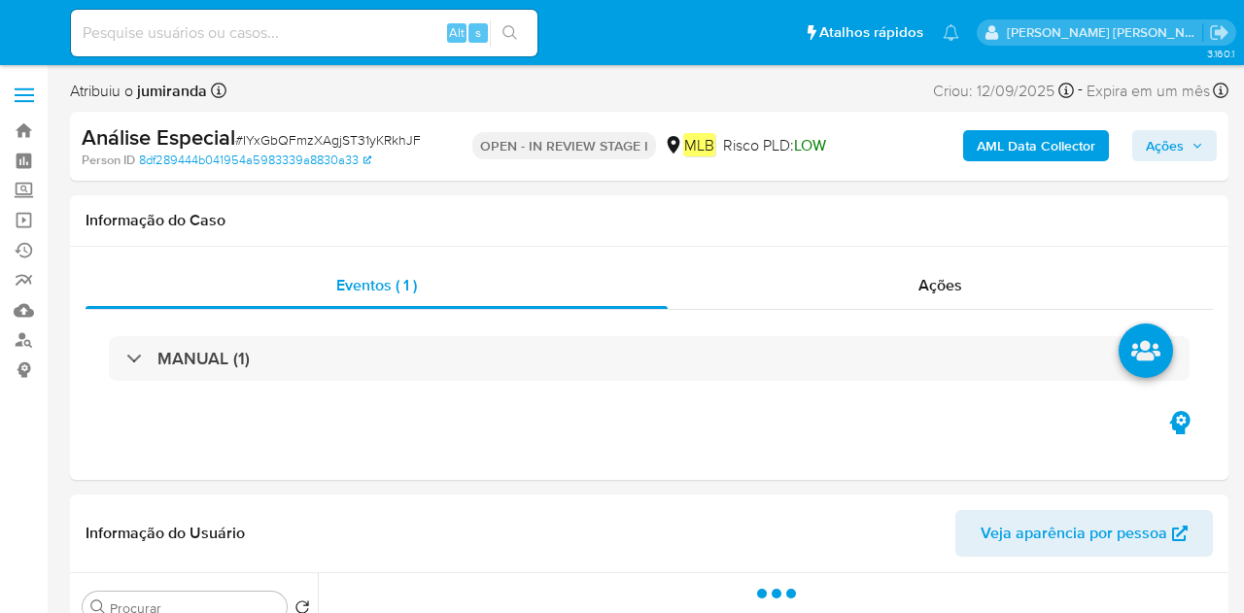
select select "10"
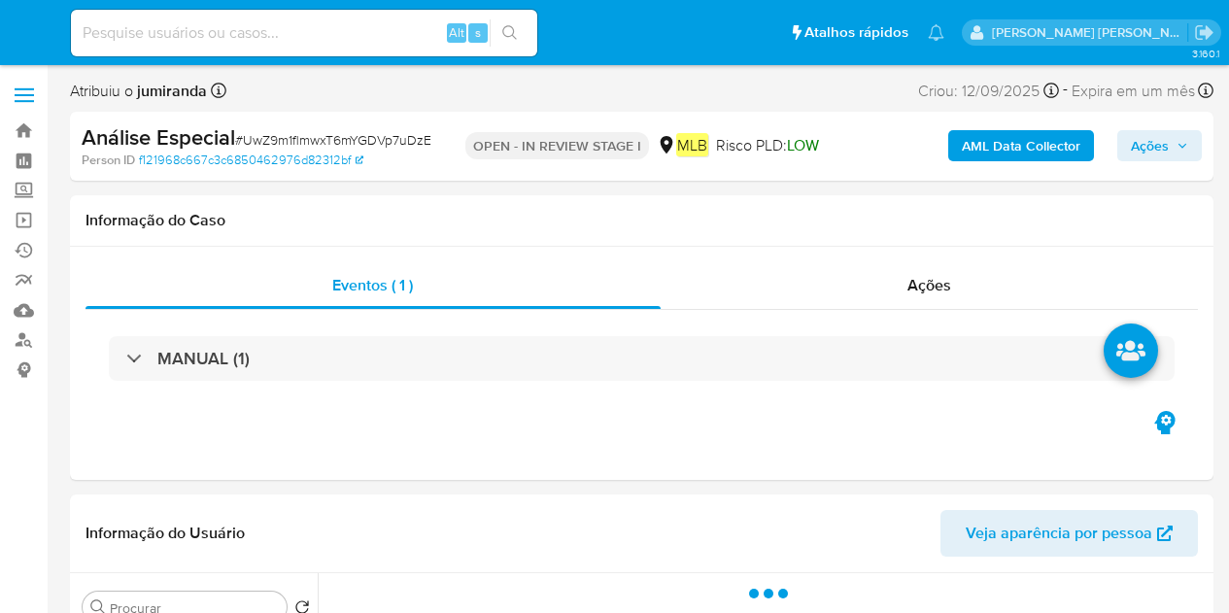
select select "10"
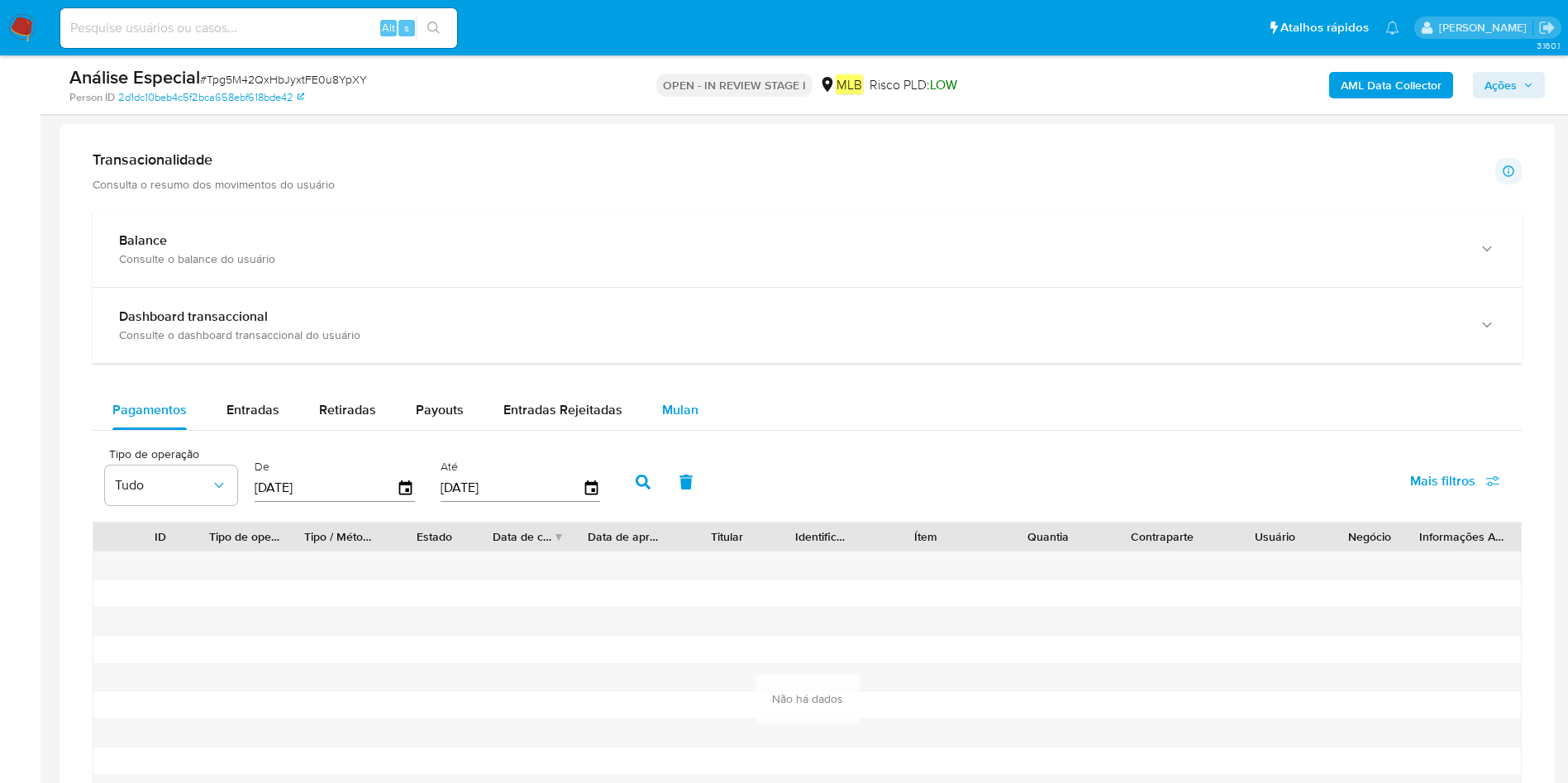
click at [671, 409] on span "Mulan" at bounding box center [680, 409] width 37 height 19
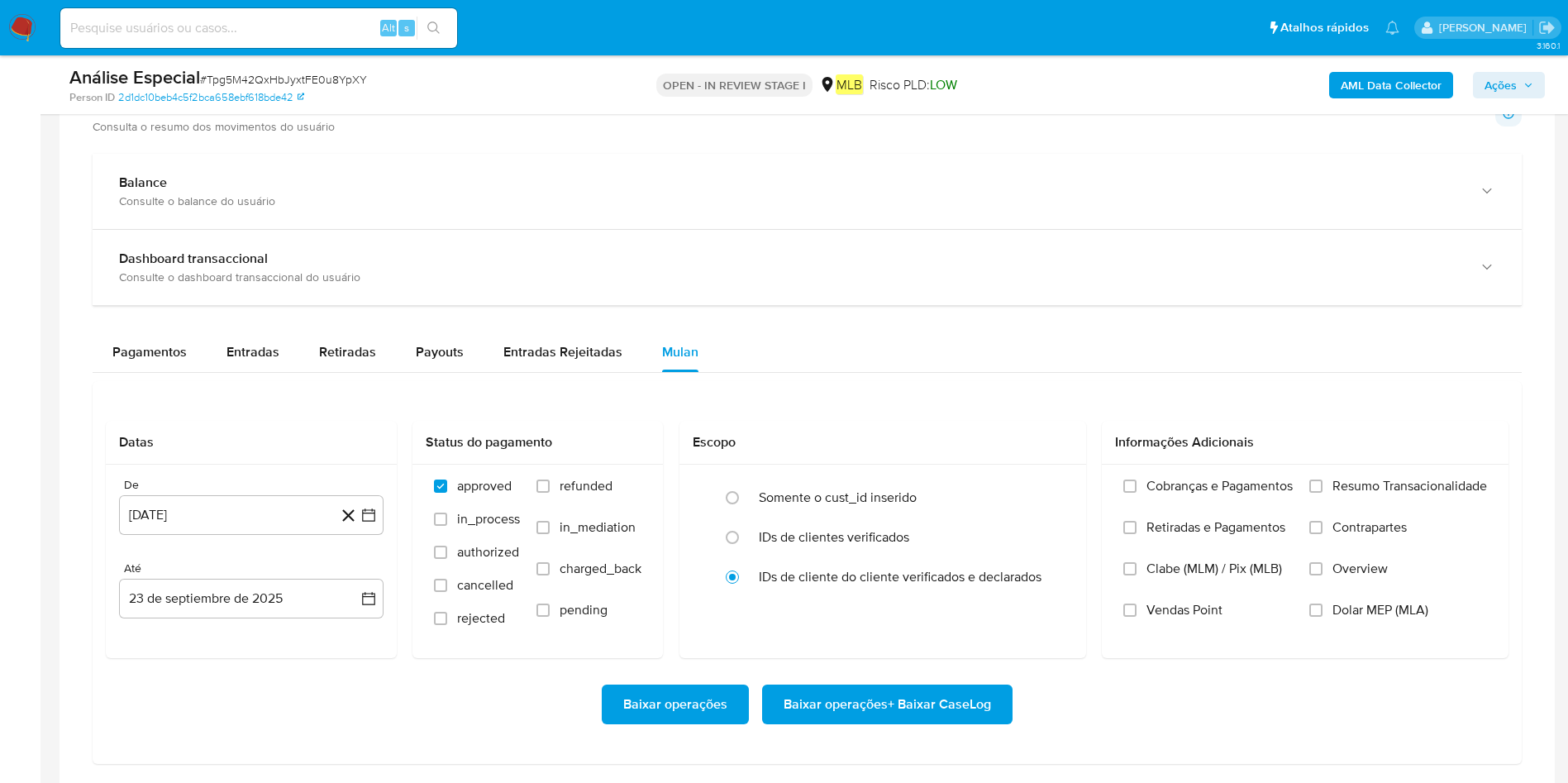
scroll to position [1364, 0]
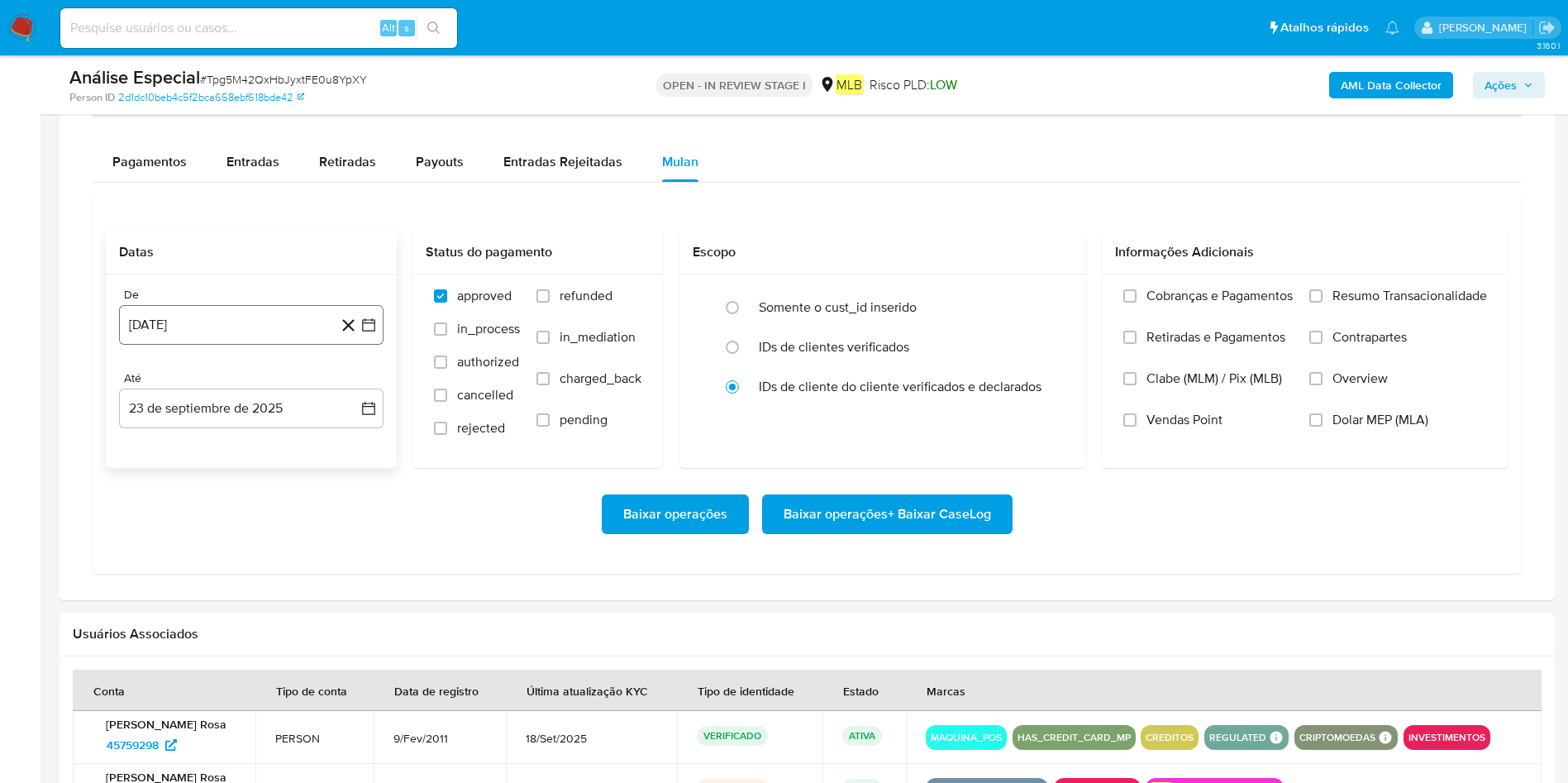
click at [234, 306] on button "23 [PERSON_NAME] de 2024" at bounding box center [251, 325] width 265 height 40
click at [248, 373] on div "agosto 2024 agosto 2024 lun lunes mar martes mié miércoles jue jueves vie viern…" at bounding box center [251, 480] width 265 height 261
click at [252, 383] on span "agosto 2024" at bounding box center [243, 384] width 75 height 16
click at [351, 383] on icon "Año siguiente" at bounding box center [350, 384] width 20 height 20
click at [332, 452] on button "mar" at bounding box center [321, 444] width 46 height 26
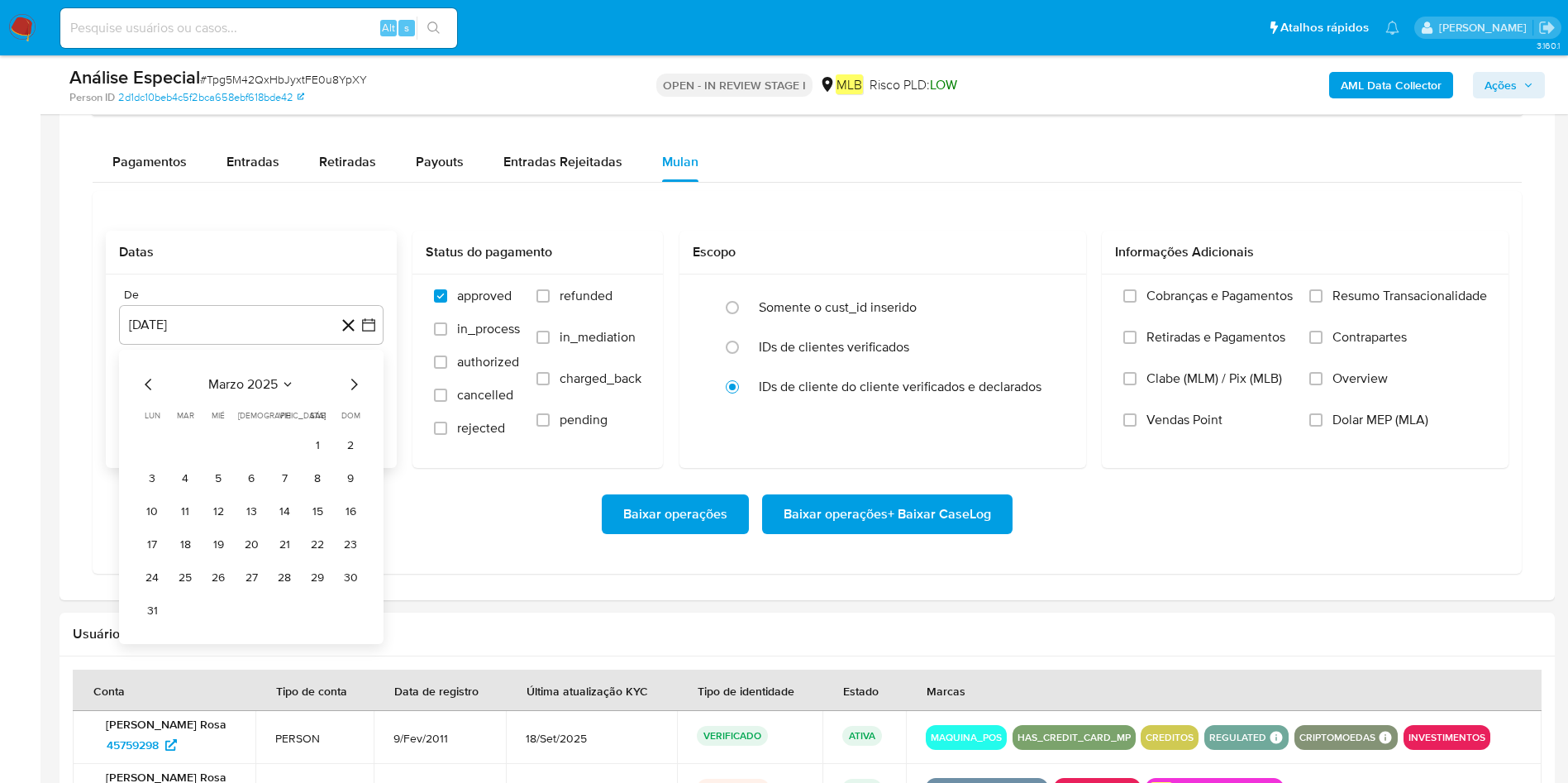
drag, startPoint x: 325, startPoint y: 443, endPoint x: 294, endPoint y: 442, distance: 31.0
click at [325, 442] on button "1" at bounding box center [317, 445] width 26 height 26
click at [267, 432] on div "De 1 de marzo de 2025 1-03-2025 Até 23 de septiembre de 2025 23-09-2025" at bounding box center [251, 371] width 291 height 193
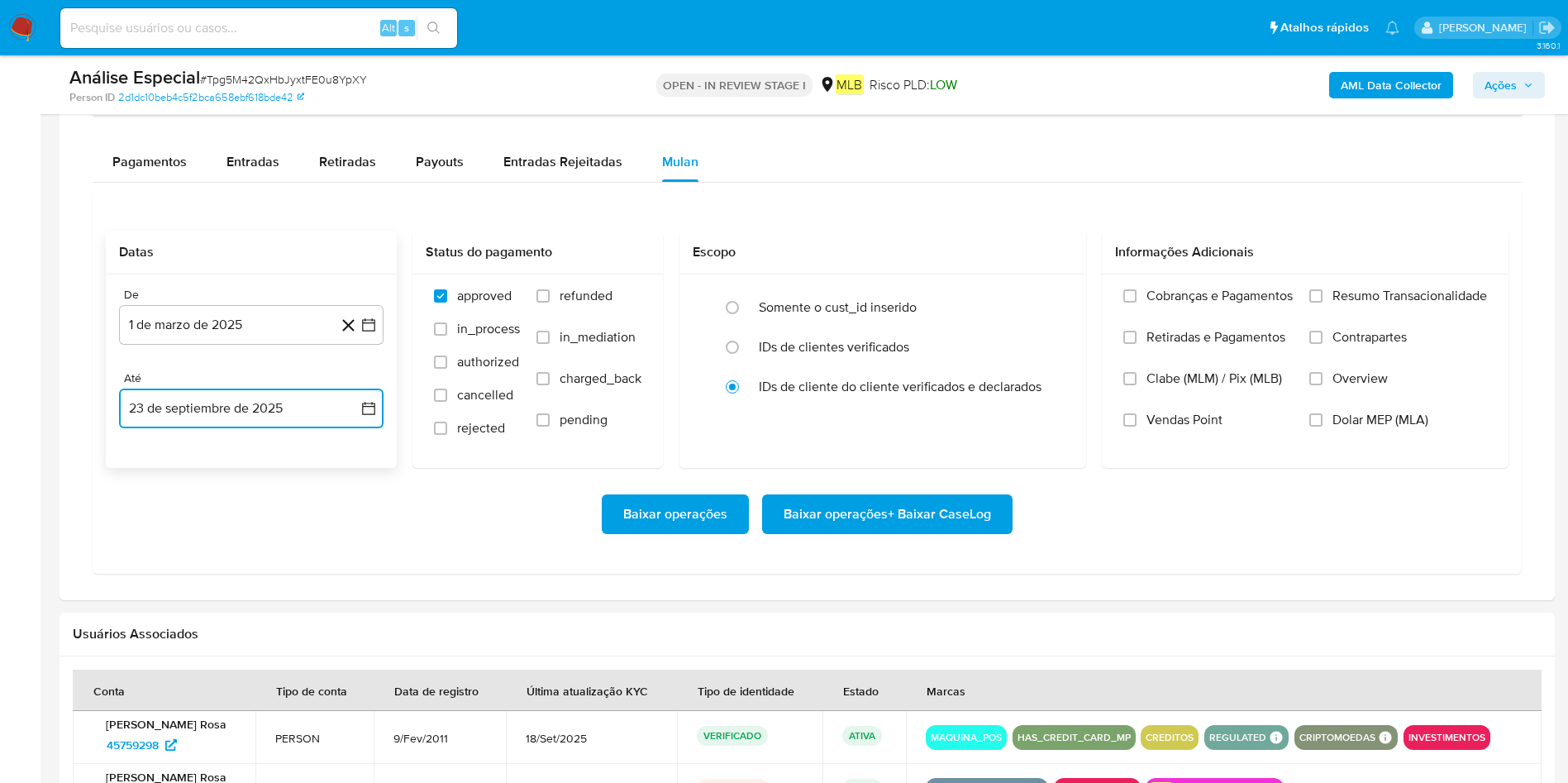
click at [265, 412] on button "23 de septiembre de 2025" at bounding box center [251, 409] width 265 height 40
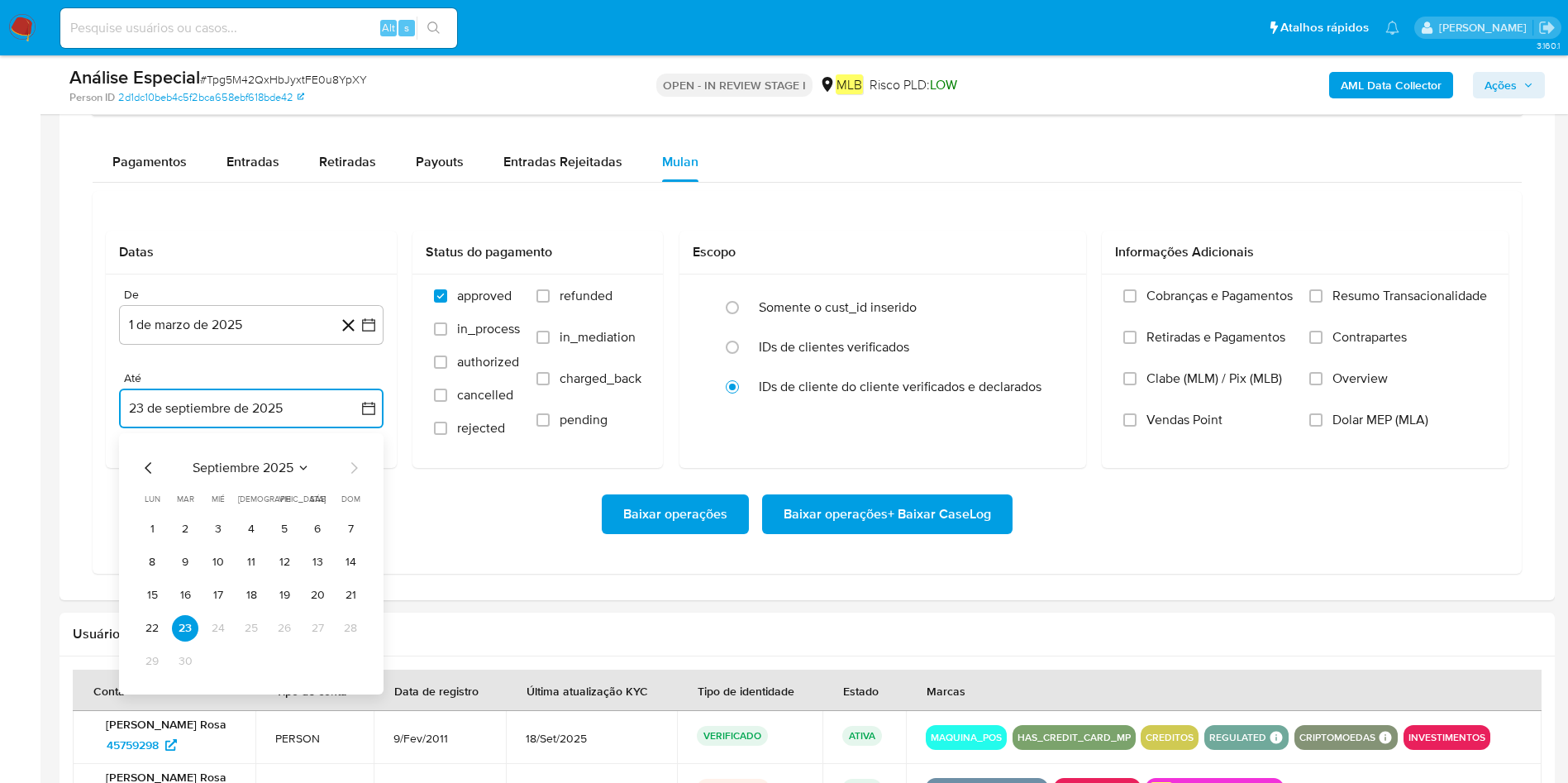
click at [157, 521] on button "22" at bounding box center [151, 628] width 26 height 26
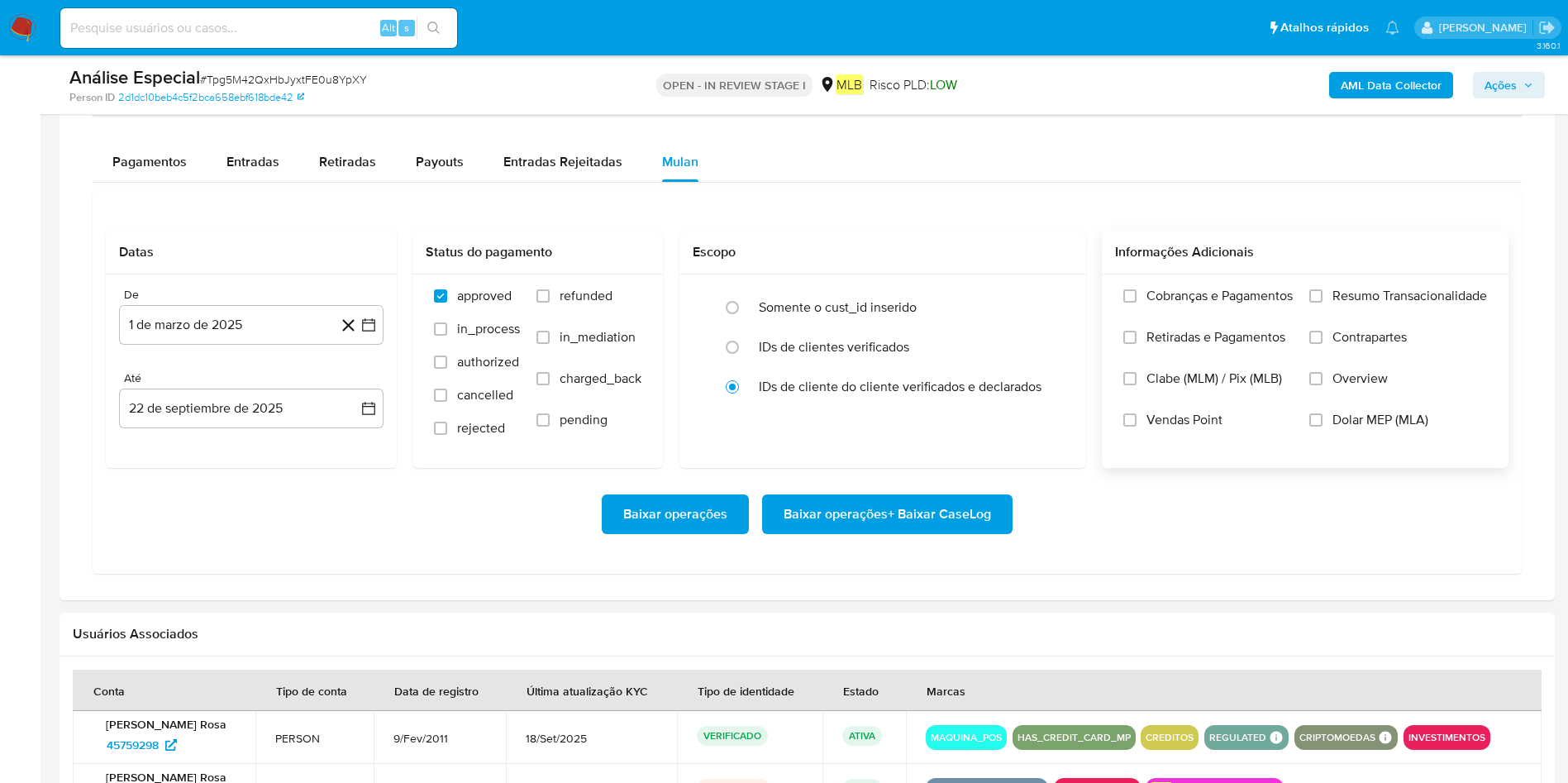
click at [1045, 279] on div "Cobranças e Pagamentos Retiradas e Pagamentos Clabe (MLM) / Pix (MLB) Vendas Po…" at bounding box center [1305, 370] width 407 height 191
drag, startPoint x: 1344, startPoint y: 294, endPoint x: 1217, endPoint y: 386, distance: 156.8
click at [1045, 293] on span "Resumo Transacionalidade" at bounding box center [1410, 295] width 155 height 16
click at [1045, 296] on input "Resumo Transacionalidade" at bounding box center [1316, 296] width 14 height 14
click at [908, 502] on span "Baixar operações + Baixar CaseLog" at bounding box center [887, 514] width 208 height 37
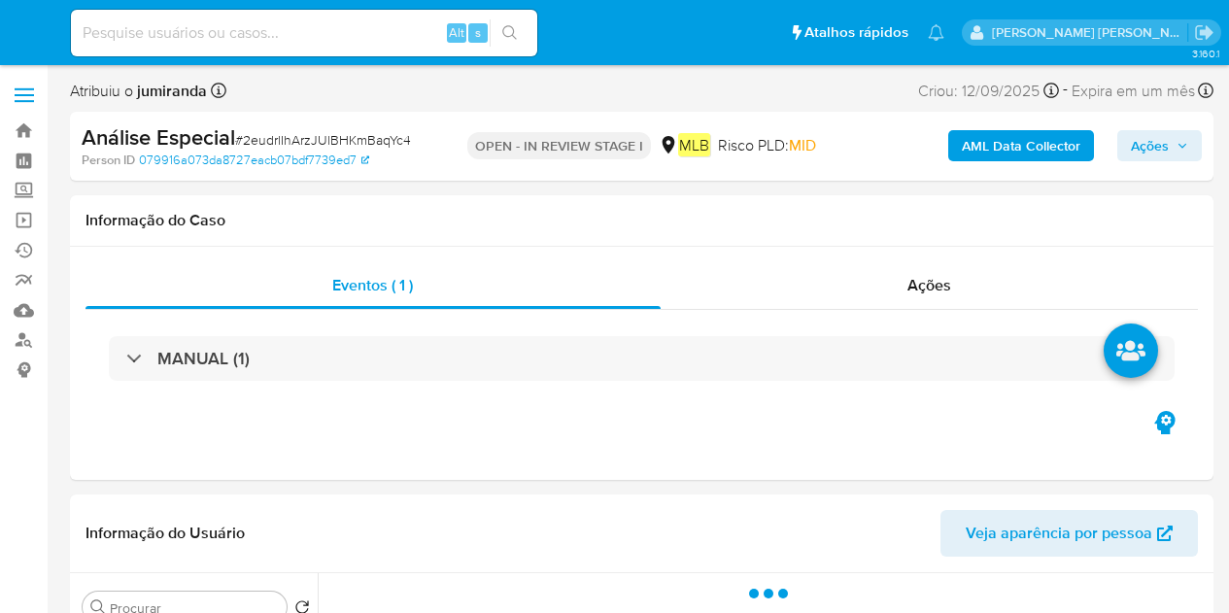
select select "10"
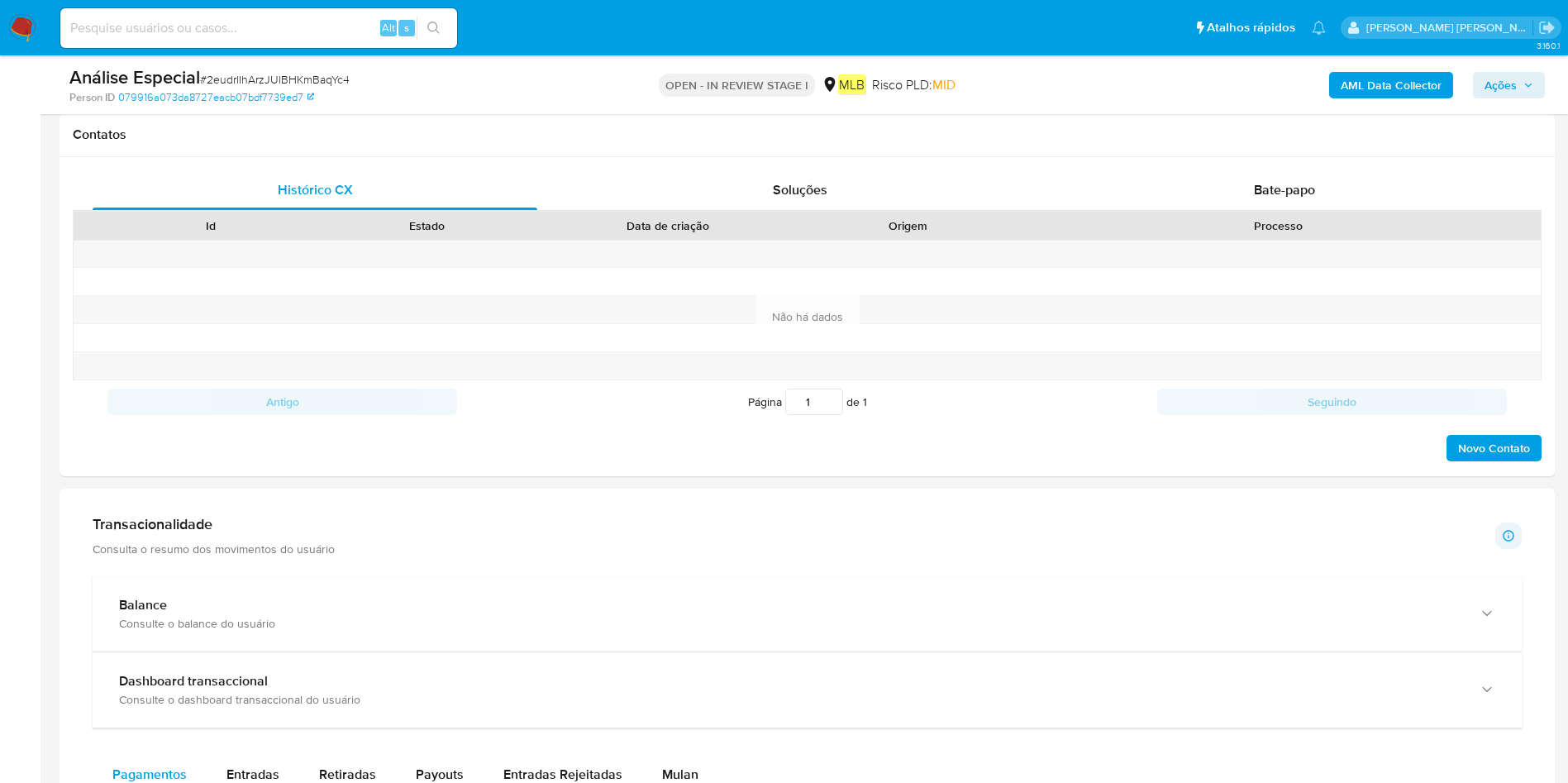
scroll to position [1241, 0]
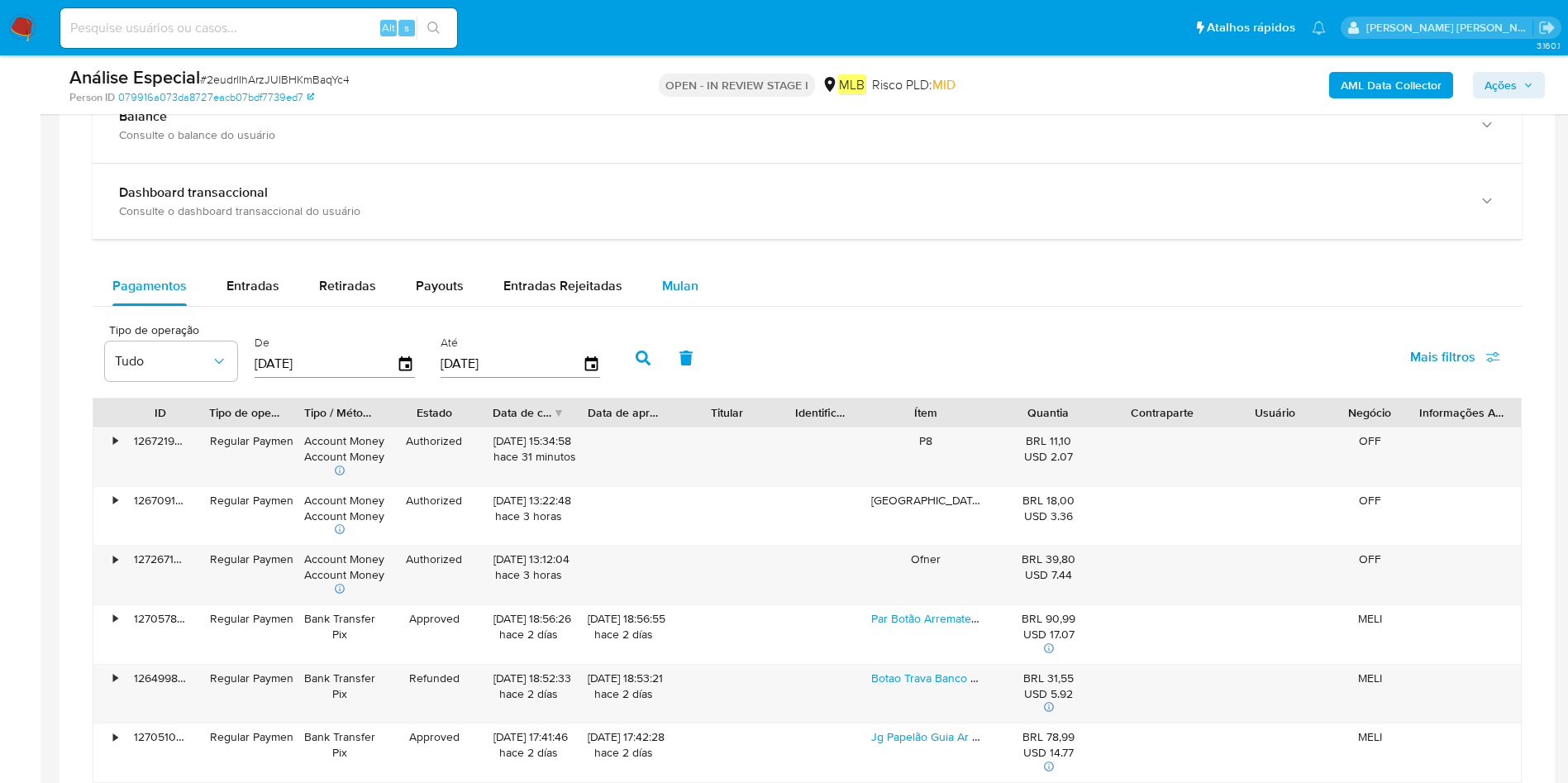
click at [693, 297] on button "Mulan" at bounding box center [680, 286] width 76 height 40
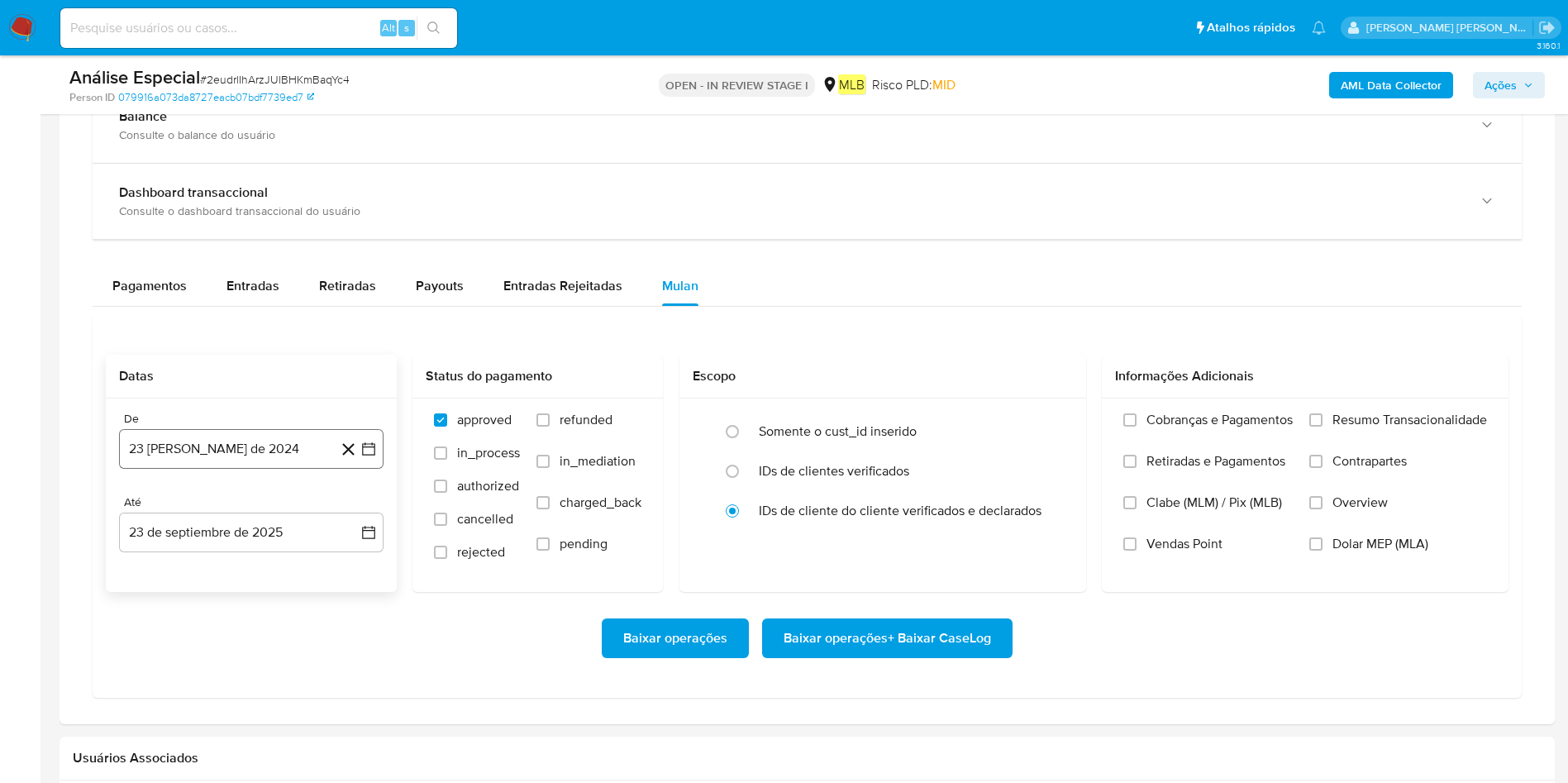
click at [207, 435] on button "23 [PERSON_NAME] de 2024" at bounding box center [251, 449] width 265 height 40
click at [245, 506] on span "agosto 2024" at bounding box center [243, 508] width 75 height 16
click at [349, 505] on icon "Año siguiente" at bounding box center [350, 508] width 20 height 20
click at [319, 521] on span "mar" at bounding box center [320, 569] width 20 height 14
click at [327, 521] on button "1" at bounding box center [317, 569] width 26 height 26
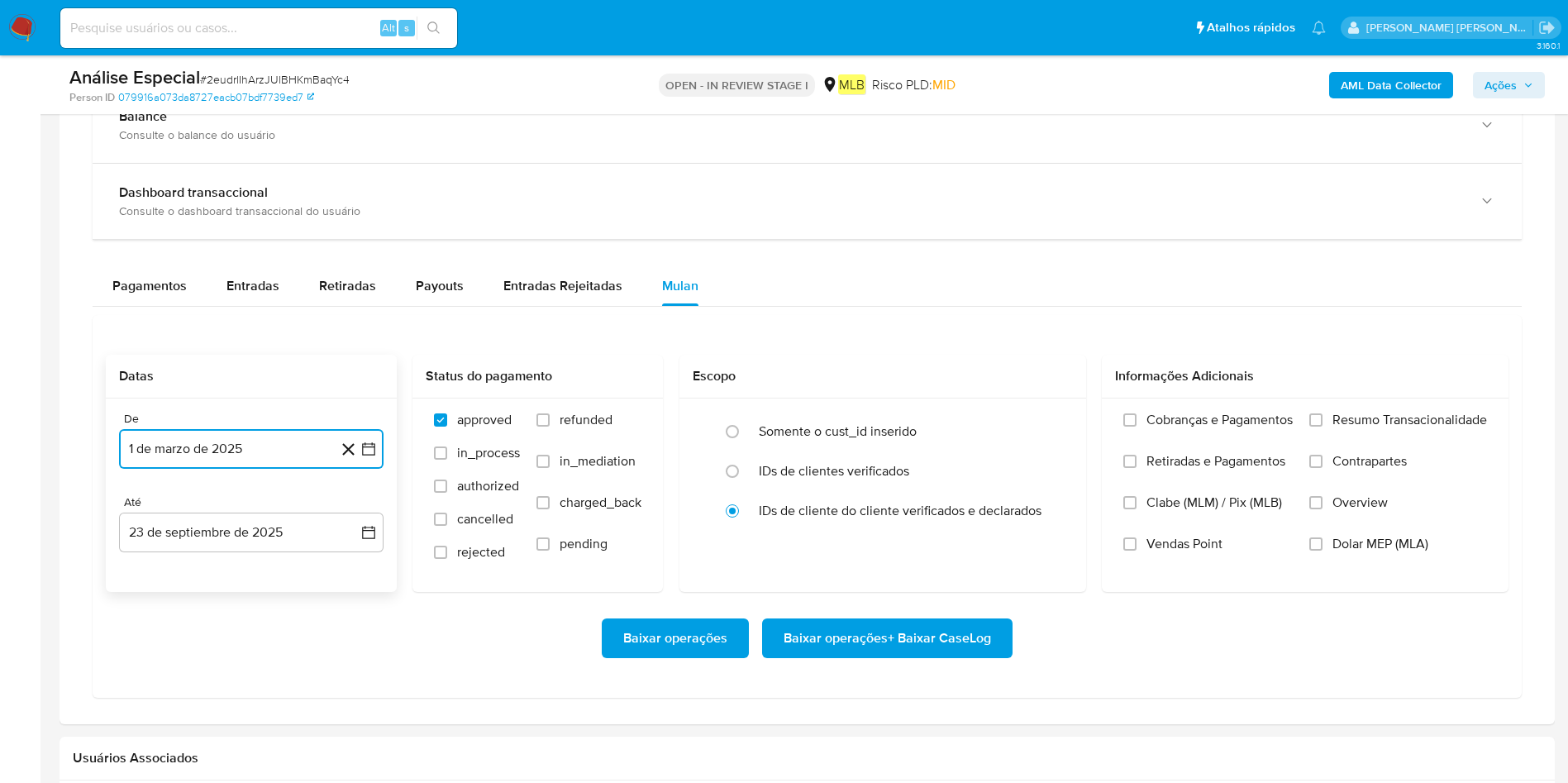
drag, startPoint x: 270, startPoint y: 538, endPoint x: 259, endPoint y: 553, distance: 18.6
click at [267, 521] on button "23 de septiembre de 2025" at bounding box center [251, 532] width 265 height 40
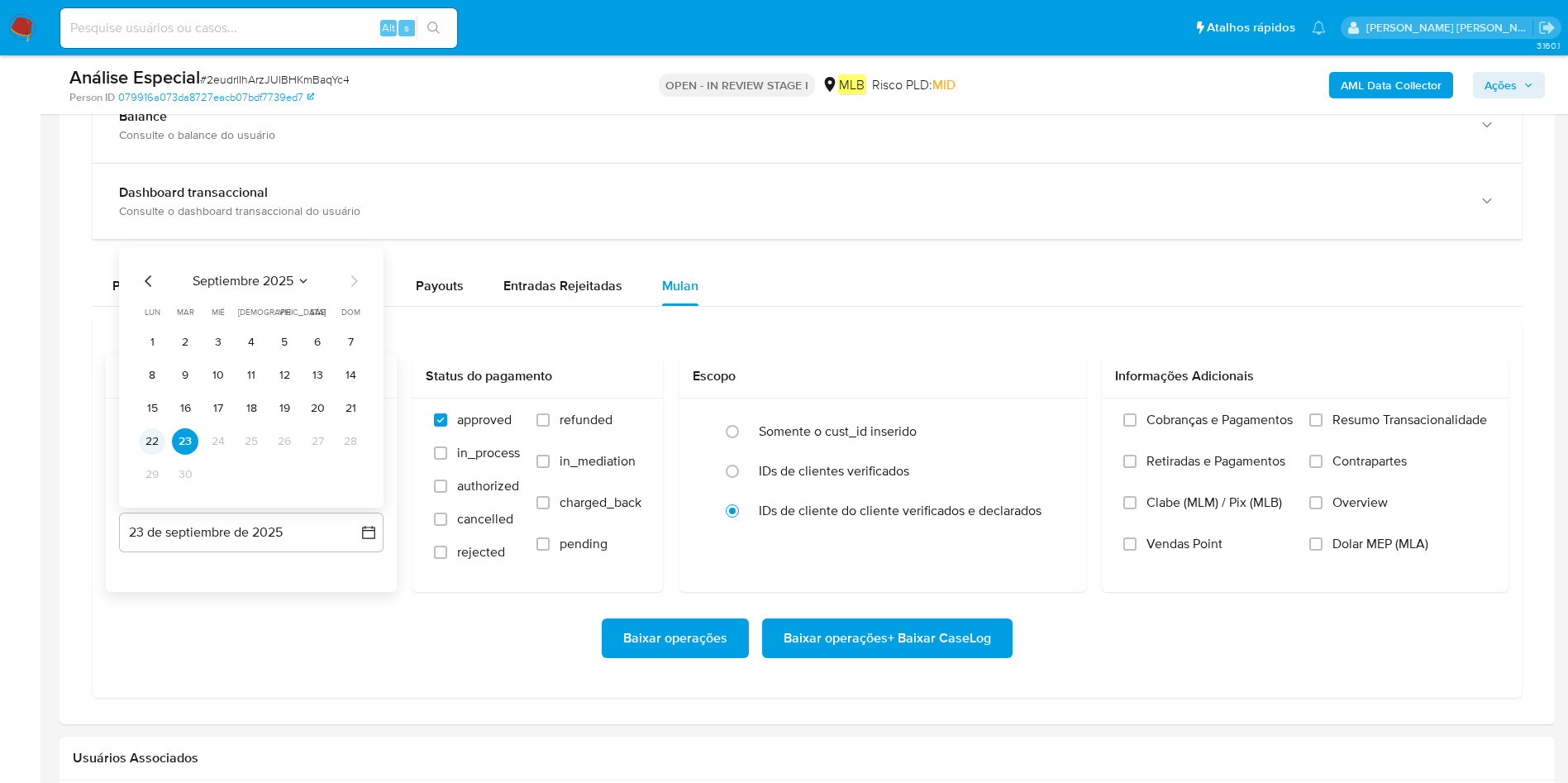
click at [156, 443] on button "22" at bounding box center [151, 441] width 26 height 26
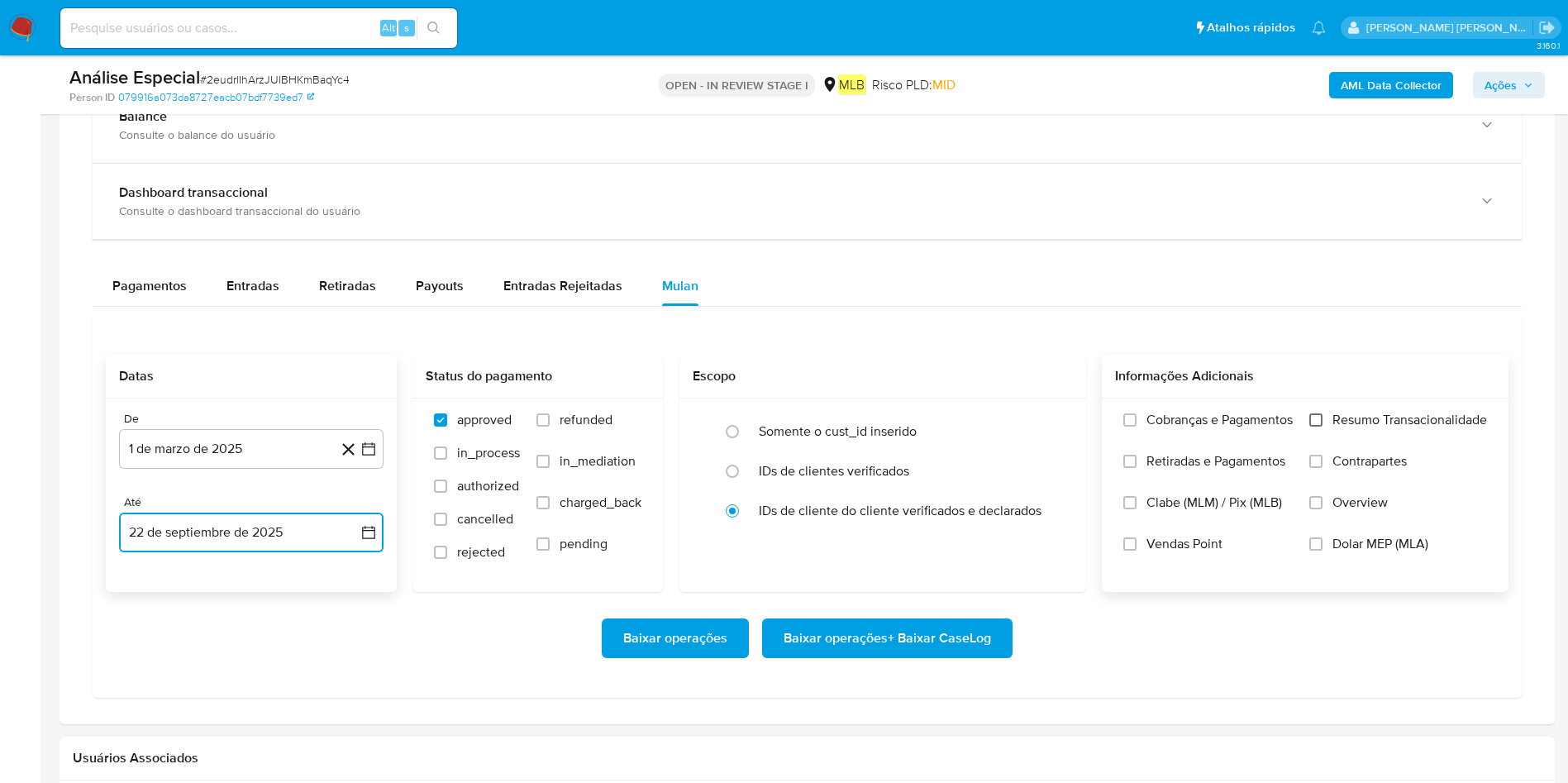
click at [1045, 420] on input "Resumo Transacionalidade" at bounding box center [1316, 420] width 14 height 14
drag, startPoint x: 839, startPoint y: 628, endPoint x: 834, endPoint y: 618, distance: 11.2
click at [834, 521] on span "Baixar operações + Baixar CaseLog" at bounding box center [887, 638] width 208 height 37
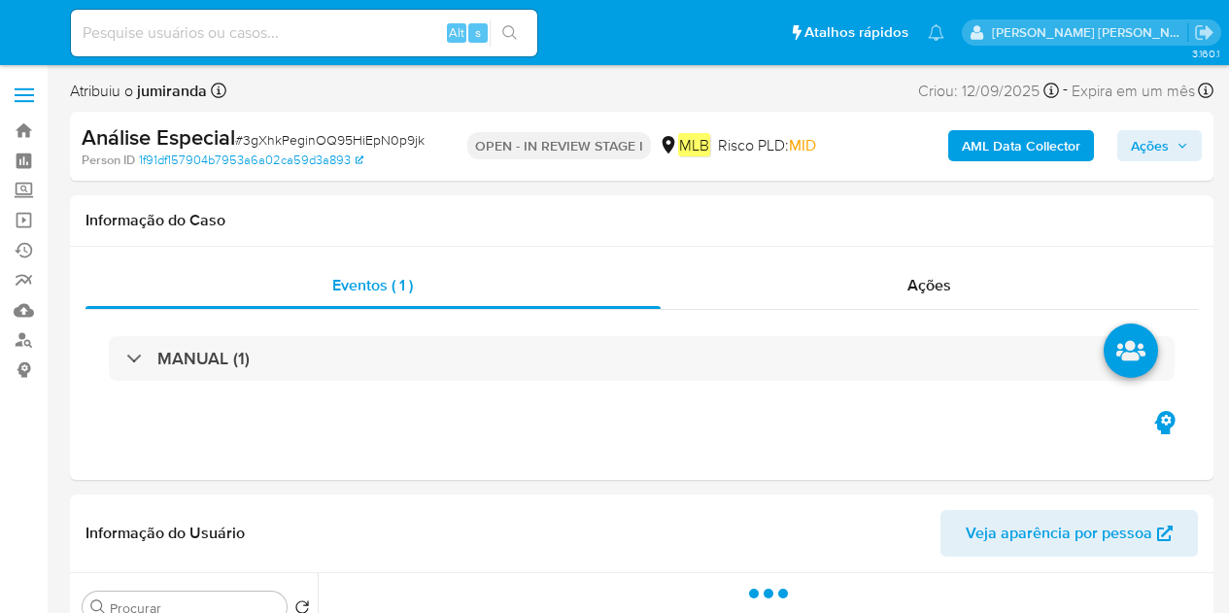
select select "10"
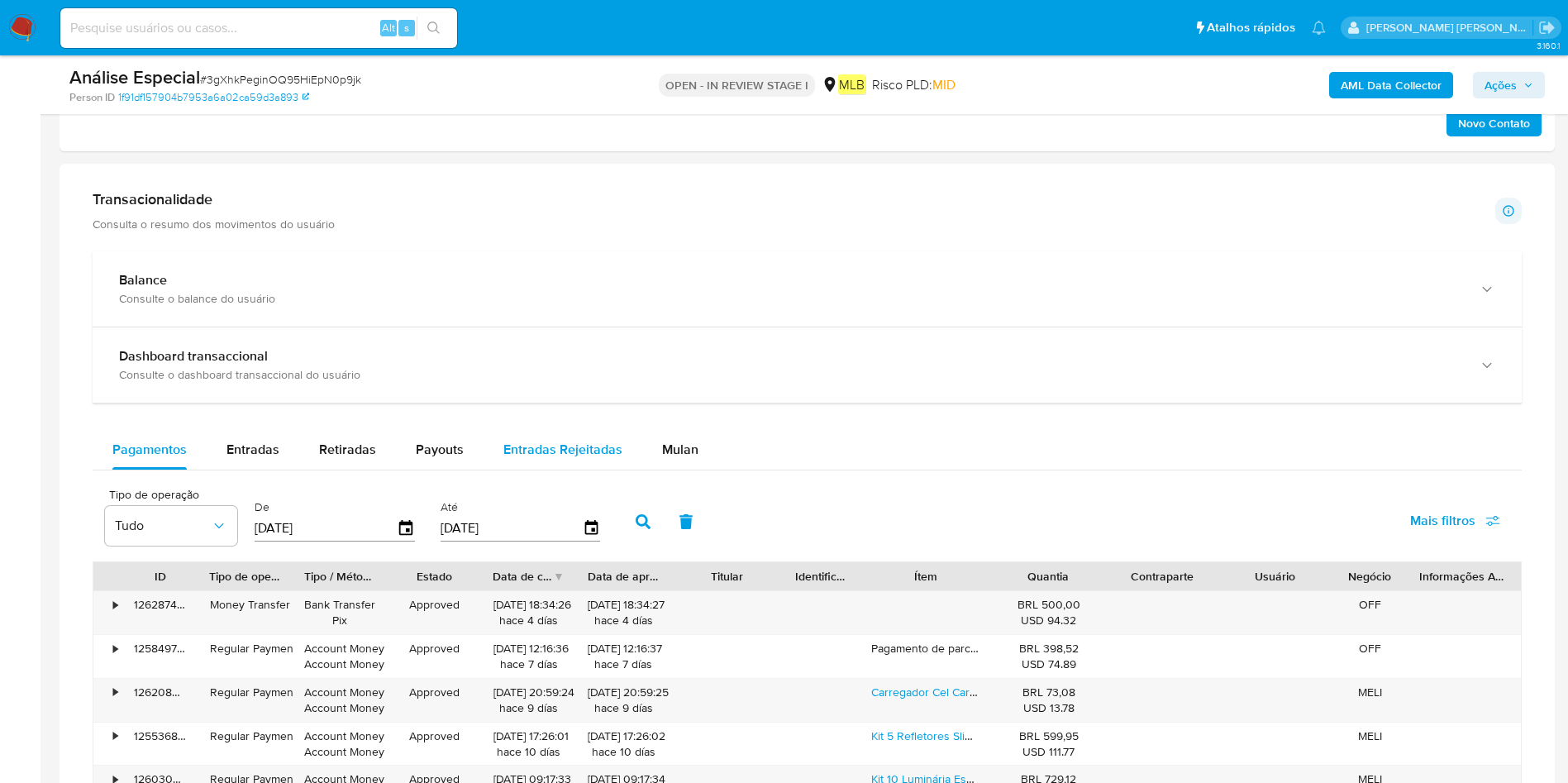
drag, startPoint x: 688, startPoint y: 461, endPoint x: 542, endPoint y: 449, distance: 146.5
click at [688, 460] on div "Mulan" at bounding box center [680, 449] width 37 height 40
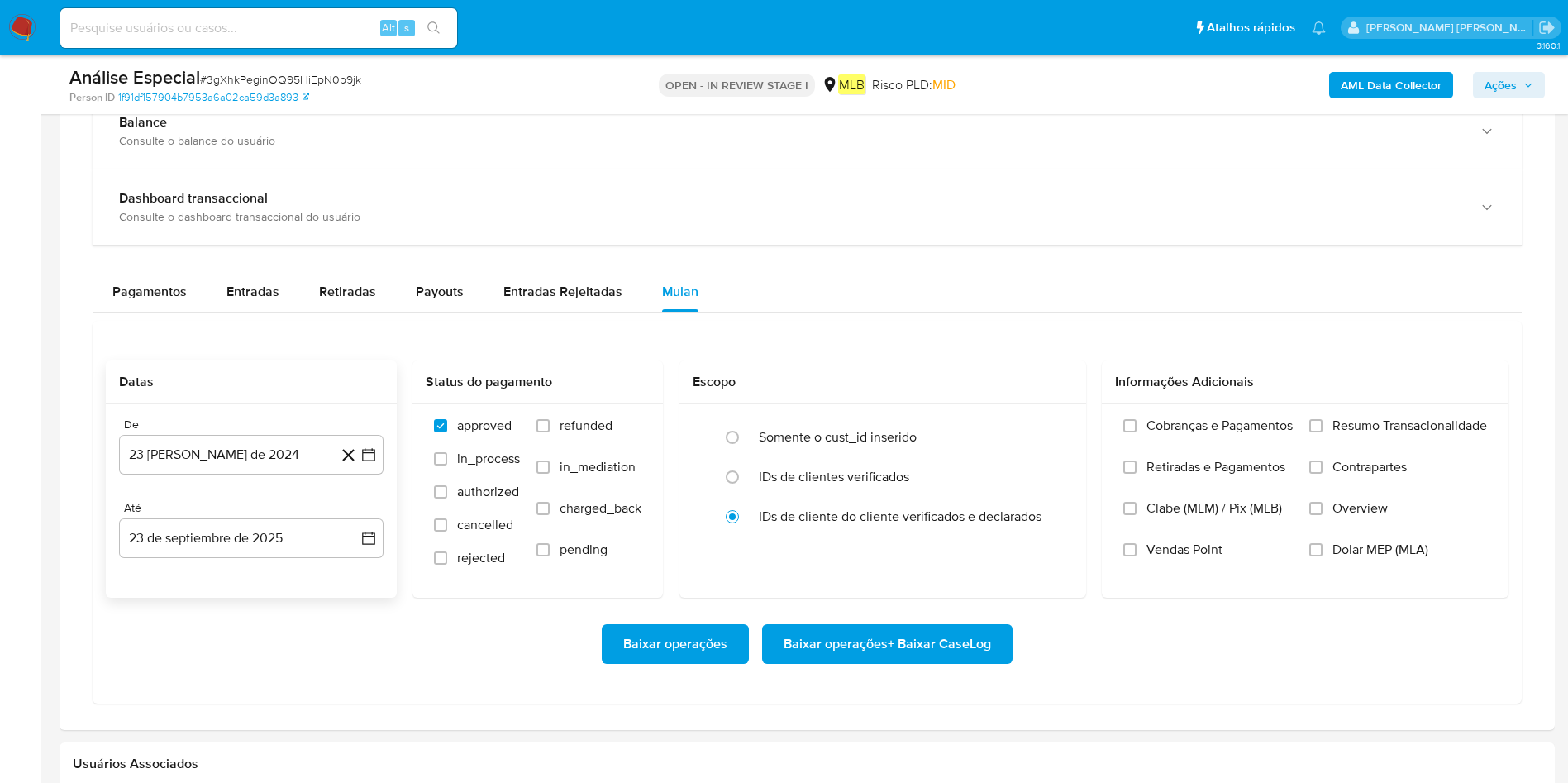
scroll to position [1241, 0]
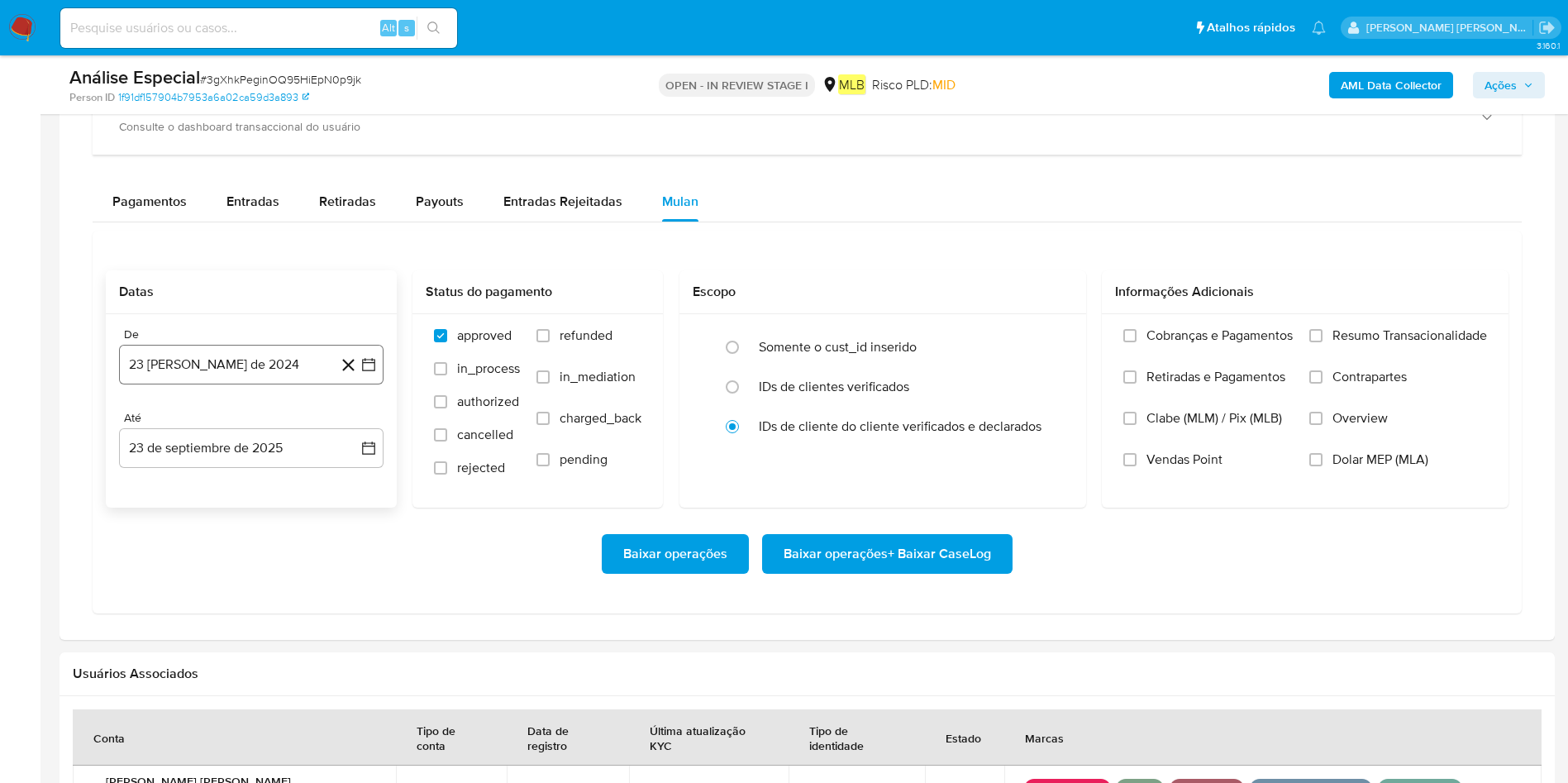
click at [283, 356] on button "23 [PERSON_NAME] de 2024" at bounding box center [251, 364] width 265 height 40
click at [277, 430] on span "agosto 2024" at bounding box center [243, 424] width 75 height 16
click at [355, 423] on icon "Año siguiente" at bounding box center [350, 424] width 20 height 20
click at [325, 489] on span "mar" at bounding box center [320, 485] width 20 height 14
click at [306, 486] on button "1" at bounding box center [317, 485] width 26 height 26
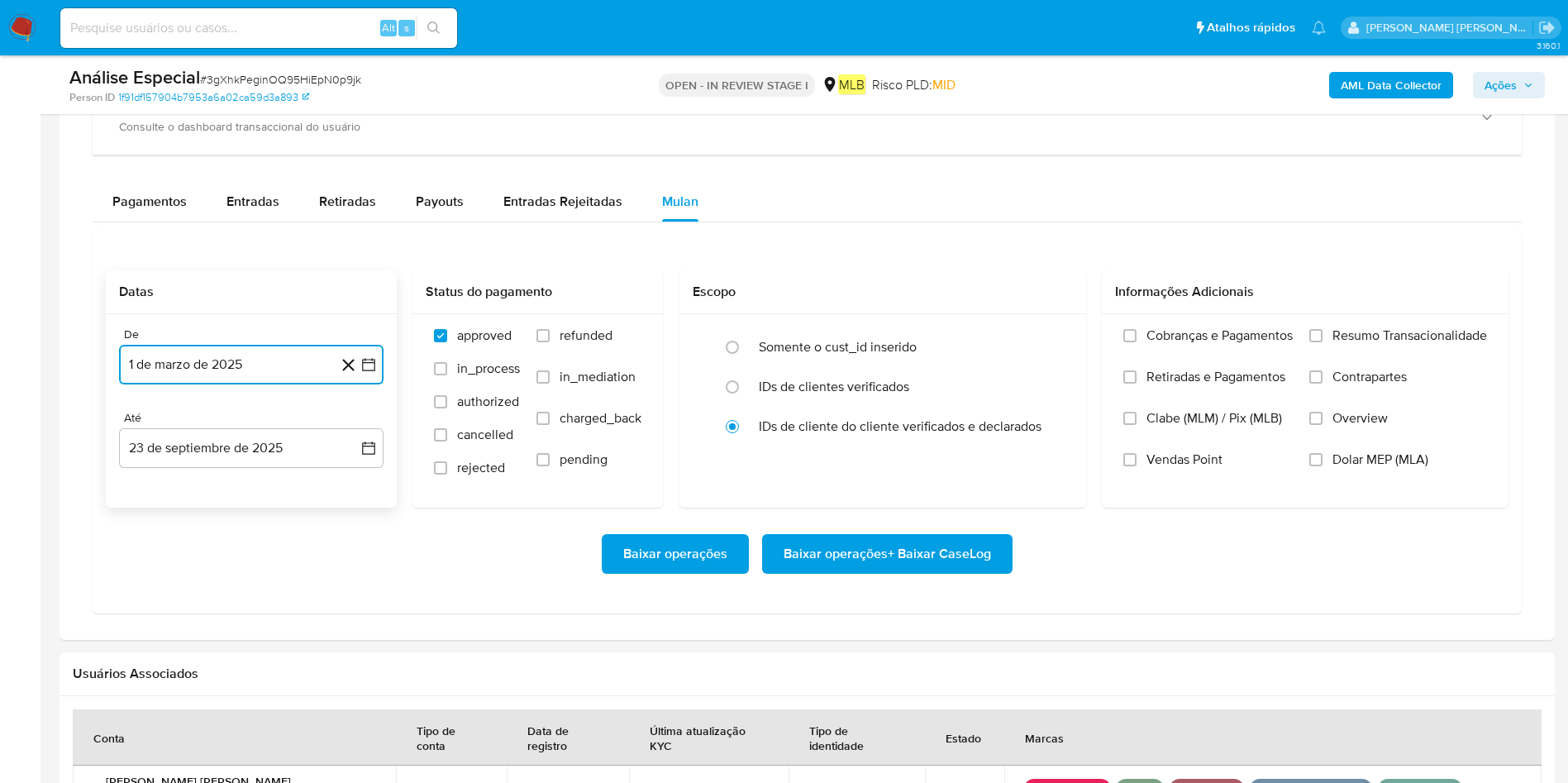
drag, startPoint x: 277, startPoint y: 443, endPoint x: 259, endPoint y: 470, distance: 32.4
click at [275, 443] on button "23 de septiembre de 2025" at bounding box center [251, 448] width 265 height 40
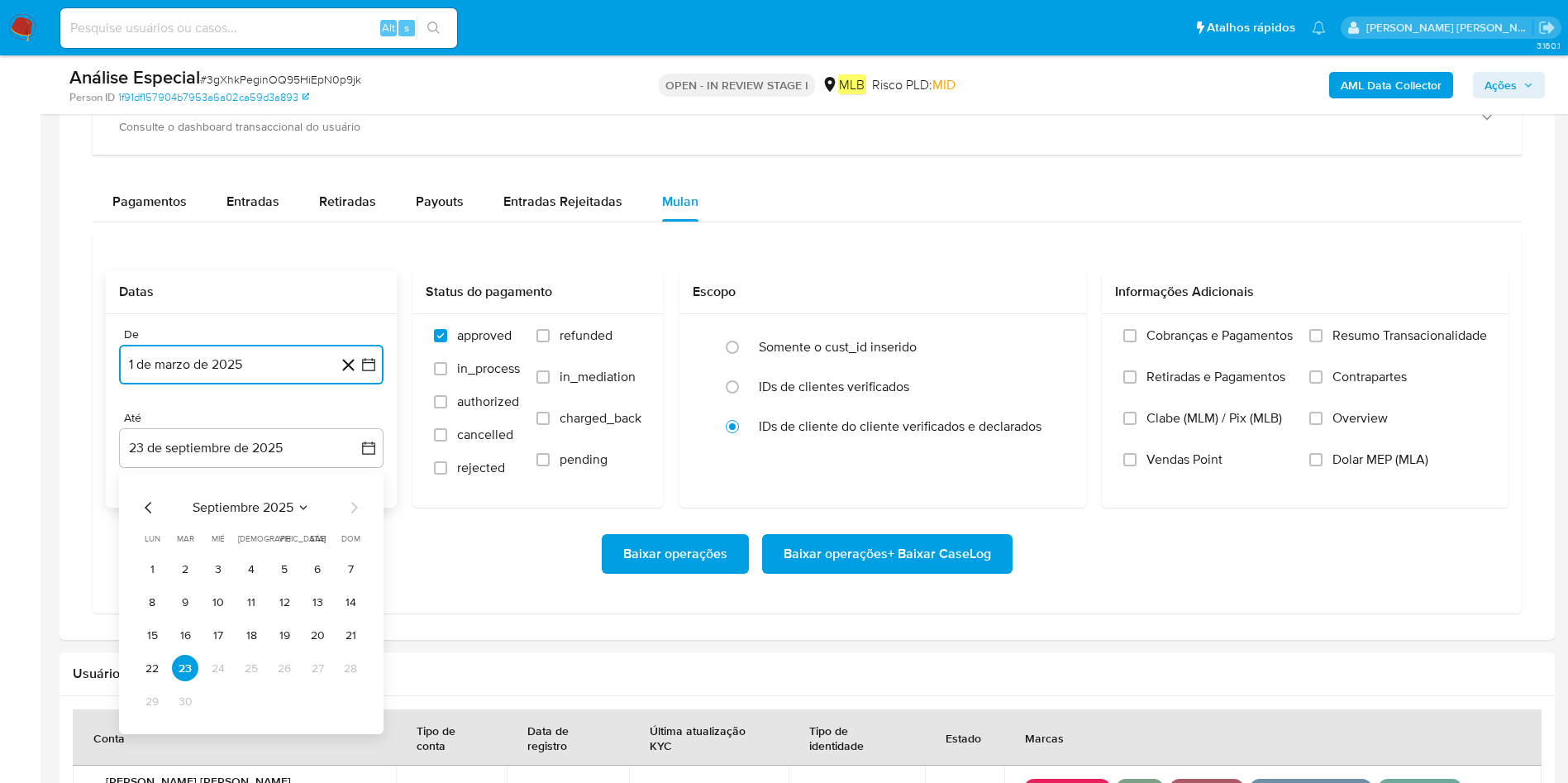
click at [161, 521] on td "22" at bounding box center [151, 668] width 26 height 26
click at [157, 521] on button "22" at bounding box center [151, 668] width 26 height 26
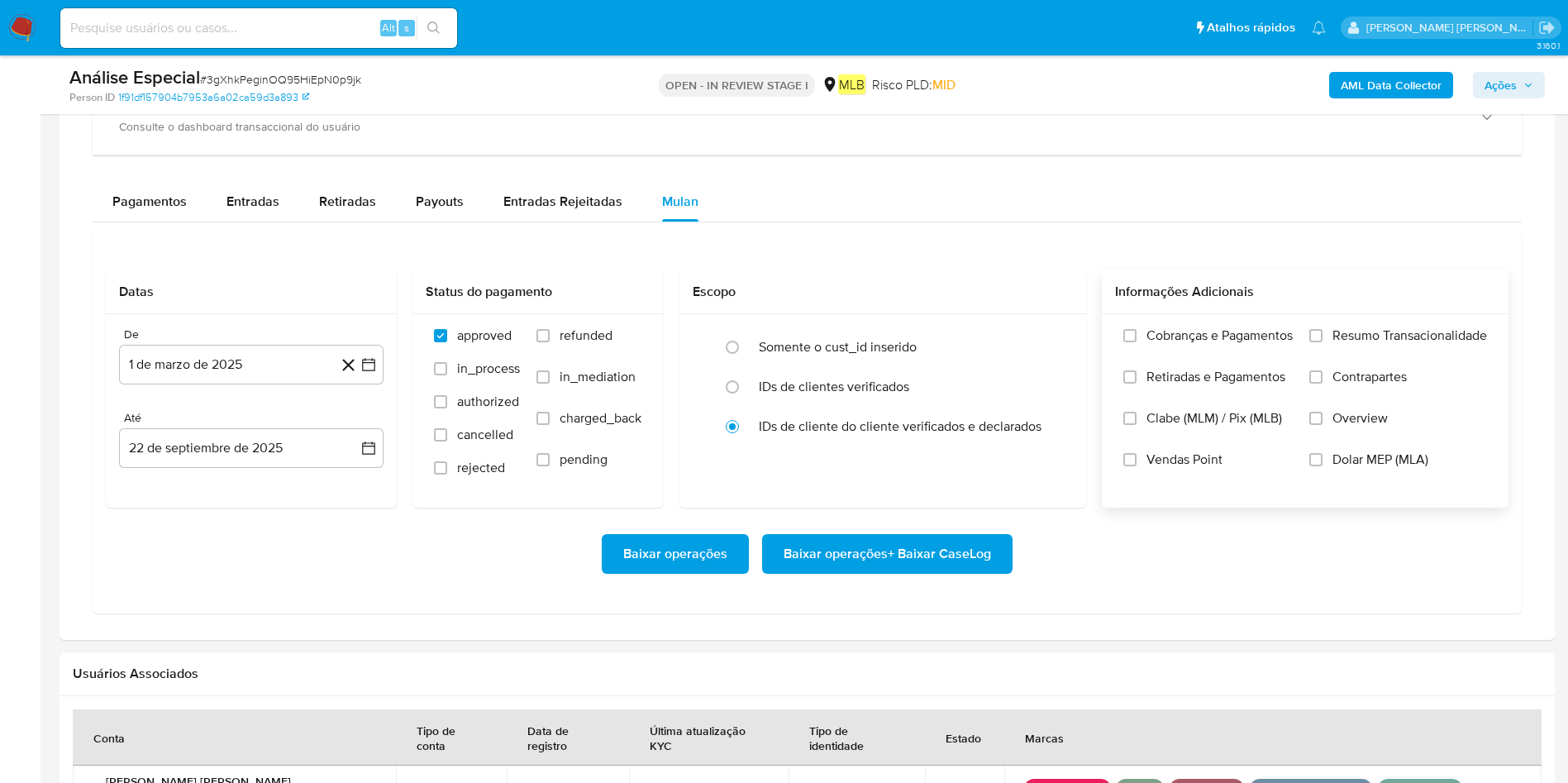
click at [1045, 335] on span "Resumo Transacionalidade" at bounding box center [1410, 335] width 155 height 16
click at [1045, 335] on input "Resumo Transacionalidade" at bounding box center [1316, 336] width 14 height 14
click at [905, 521] on span "Baixar operações + Baixar CaseLog" at bounding box center [887, 554] width 208 height 37
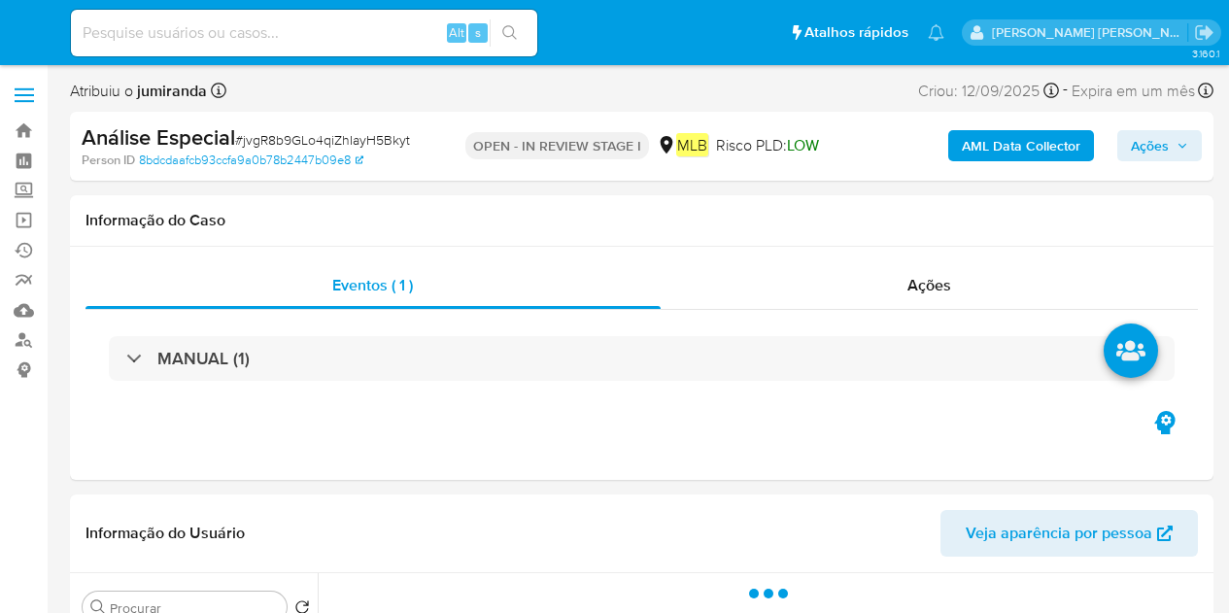
select select "10"
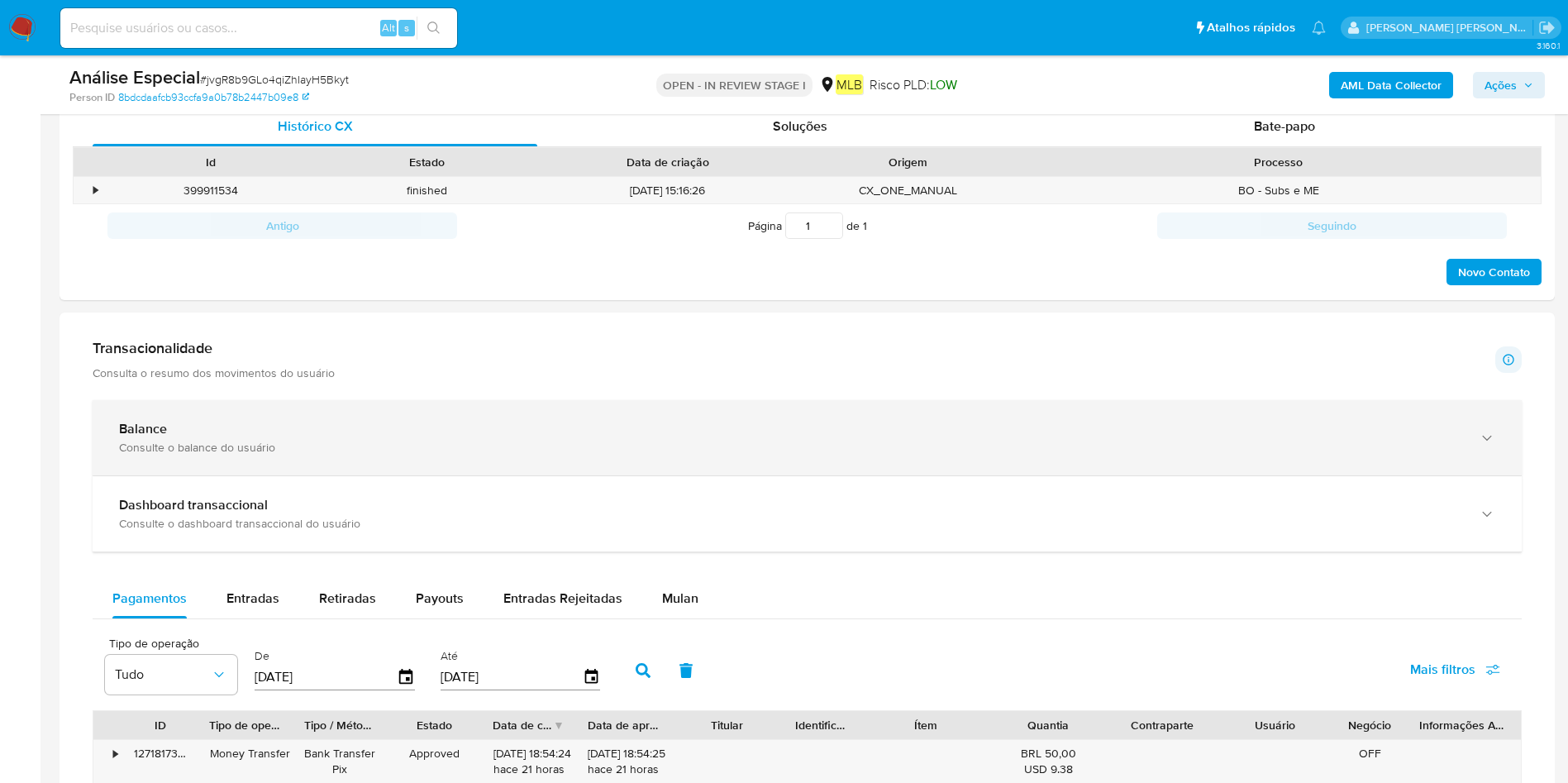
scroll to position [868, 0]
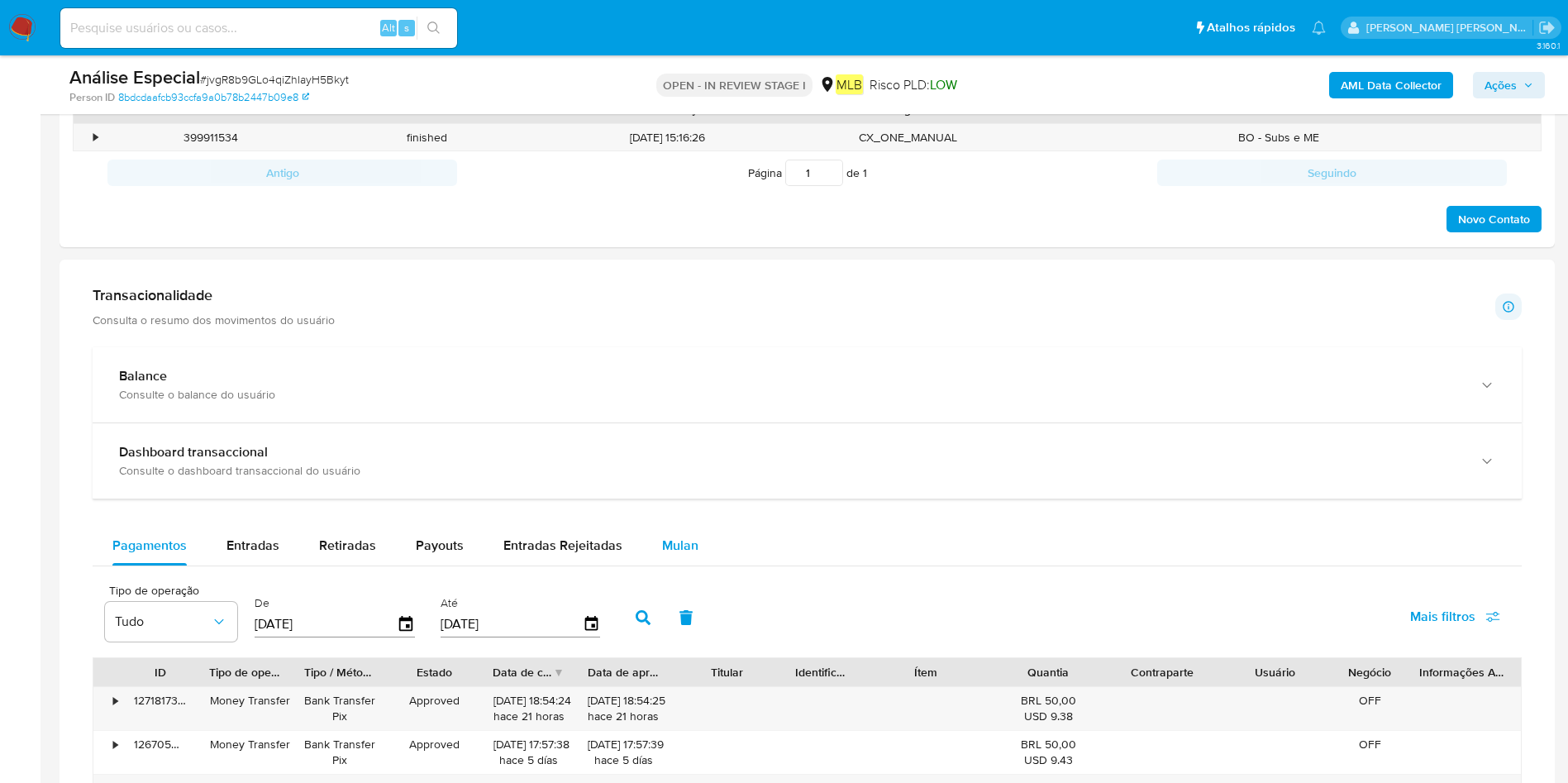
click at [664, 521] on span "Mulan" at bounding box center [680, 546] width 37 height 19
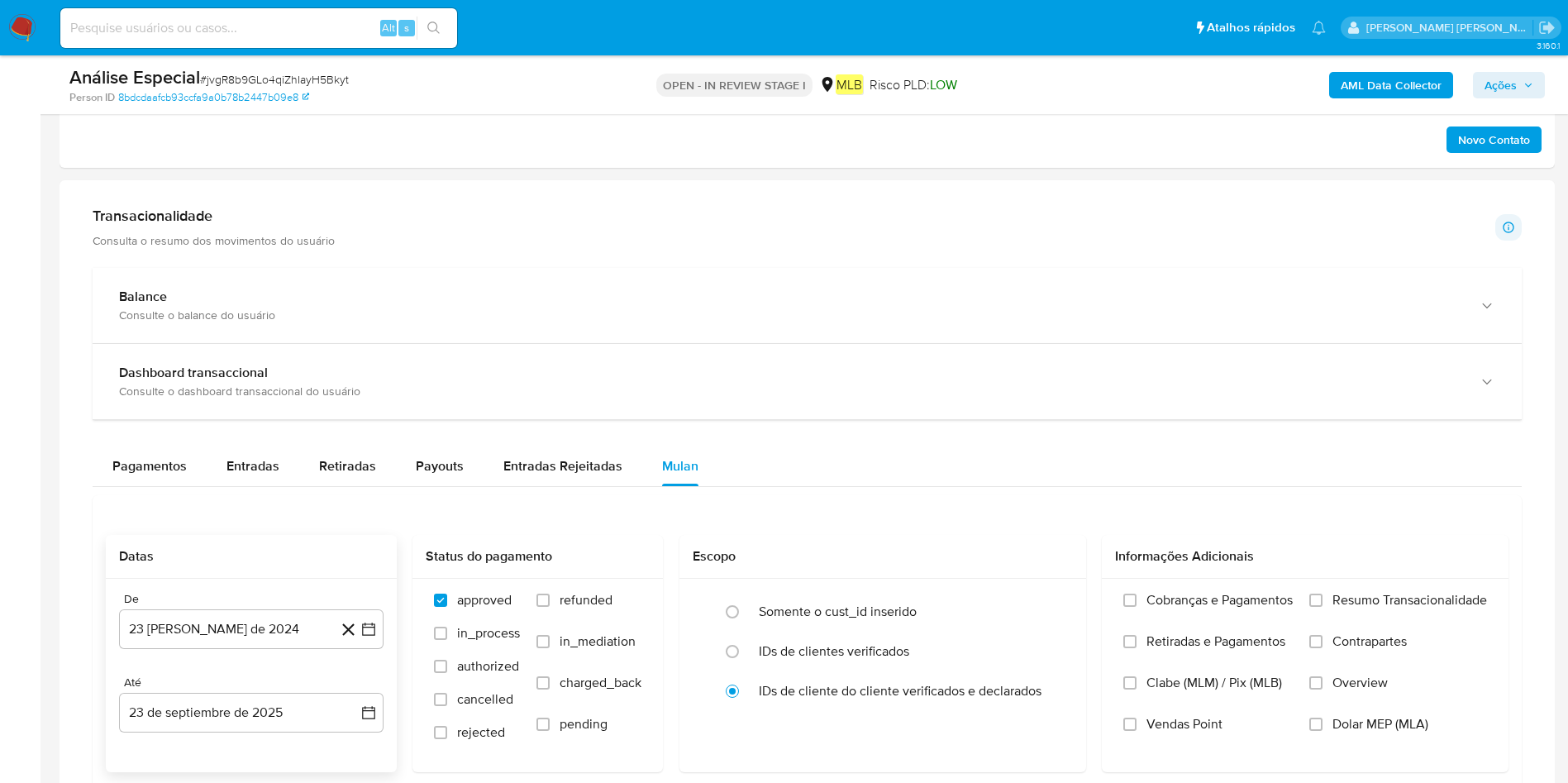
scroll to position [1117, 0]
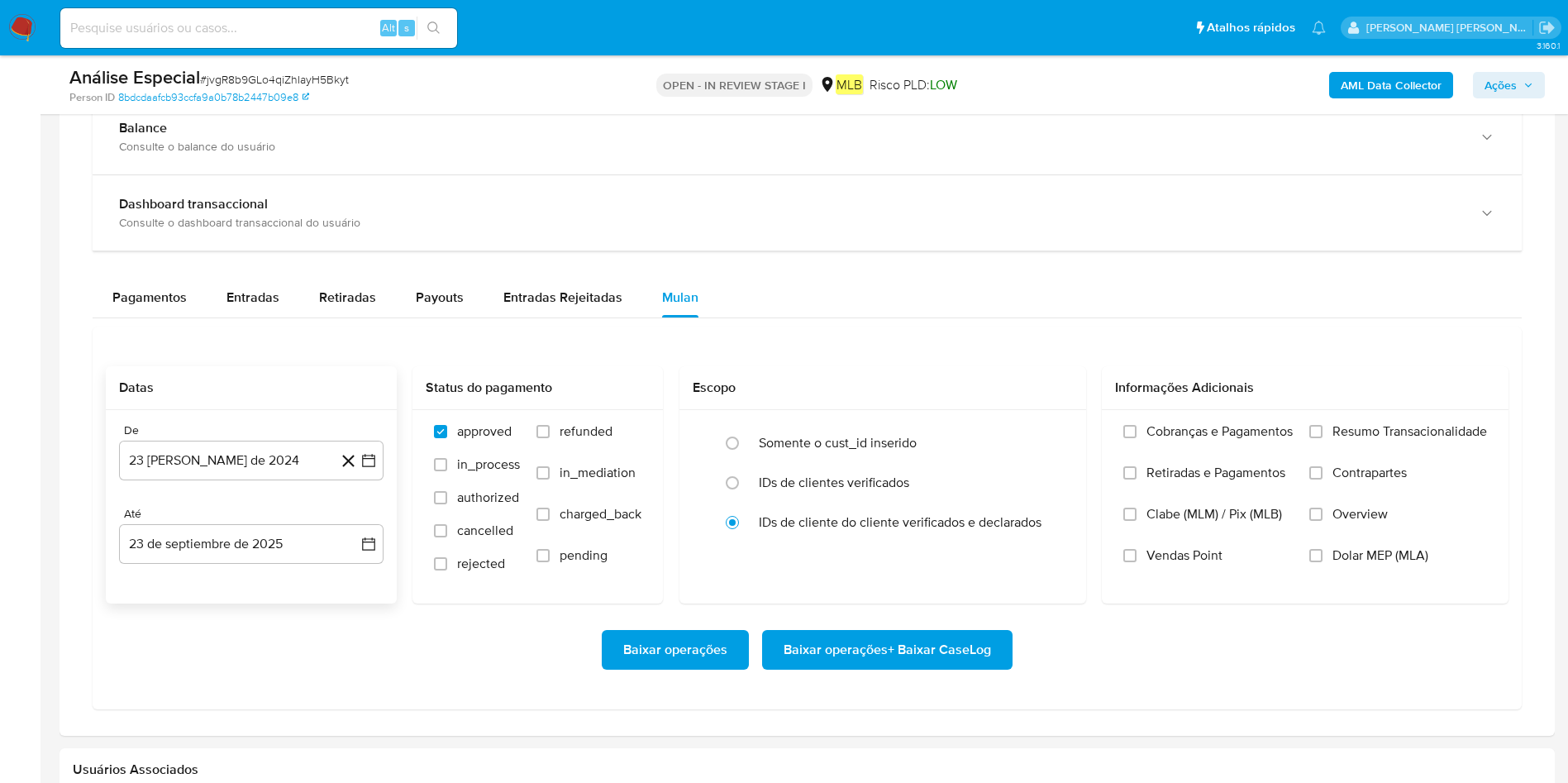
drag, startPoint x: 287, startPoint y: 486, endPoint x: 311, endPoint y: 487, distance: 24.0
click at [286, 486] on div "De 23 [PERSON_NAME] de 2024 [DATE] [GEOGRAPHIC_DATA] 23 de septiembre de 2025 […" at bounding box center [251, 506] width 291 height 193
click at [204, 460] on button "23 [PERSON_NAME] de 2024" at bounding box center [251, 460] width 265 height 40
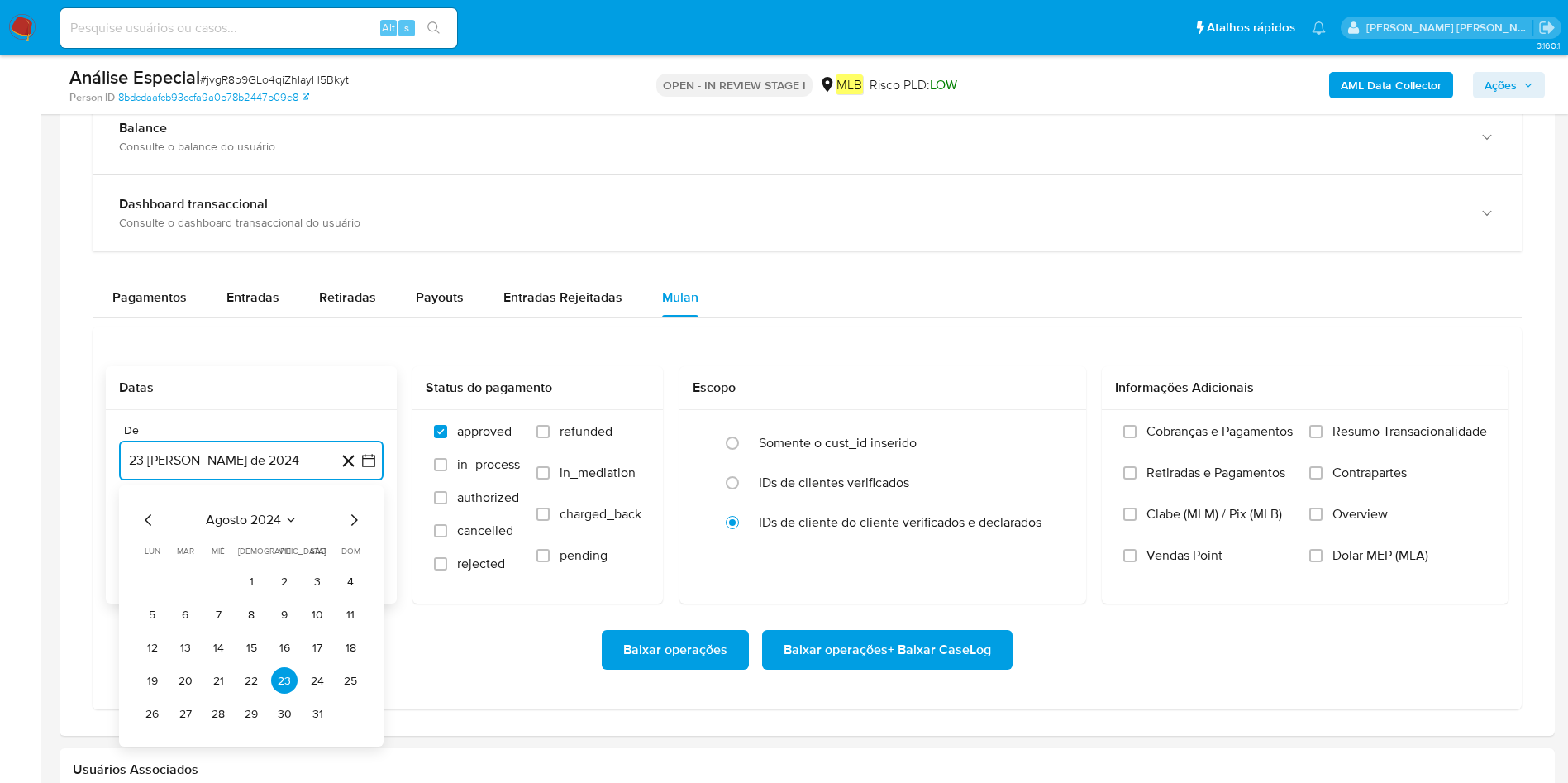
click at [254, 513] on span "agosto 2024" at bounding box center [243, 519] width 75 height 16
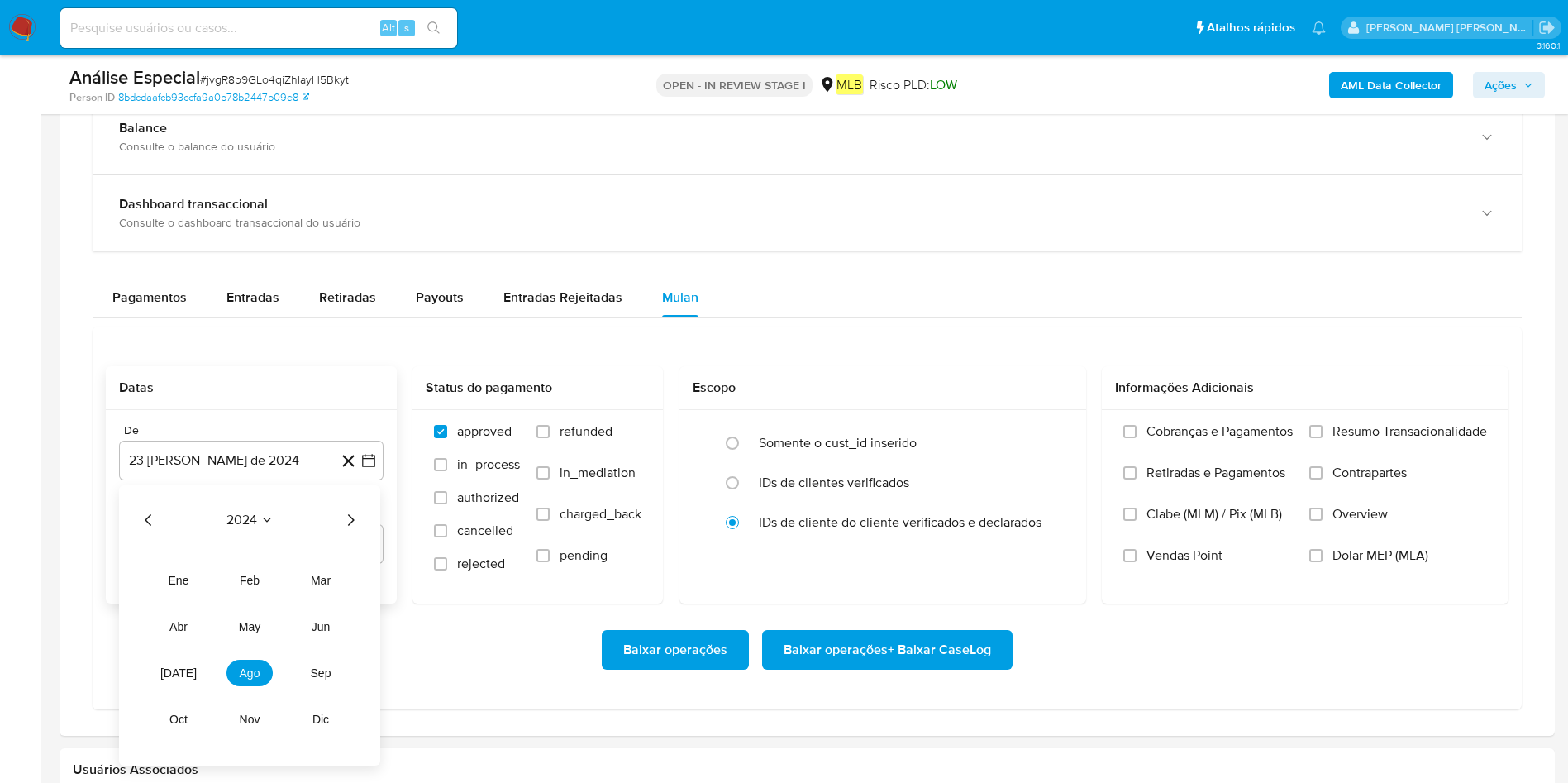
click at [342, 517] on icon "Año siguiente" at bounding box center [350, 520] width 20 height 20
click at [328, 521] on span "mar" at bounding box center [320, 580] width 20 height 14
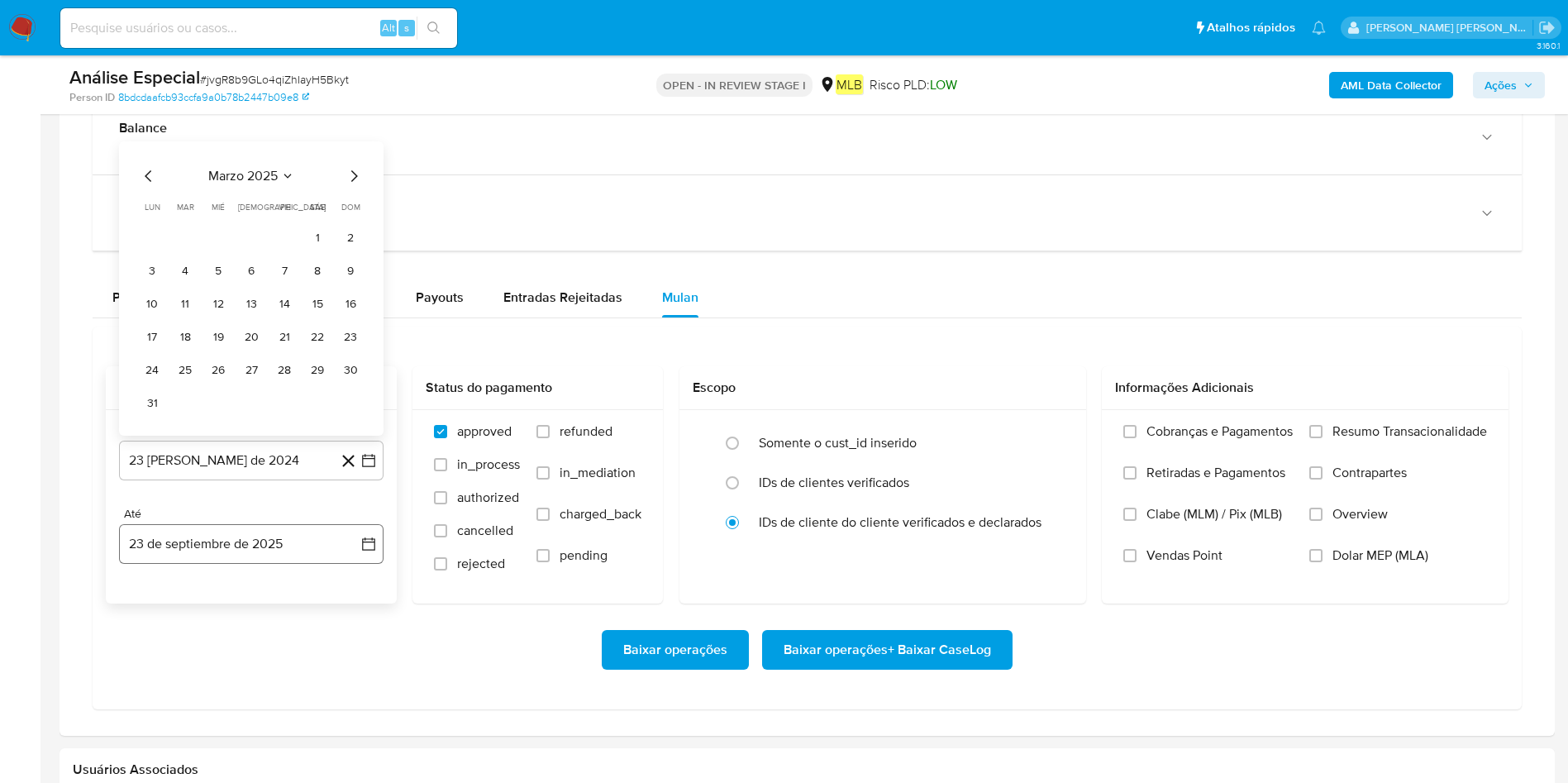
drag, startPoint x: 315, startPoint y: 240, endPoint x: 188, endPoint y: 540, distance: 325.8
click at [311, 249] on button "1" at bounding box center [317, 237] width 26 height 26
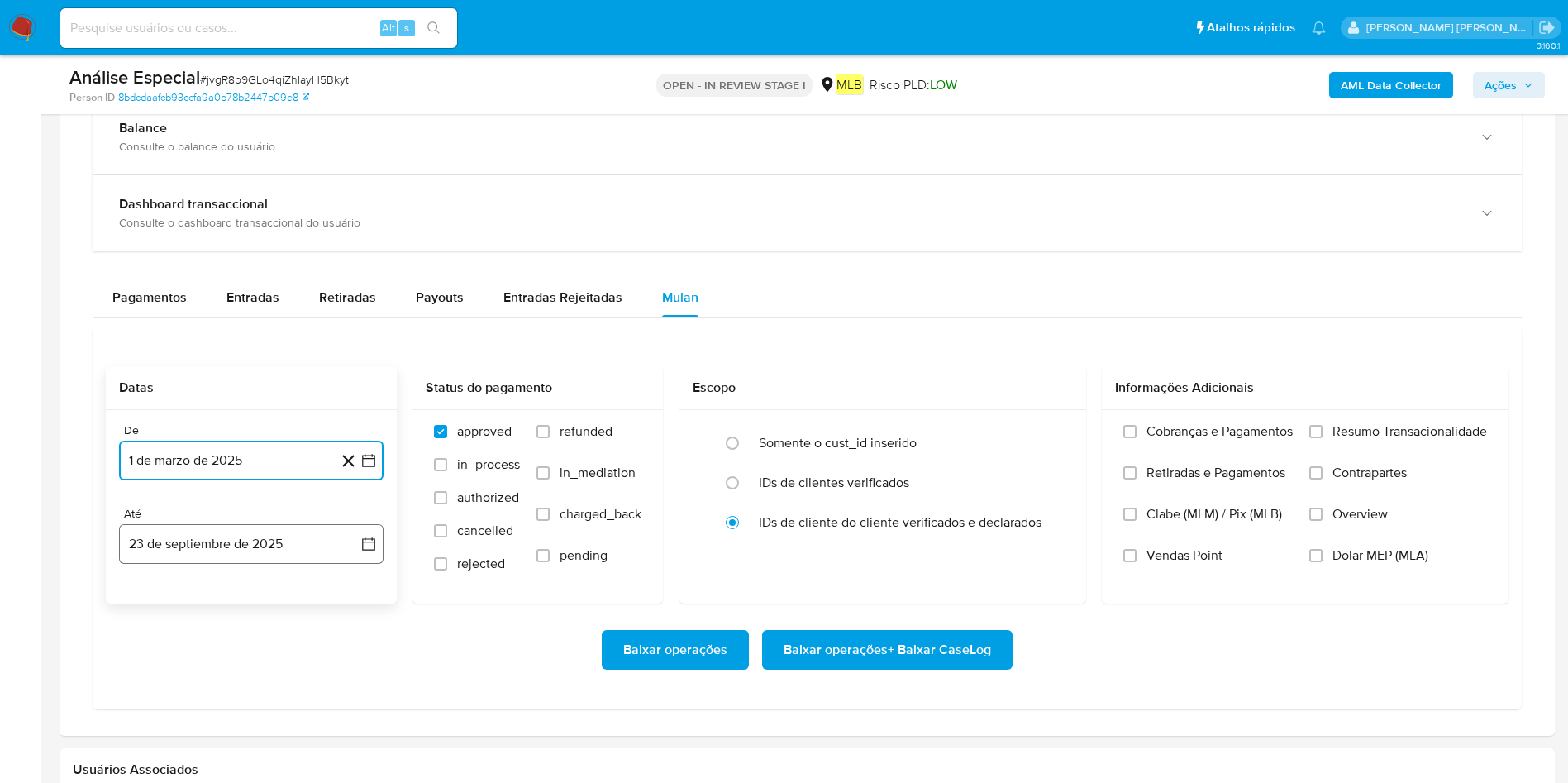
click at [191, 521] on button "23 de septiembre de 2025" at bounding box center [251, 544] width 265 height 40
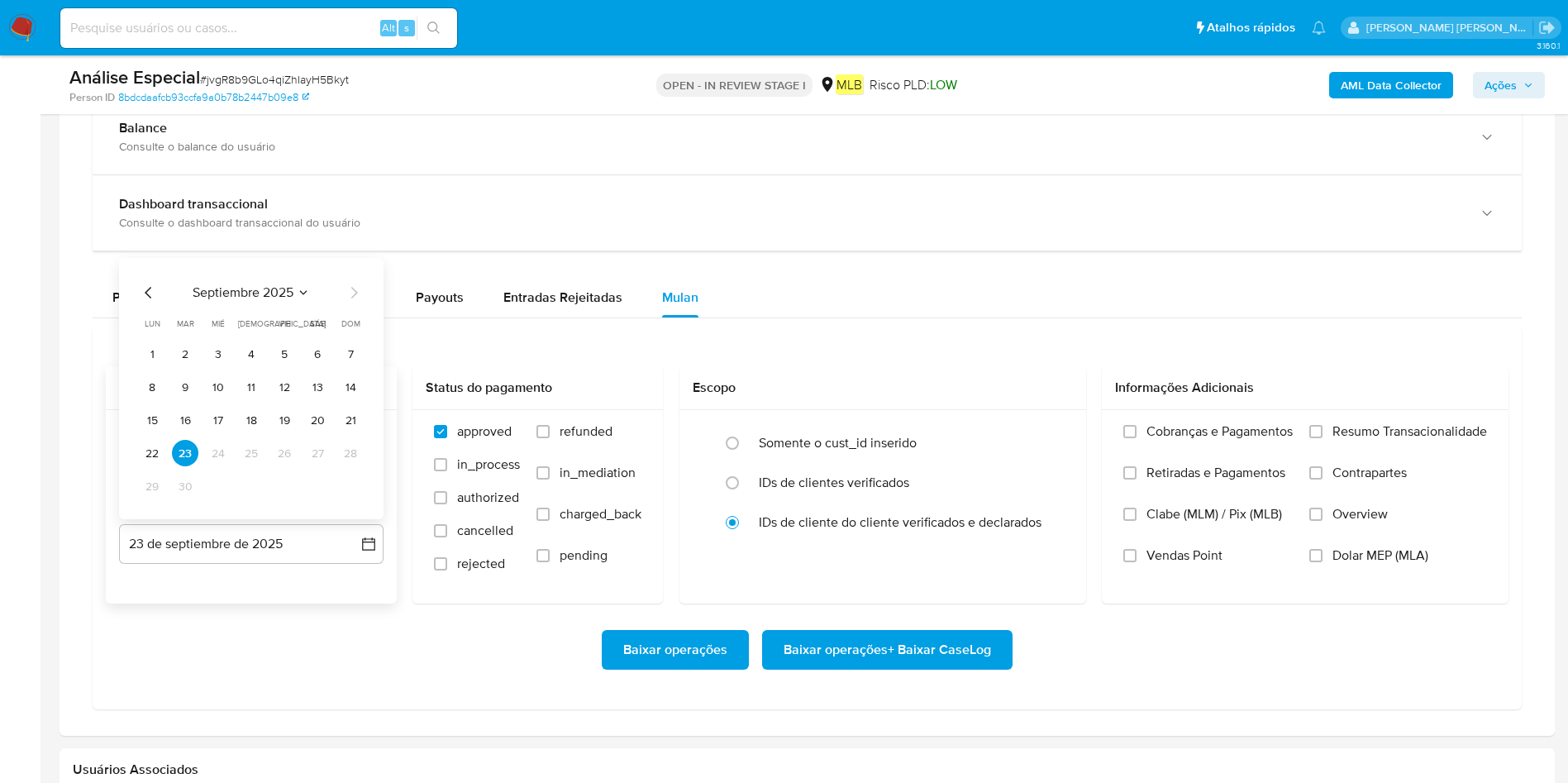
click at [155, 451] on button "22" at bounding box center [151, 453] width 26 height 26
click at [1045, 434] on span "Resumo Transacionalidade" at bounding box center [1410, 431] width 155 height 16
click at [1045, 434] on input "Resumo Transacionalidade" at bounding box center [1316, 432] width 14 height 14
click at [948, 521] on span "Baixar operações + Baixar CaseLog" at bounding box center [887, 649] width 208 height 37
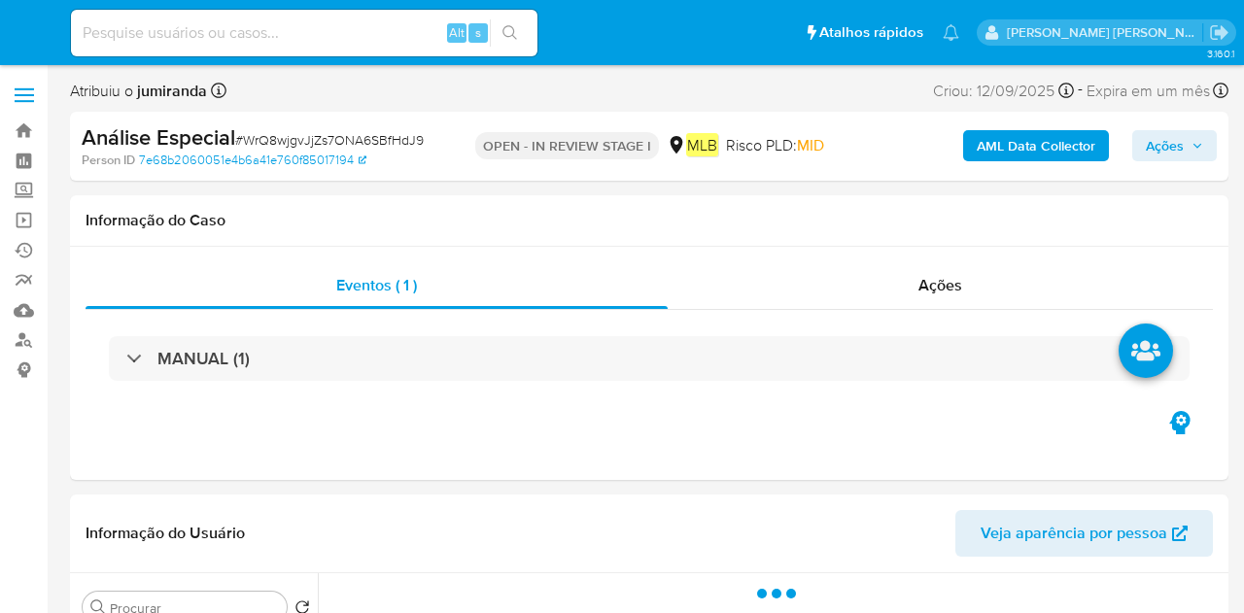
select select "10"
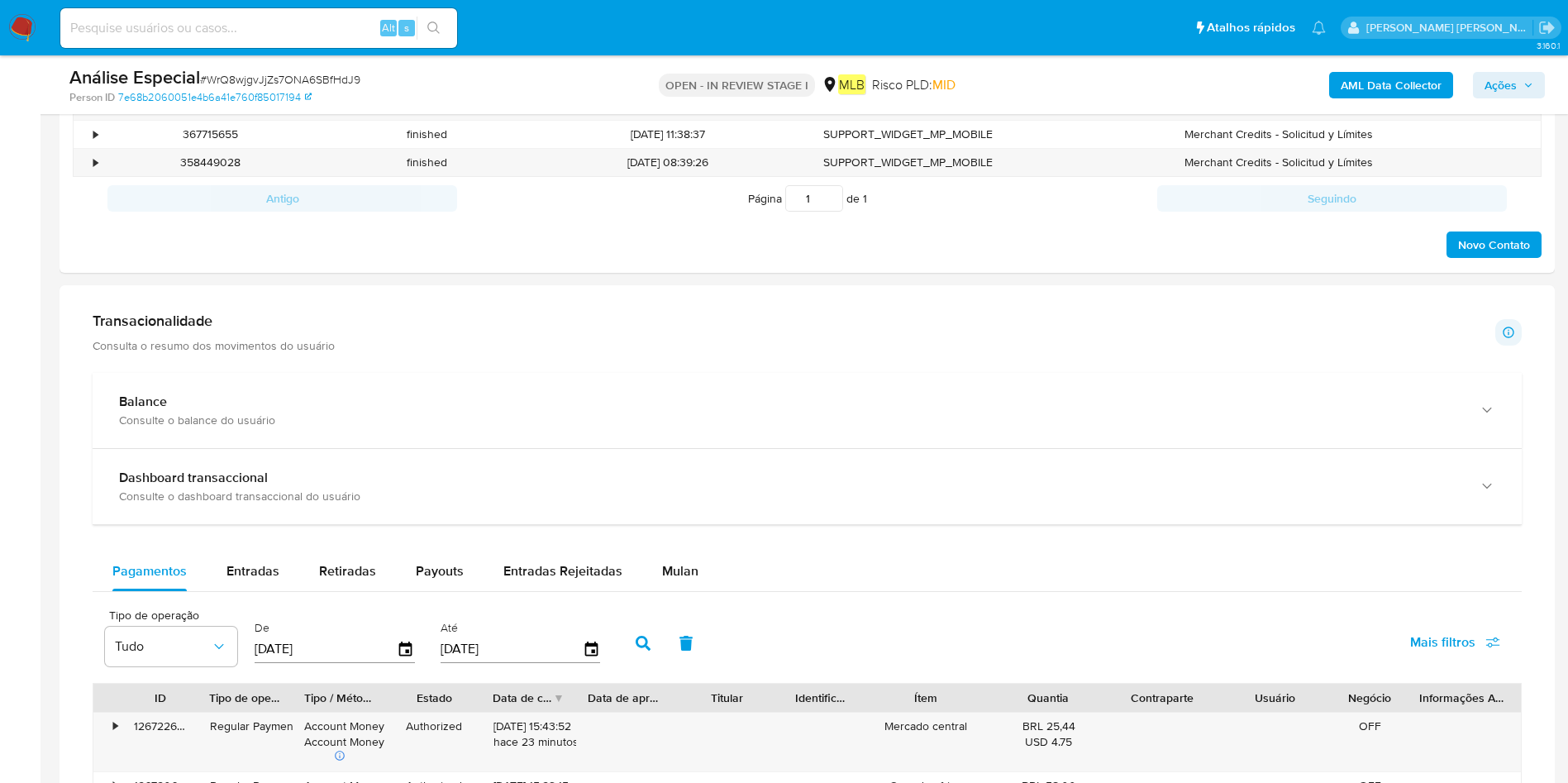
scroll to position [1117, 0]
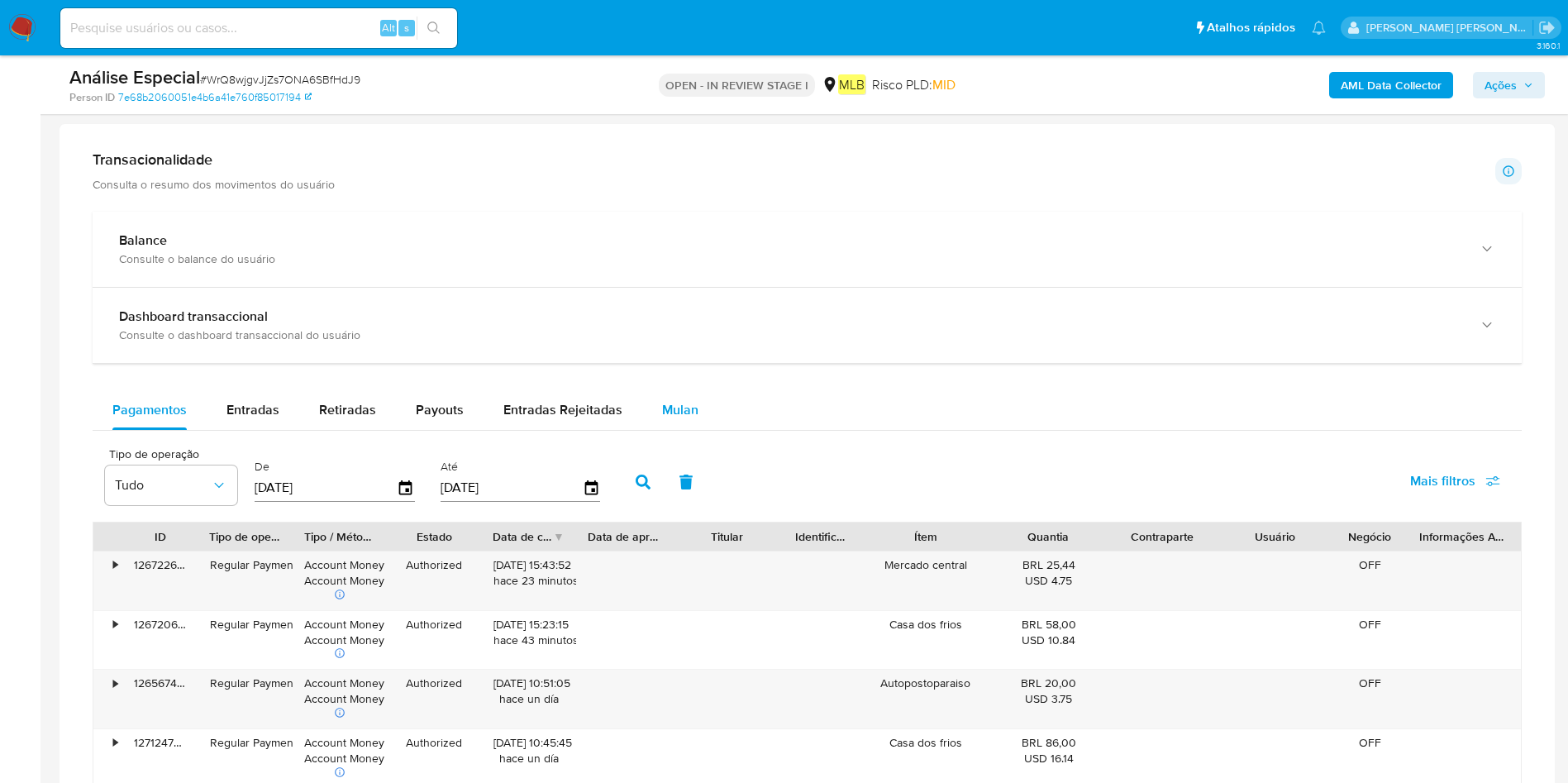
click at [674, 397] on div "Mulan" at bounding box center [680, 410] width 37 height 40
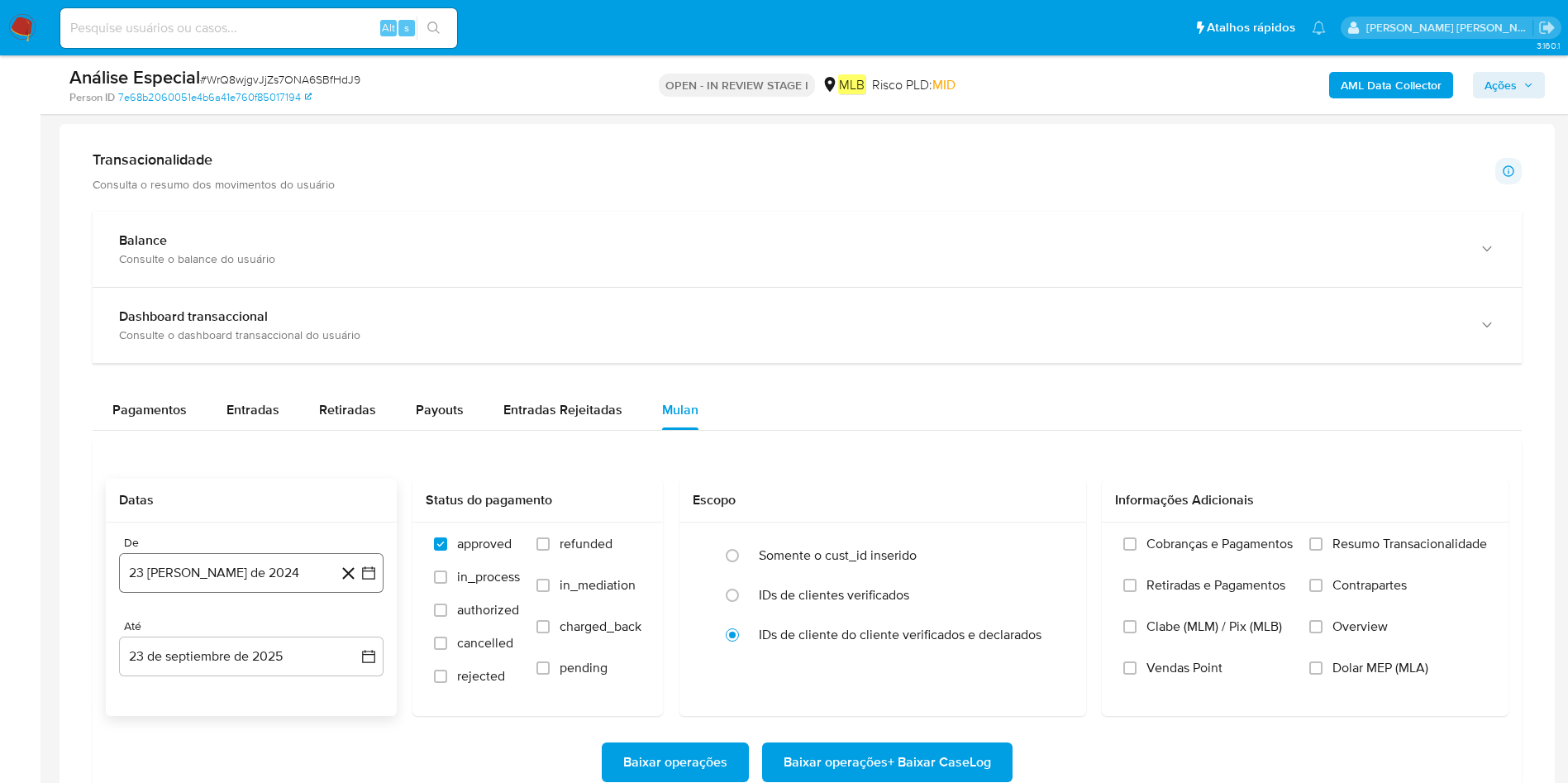
click at [246, 521] on button "23 [PERSON_NAME] de 2024" at bounding box center [251, 573] width 265 height 40
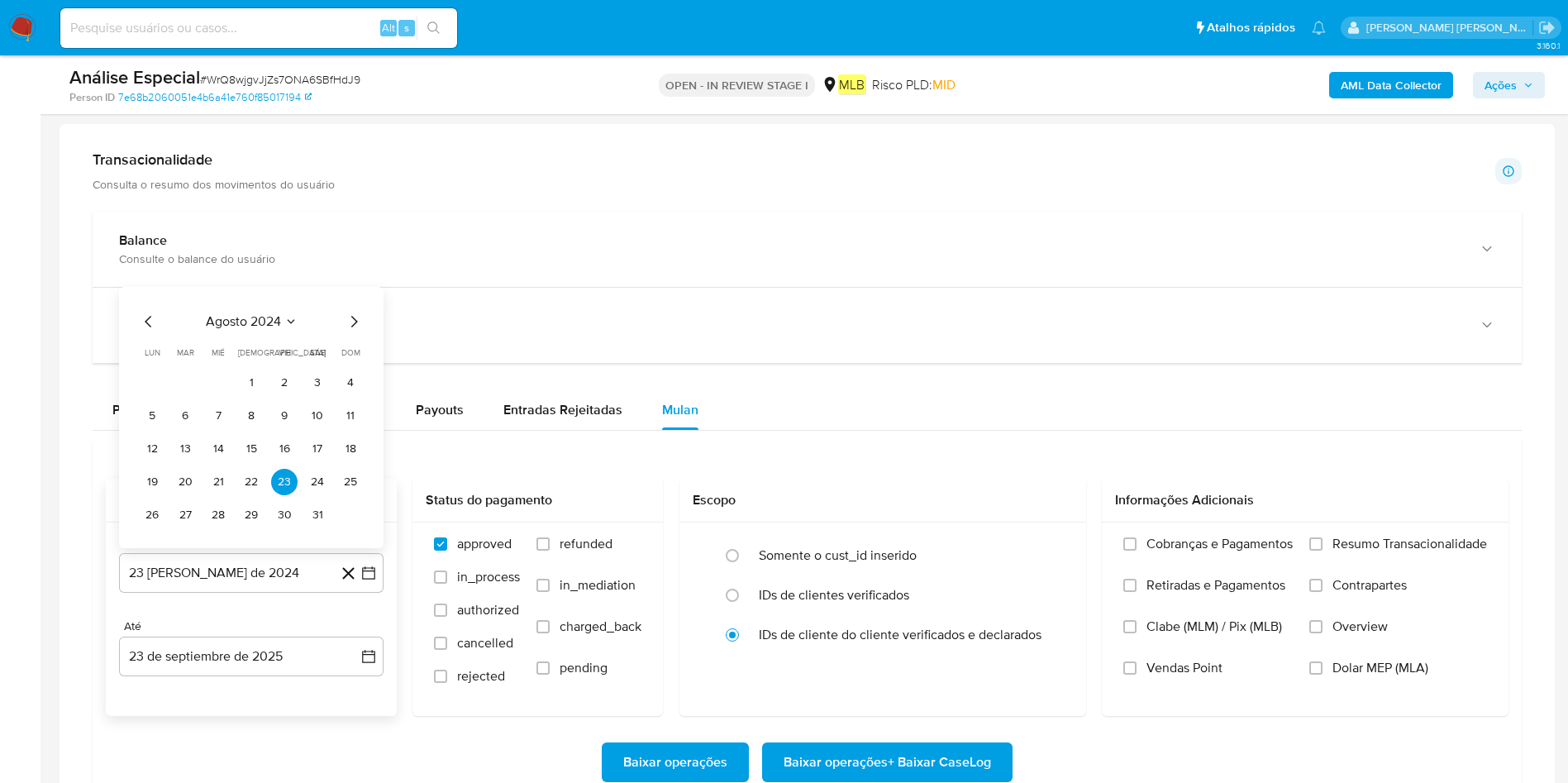
click at [268, 313] on span "agosto 2024" at bounding box center [243, 321] width 75 height 16
click at [357, 305] on icon "Año siguiente" at bounding box center [350, 302] width 20 height 20
click at [333, 358] on button "mar" at bounding box center [321, 363] width 46 height 26
click at [311, 346] on button "1" at bounding box center [317, 349] width 26 height 26
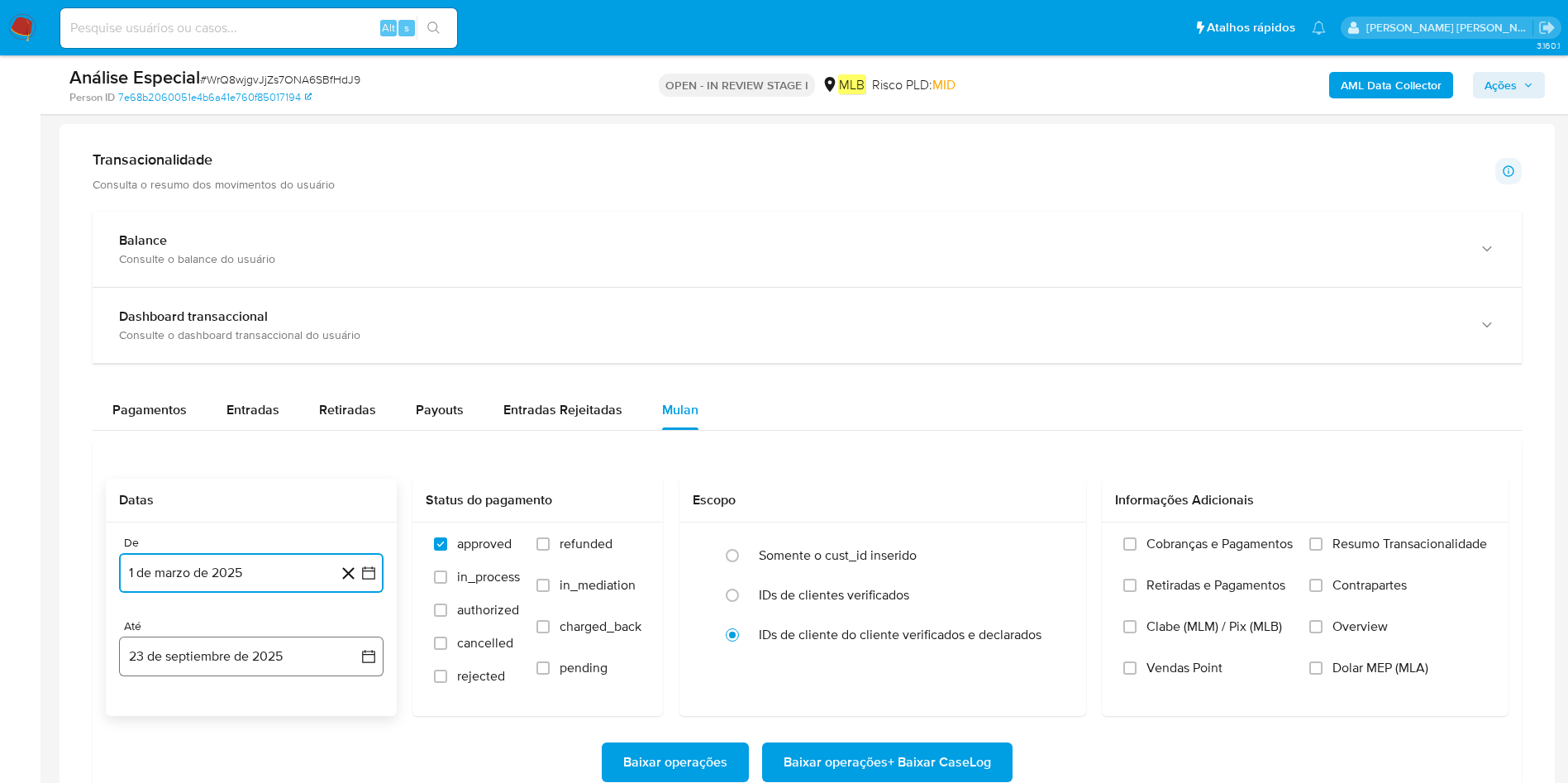
click at [238, 521] on button "23 de septiembre de 2025" at bounding box center [251, 656] width 265 height 40
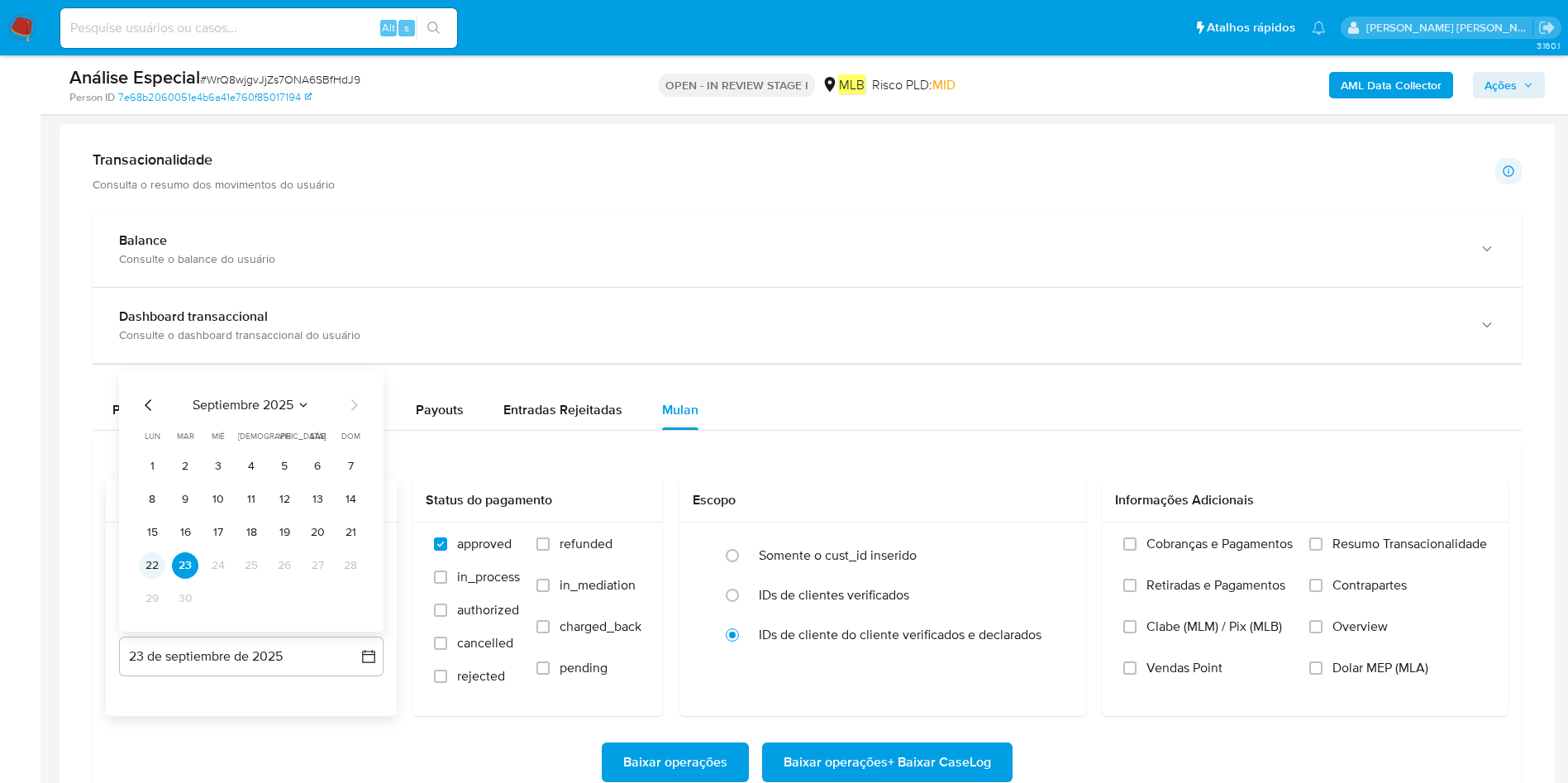
click at [145, 521] on button "22" at bounding box center [151, 565] width 26 height 26
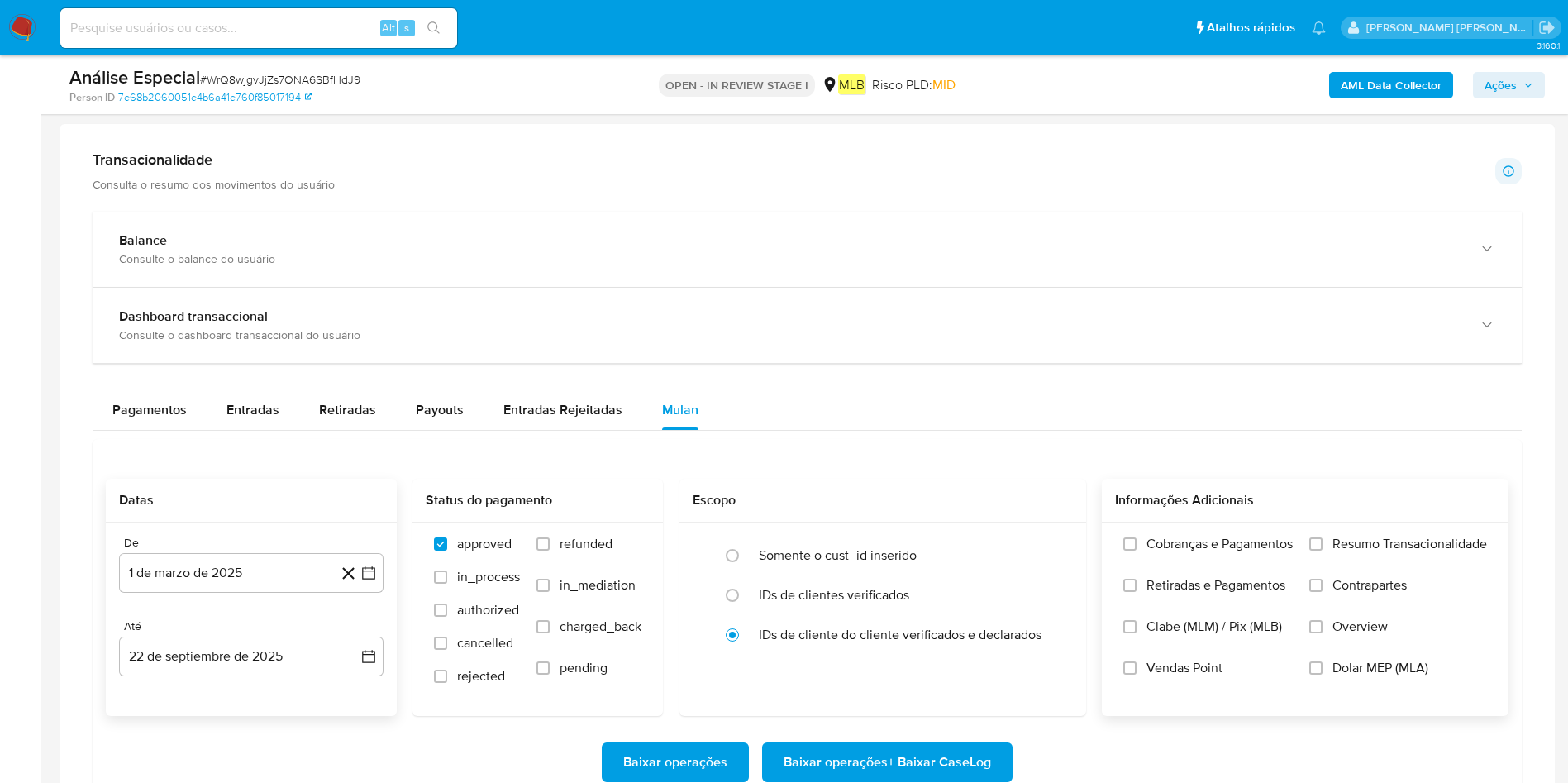
click at [1058, 521] on label "Resumo Transacionalidade" at bounding box center [1398, 557] width 178 height 42
click at [1058, 521] on input "Resumo Transacionalidade" at bounding box center [1316, 545] width 14 height 14
click at [938, 521] on span "Baixar operações + Baixar CaseLog" at bounding box center [887, 763] width 208 height 37
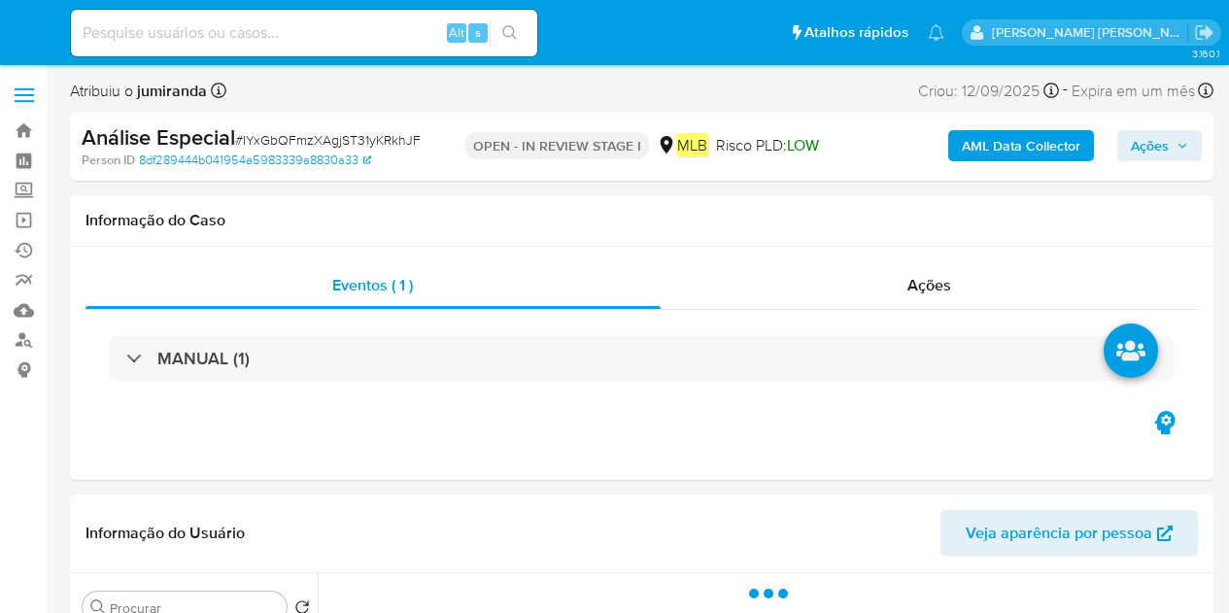
select select "10"
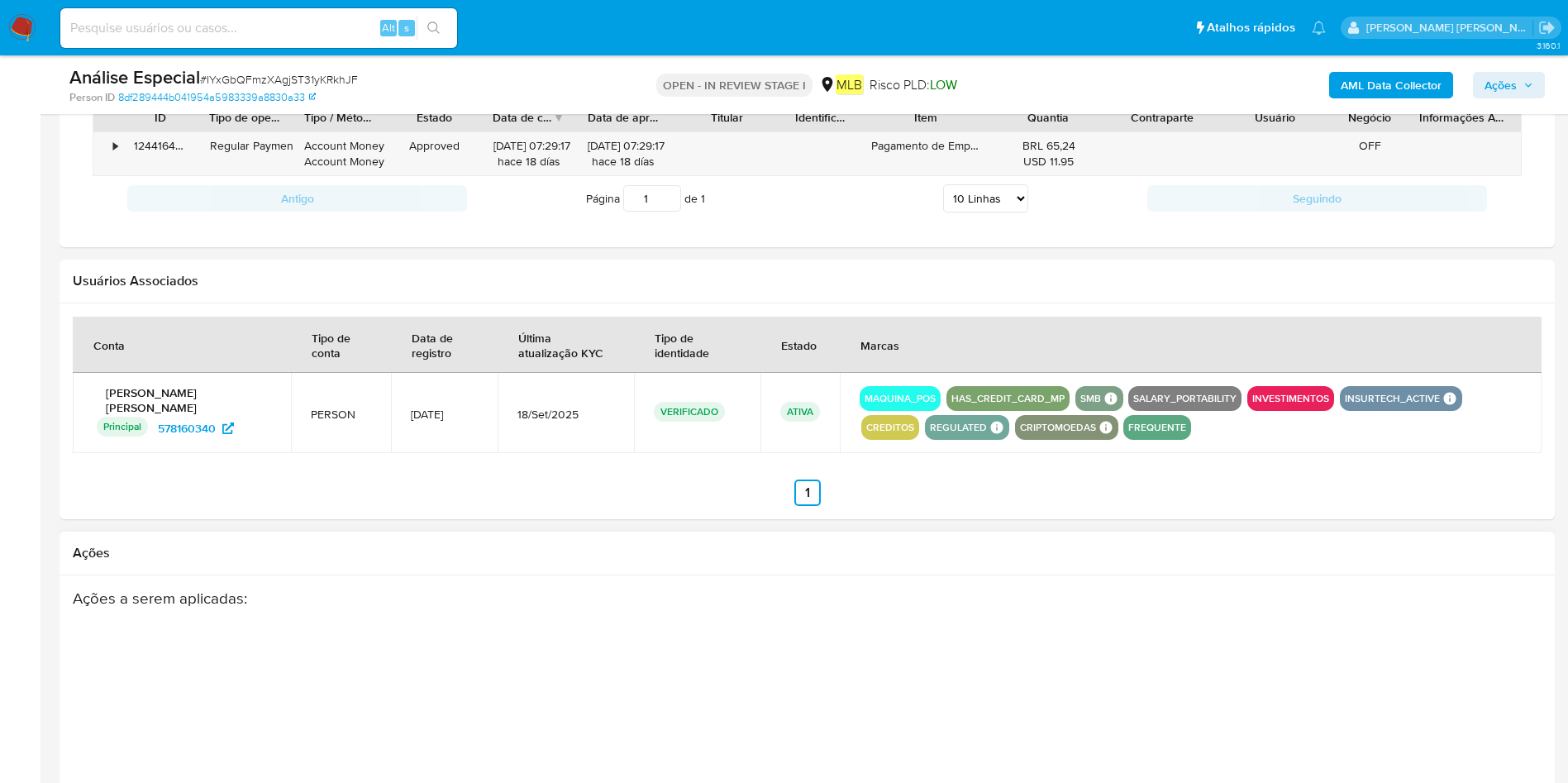
scroll to position [1241, 0]
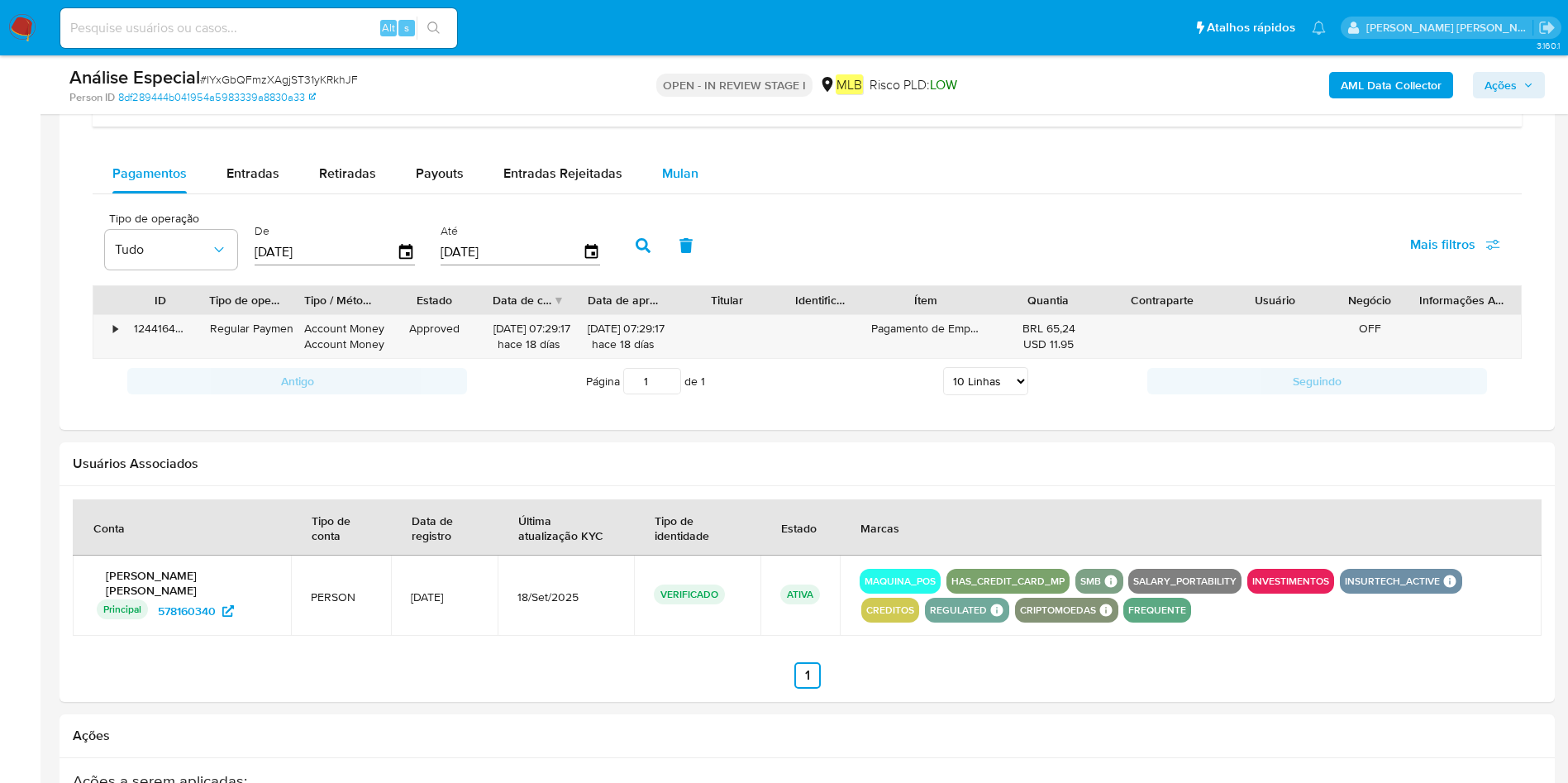
drag, startPoint x: 686, startPoint y: 184, endPoint x: 671, endPoint y: 191, distance: 16.6
click at [684, 181] on div "Mulan" at bounding box center [680, 174] width 37 height 40
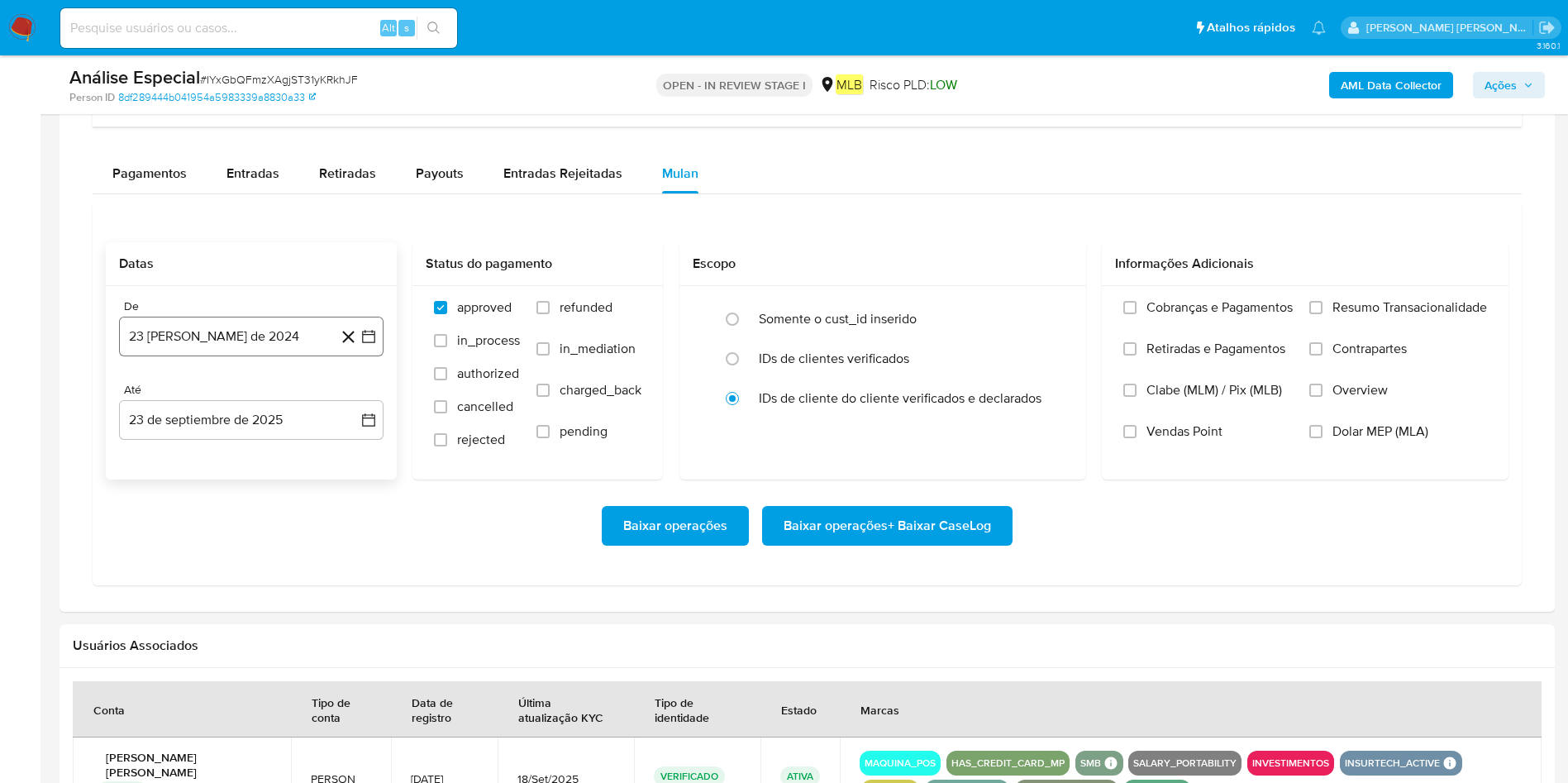
click at [306, 342] on button "23 [PERSON_NAME] de 2024" at bounding box center [251, 336] width 265 height 40
click at [272, 399] on span "agosto 2024" at bounding box center [243, 396] width 75 height 16
click at [343, 392] on icon "Año siguiente" at bounding box center [350, 396] width 20 height 20
click at [320, 453] on span "mar" at bounding box center [320, 457] width 20 height 14
click at [311, 441] on table "lun lunes mar martes mié miércoles jue jueves vie viernes sáb sábado dom doming…" at bounding box center [251, 529] width 225 height 215
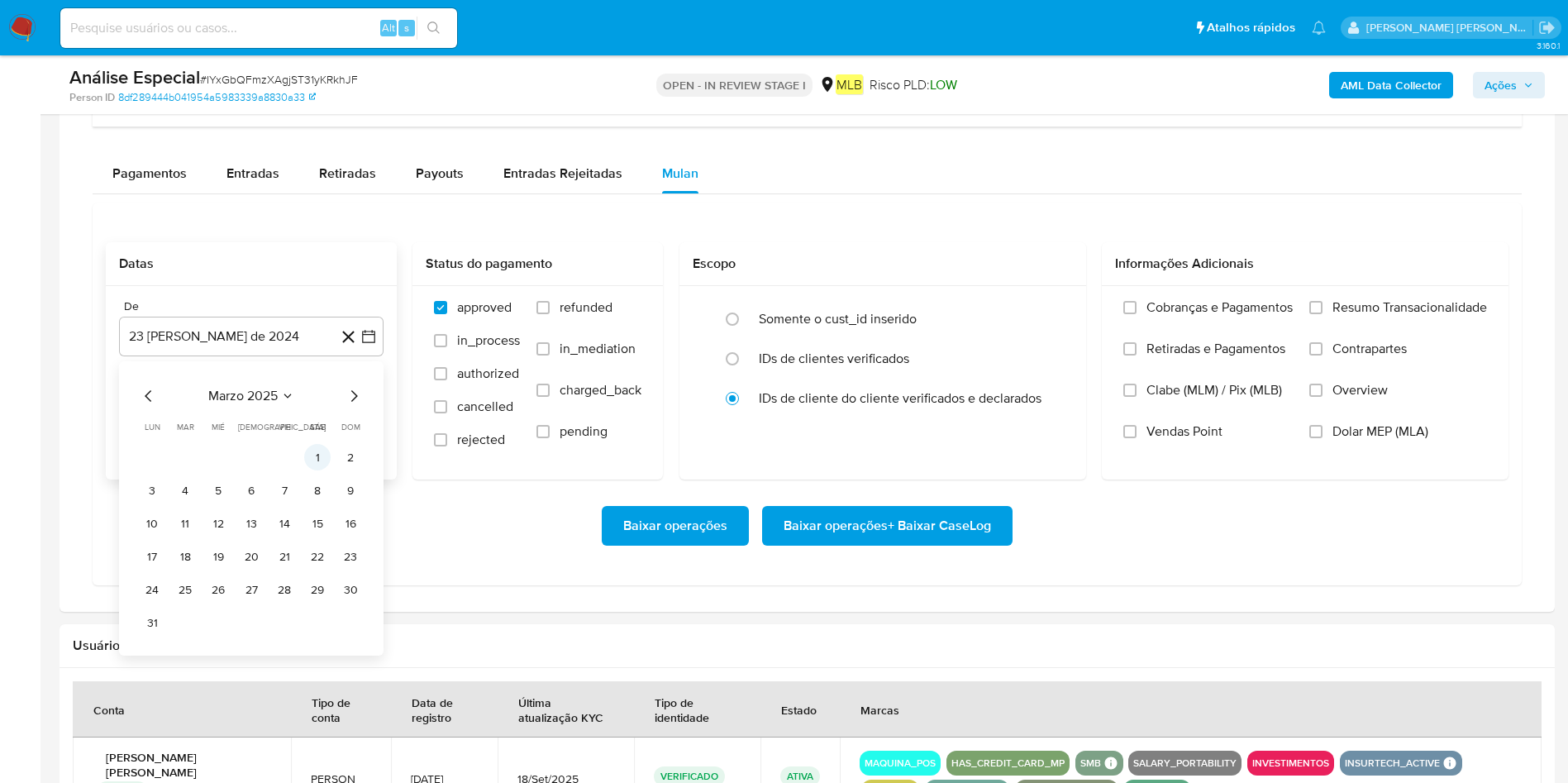
click at [324, 457] on button "1" at bounding box center [317, 457] width 26 height 26
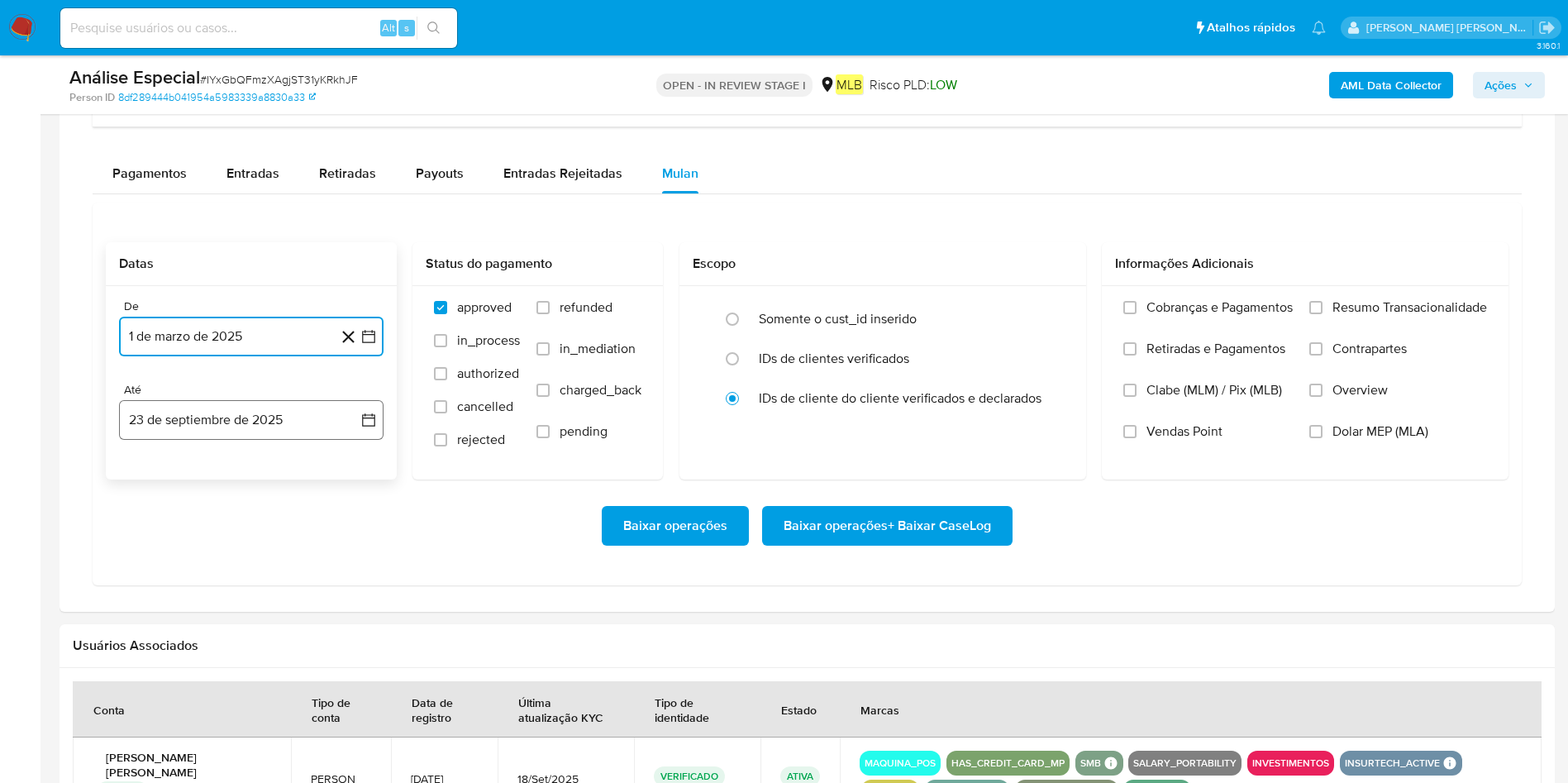
click at [302, 422] on button "23 de septiembre de 2025" at bounding box center [251, 420] width 265 height 40
click at [155, 521] on button "22" at bounding box center [151, 640] width 26 height 26
click at [1045, 312] on span "Resumo Transacionalidade" at bounding box center [1410, 307] width 155 height 16
click at [1045, 312] on input "Resumo Transacionalidade" at bounding box center [1316, 308] width 14 height 14
click at [844, 520] on span "Baixar operações + Baixar CaseLog" at bounding box center [887, 526] width 208 height 37
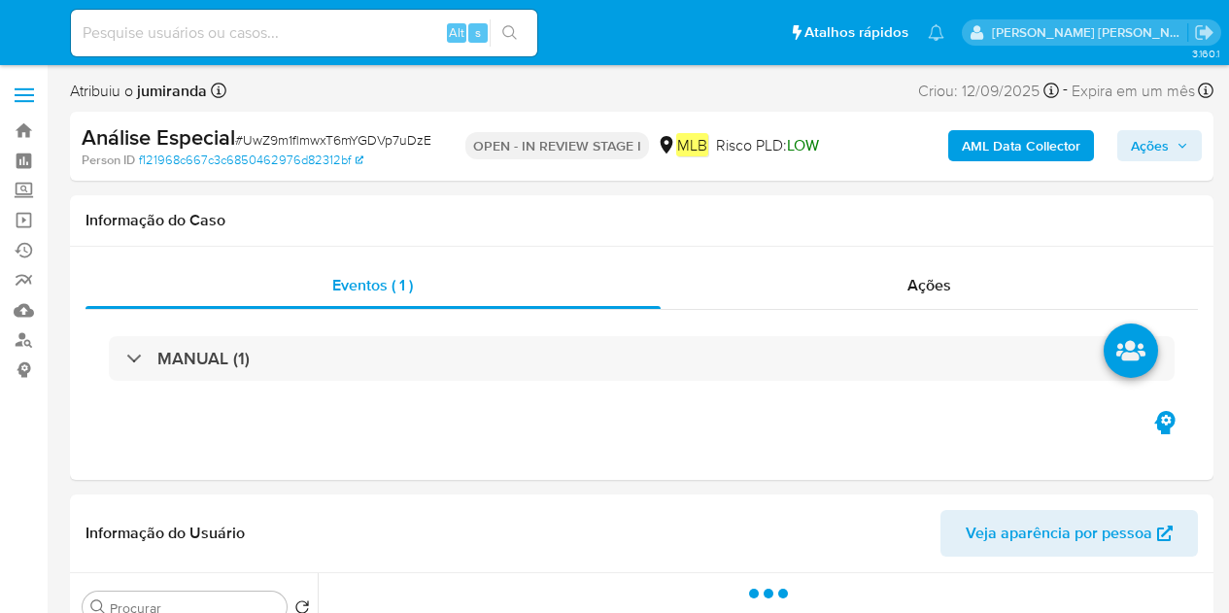
select select "10"
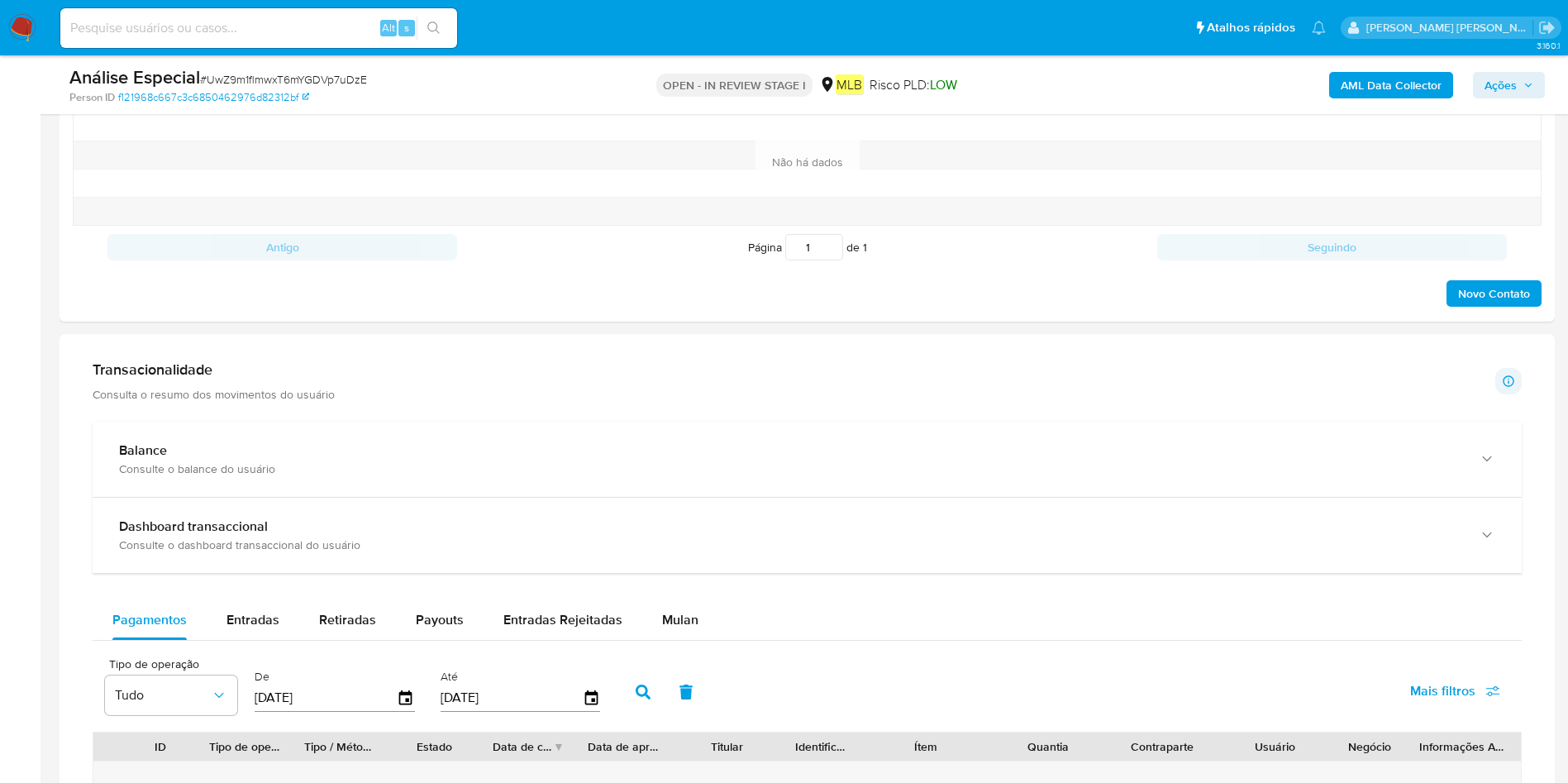
scroll to position [992, 0]
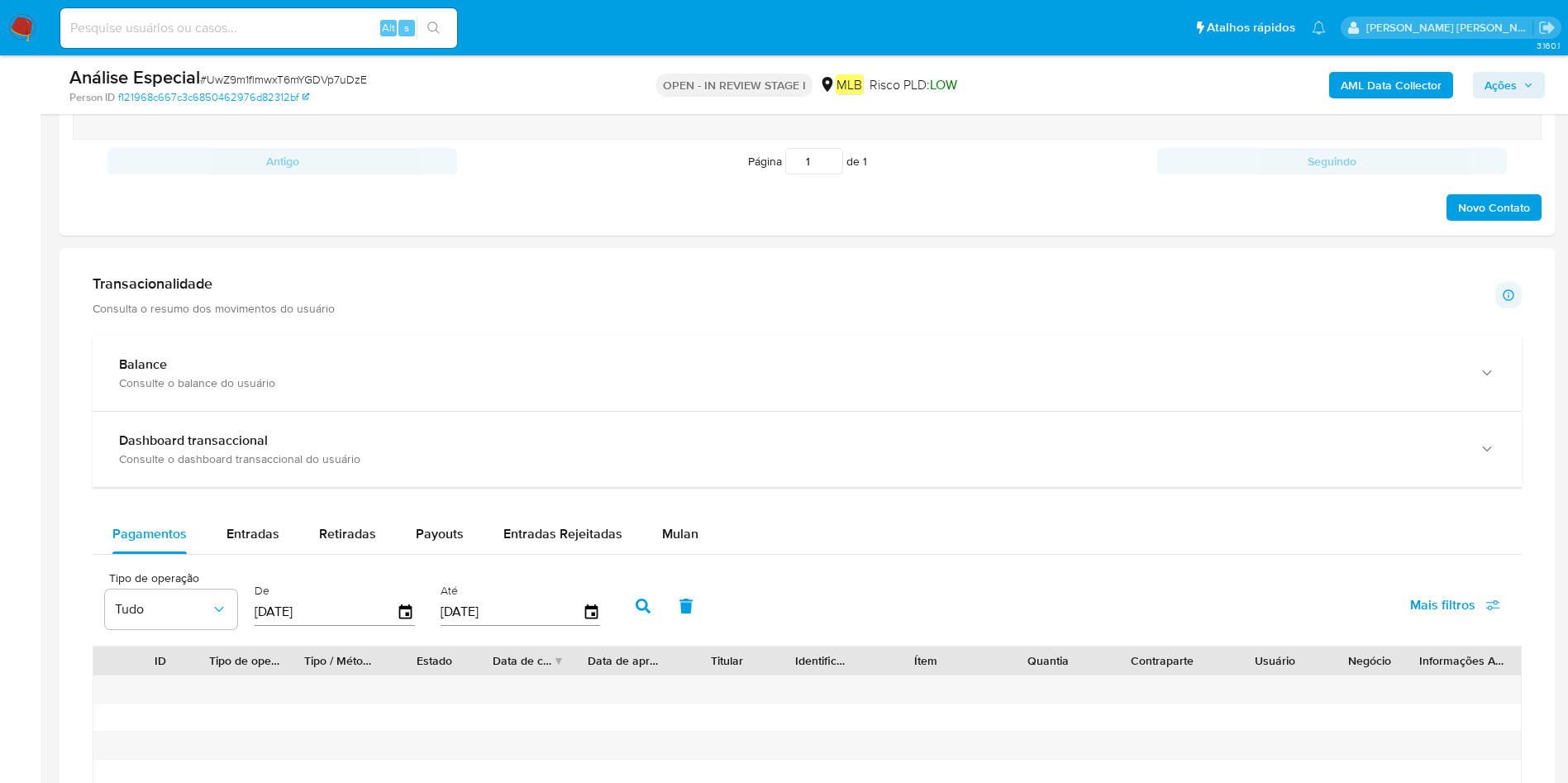
click at [719, 521] on div "Pagamentos Entradas Retiradas Payouts Entradas Rejeitadas Mulan" at bounding box center [807, 534] width 1429 height 40
click at [689, 521] on span "Mulan" at bounding box center [680, 534] width 37 height 19
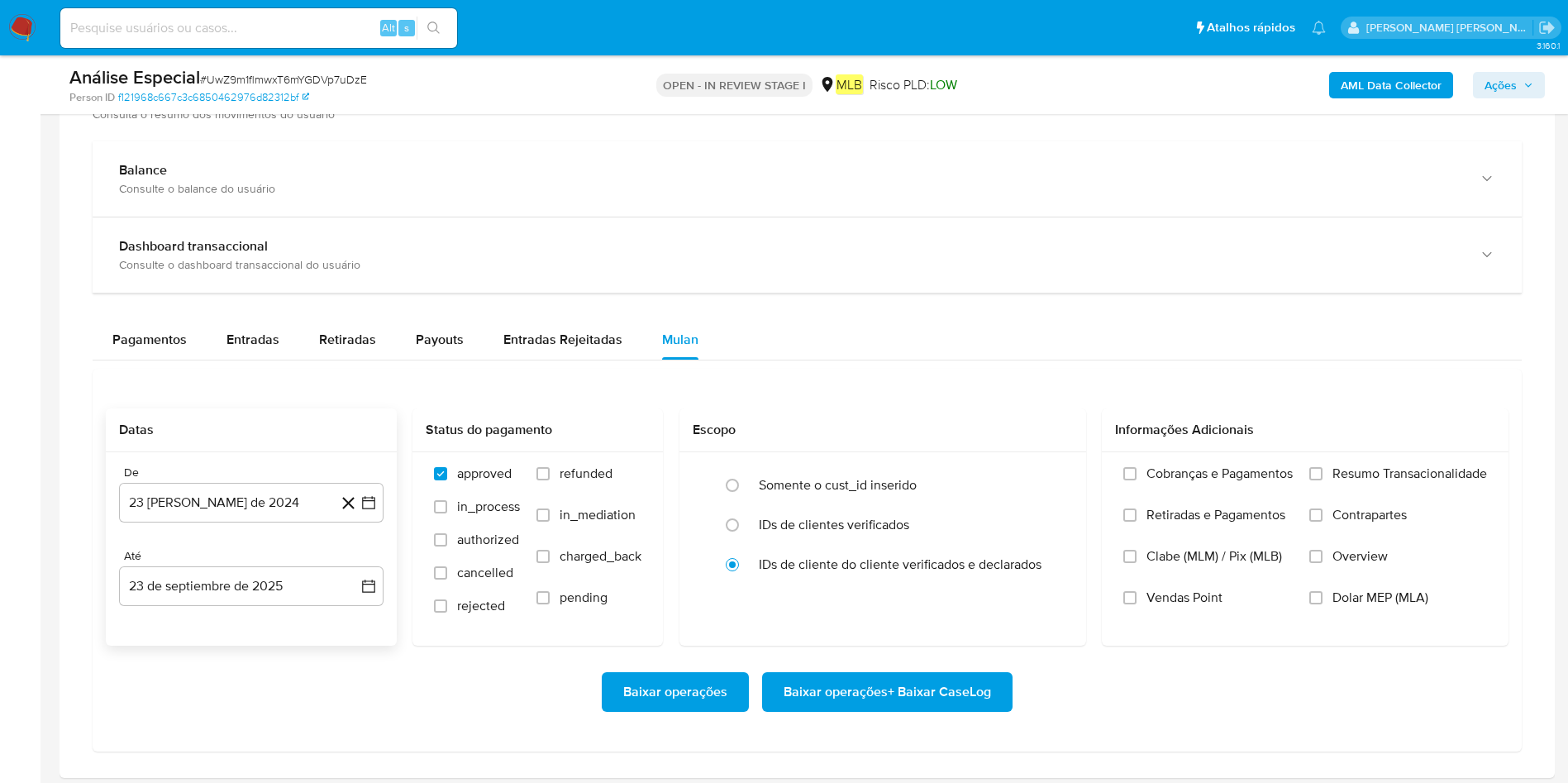
scroll to position [1241, 0]
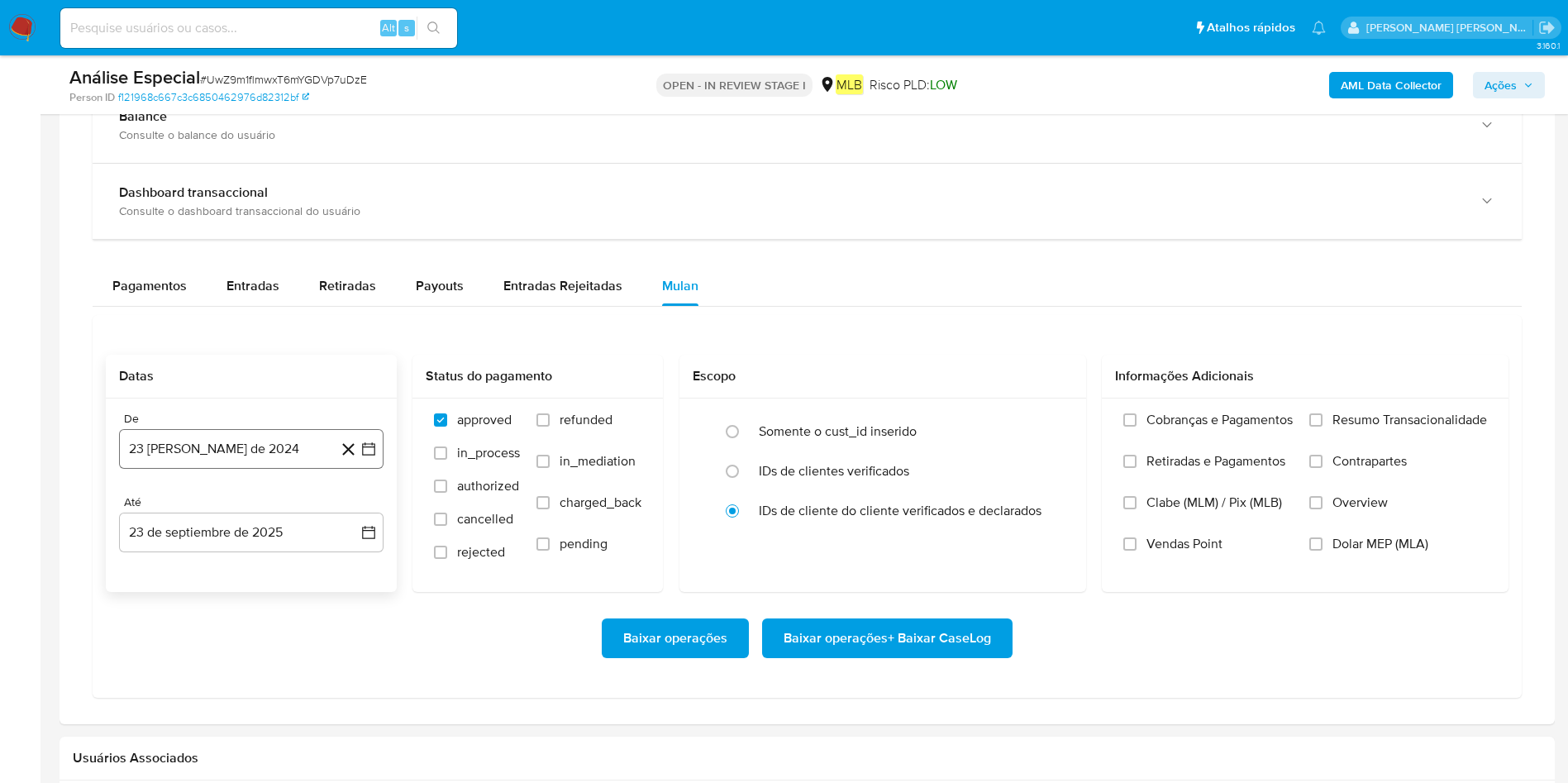
click at [223, 434] on button "23 [PERSON_NAME] de 2024" at bounding box center [251, 449] width 265 height 40
click at [269, 504] on span "agosto 2024" at bounding box center [243, 508] width 75 height 16
click at [345, 508] on icon "Año siguiente" at bounding box center [350, 508] width 20 height 20
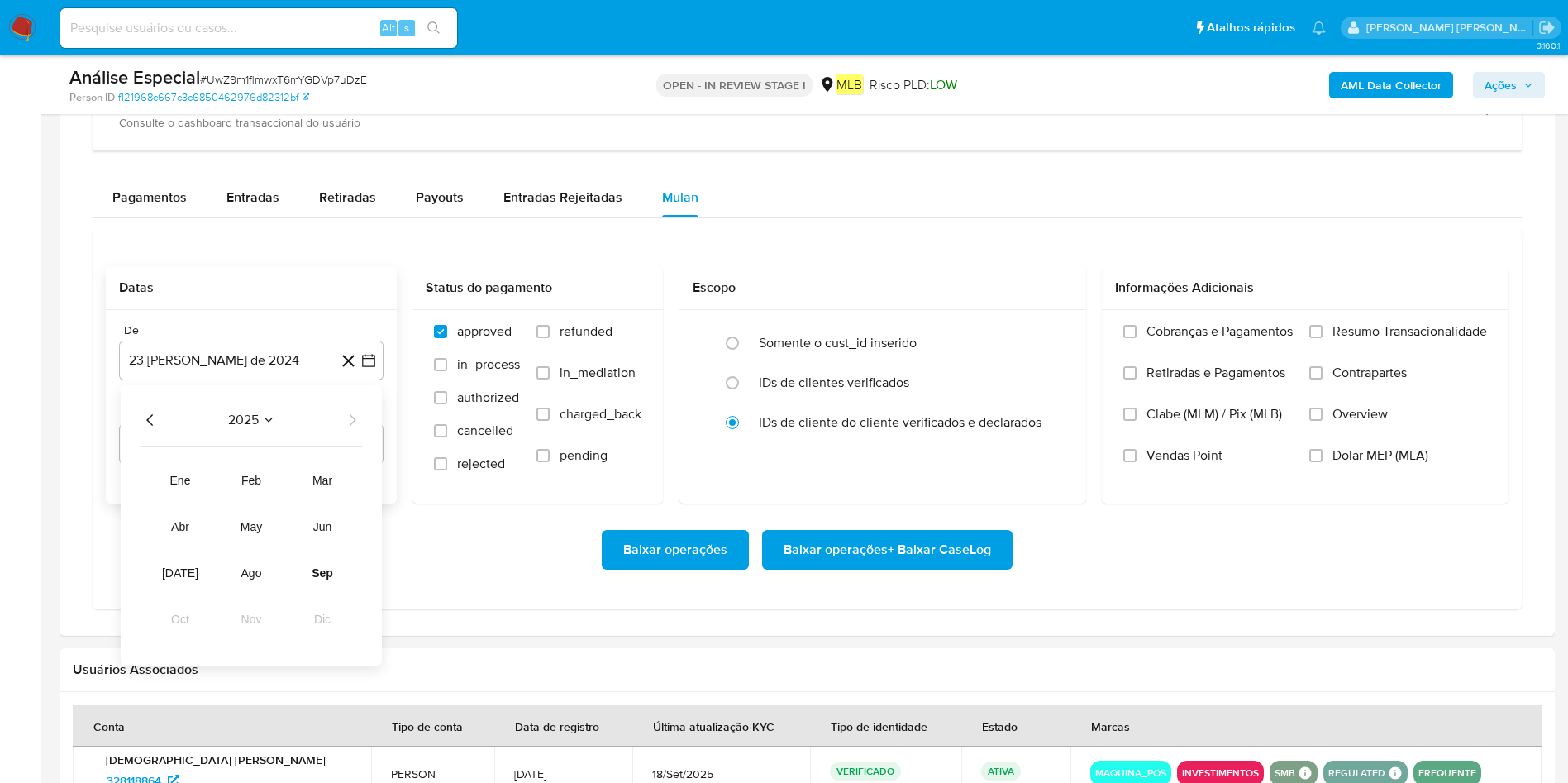
scroll to position [1364, 0]
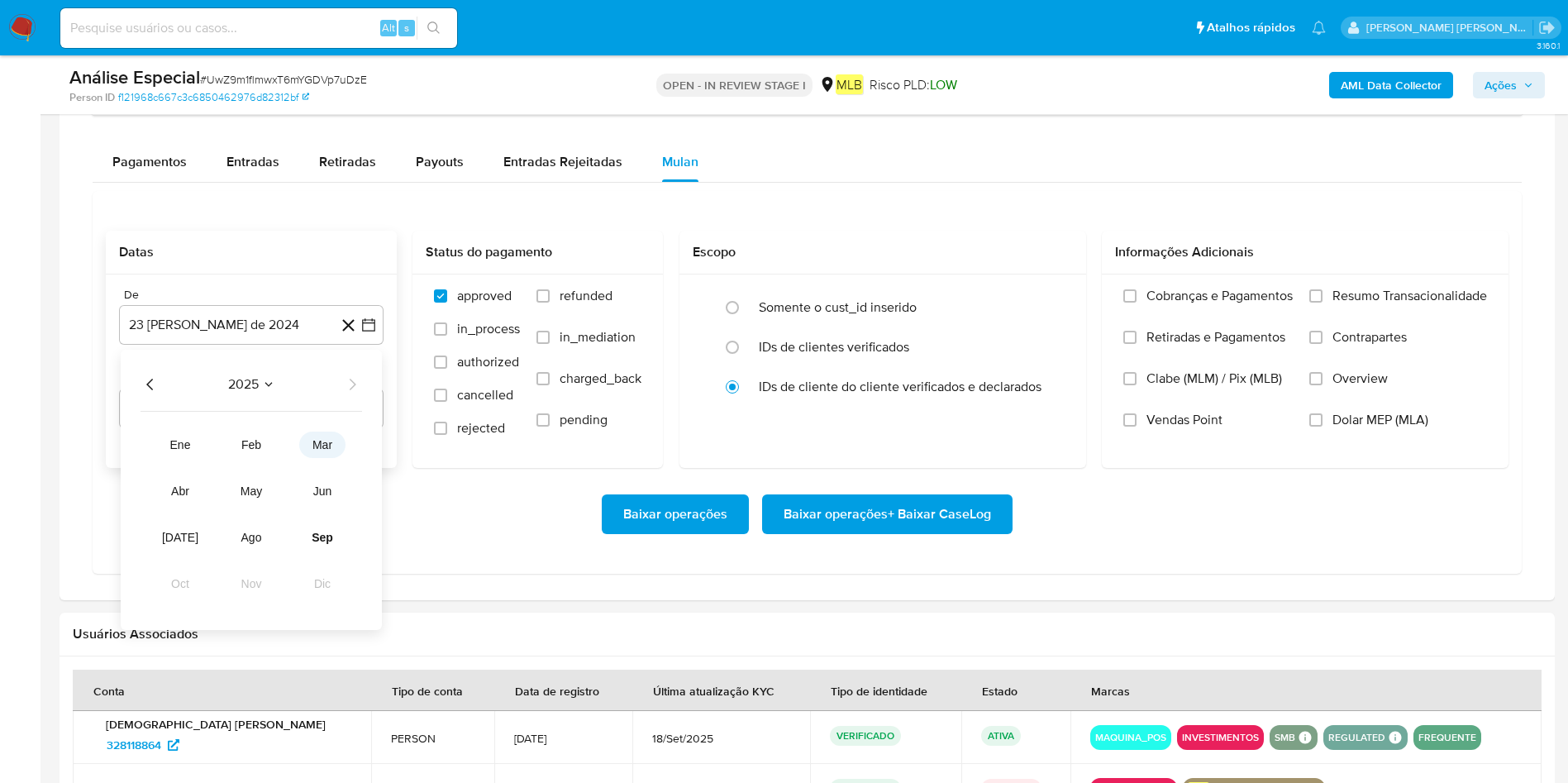
click at [335, 454] on button "mar" at bounding box center [322, 444] width 46 height 26
click at [315, 434] on button "1" at bounding box center [317, 445] width 26 height 26
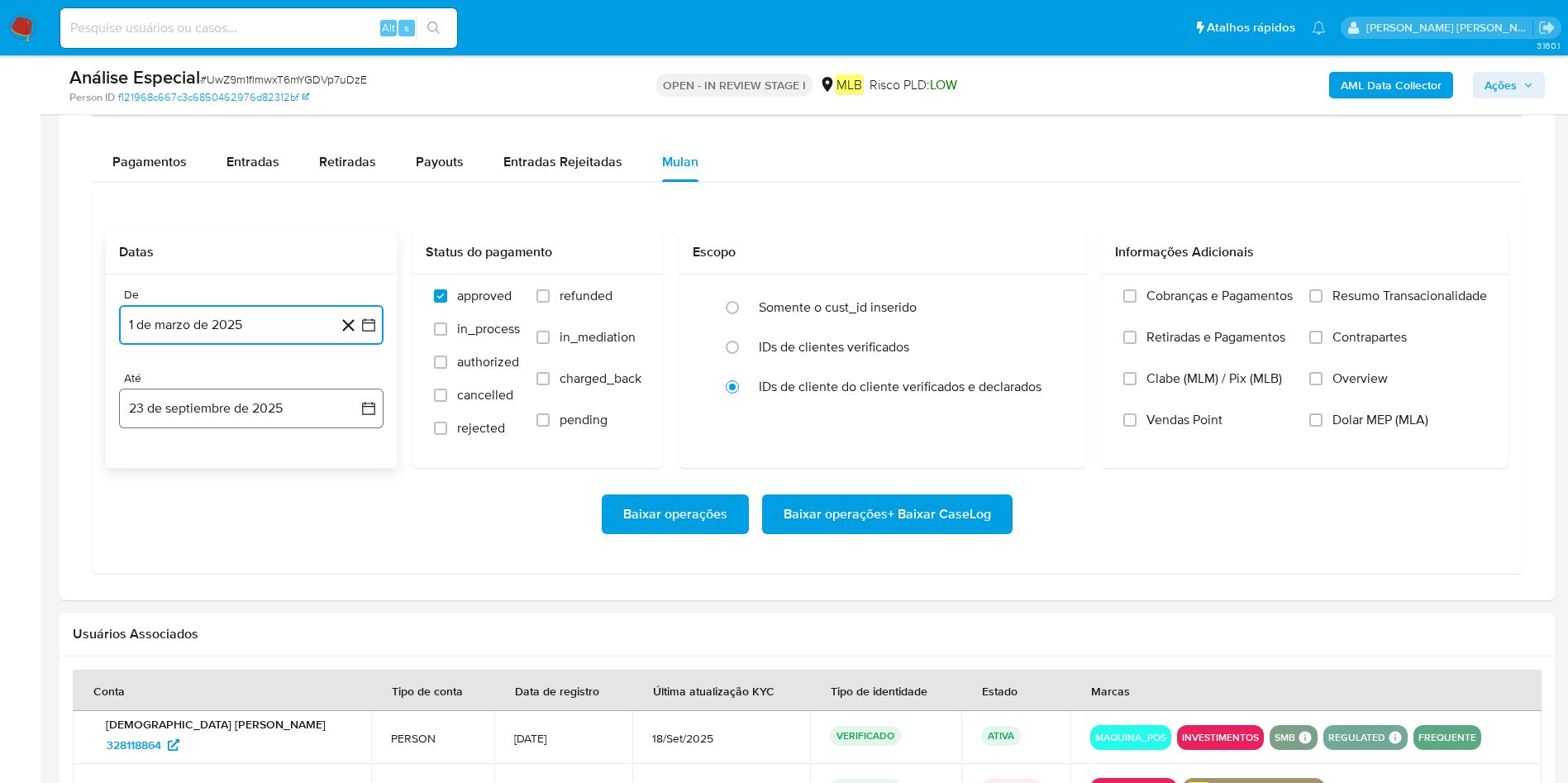
drag, startPoint x: 285, startPoint y: 403, endPoint x: 275, endPoint y: 423, distance: 22.4
click at [284, 402] on button "23 de septiembre de 2025" at bounding box center [251, 409] width 265 height 40
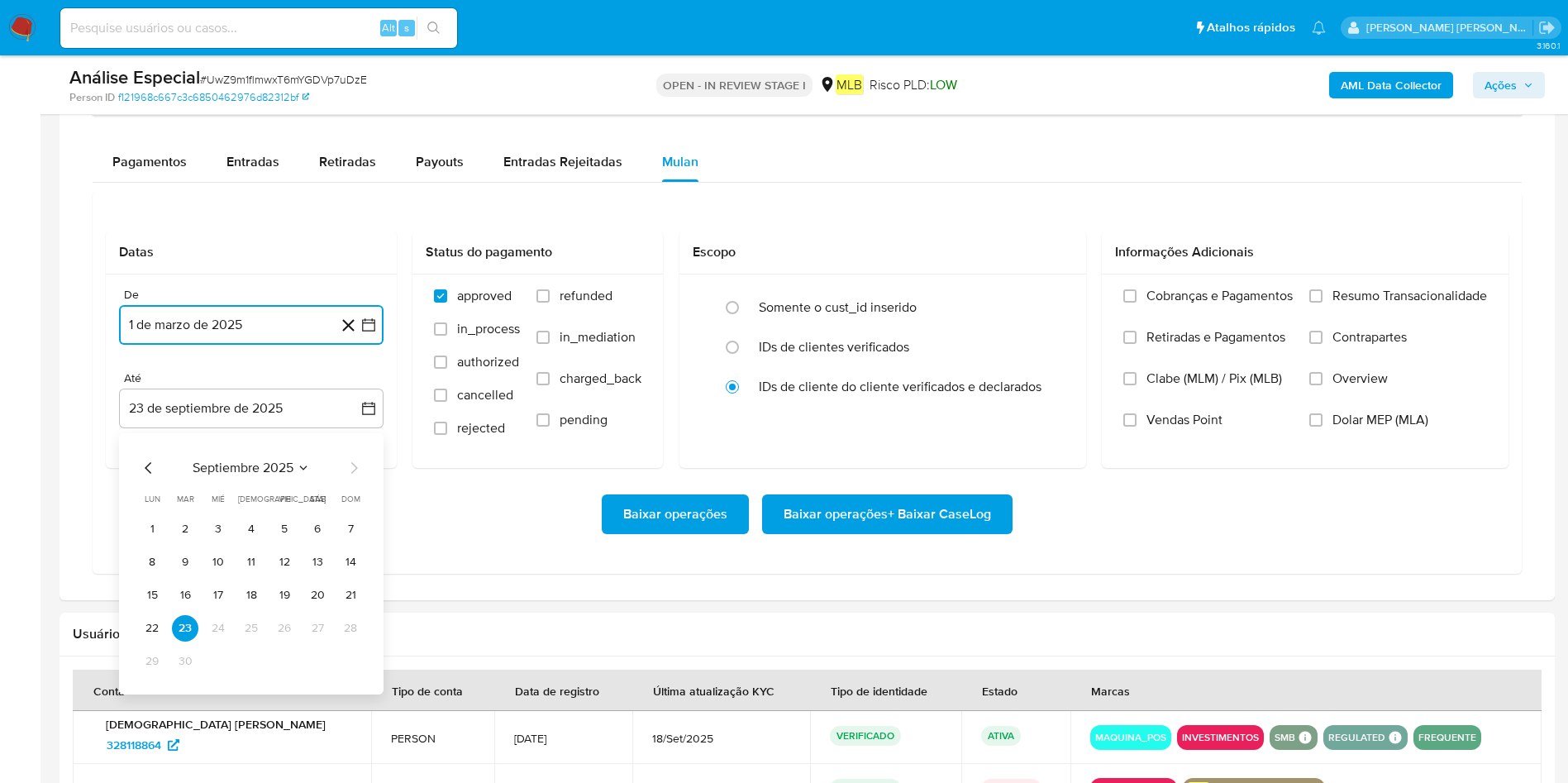
click at [153, 521] on button "22" at bounding box center [151, 628] width 26 height 26
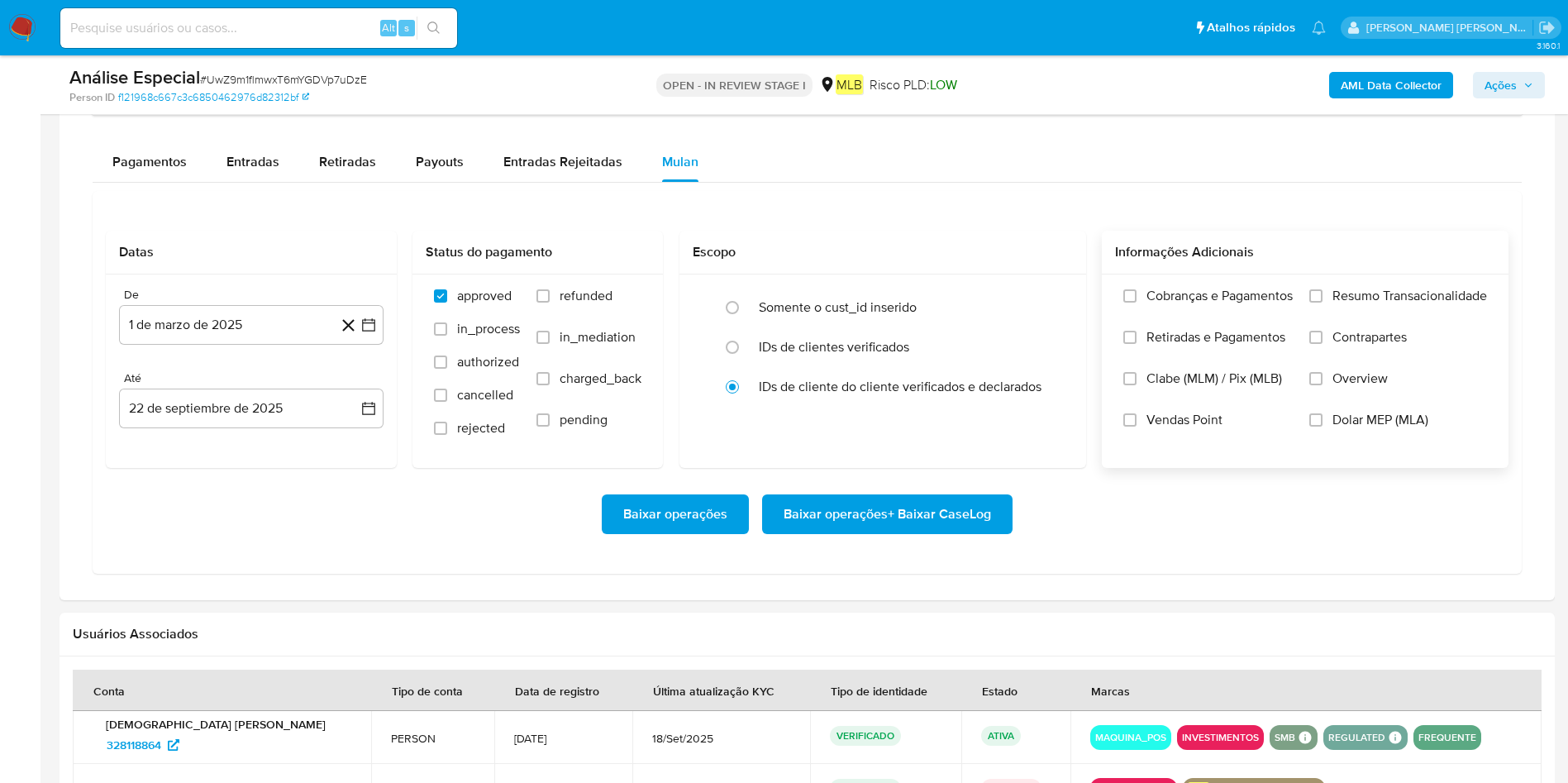
click at [1045, 288] on span "Resumo Transacionalidade" at bounding box center [1410, 295] width 155 height 16
click at [1045, 289] on input "Resumo Transacionalidade" at bounding box center [1316, 296] width 14 height 14
click at [974, 513] on span "Baixar operações + Baixar CaseLog" at bounding box center [887, 514] width 208 height 37
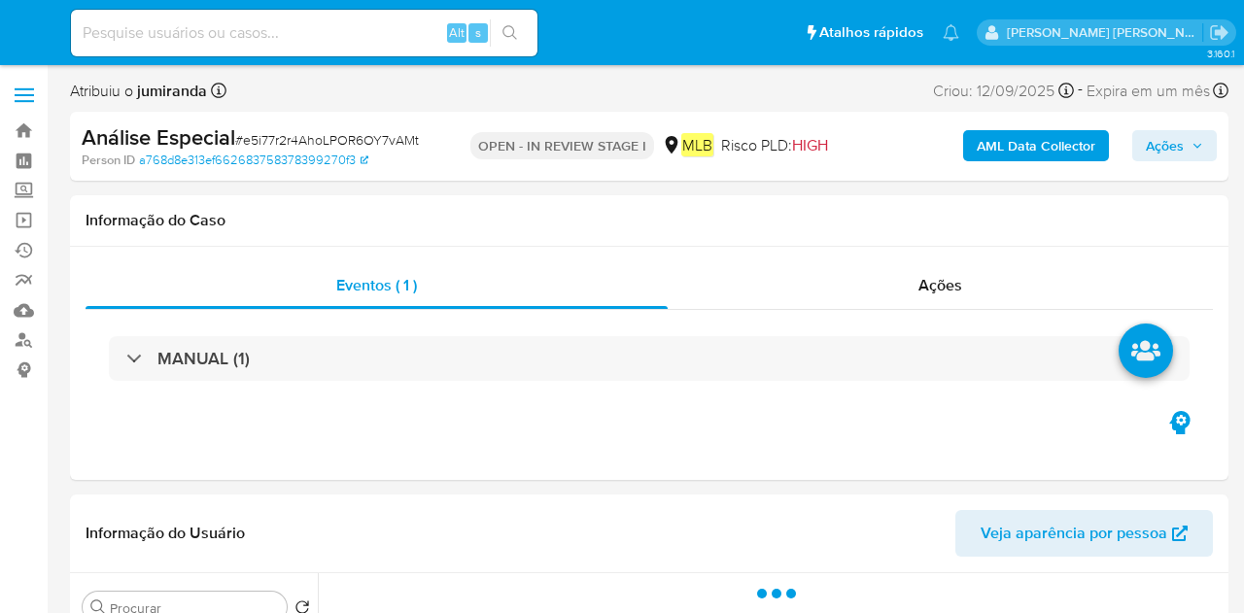
select select "10"
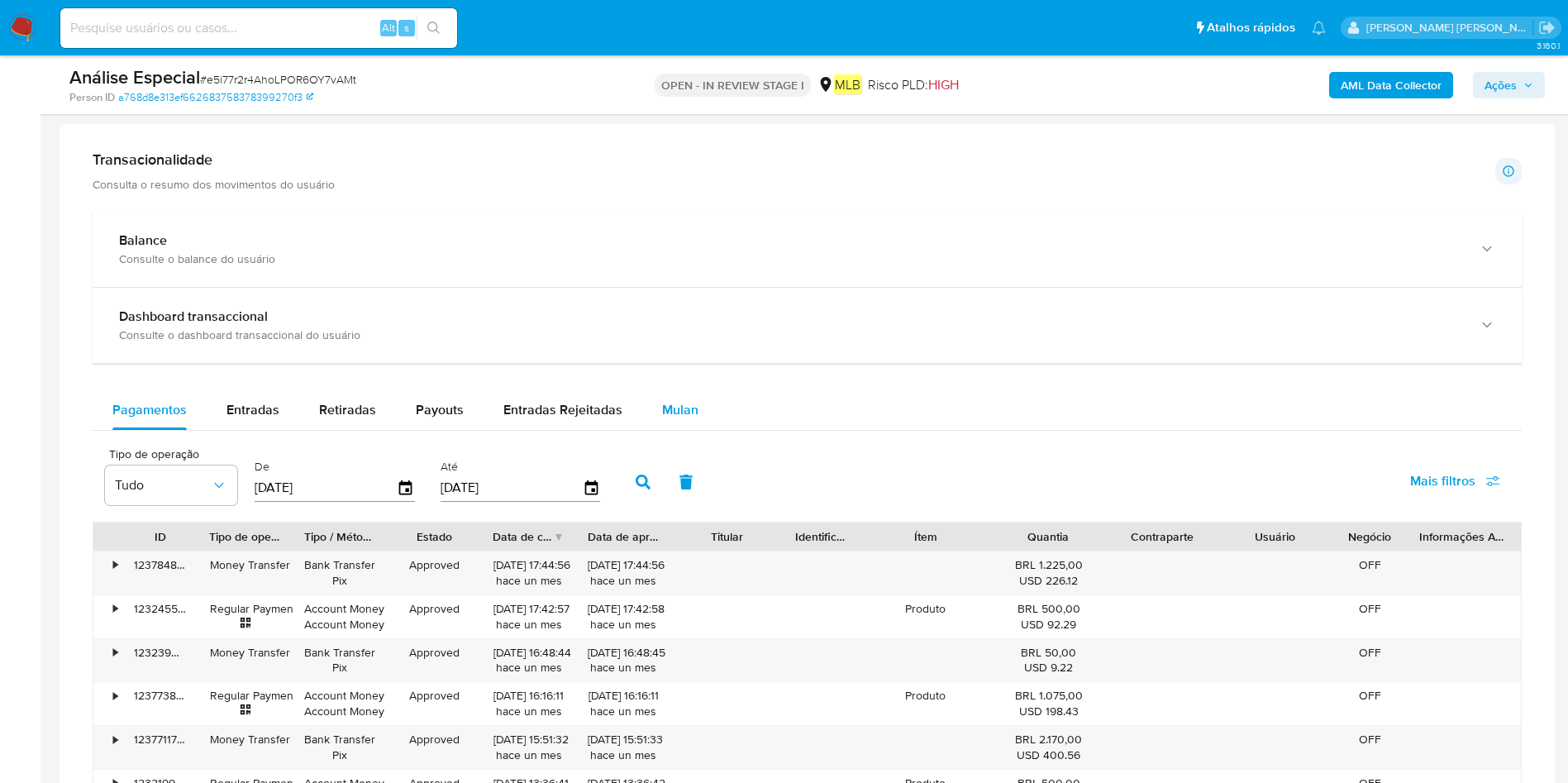
click at [686, 392] on div "Mulan" at bounding box center [680, 410] width 37 height 40
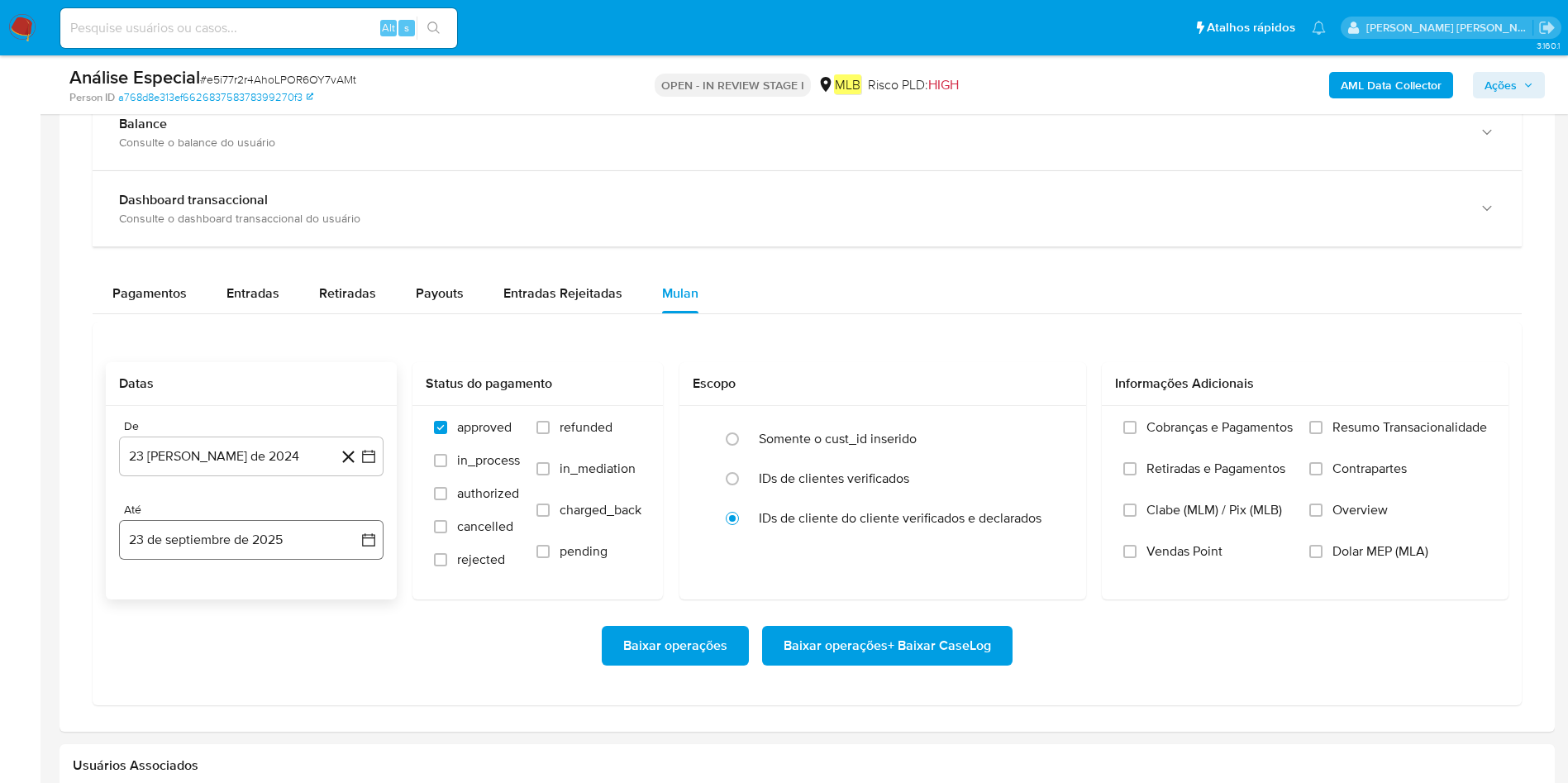
scroll to position [1364, 0]
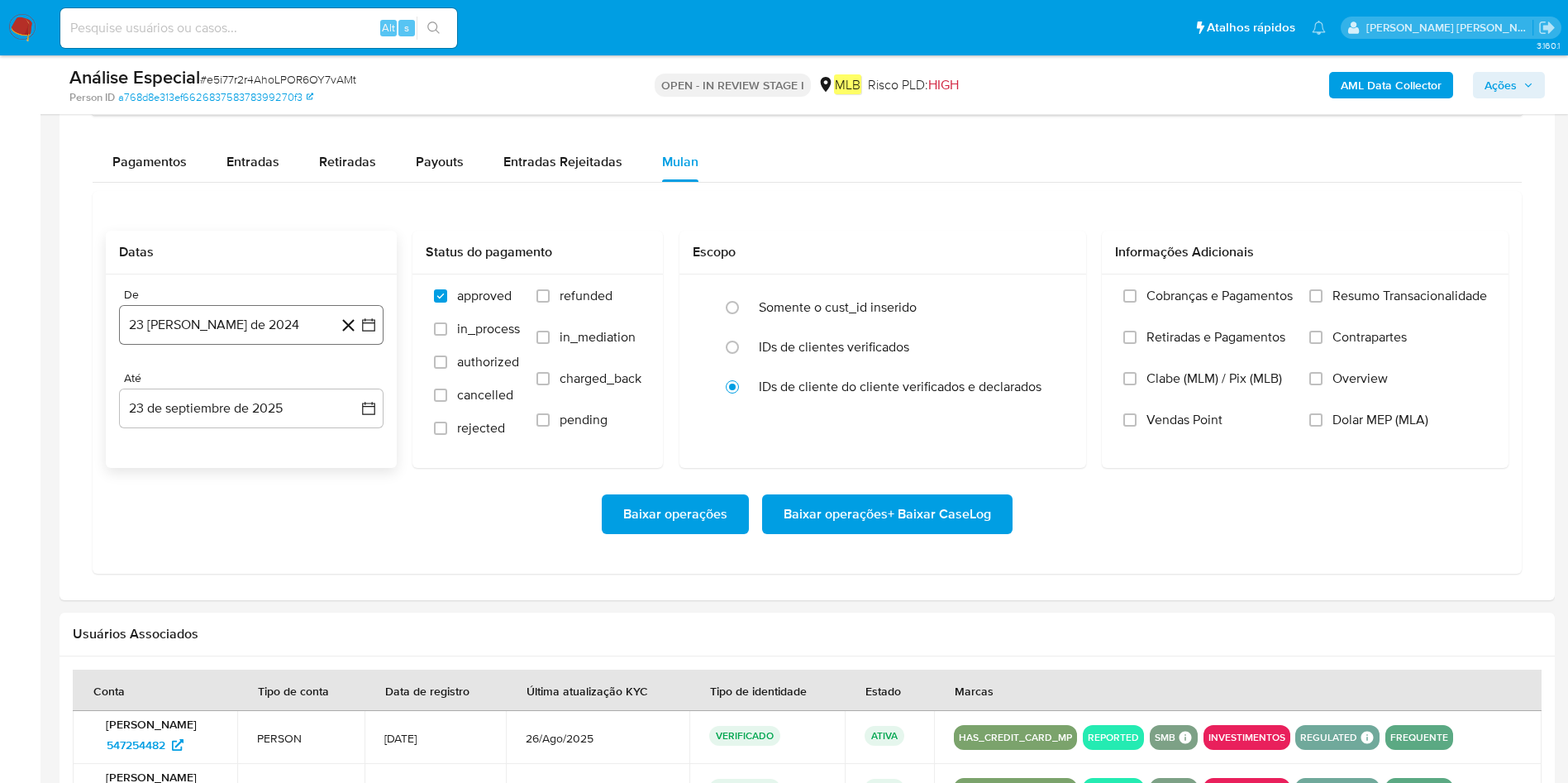
click at [254, 320] on button "23 [PERSON_NAME] de 2024" at bounding box center [251, 325] width 265 height 40
click at [248, 379] on span "agosto 2024" at bounding box center [243, 384] width 75 height 16
click at [354, 372] on div "2024 2024 ene feb mar abr may jun jul ago sep oct nov dic" at bounding box center [249, 489] width 261 height 280
click at [345, 383] on icon "Año siguiente" at bounding box center [350, 384] width 20 height 20
click at [329, 453] on button "mar" at bounding box center [321, 444] width 46 height 26
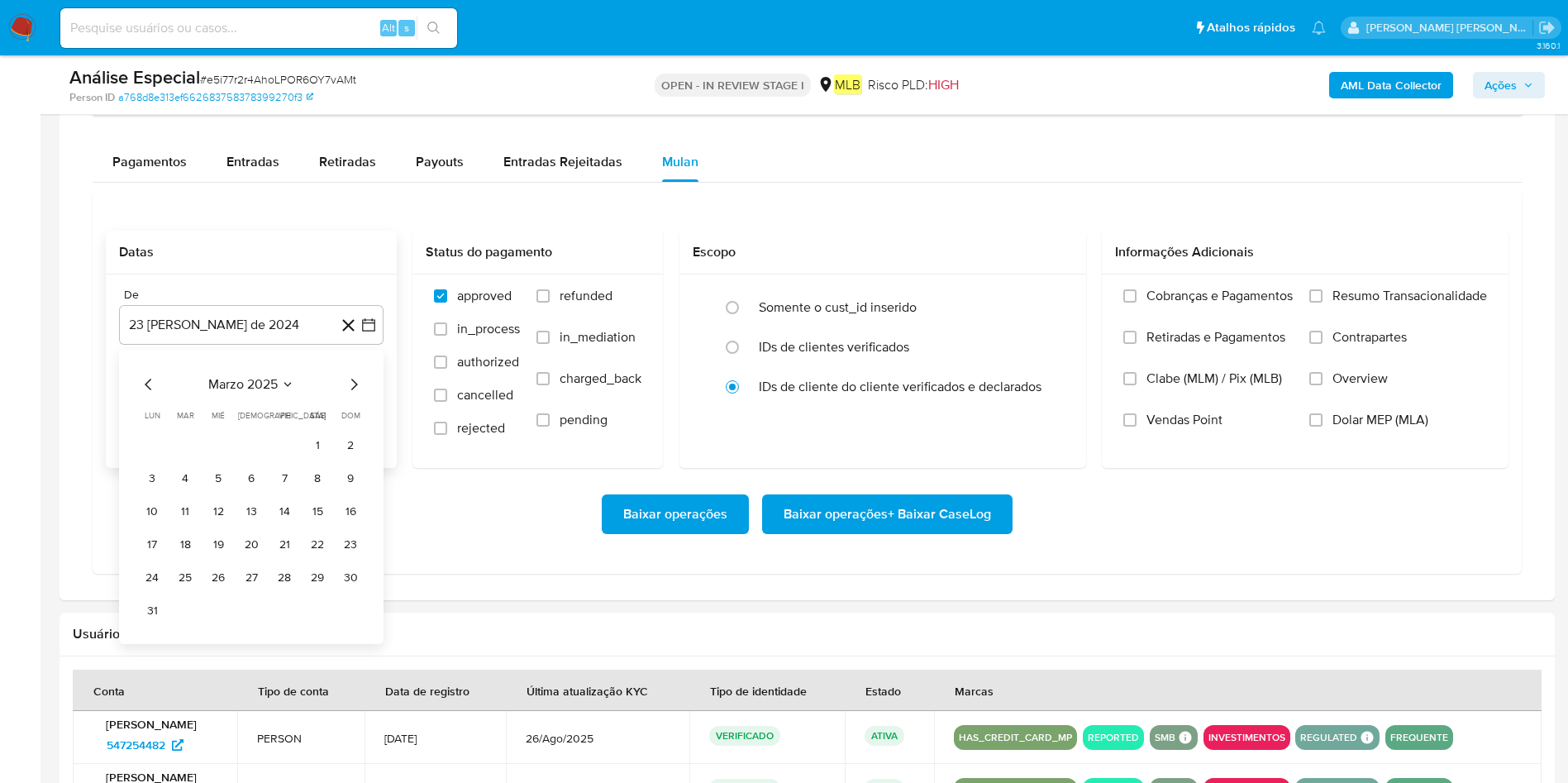
drag, startPoint x: 318, startPoint y: 451, endPoint x: 297, endPoint y: 432, distance: 28.3
click at [316, 449] on button "1" at bounding box center [317, 445] width 26 height 26
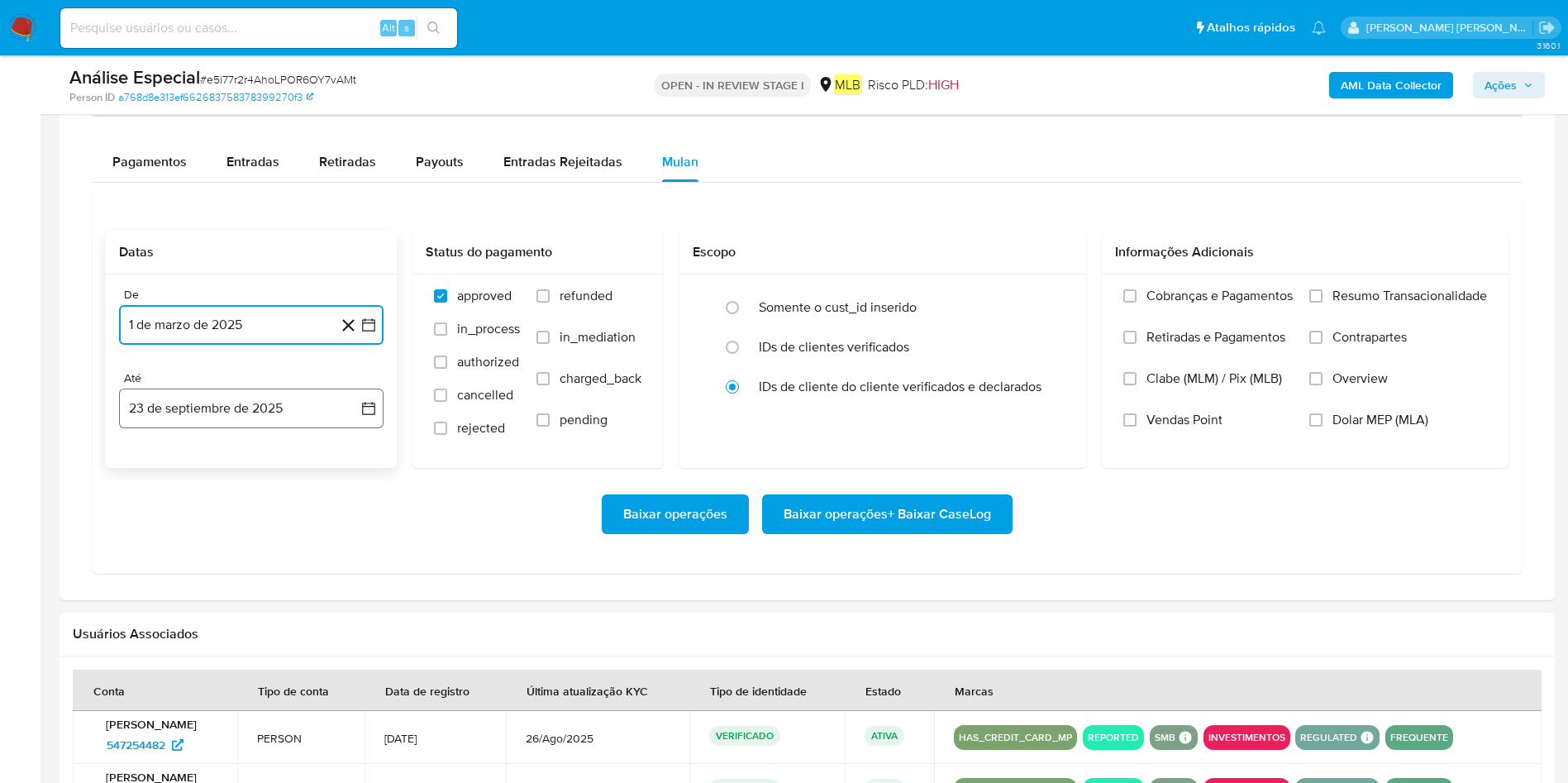
click at [278, 414] on button "23 de septiembre de 2025" at bounding box center [251, 409] width 265 height 40
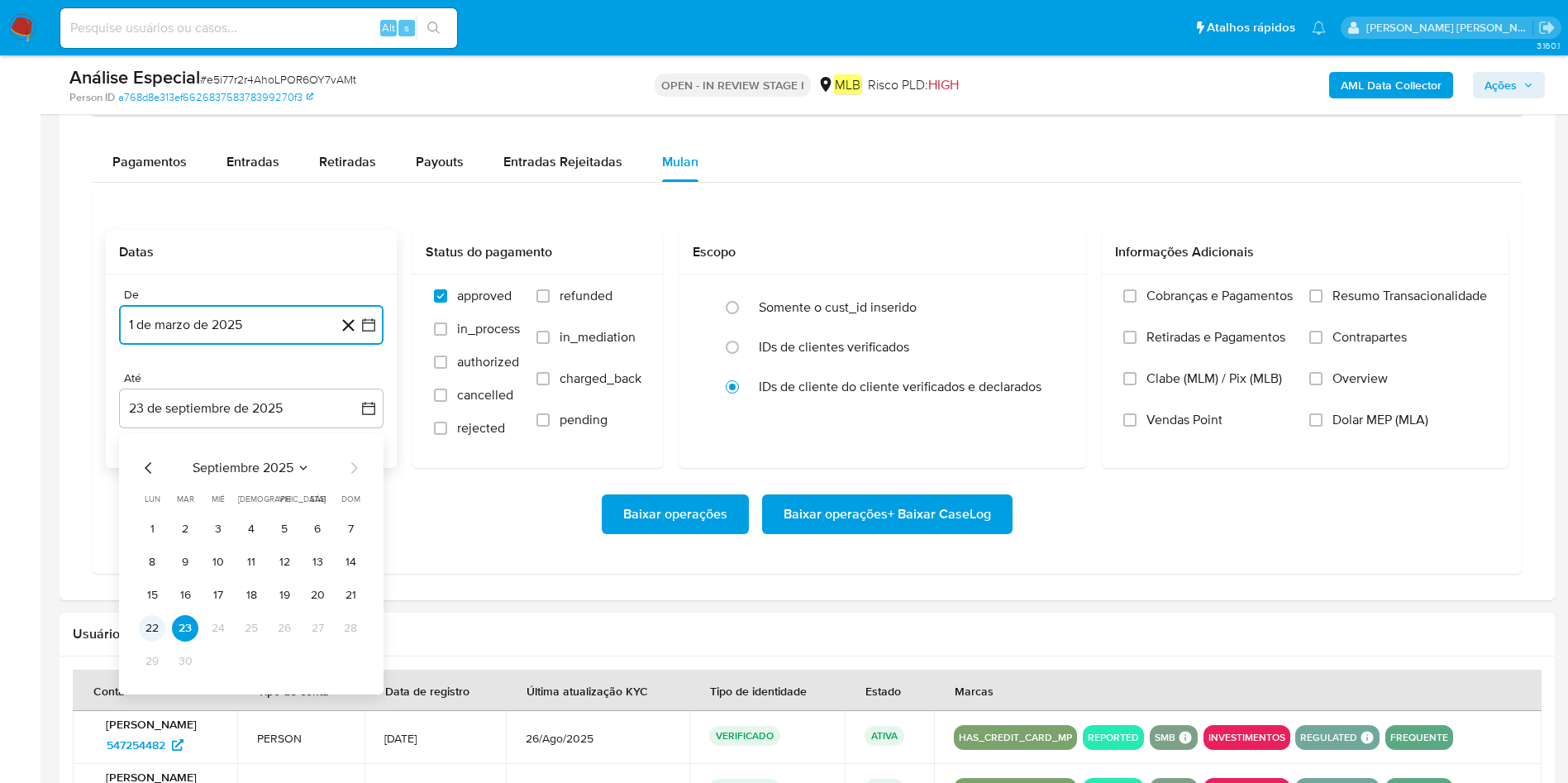
click at [157, 521] on button "22" at bounding box center [151, 628] width 26 height 26
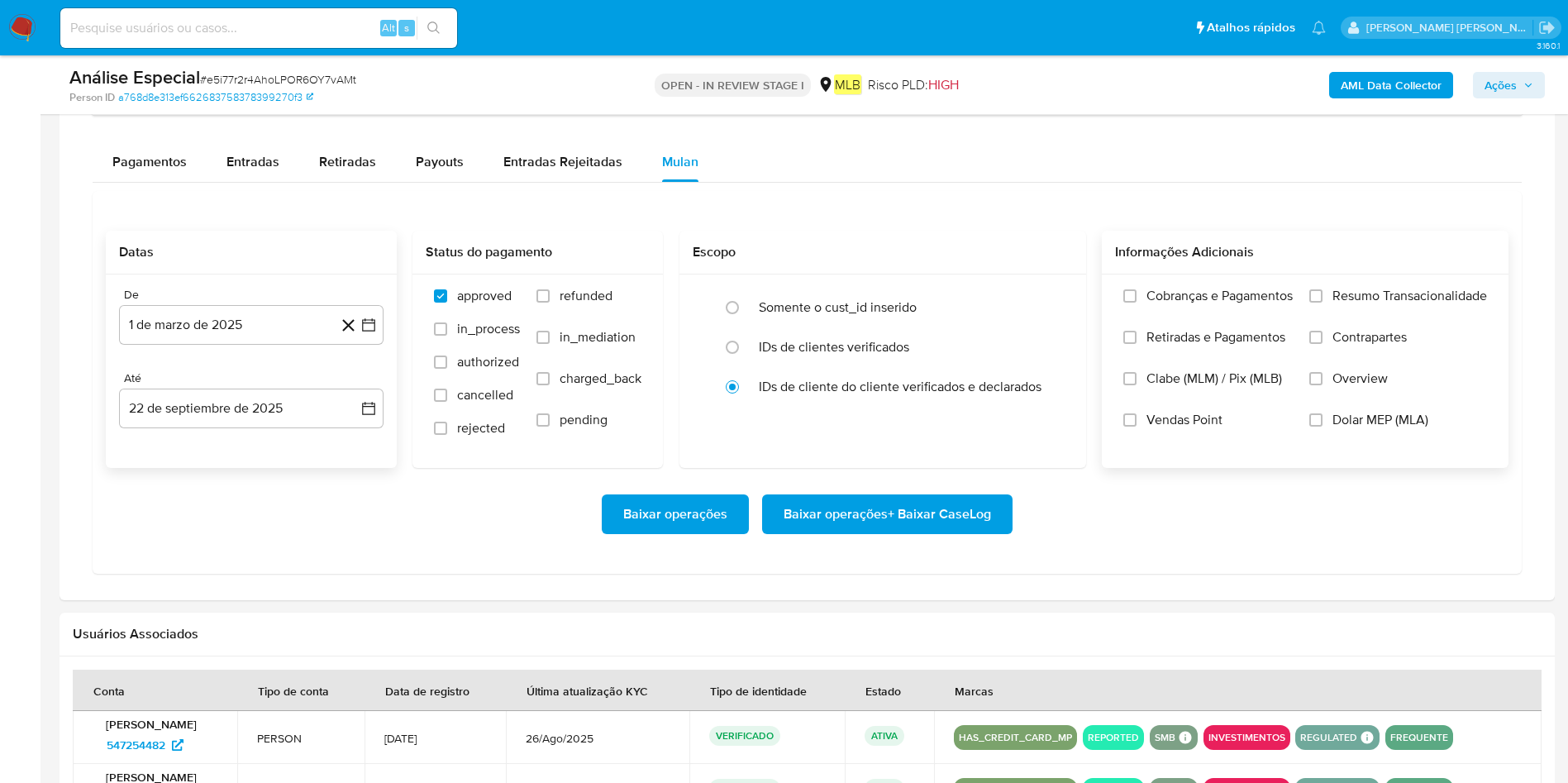
click at [1058, 297] on span "Resumo Transacionalidade" at bounding box center [1410, 295] width 155 height 16
click at [1058, 297] on input "Resumo Transacionalidade" at bounding box center [1316, 296] width 14 height 14
click at [849, 521] on span "Baixar operações + Baixar CaseLog" at bounding box center [887, 514] width 208 height 37
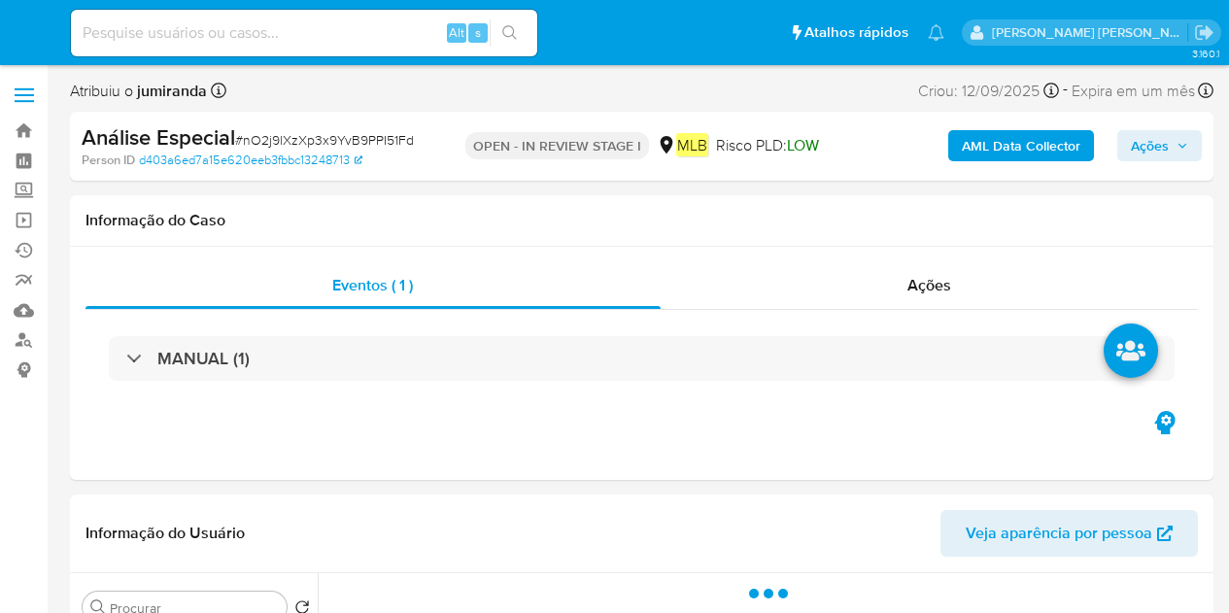
select select "10"
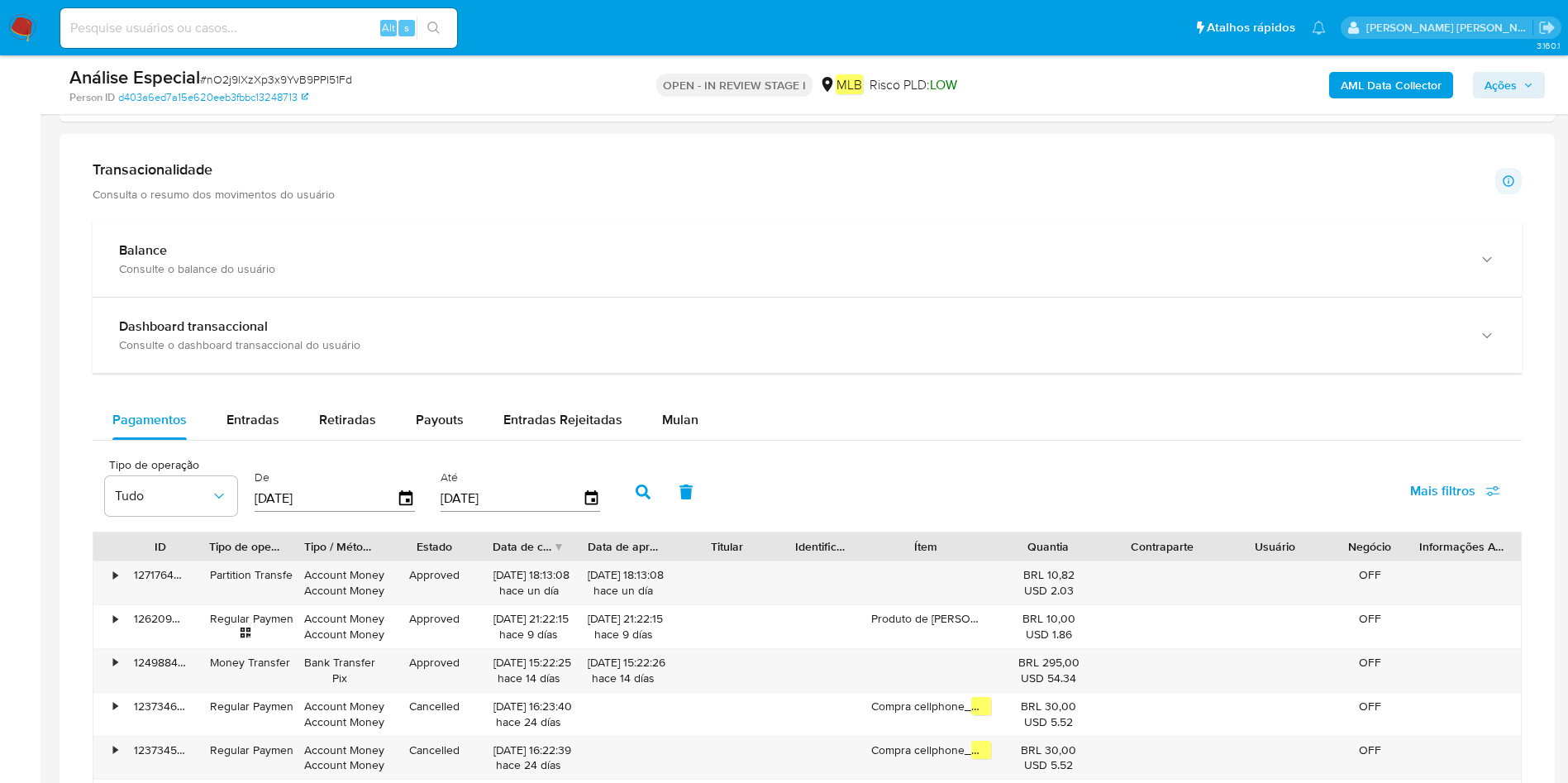
scroll to position [1117, 0]
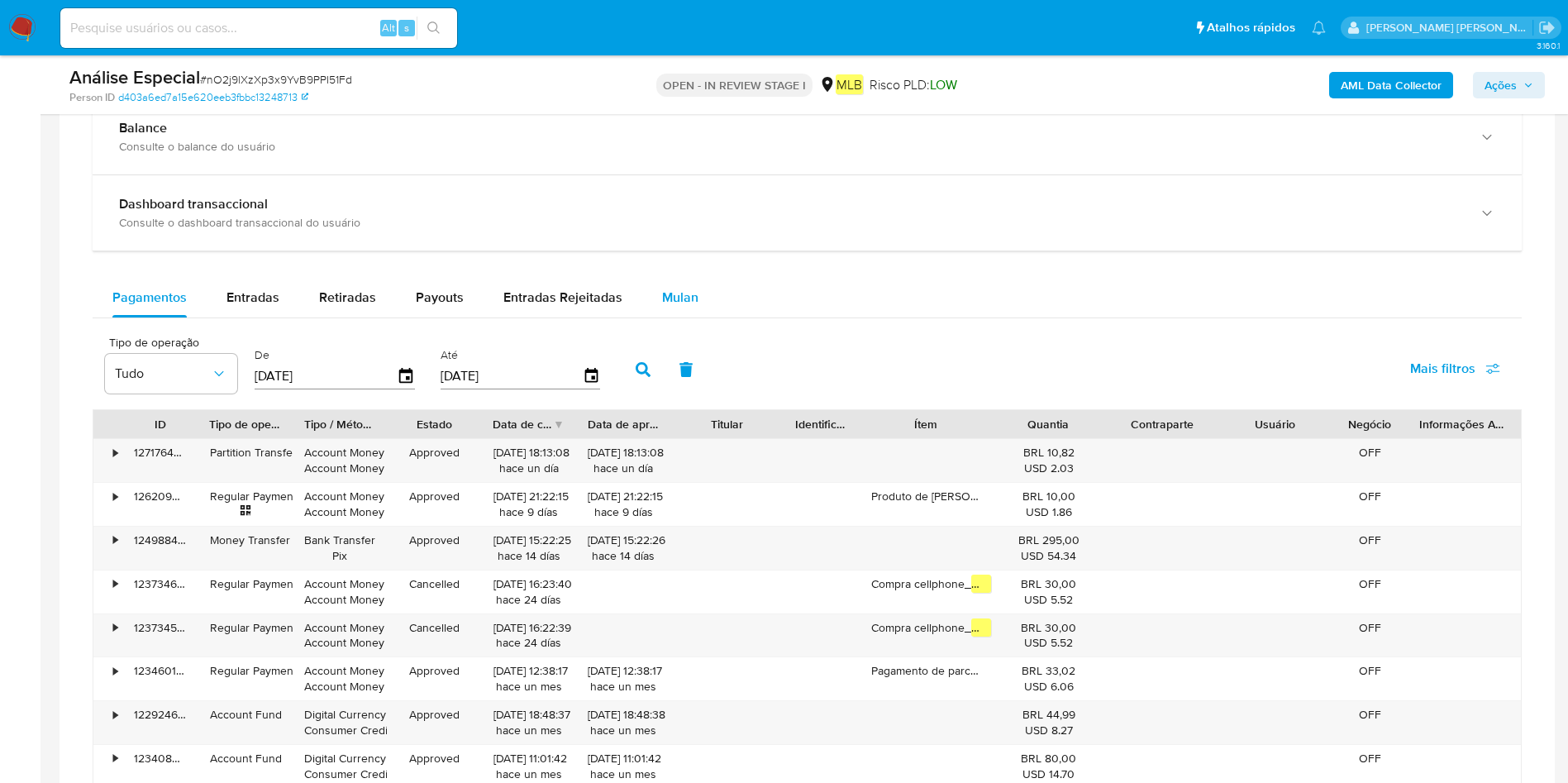
drag, startPoint x: 680, startPoint y: 300, endPoint x: 704, endPoint y: 300, distance: 24.0
click at [679, 300] on span "Mulan" at bounding box center [680, 297] width 37 height 19
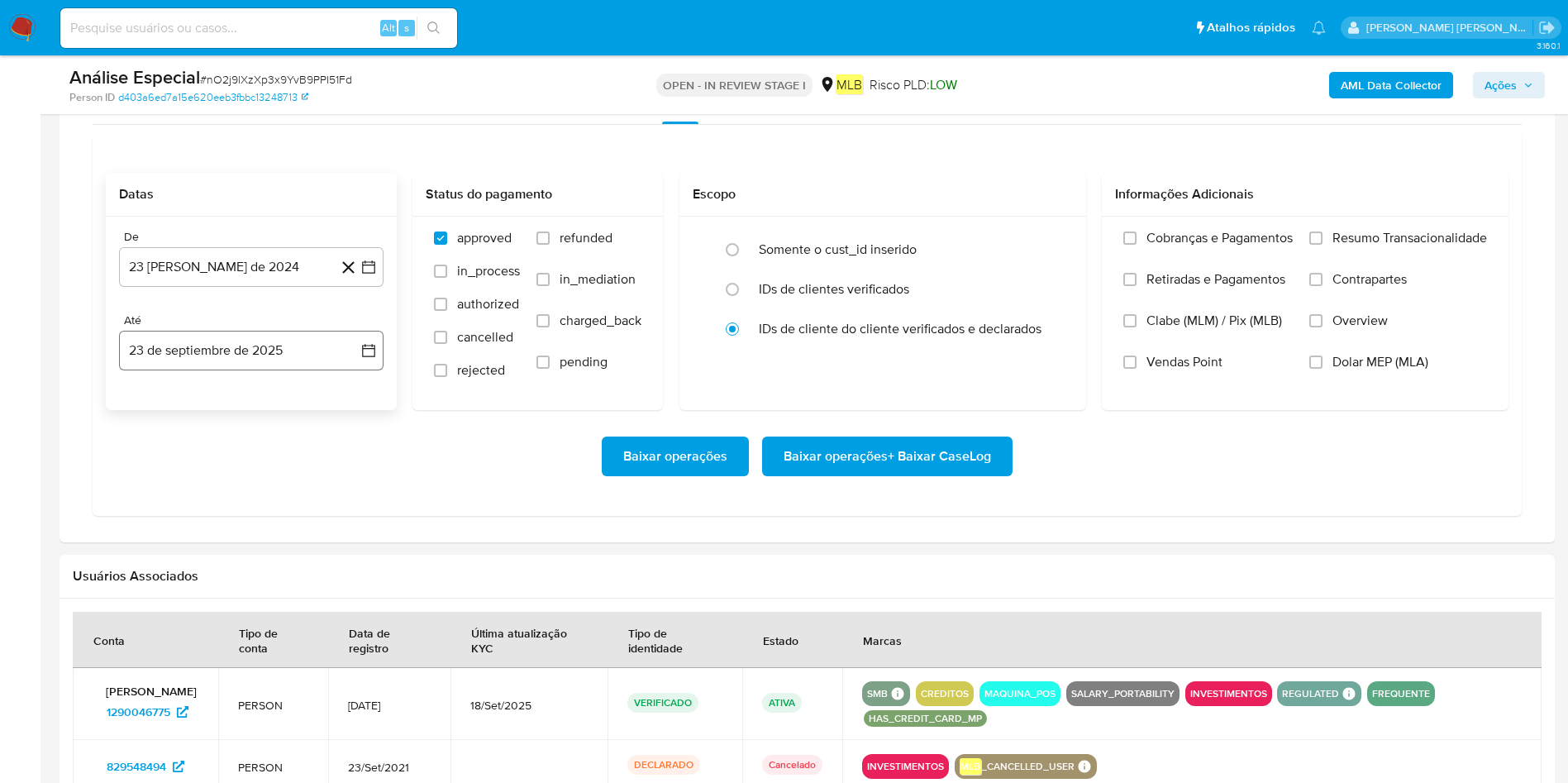
scroll to position [1364, 0]
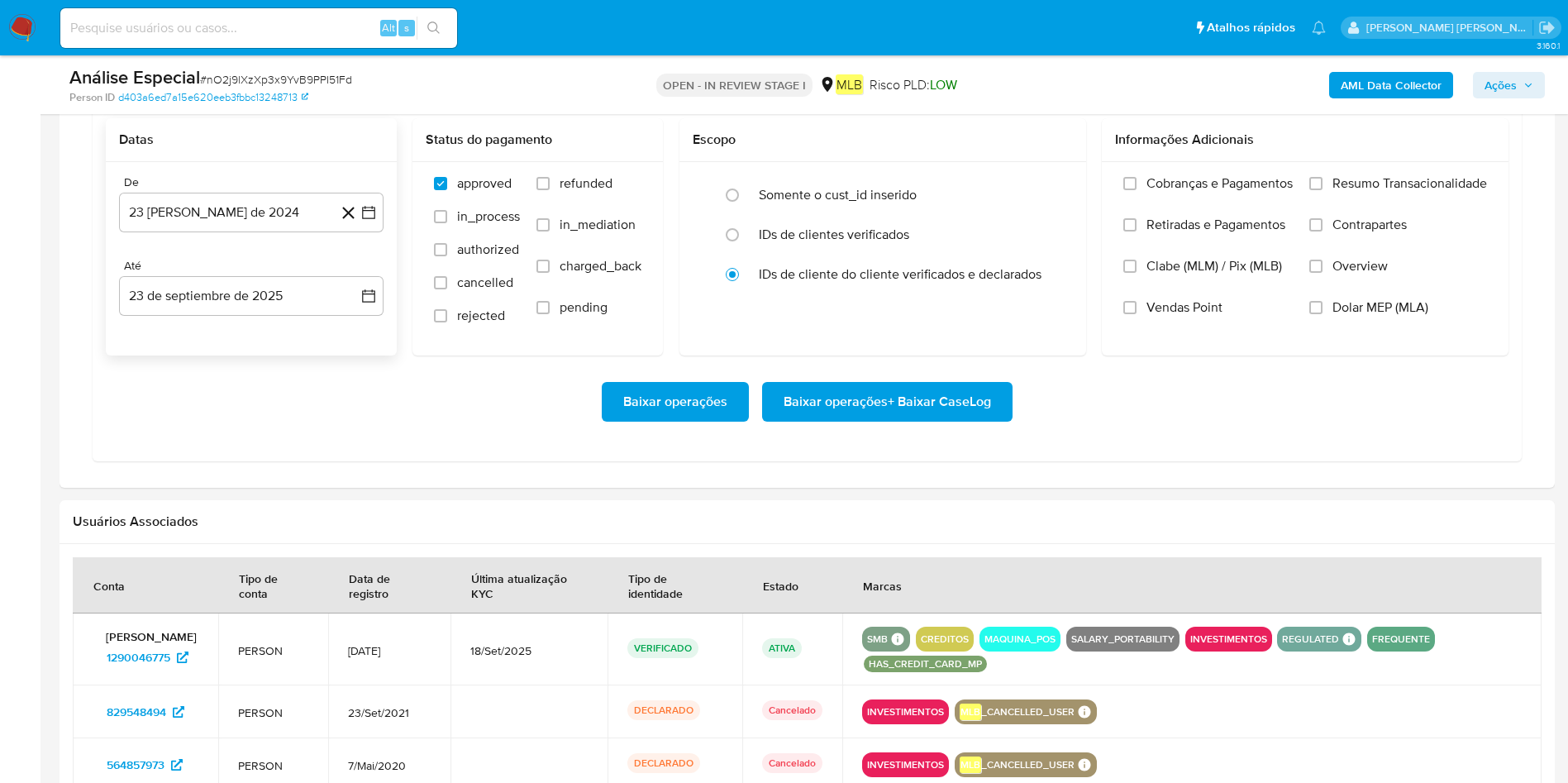
drag, startPoint x: 199, startPoint y: 201, endPoint x: 204, endPoint y: 236, distance: 35.4
click at [199, 199] on button "23 [PERSON_NAME] de 2024" at bounding box center [251, 212] width 265 height 40
click at [248, 268] on span "agosto 2024" at bounding box center [243, 271] width 75 height 16
click at [351, 270] on icon "Año siguiente" at bounding box center [350, 271] width 20 height 20
click at [306, 328] on button "mar" at bounding box center [321, 332] width 46 height 26
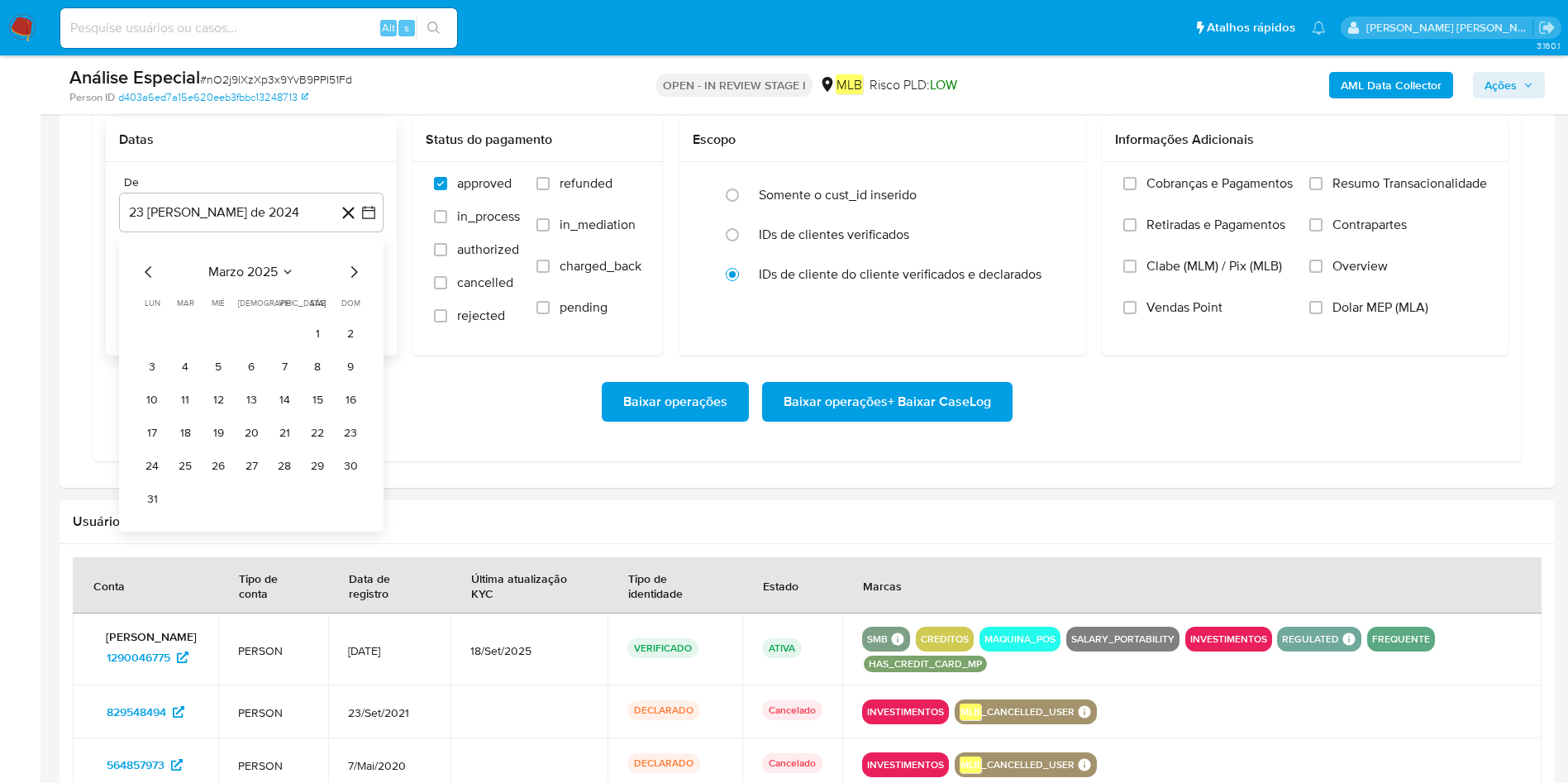
drag, startPoint x: 317, startPoint y: 331, endPoint x: 300, endPoint y: 335, distance: 17.5
click at [314, 329] on button "1" at bounding box center [317, 333] width 26 height 26
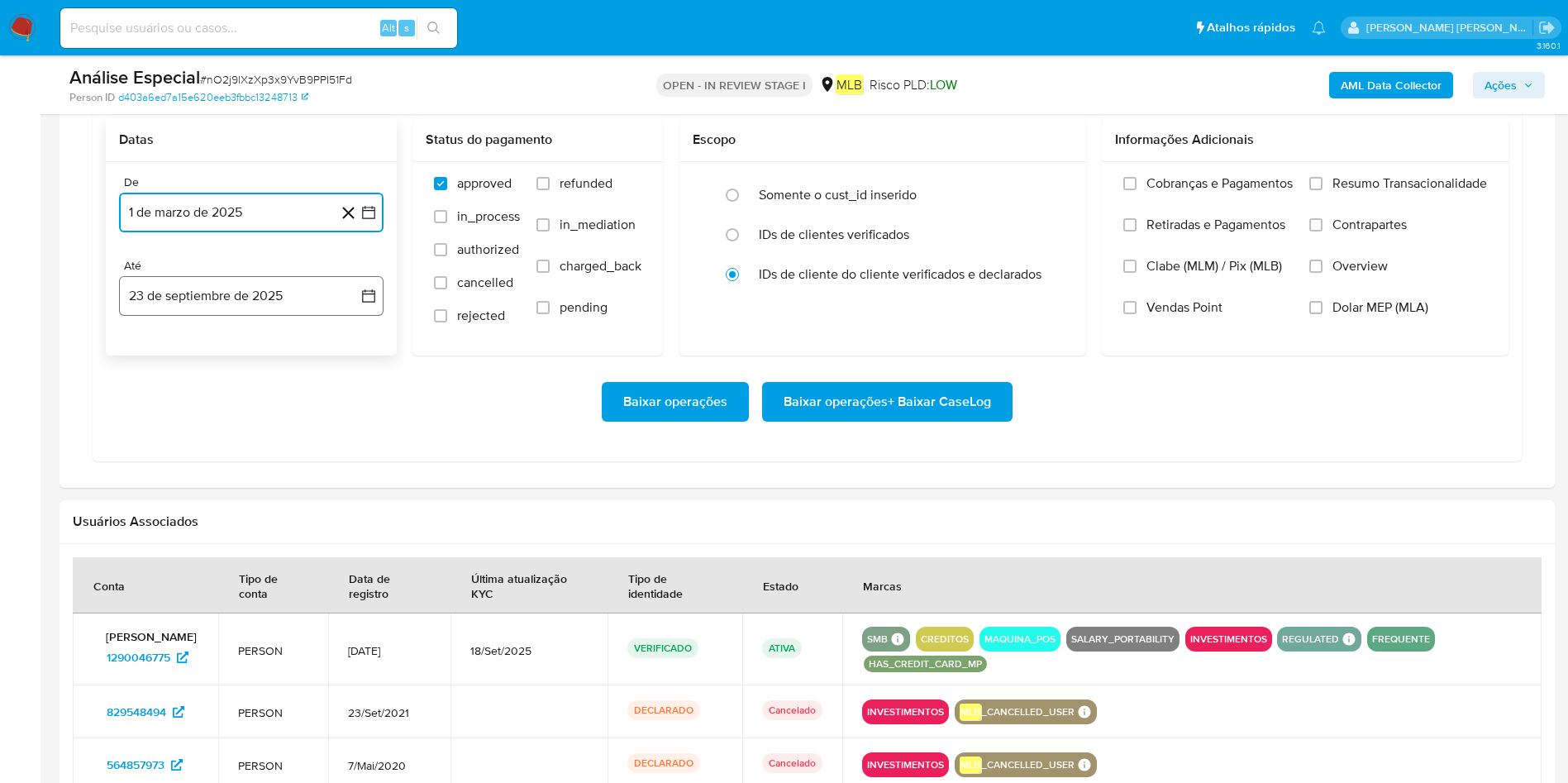
click at [238, 311] on button "23 de septiembre de 2025" at bounding box center [251, 296] width 265 height 40
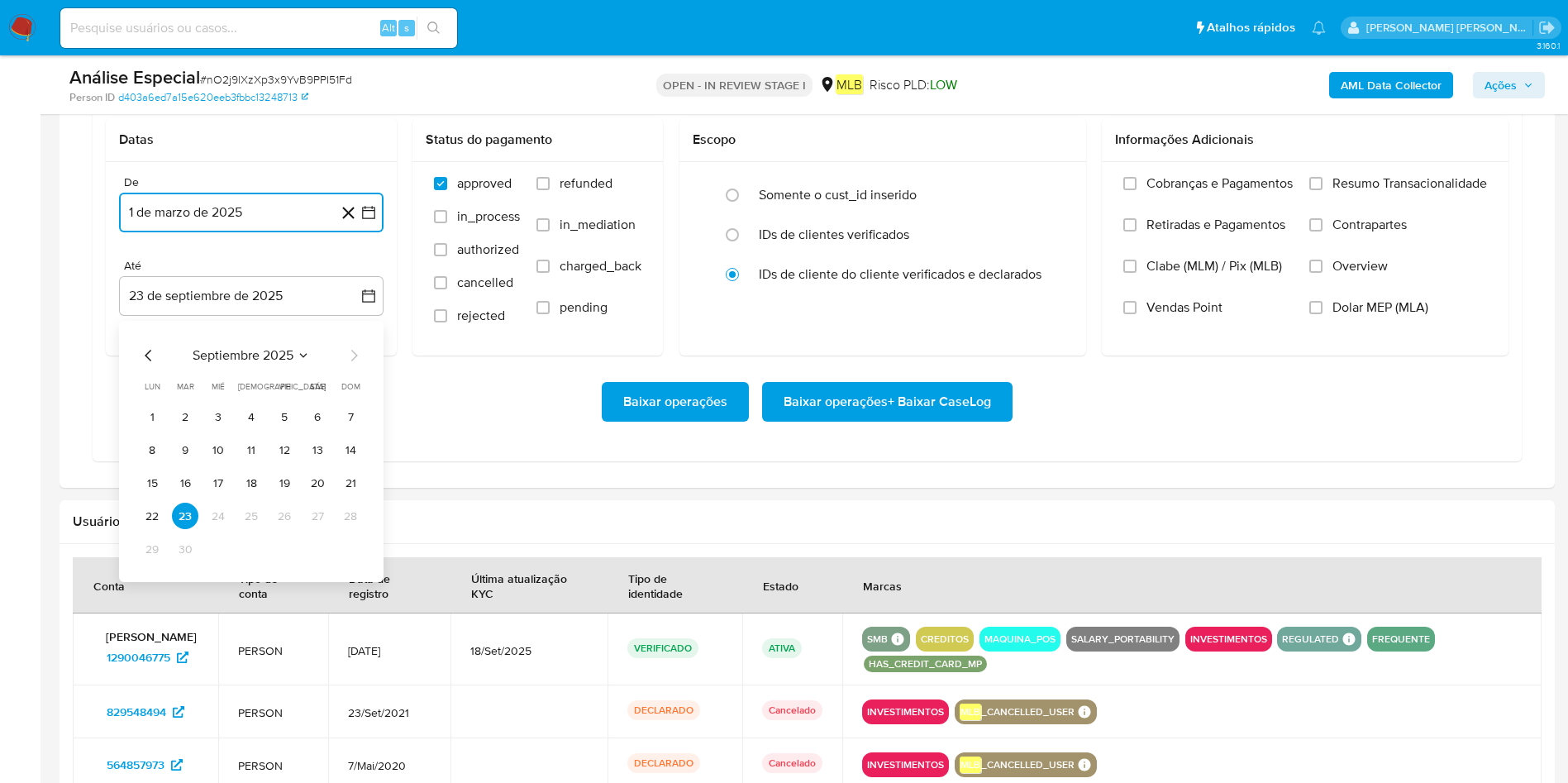
click at [147, 519] on button "22" at bounding box center [151, 516] width 26 height 26
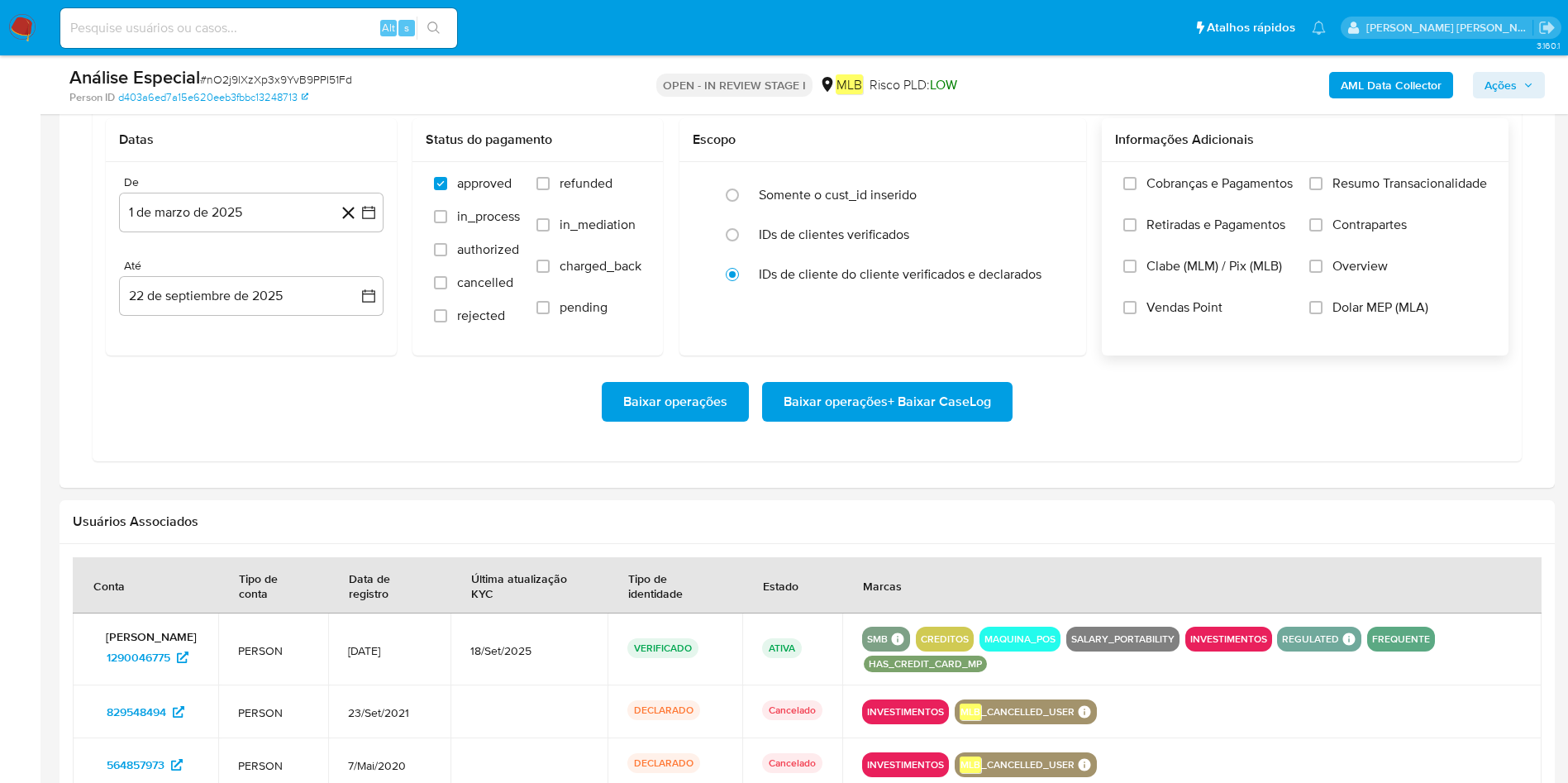
click at [1045, 181] on label "Resumo Transacionalidade" at bounding box center [1398, 196] width 178 height 42
click at [1045, 181] on input "Resumo Transacionalidade" at bounding box center [1316, 184] width 14 height 14
click at [936, 397] on span "Baixar operações + Baixar CaseLog" at bounding box center [887, 402] width 208 height 37
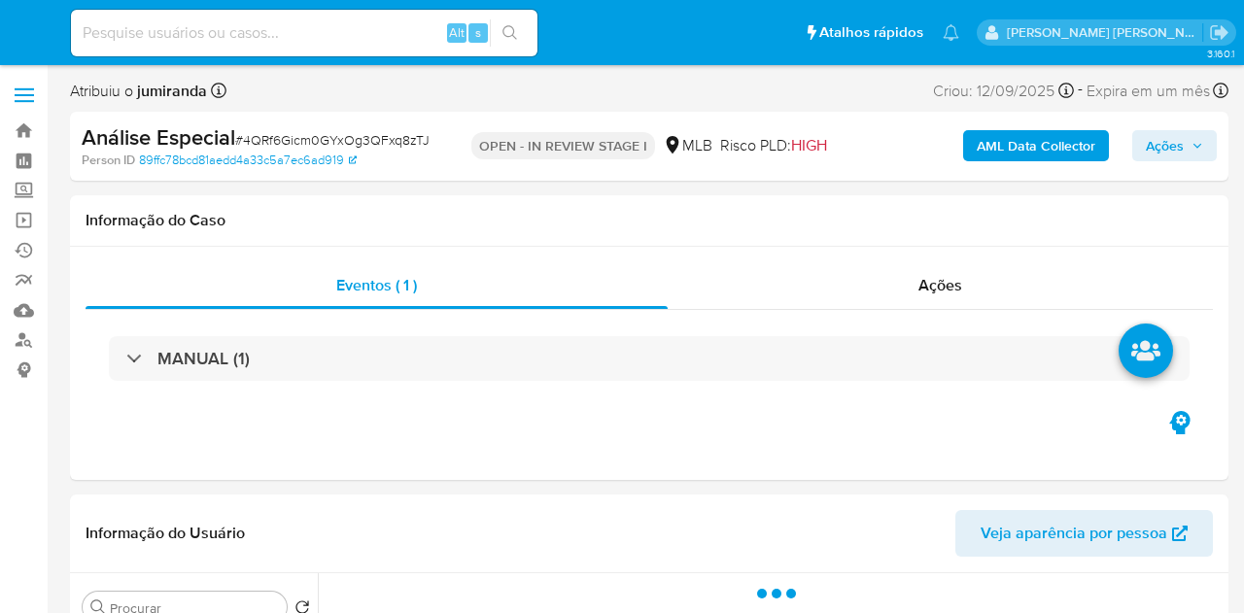
select select "10"
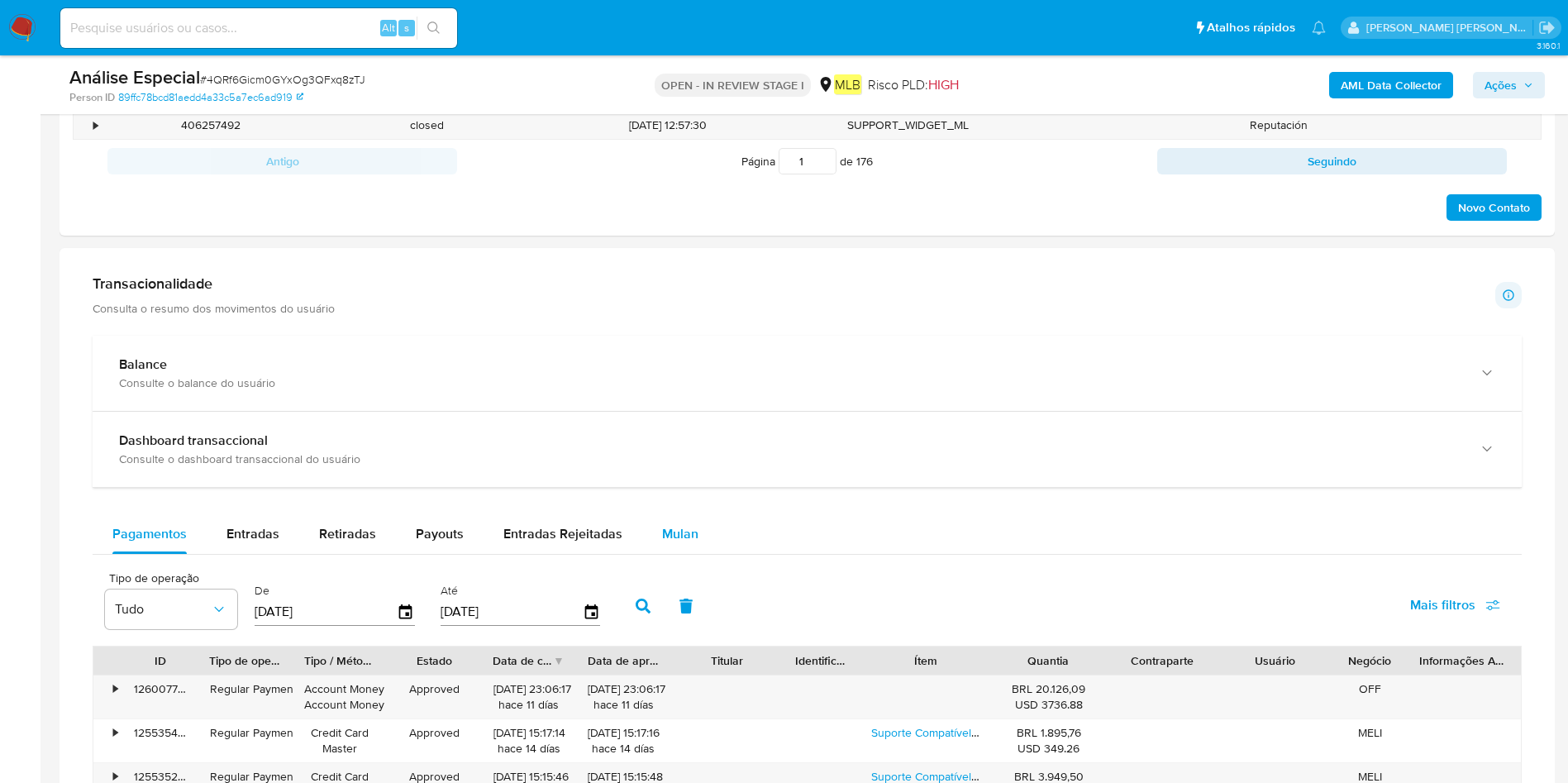
click at [690, 521] on div "Mulan" at bounding box center [680, 534] width 37 height 40
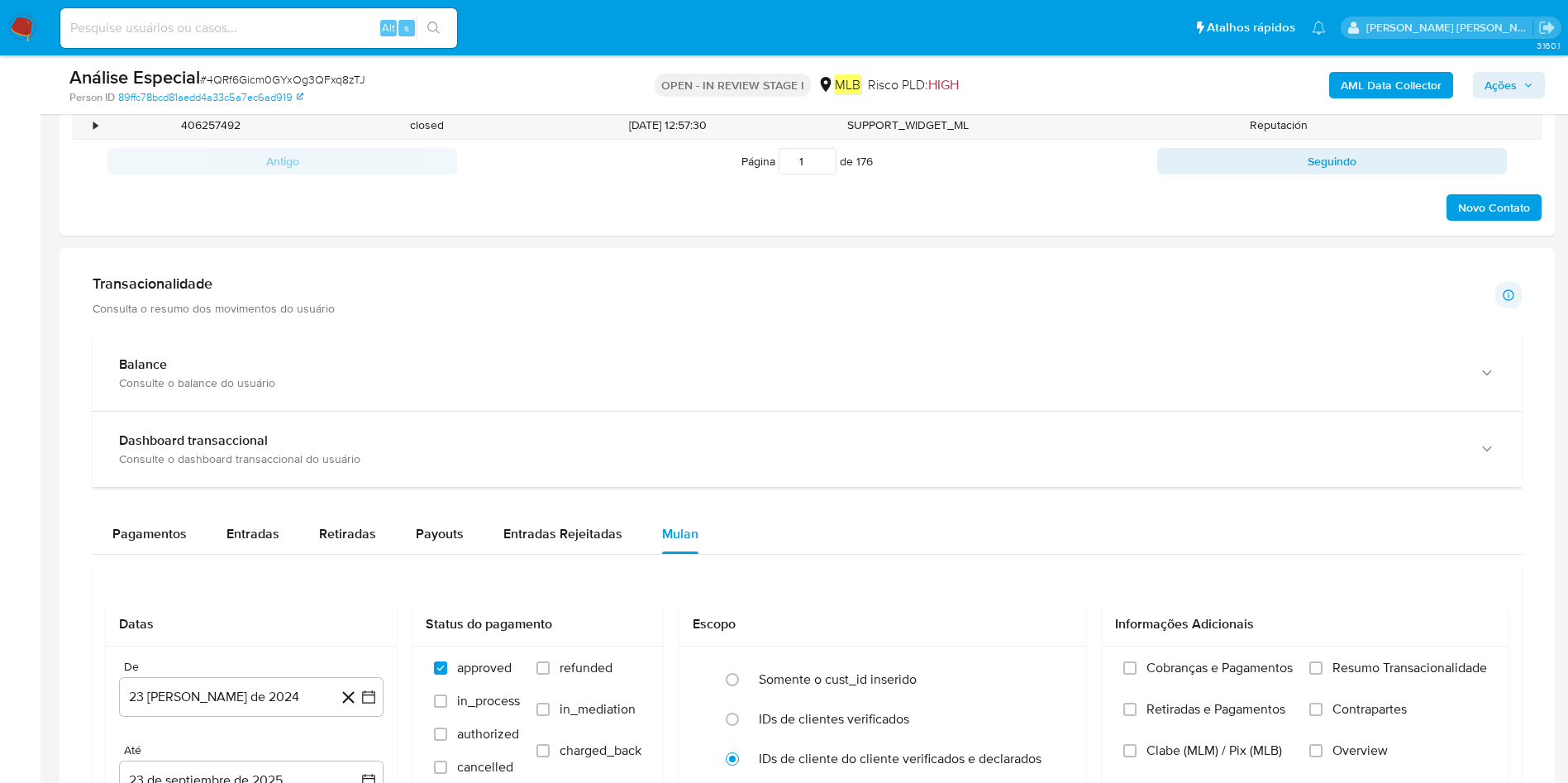
scroll to position [1241, 0]
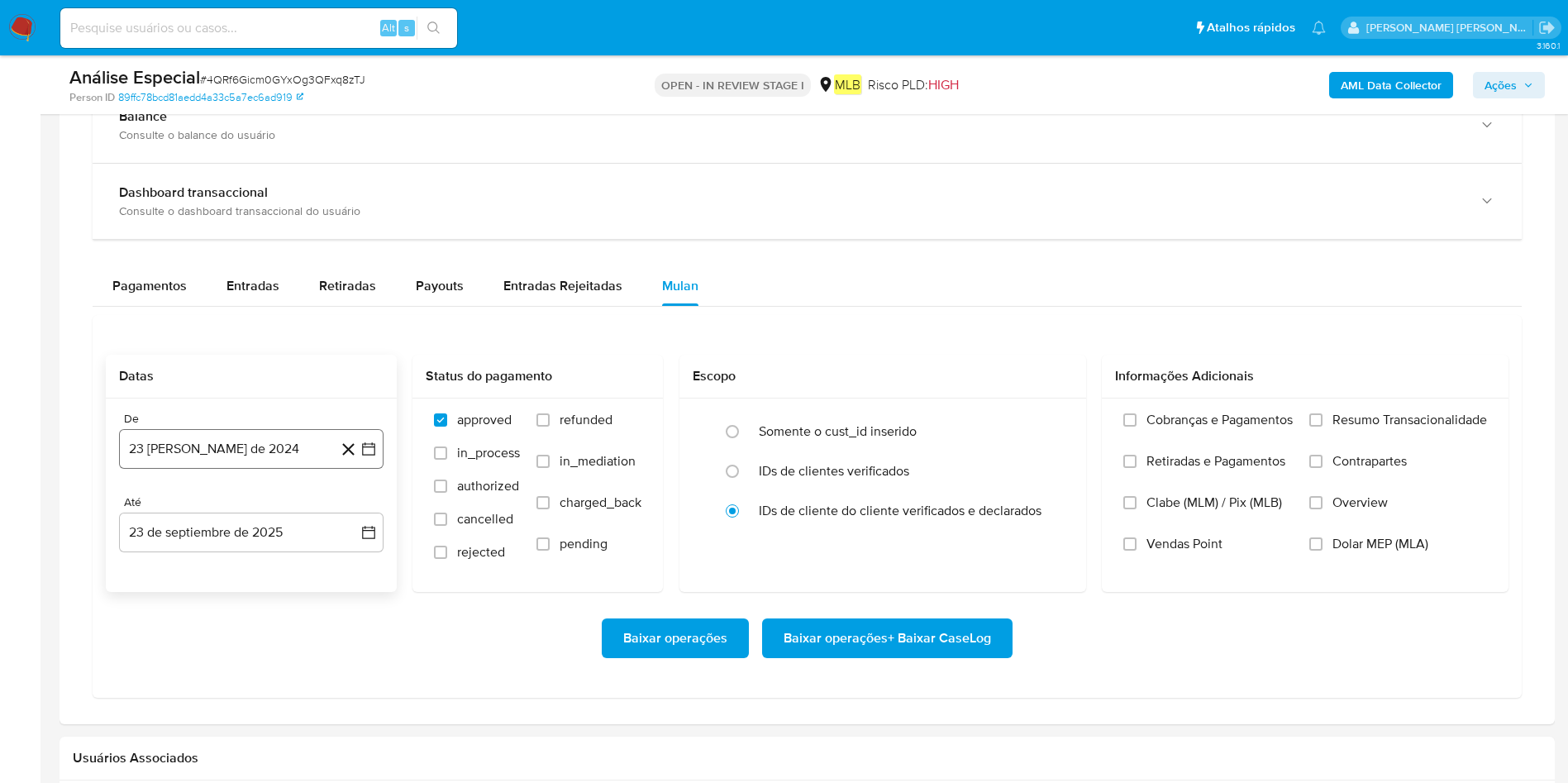
drag, startPoint x: 217, startPoint y: 471, endPoint x: 223, endPoint y: 463, distance: 10.0
click at [218, 468] on div "De 23 [PERSON_NAME] de 2024 [DATE] [GEOGRAPHIC_DATA] 23 de septiembre de 2025 […" at bounding box center [251, 494] width 291 height 193
click at [208, 451] on button "23 [PERSON_NAME] de 2024" at bounding box center [251, 449] width 265 height 40
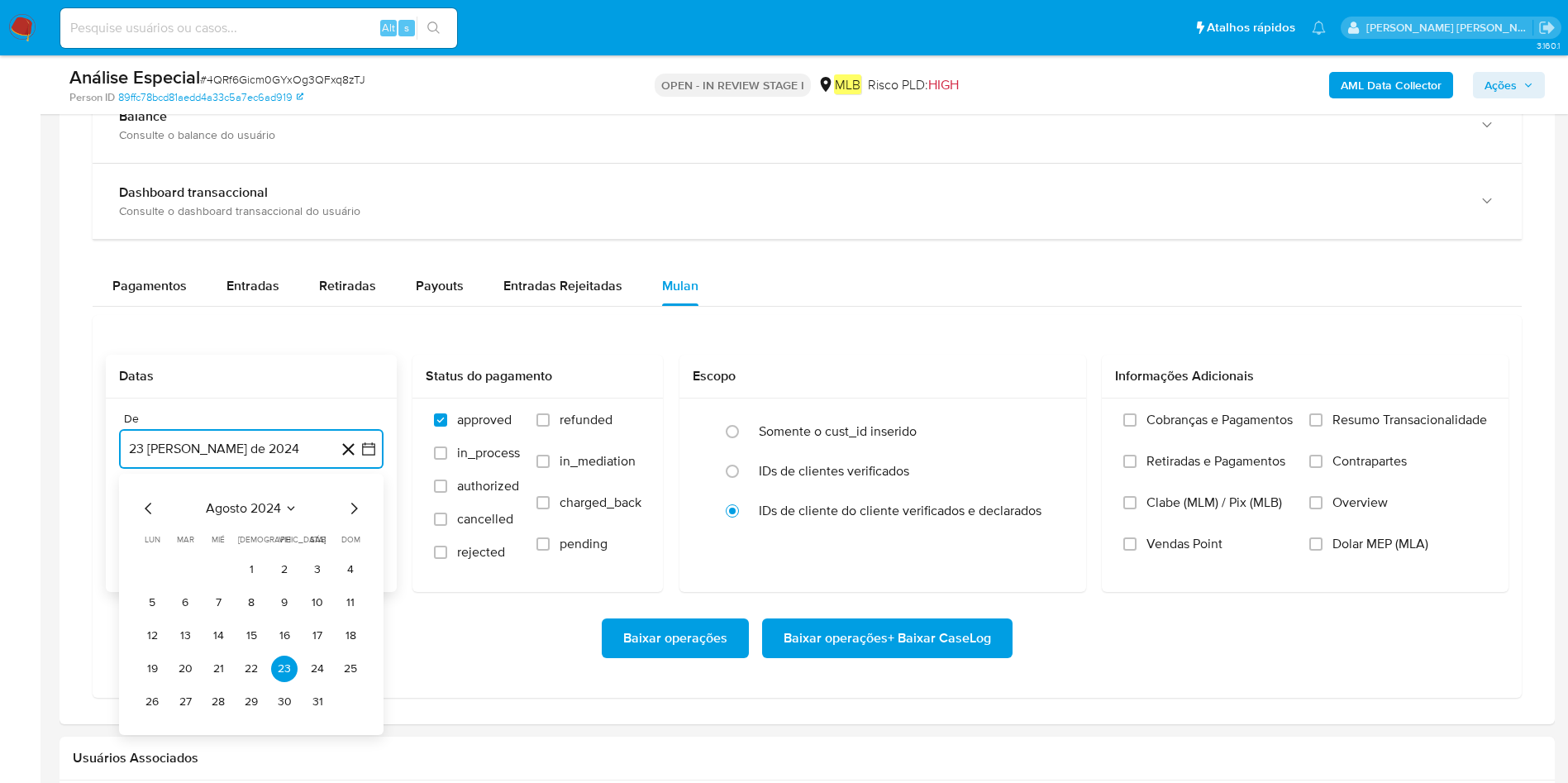
click at [254, 506] on span "agosto 2024" at bounding box center [243, 508] width 75 height 16
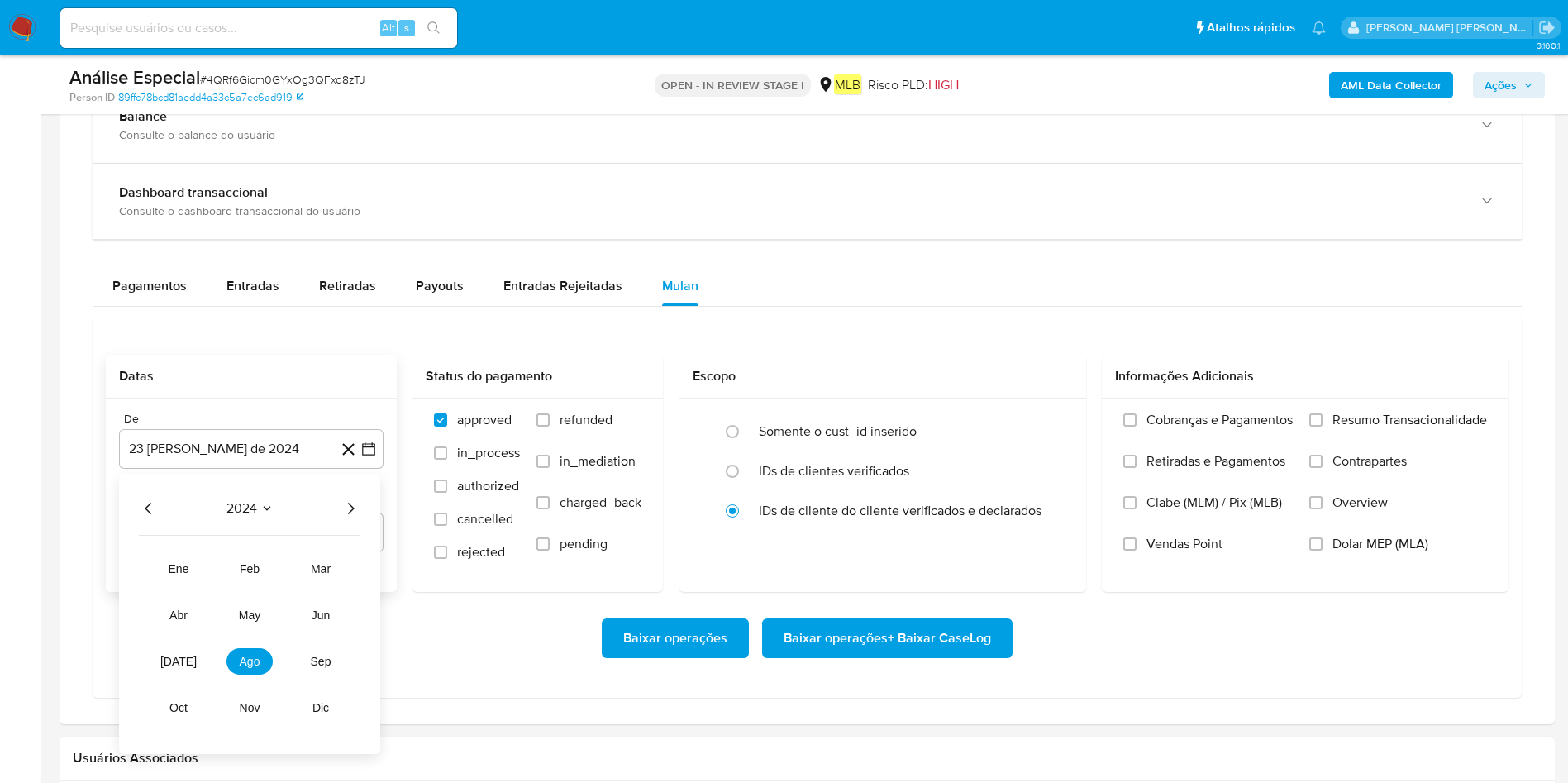
click at [349, 513] on icon "Año siguiente" at bounding box center [351, 509] width 7 height 12
click at [322, 521] on span "mar" at bounding box center [320, 569] width 20 height 14
click at [321, 521] on button "1" at bounding box center [317, 569] width 26 height 26
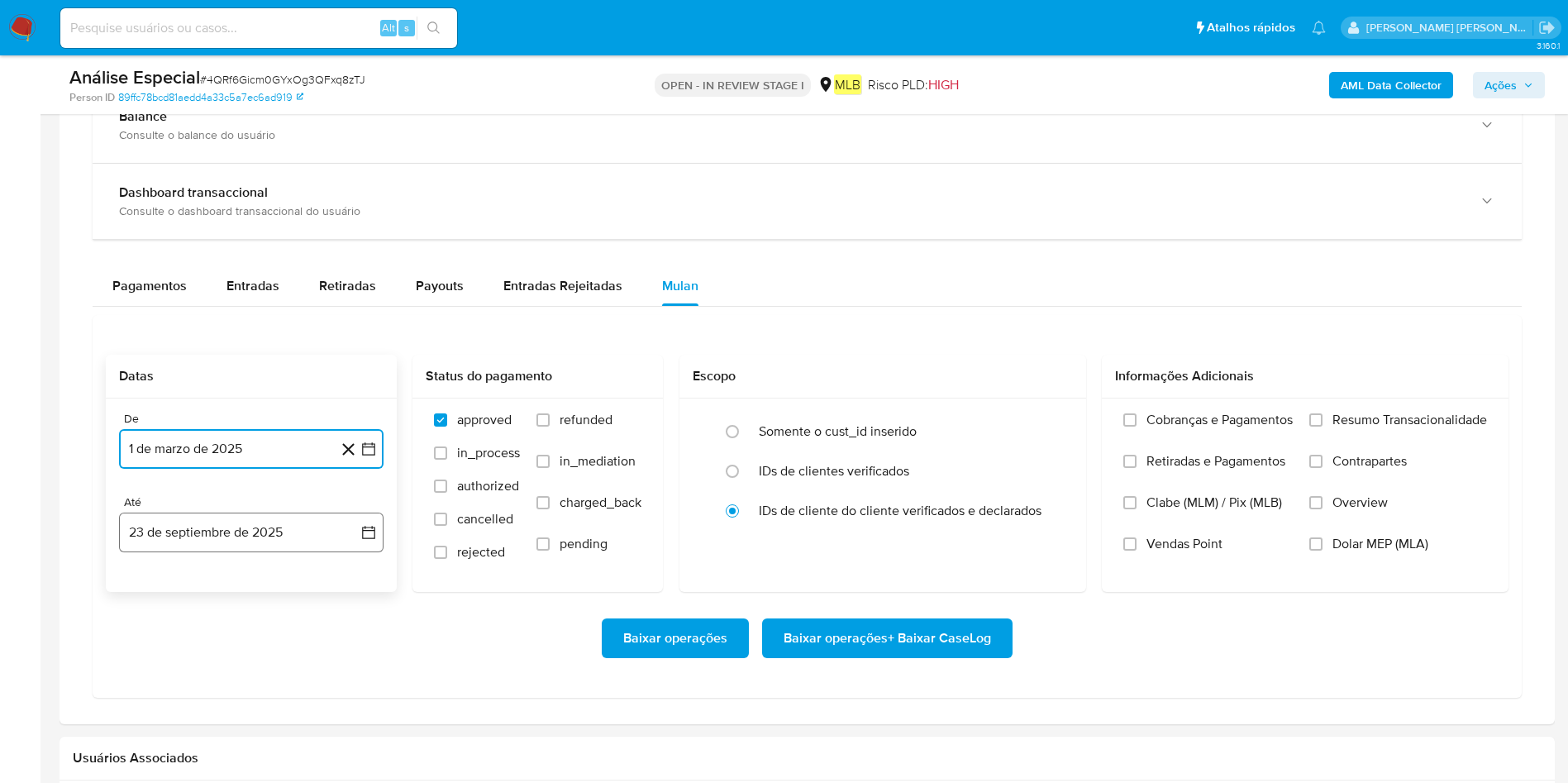
click at [278, 521] on button "23 de septiembre de 2025" at bounding box center [251, 532] width 265 height 40
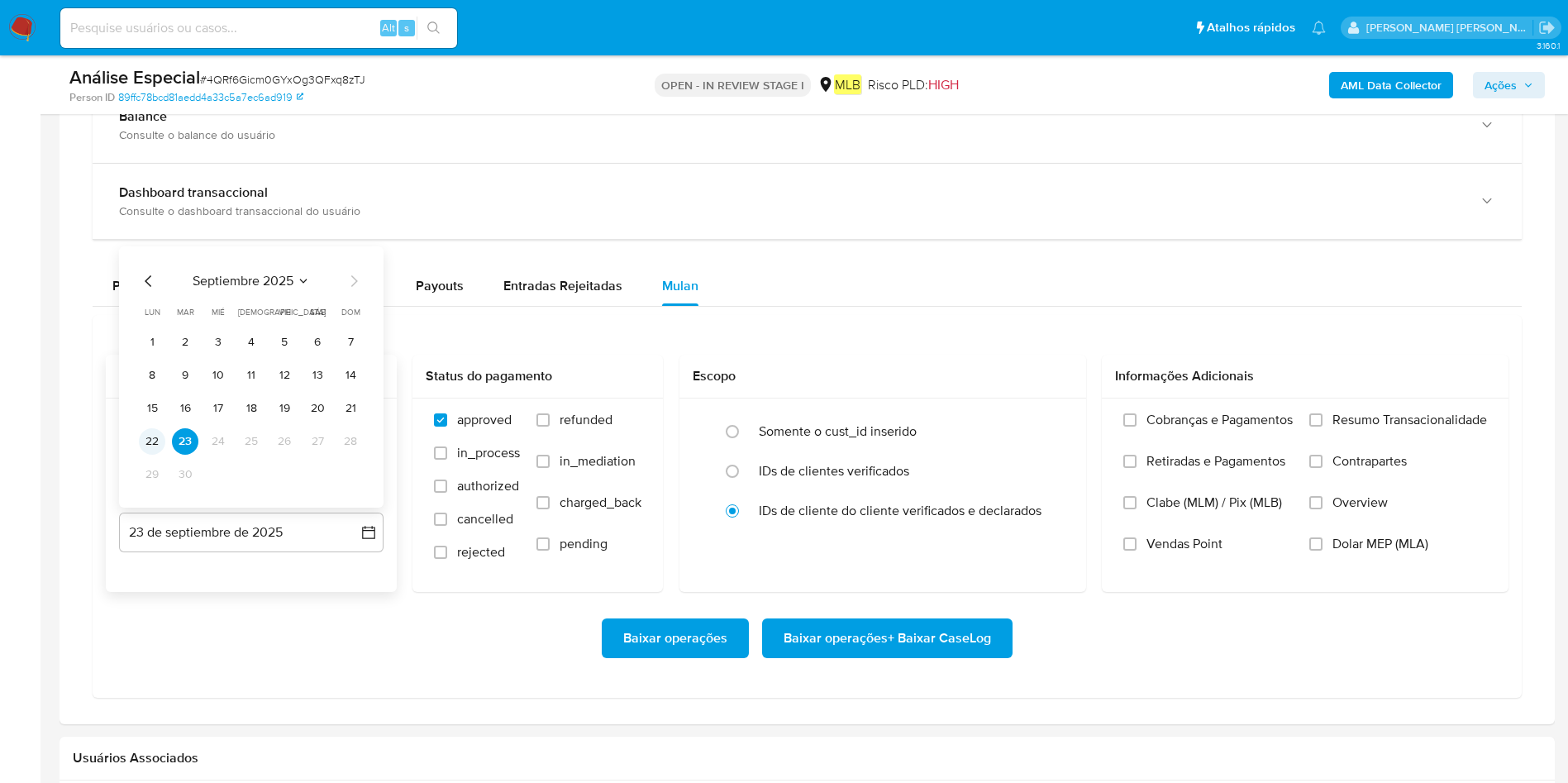
click at [151, 443] on button "22" at bounding box center [151, 441] width 26 height 26
click at [1058, 423] on span "Resumo Transacionalidade" at bounding box center [1410, 420] width 155 height 16
click at [1058, 423] on input "Resumo Transacionalidade" at bounding box center [1316, 420] width 14 height 14
click at [960, 521] on span "Baixar operações + Baixar CaseLog" at bounding box center [887, 638] width 208 height 37
